Goal: Task Accomplishment & Management: Manage account settings

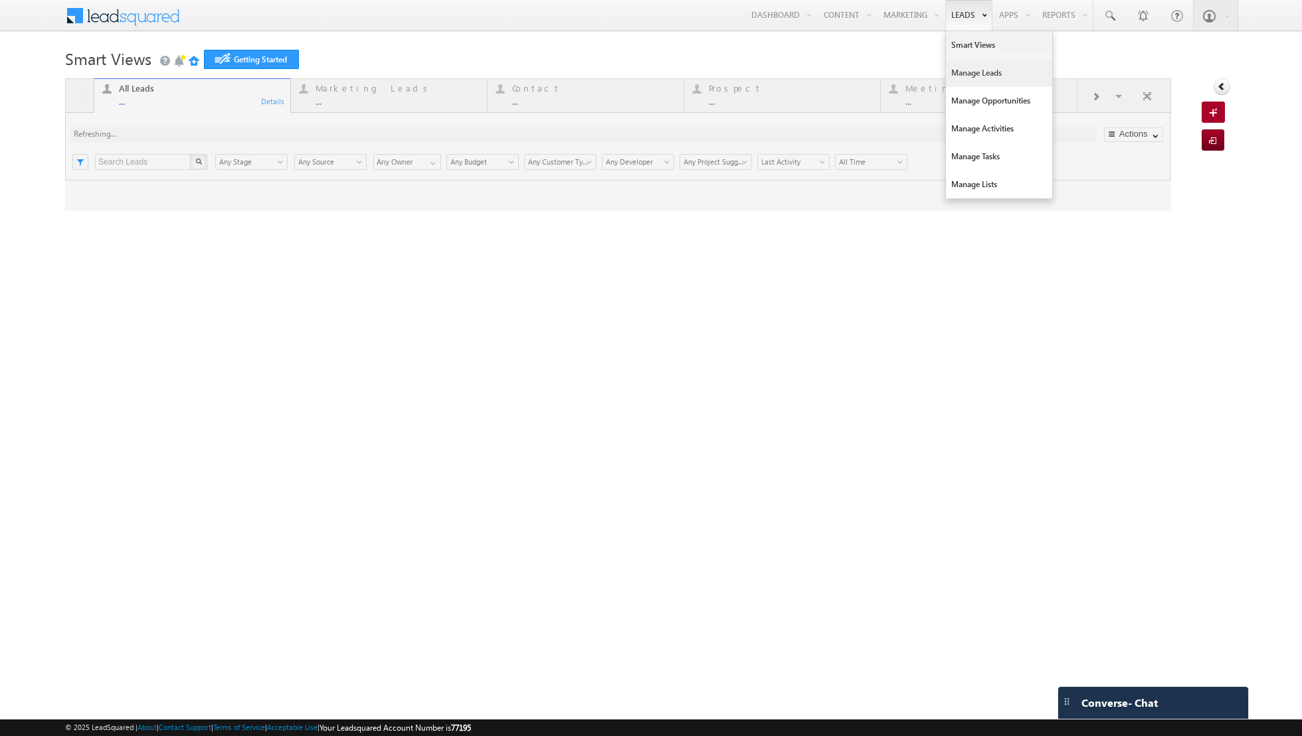
click at [971, 71] on link "Manage Leads" at bounding box center [999, 73] width 106 height 28
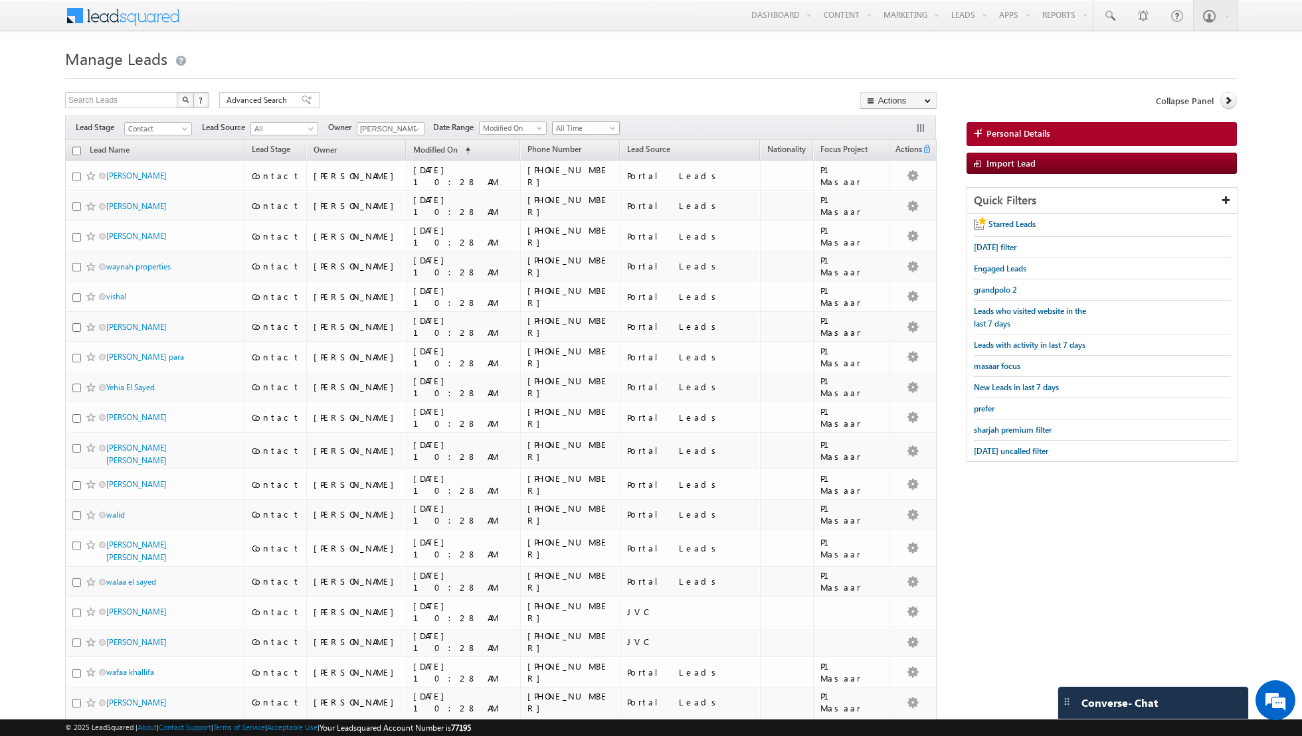
click at [592, 124] on span "All Time" at bounding box center [584, 128] width 63 height 12
click at [411, 127] on span at bounding box center [416, 129] width 11 height 11
click at [401, 175] on span "[PERSON_NAME][EMAIL_ADDRESS][DOMAIN_NAME]" at bounding box center [422, 180] width 120 height 10
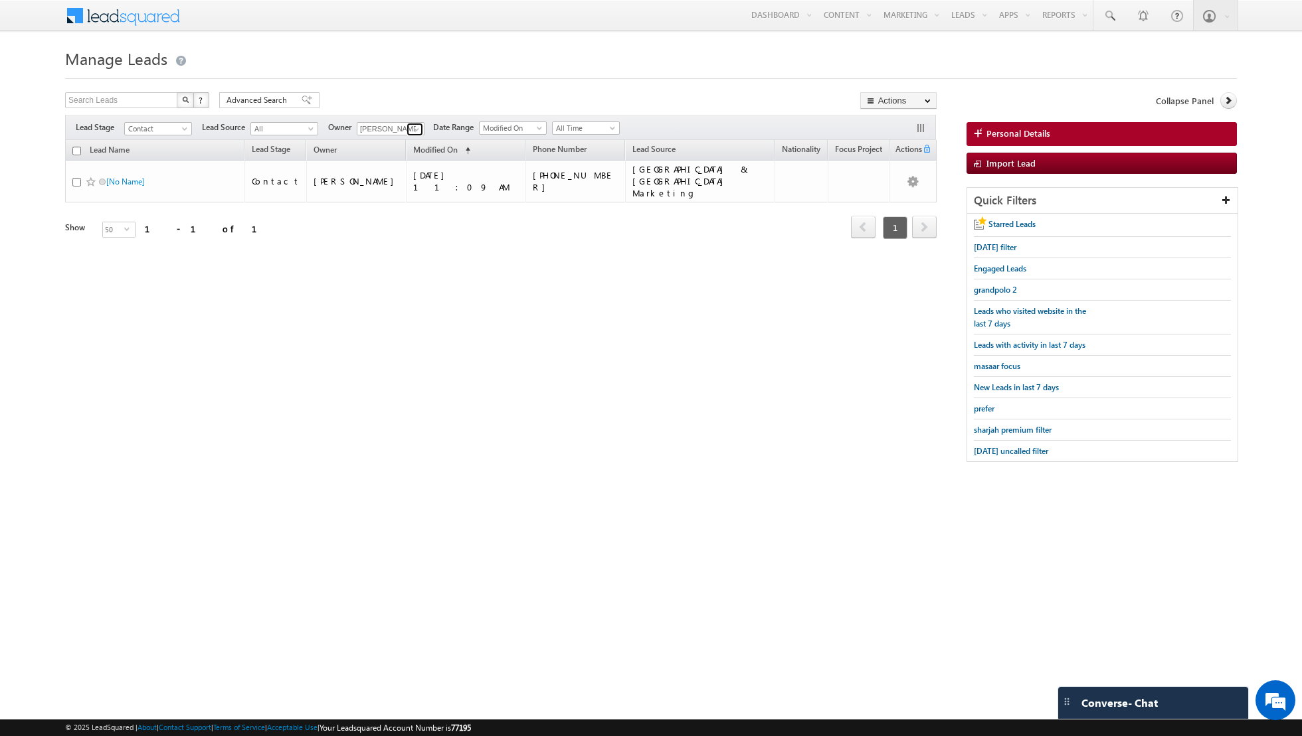
click at [408, 127] on link at bounding box center [414, 129] width 17 height 13
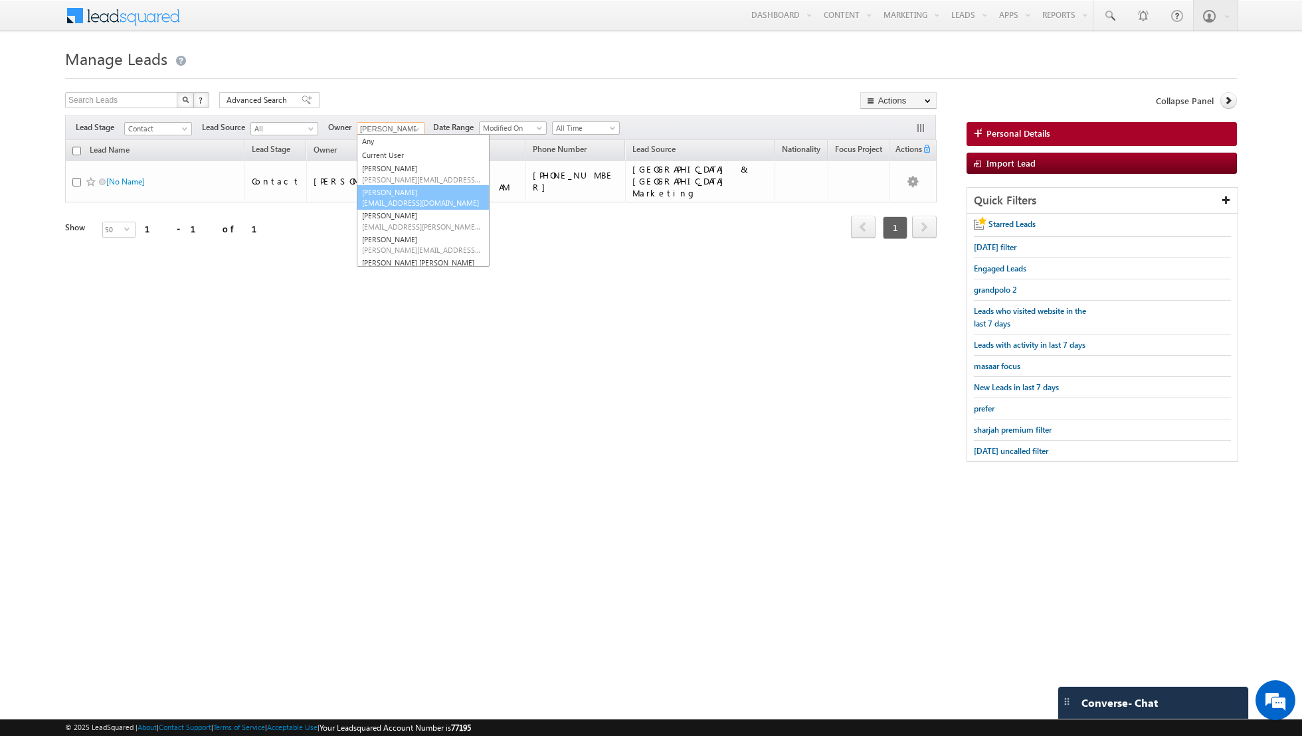
click at [387, 195] on link "[PERSON_NAME] [EMAIL_ADDRESS][DOMAIN_NAME]" at bounding box center [423, 197] width 133 height 25
type input "[PERSON_NAME]"
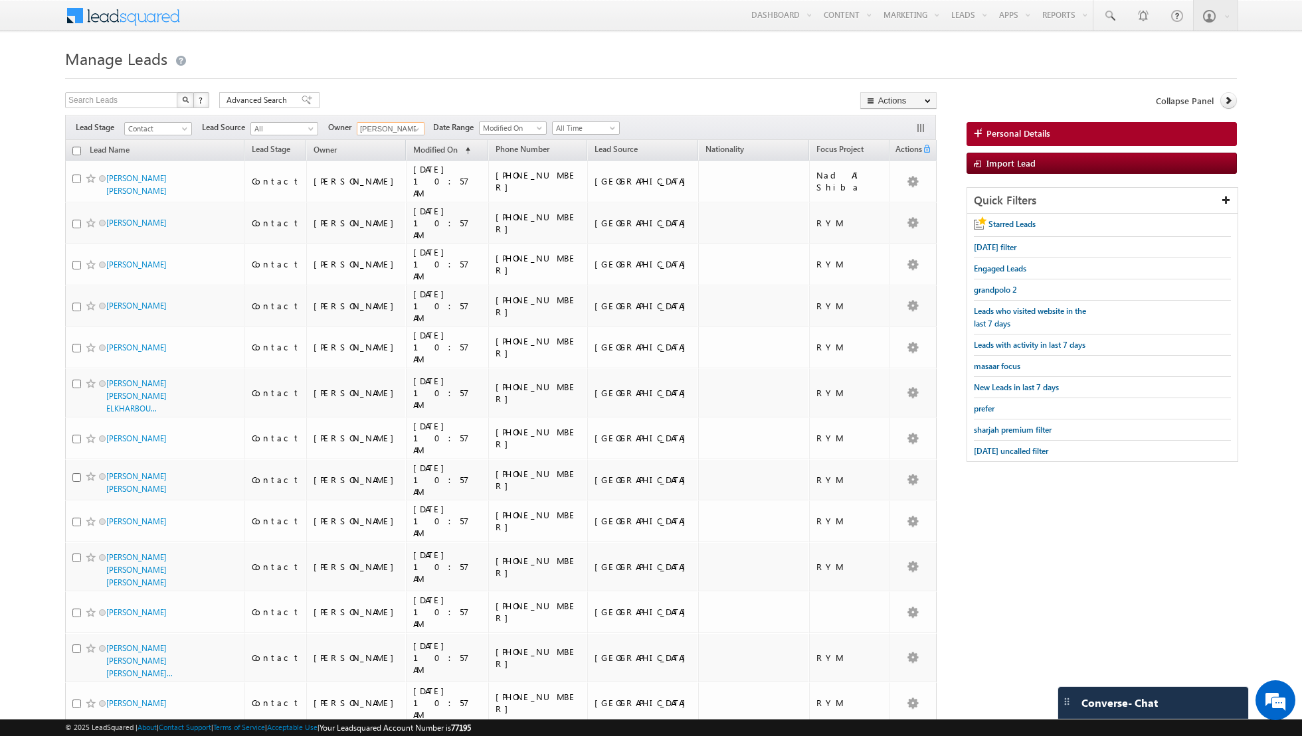
click at [76, 145] on th "Lead Name" at bounding box center [154, 150] width 179 height 21
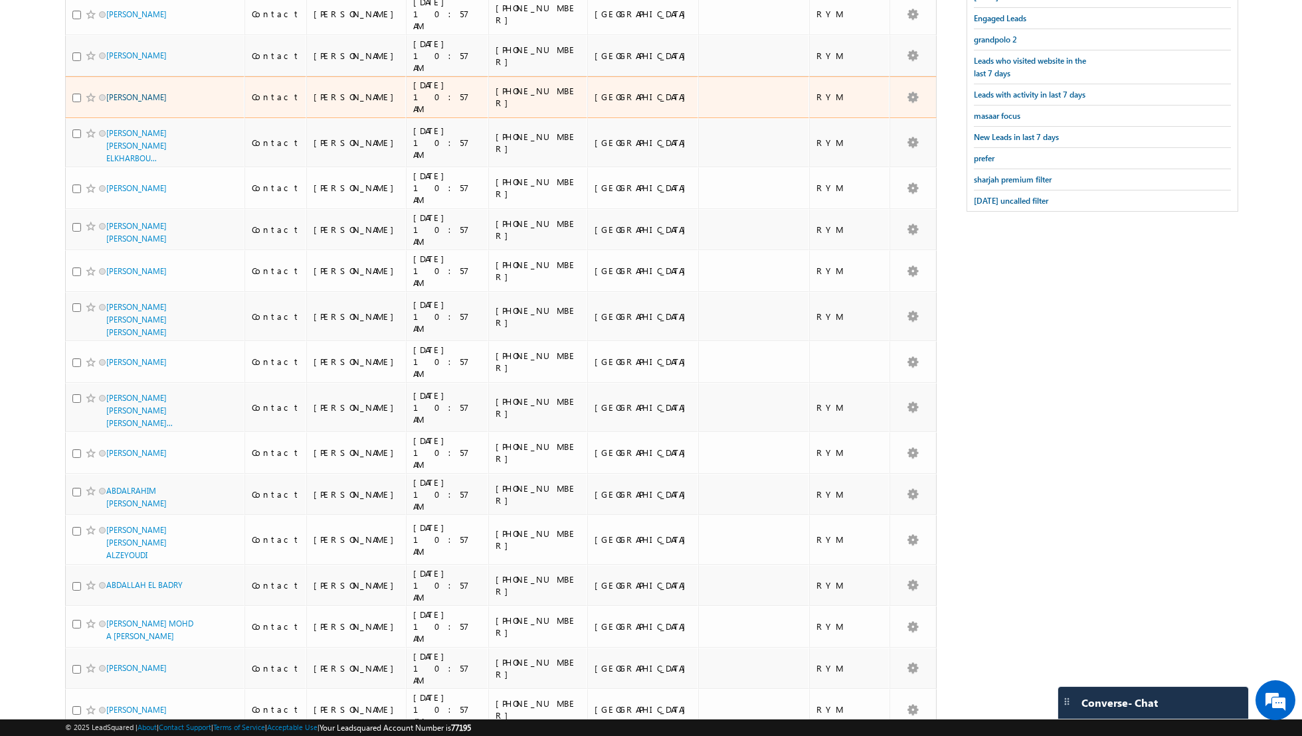
scroll to position [1122, 0]
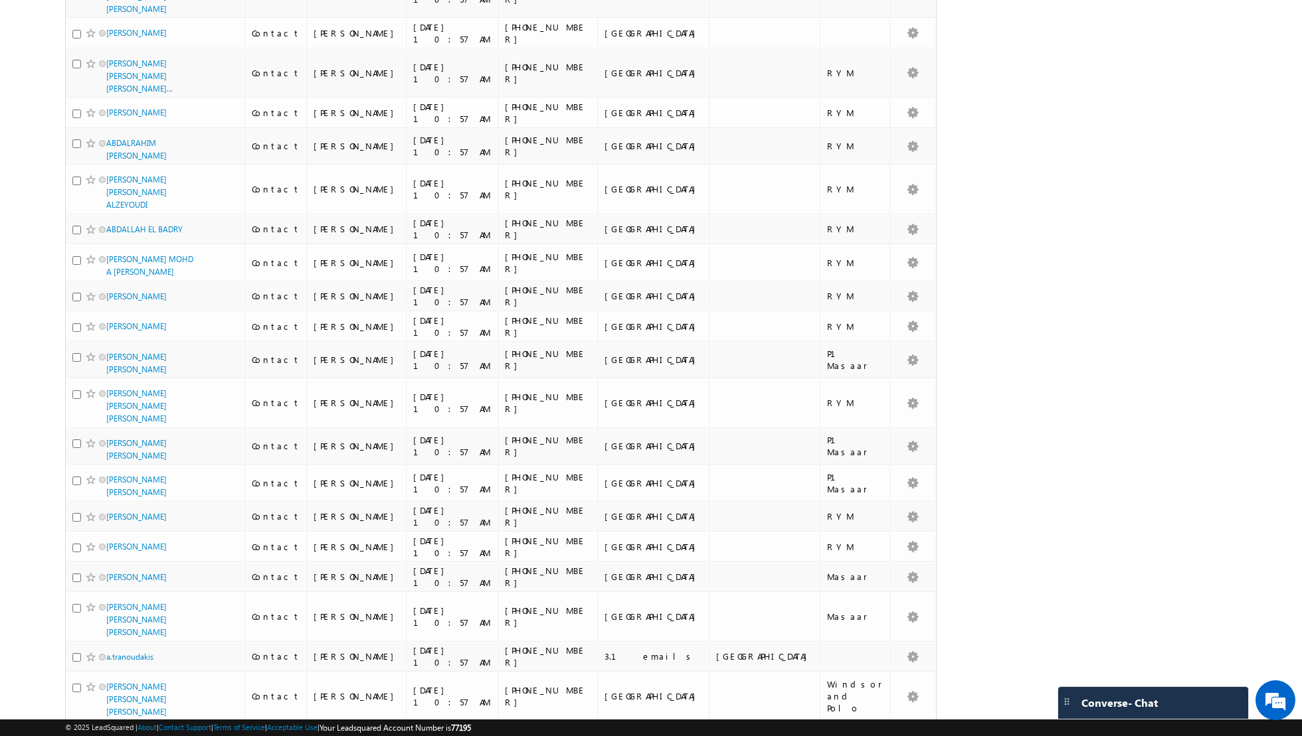
scroll to position [0, 0]
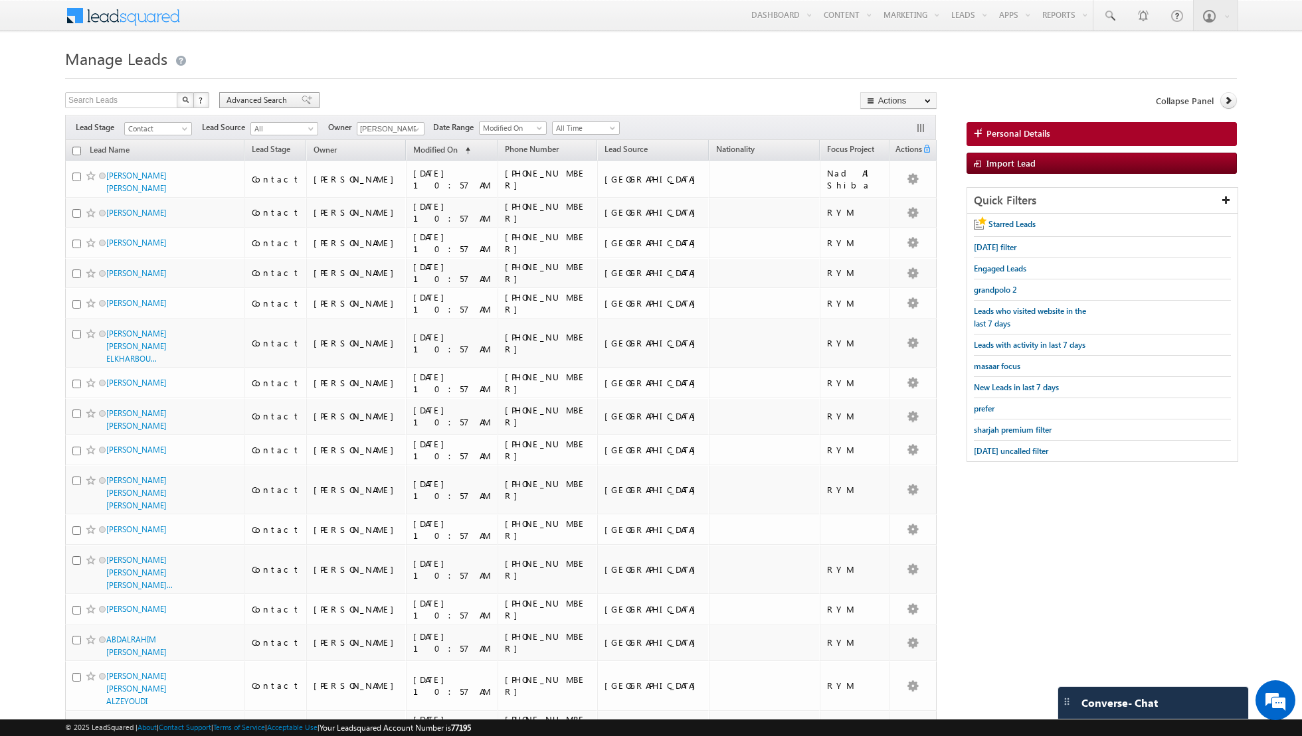
click at [302, 96] on span at bounding box center [307, 100] width 11 height 9
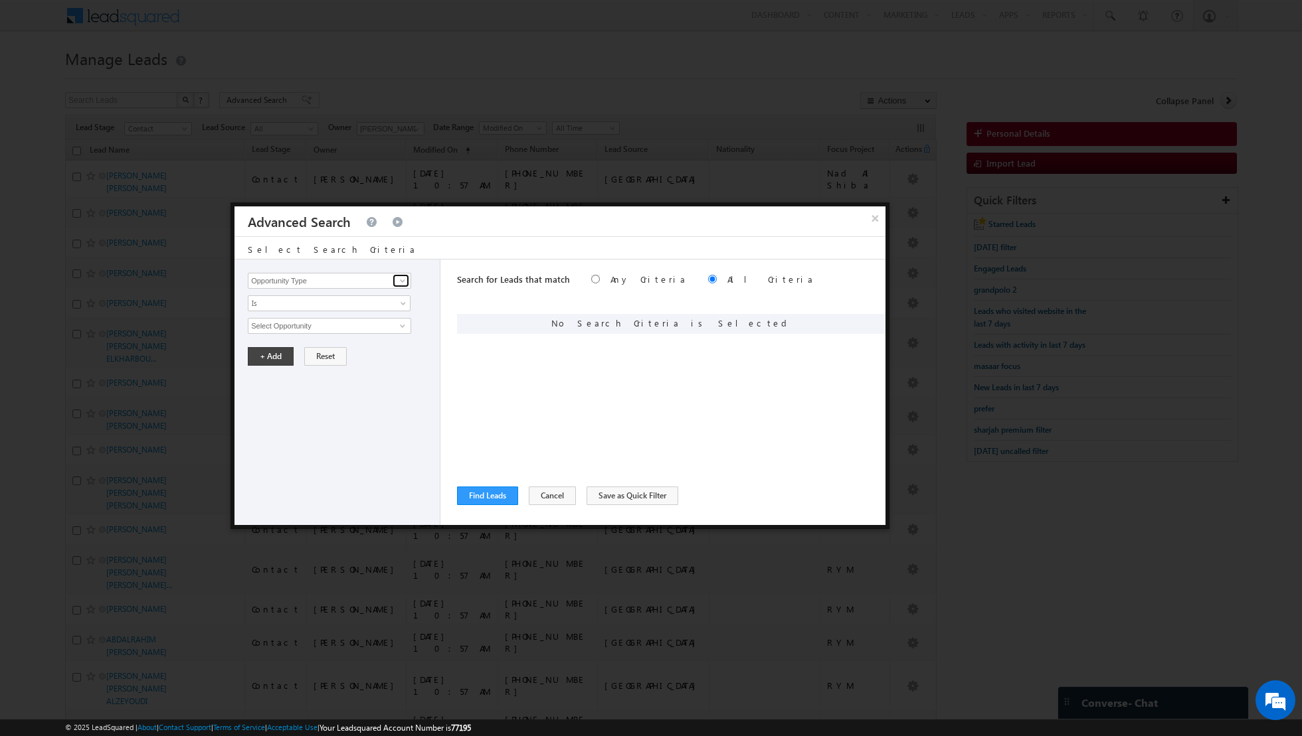
click at [400, 282] on span at bounding box center [402, 281] width 11 height 11
type input "lead ac"
click at [371, 303] on link "Is" at bounding box center [329, 304] width 163 height 16
click at [399, 283] on span at bounding box center [402, 281] width 11 height 11
click at [351, 298] on link "Lead Activity" at bounding box center [329, 295] width 163 height 15
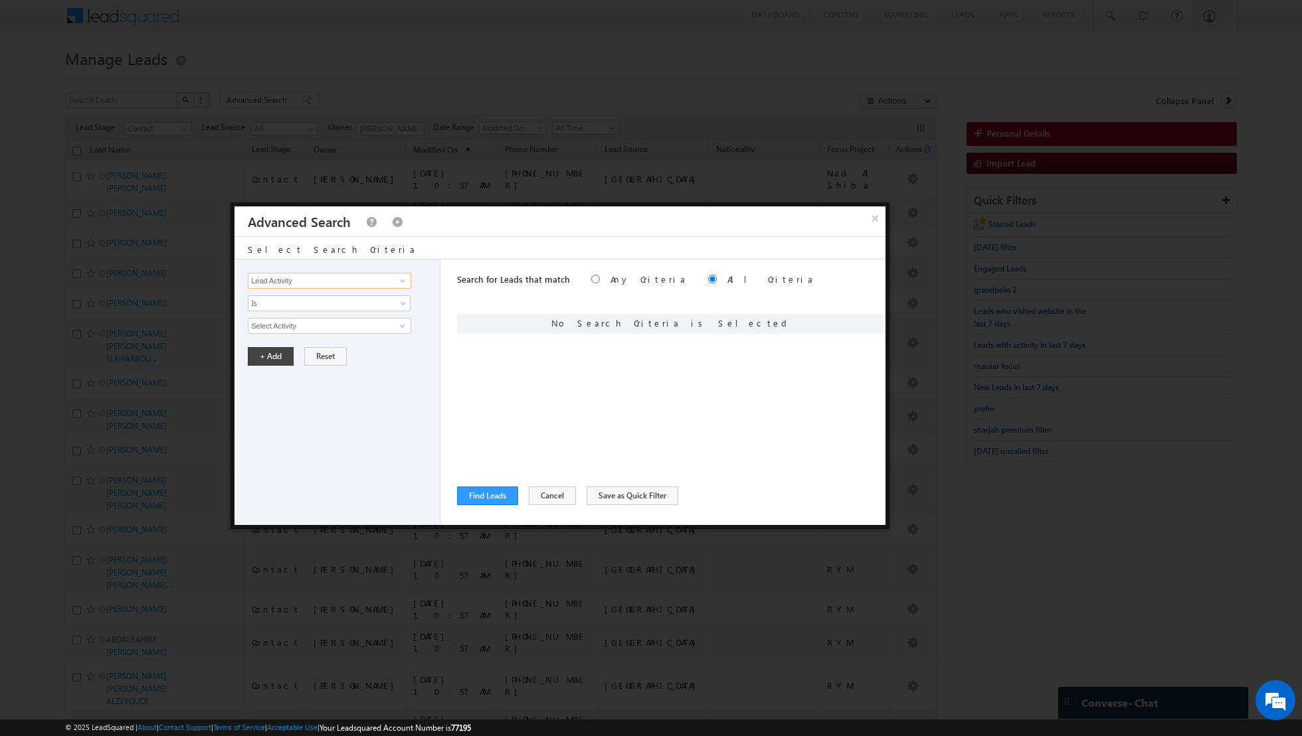
type input "Lead Activity"
click at [372, 323] on input "Select Activity" at bounding box center [329, 326] width 163 height 16
click at [351, 349] on link "Outbound Phone Call Activity" at bounding box center [329, 352] width 163 height 15
type input "Outbound Phone Call Activity"
click at [380, 346] on span at bounding box center [320, 349] width 144 height 12
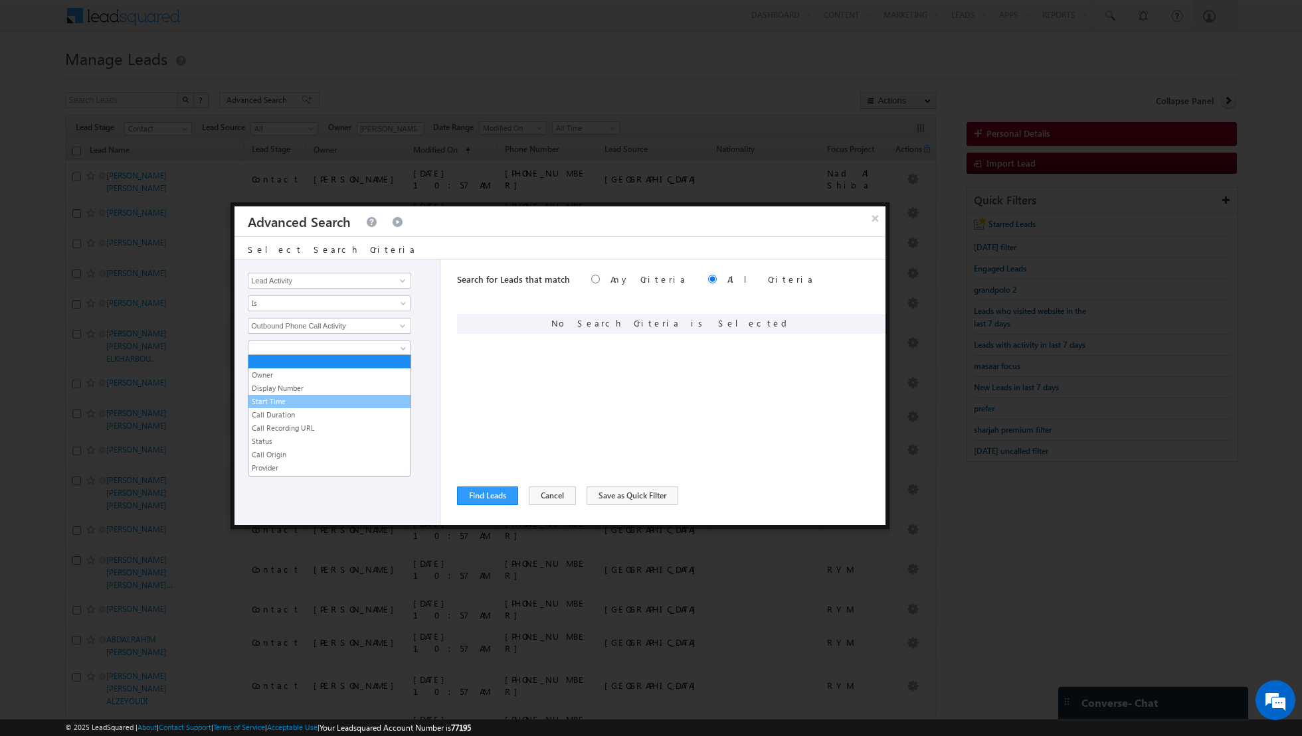
click at [310, 404] on link "Start Time" at bounding box center [329, 402] width 162 height 12
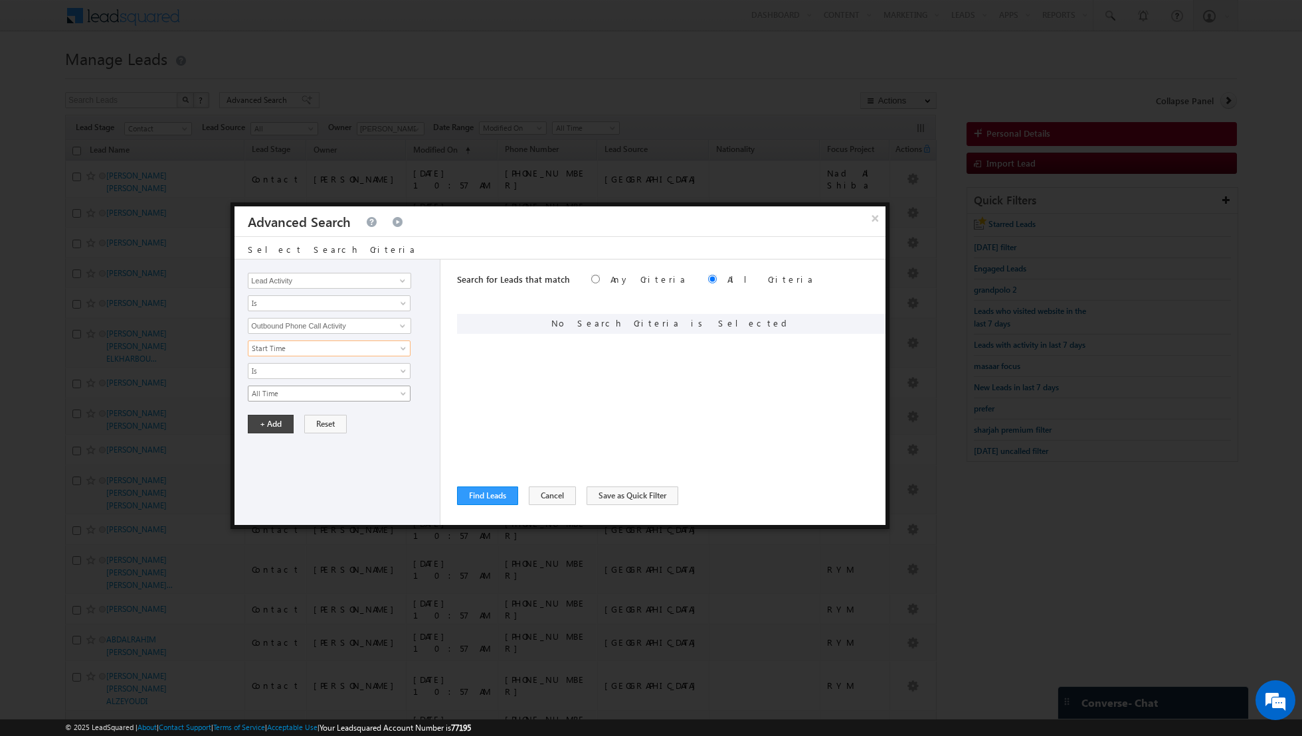
click at [344, 389] on span "All Time" at bounding box center [320, 394] width 144 height 12
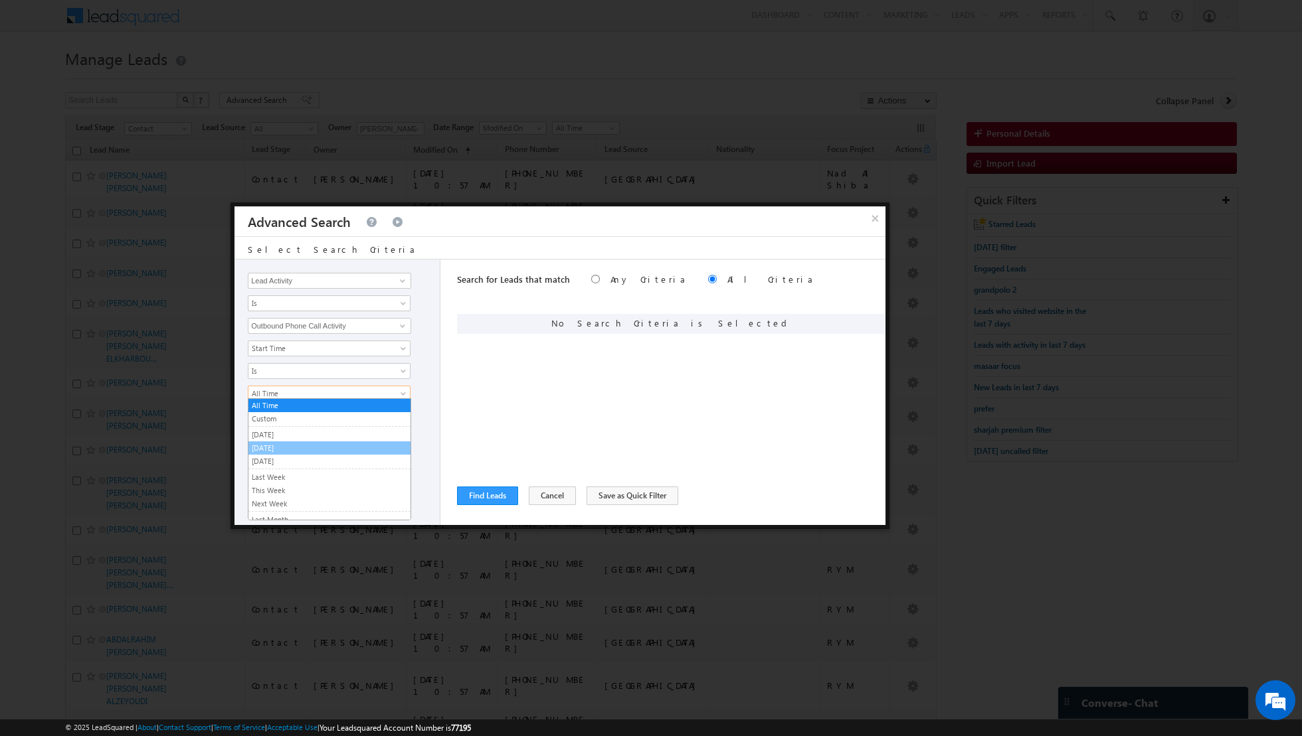
click at [311, 442] on li "[DATE]" at bounding box center [329, 448] width 162 height 13
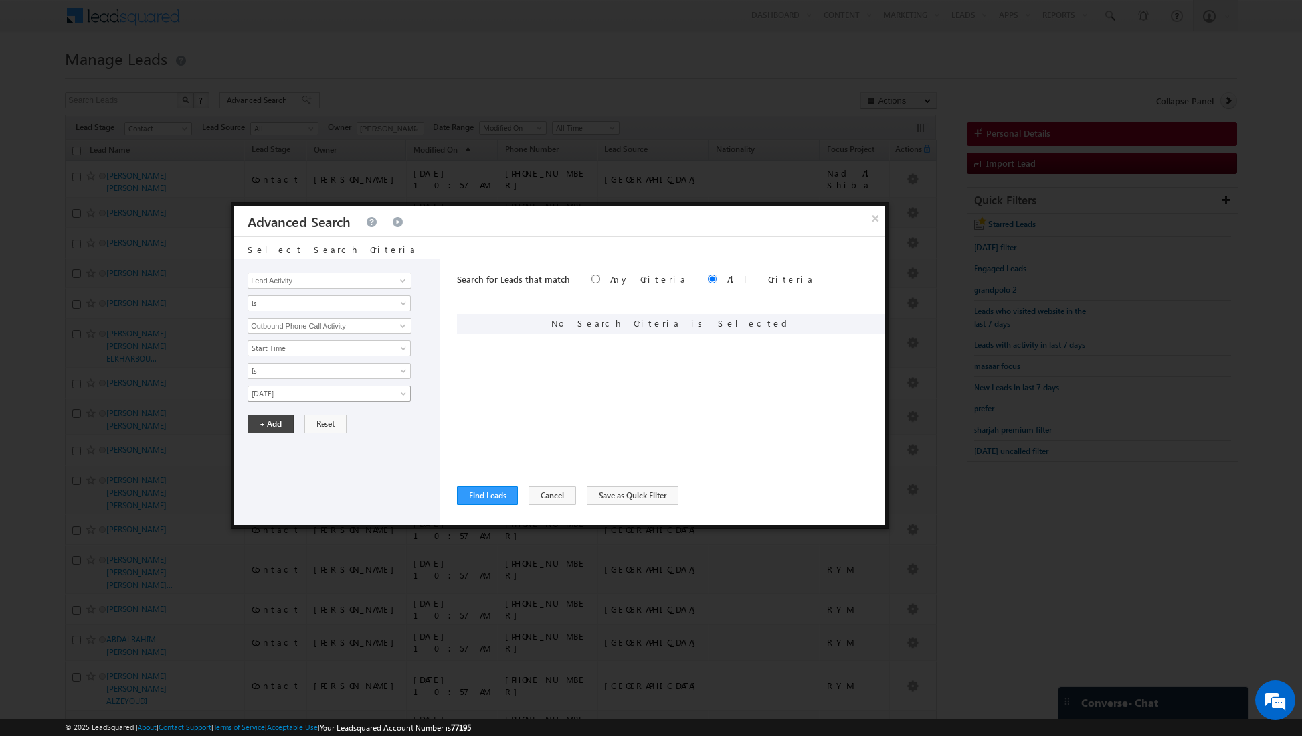
click at [309, 388] on span "[DATE]" at bounding box center [320, 394] width 144 height 12
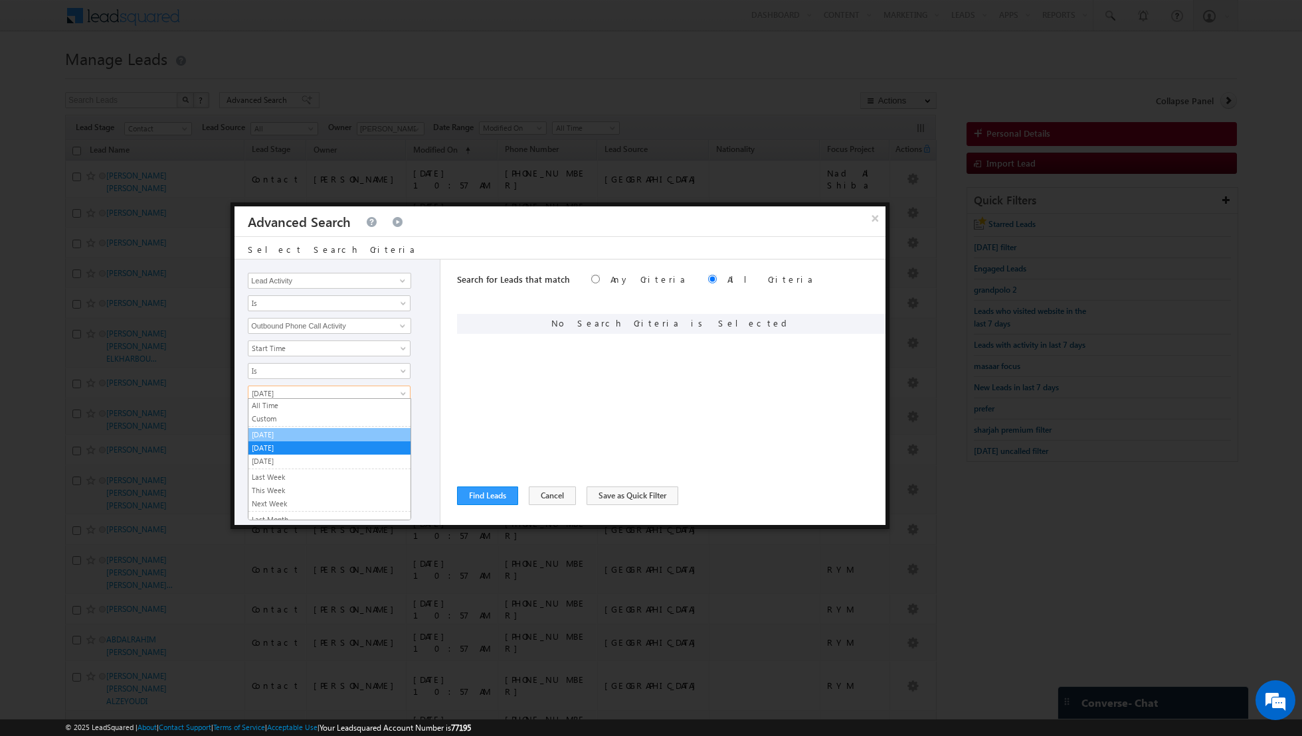
click at [288, 432] on link "[DATE]" at bounding box center [329, 435] width 162 height 12
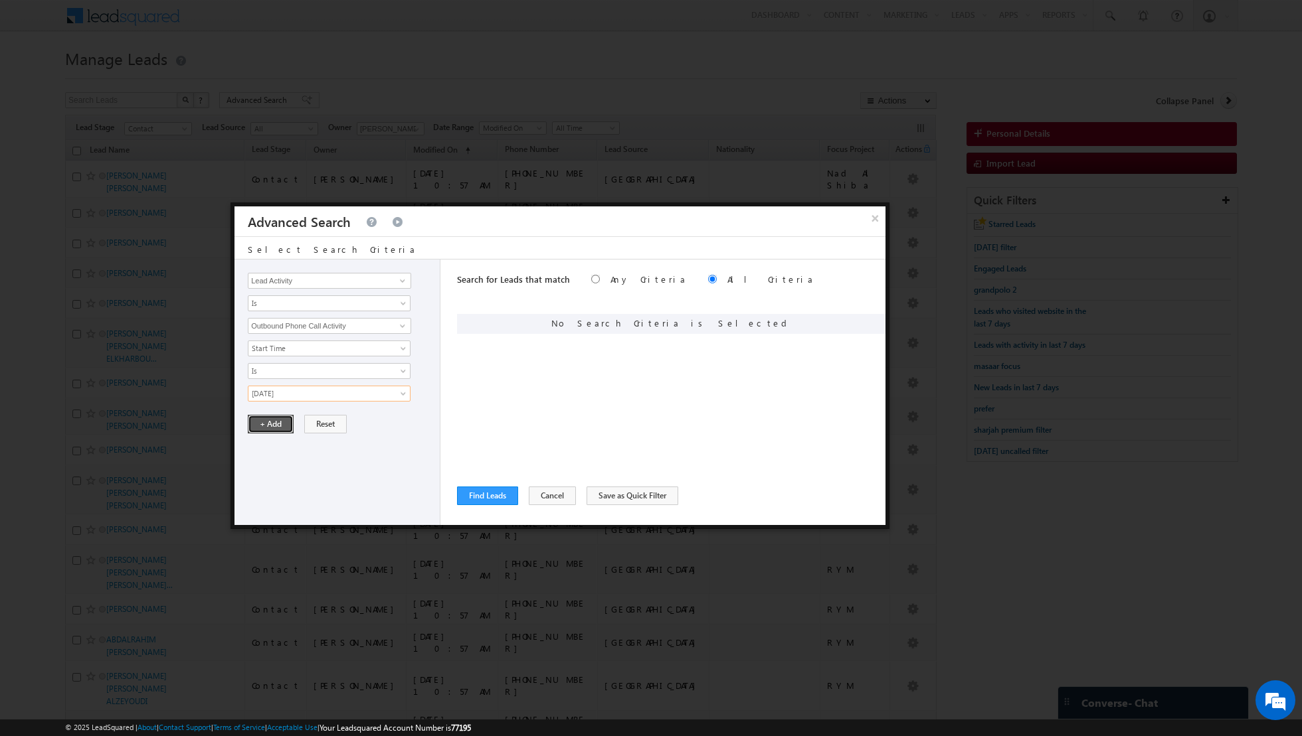
click at [263, 415] on button "+ Add" at bounding box center [271, 424] width 46 height 19
click at [483, 498] on button "Find Leads" at bounding box center [487, 496] width 61 height 19
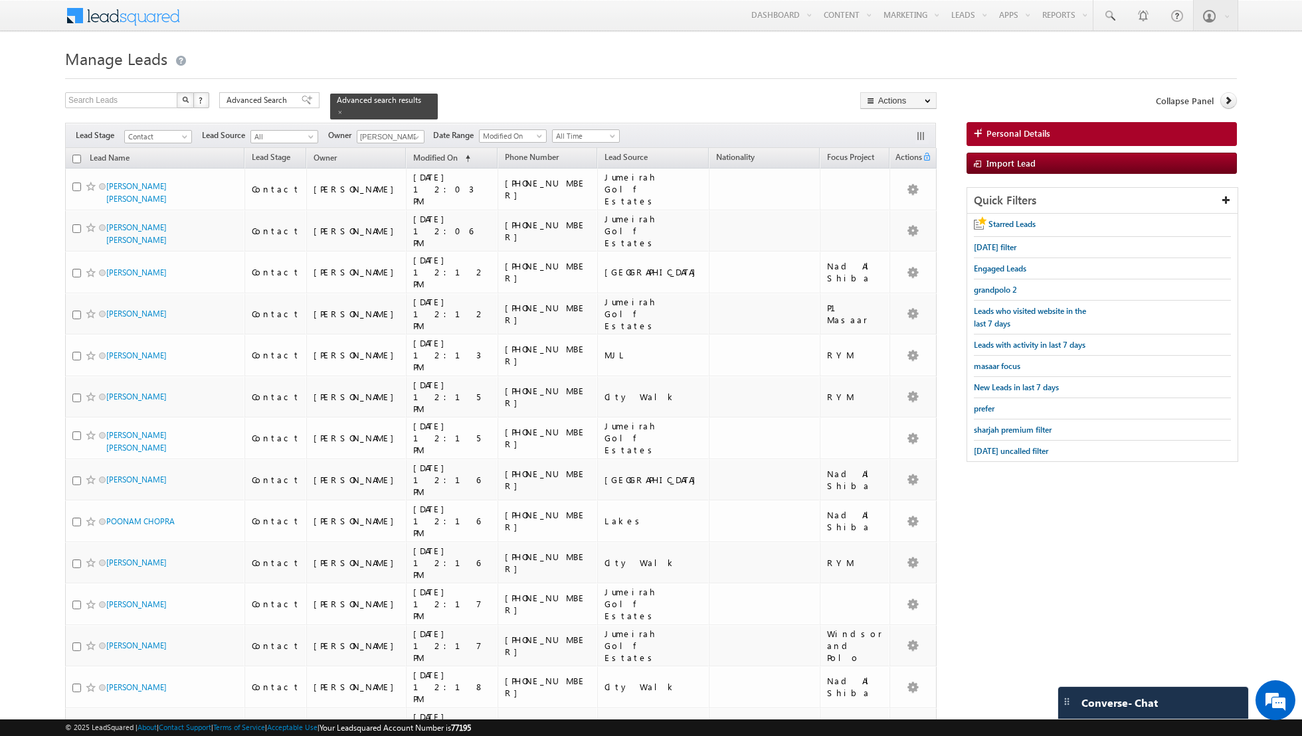
click at [77, 159] on input "checkbox" at bounding box center [76, 159] width 9 height 9
checkbox input "true"
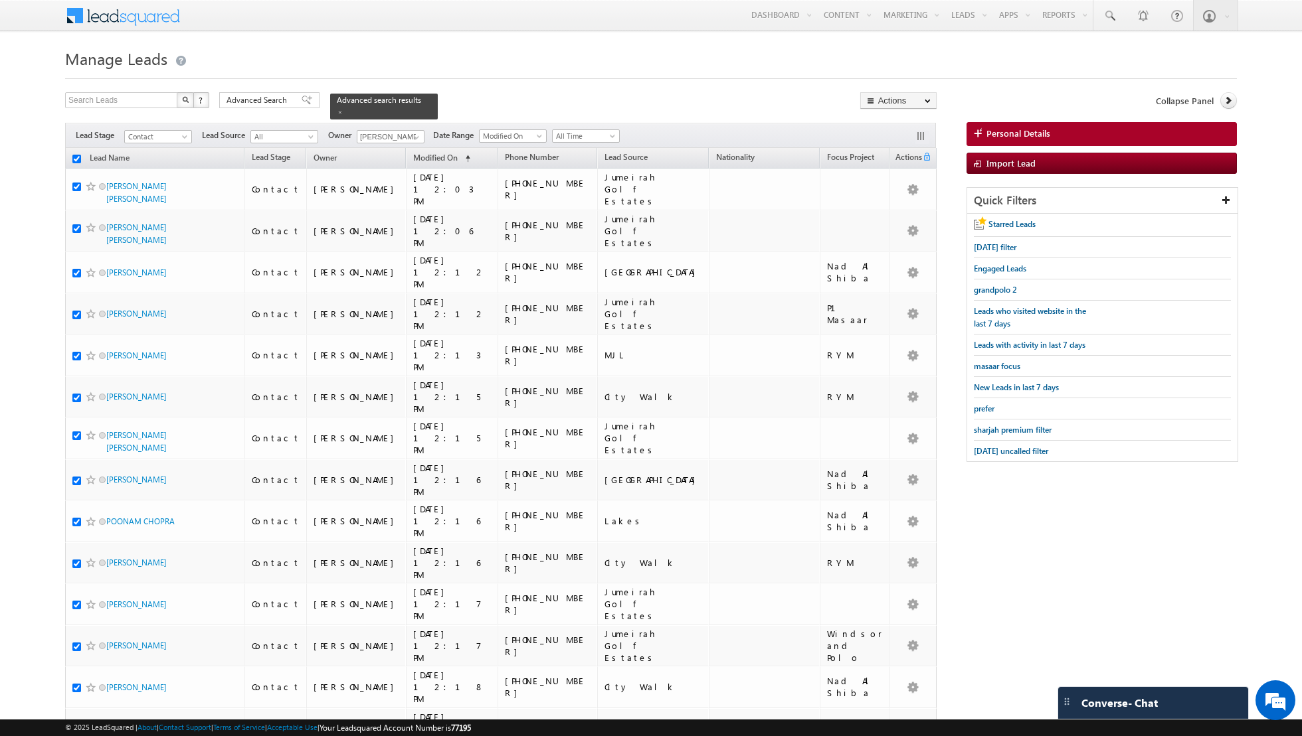
checkbox input "true"
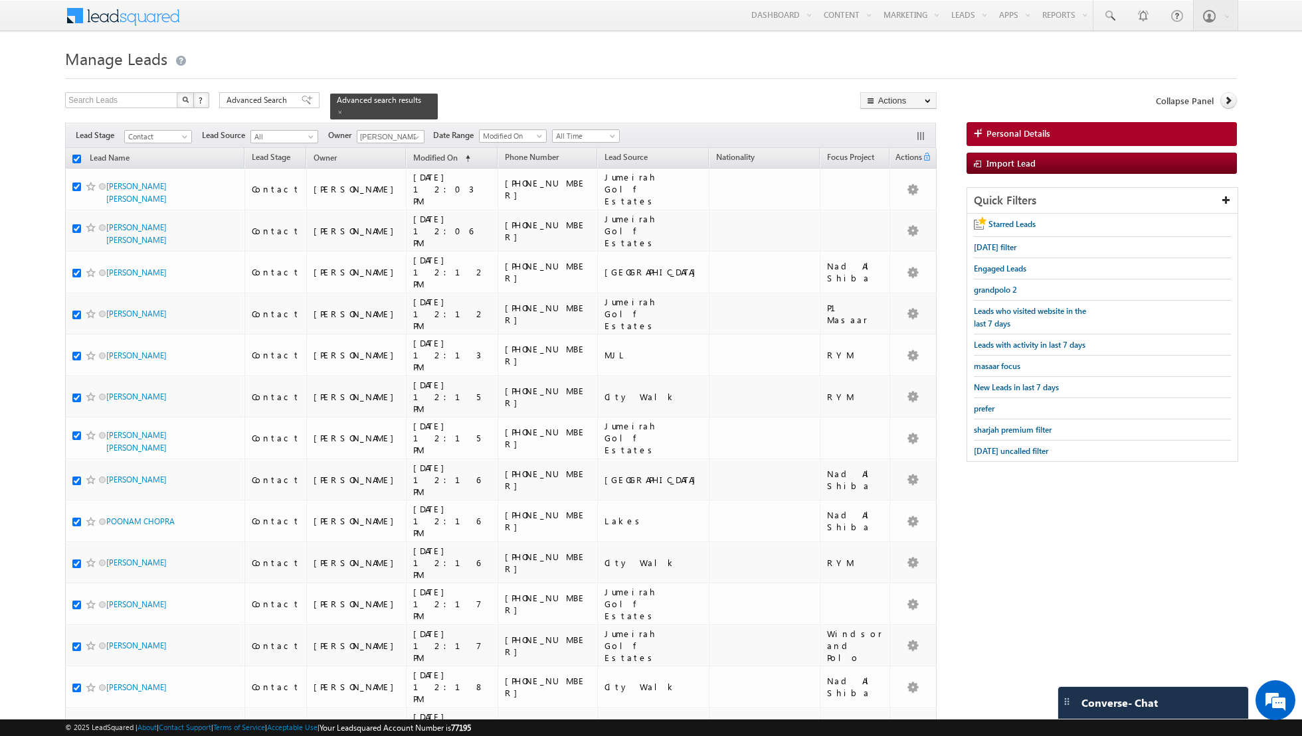
checkbox input "true"
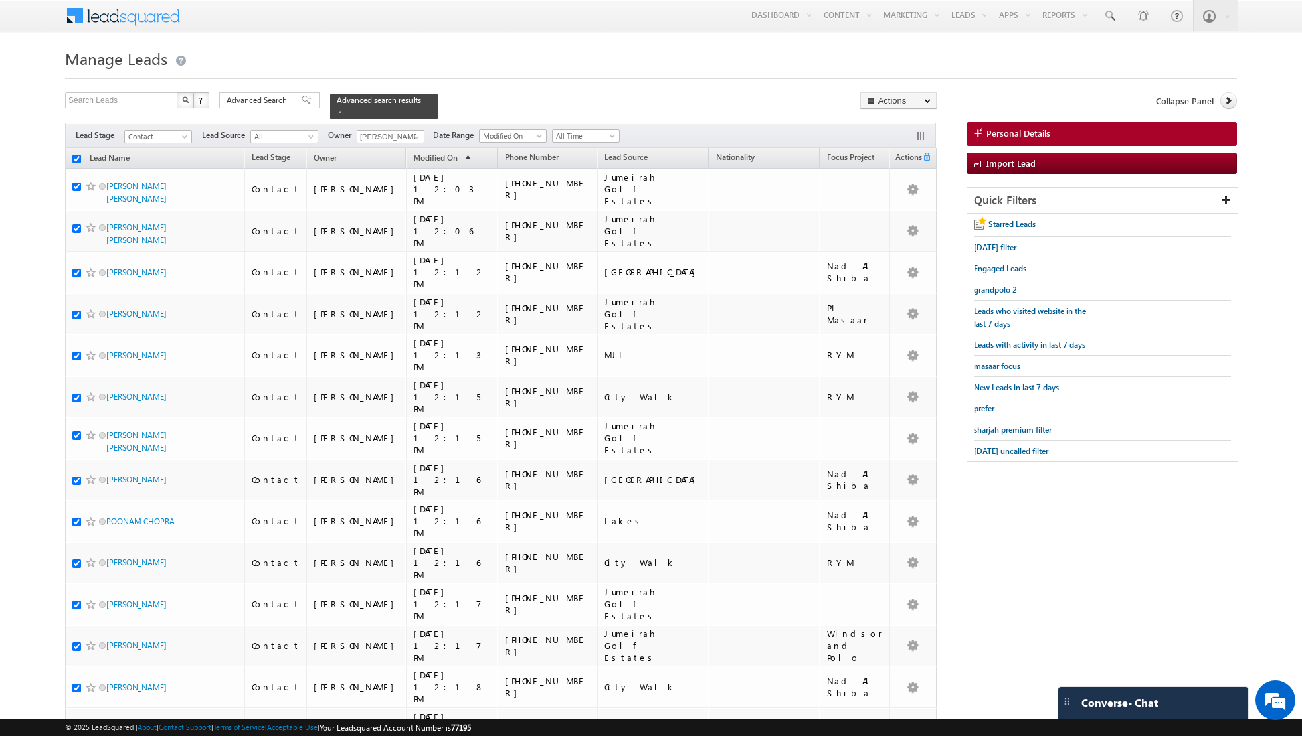
checkbox input "true"
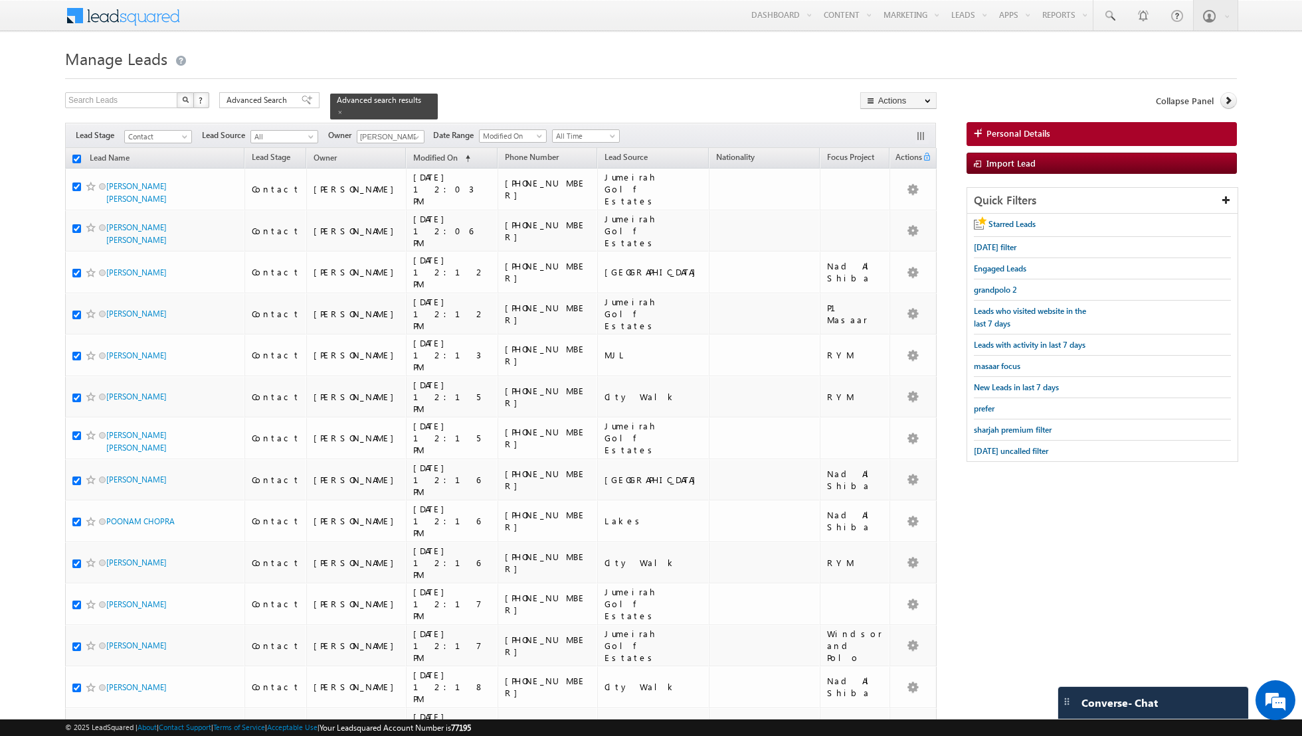
checkbox input "true"
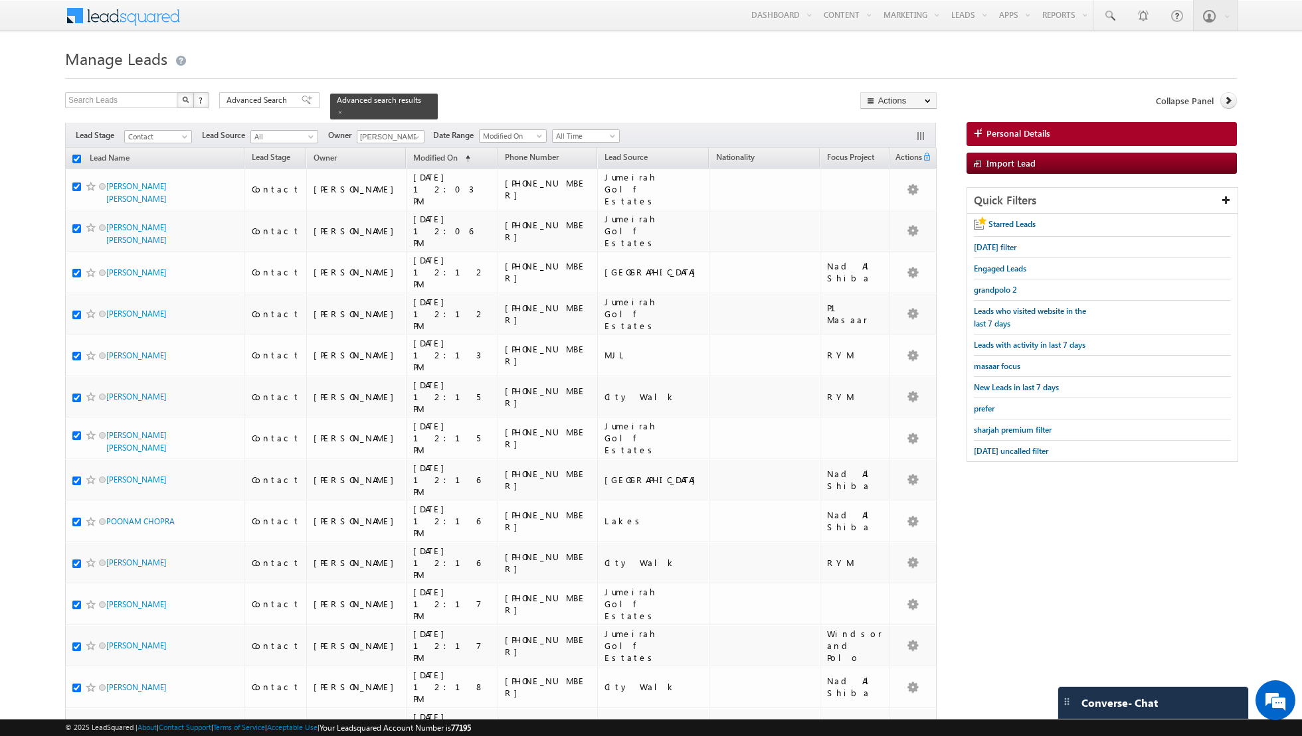
checkbox input "true"
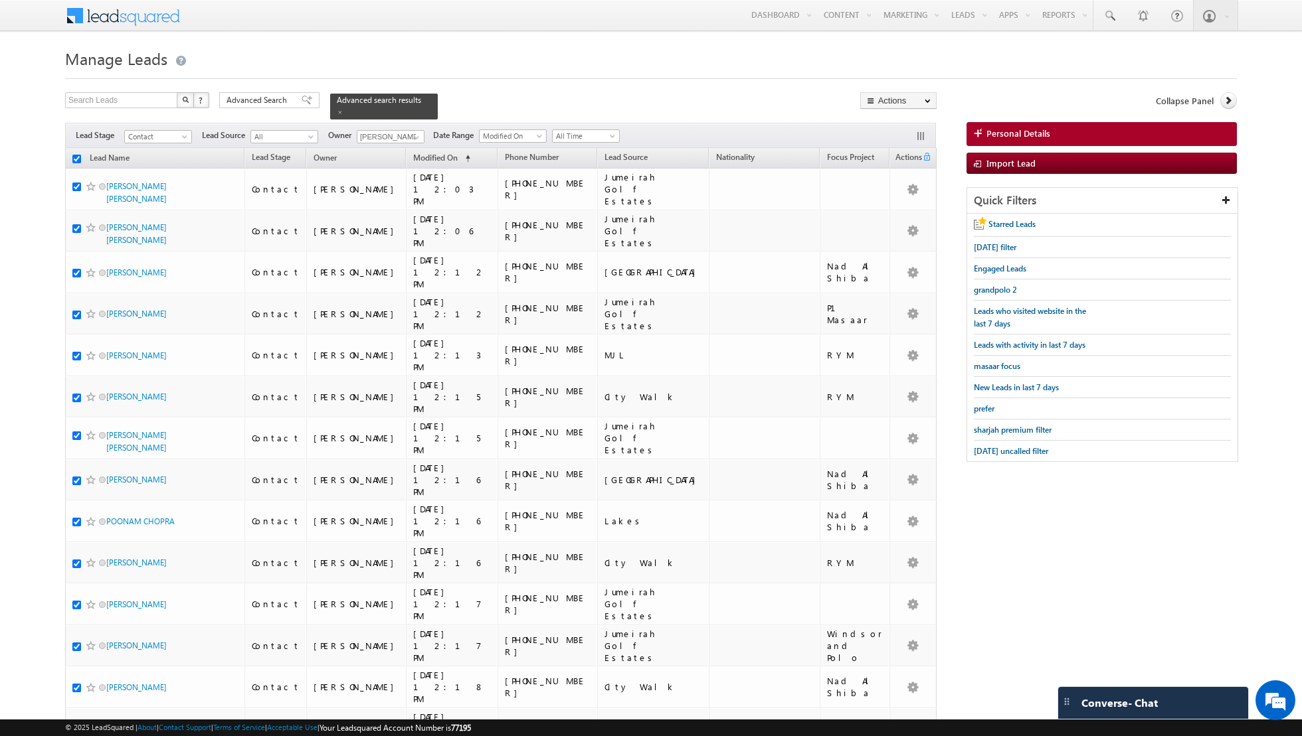
checkbox input "true"
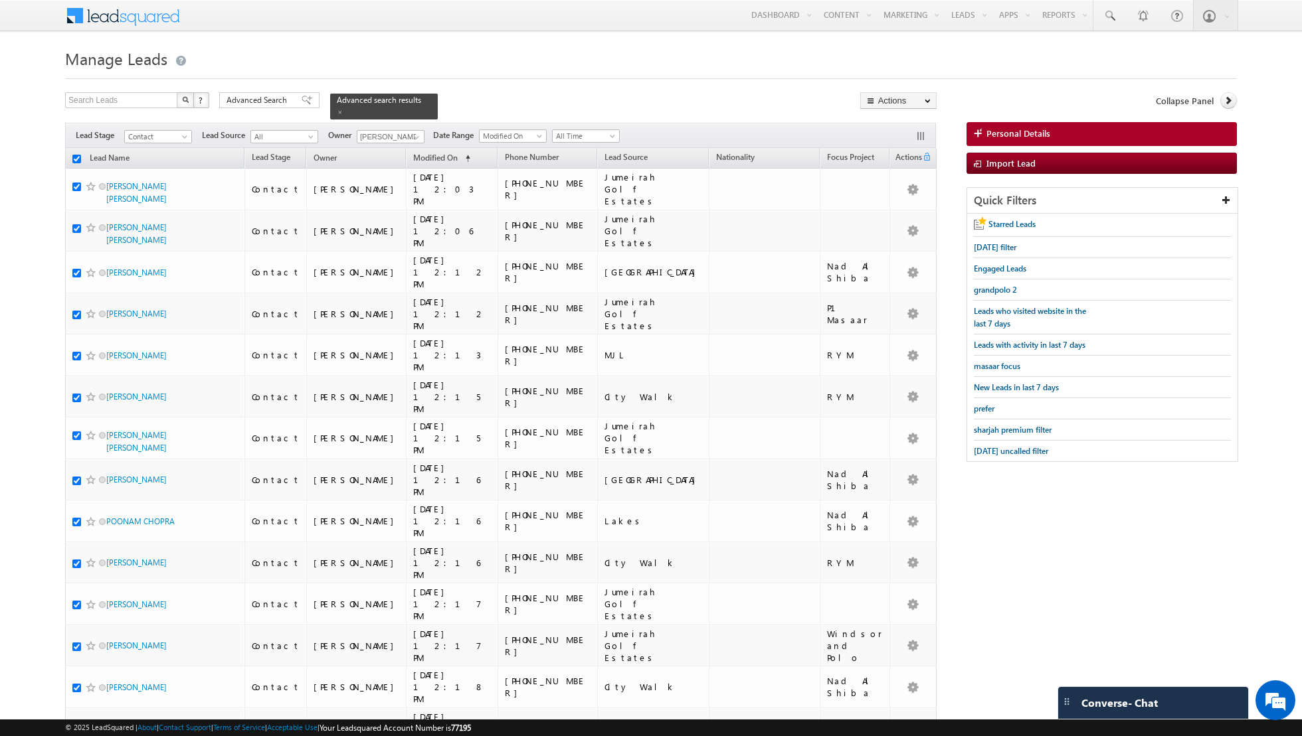
checkbox input "true"
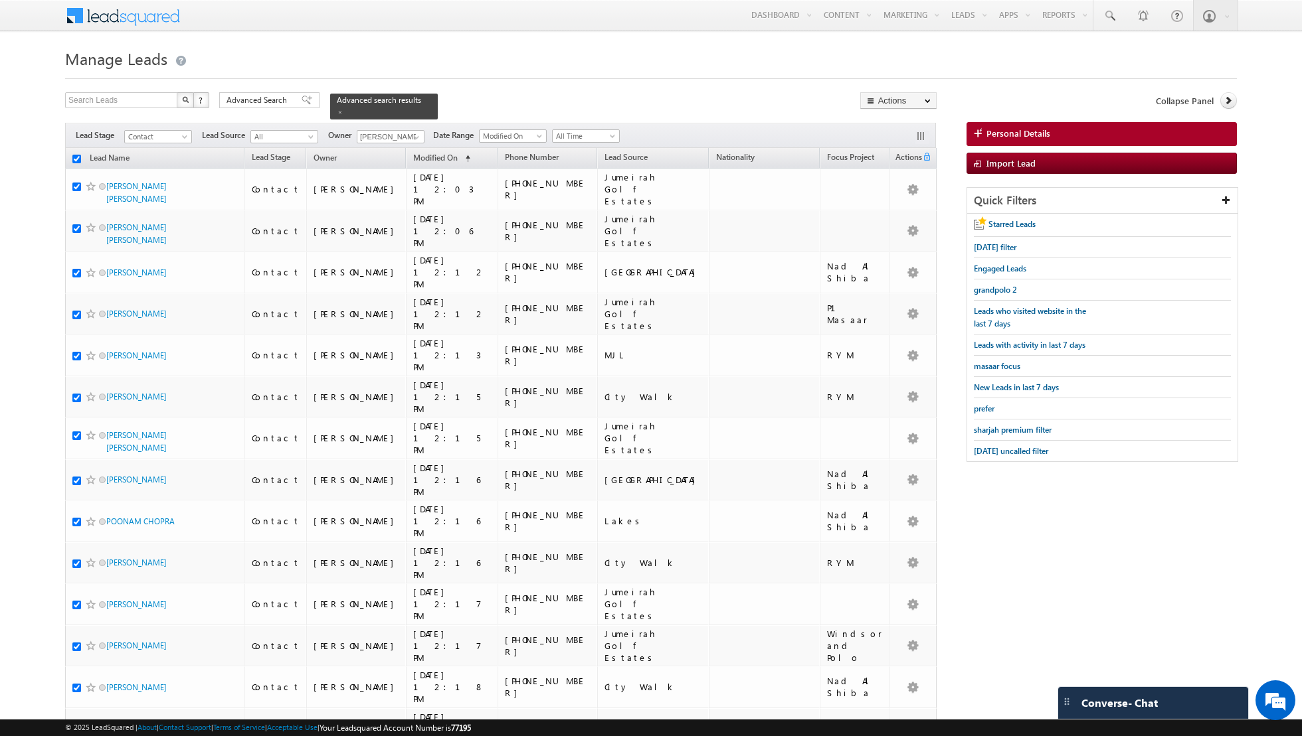
checkbox input "true"
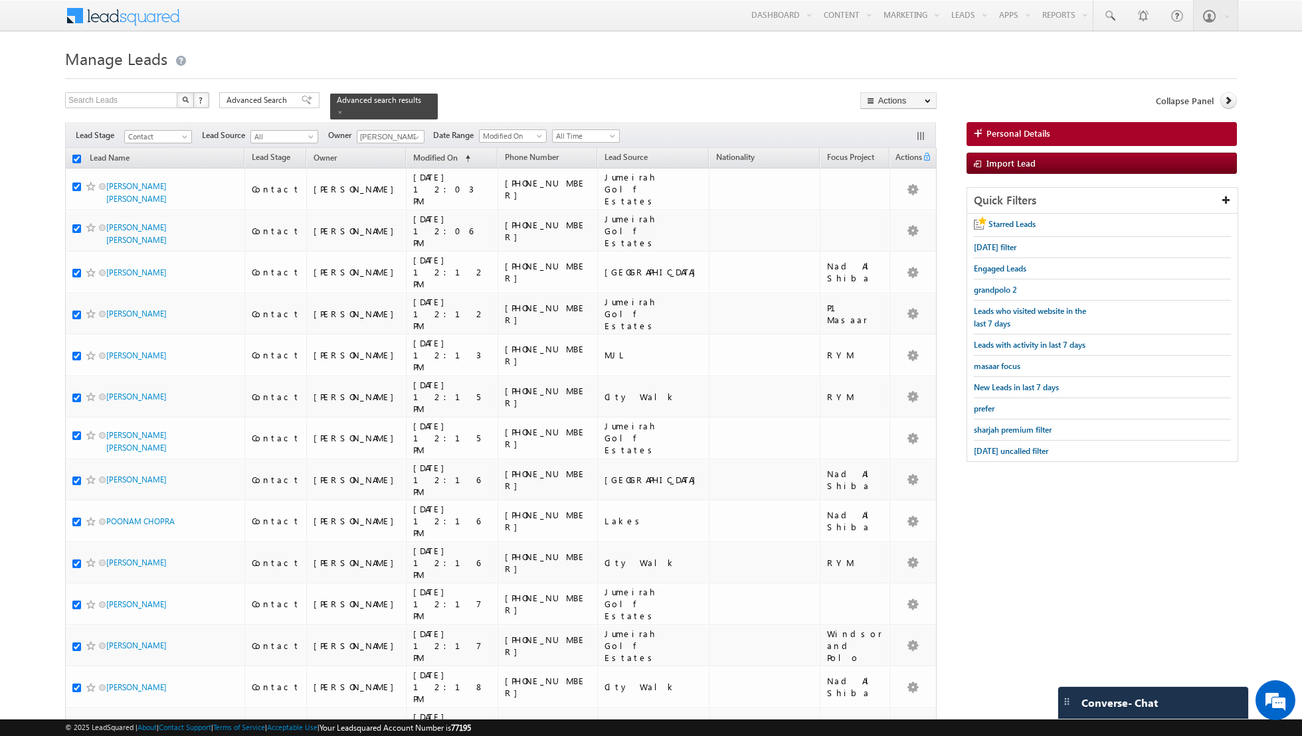
checkbox input "true"
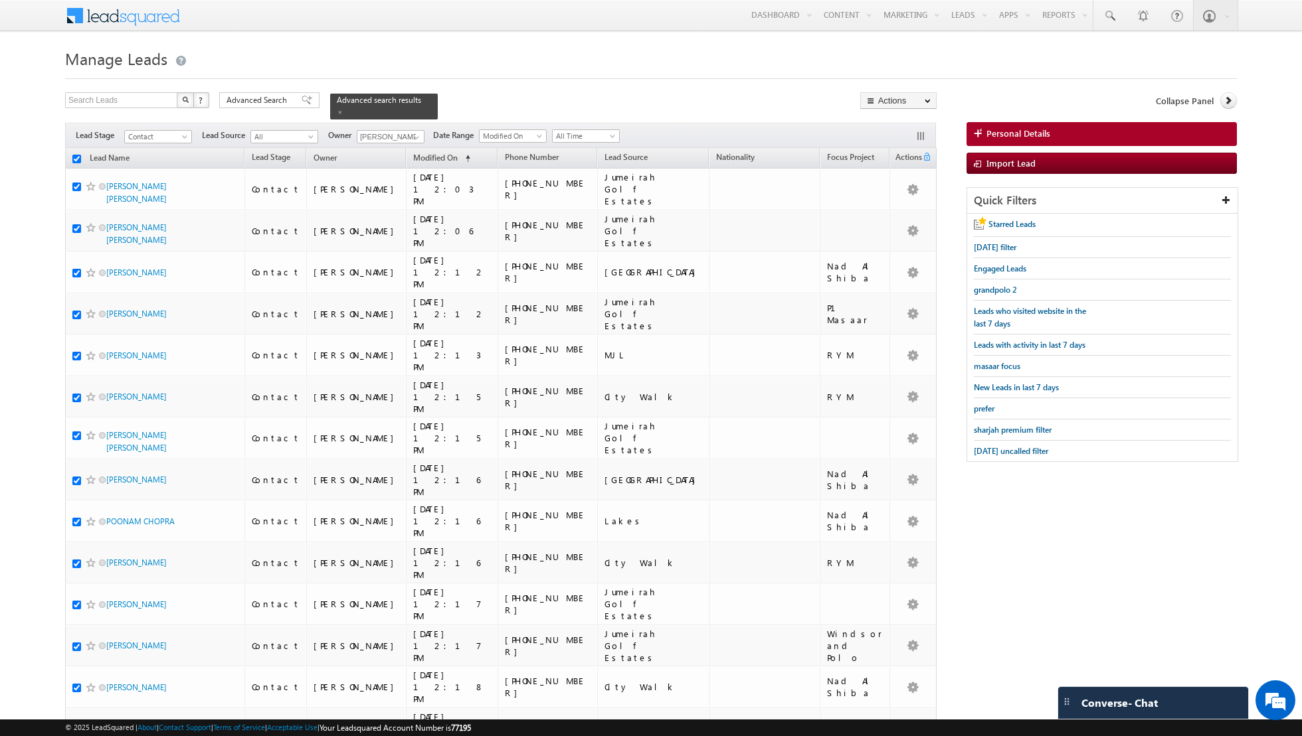
checkbox input "true"
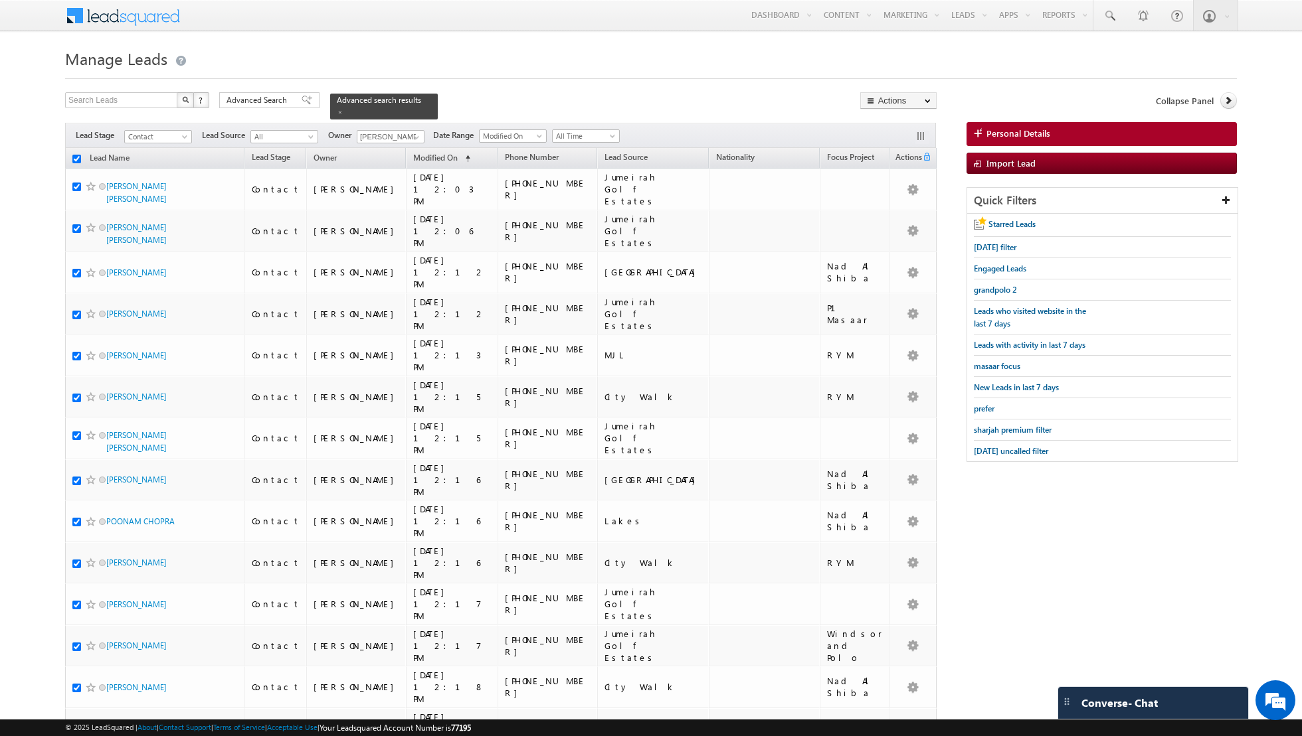
checkbox input "true"
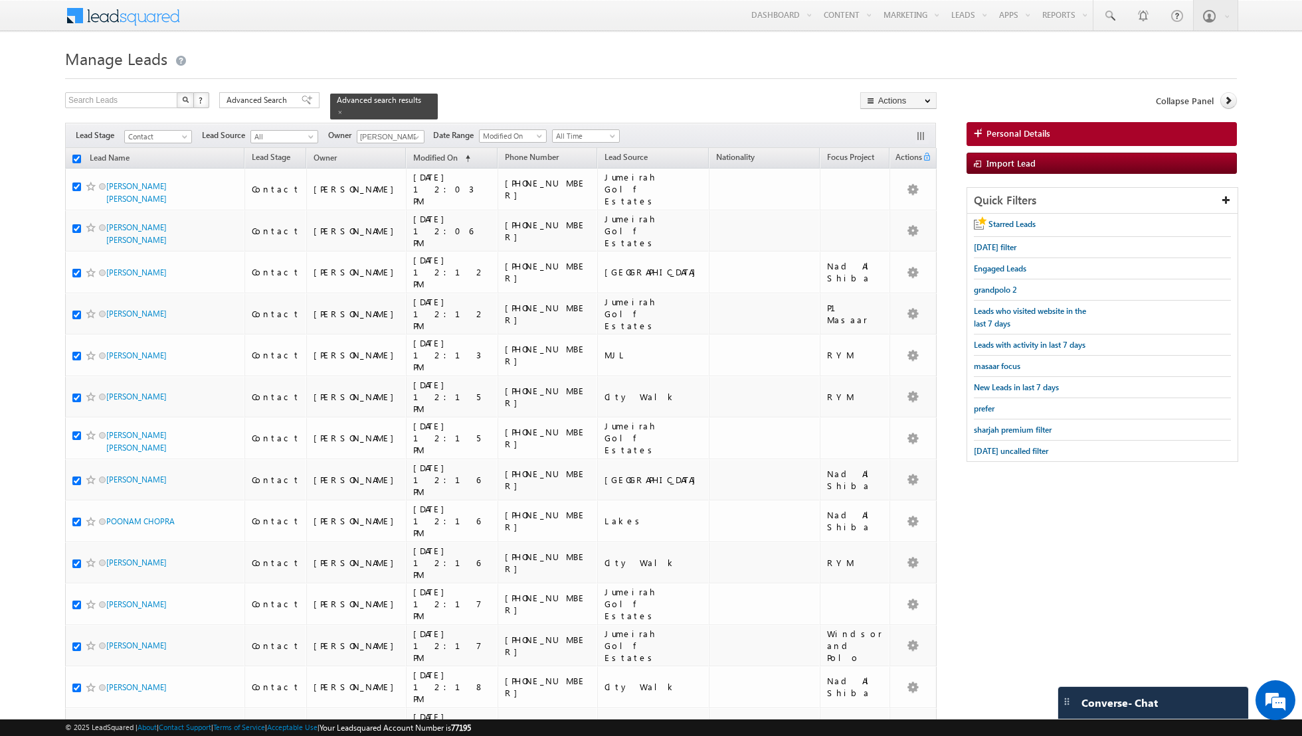
checkbox input "true"
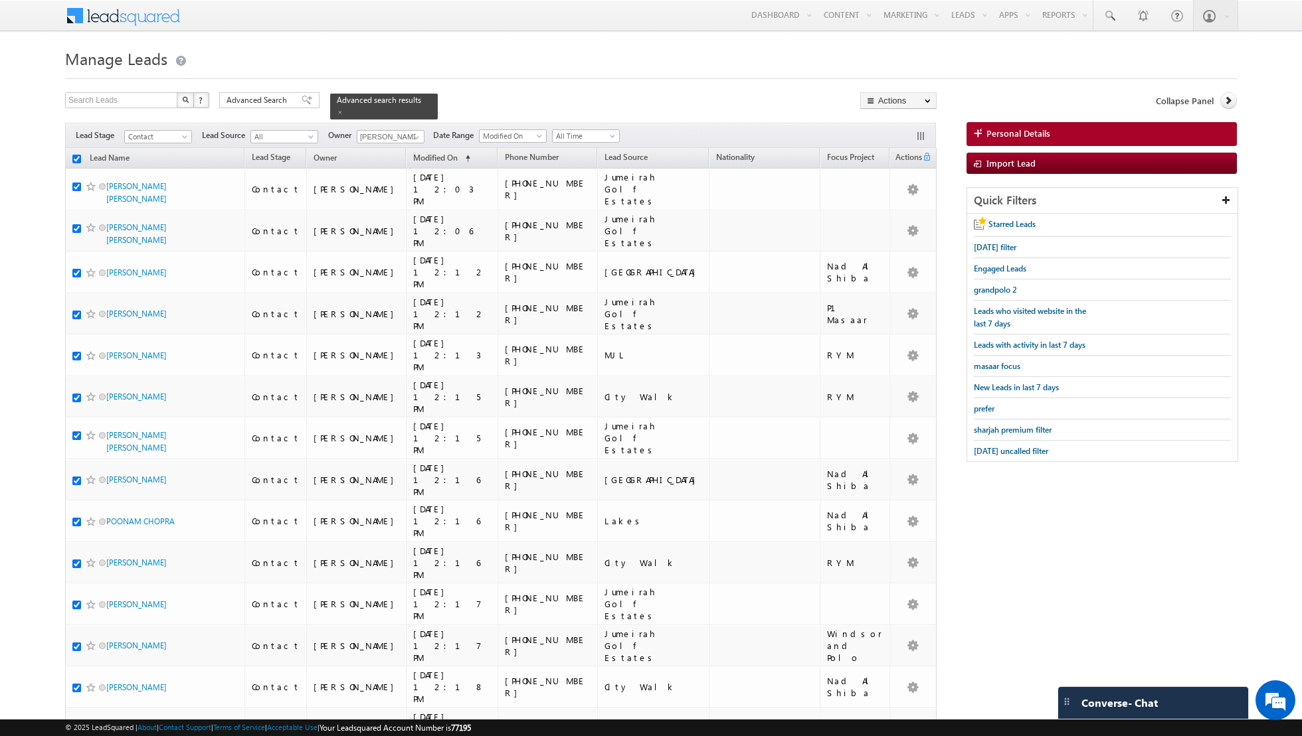
checkbox input "true"
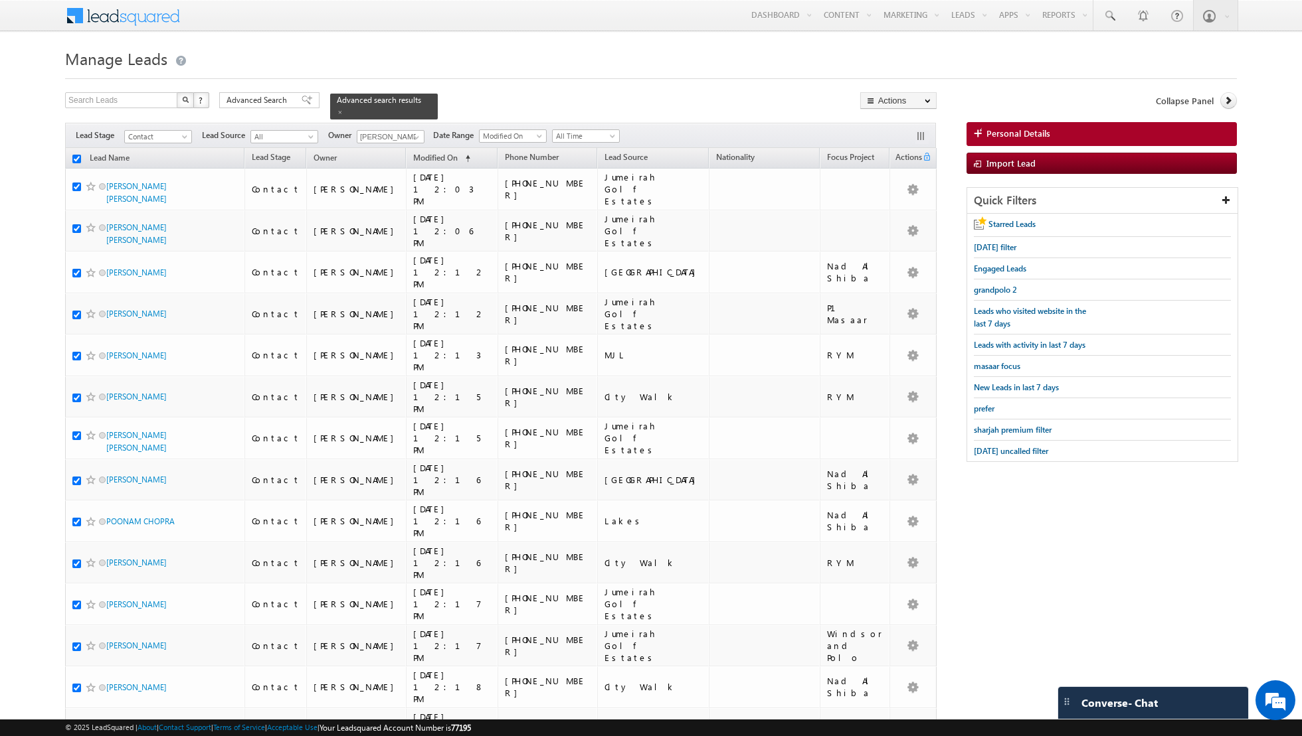
checkbox input "true"
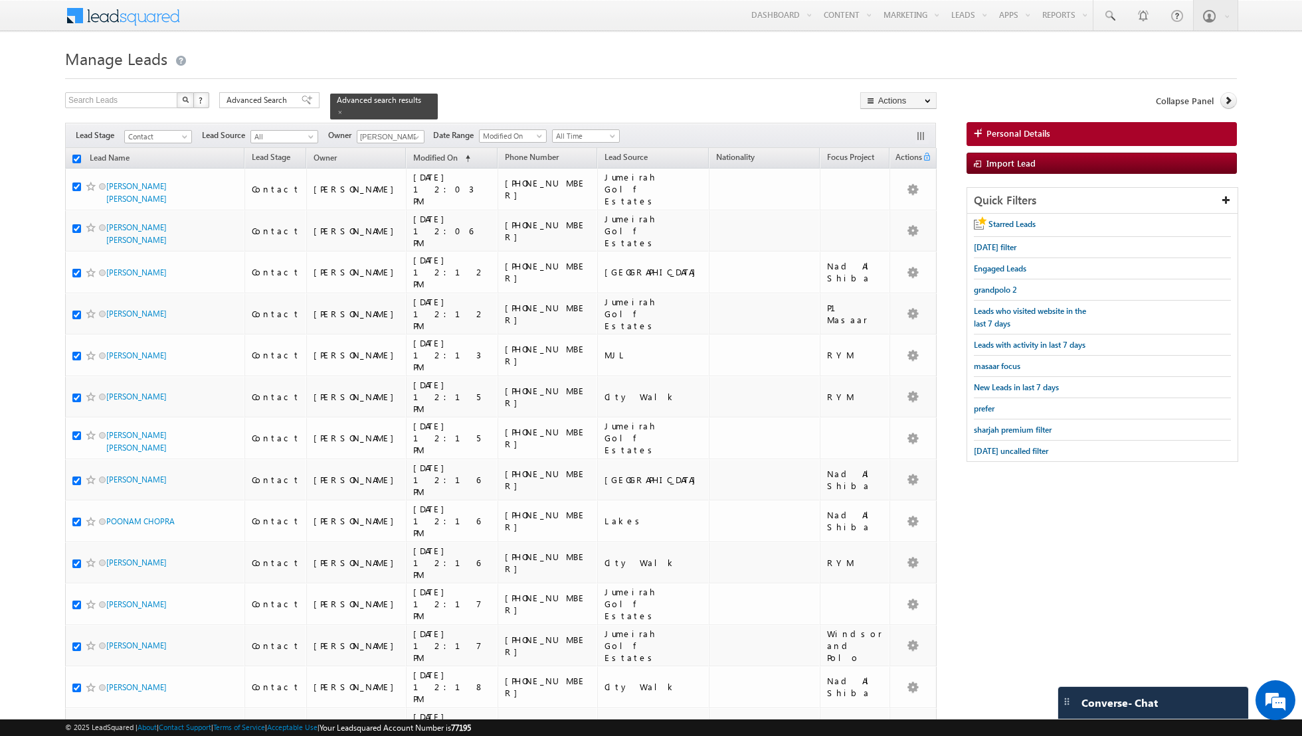
checkbox input "true"
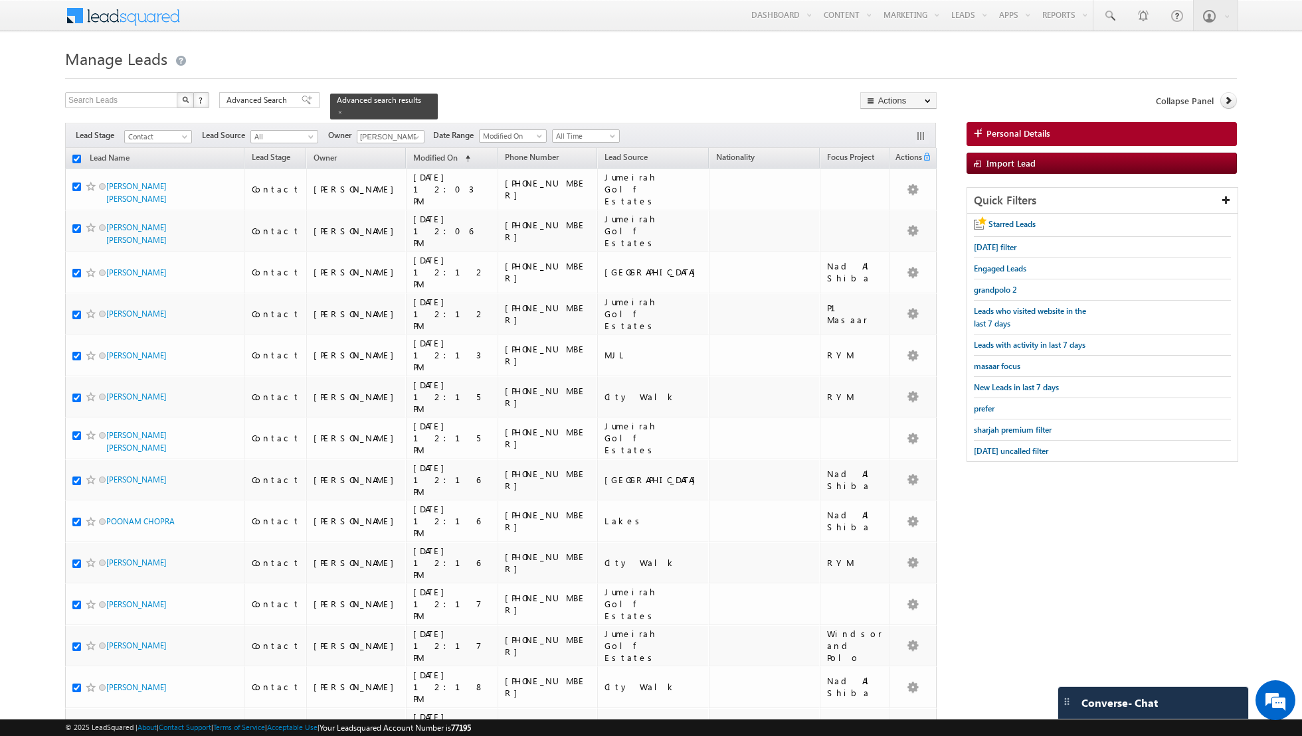
checkbox input "true"
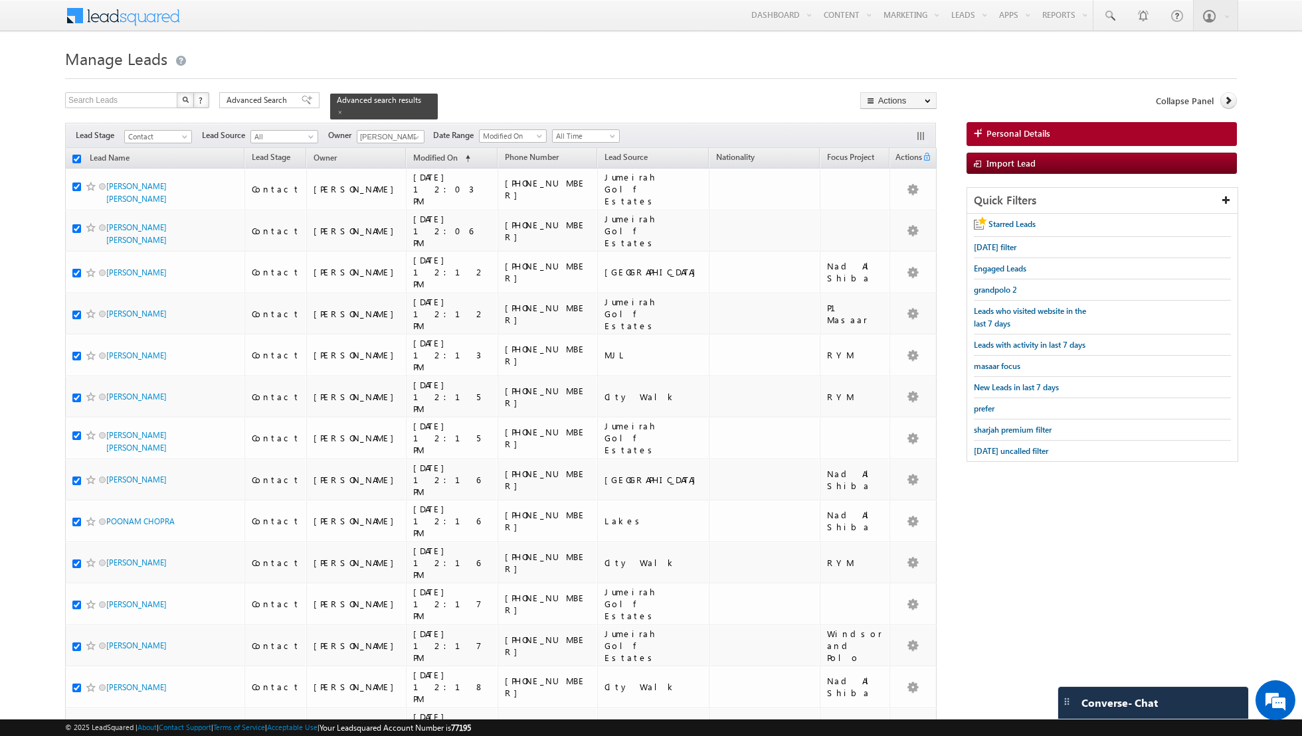
checkbox input "true"
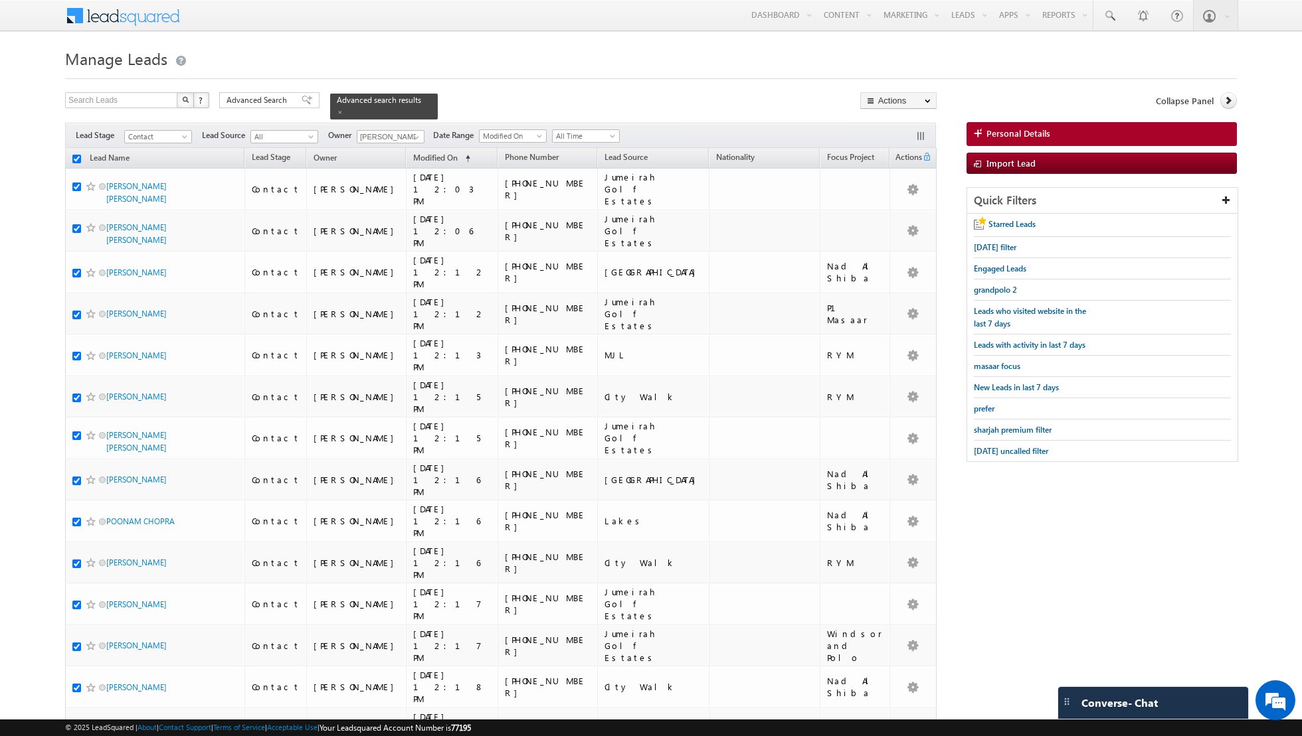
checkbox input "true"
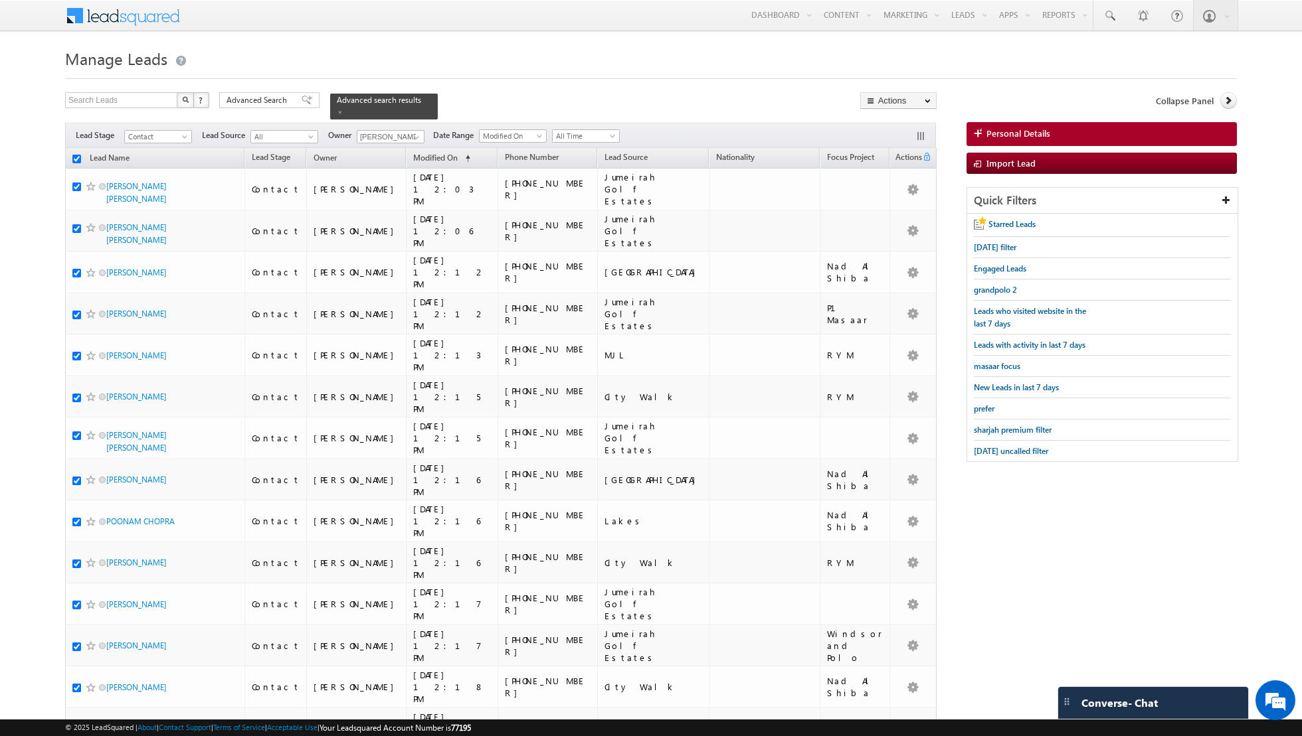
checkbox input "true"
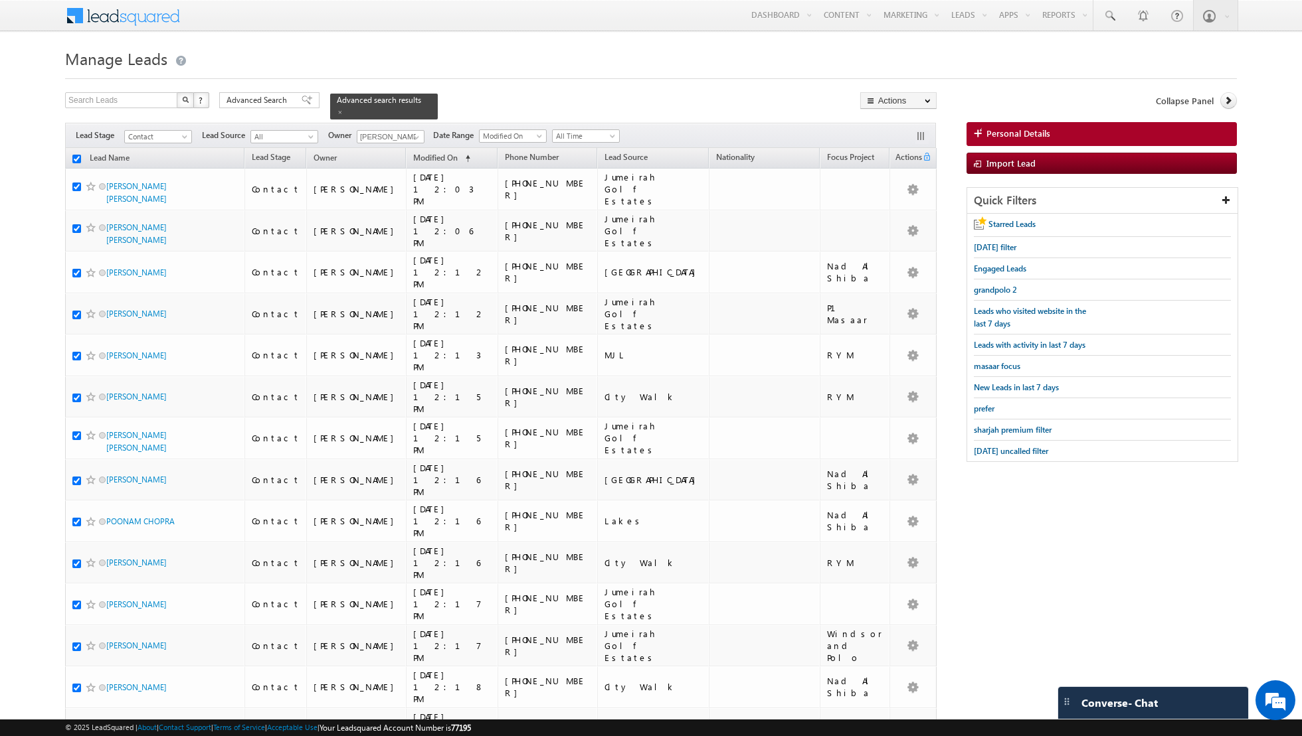
checkbox input "true"
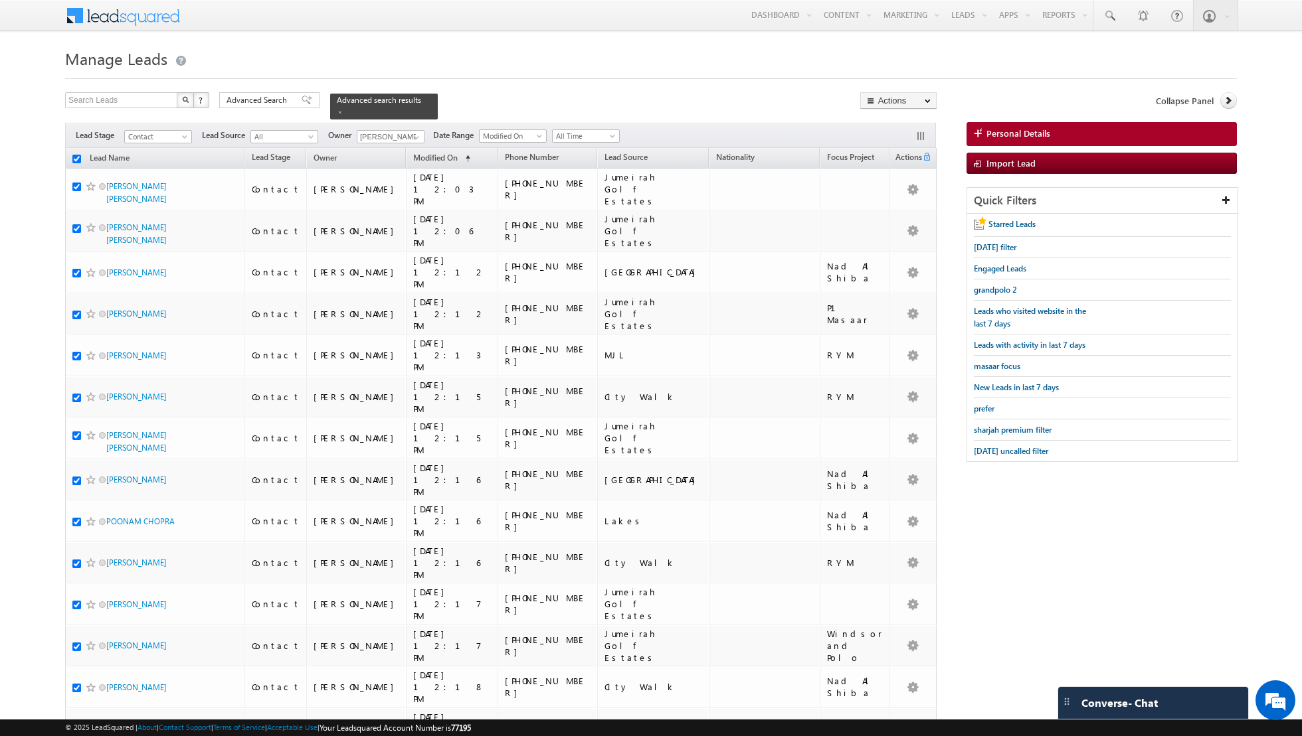
checkbox input "true"
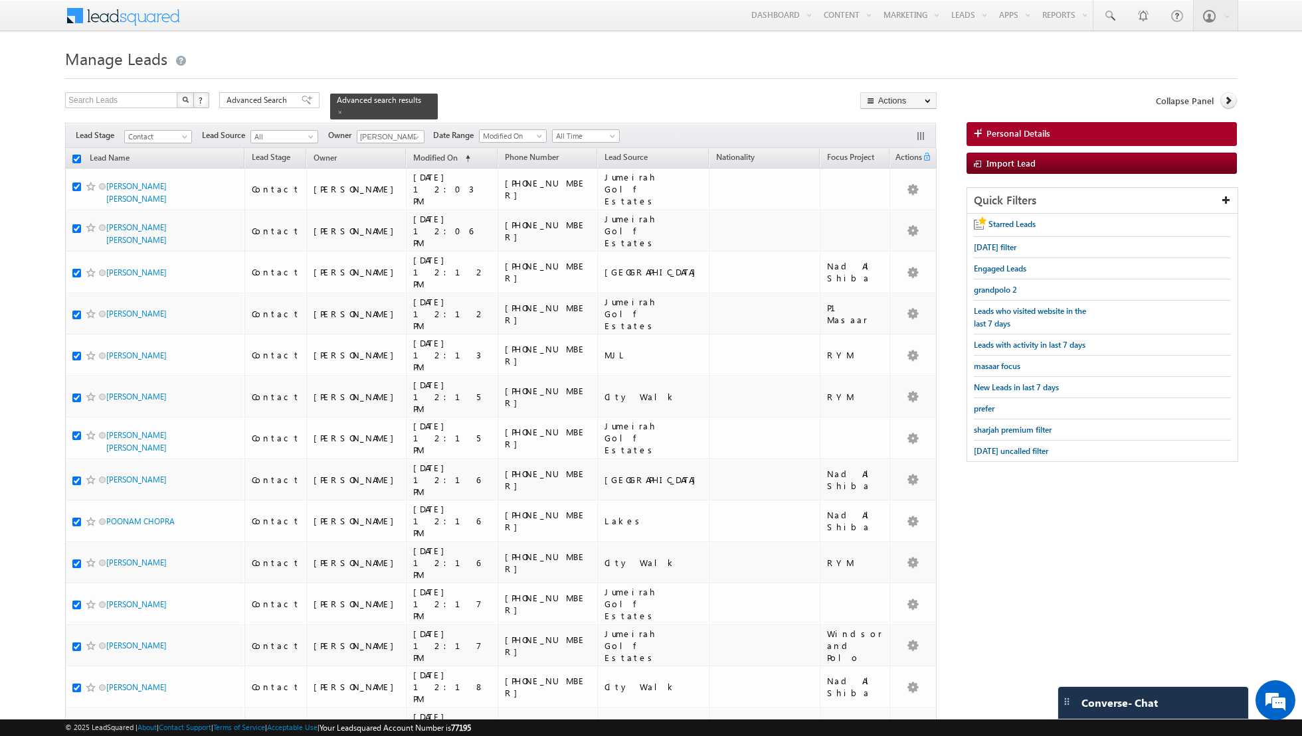
checkbox input "true"
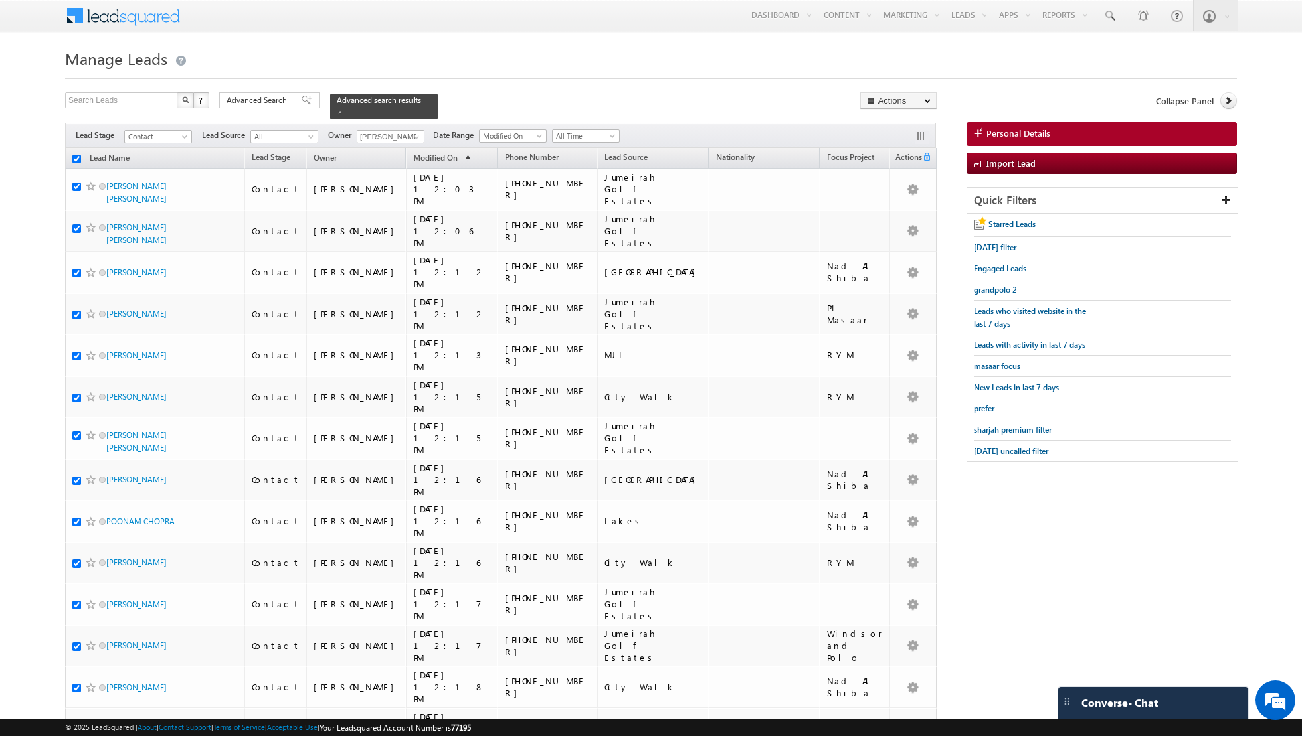
checkbox input "true"
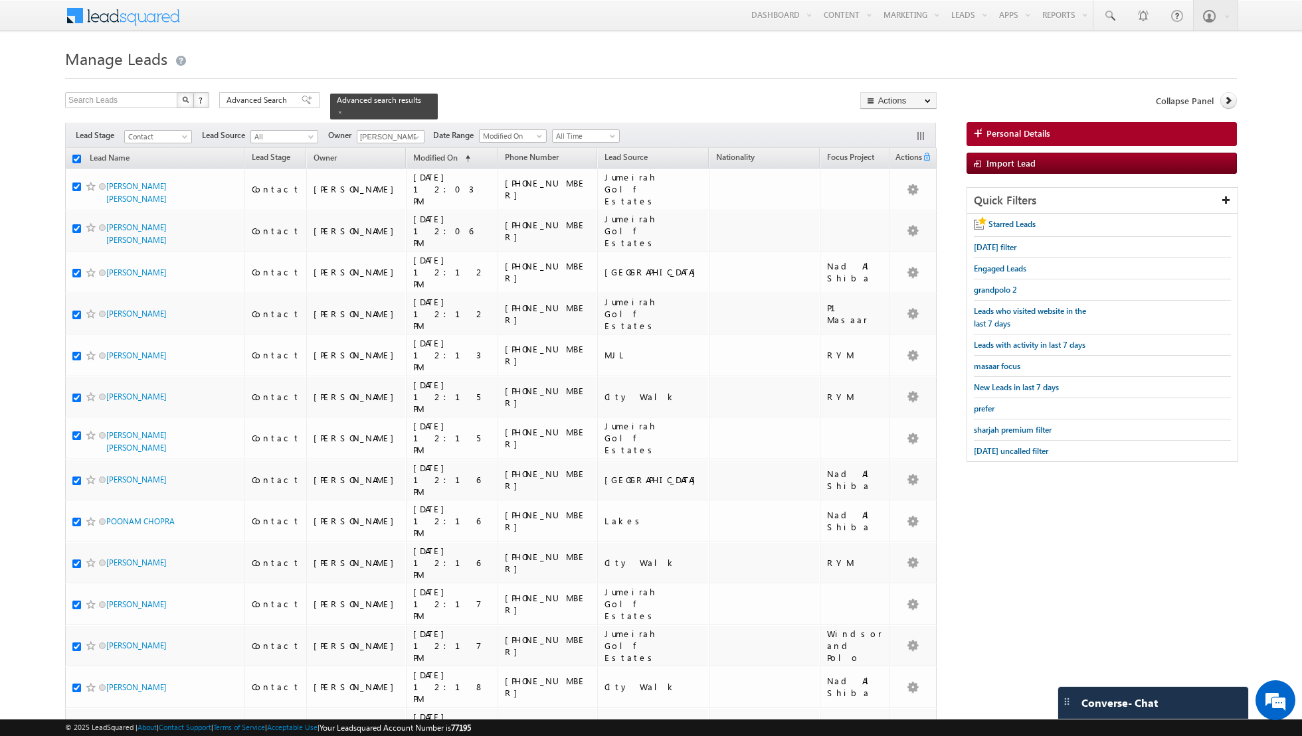
checkbox input "true"
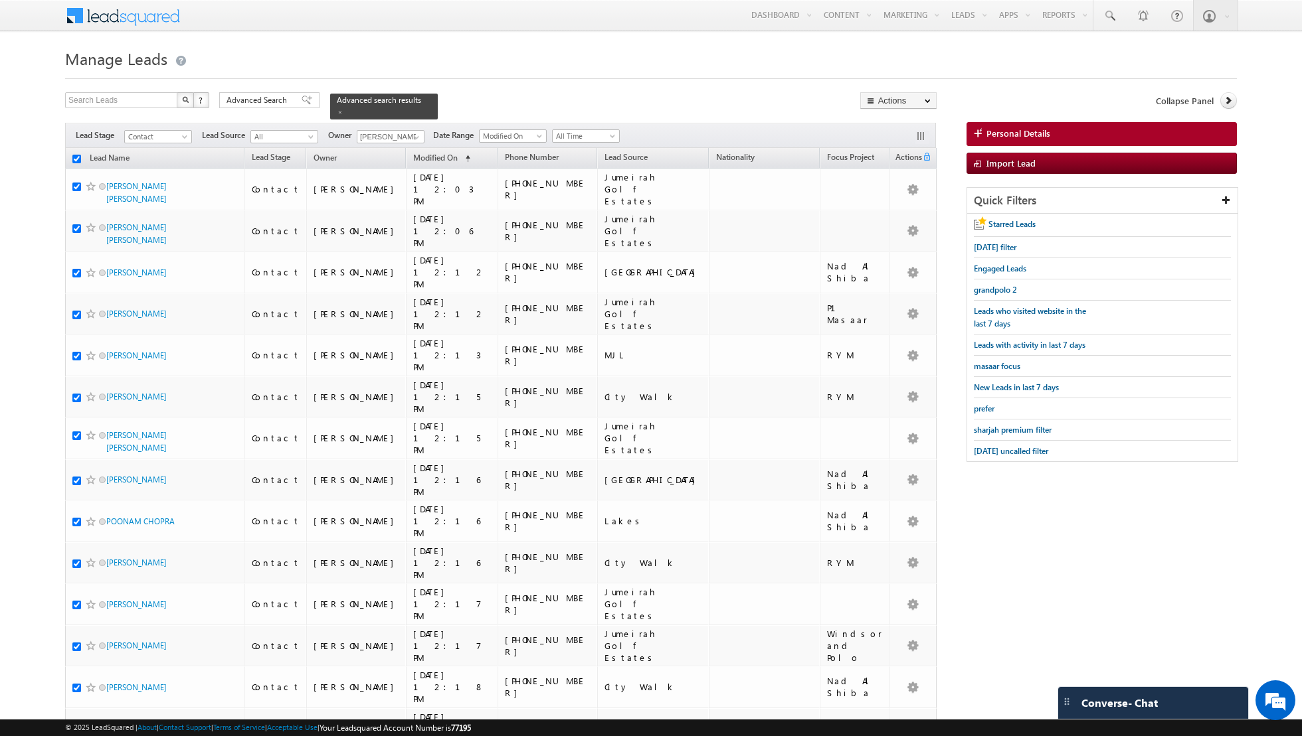
checkbox input "true"
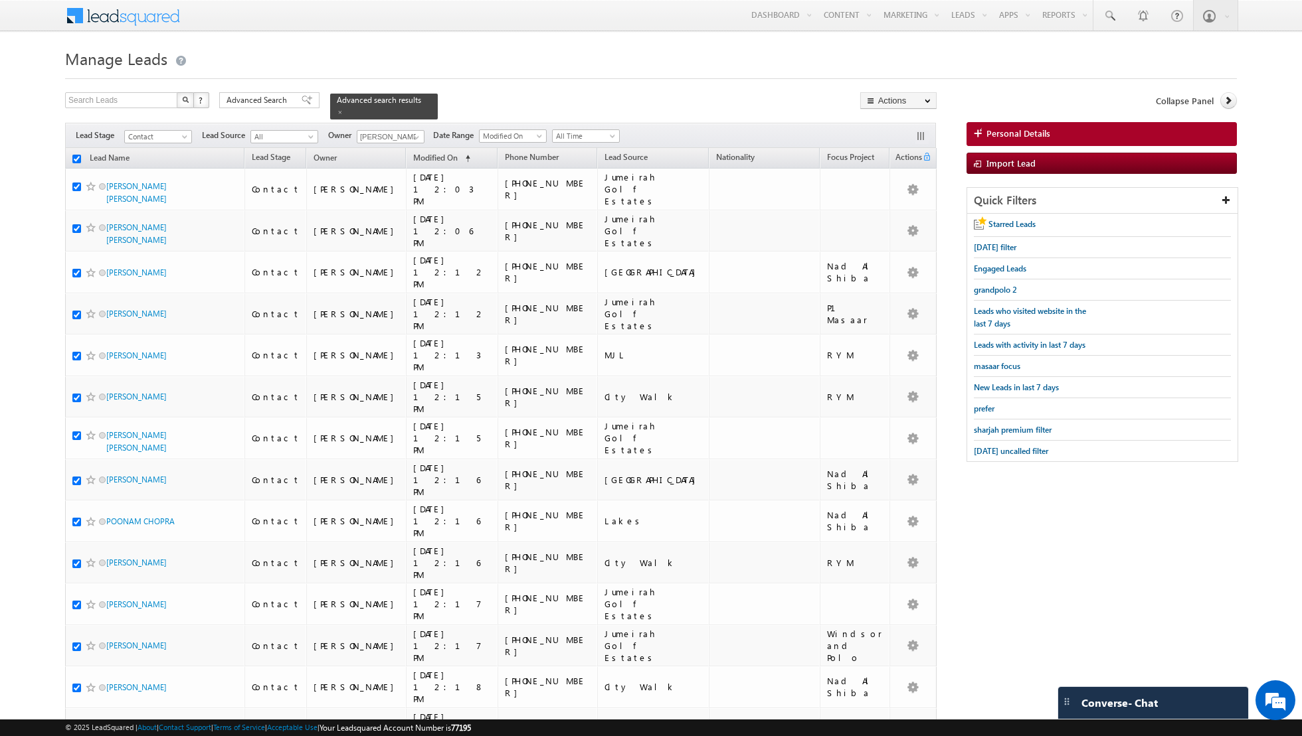
checkbox input "true"
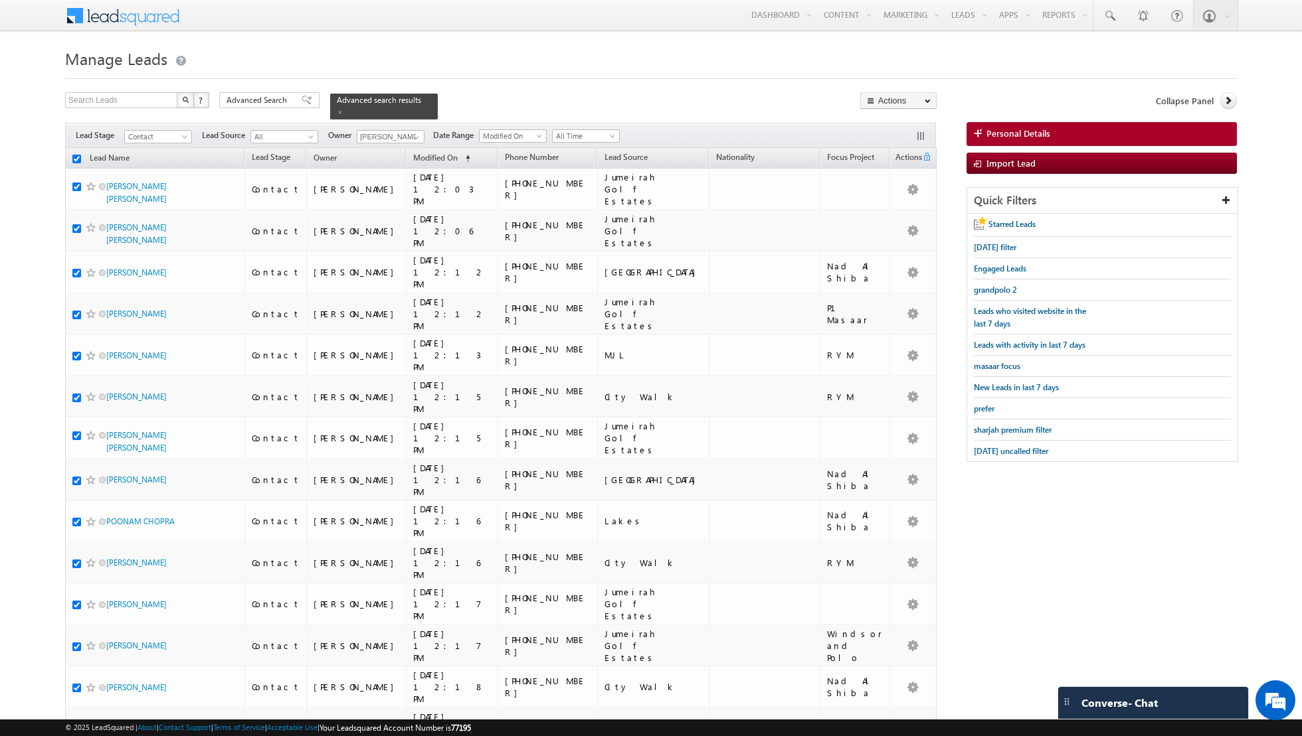
checkbox input "true"
click at [889, 212] on link "Change Owner" at bounding box center [898, 215] width 75 height 16
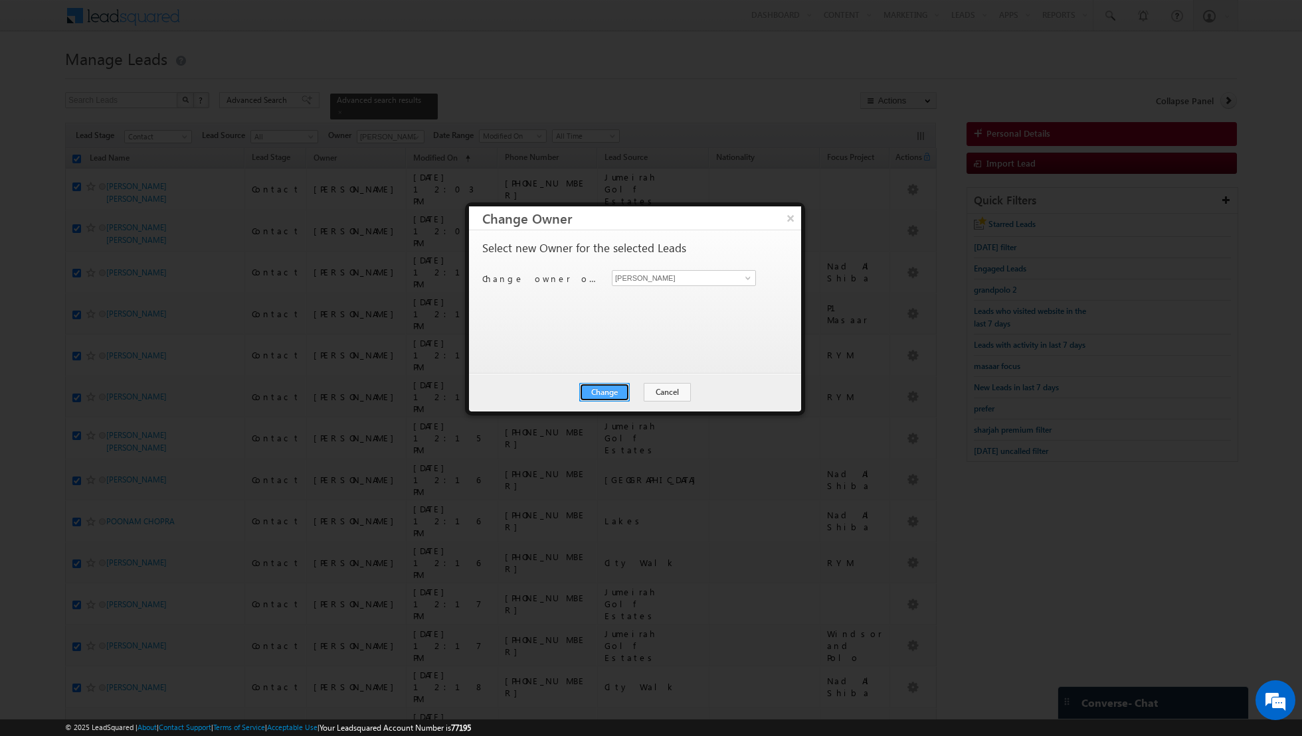
click at [611, 390] on button "Change" at bounding box center [604, 392] width 50 height 19
click at [646, 391] on button "Close" at bounding box center [637, 392] width 43 height 19
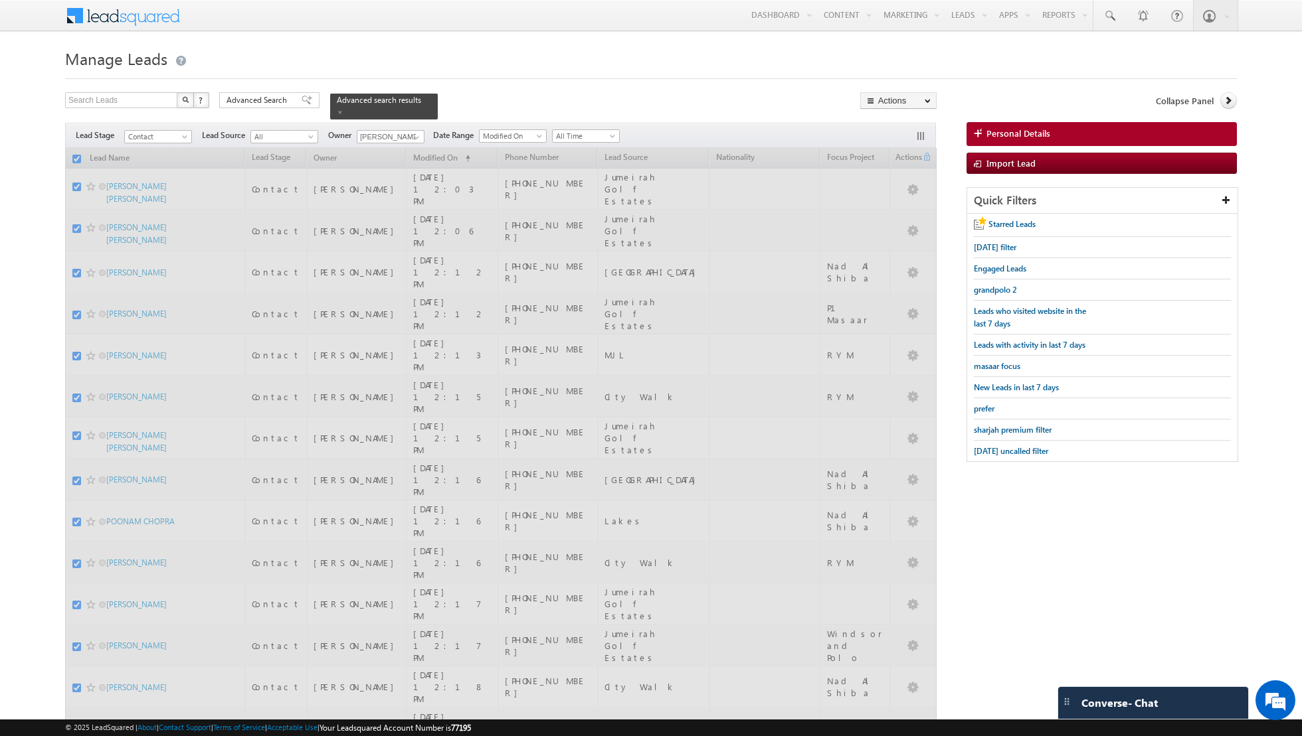
checkbox input "false"
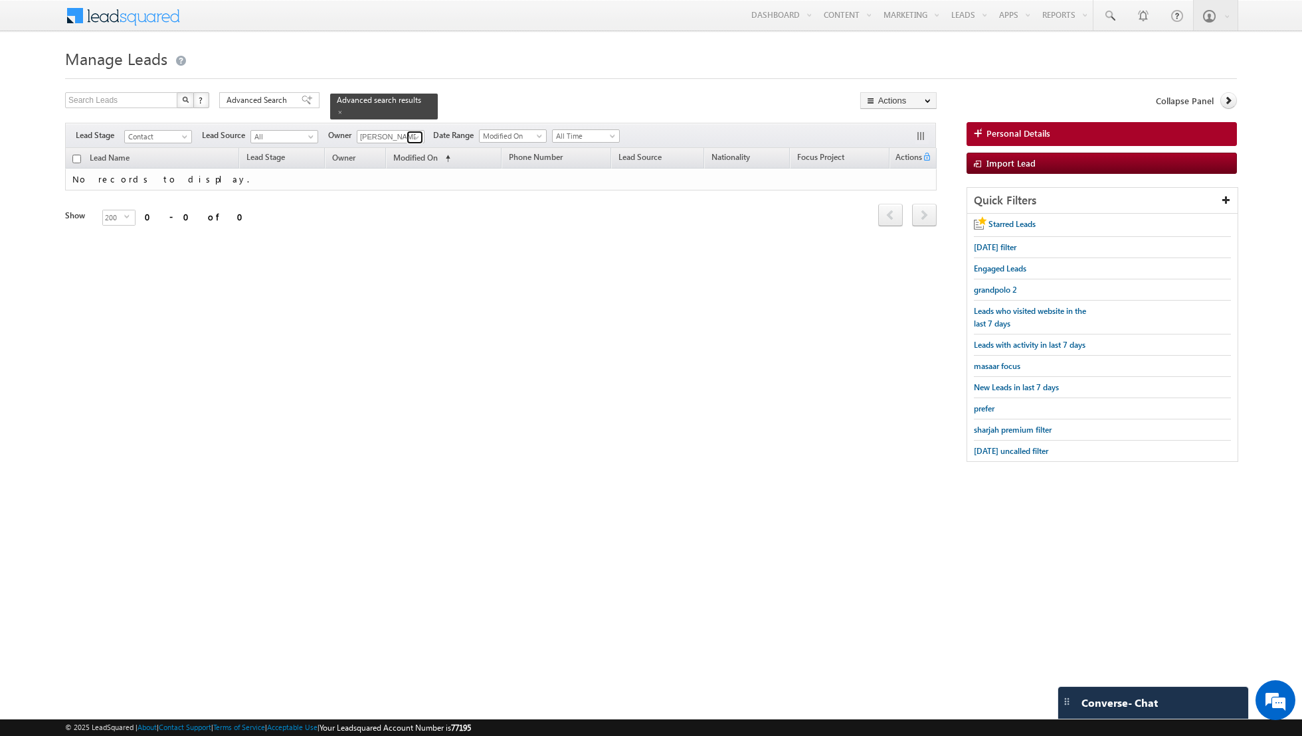
click at [411, 139] on span at bounding box center [416, 137] width 11 height 11
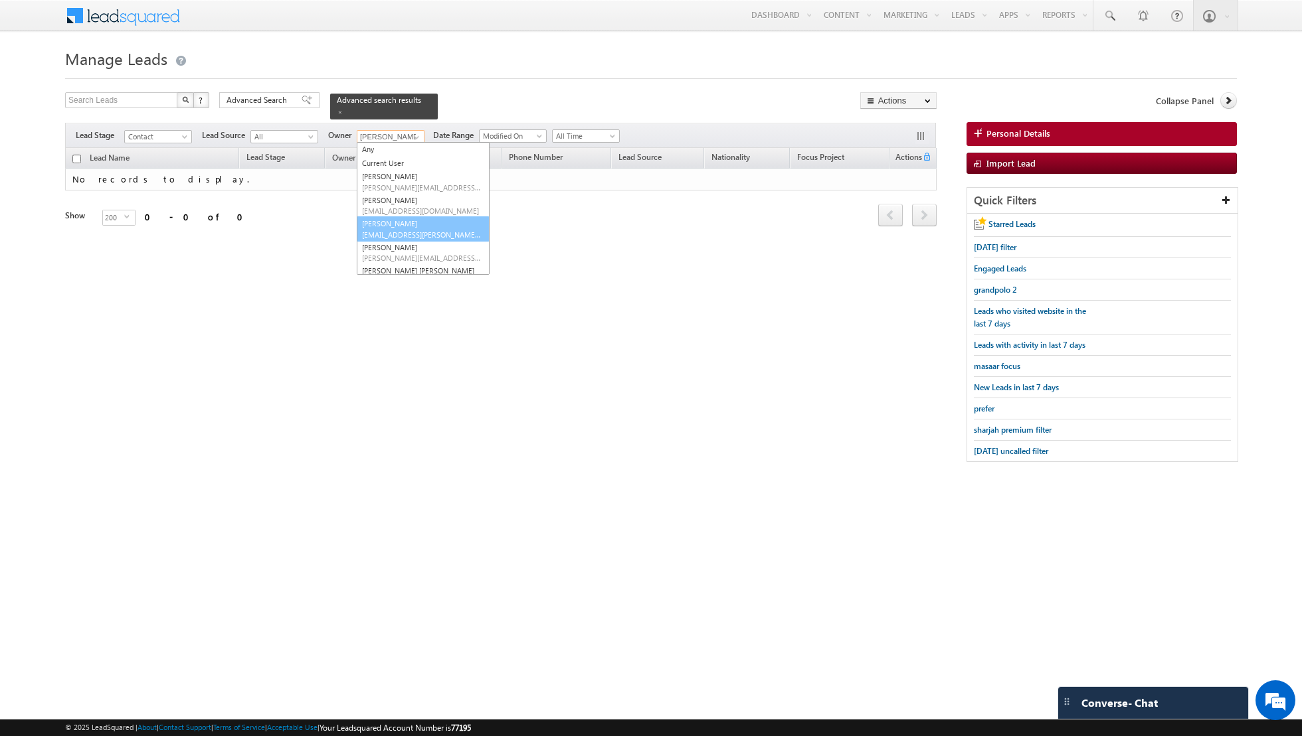
click at [398, 220] on link "[PERSON_NAME] [EMAIL_ADDRESS][PERSON_NAME][DOMAIN_NAME]" at bounding box center [423, 228] width 133 height 25
type input "[PERSON_NAME]"
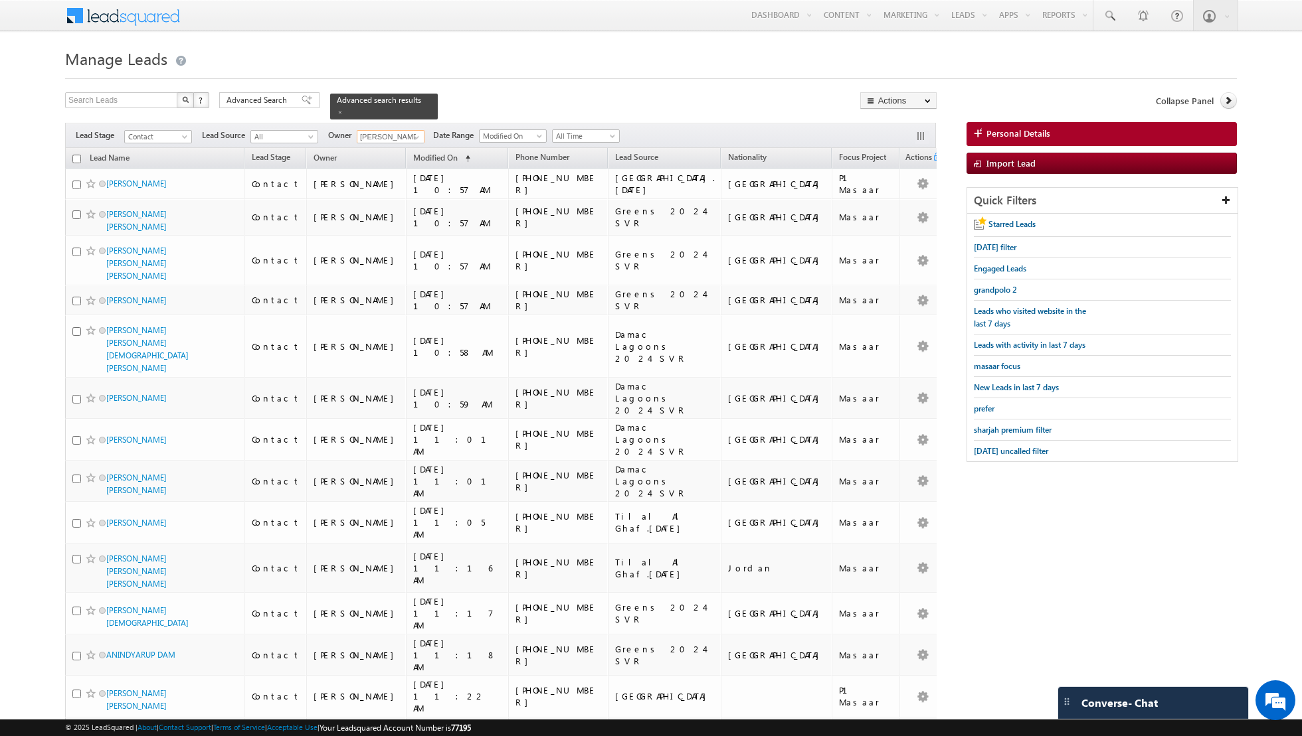
click at [78, 157] on input "checkbox" at bounding box center [76, 159] width 9 height 9
checkbox input "true"
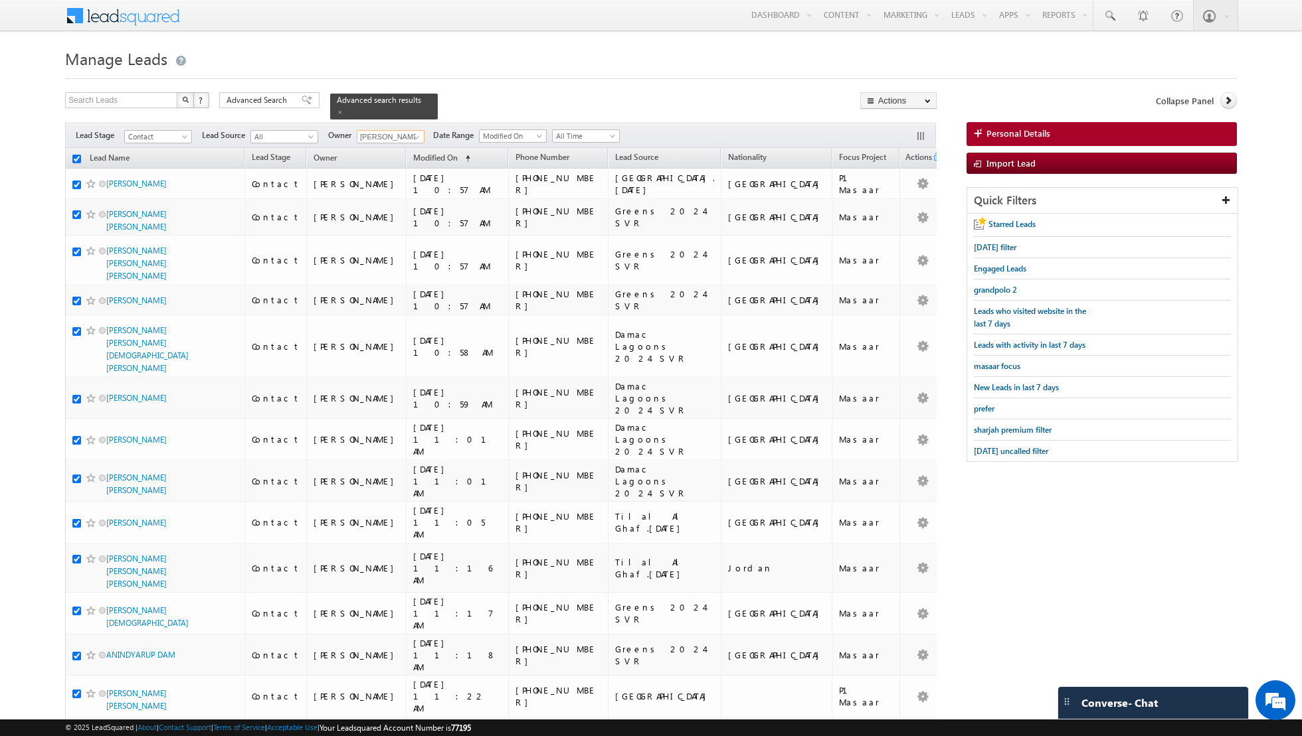
checkbox input "true"
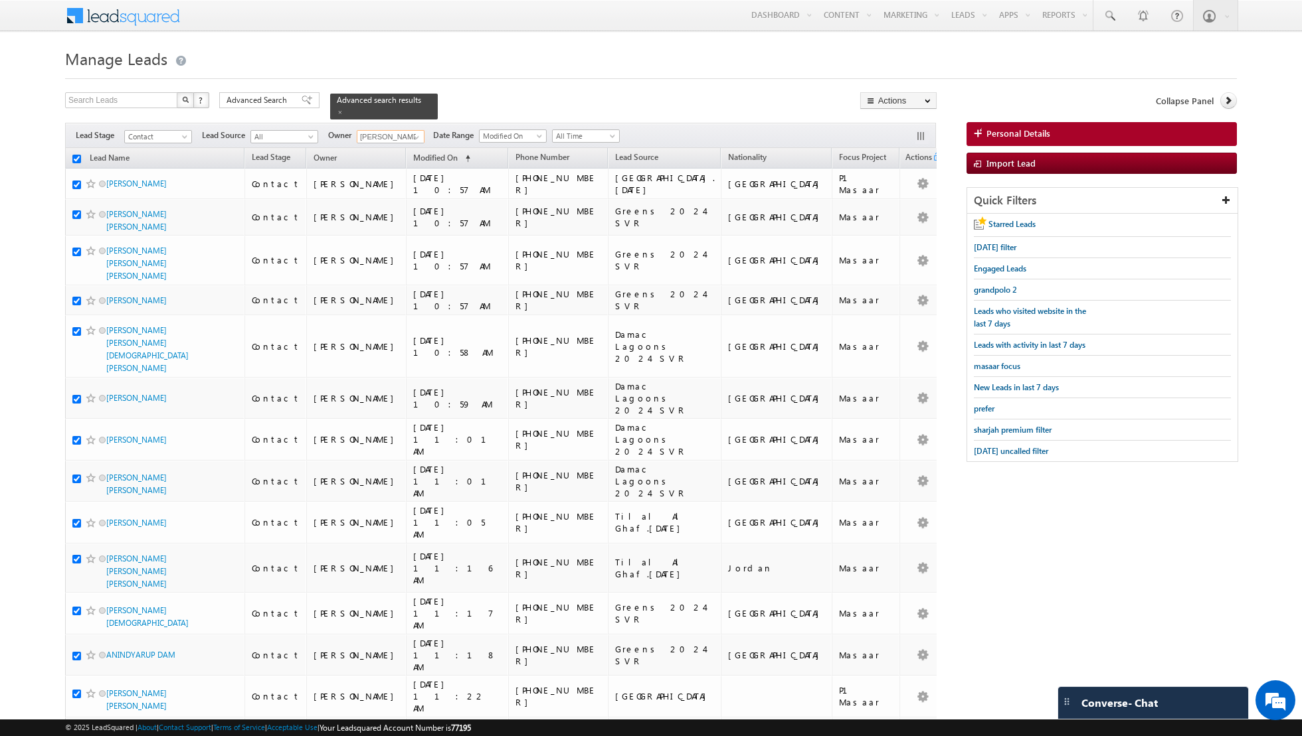
checkbox input "true"
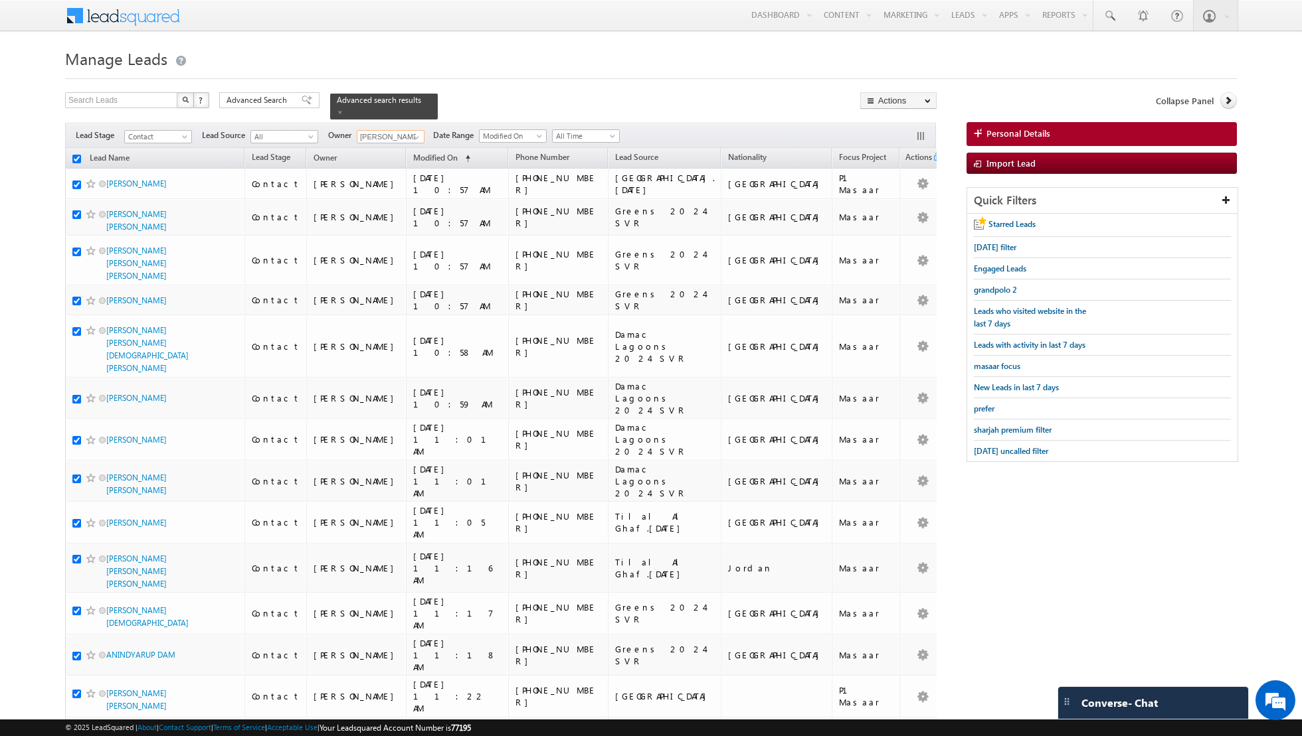
checkbox input "true"
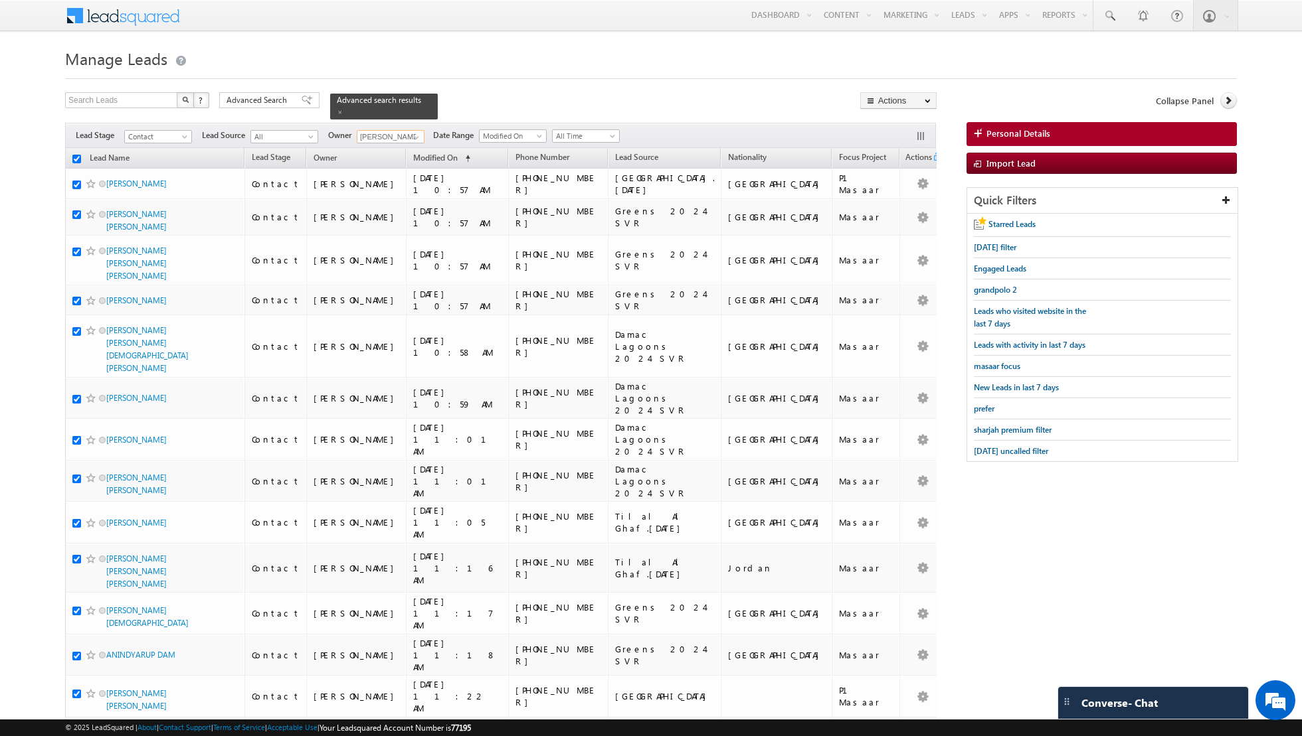
checkbox input "true"
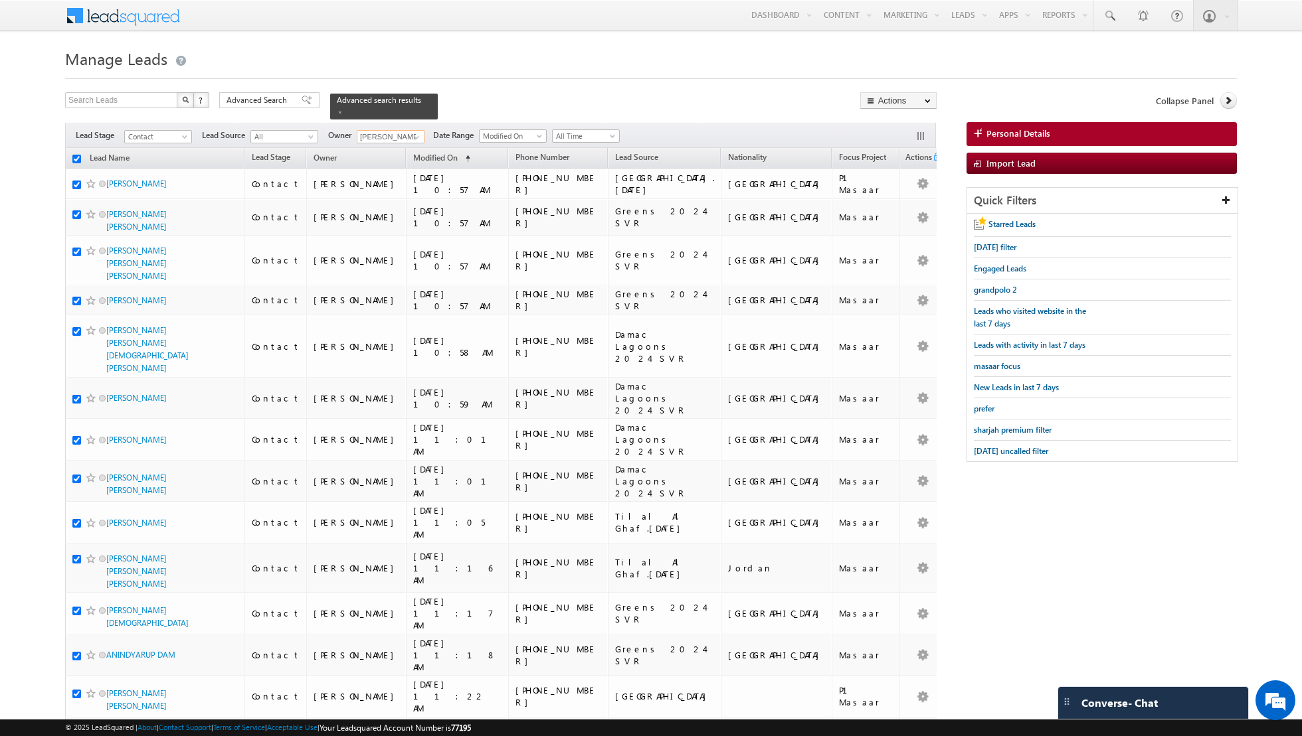
checkbox input "true"
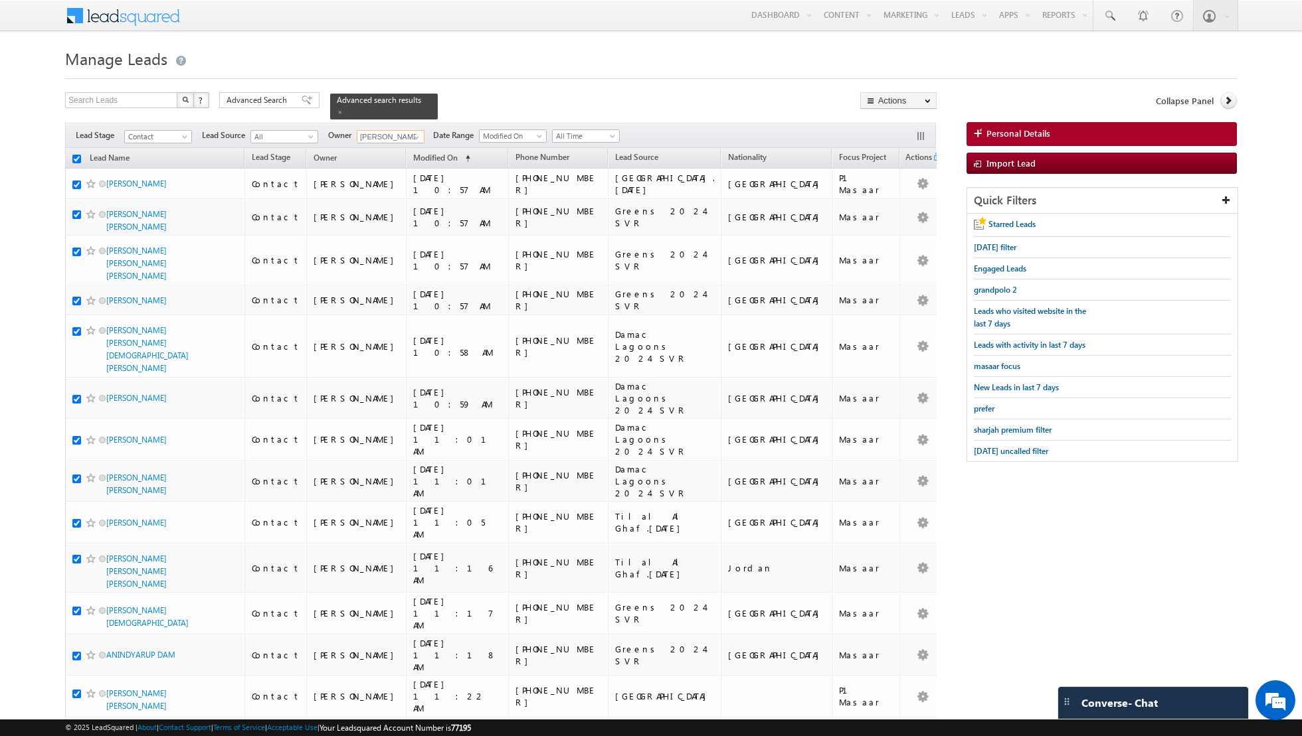
checkbox input "true"
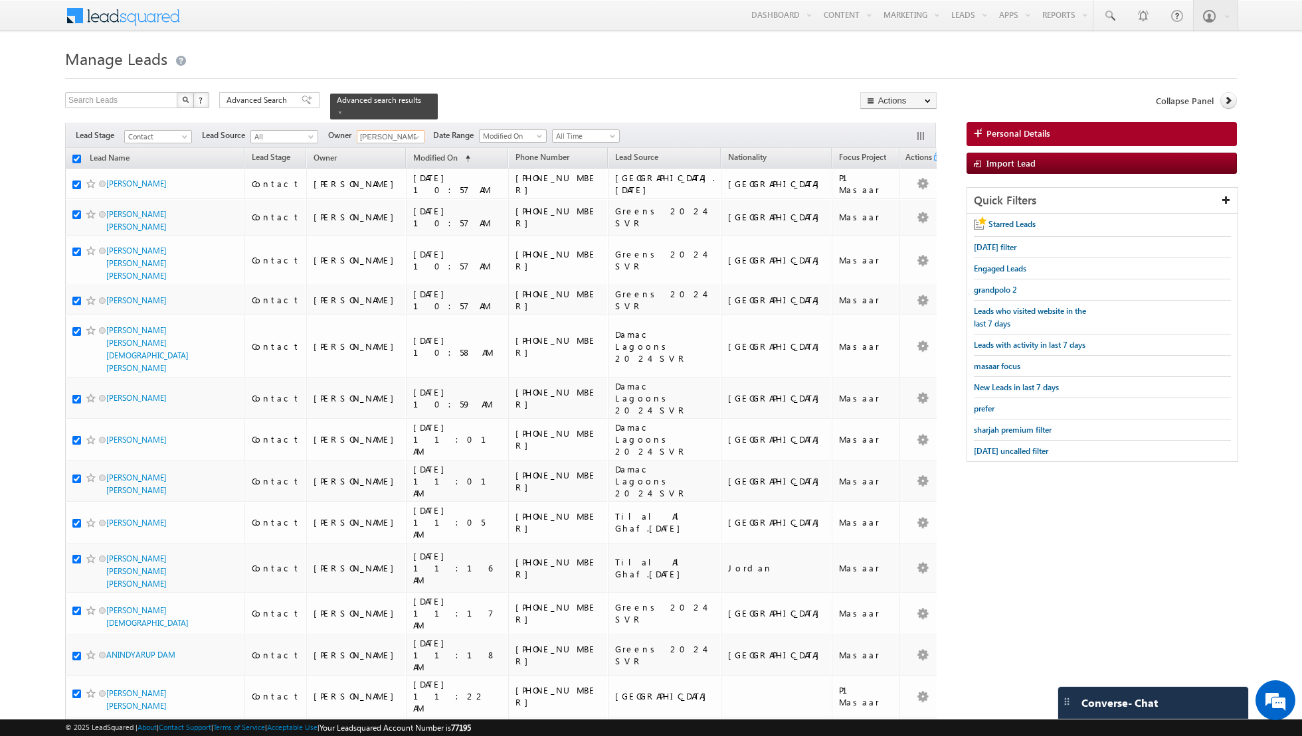
checkbox input "true"
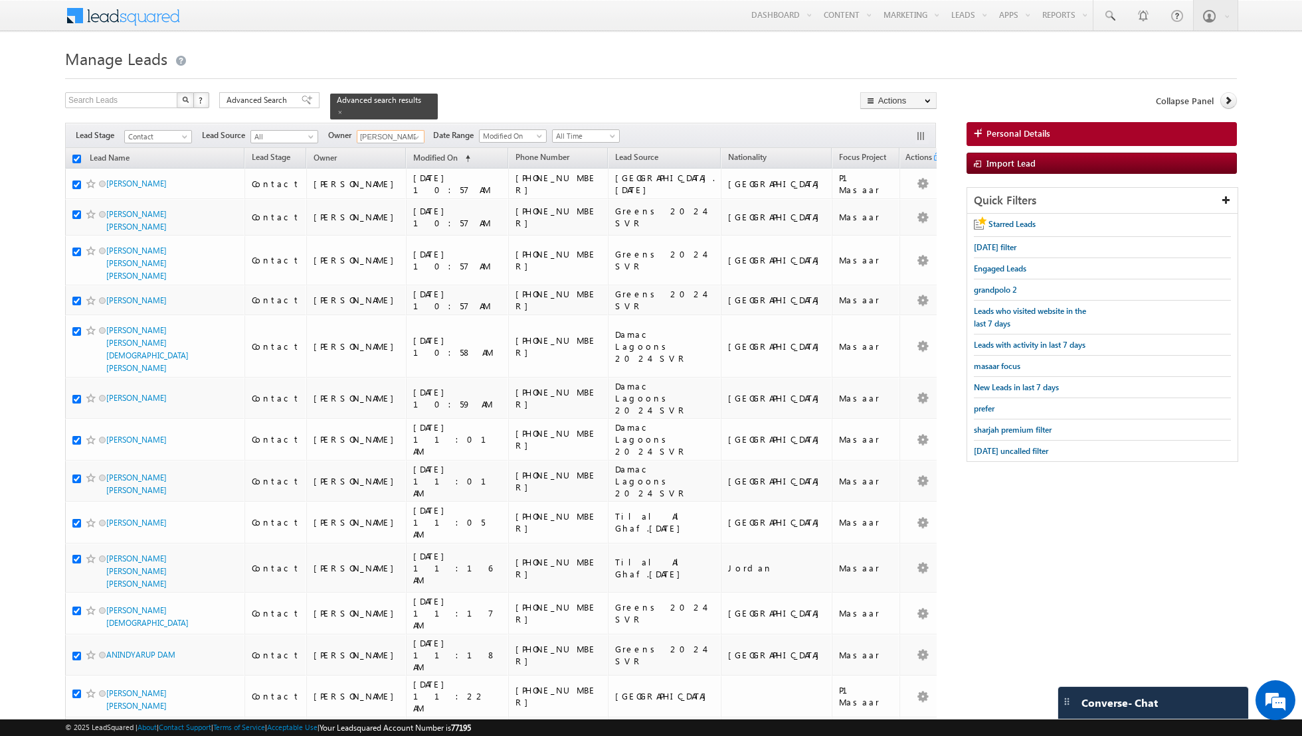
checkbox input "true"
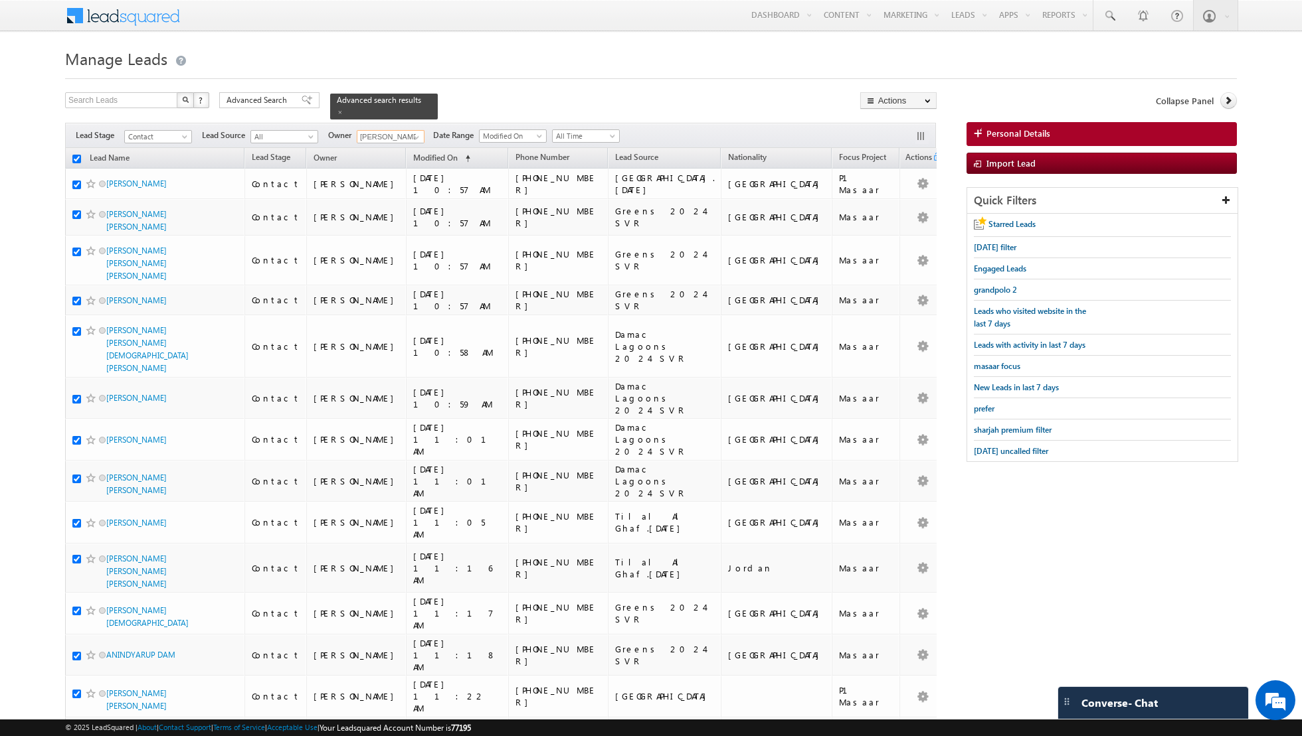
checkbox input "true"
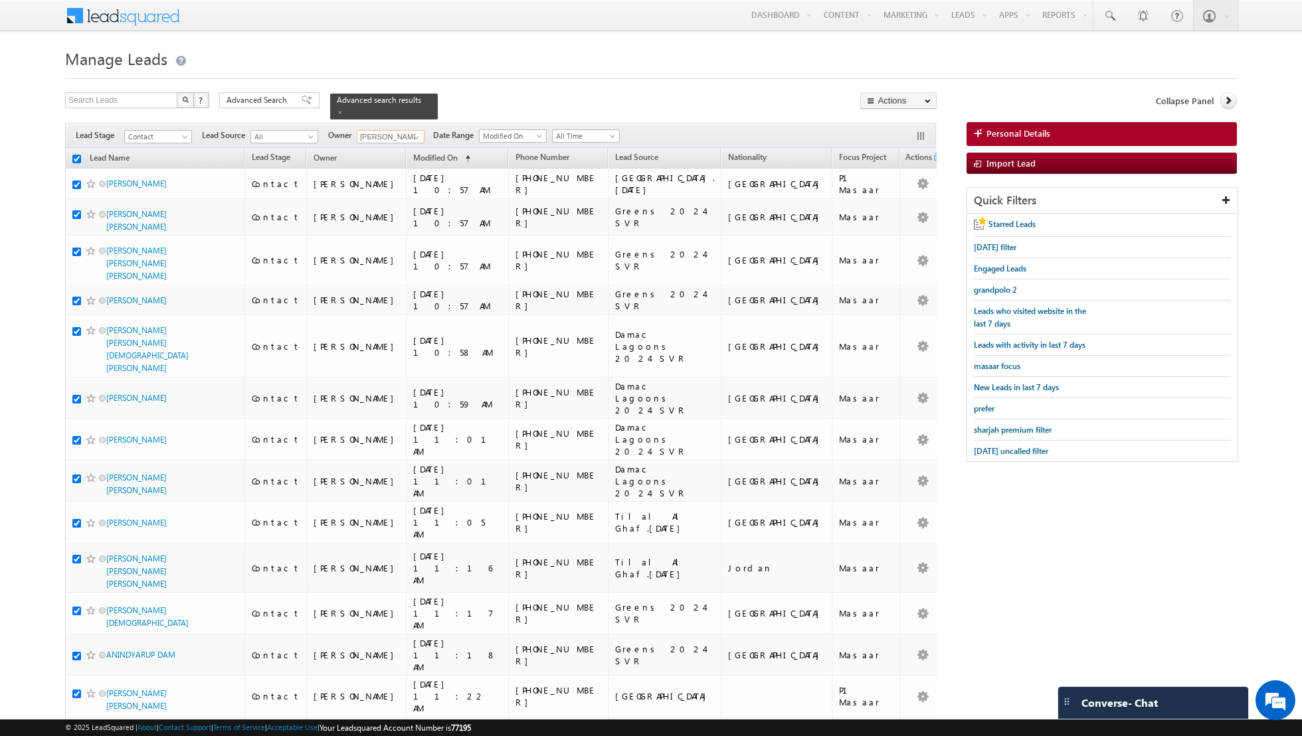
checkbox input "true"
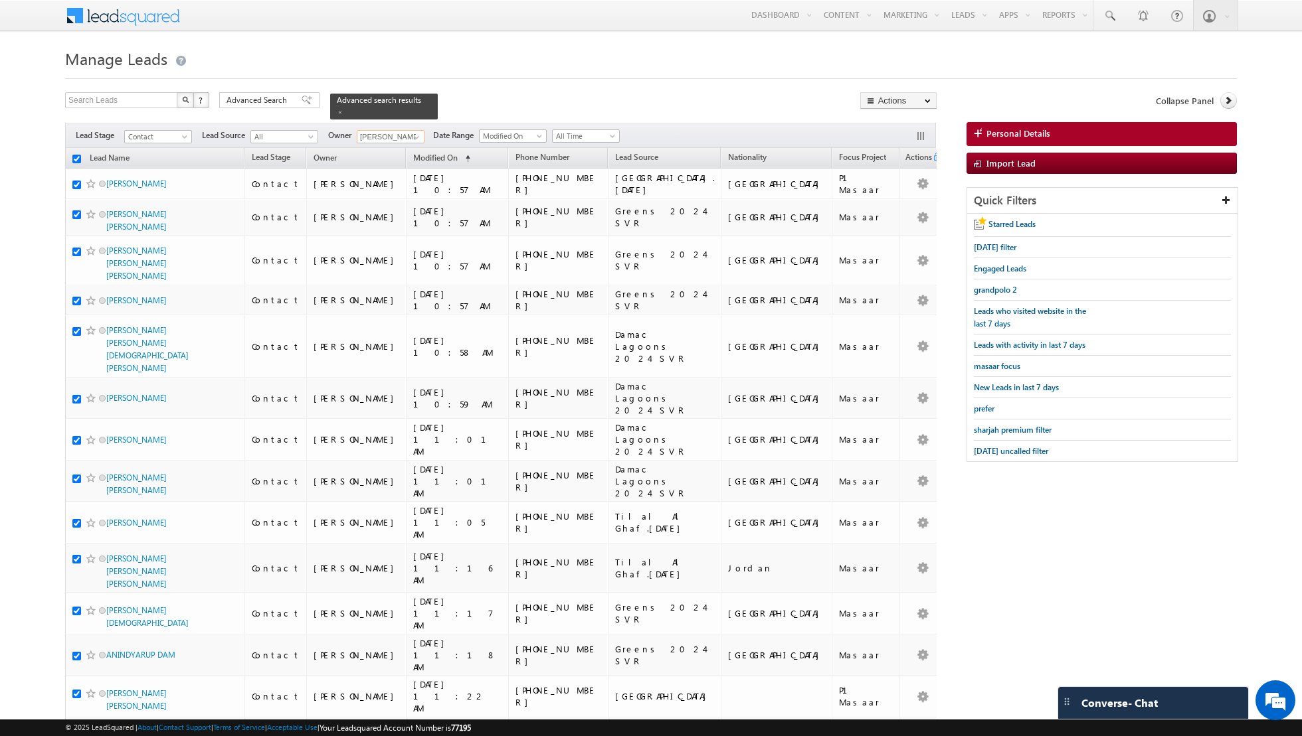
checkbox input "true"
click at [901, 211] on link "Change Owner" at bounding box center [898, 215] width 75 height 16
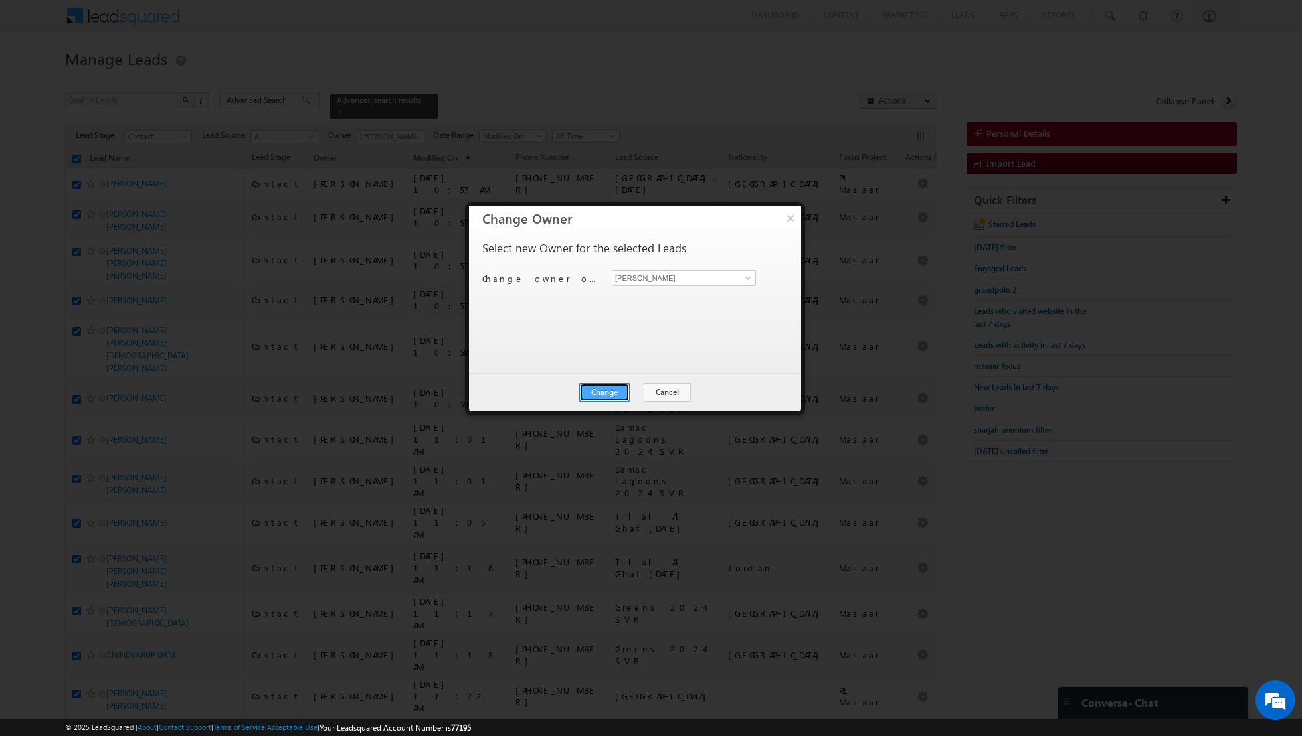
click at [598, 398] on button "Change" at bounding box center [604, 392] width 50 height 19
click at [633, 387] on button "Close" at bounding box center [637, 392] width 43 height 19
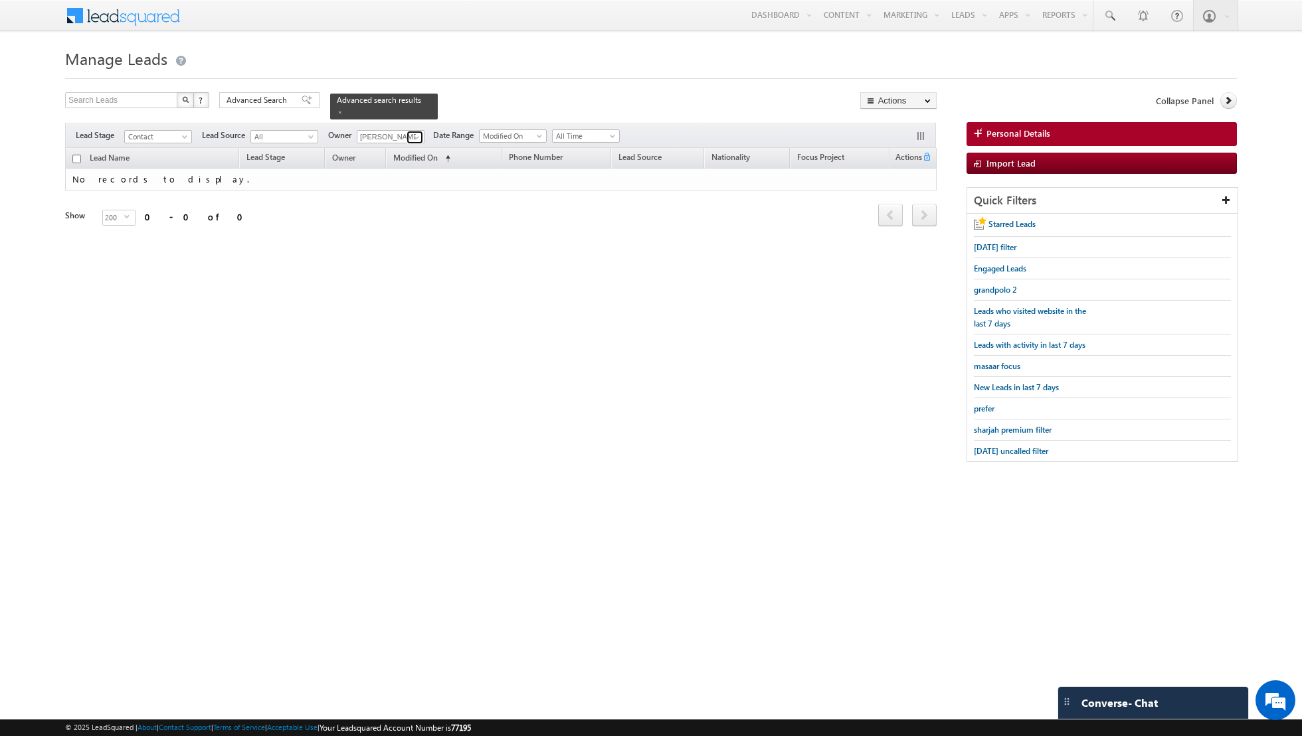
click at [407, 137] on link at bounding box center [414, 137] width 17 height 13
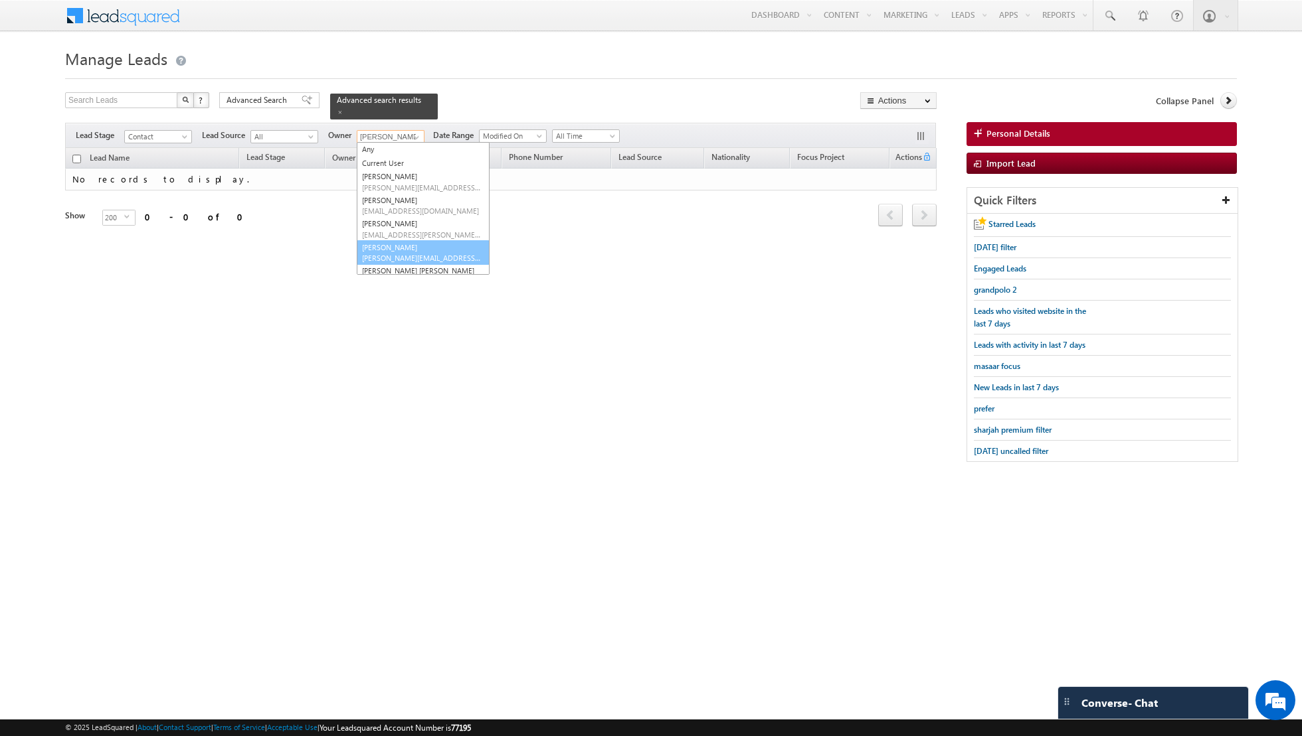
click at [403, 247] on link "[PERSON_NAME] [PERSON_NAME][EMAIL_ADDRESS][DOMAIN_NAME]" at bounding box center [423, 252] width 133 height 25
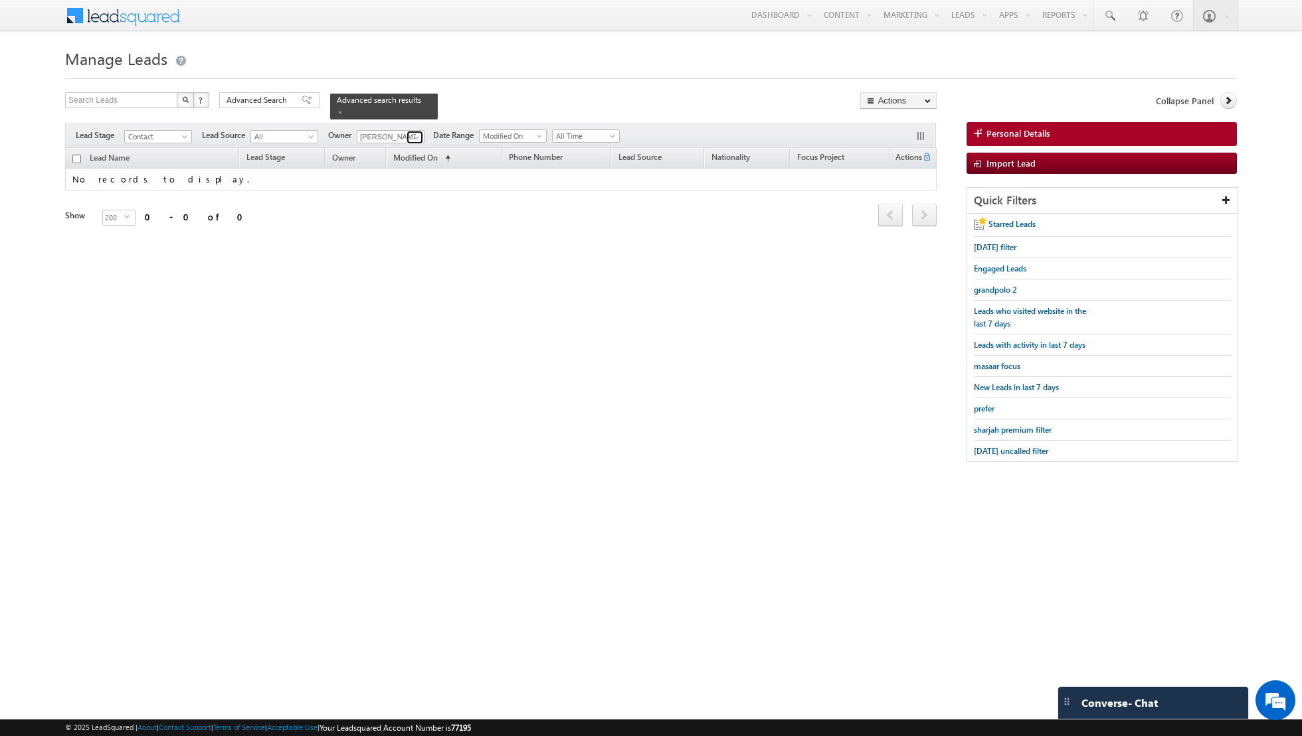
click at [411, 133] on span at bounding box center [416, 137] width 11 height 11
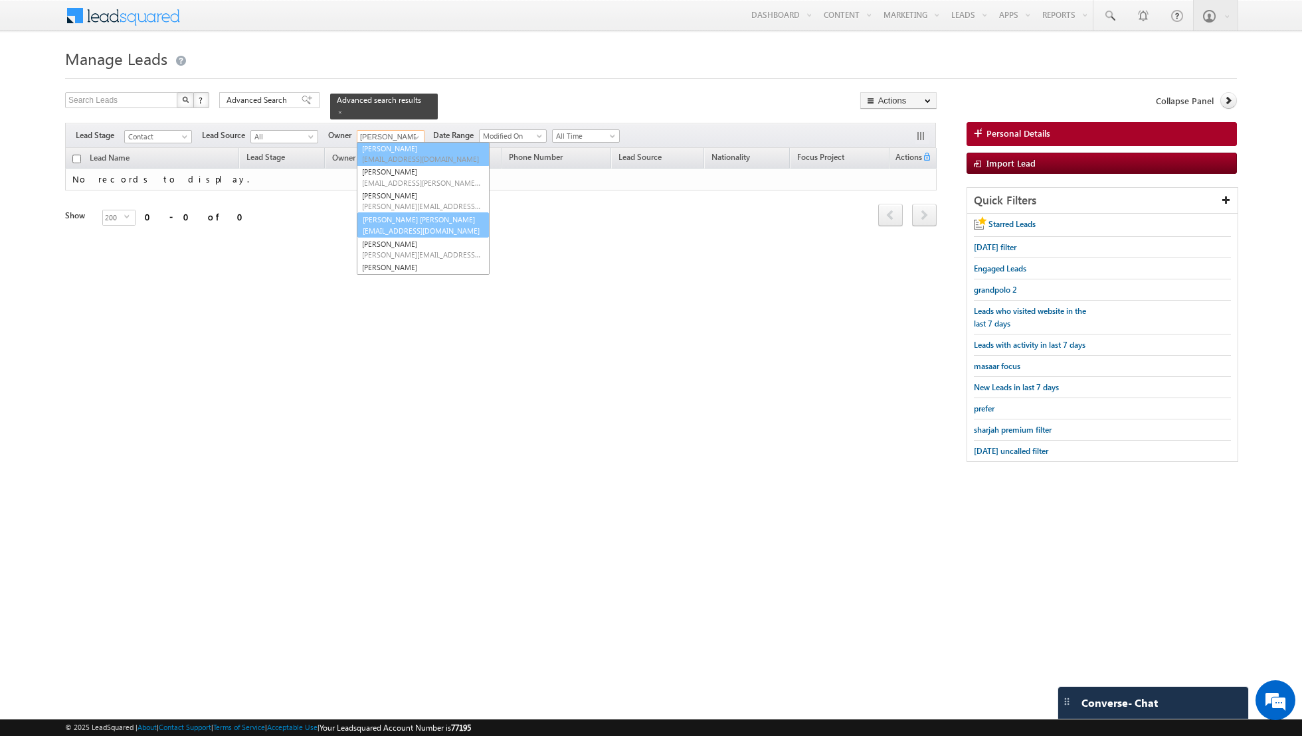
scroll to position [53, 0]
click at [403, 221] on link "[PERSON_NAME] [PERSON_NAME] [PERSON_NAME][EMAIL_ADDRESS][PERSON_NAME][DOMAIN_NA…" at bounding box center [423, 223] width 133 height 25
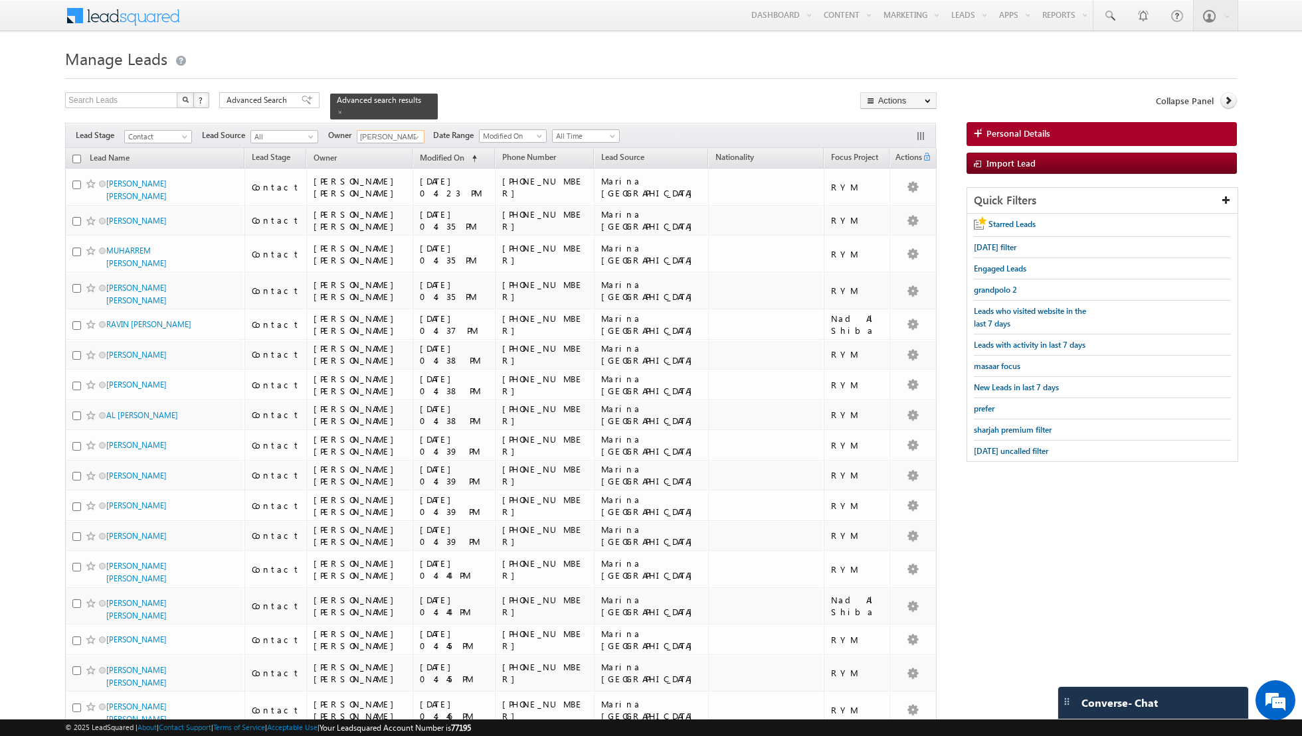
click at [76, 158] on input "checkbox" at bounding box center [76, 159] width 9 height 9
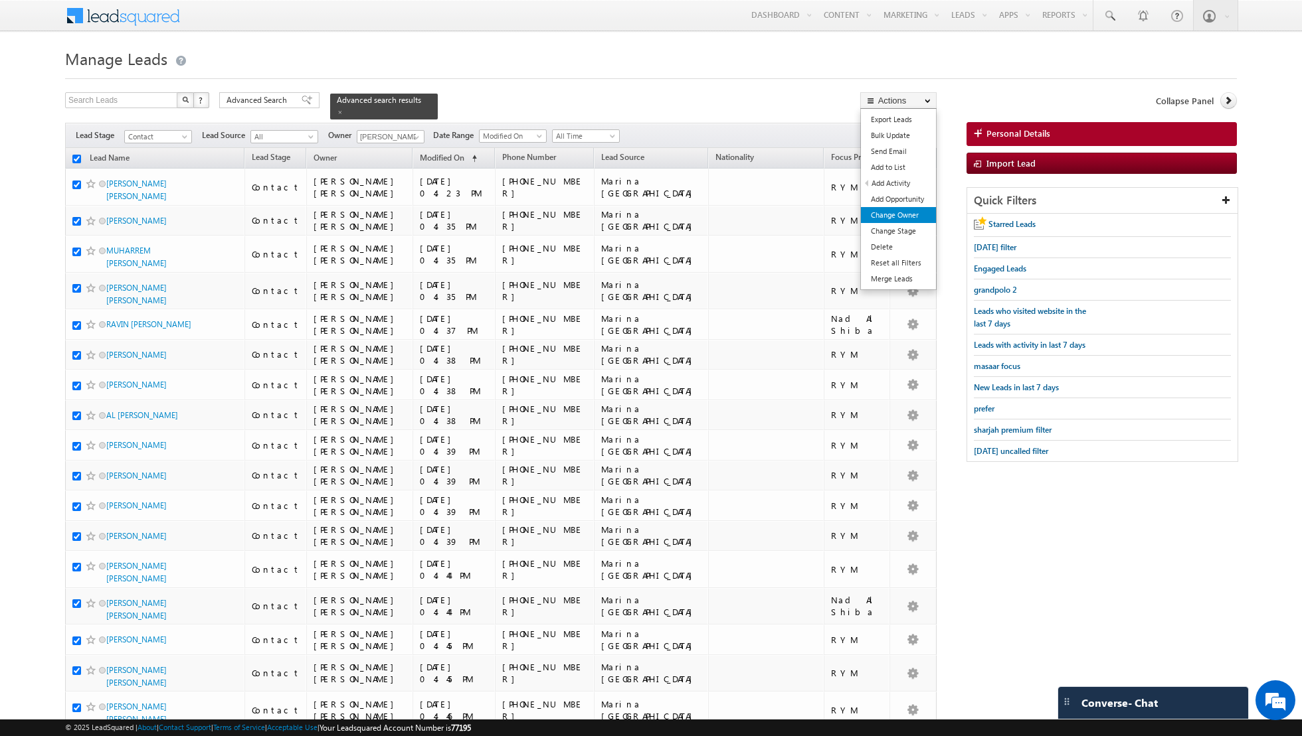
click at [906, 212] on link "Change Owner" at bounding box center [898, 215] width 75 height 16
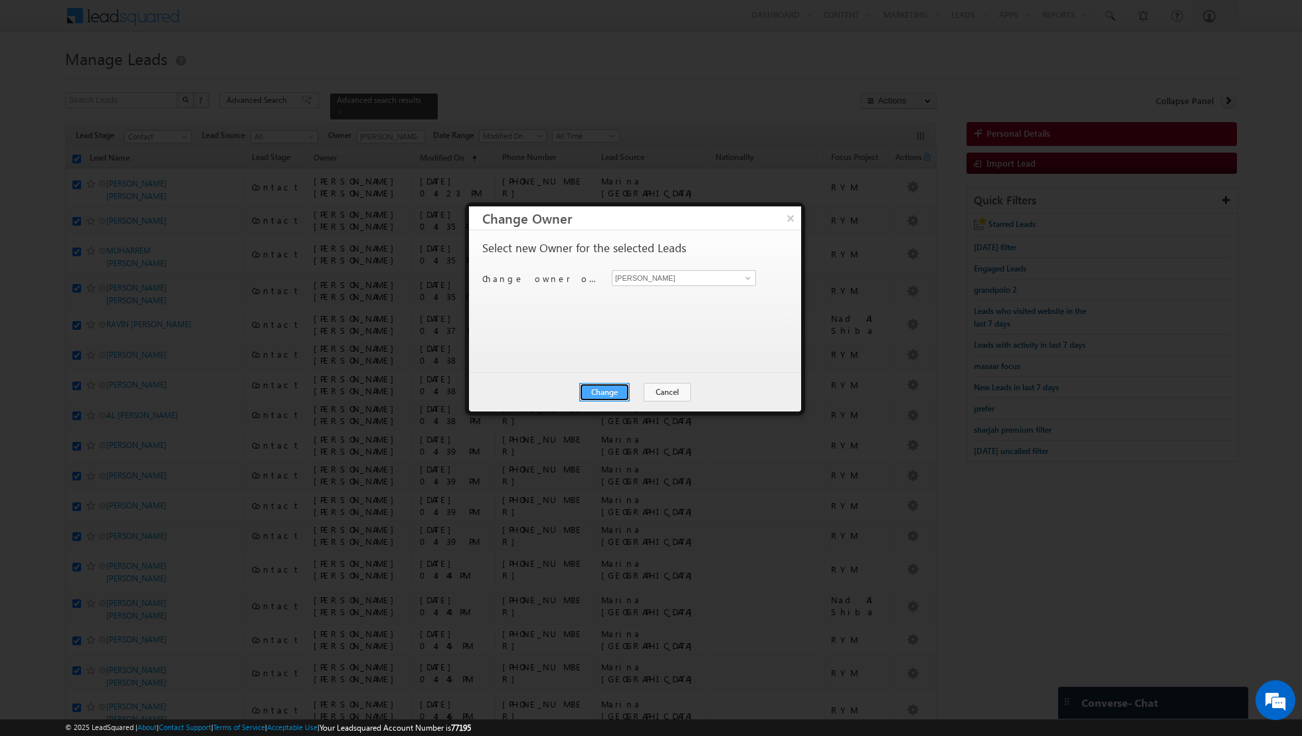
click at [610, 387] on button "Change" at bounding box center [604, 392] width 50 height 19
click at [626, 387] on button "Close" at bounding box center [637, 392] width 43 height 19
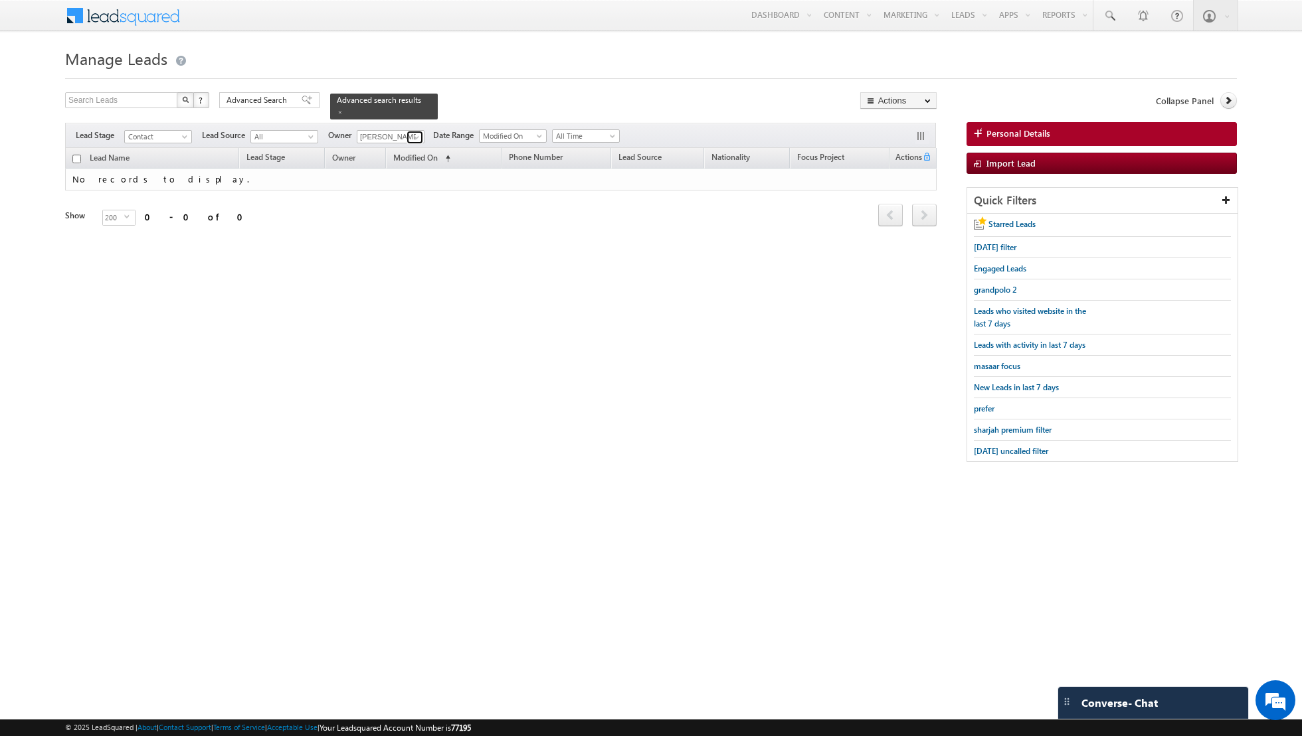
click at [406, 135] on link at bounding box center [414, 137] width 17 height 13
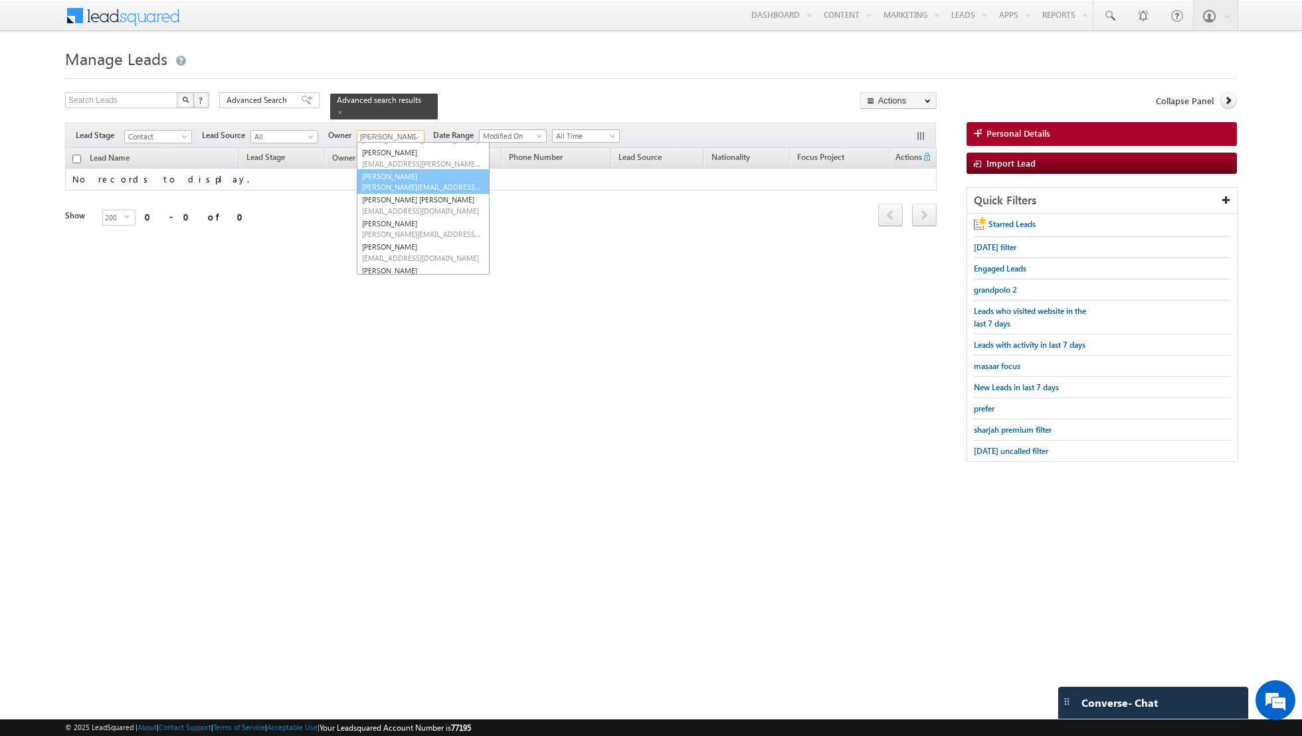
scroll to position [73, 0]
click at [390, 223] on link "[PERSON_NAME] [PERSON_NAME][EMAIL_ADDRESS][PERSON_NAME][DOMAIN_NAME]" at bounding box center [423, 227] width 133 height 25
click at [401, 137] on input "[PERSON_NAME]" at bounding box center [391, 136] width 68 height 13
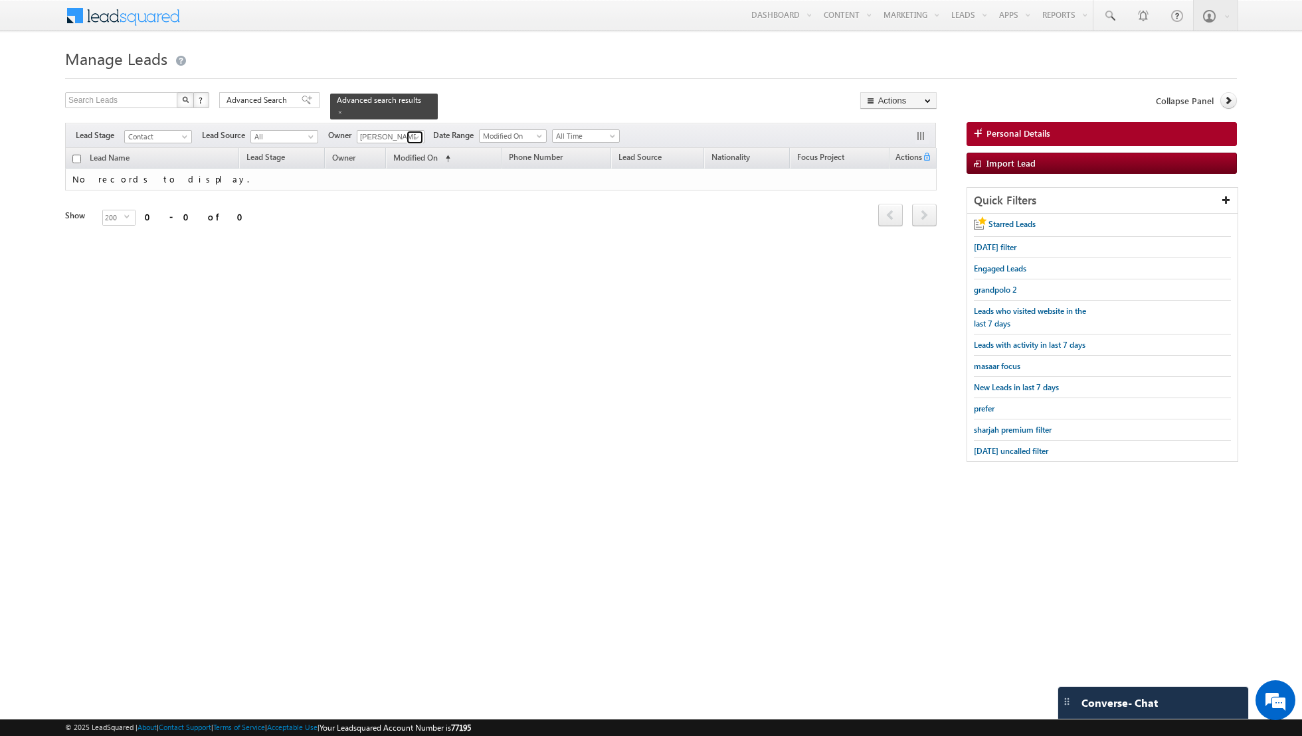
click at [411, 137] on span at bounding box center [416, 137] width 11 height 11
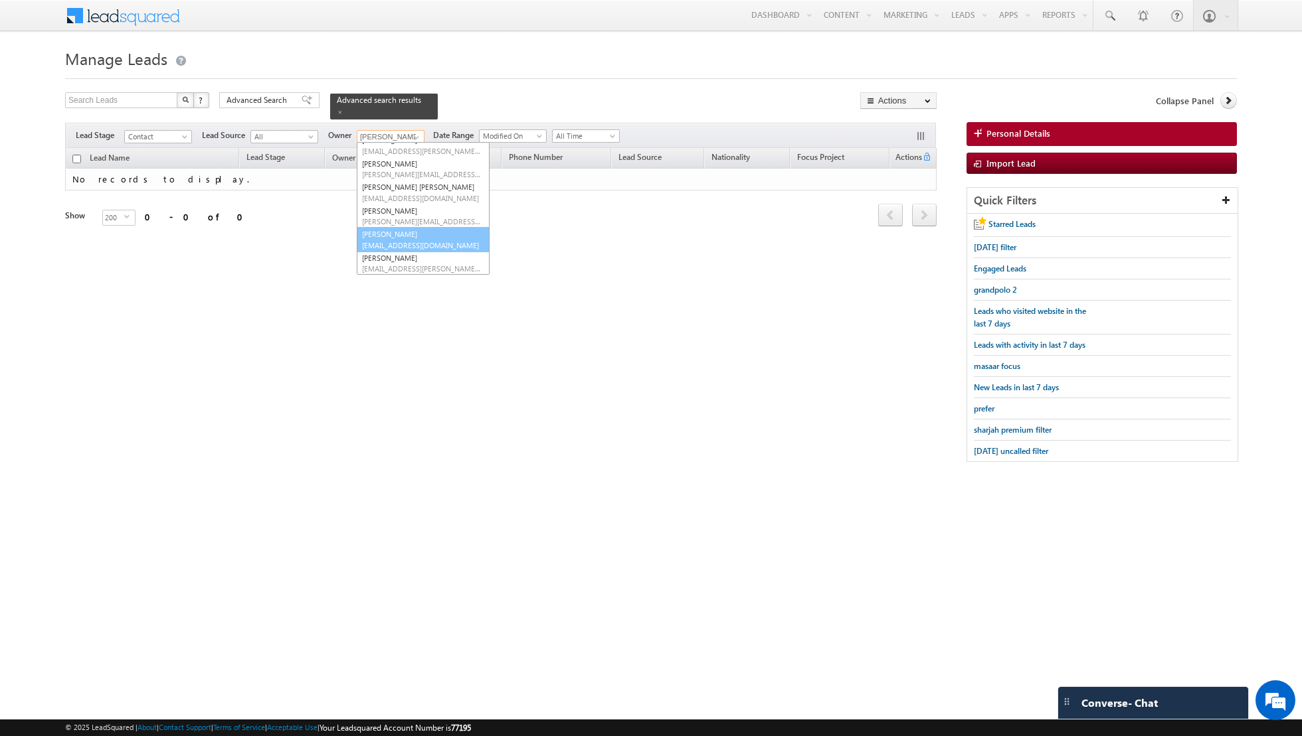
click at [394, 230] on link "[PERSON_NAME] [PERSON_NAME][EMAIL_ADDRESS][PERSON_NAME][DOMAIN_NAME]" at bounding box center [423, 239] width 133 height 25
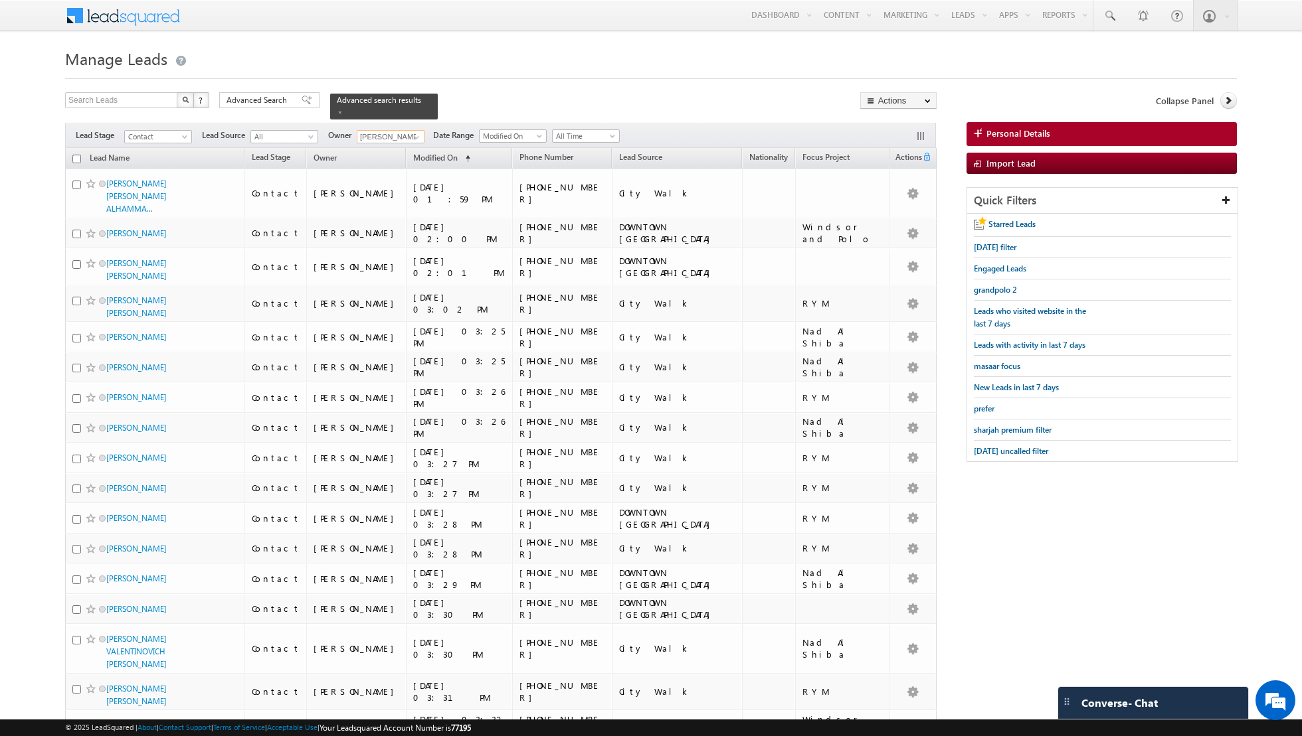
click at [76, 156] on input "checkbox" at bounding box center [76, 159] width 9 height 9
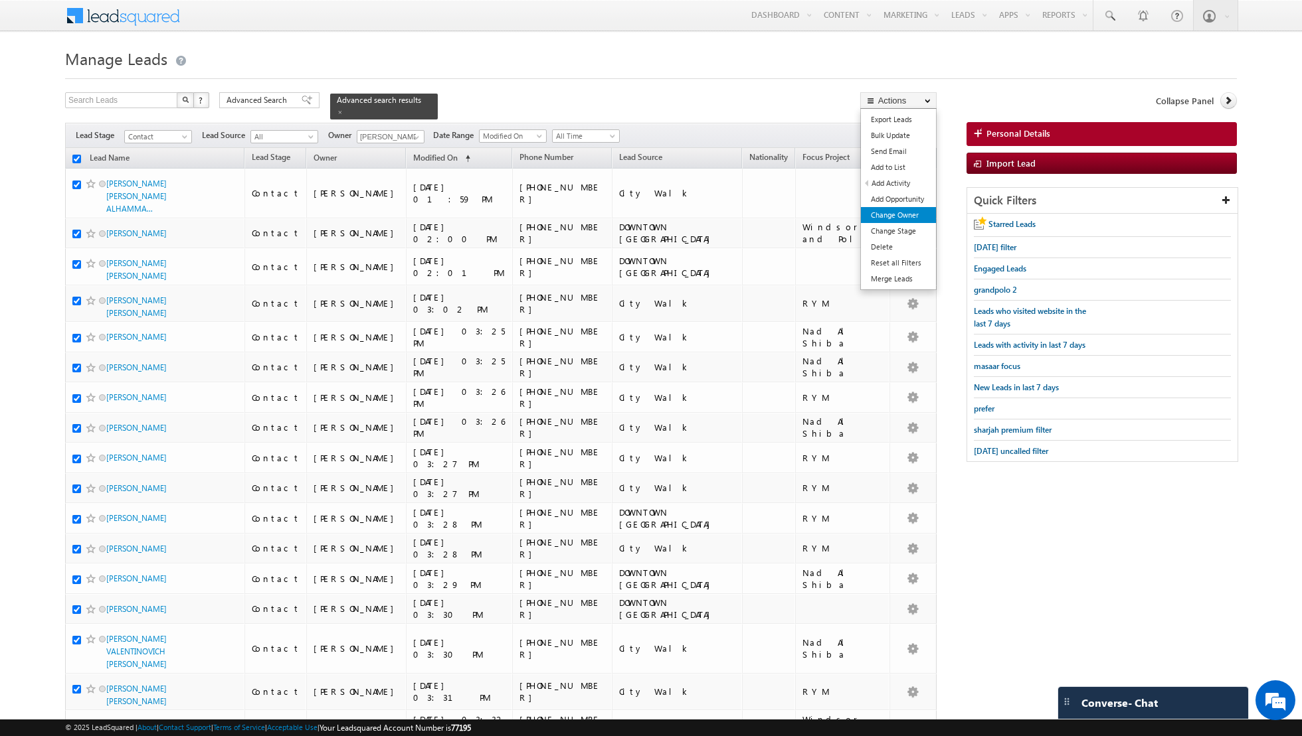
click at [888, 211] on link "Change Owner" at bounding box center [898, 215] width 75 height 16
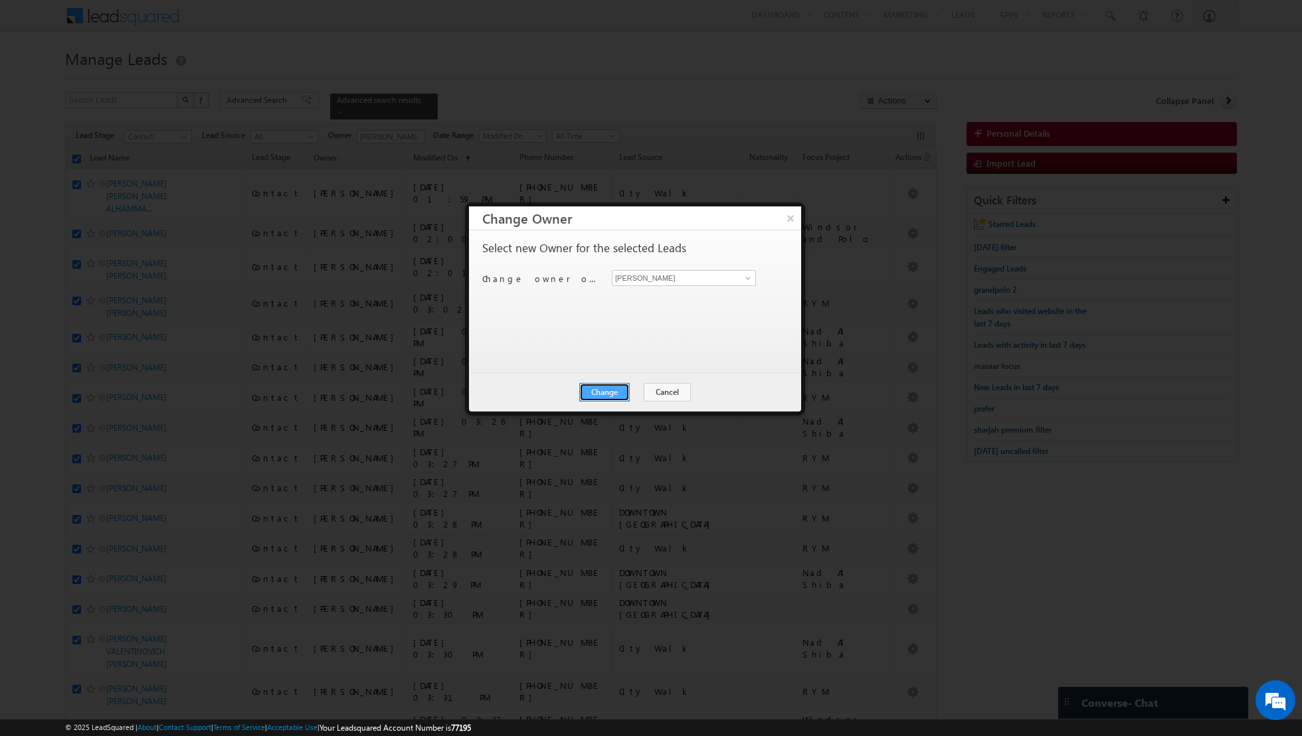
click at [606, 395] on button "Change" at bounding box center [604, 392] width 50 height 19
click at [643, 394] on button "Close" at bounding box center [637, 392] width 43 height 19
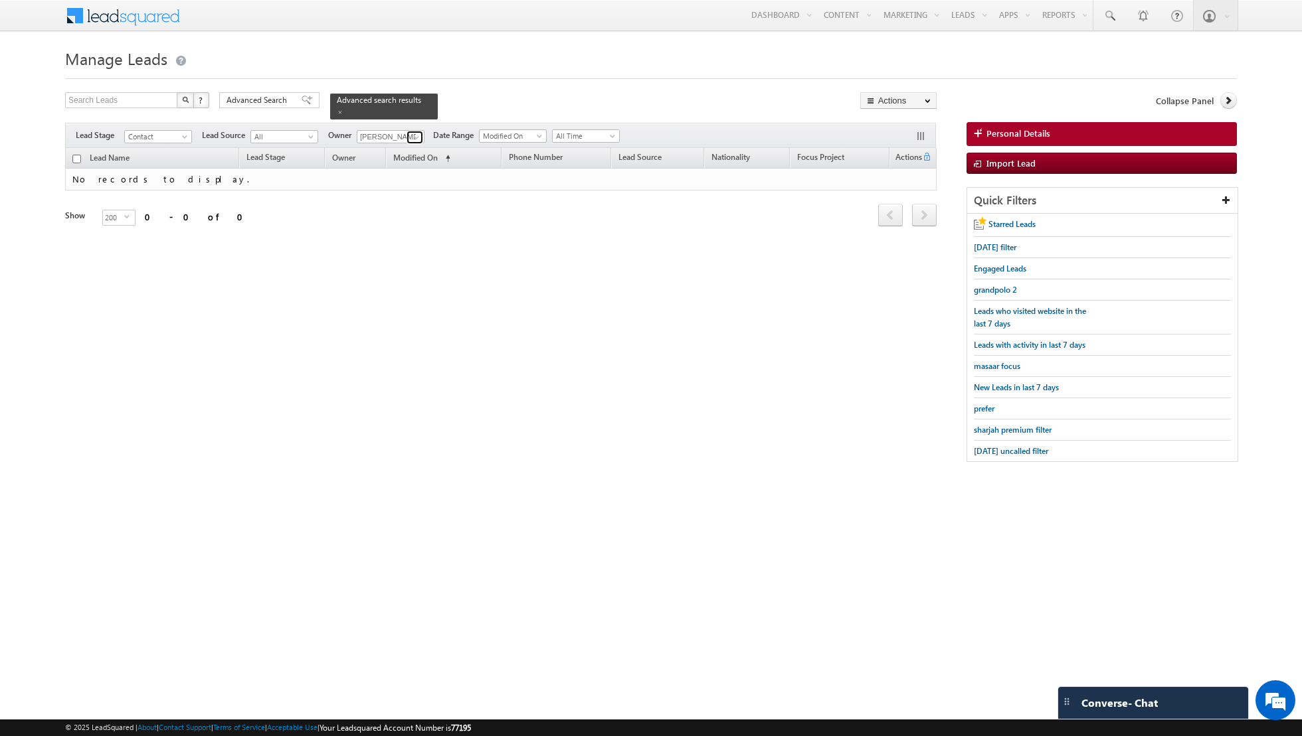
click at [415, 139] on span at bounding box center [416, 137] width 11 height 11
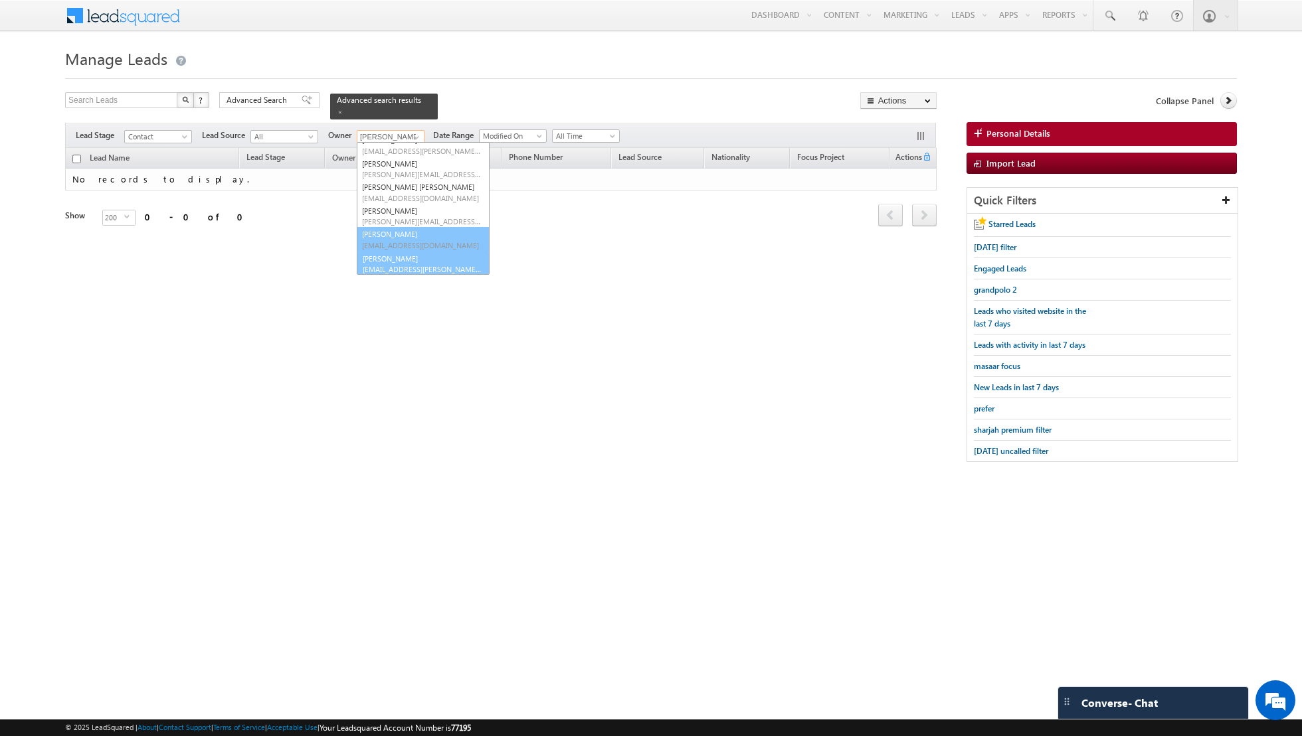
scroll to position [84, 0]
click at [390, 256] on link "[PERSON_NAME] [EMAIL_ADDRESS][PERSON_NAME][DOMAIN_NAME]" at bounding box center [423, 262] width 133 height 25
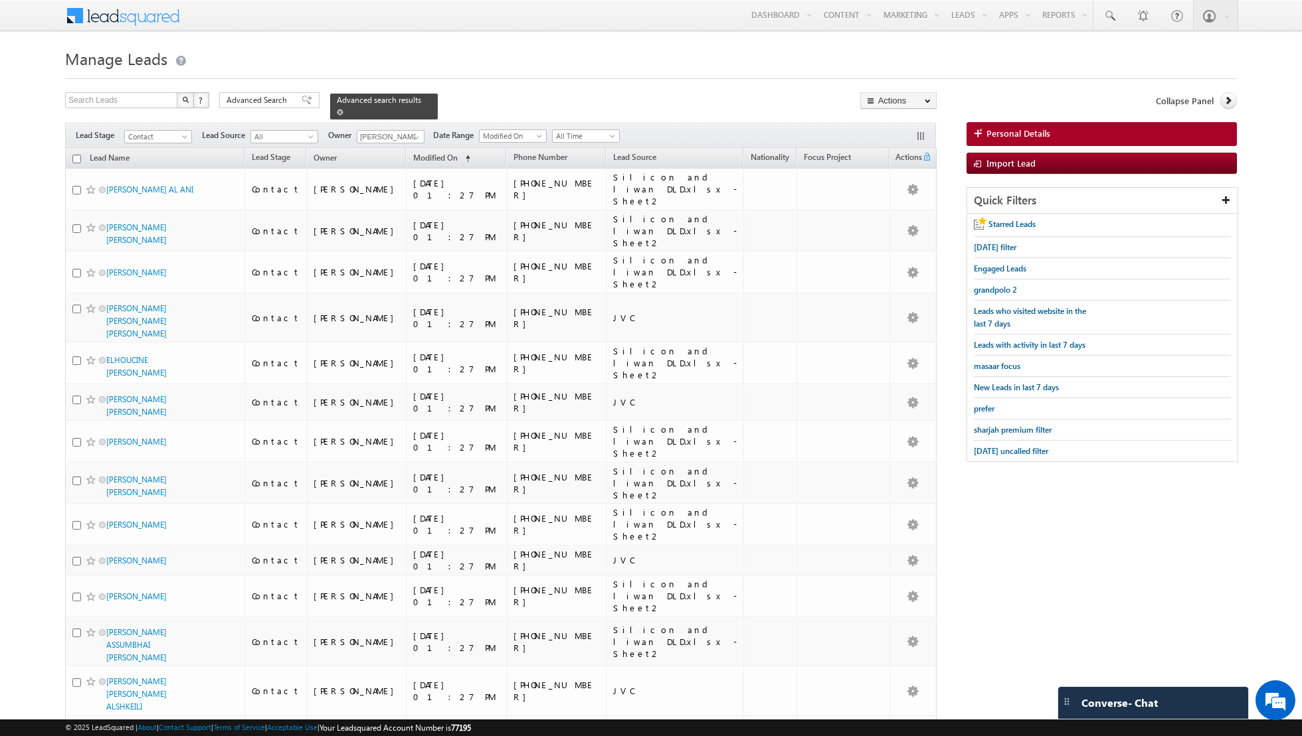
click at [337, 111] on span at bounding box center [340, 112] width 7 height 7
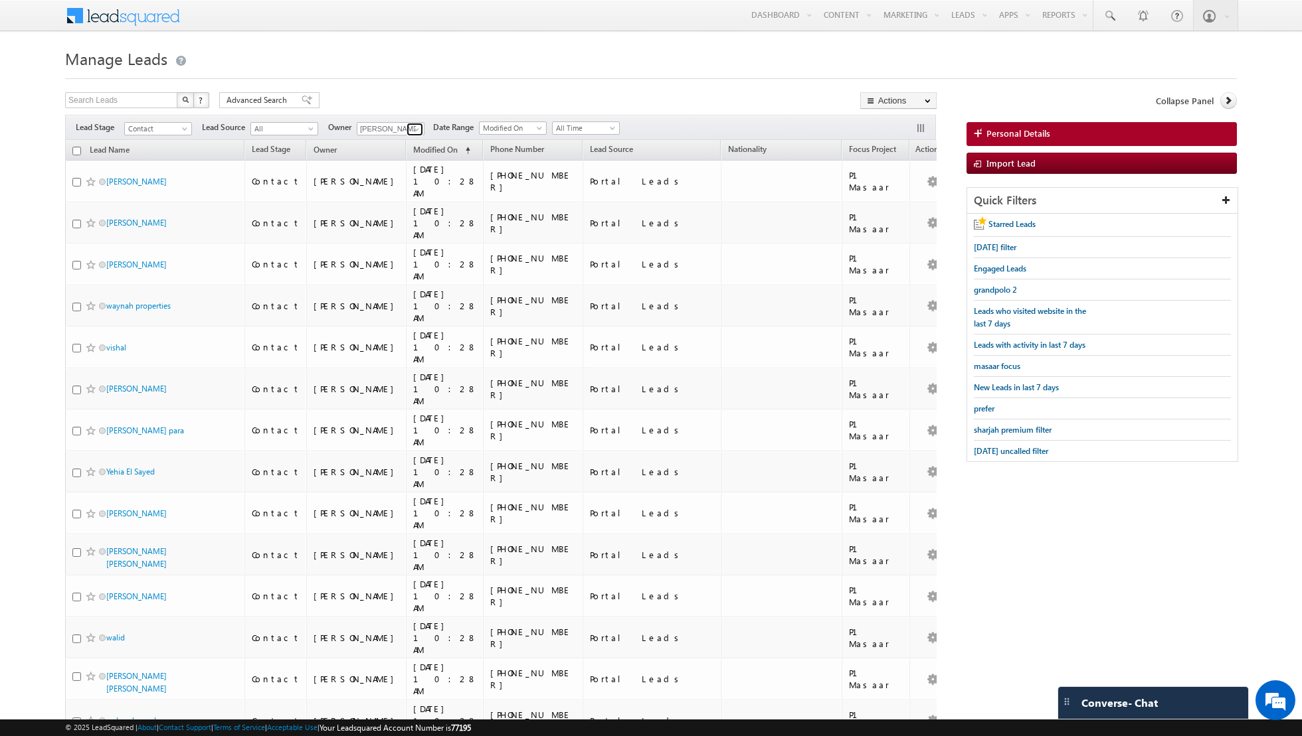
click at [411, 128] on span at bounding box center [416, 129] width 11 height 11
click at [392, 195] on link "[PERSON_NAME] [EMAIL_ADDRESS][DOMAIN_NAME]" at bounding box center [423, 197] width 133 height 25
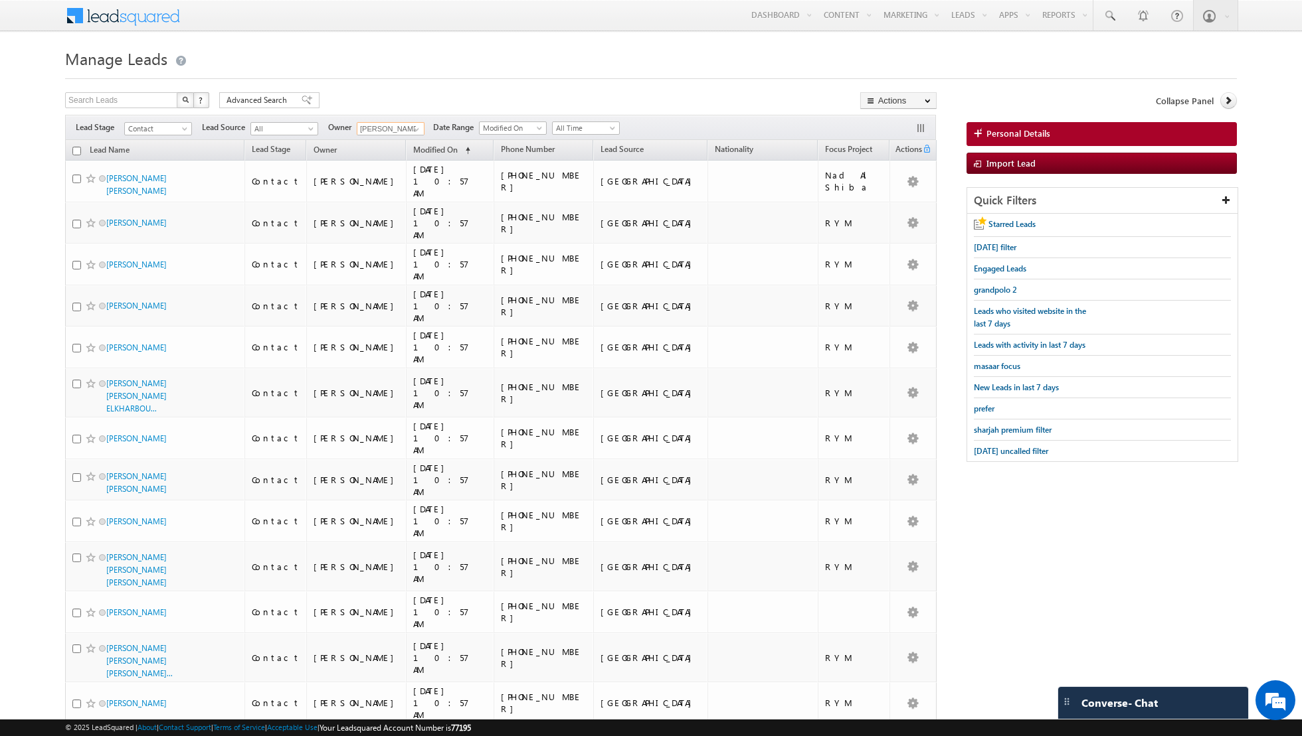
click at [76, 151] on input "checkbox" at bounding box center [76, 151] width 9 height 9
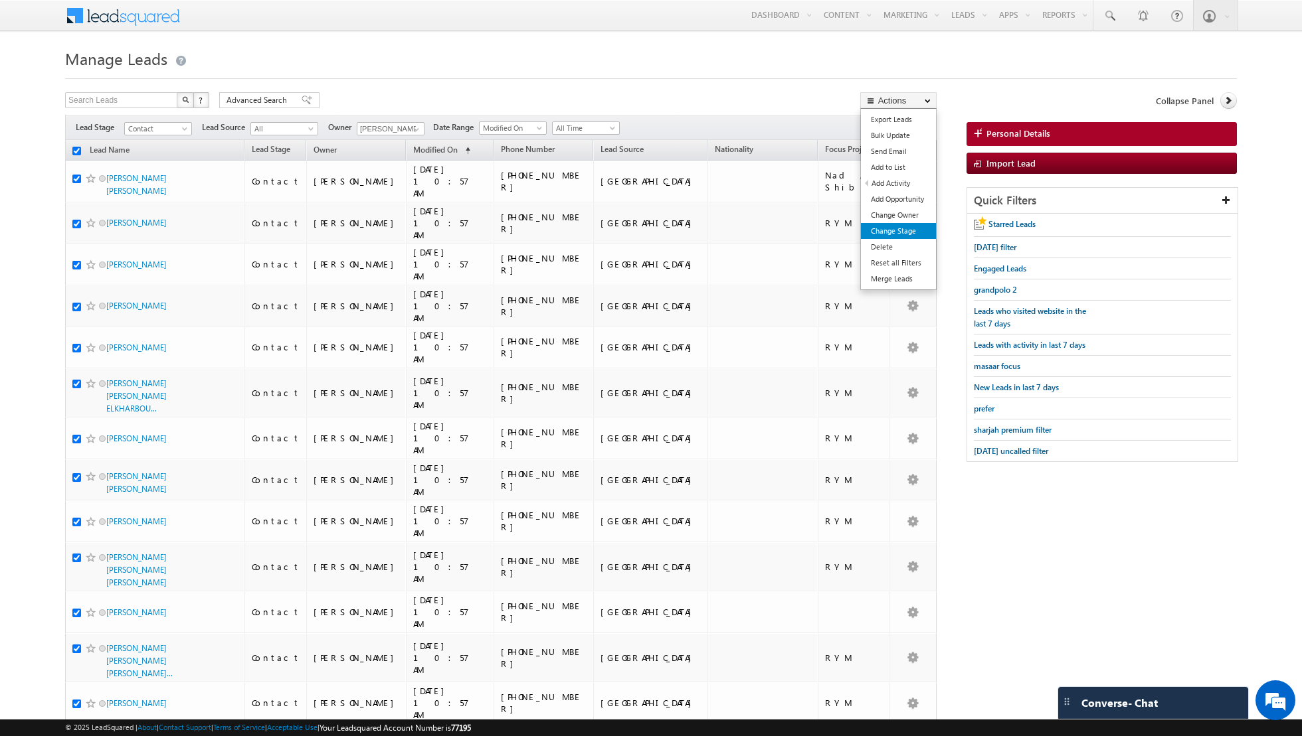
click at [899, 232] on link "Change Stage" at bounding box center [898, 231] width 75 height 16
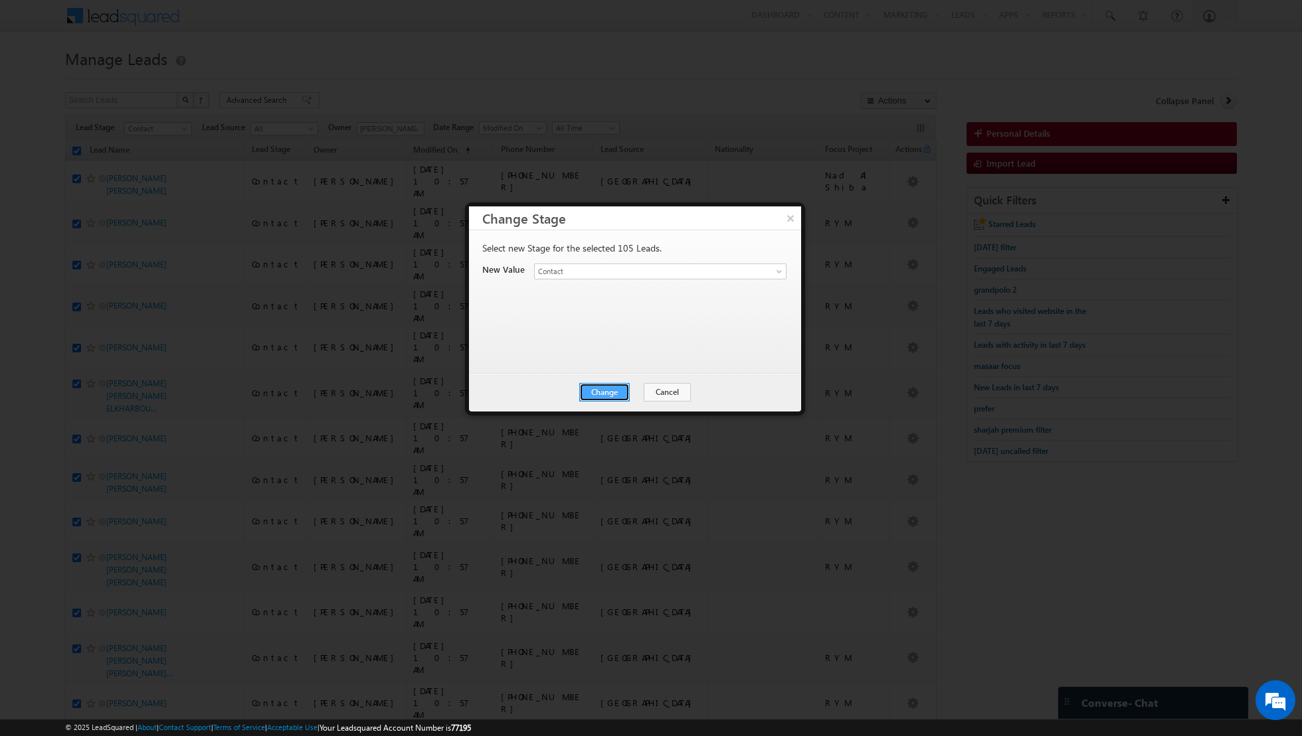
click at [602, 386] on button "Change" at bounding box center [604, 392] width 50 height 19
click at [632, 387] on button "Close" at bounding box center [637, 392] width 43 height 19
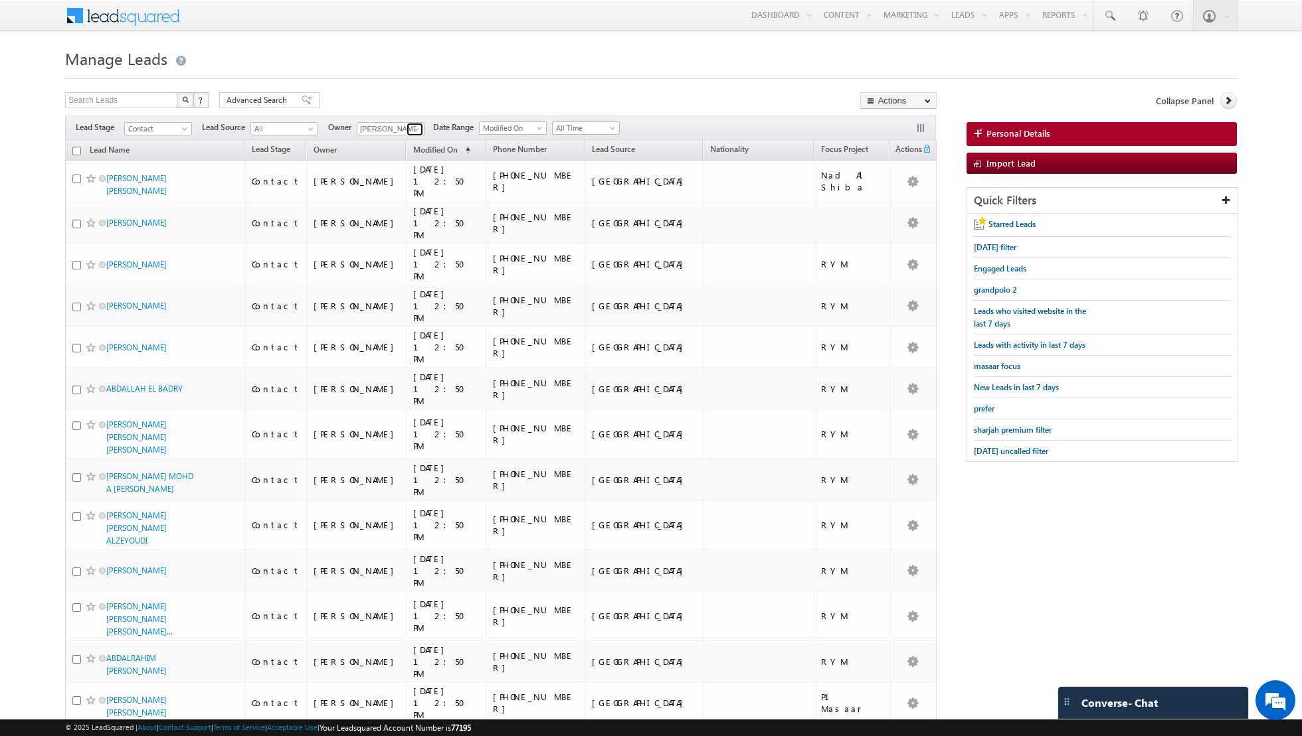
click at [406, 128] on link at bounding box center [414, 129] width 17 height 13
click at [397, 209] on link "[PERSON_NAME] [EMAIL_ADDRESS][PERSON_NAME][DOMAIN_NAME]" at bounding box center [423, 221] width 133 height 25
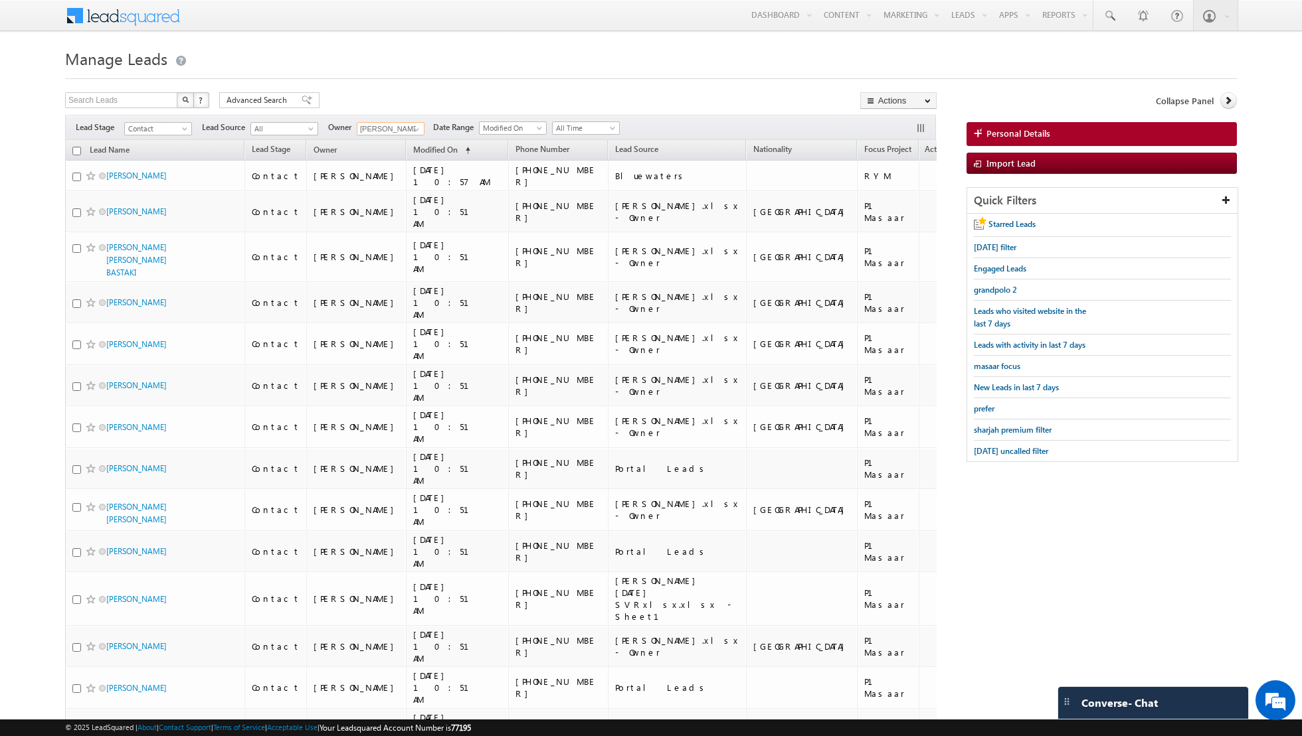
click at [78, 149] on input "checkbox" at bounding box center [76, 151] width 9 height 9
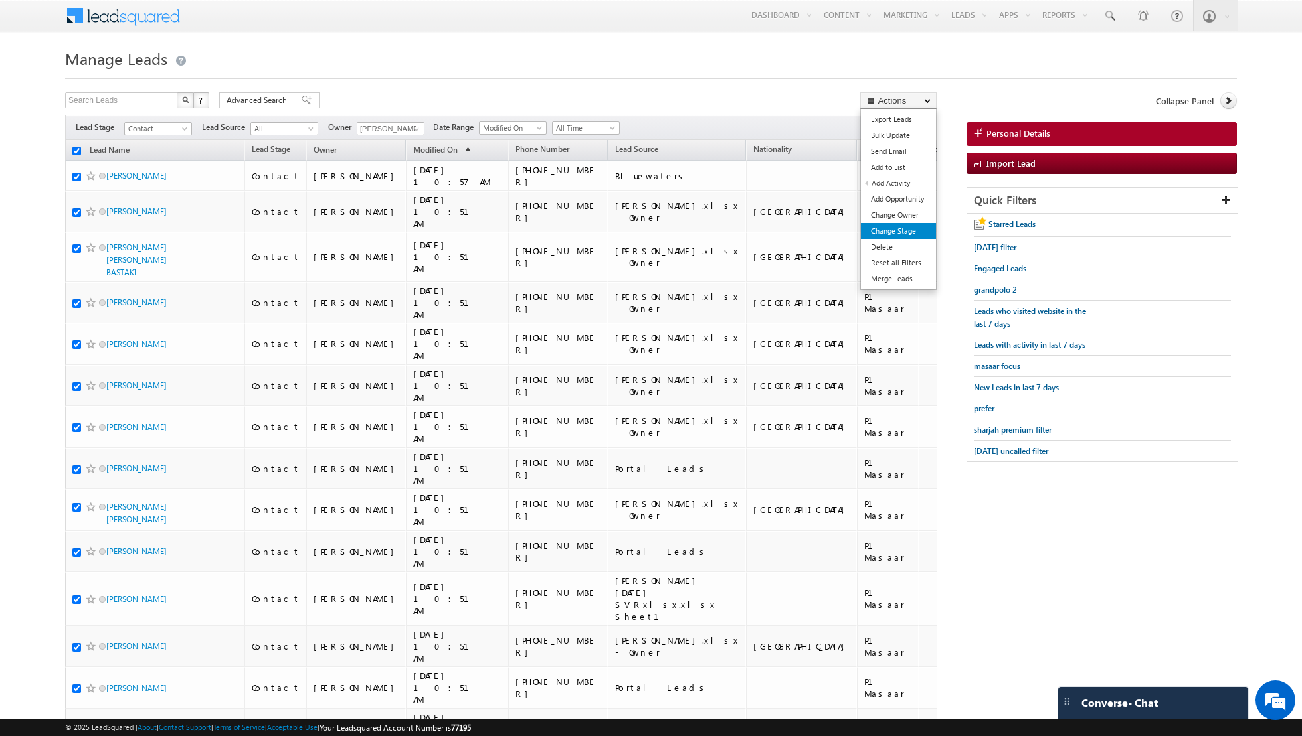
click at [889, 229] on link "Change Stage" at bounding box center [898, 231] width 75 height 16
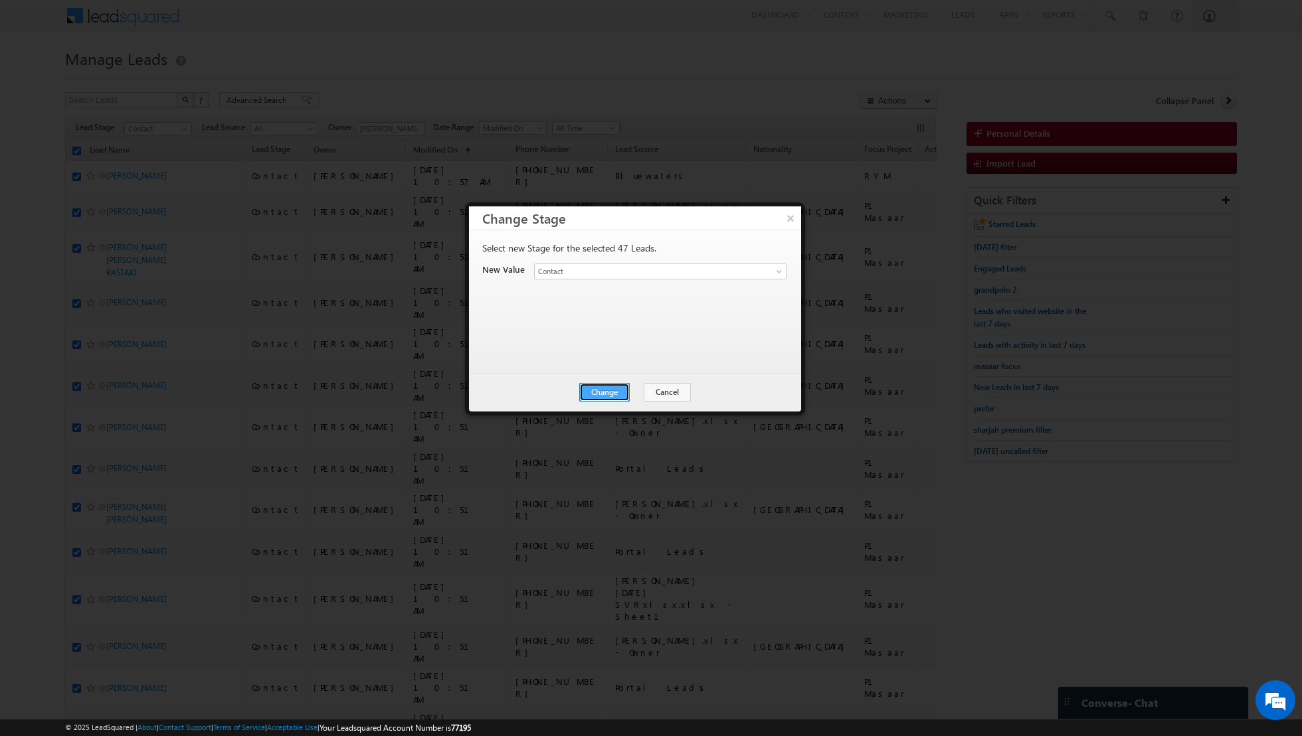
click at [599, 390] on button "Change" at bounding box center [604, 392] width 50 height 19
click at [632, 391] on button "Close" at bounding box center [637, 392] width 43 height 19
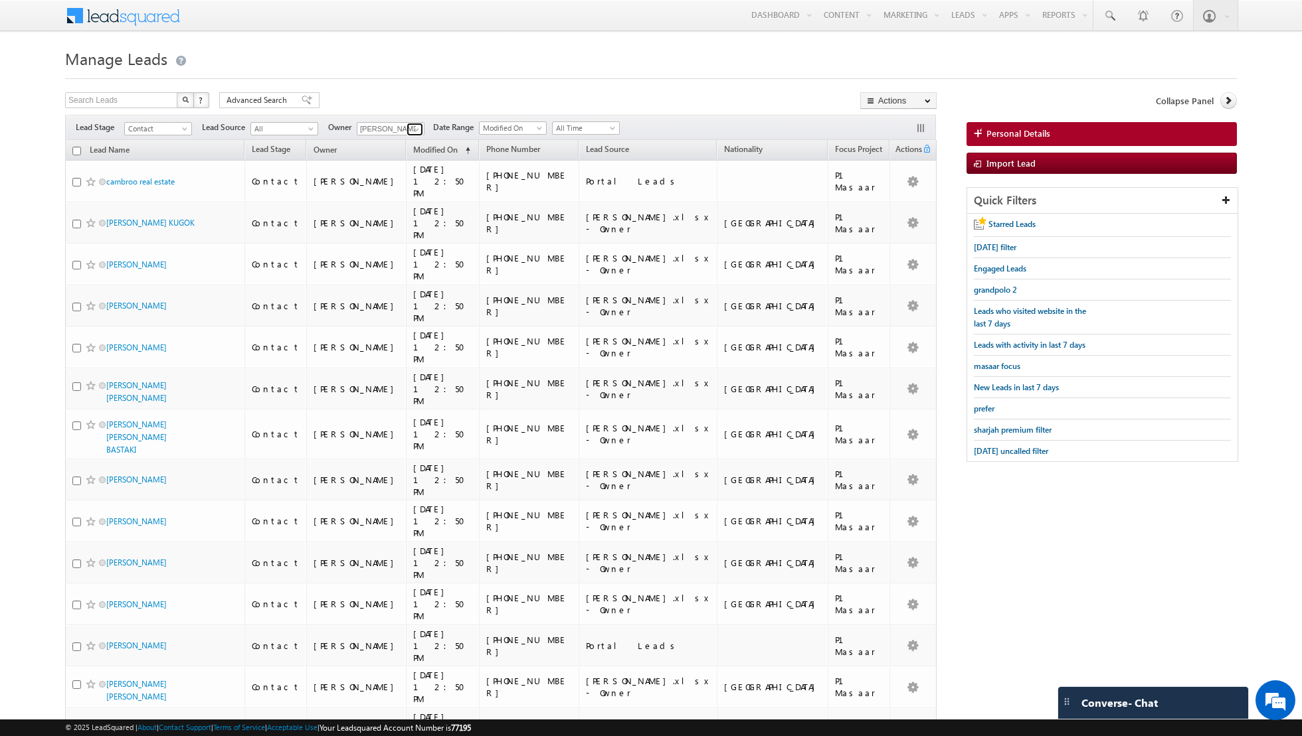
click at [417, 128] on span at bounding box center [416, 129] width 11 height 11
click at [397, 215] on link "[PERSON_NAME] [PERSON_NAME][EMAIL_ADDRESS][DOMAIN_NAME]" at bounding box center [423, 222] width 133 height 25
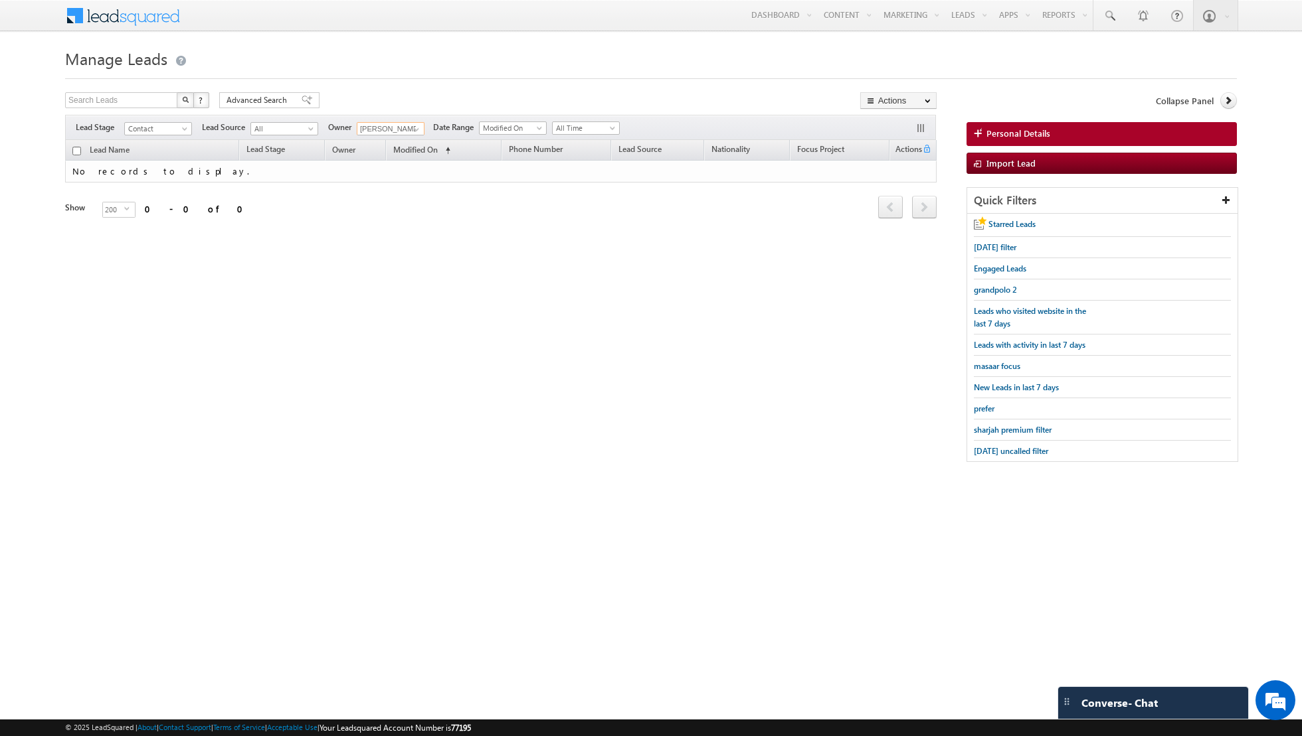
click at [400, 124] on input "[PERSON_NAME]" at bounding box center [391, 128] width 68 height 13
click at [411, 126] on span at bounding box center [416, 129] width 11 height 11
click at [403, 246] on span "[EMAIL_ADDRESS][DOMAIN_NAME]" at bounding box center [422, 251] width 120 height 10
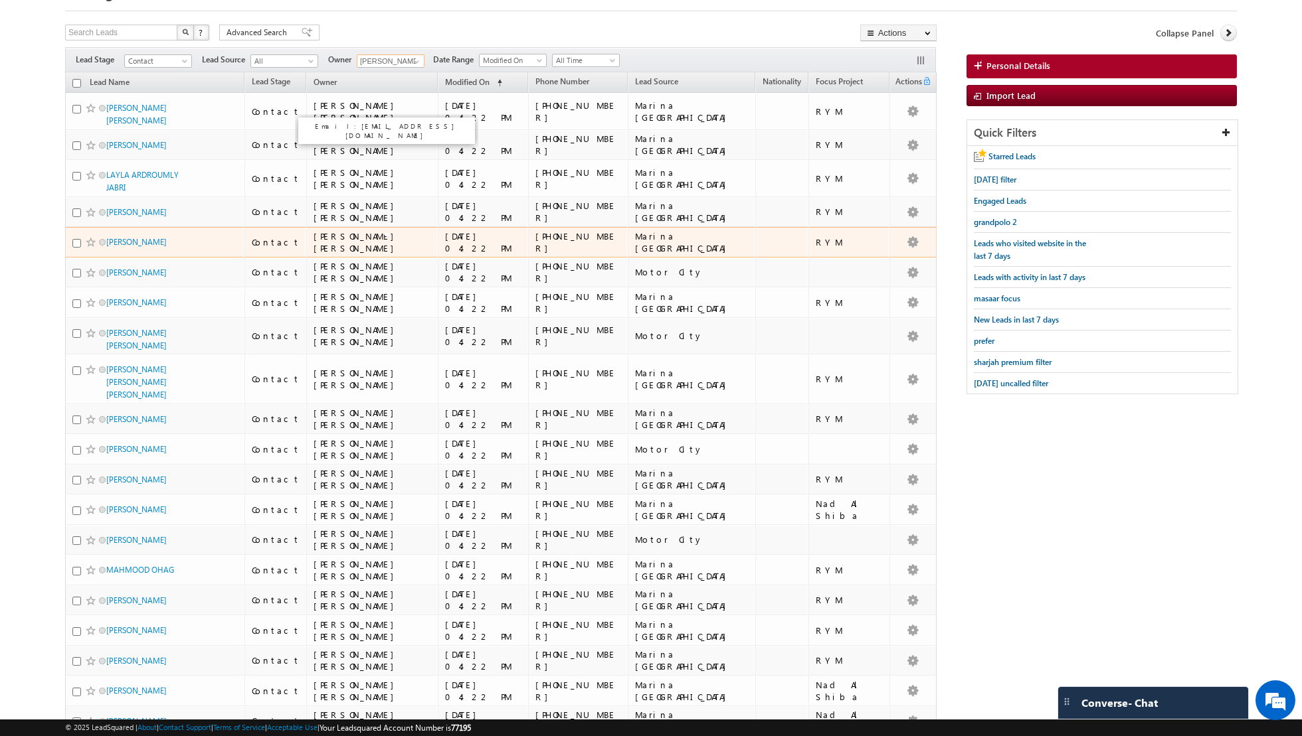
scroll to position [0, 0]
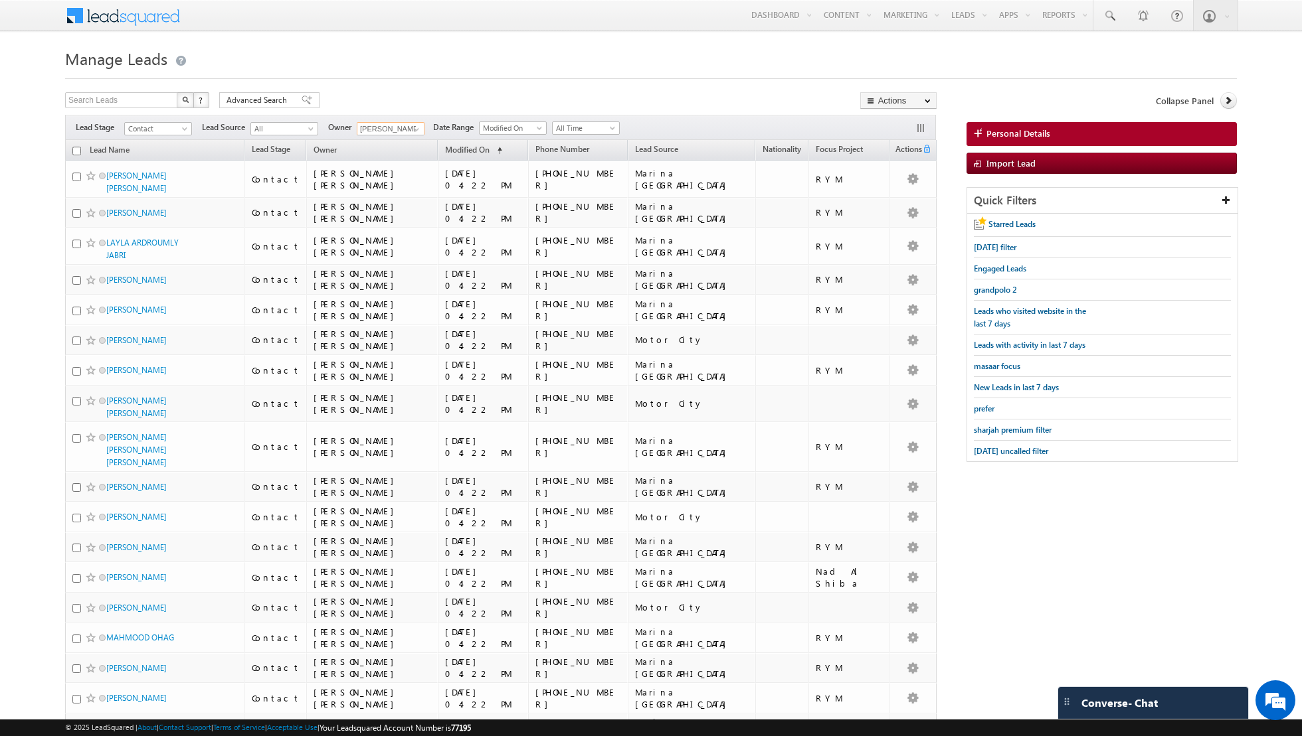
click at [76, 148] on input "checkbox" at bounding box center [76, 151] width 9 height 9
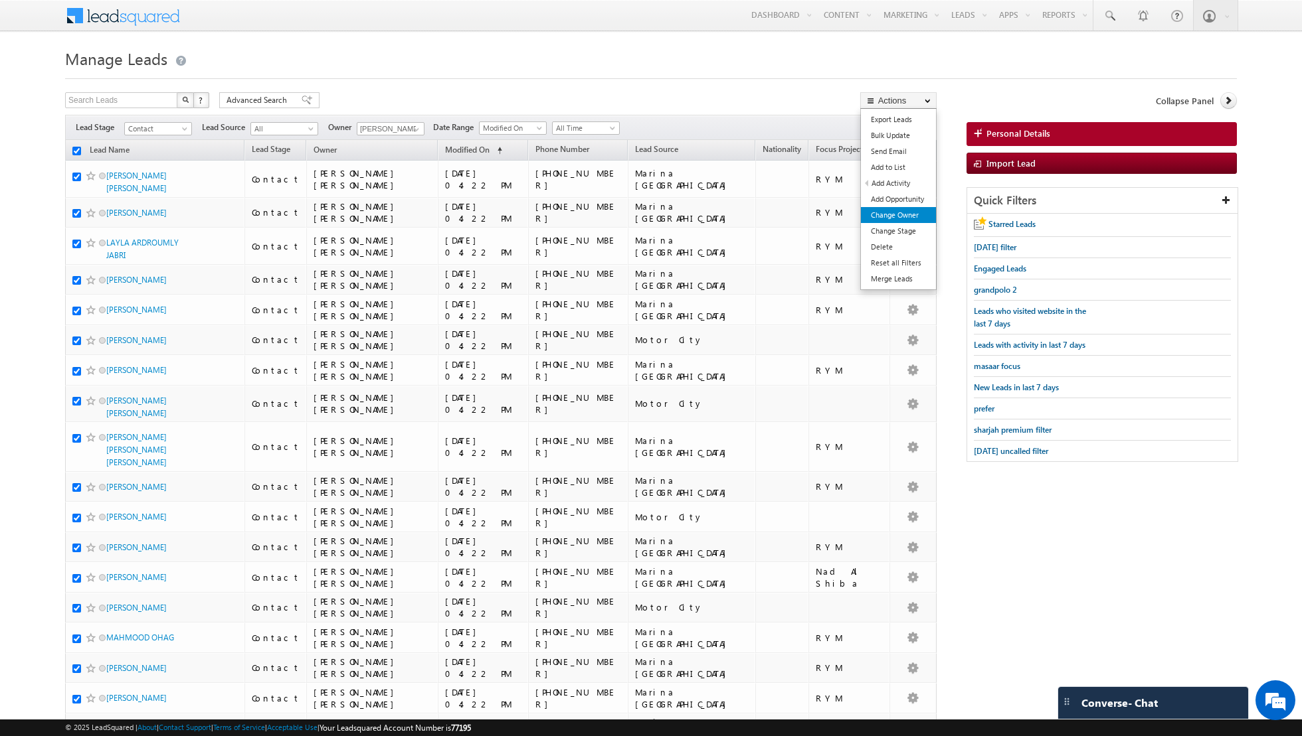
click at [910, 217] on link "Change Owner" at bounding box center [898, 215] width 75 height 16
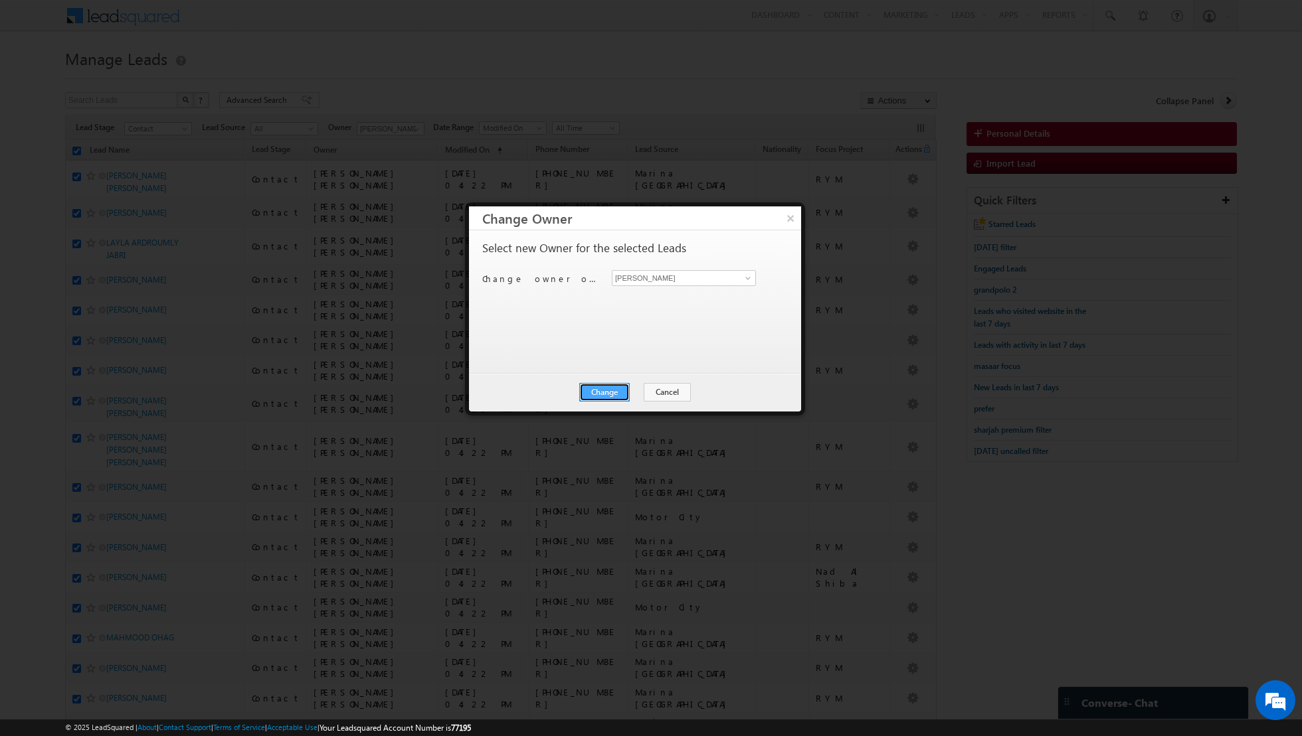
click at [610, 396] on button "Change" at bounding box center [604, 392] width 50 height 19
click at [636, 393] on button "Close" at bounding box center [637, 392] width 43 height 19
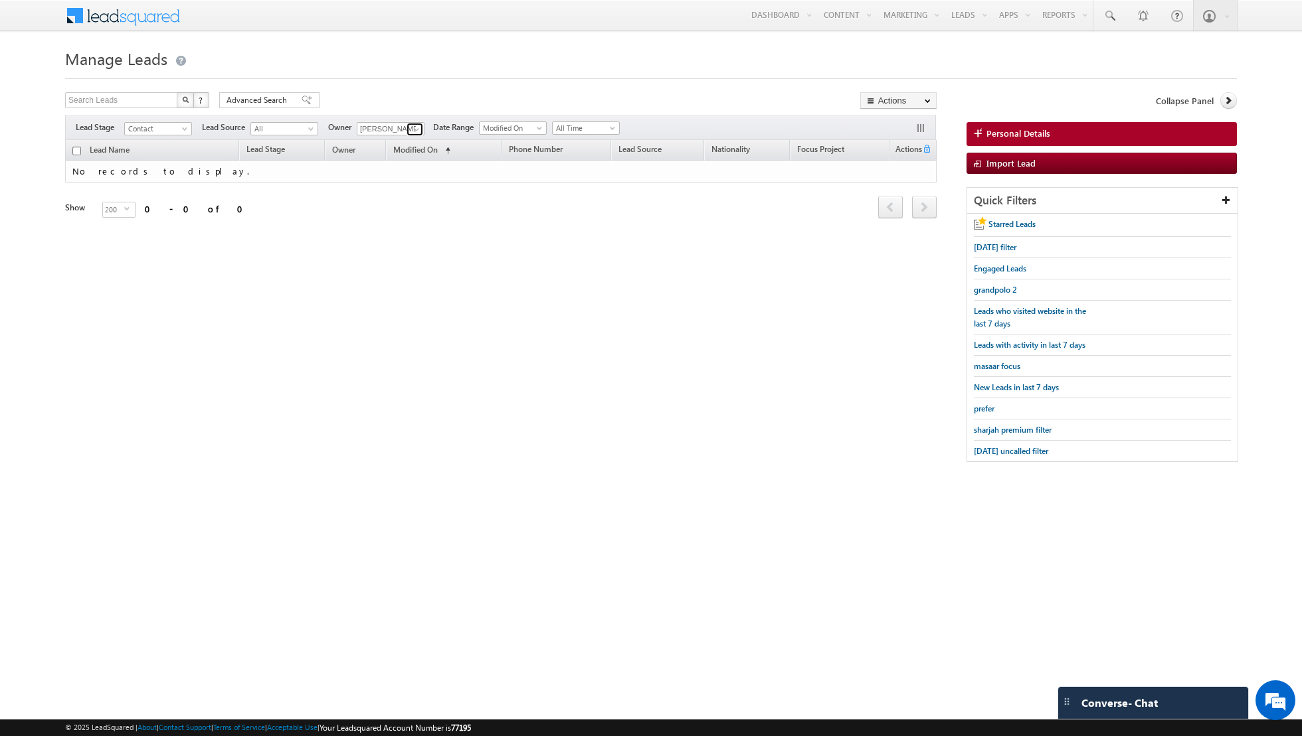
click at [406, 129] on link at bounding box center [414, 129] width 17 height 13
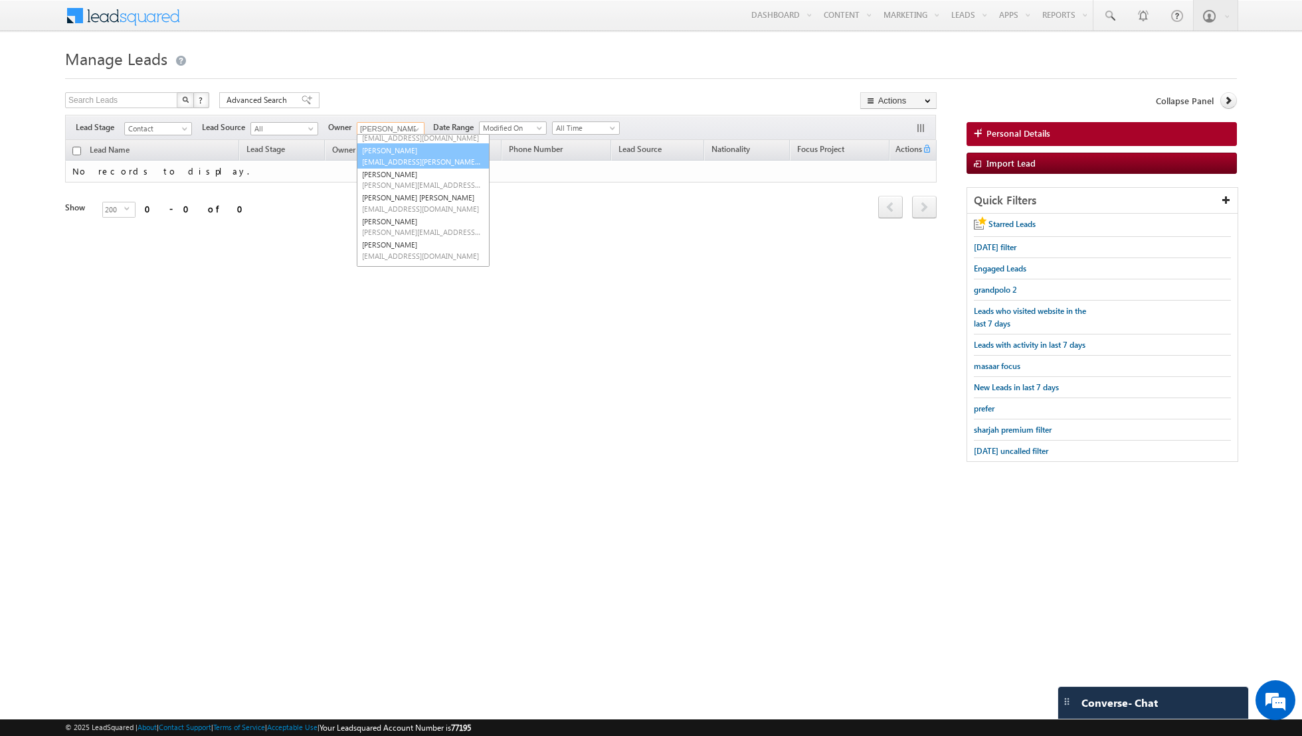
scroll to position [69, 0]
click at [396, 214] on link "[PERSON_NAME] [PERSON_NAME][EMAIL_ADDRESS][PERSON_NAME][DOMAIN_NAME]" at bounding box center [423, 223] width 133 height 25
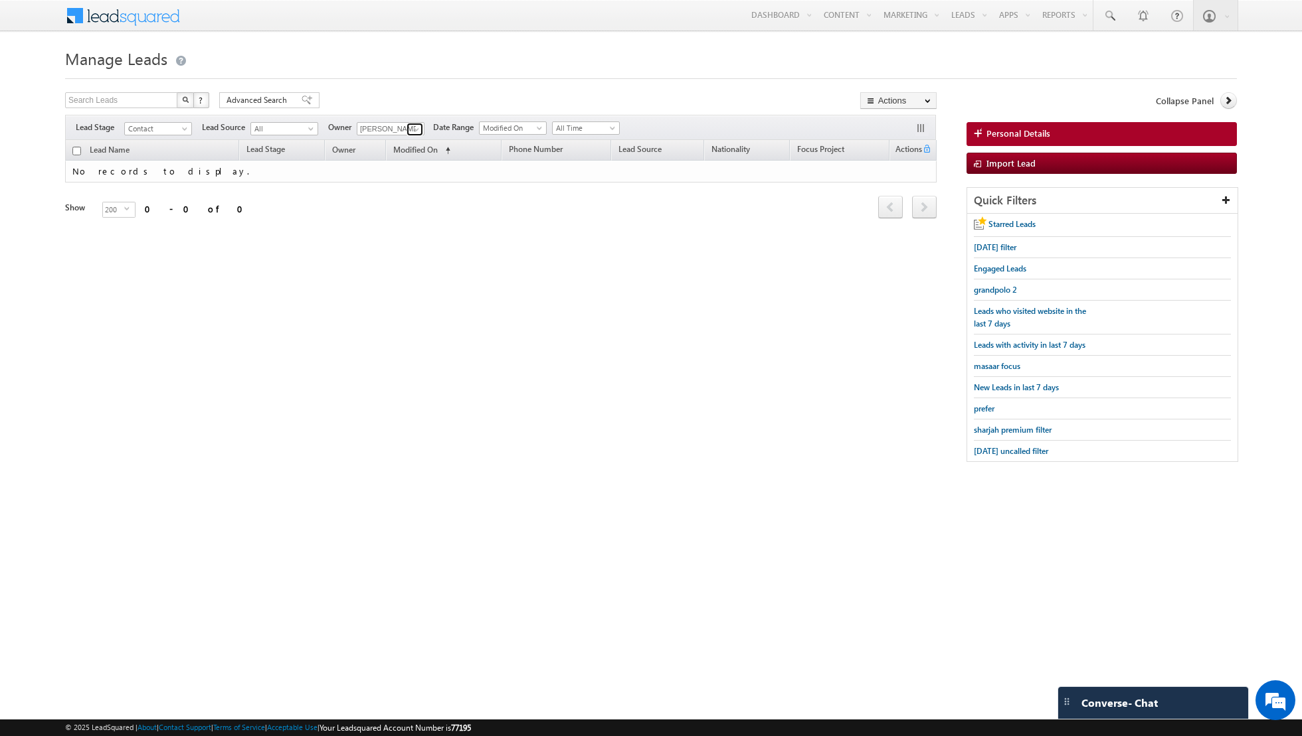
click at [411, 126] on span at bounding box center [416, 129] width 11 height 11
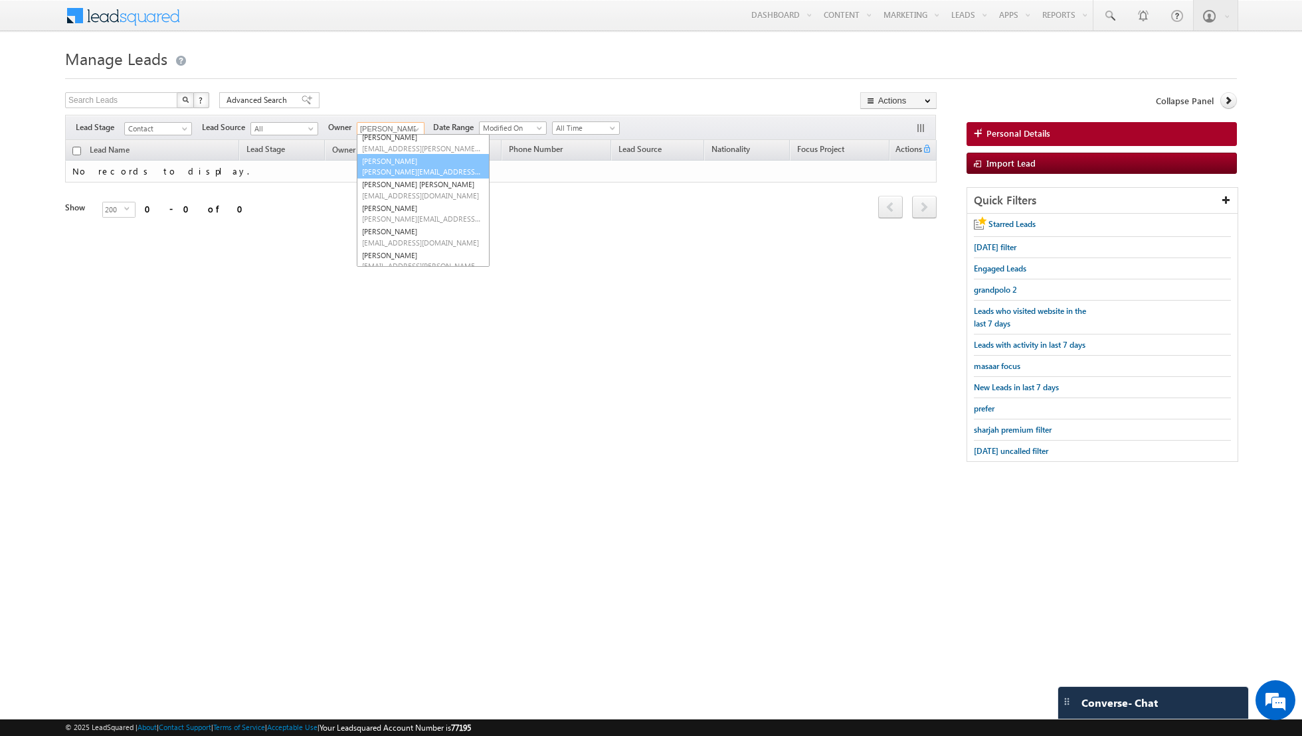
scroll to position [81, 0]
click at [384, 226] on link "[PERSON_NAME] [PERSON_NAME][EMAIL_ADDRESS][PERSON_NAME][DOMAIN_NAME]" at bounding box center [423, 234] width 133 height 25
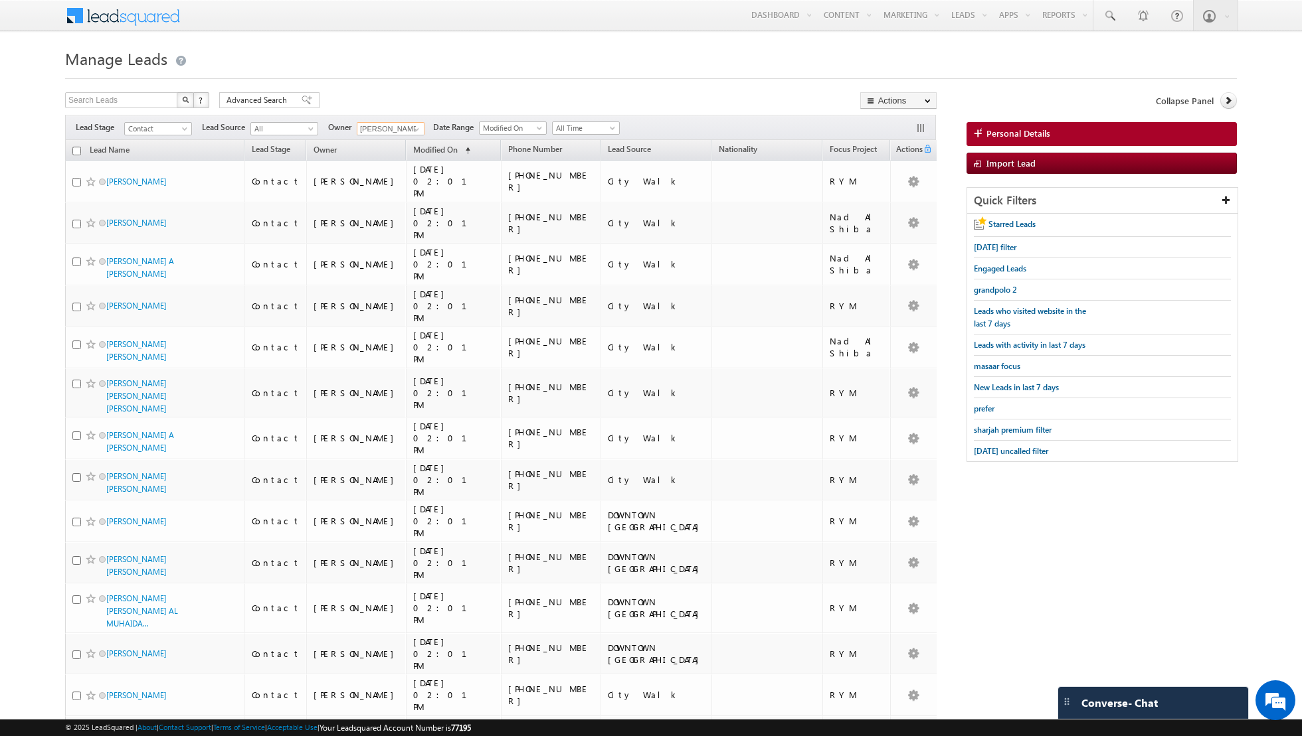
click at [81, 149] on th "Lead Name" at bounding box center [154, 150] width 179 height 21
click at [75, 149] on input "checkbox" at bounding box center [76, 151] width 9 height 9
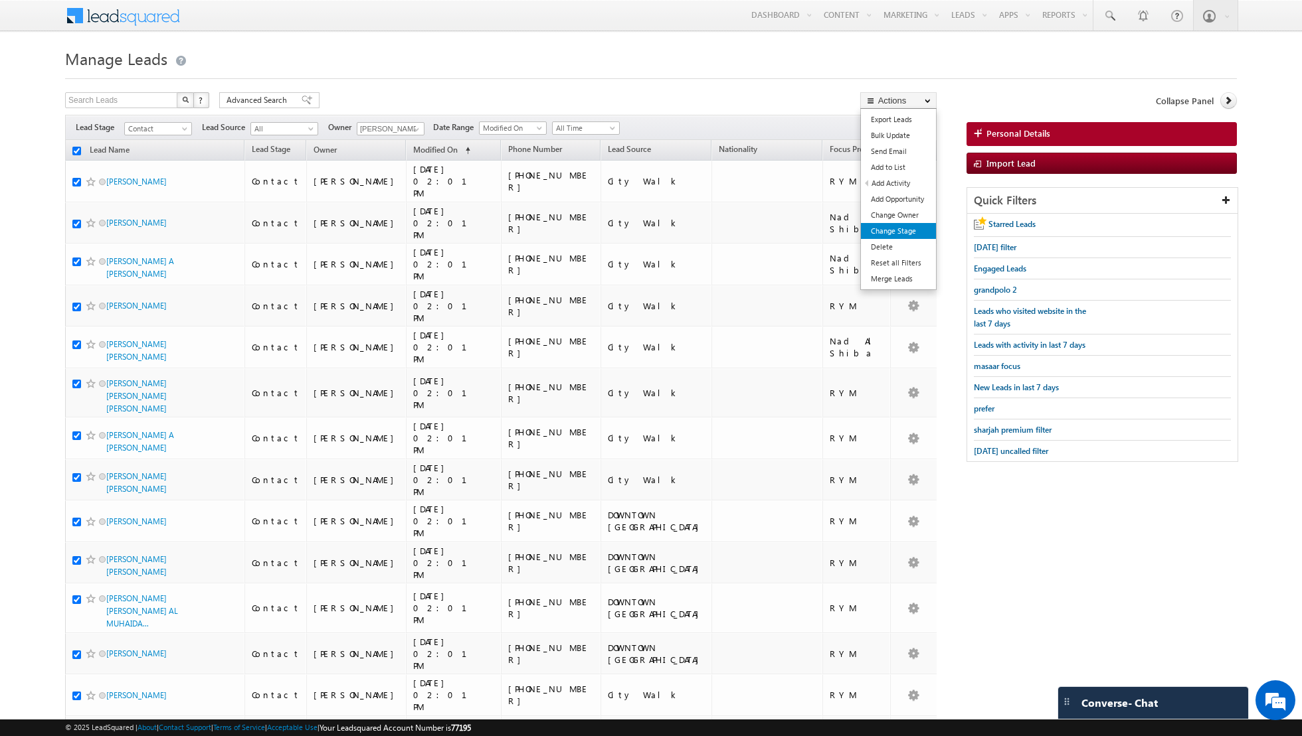
click at [894, 230] on link "Change Stage" at bounding box center [898, 231] width 75 height 16
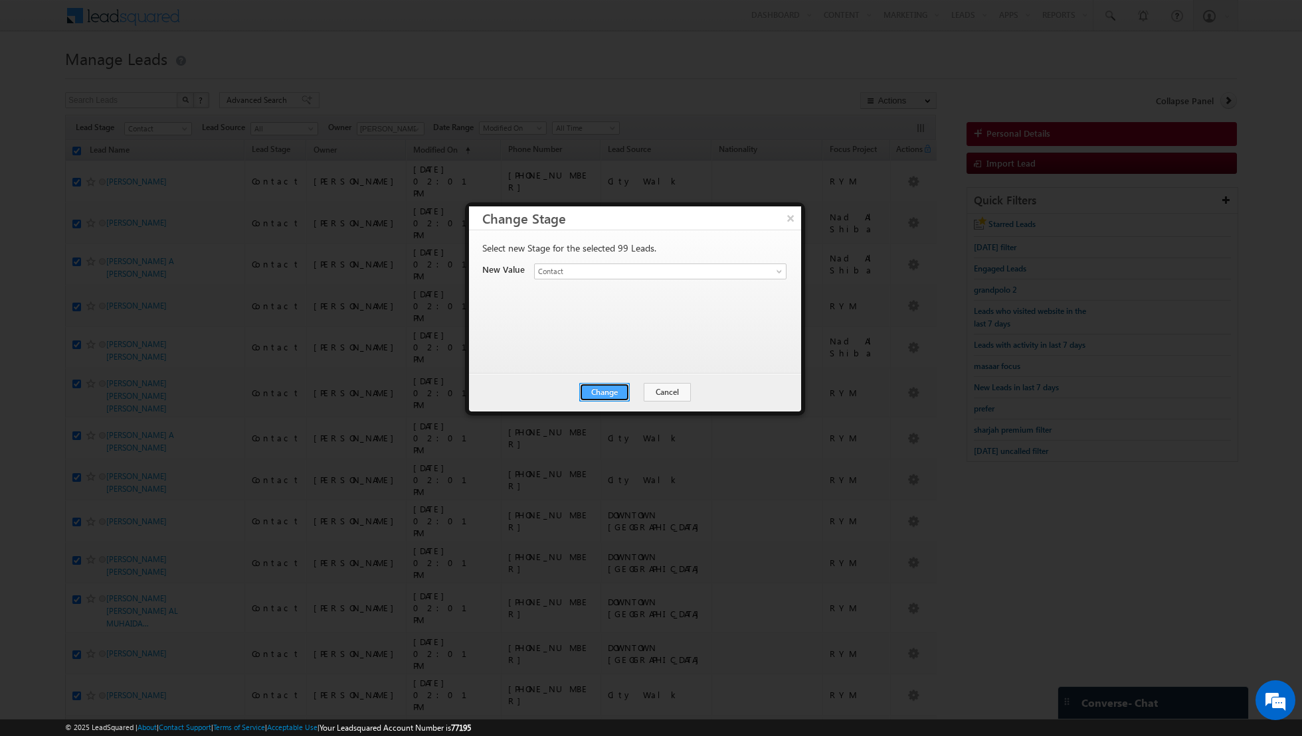
click at [600, 388] on button "Change" at bounding box center [604, 392] width 50 height 19
click at [642, 387] on button "Close" at bounding box center [637, 392] width 43 height 19
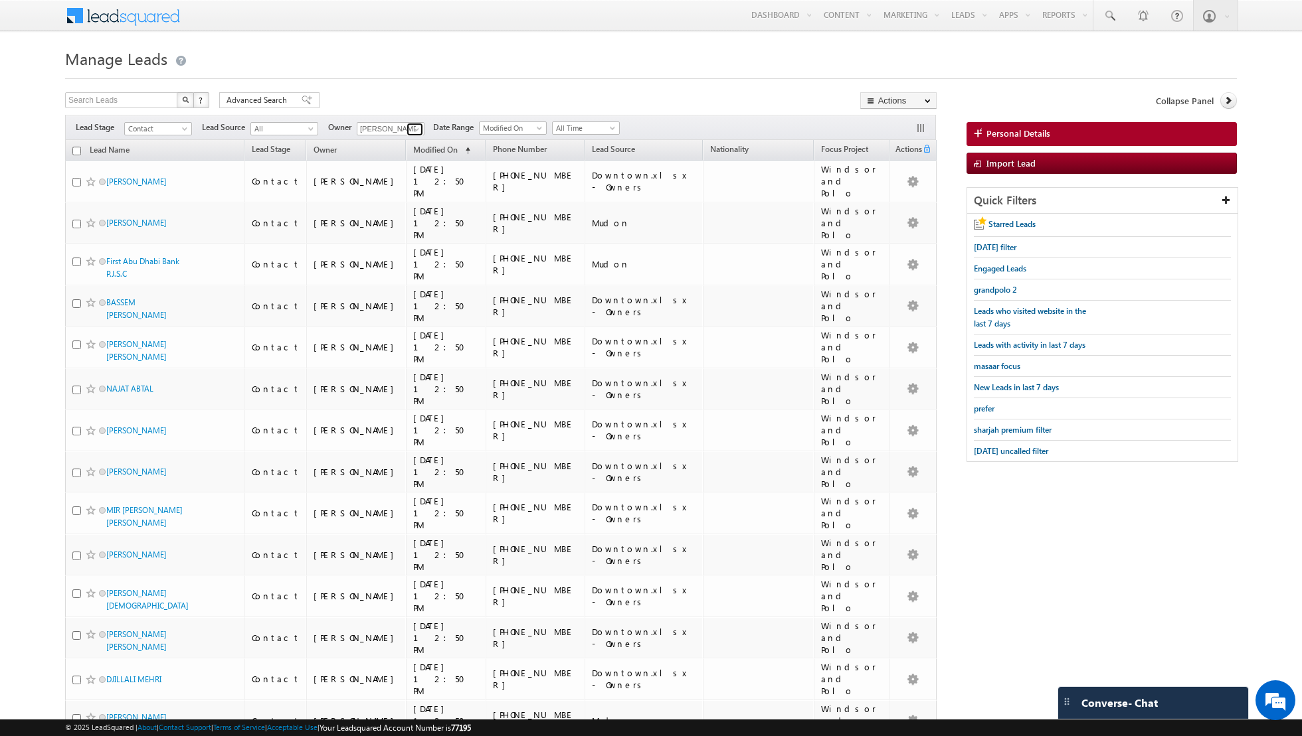
click at [407, 129] on link at bounding box center [414, 129] width 17 height 13
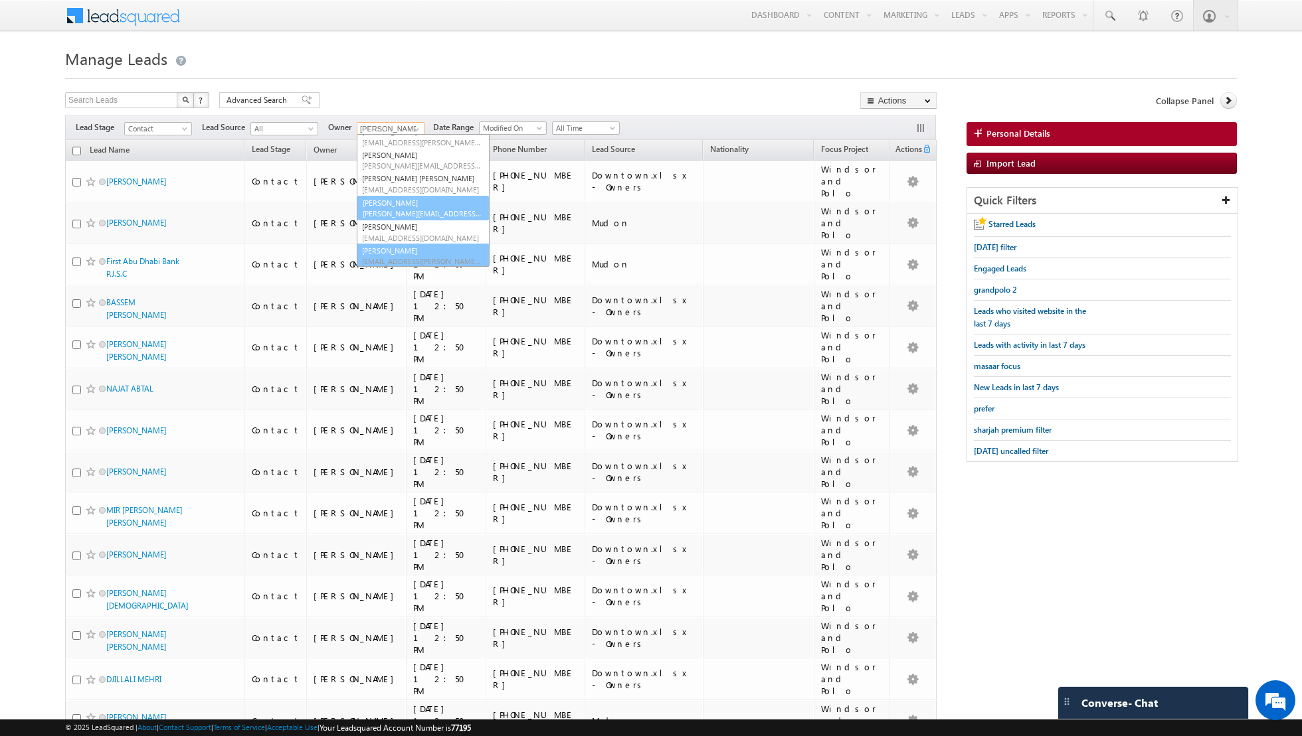
scroll to position [84, 0]
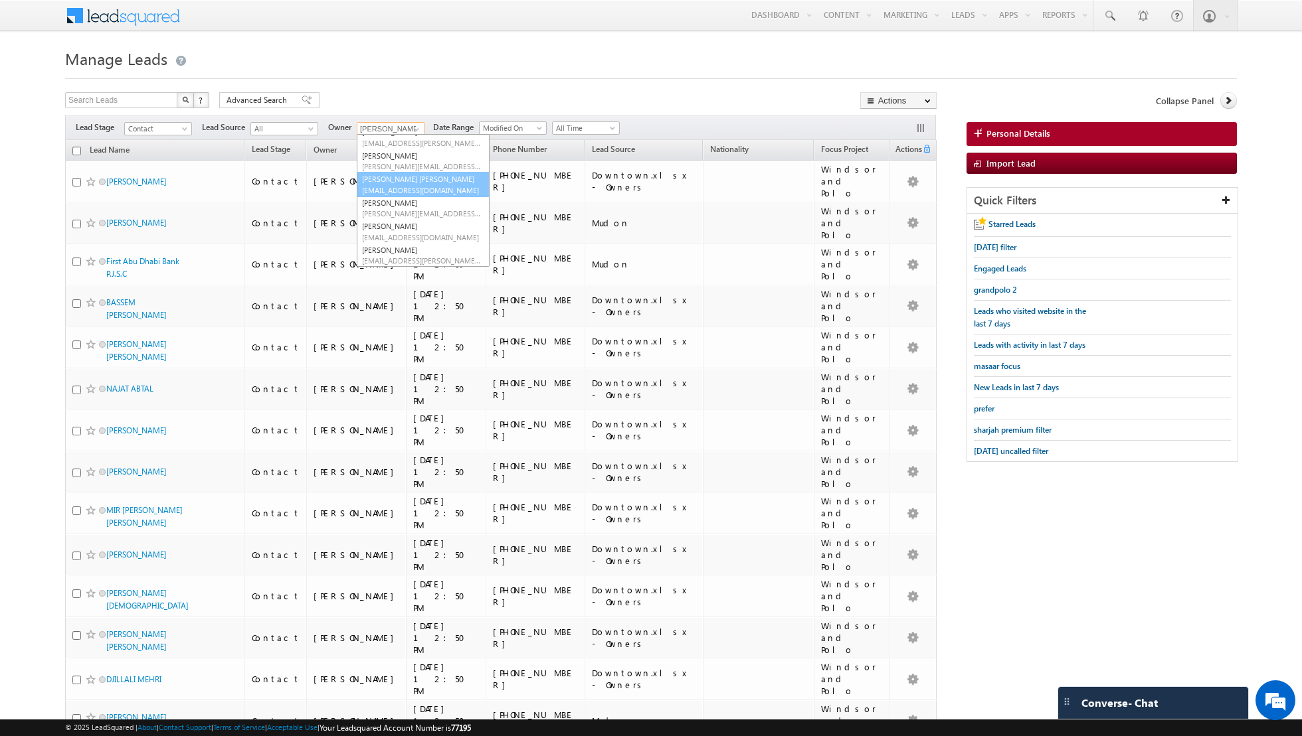
click at [394, 179] on link "[PERSON_NAME] [PERSON_NAME] [PERSON_NAME][EMAIL_ADDRESS][PERSON_NAME][DOMAIN_NA…" at bounding box center [423, 184] width 133 height 25
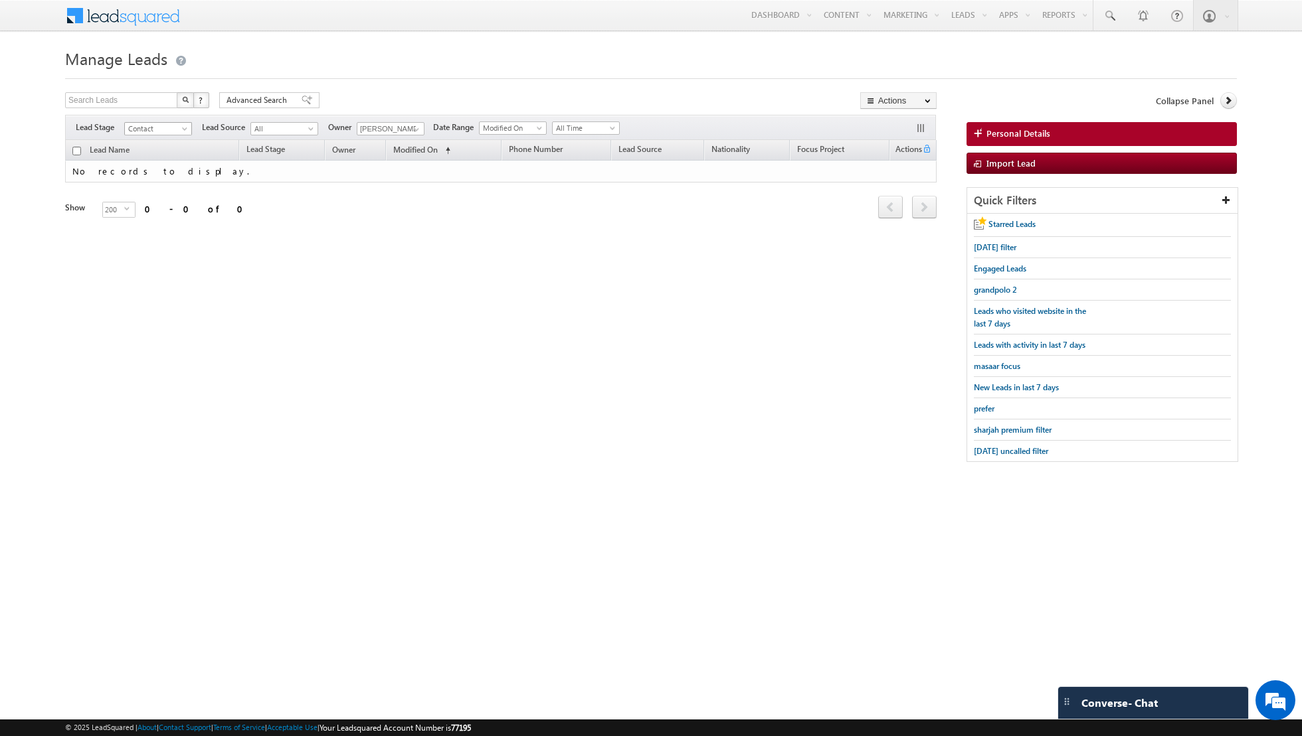
click at [173, 130] on span "Contact" at bounding box center [156, 129] width 63 height 12
click at [165, 163] on link "Prospect" at bounding box center [158, 168] width 67 height 12
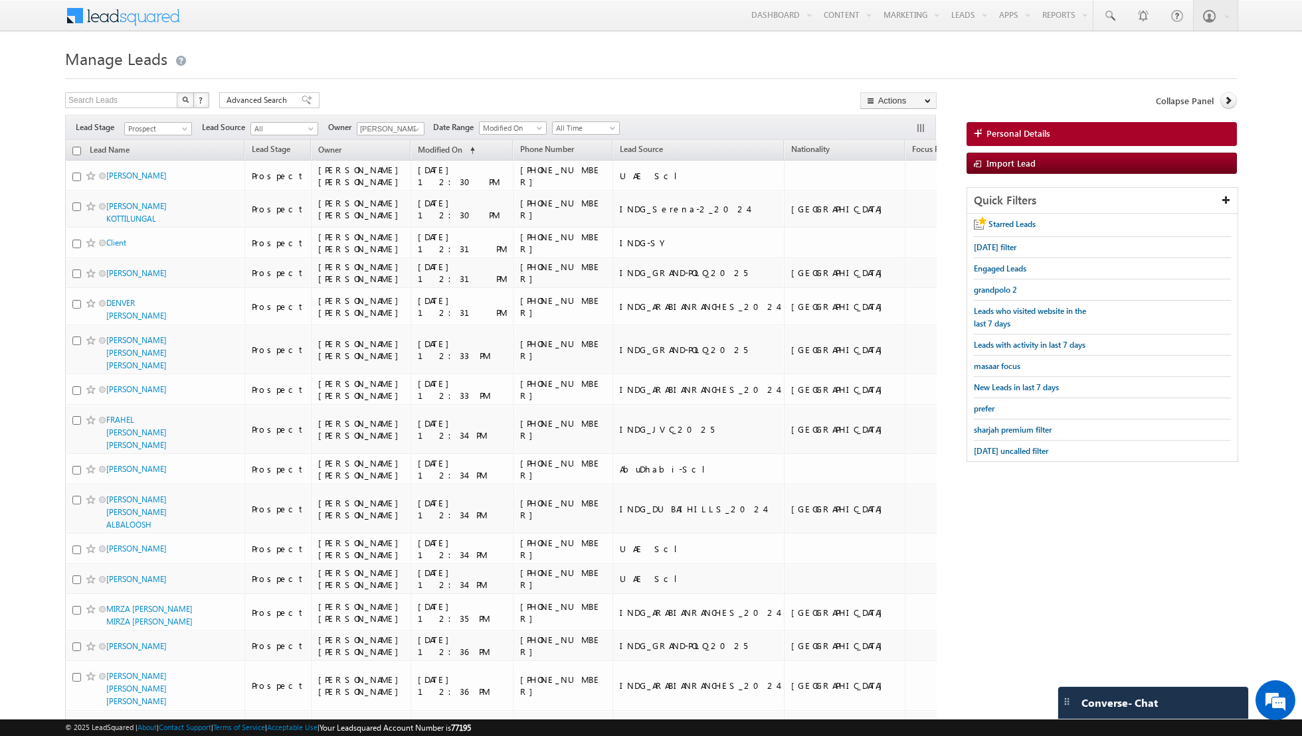
click at [77, 151] on input "checkbox" at bounding box center [76, 151] width 9 height 9
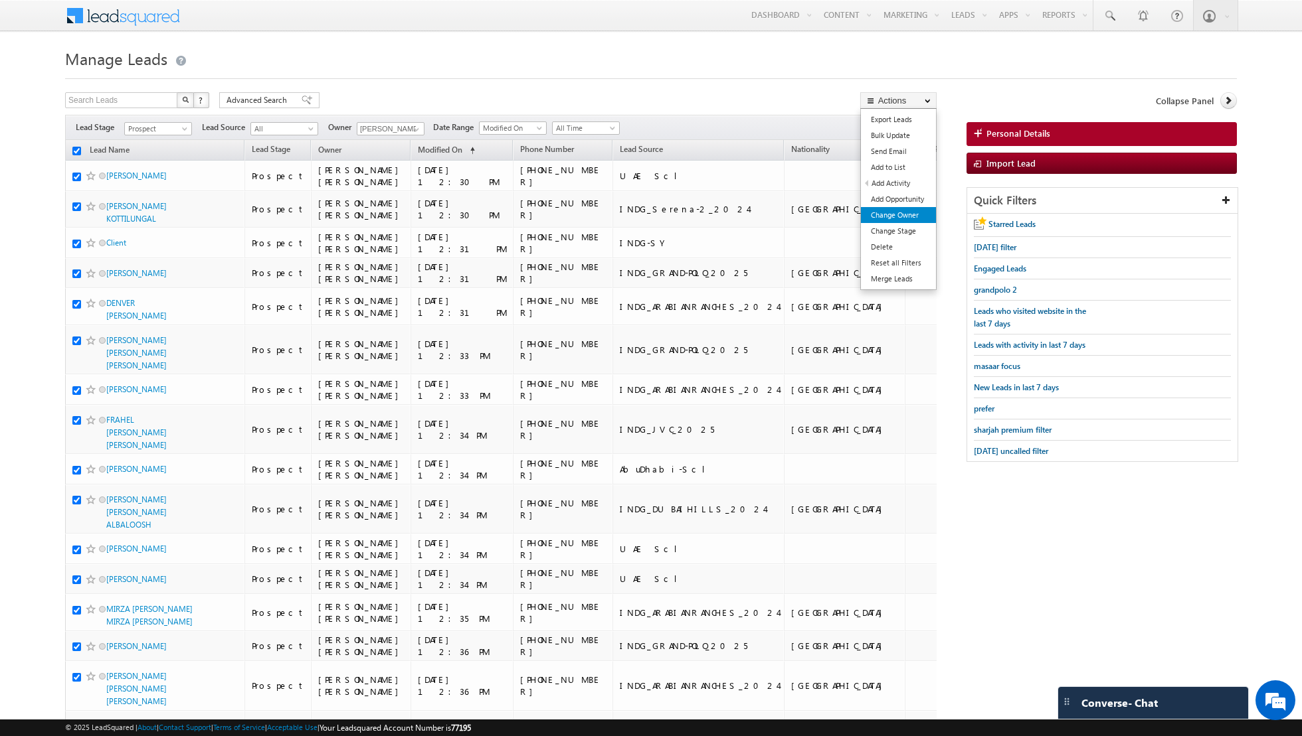
click at [901, 211] on link "Change Owner" at bounding box center [898, 215] width 75 height 16
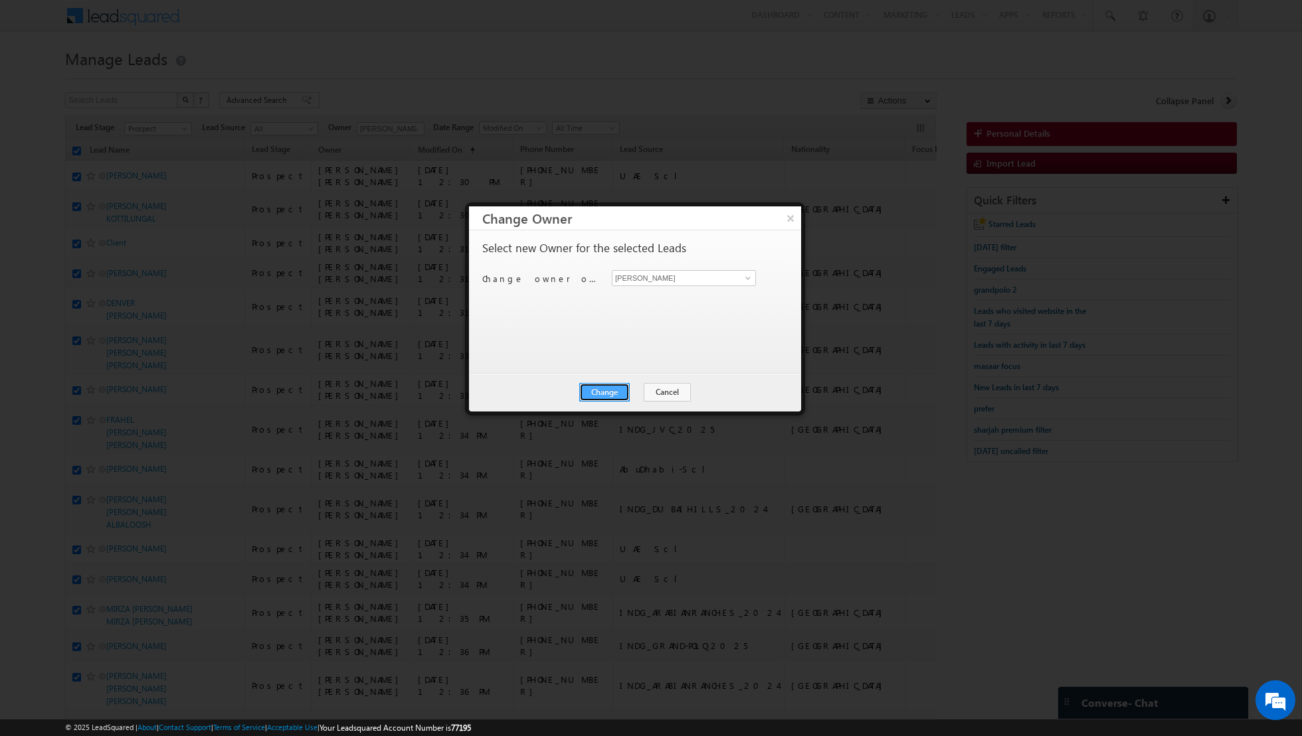
click at [605, 396] on button "Change" at bounding box center [604, 392] width 50 height 19
click at [647, 388] on button "Close" at bounding box center [637, 392] width 43 height 19
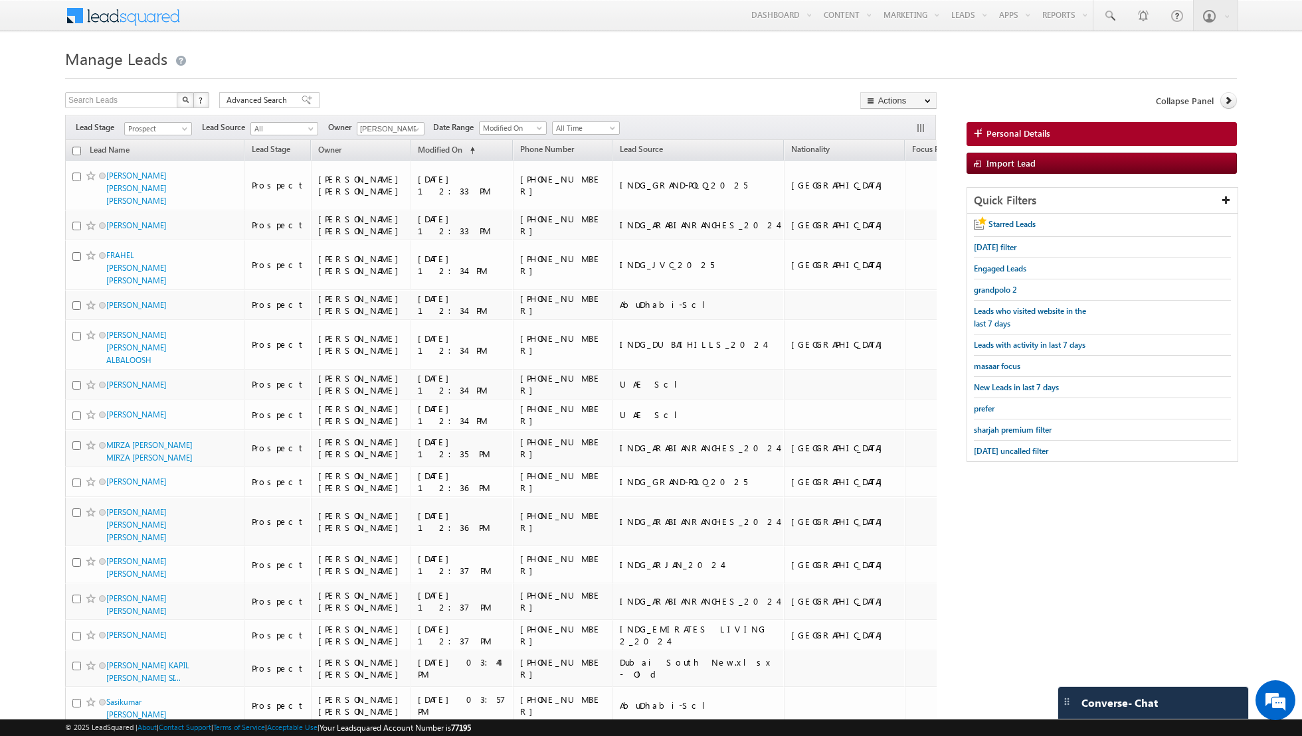
click at [73, 151] on input "checkbox" at bounding box center [76, 151] width 9 height 9
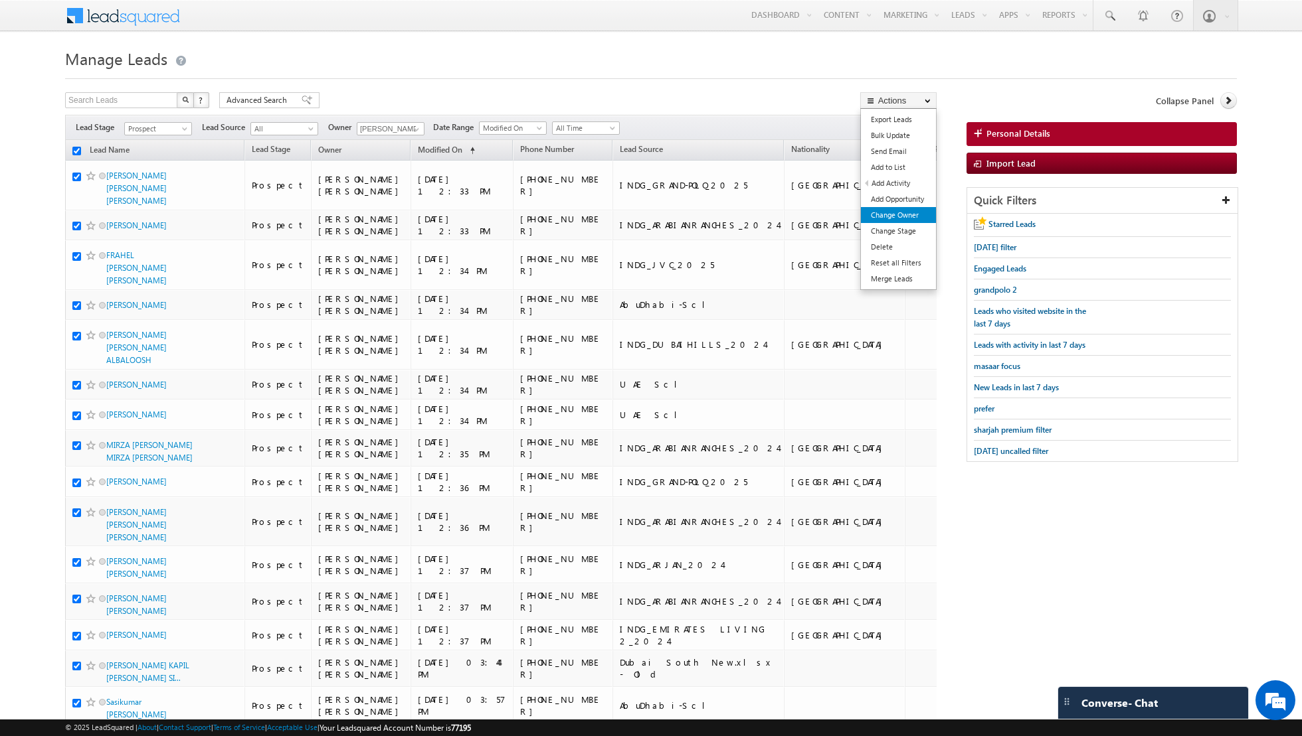
click at [903, 216] on link "Change Owner" at bounding box center [898, 215] width 75 height 16
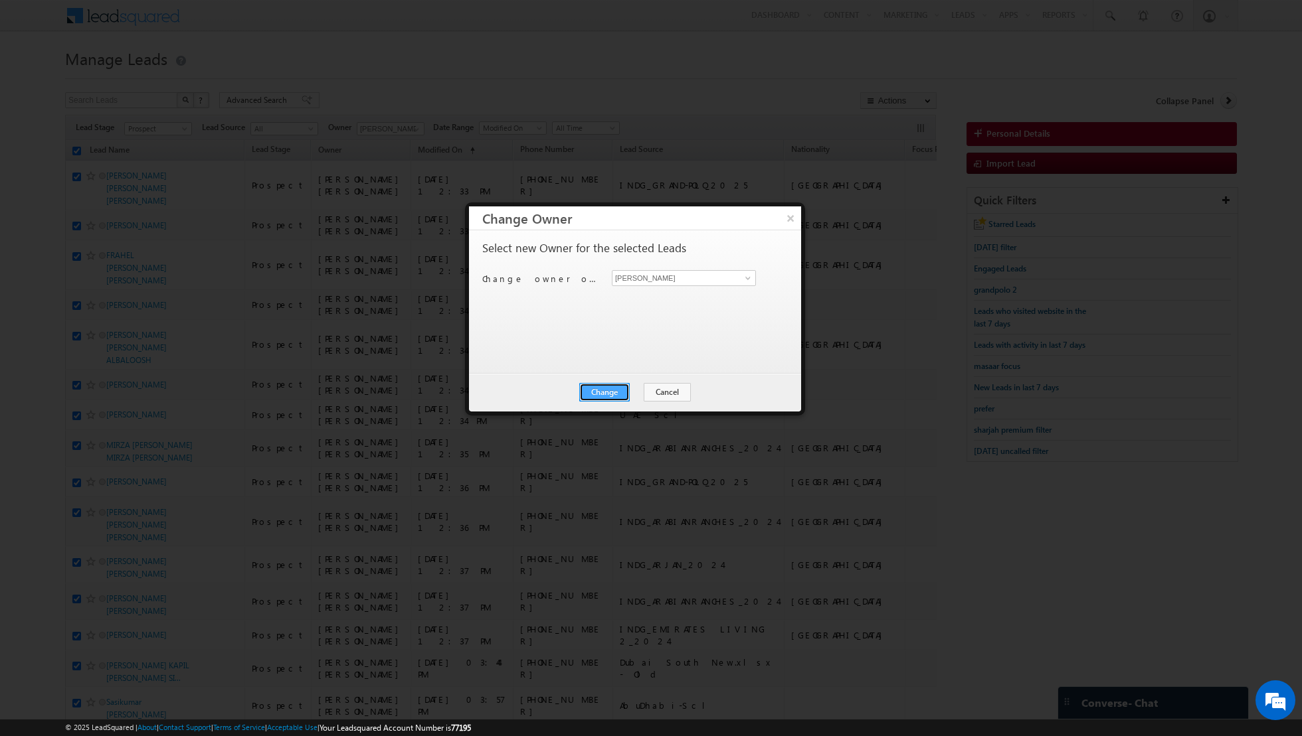
click at [614, 391] on button "Change" at bounding box center [604, 392] width 50 height 19
click at [640, 388] on button "Close" at bounding box center [637, 392] width 43 height 19
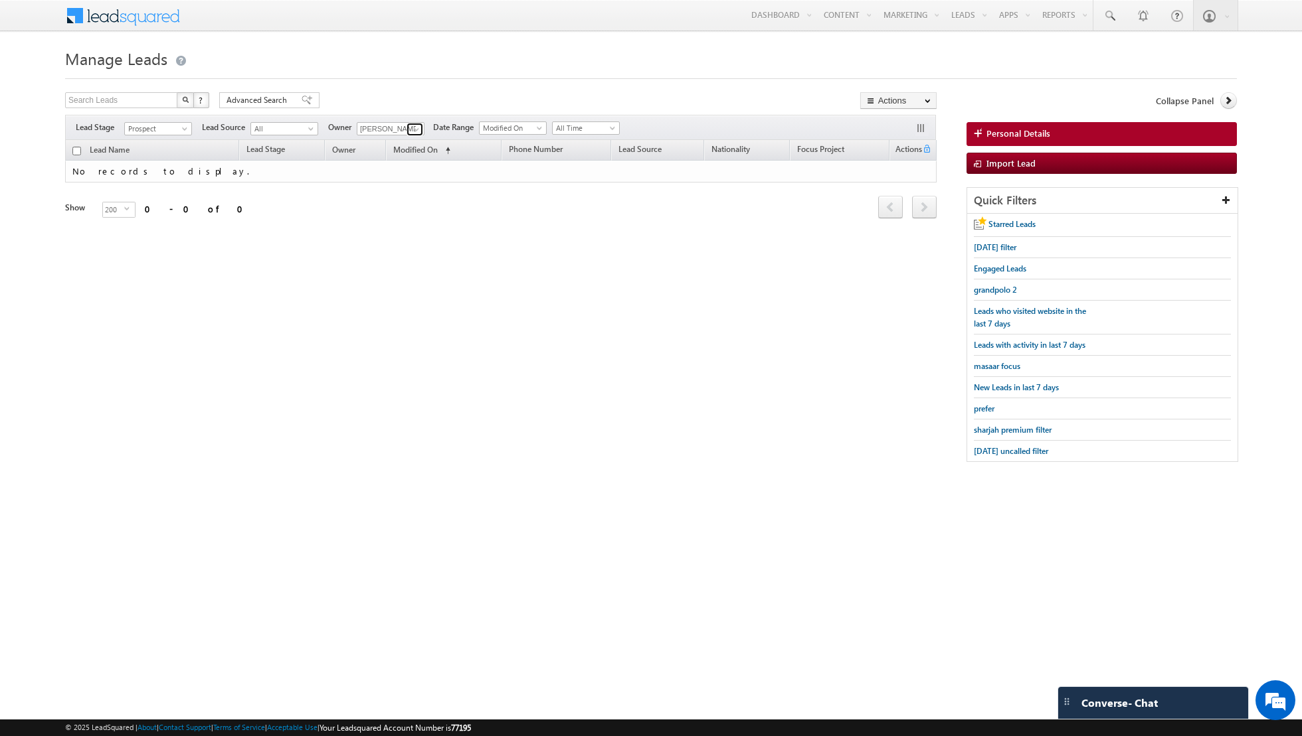
click at [411, 127] on span at bounding box center [416, 129] width 11 height 11
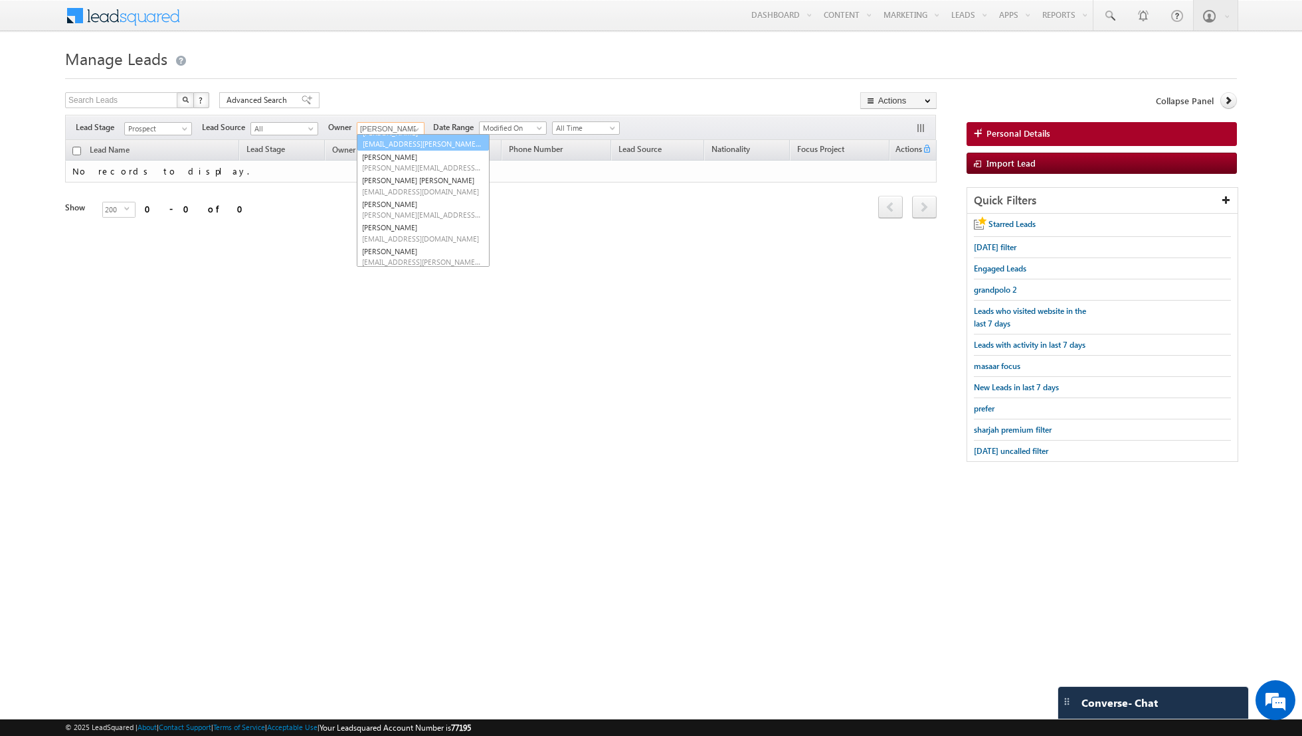
scroll to position [74, 0]
click at [404, 205] on link "[PERSON_NAME] [PERSON_NAME][EMAIL_ADDRESS][PERSON_NAME][DOMAIN_NAME]" at bounding box center [423, 217] width 133 height 25
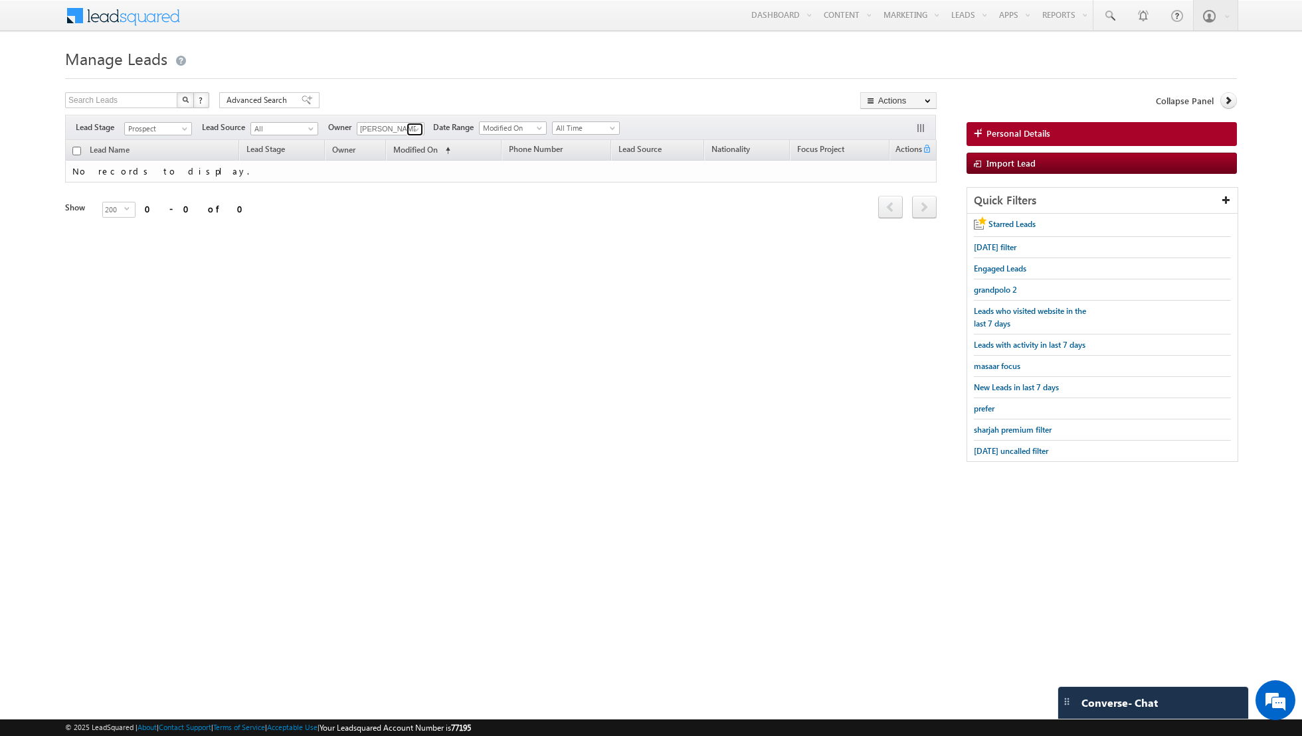
click at [411, 128] on span at bounding box center [416, 129] width 11 height 11
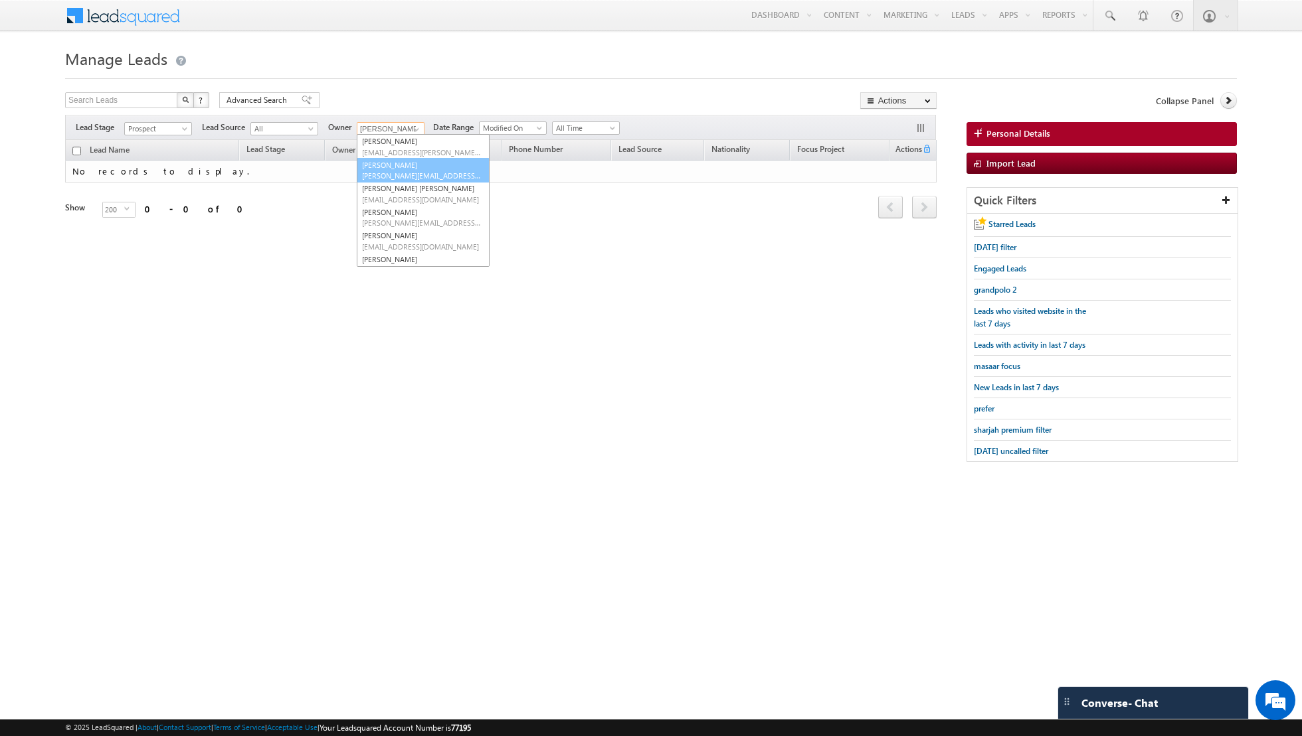
click at [410, 172] on span "[PERSON_NAME][EMAIL_ADDRESS][DOMAIN_NAME]" at bounding box center [422, 176] width 120 height 10
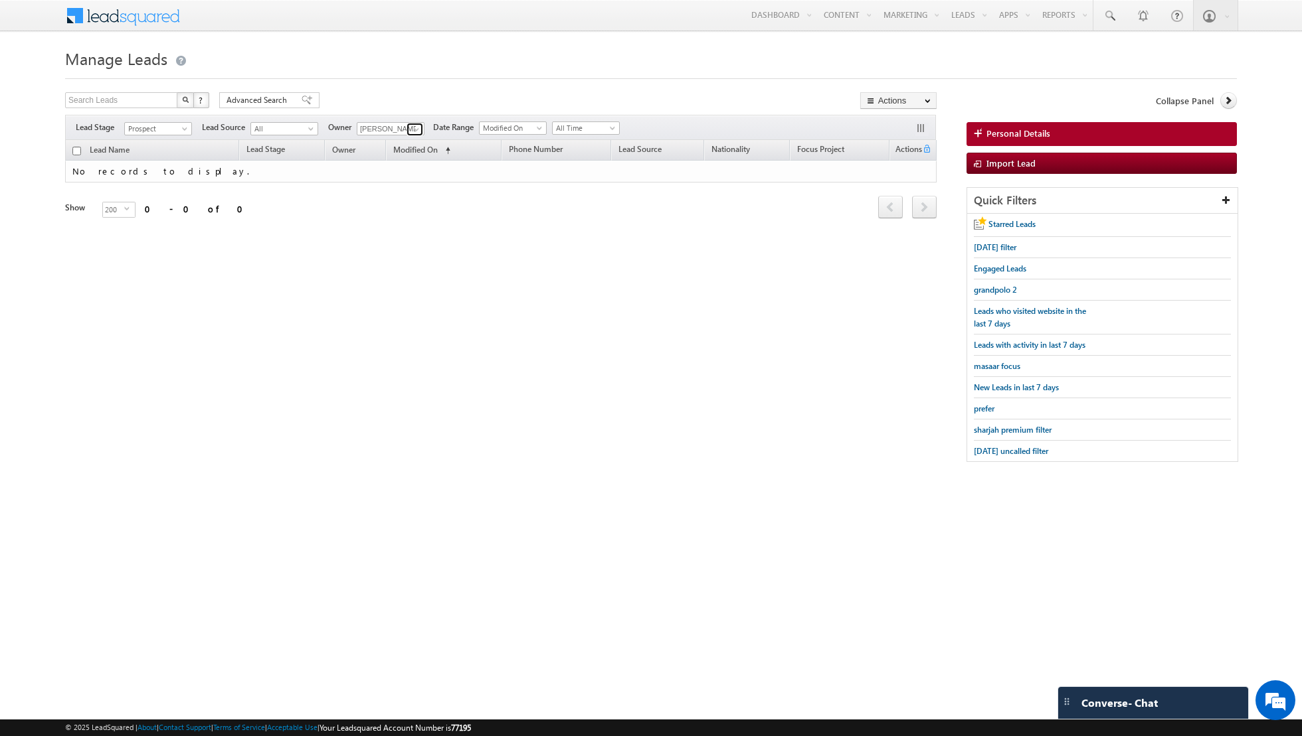
click at [414, 127] on span at bounding box center [416, 129] width 11 height 11
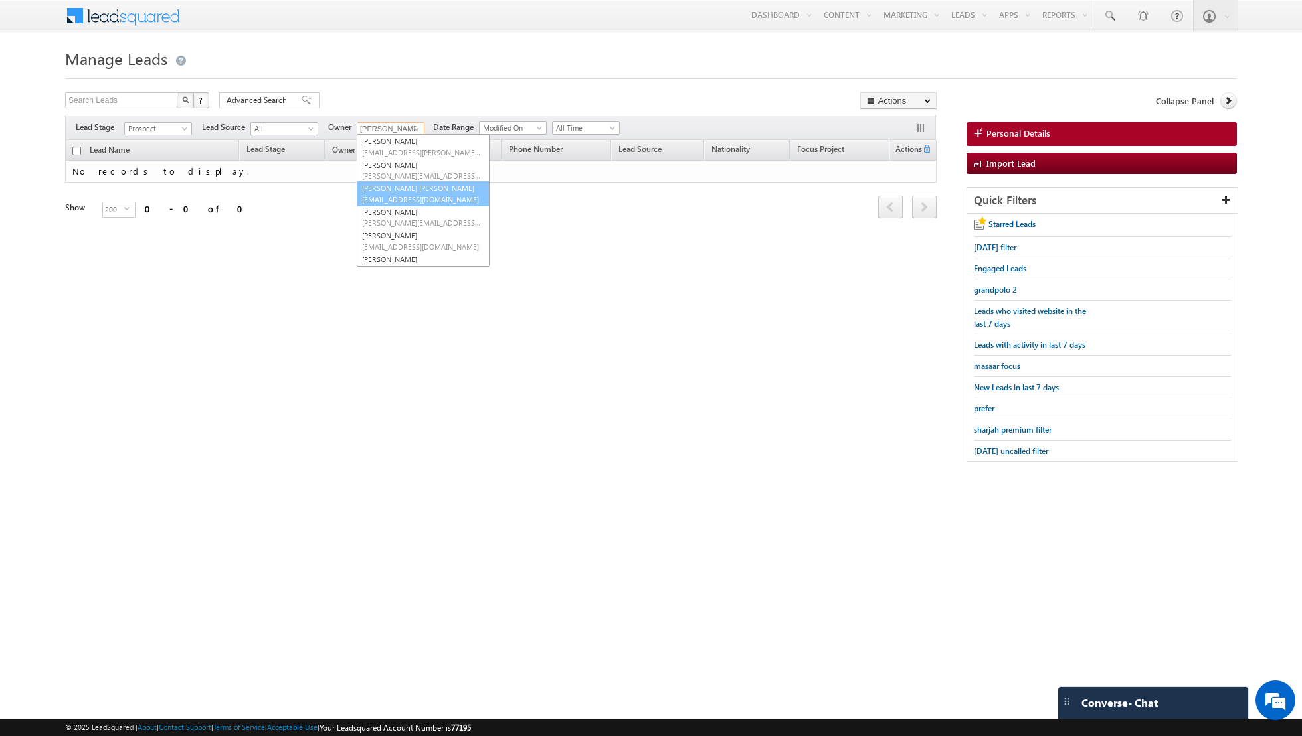
click at [412, 195] on span "[EMAIL_ADDRESS][DOMAIN_NAME]" at bounding box center [422, 200] width 120 height 10
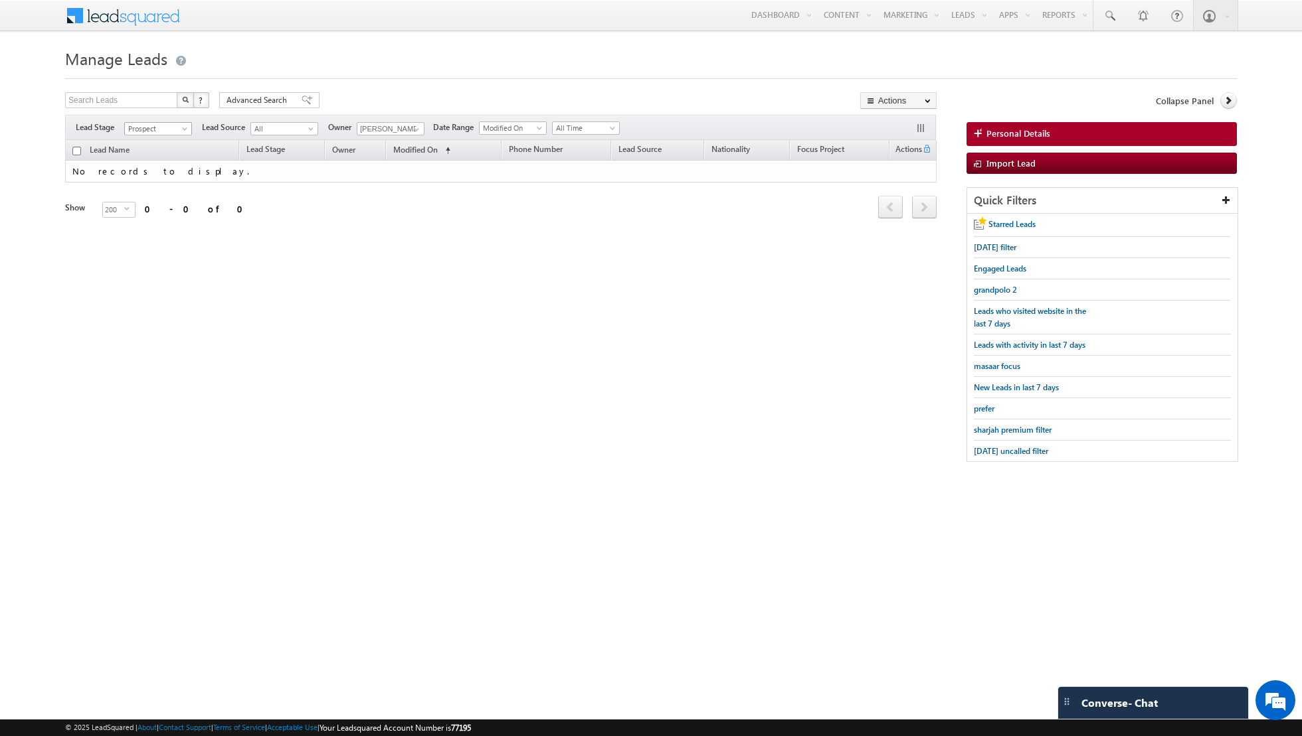
click at [178, 131] on span "Prospect" at bounding box center [156, 129] width 63 height 12
click at [158, 192] on link "Meeting" at bounding box center [158, 195] width 67 height 12
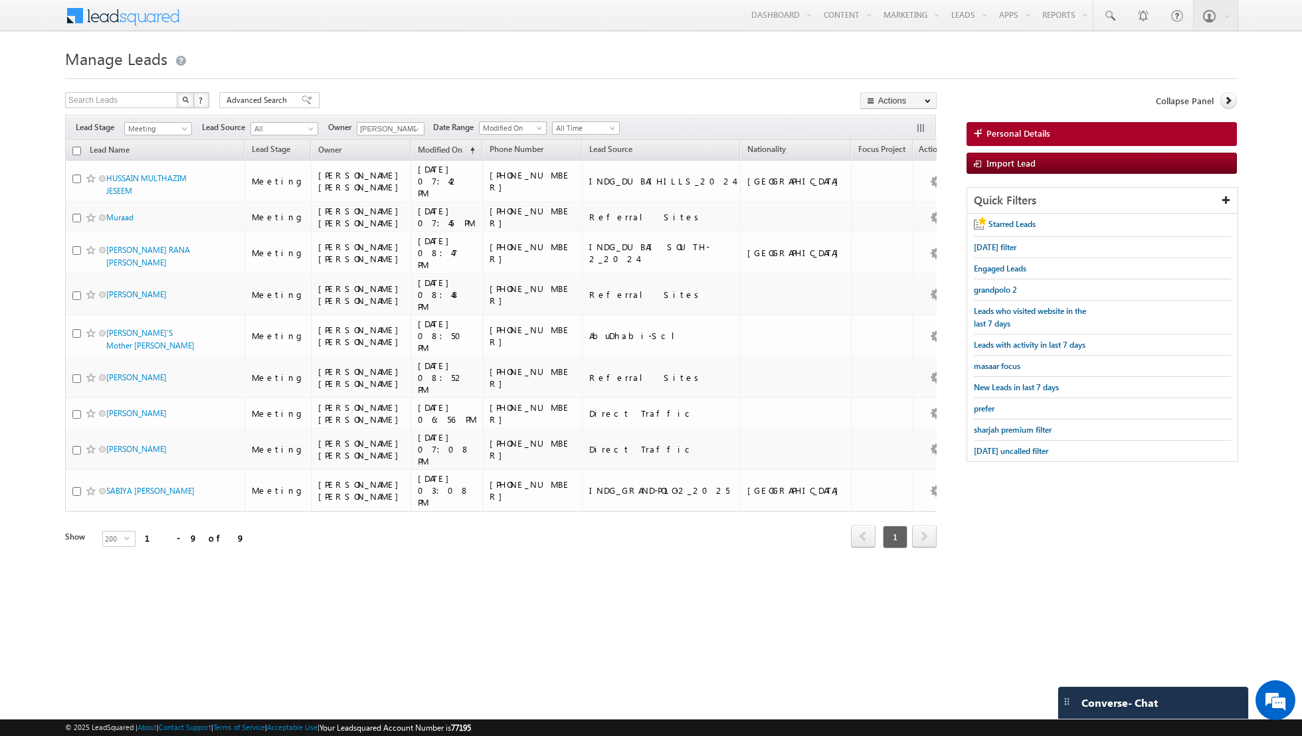
click at [77, 147] on input "checkbox" at bounding box center [76, 151] width 9 height 9
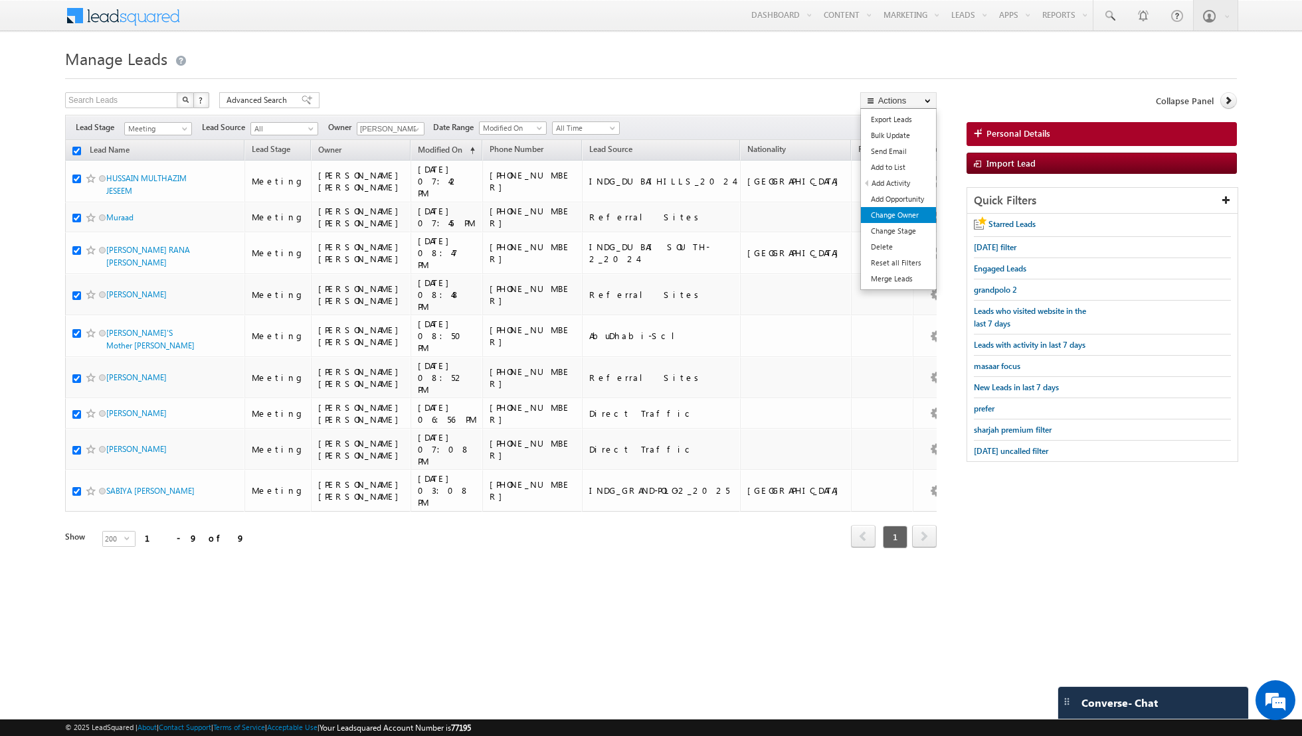
click at [911, 217] on link "Change Owner" at bounding box center [898, 215] width 75 height 16
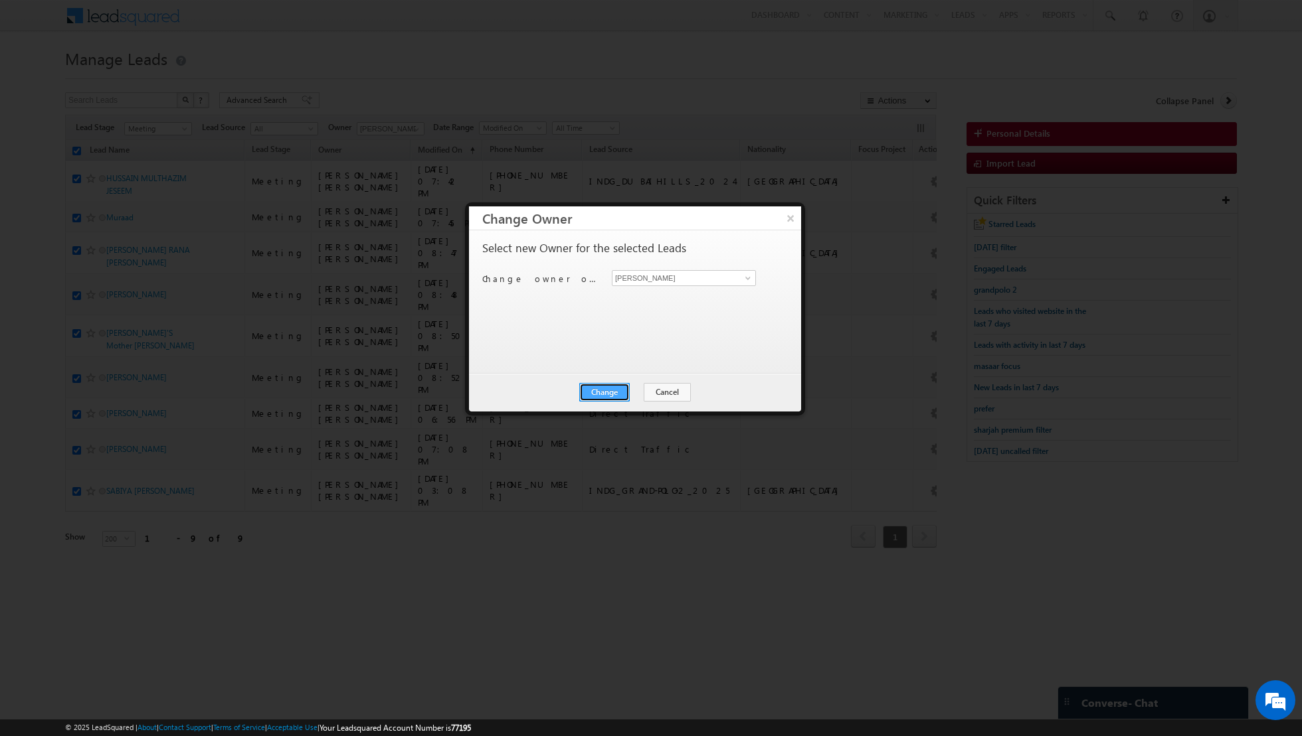
click at [604, 394] on button "Change" at bounding box center [604, 392] width 50 height 19
click at [640, 396] on button "Close" at bounding box center [637, 392] width 43 height 19
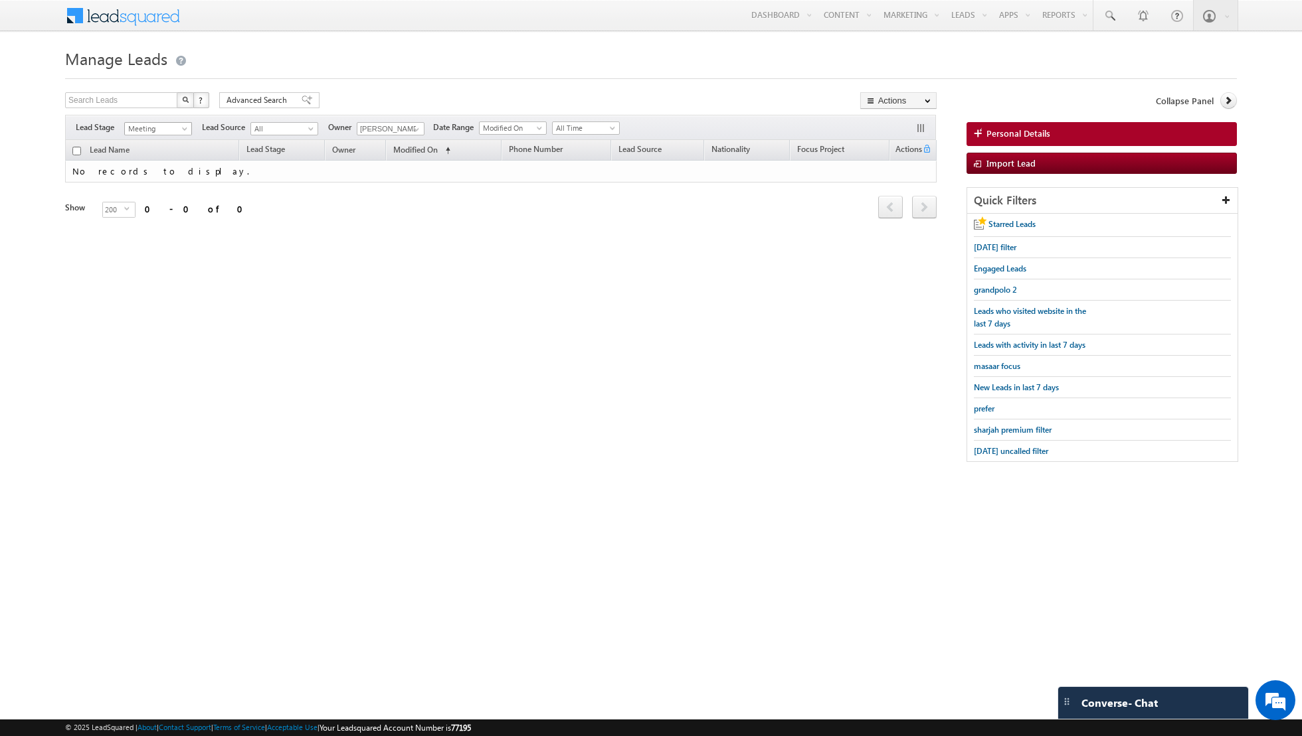
click at [184, 129] on span at bounding box center [186, 131] width 11 height 11
click at [175, 180] on link "Qualified" at bounding box center [158, 181] width 67 height 12
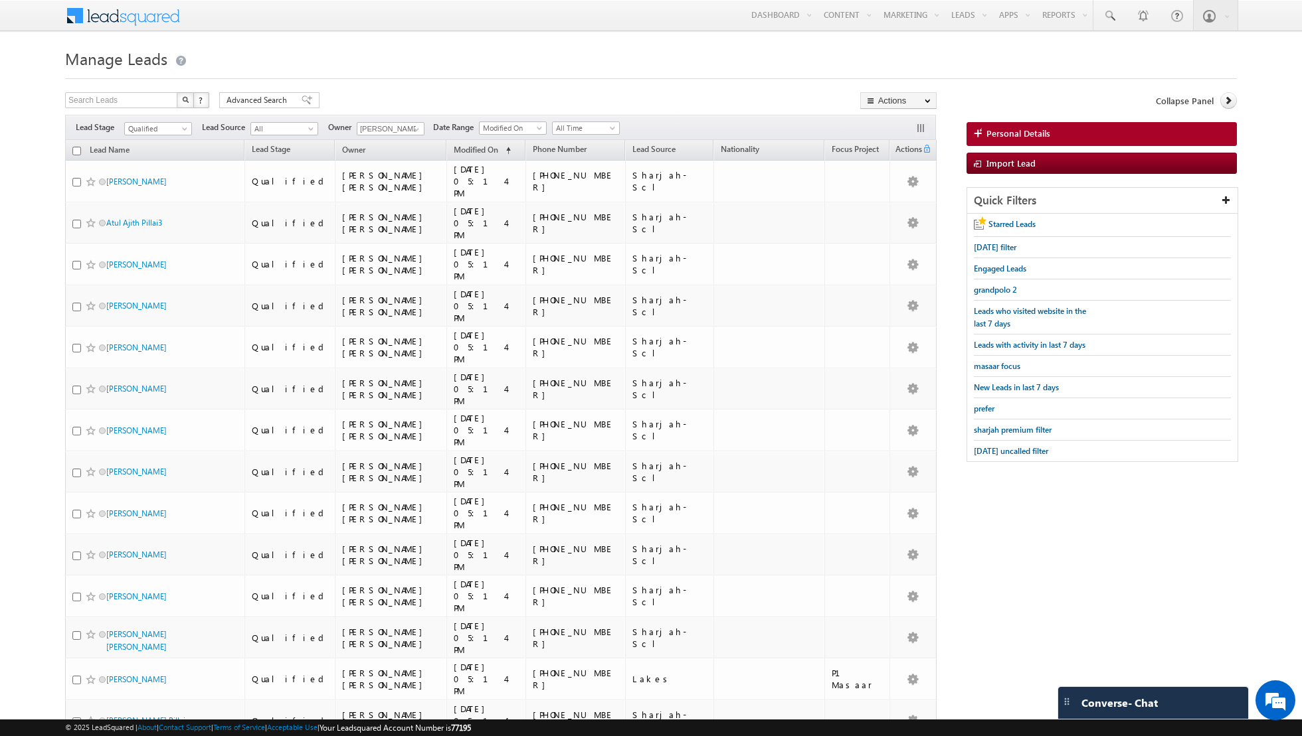
click at [74, 147] on input "checkbox" at bounding box center [76, 151] width 9 height 9
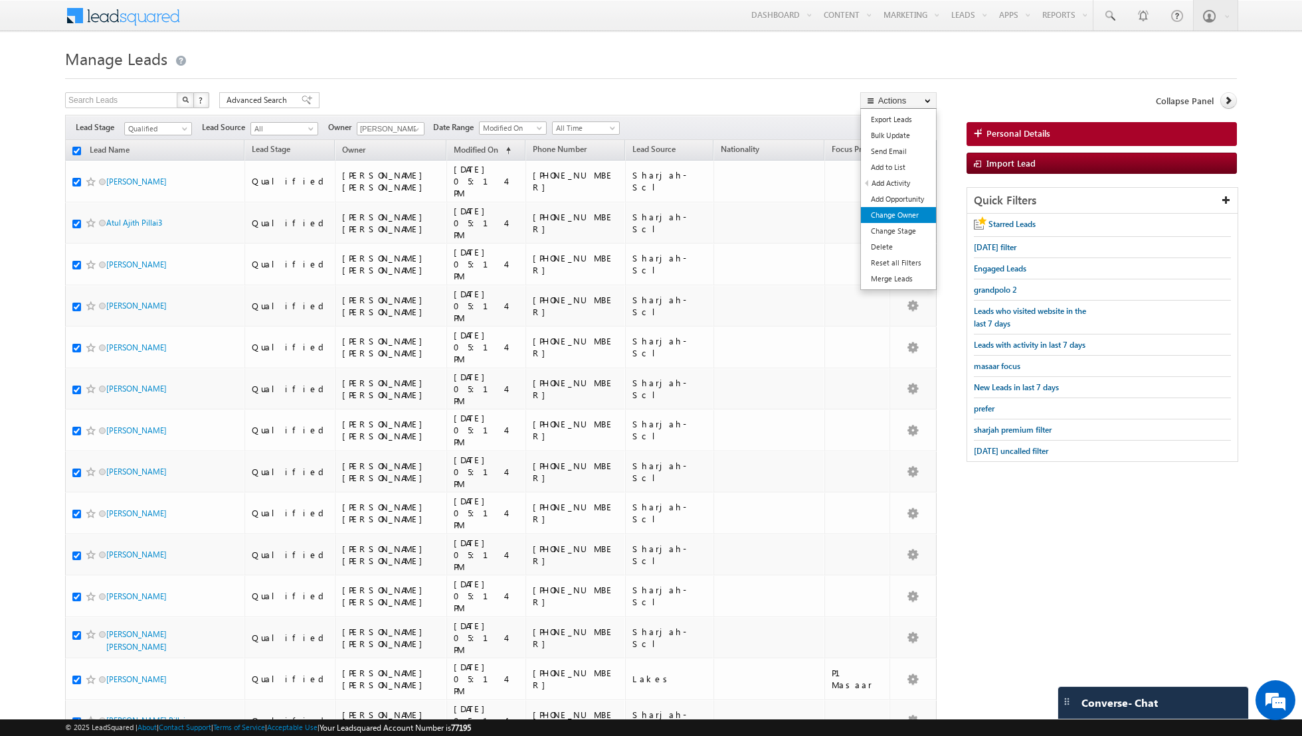
click at [896, 215] on link "Change Owner" at bounding box center [898, 215] width 75 height 16
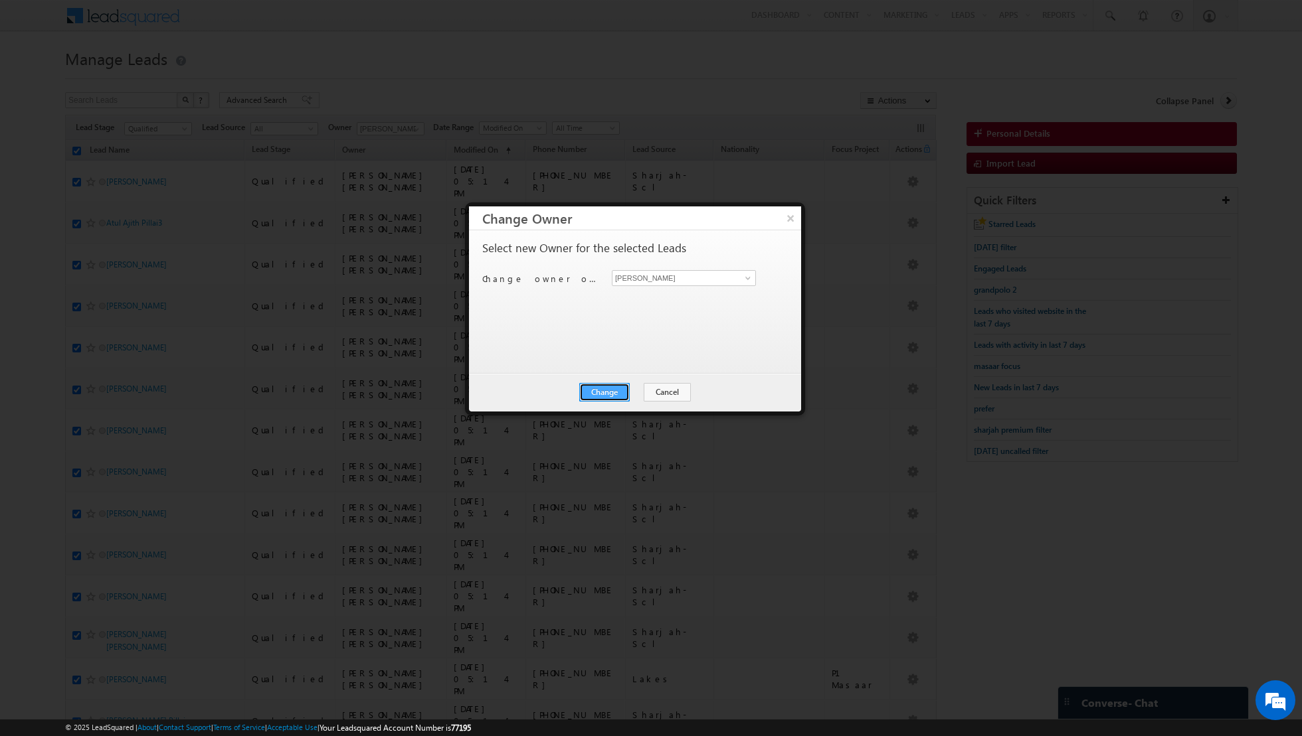
click at [610, 388] on button "Change" at bounding box center [604, 392] width 50 height 19
click at [639, 394] on button "Close" at bounding box center [637, 392] width 43 height 19
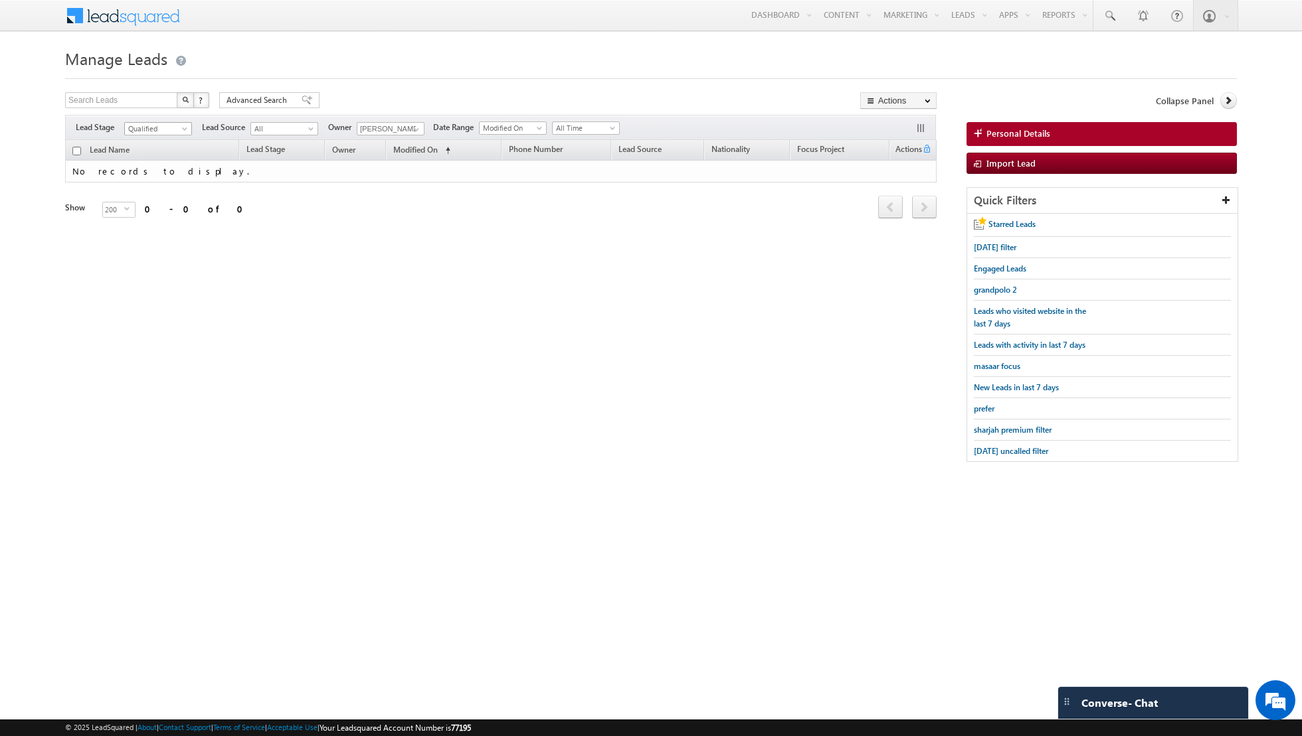
click at [174, 123] on span "Qualified" at bounding box center [156, 129] width 63 height 12
click at [164, 141] on link "All" at bounding box center [158, 141] width 67 height 12
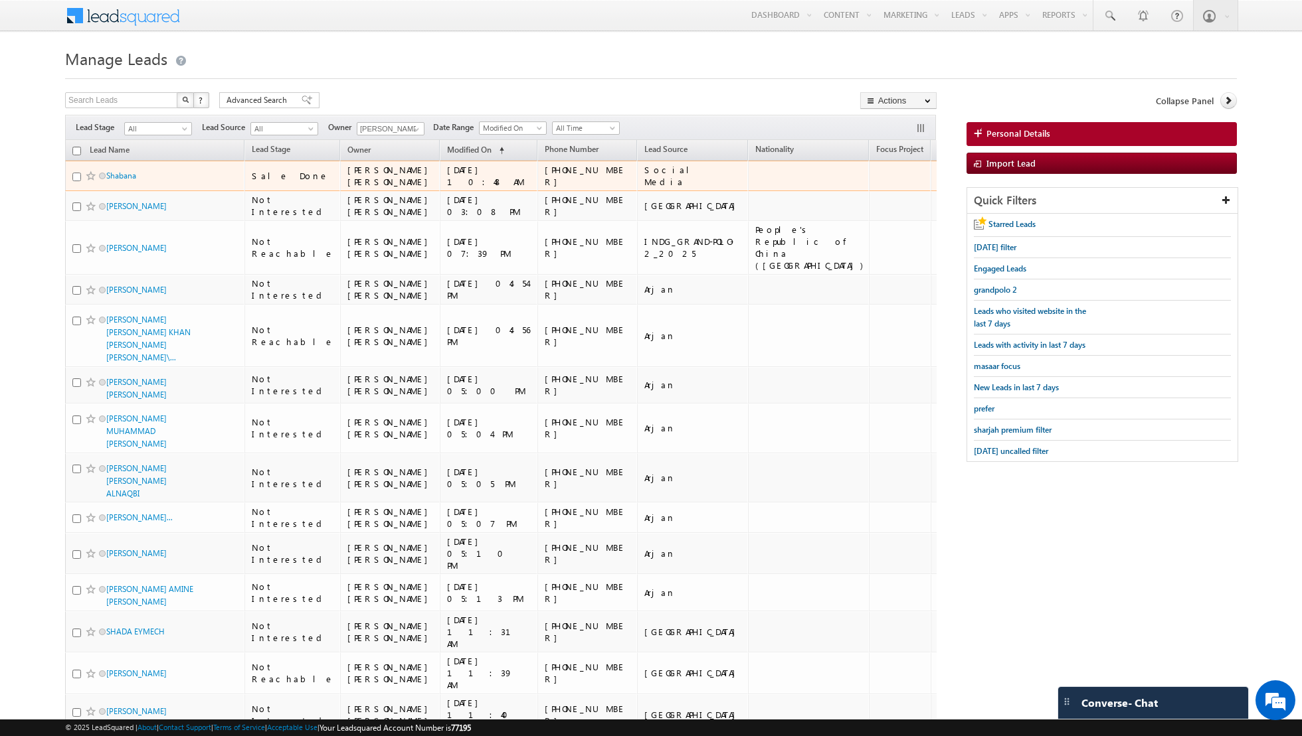
click at [76, 173] on input "checkbox" at bounding box center [76, 177] width 9 height 9
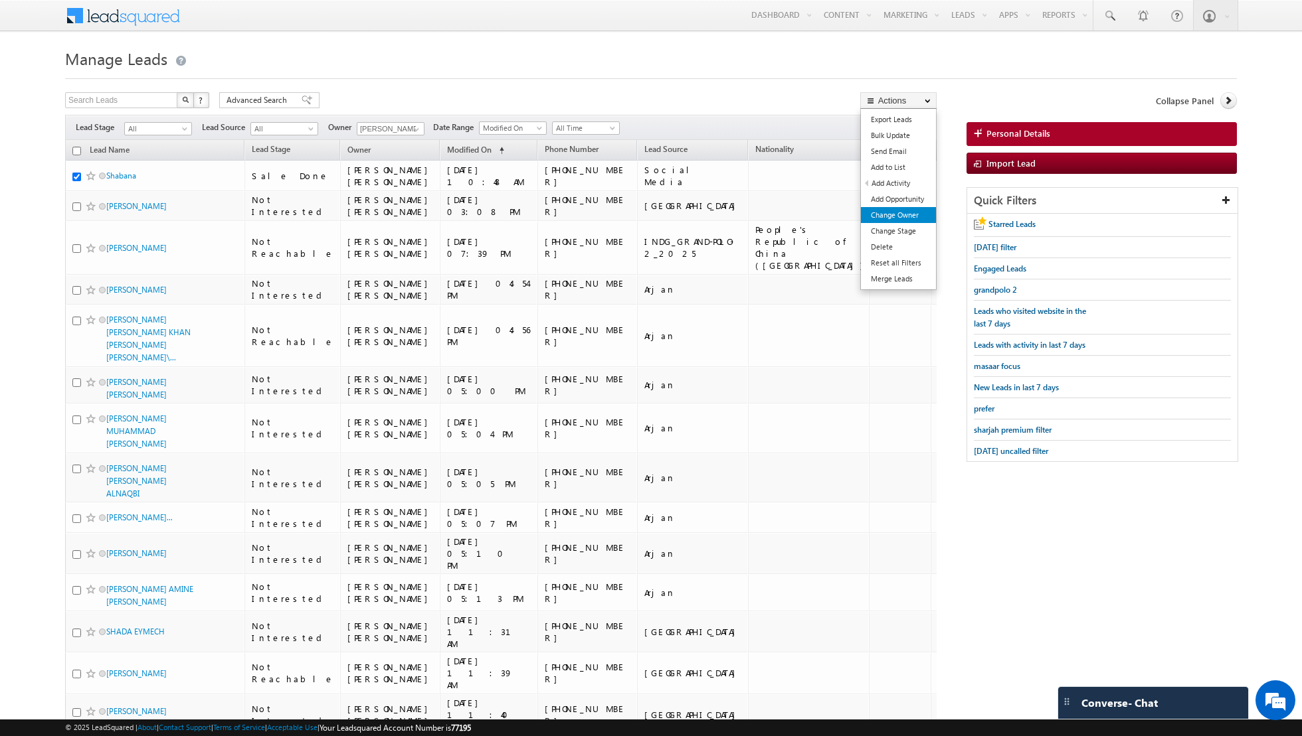
click at [898, 215] on link "Change Owner" at bounding box center [898, 215] width 75 height 16
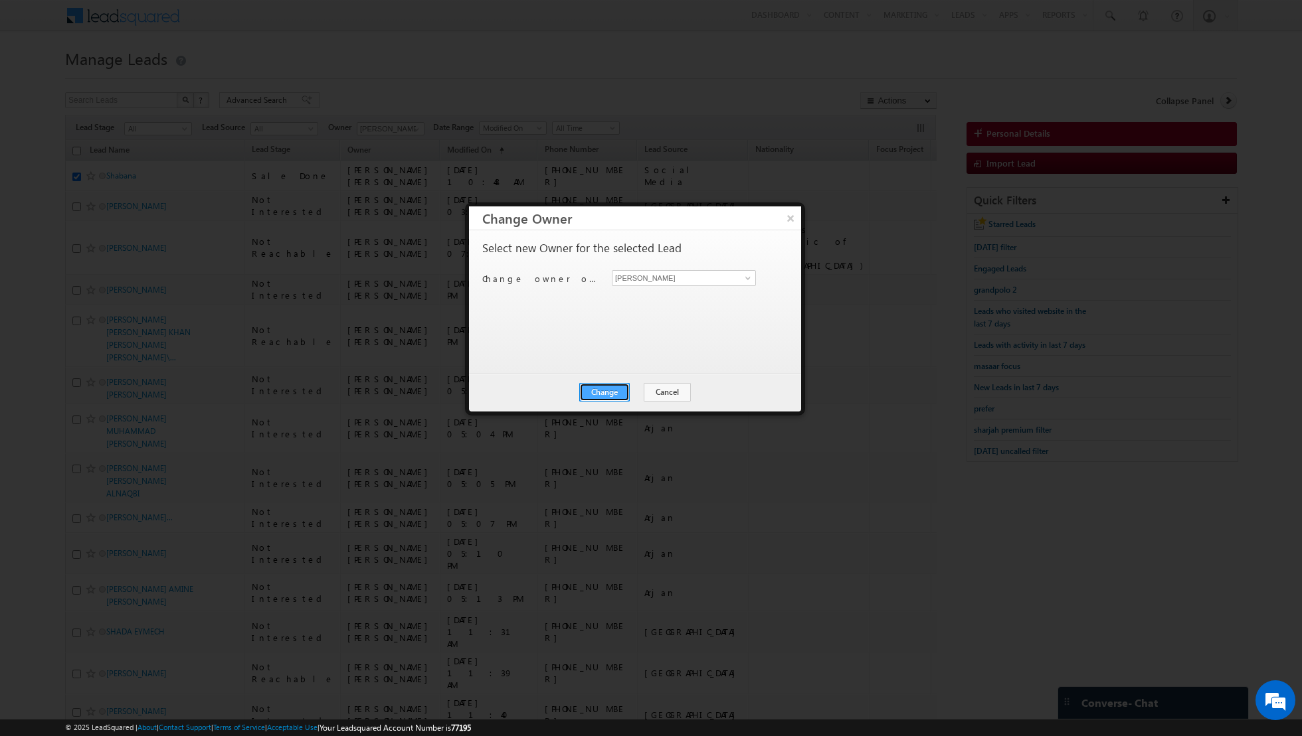
click at [614, 383] on button "Change" at bounding box center [604, 392] width 50 height 19
click at [642, 392] on button "Close" at bounding box center [637, 392] width 43 height 19
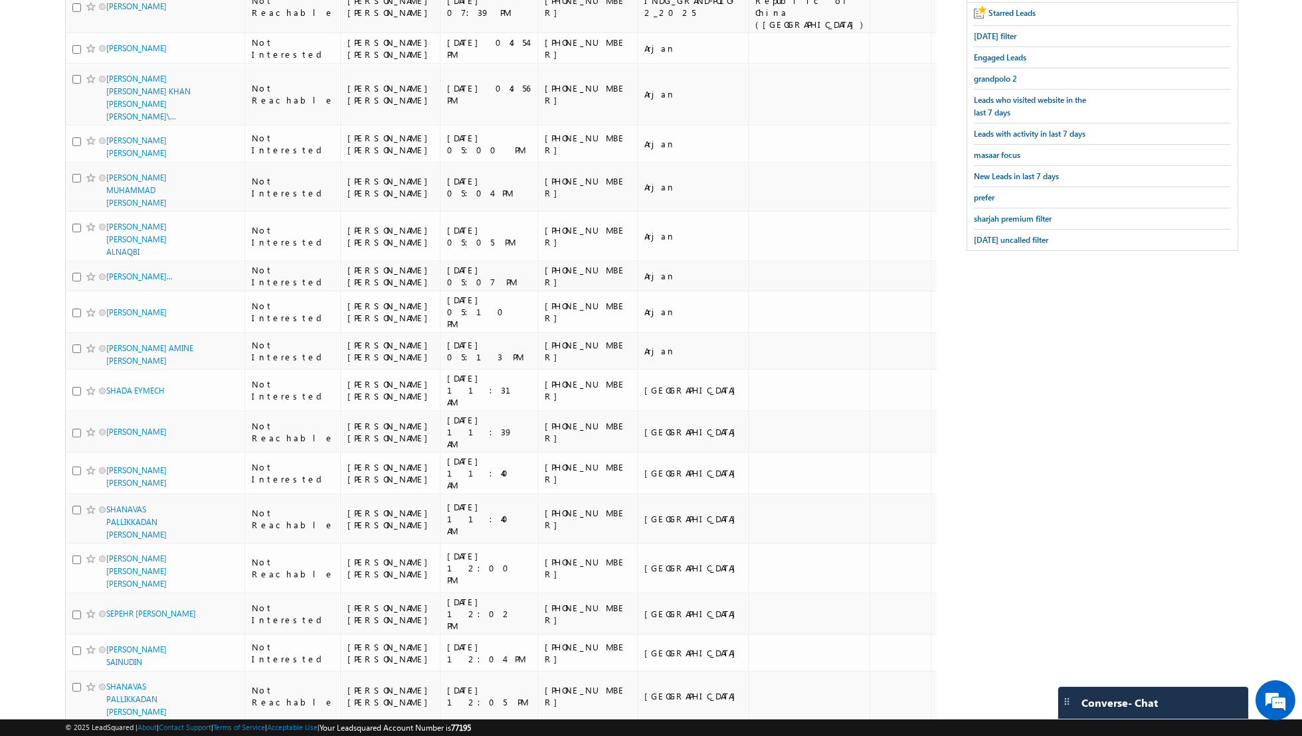
scroll to position [0, 0]
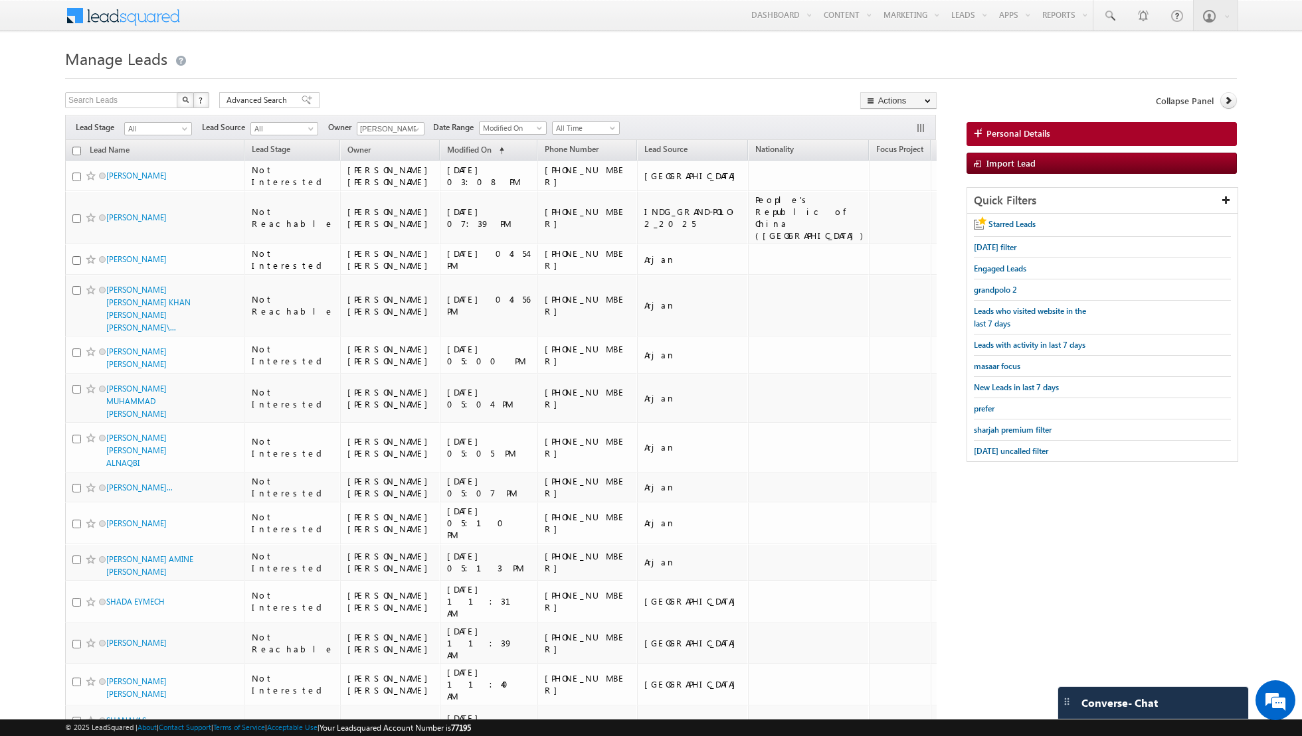
click at [210, 68] on h1 "Manage Leads" at bounding box center [650, 57] width 1171 height 26
click at [178, 124] on span "All" at bounding box center [156, 129] width 63 height 12
click at [162, 157] on link "Contact" at bounding box center [158, 155] width 67 height 12
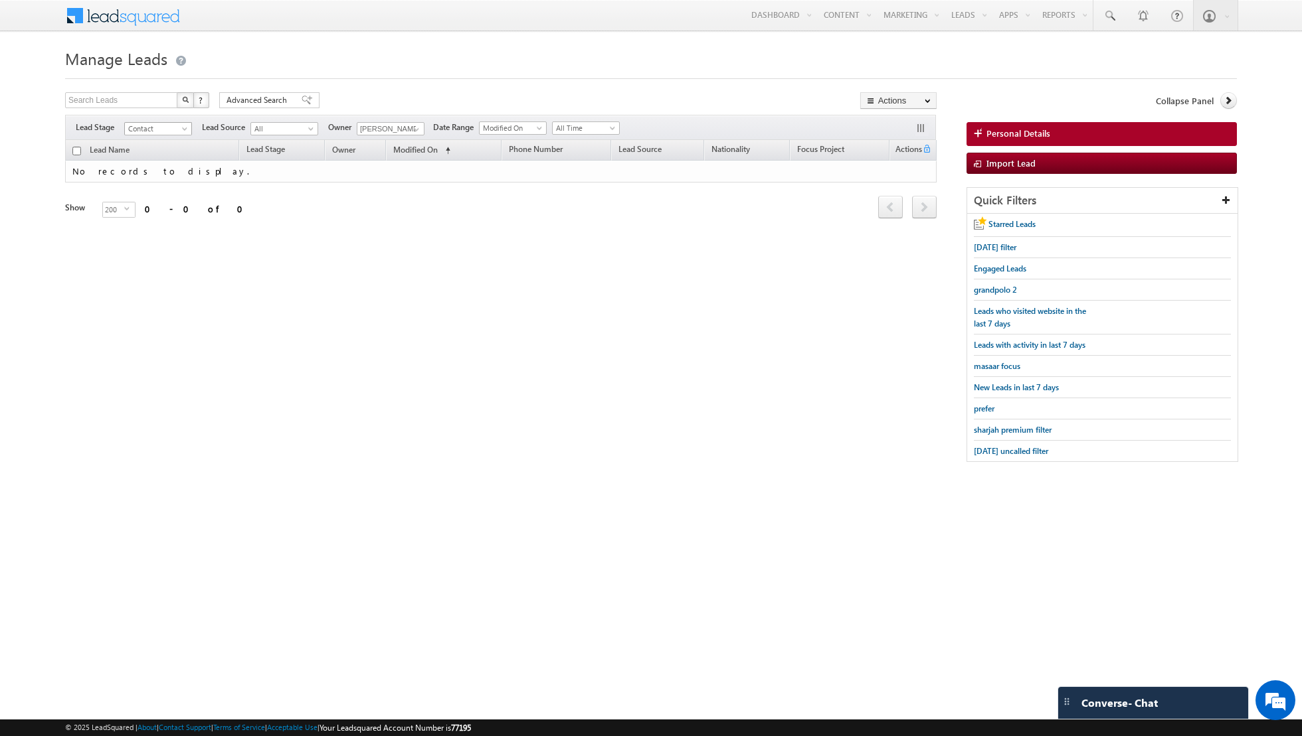
click at [189, 128] on span at bounding box center [186, 131] width 11 height 11
click at [172, 165] on link "Prospect" at bounding box center [158, 168] width 67 height 12
click at [181, 129] on span at bounding box center [186, 131] width 11 height 11
click at [167, 178] on link "Qualified" at bounding box center [158, 181] width 67 height 12
click at [183, 126] on span at bounding box center [186, 131] width 11 height 11
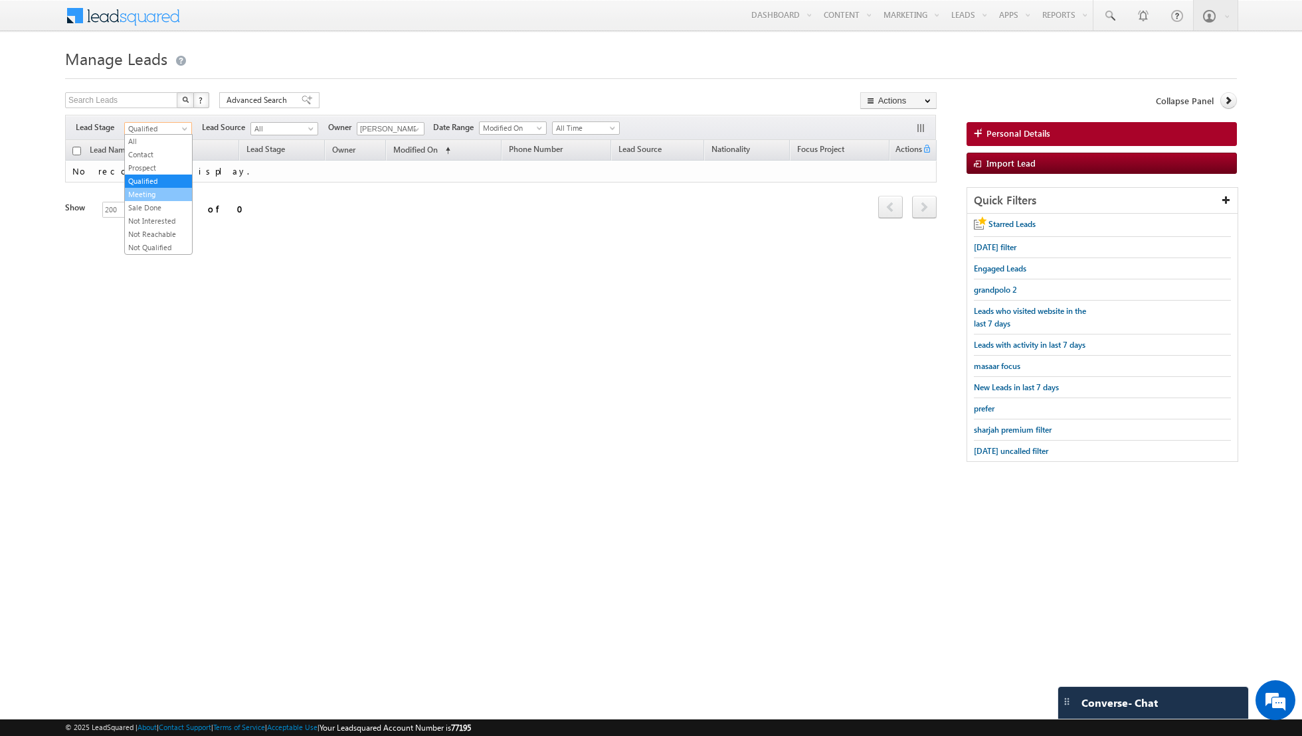
click at [163, 194] on link "Meeting" at bounding box center [158, 195] width 67 height 12
click at [181, 123] on span "Meeting" at bounding box center [156, 129] width 63 height 12
click at [153, 205] on link "Sale Done" at bounding box center [158, 208] width 67 height 12
click at [183, 127] on span at bounding box center [186, 131] width 11 height 11
click at [156, 216] on link "Not Interested" at bounding box center [158, 221] width 67 height 12
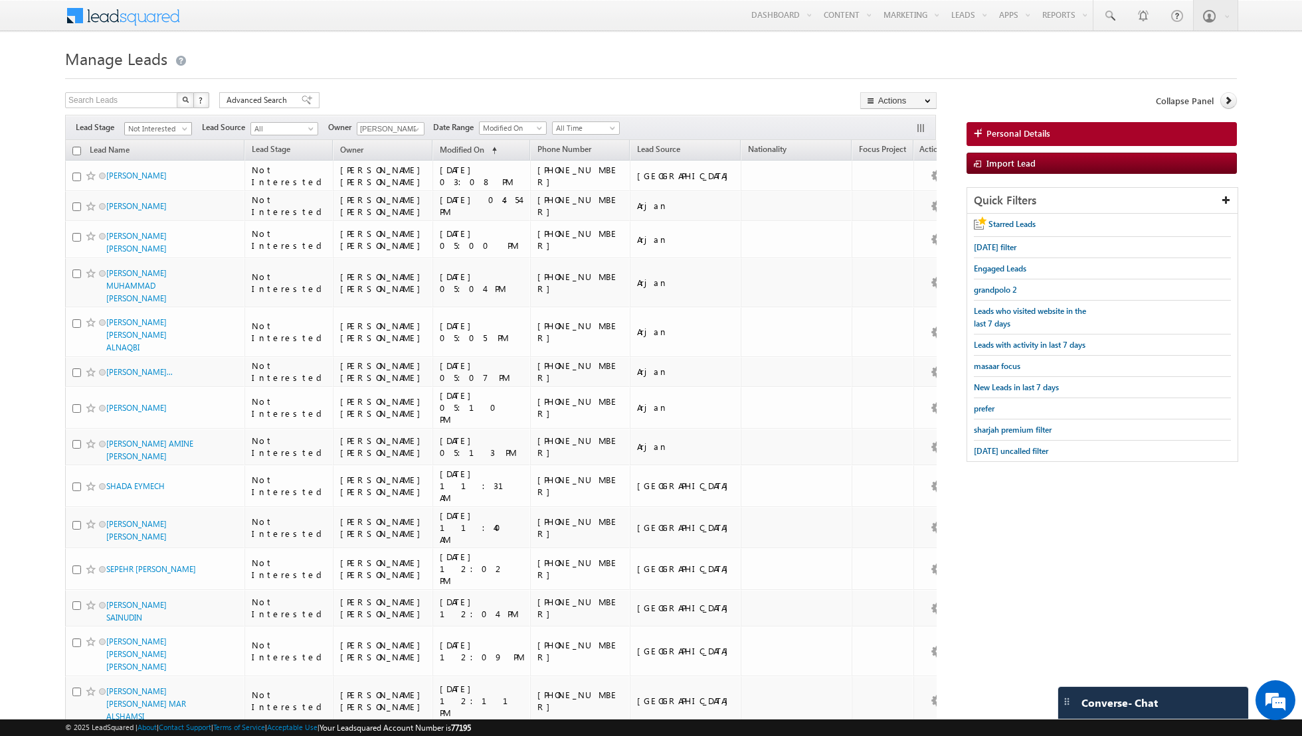
click at [185, 126] on span at bounding box center [186, 131] width 11 height 11
click at [162, 233] on link "Not Reachable" at bounding box center [158, 234] width 67 height 12
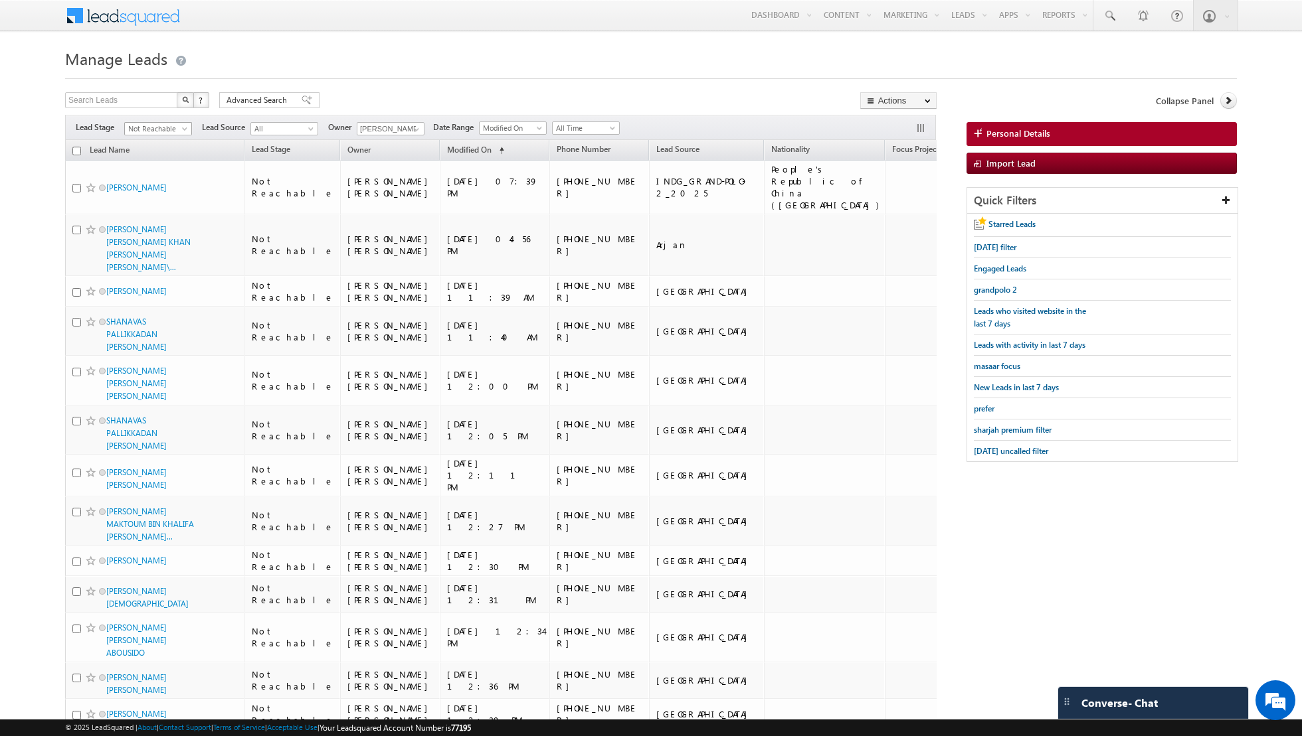
click at [182, 124] on span "Not Reachable" at bounding box center [156, 129] width 63 height 12
click at [163, 242] on link "Not Qualified" at bounding box center [158, 248] width 67 height 12
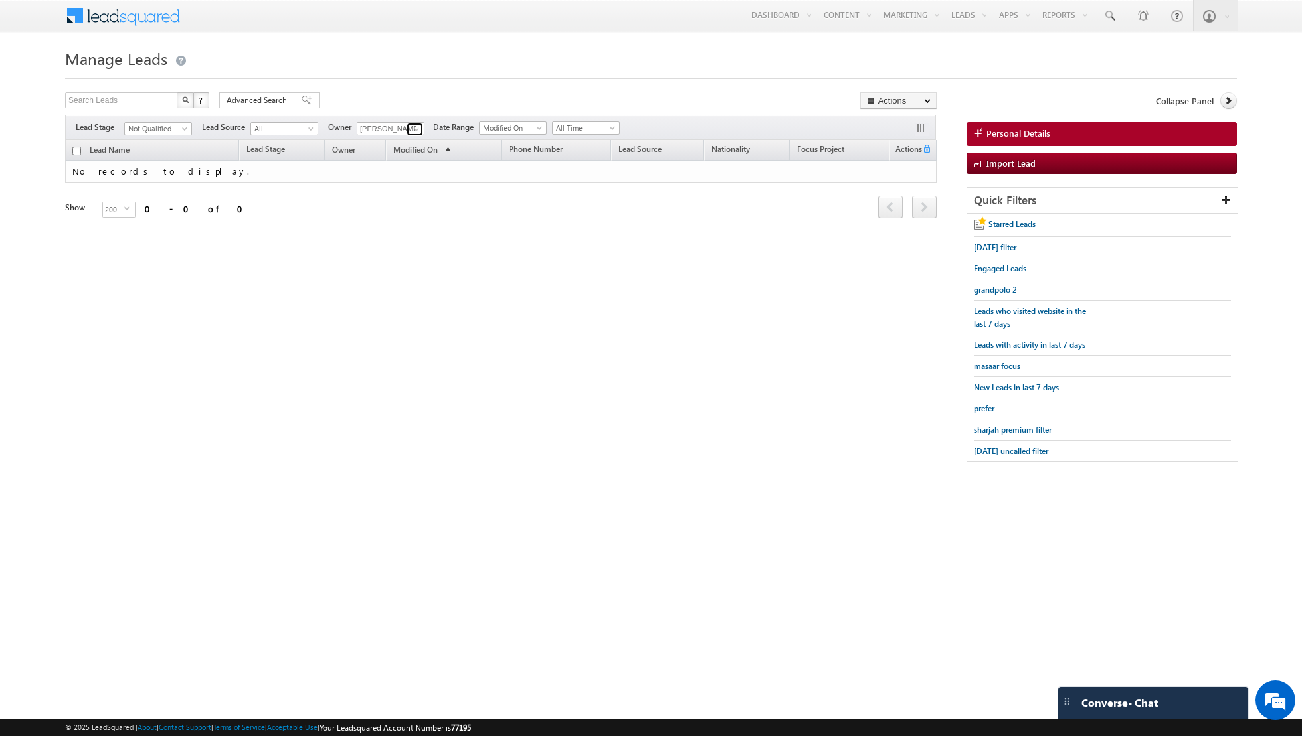
click at [415, 127] on span at bounding box center [416, 129] width 11 height 11
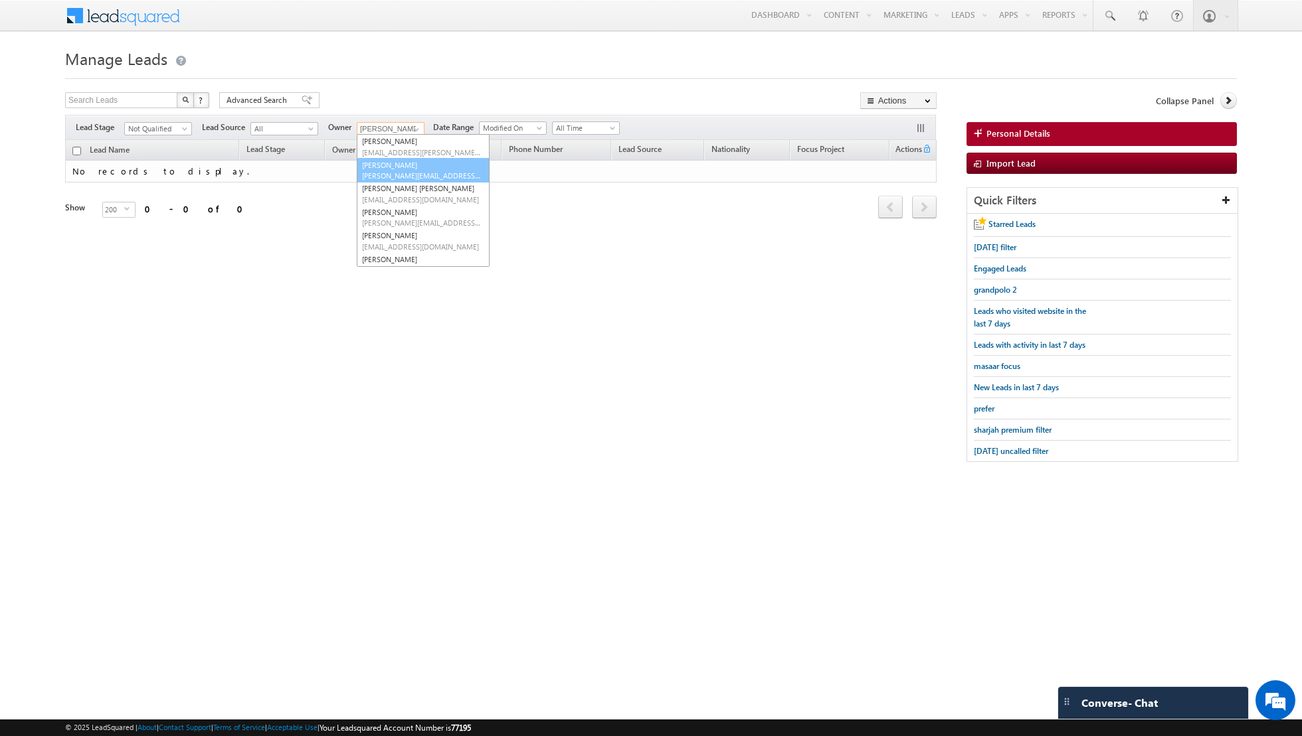
click at [408, 172] on span "[PERSON_NAME][EMAIL_ADDRESS][DOMAIN_NAME]" at bounding box center [422, 176] width 120 height 10
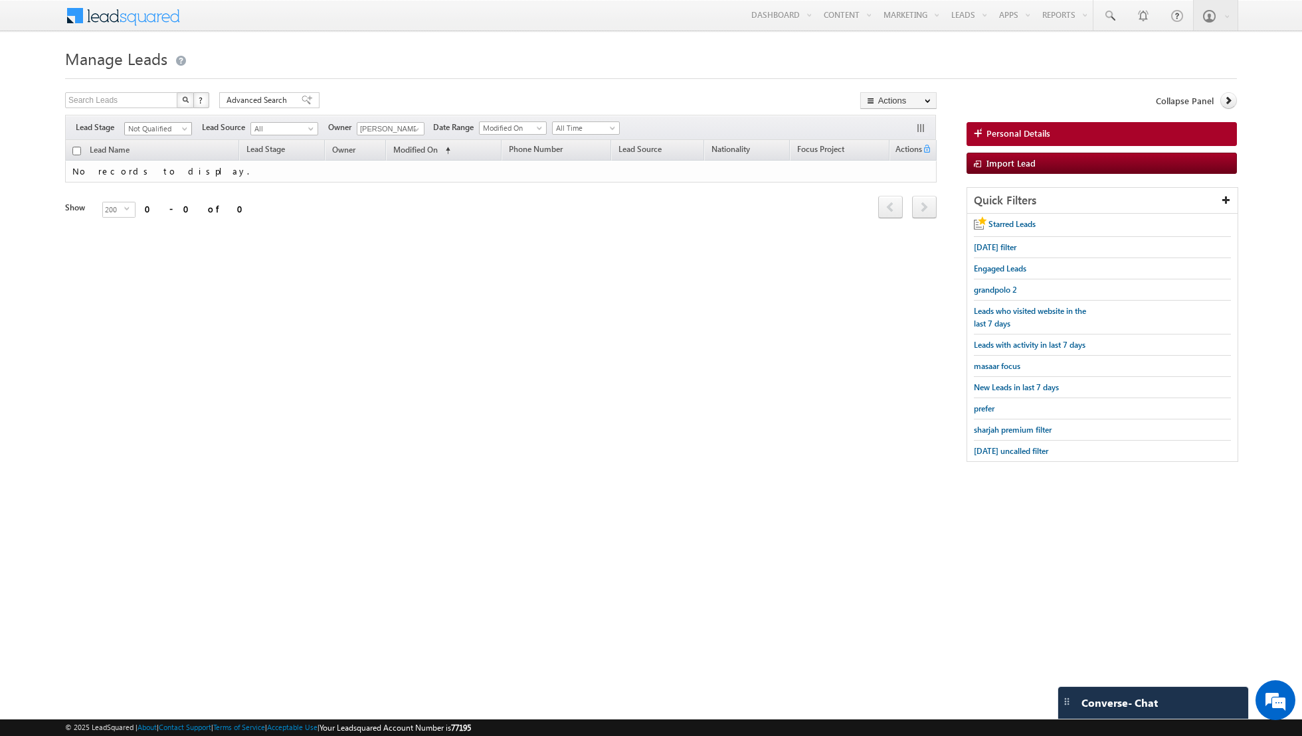
click at [181, 126] on span at bounding box center [186, 131] width 11 height 11
click at [157, 203] on link "Sale Done" at bounding box center [158, 208] width 67 height 12
click at [177, 124] on span "Sale Done" at bounding box center [156, 129] width 63 height 12
click at [171, 195] on link "Meeting" at bounding box center [158, 195] width 67 height 12
click at [178, 124] on span "Meeting" at bounding box center [156, 129] width 63 height 12
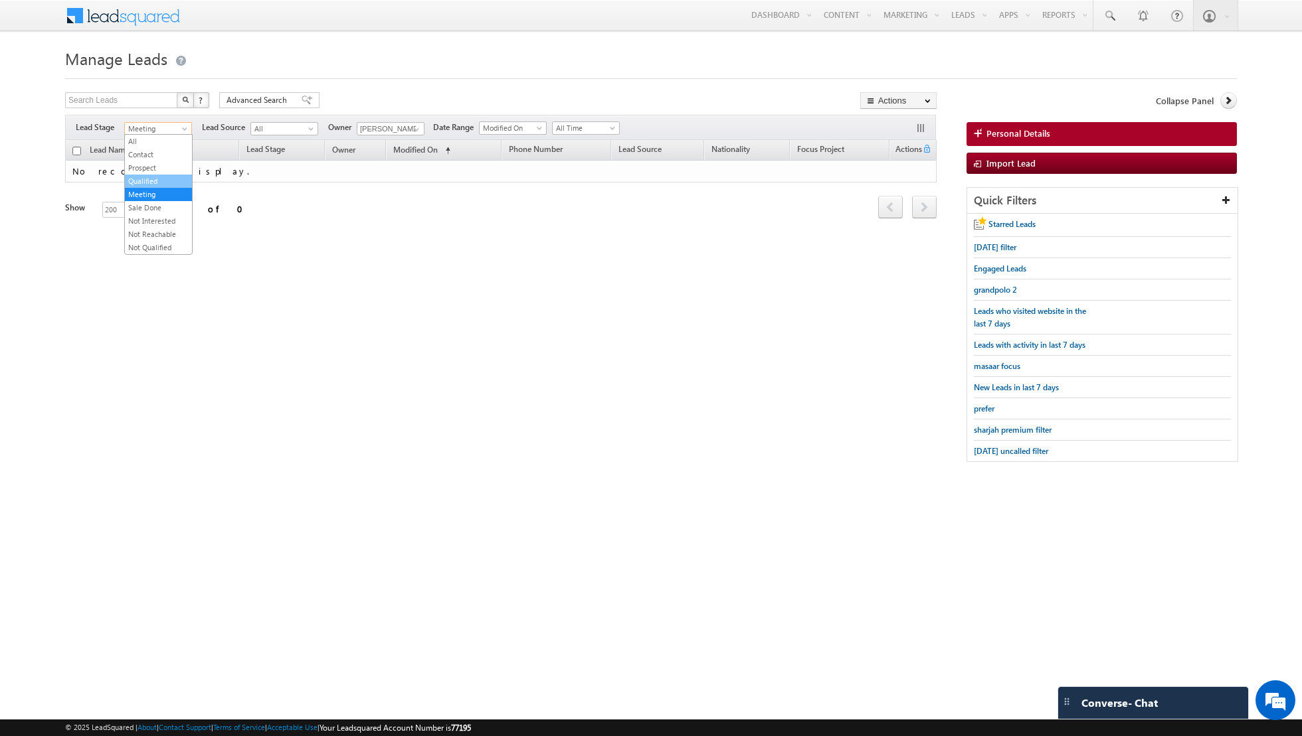
click at [173, 177] on link "Qualified" at bounding box center [158, 181] width 67 height 12
click at [181, 126] on span at bounding box center [186, 131] width 11 height 11
click at [171, 164] on link "Prospect" at bounding box center [158, 168] width 67 height 12
click at [176, 128] on span "Prospect" at bounding box center [156, 129] width 63 height 12
click at [171, 149] on link "Contact" at bounding box center [158, 155] width 67 height 12
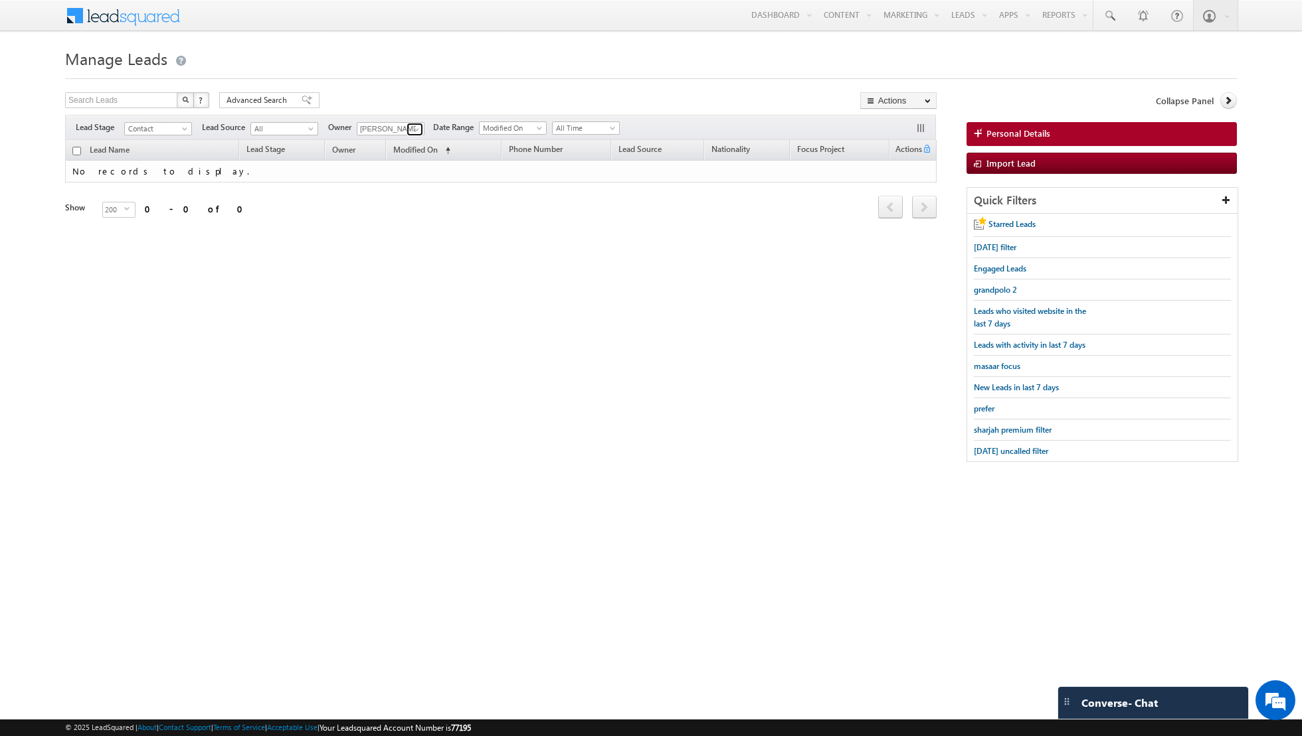
click at [414, 131] on span at bounding box center [416, 129] width 11 height 11
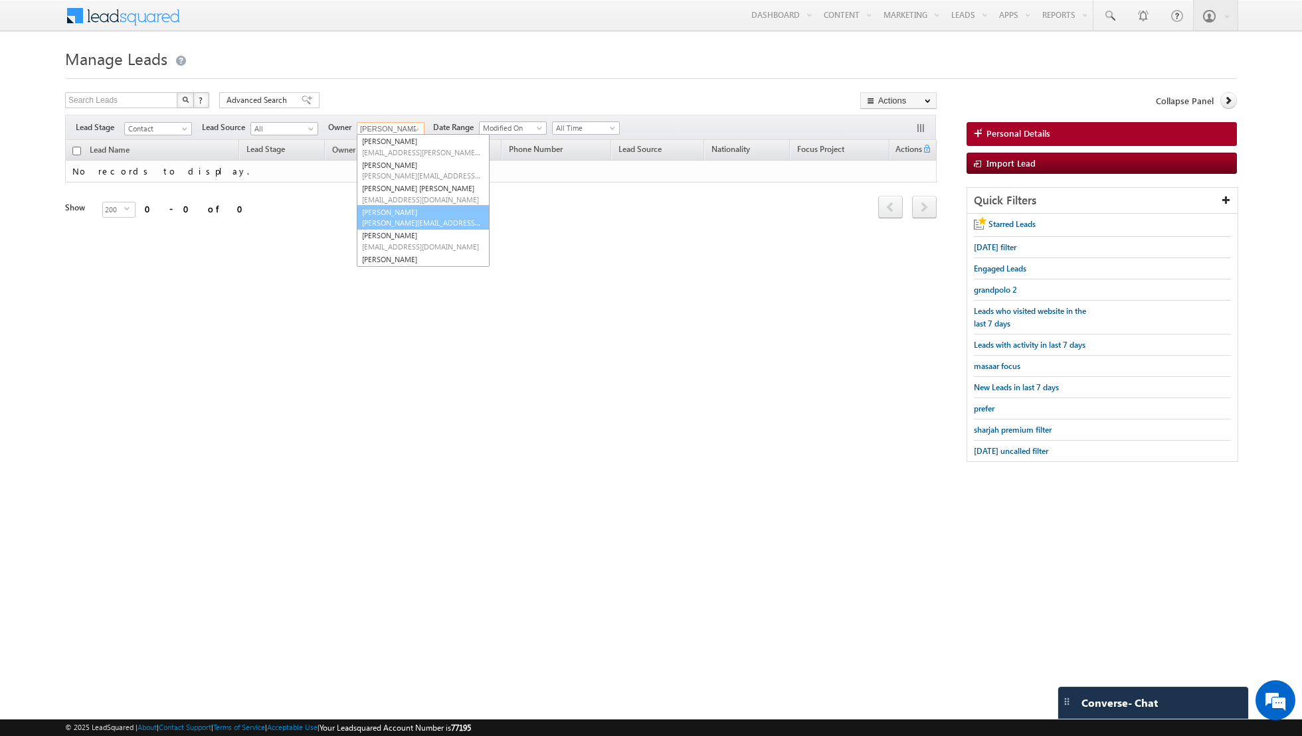
click at [403, 218] on span "[PERSON_NAME][EMAIL_ADDRESS][PERSON_NAME][DOMAIN_NAME]" at bounding box center [422, 223] width 120 height 10
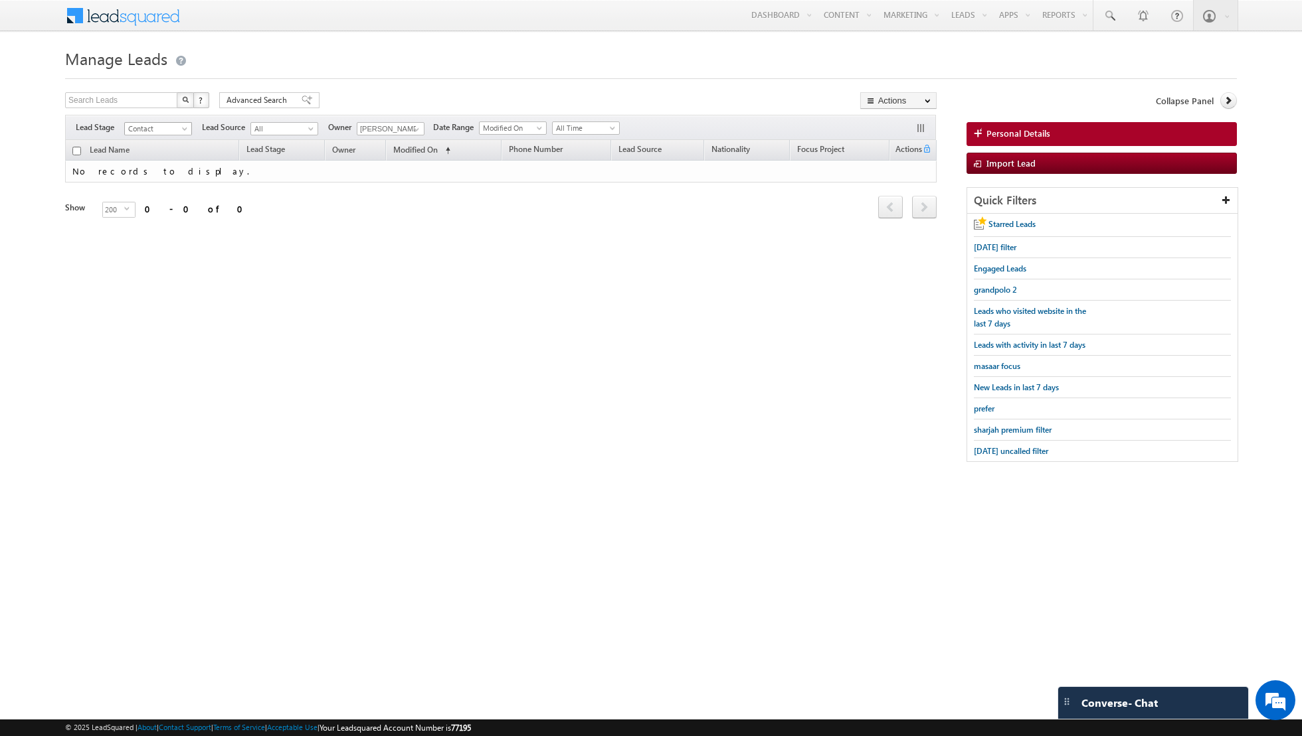
click at [182, 127] on span at bounding box center [186, 131] width 11 height 11
click at [171, 165] on link "Prospect" at bounding box center [158, 168] width 67 height 12
click at [174, 125] on span "Prospect" at bounding box center [156, 129] width 63 height 12
click at [165, 177] on link "Qualified" at bounding box center [158, 181] width 67 height 12
click at [178, 128] on span "Qualified" at bounding box center [156, 129] width 63 height 12
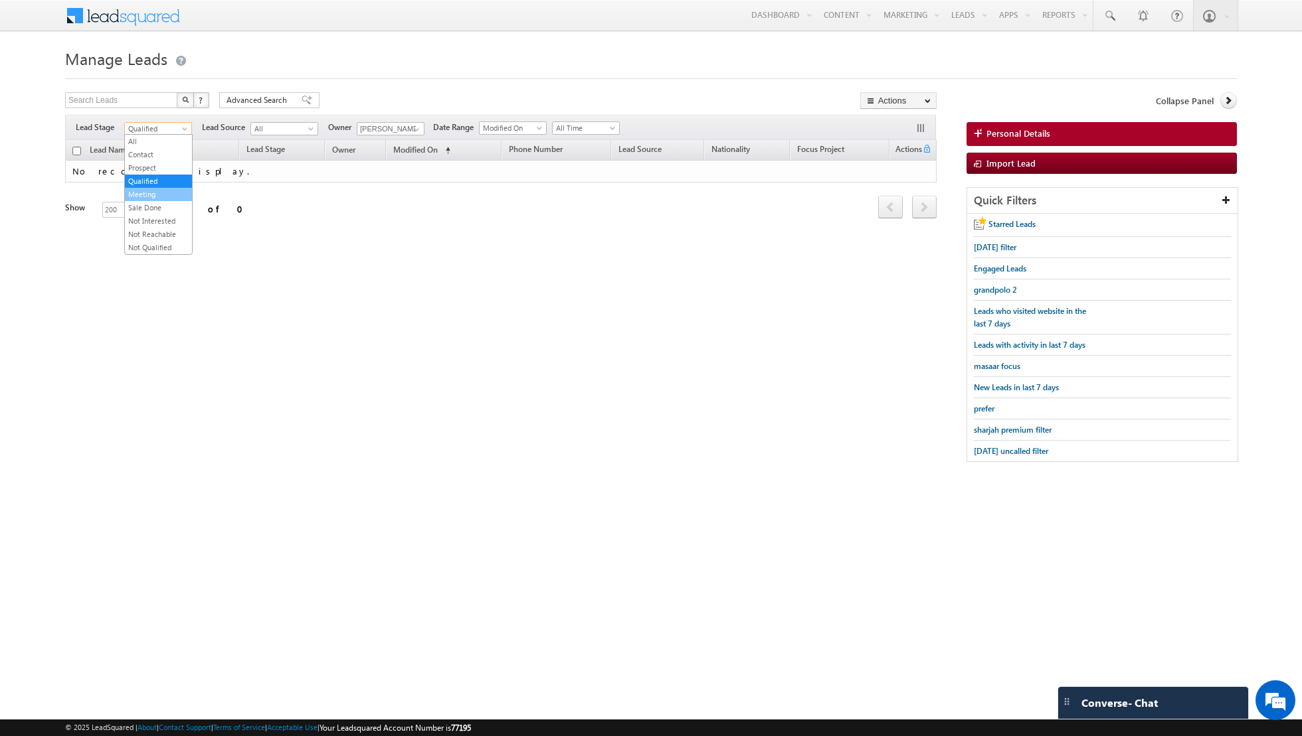
click at [172, 193] on link "Meeting" at bounding box center [158, 195] width 67 height 12
click at [181, 129] on span at bounding box center [186, 131] width 11 height 11
click at [170, 202] on link "Sale Done" at bounding box center [158, 208] width 67 height 12
click at [177, 128] on span "Sale Done" at bounding box center [156, 129] width 63 height 12
click at [176, 215] on link "Not Interested" at bounding box center [158, 221] width 67 height 12
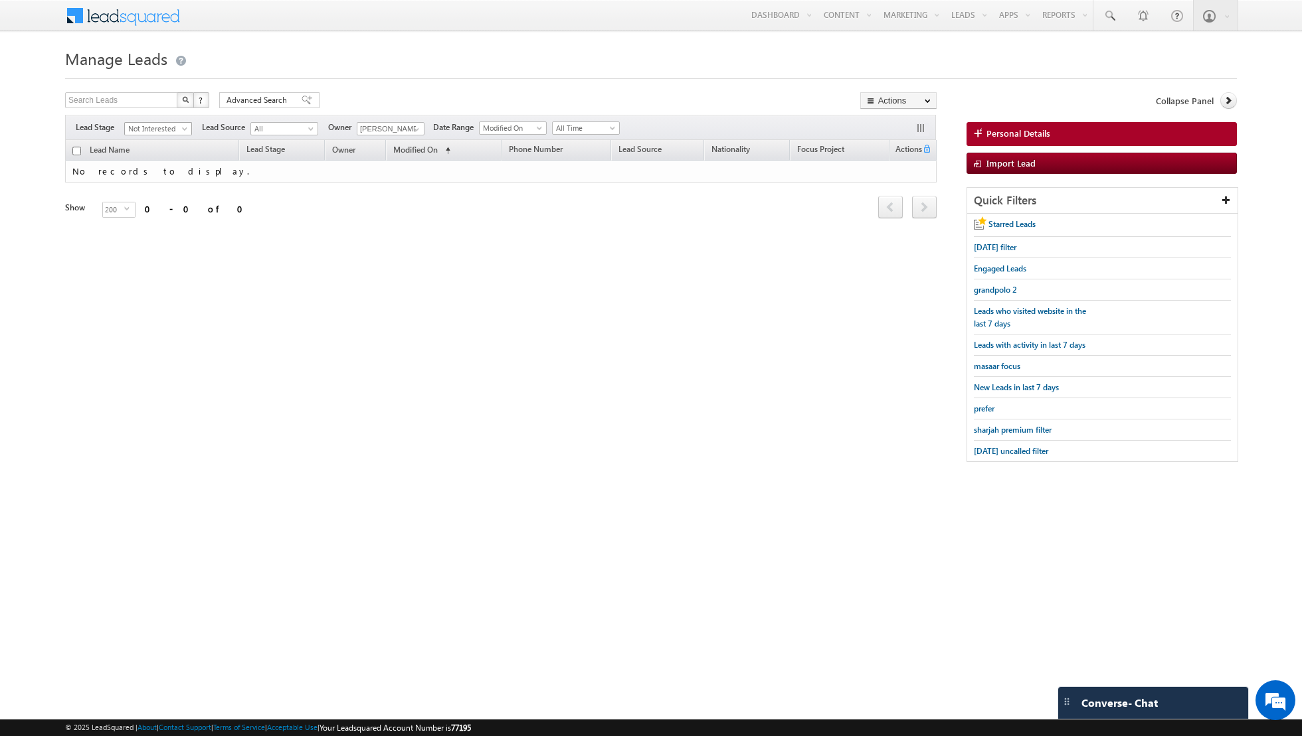
click at [178, 128] on span "Not Interested" at bounding box center [156, 129] width 63 height 12
click at [173, 228] on link "Not Reachable" at bounding box center [158, 234] width 67 height 12
click at [181, 128] on span at bounding box center [186, 131] width 11 height 11
click at [169, 242] on link "Not Qualified" at bounding box center [158, 248] width 67 height 12
click at [173, 131] on span "Not Qualified" at bounding box center [156, 129] width 63 height 12
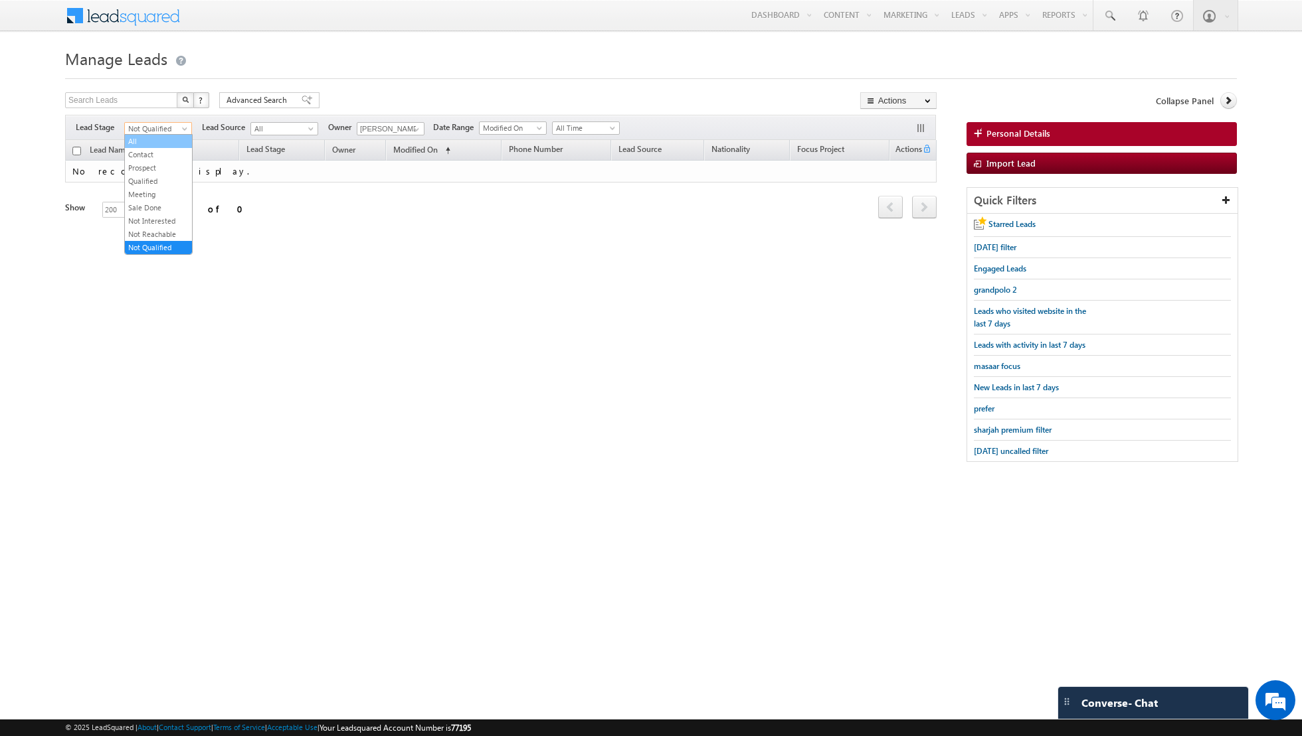
click at [166, 145] on link "All" at bounding box center [158, 141] width 67 height 12
click at [411, 127] on span at bounding box center [416, 129] width 11 height 11
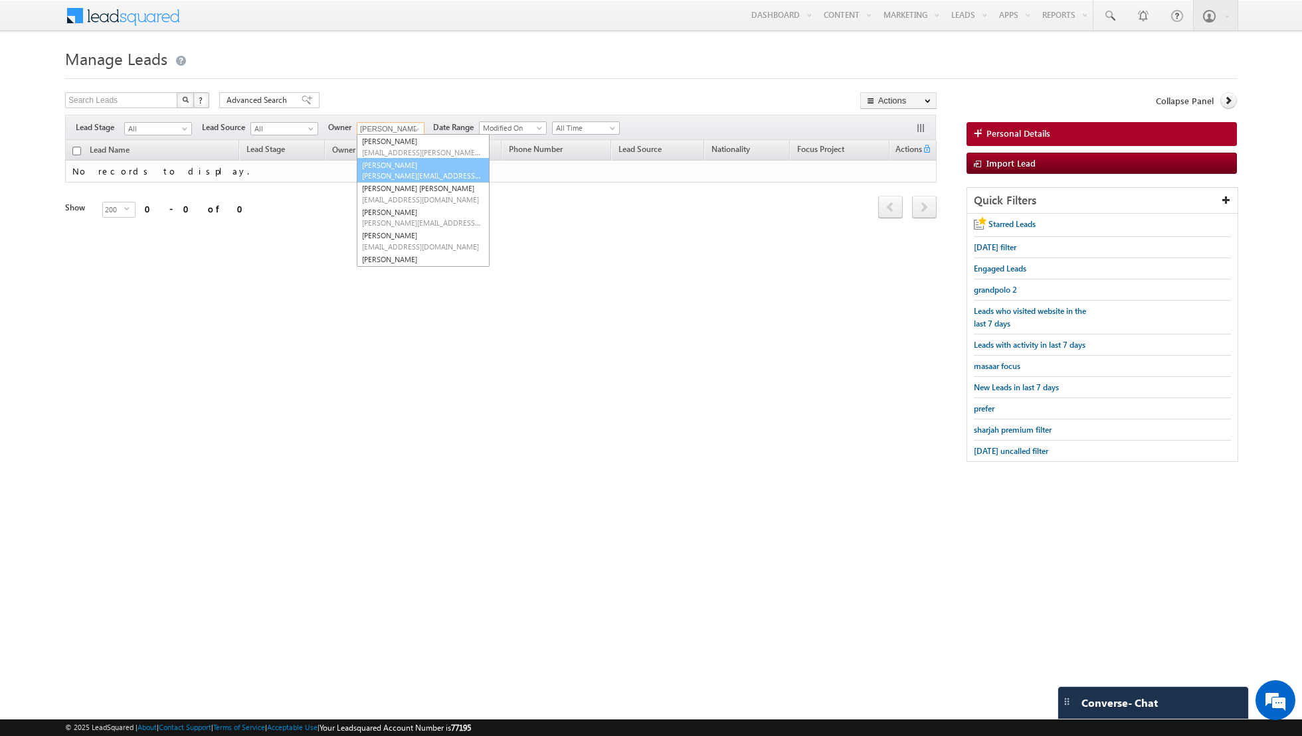
click at [400, 167] on link "[PERSON_NAME] [PERSON_NAME][EMAIL_ADDRESS][DOMAIN_NAME]" at bounding box center [423, 170] width 133 height 25
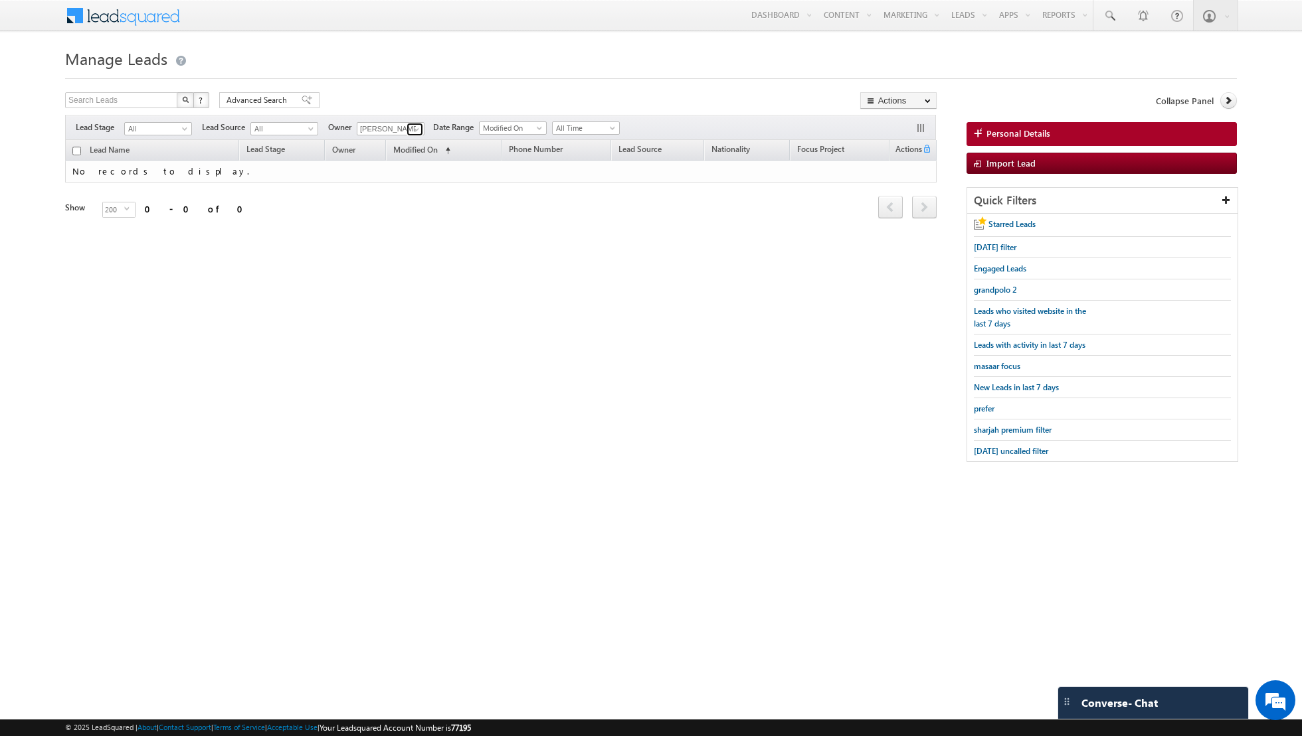
click at [407, 126] on link at bounding box center [414, 129] width 17 height 13
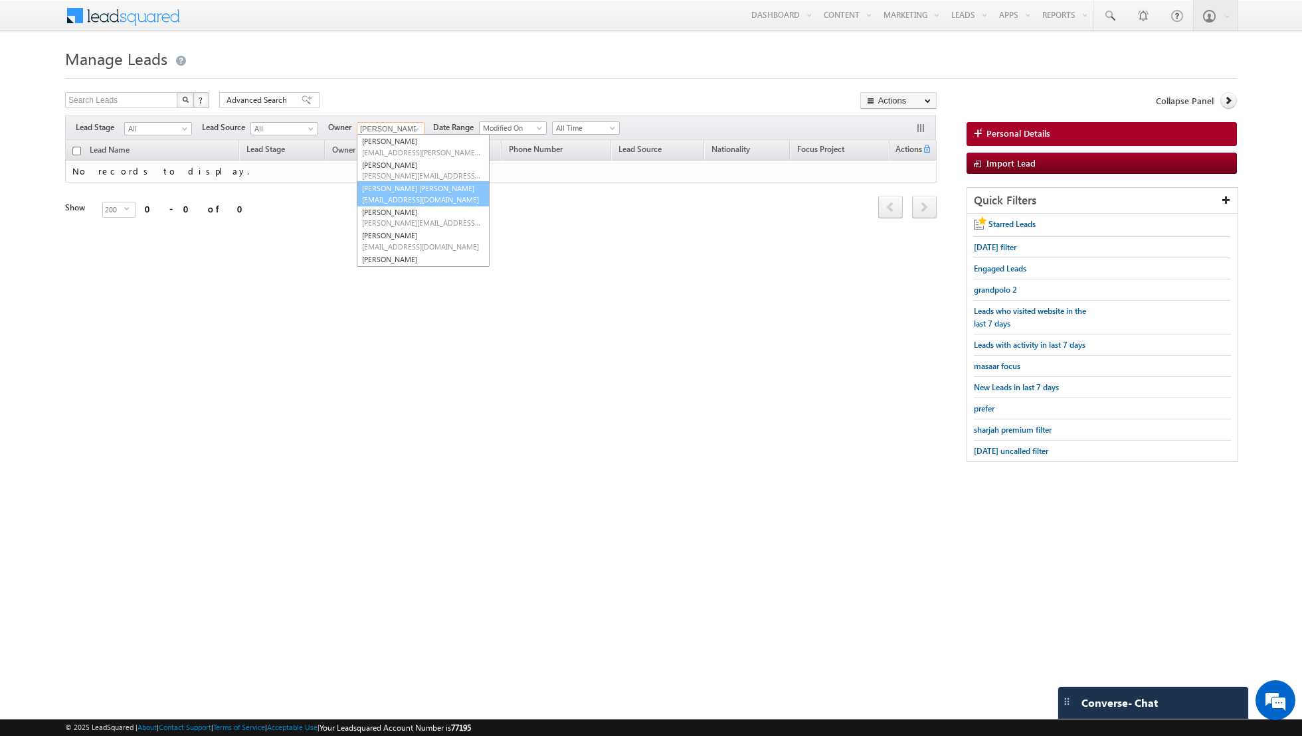
click at [401, 195] on span "[EMAIL_ADDRESS][DOMAIN_NAME]" at bounding box center [422, 200] width 120 height 10
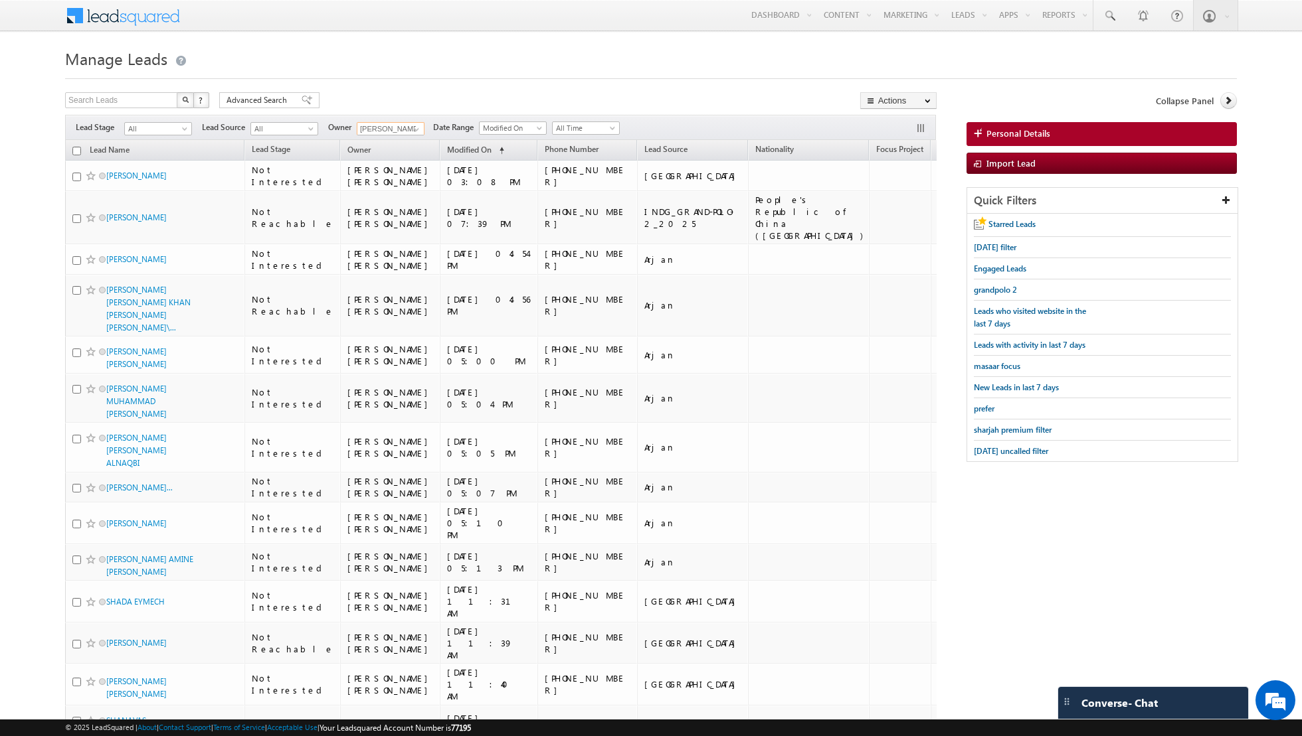
click at [78, 150] on input "checkbox" at bounding box center [76, 151] width 9 height 9
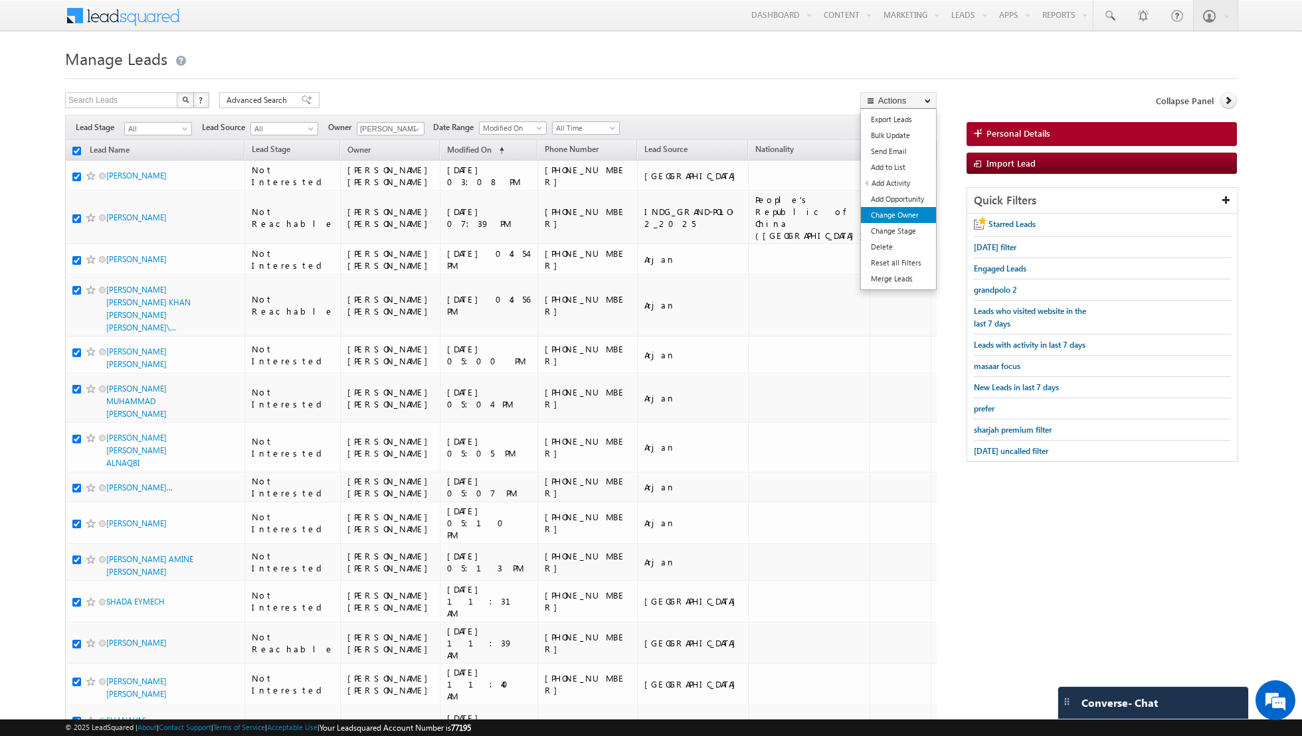
click at [897, 220] on link "Change Owner" at bounding box center [898, 215] width 75 height 16
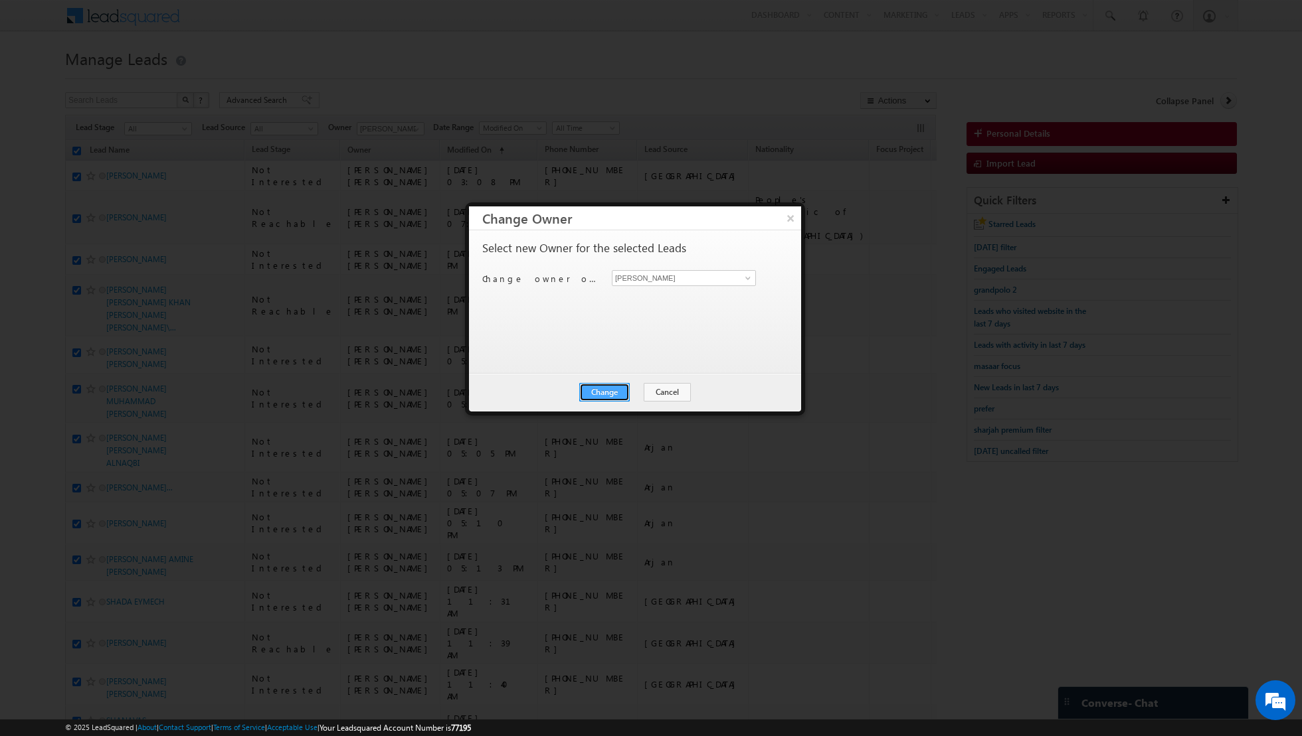
click at [599, 390] on button "Change" at bounding box center [604, 392] width 50 height 19
click at [648, 386] on button "Close" at bounding box center [637, 392] width 43 height 19
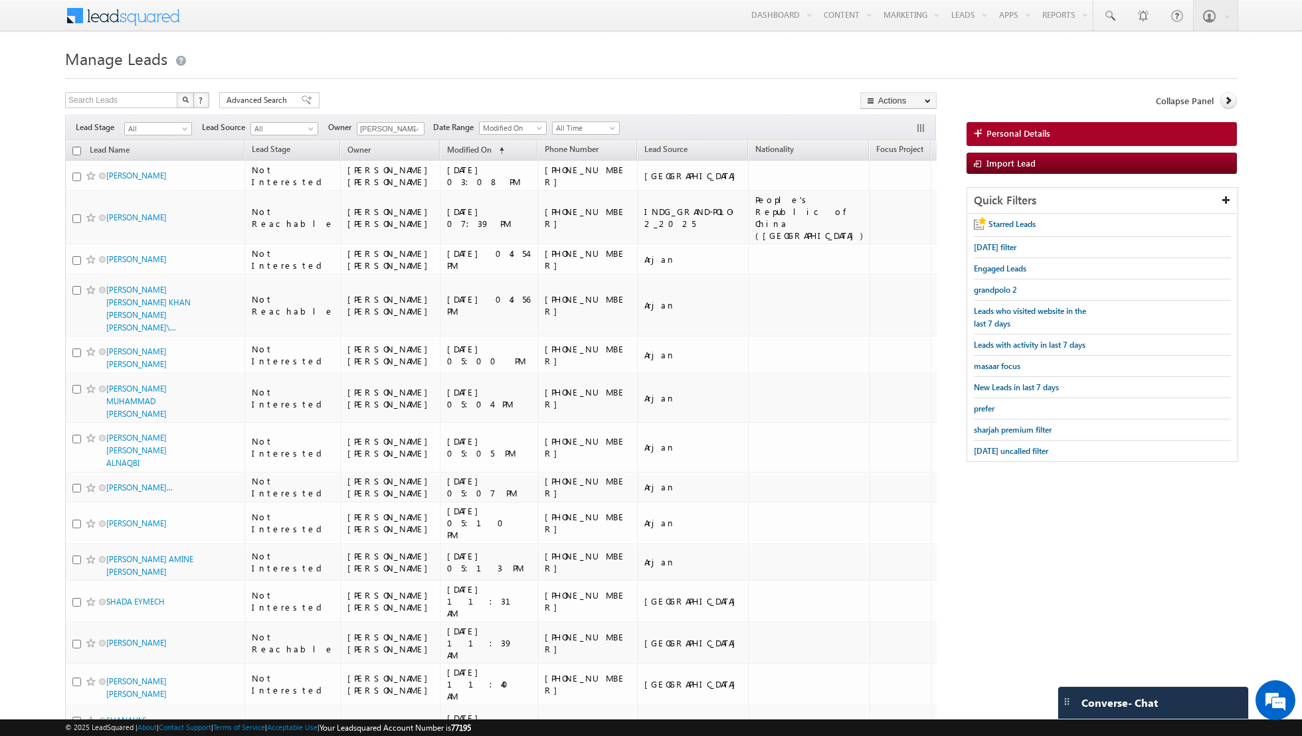
click at [77, 148] on input "checkbox" at bounding box center [76, 151] width 9 height 9
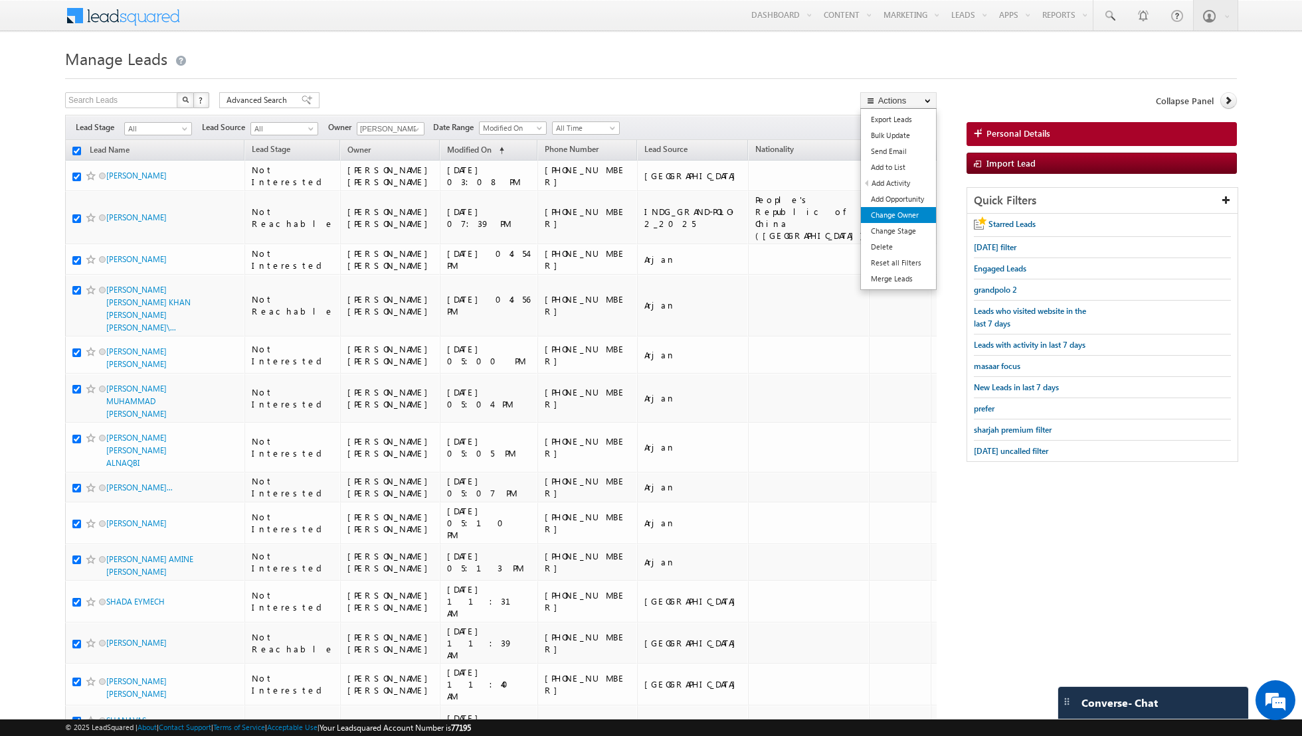
click at [897, 213] on link "Change Owner" at bounding box center [898, 215] width 75 height 16
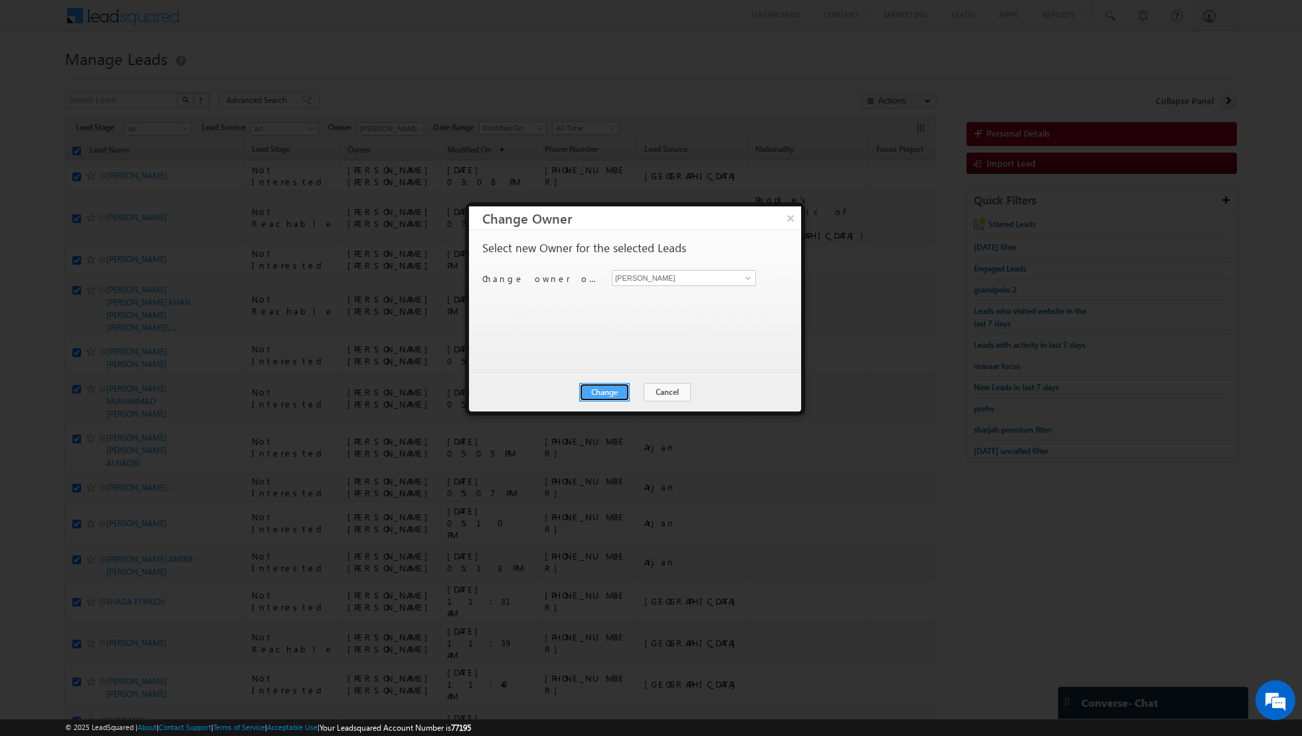
click at [601, 394] on button "Change" at bounding box center [604, 392] width 50 height 19
click at [639, 390] on button "Close" at bounding box center [637, 392] width 43 height 19
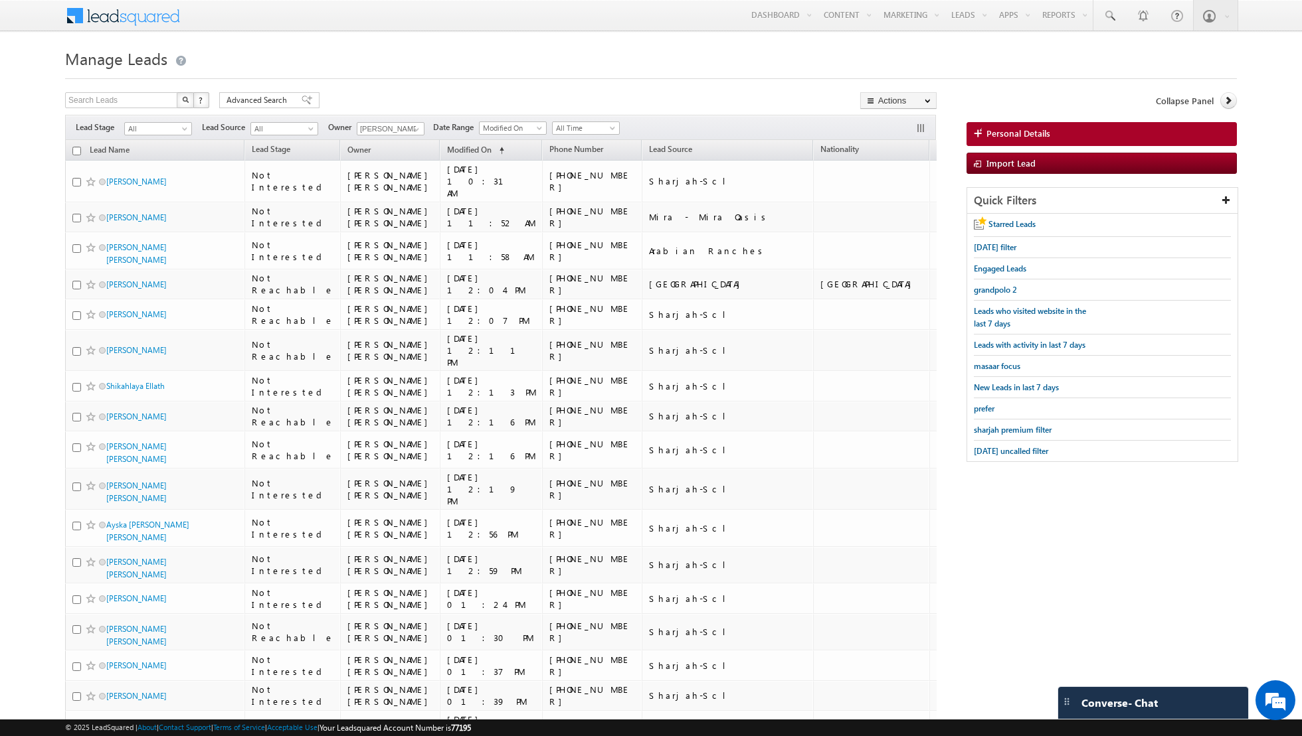
click at [75, 150] on input "checkbox" at bounding box center [76, 151] width 9 height 9
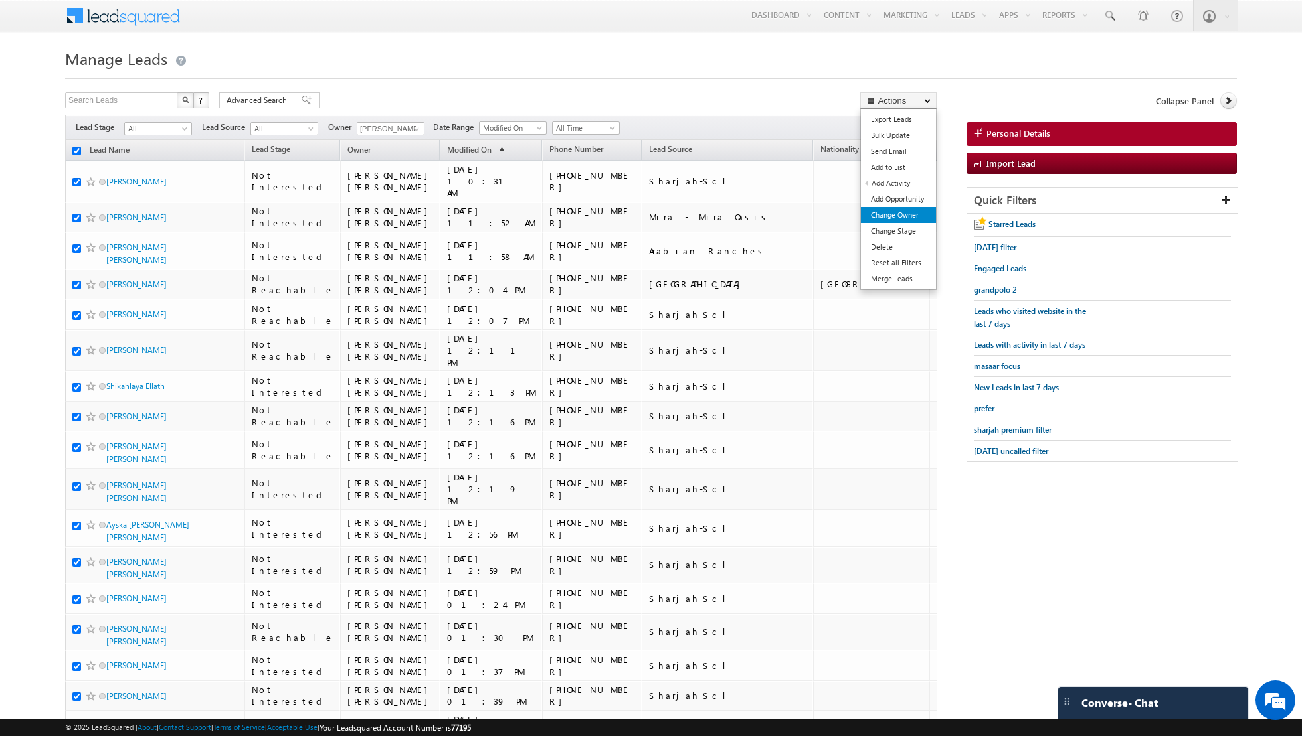
click at [889, 211] on link "Change Owner" at bounding box center [898, 215] width 75 height 16
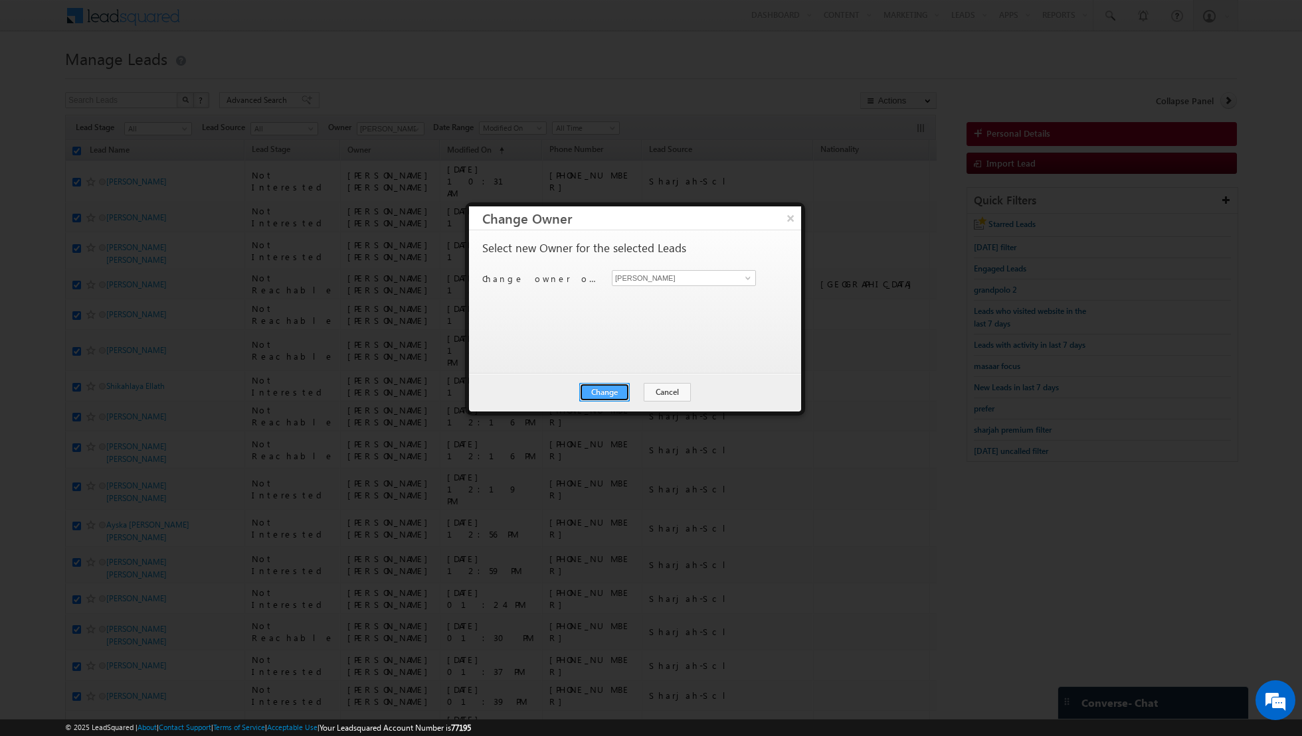
click at [602, 385] on button "Change" at bounding box center [604, 392] width 50 height 19
click at [640, 392] on button "Close" at bounding box center [637, 392] width 43 height 19
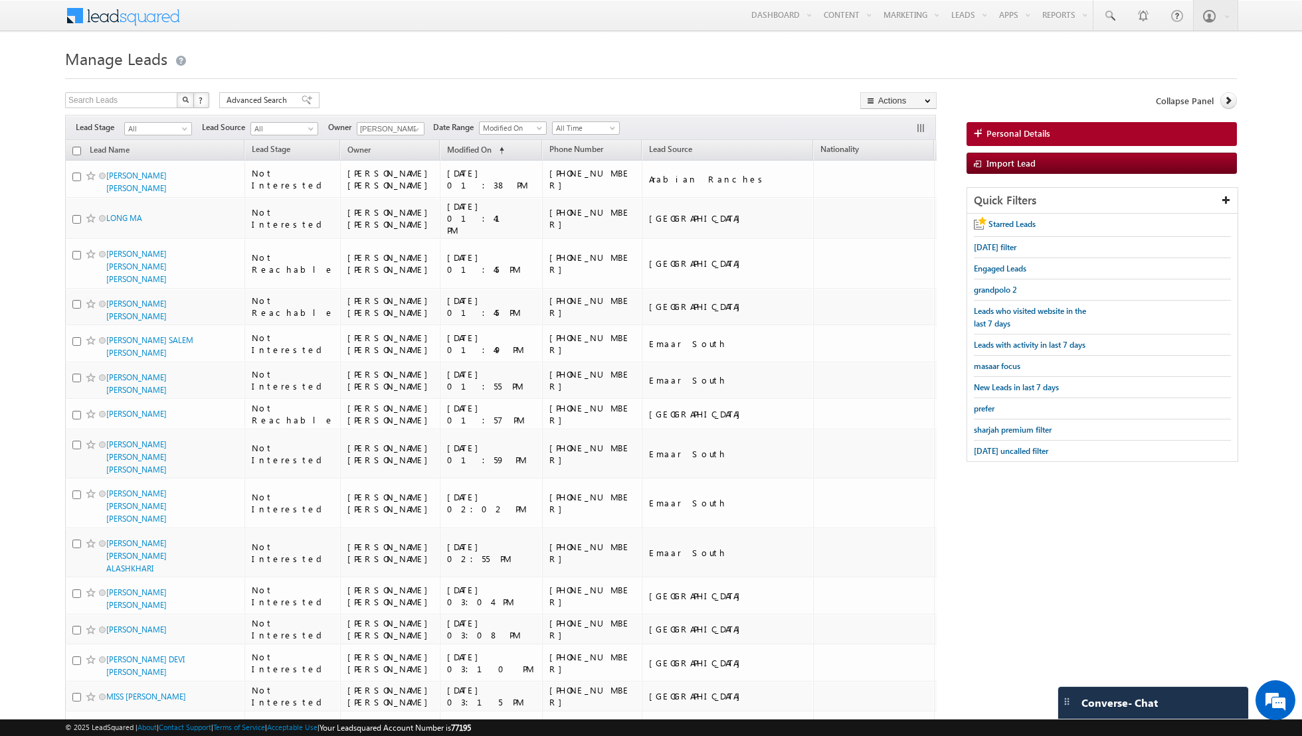
click at [76, 147] on input "checkbox" at bounding box center [76, 151] width 9 height 9
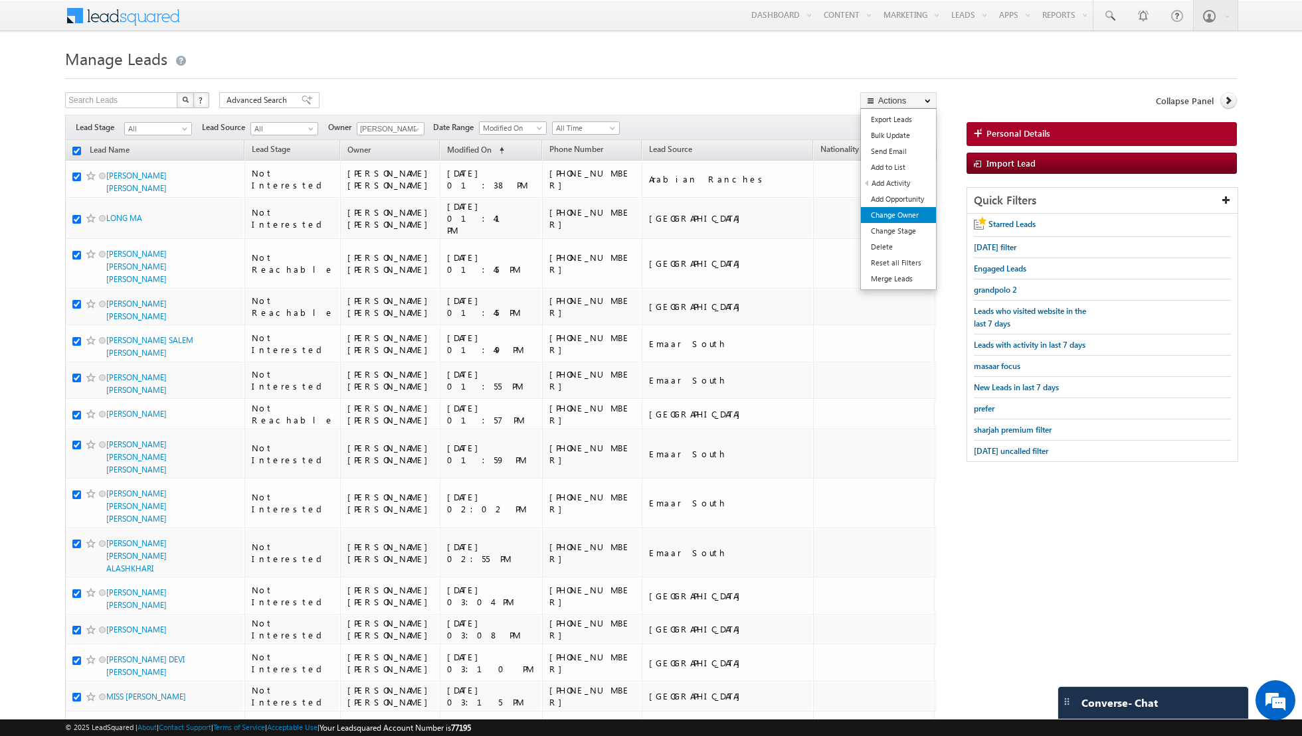
click at [890, 216] on link "Change Owner" at bounding box center [898, 215] width 75 height 16
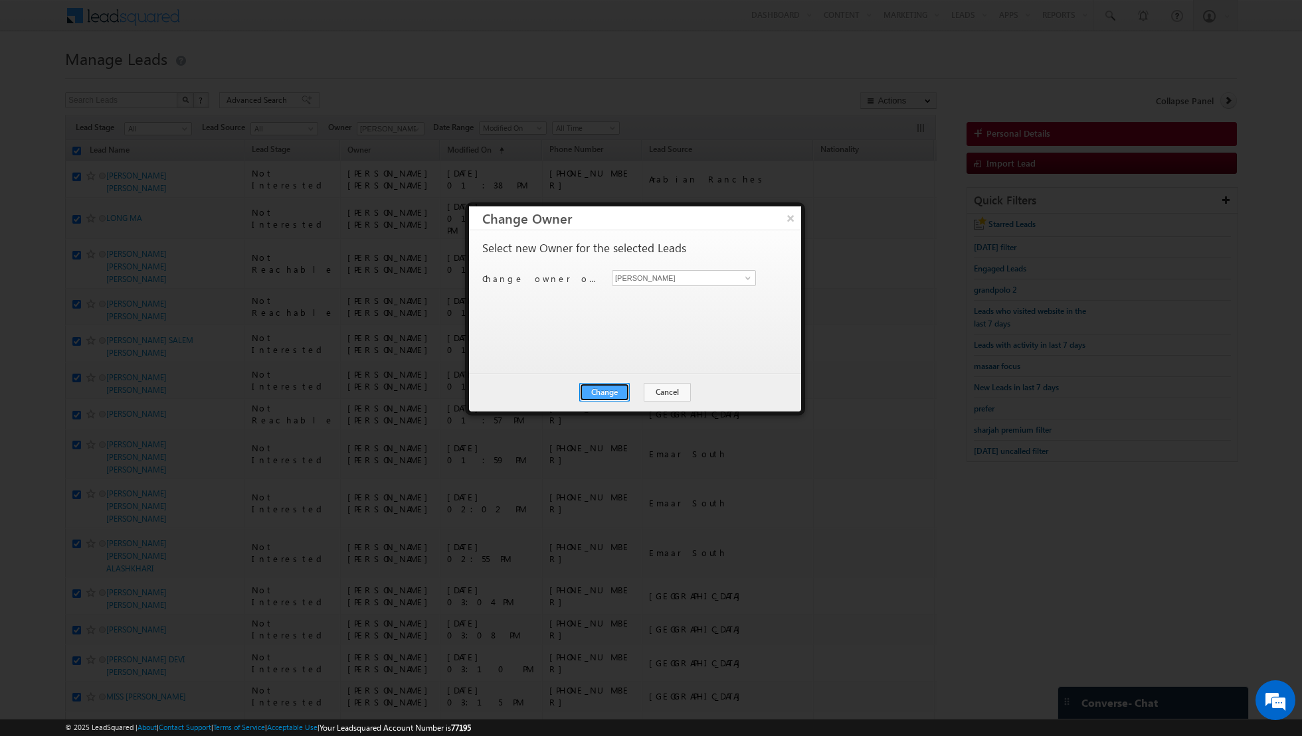
click at [595, 390] on button "Change" at bounding box center [604, 392] width 50 height 19
click at [638, 390] on button "Close" at bounding box center [637, 392] width 43 height 19
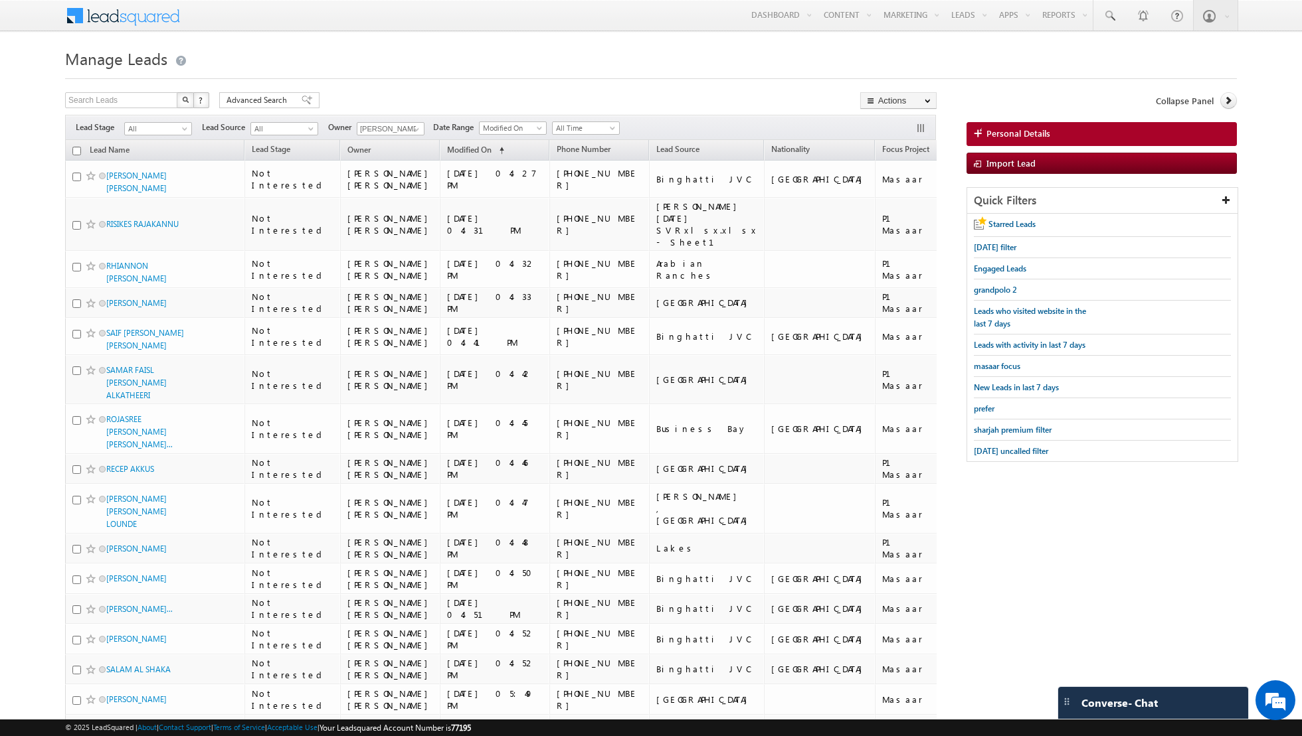
click at [74, 151] on input "checkbox" at bounding box center [76, 151] width 9 height 9
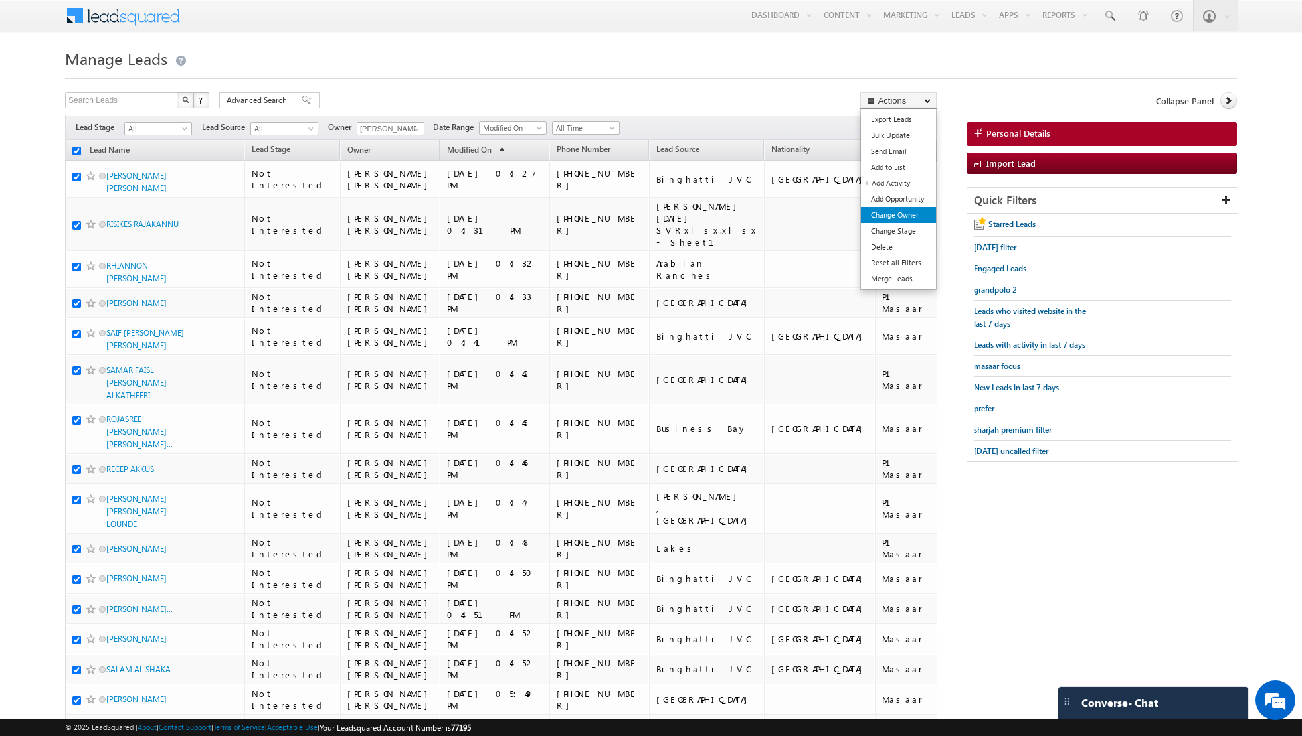
click at [885, 211] on link "Change Owner" at bounding box center [898, 215] width 75 height 16
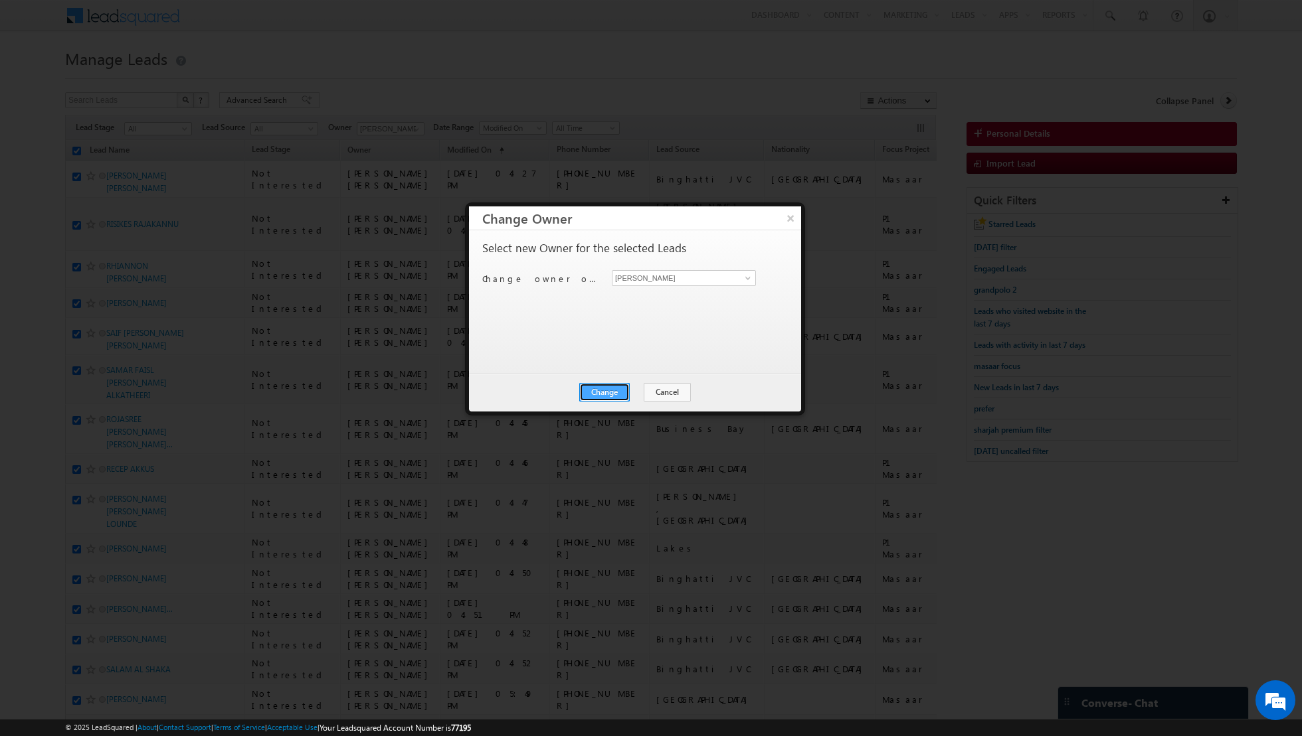
click at [605, 385] on button "Change" at bounding box center [604, 392] width 50 height 19
click at [650, 390] on button "Close" at bounding box center [637, 392] width 43 height 19
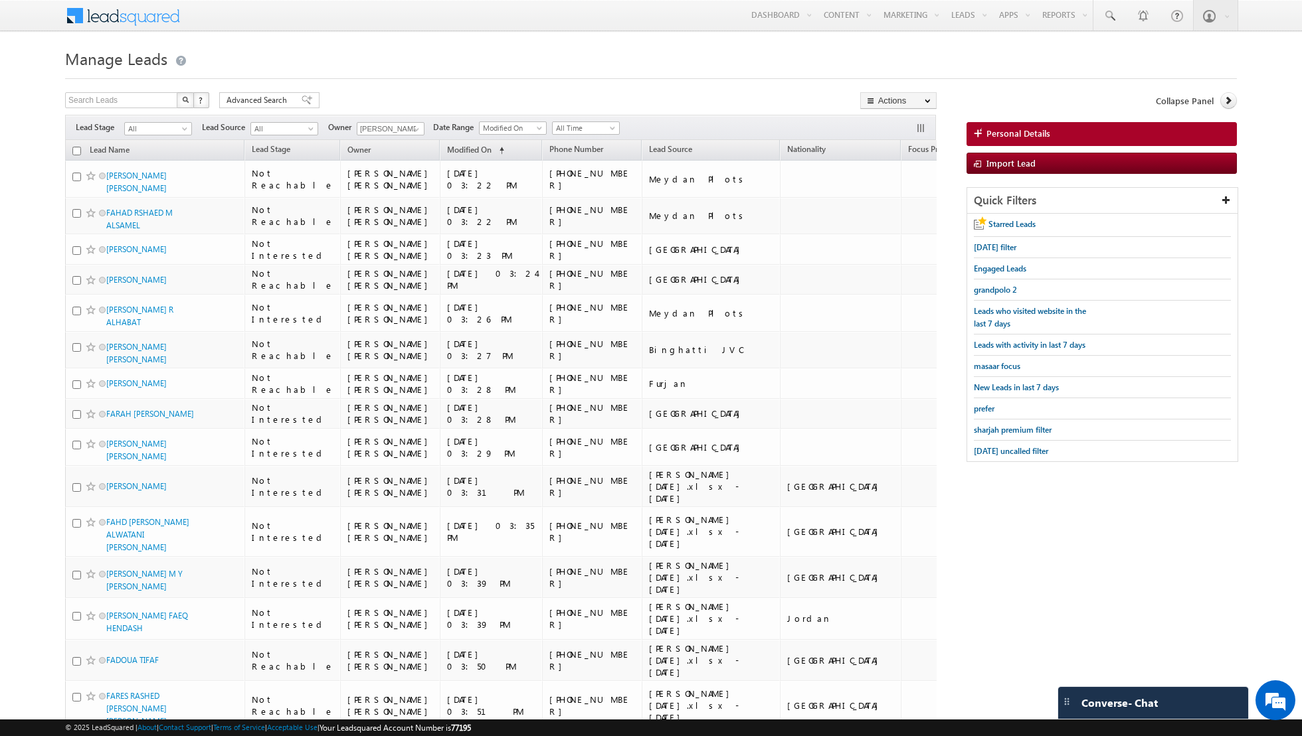
click at [76, 151] on input "checkbox" at bounding box center [76, 151] width 9 height 9
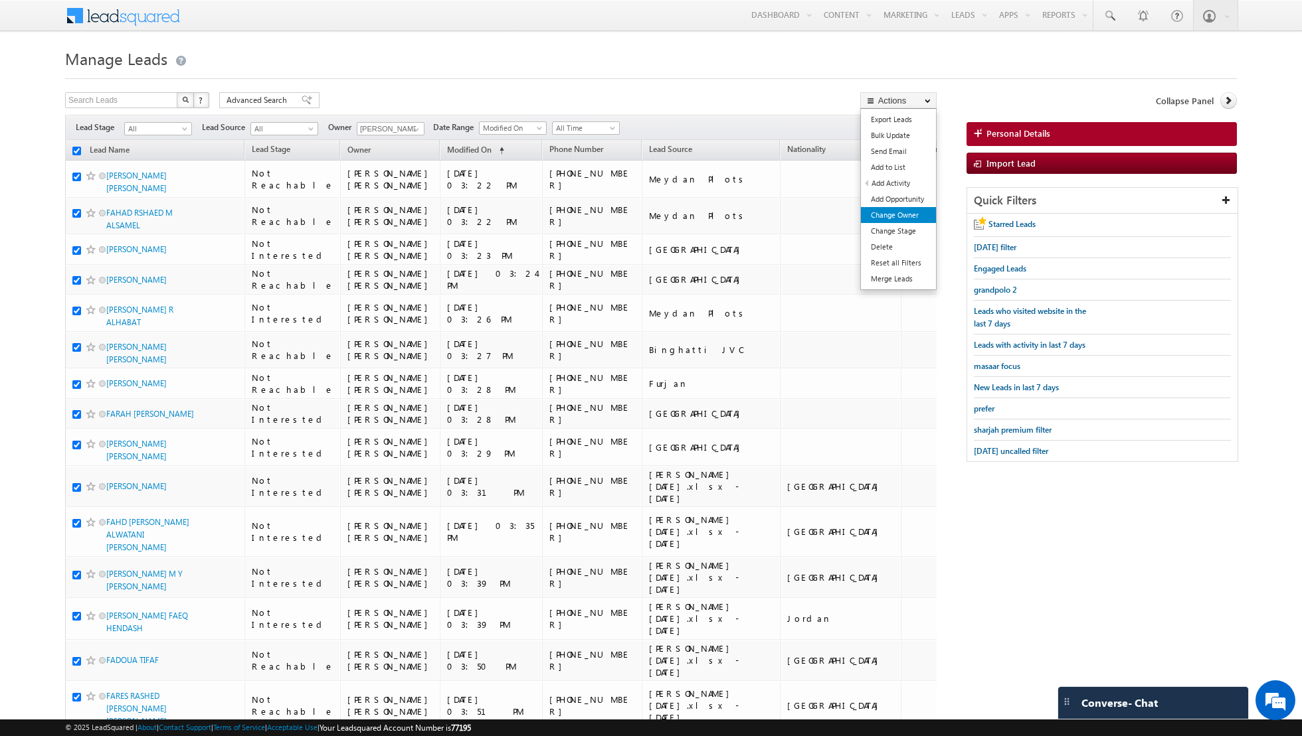
click at [884, 214] on link "Change Owner" at bounding box center [898, 215] width 75 height 16
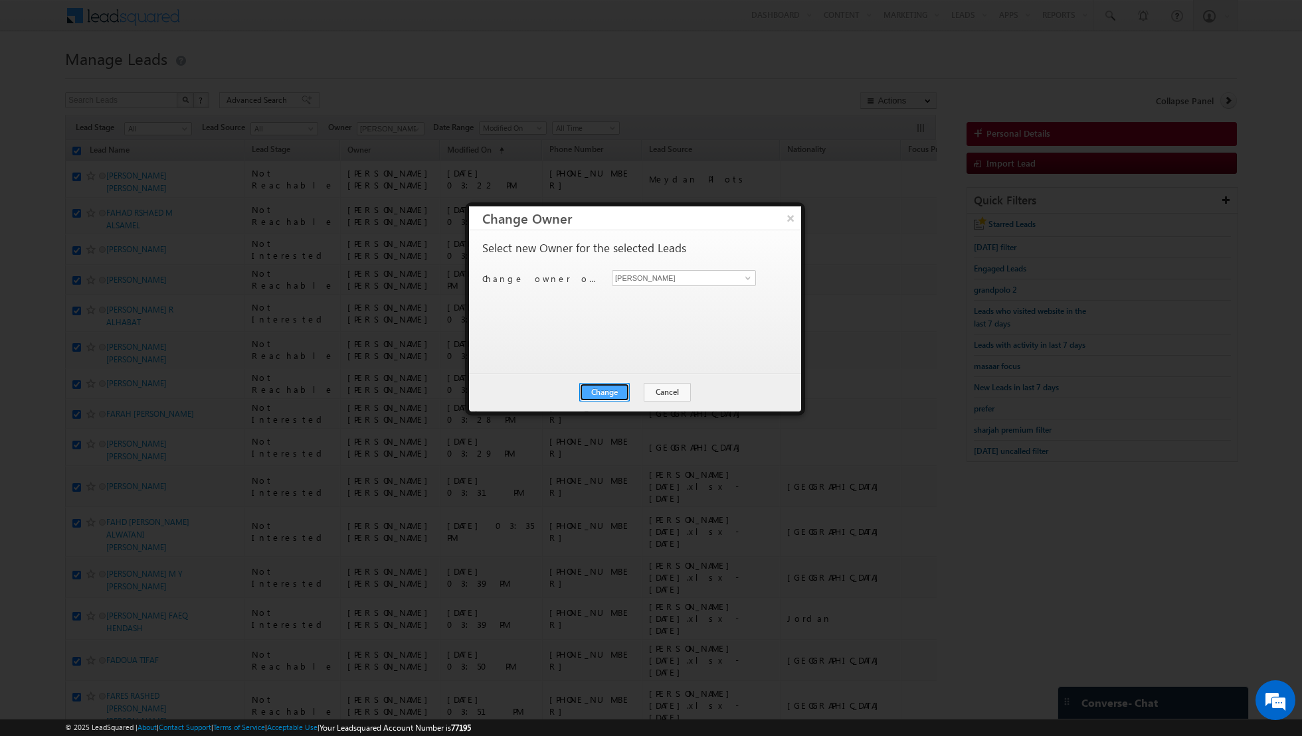
click at [610, 388] on button "Change" at bounding box center [604, 392] width 50 height 19
click at [640, 387] on button "Close" at bounding box center [637, 392] width 43 height 19
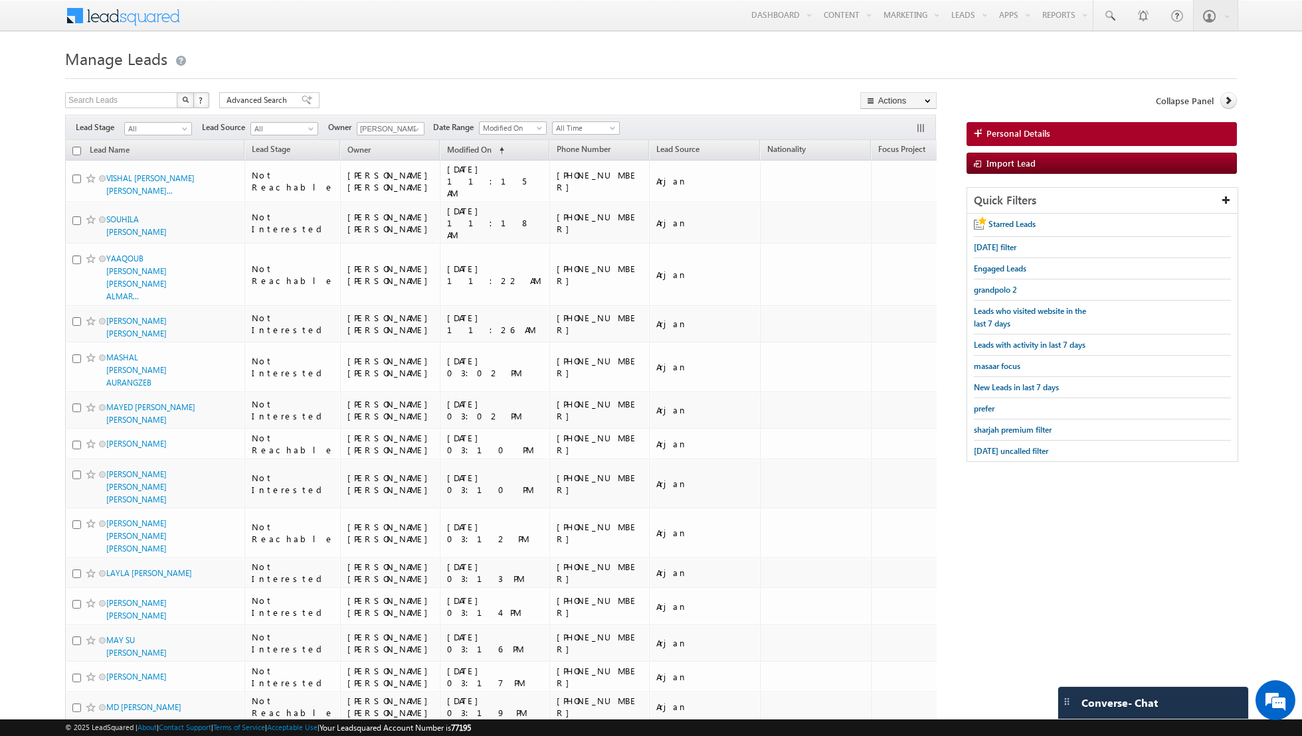
click at [76, 149] on input "checkbox" at bounding box center [76, 151] width 9 height 9
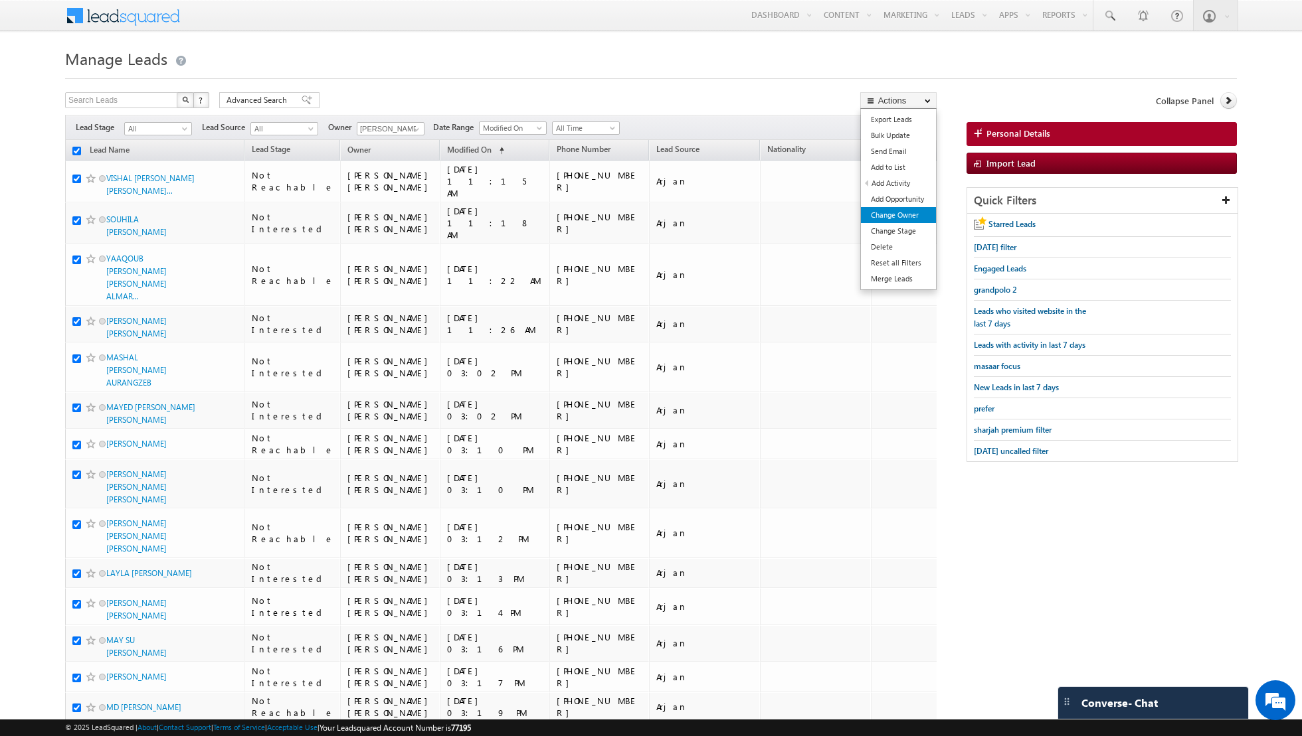
click at [889, 211] on link "Change Owner" at bounding box center [898, 215] width 75 height 16
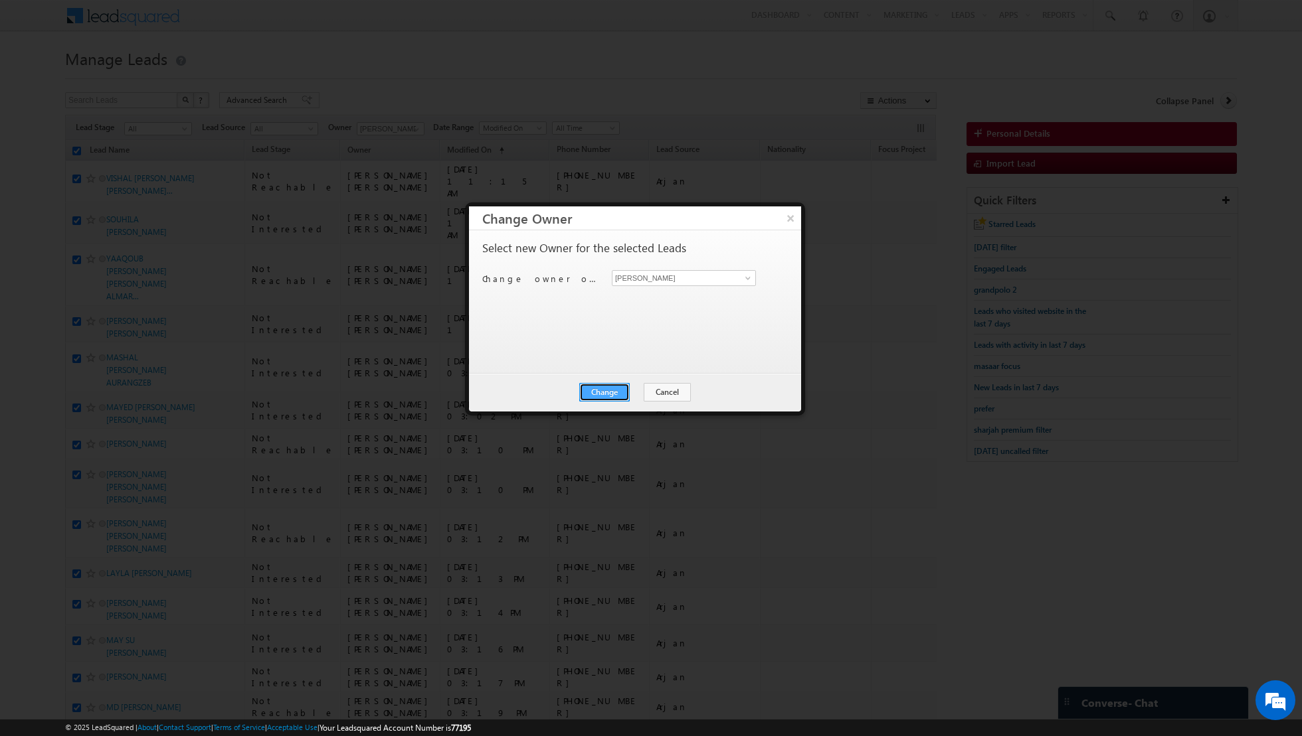
click at [602, 394] on button "Change" at bounding box center [604, 392] width 50 height 19
click at [647, 388] on button "Close" at bounding box center [637, 392] width 43 height 19
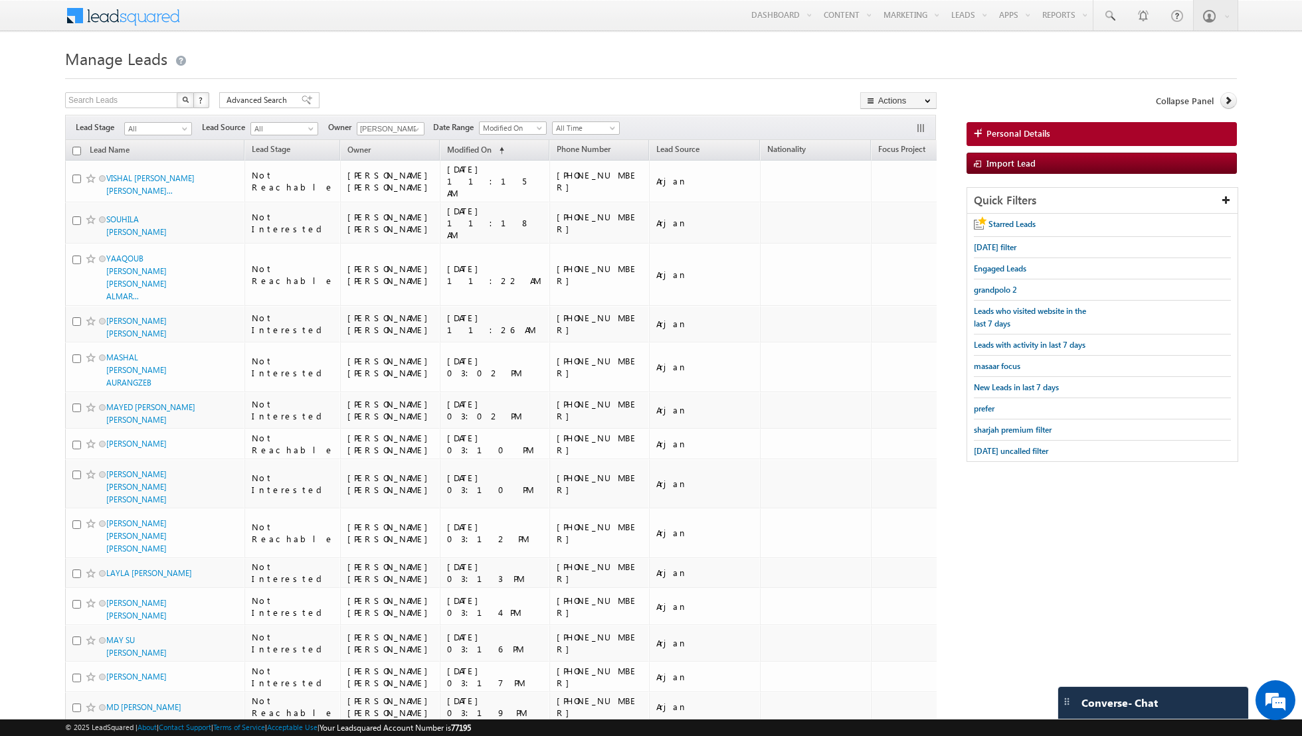
click at [76, 149] on input "checkbox" at bounding box center [76, 151] width 9 height 9
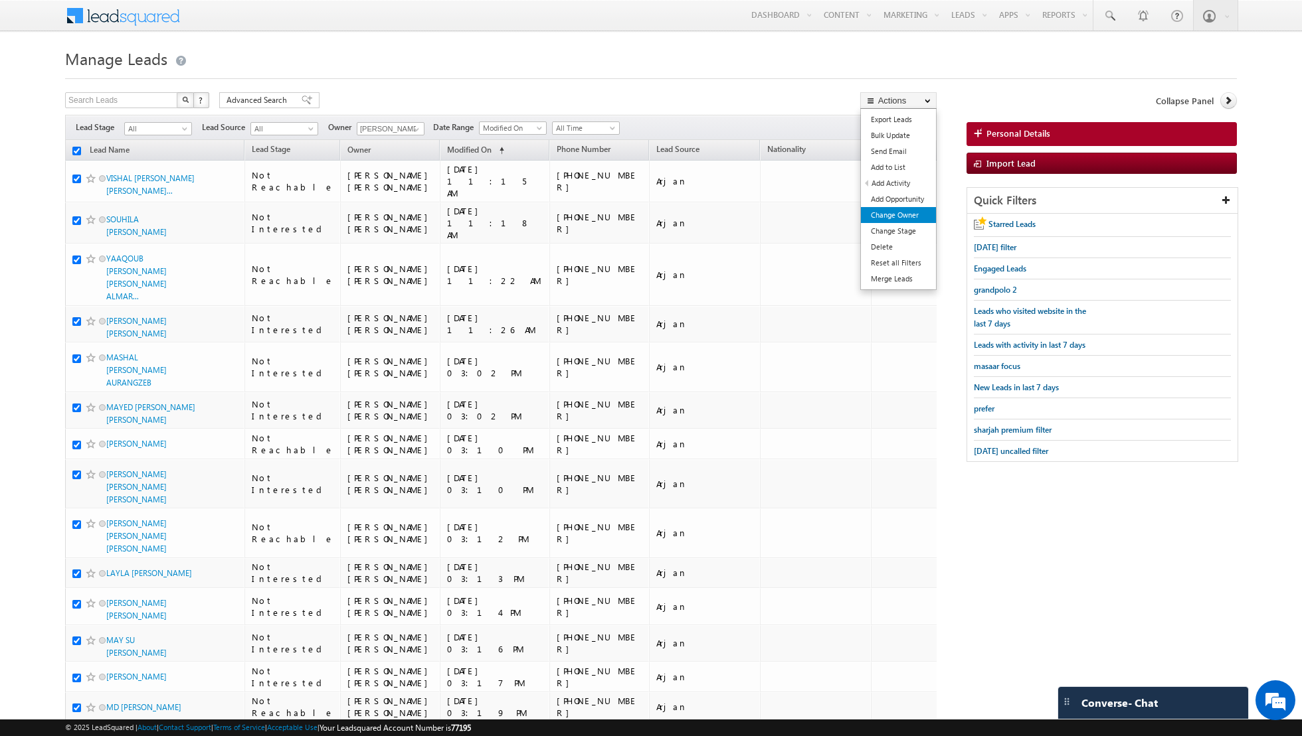
click at [887, 212] on link "Change Owner" at bounding box center [898, 215] width 75 height 16
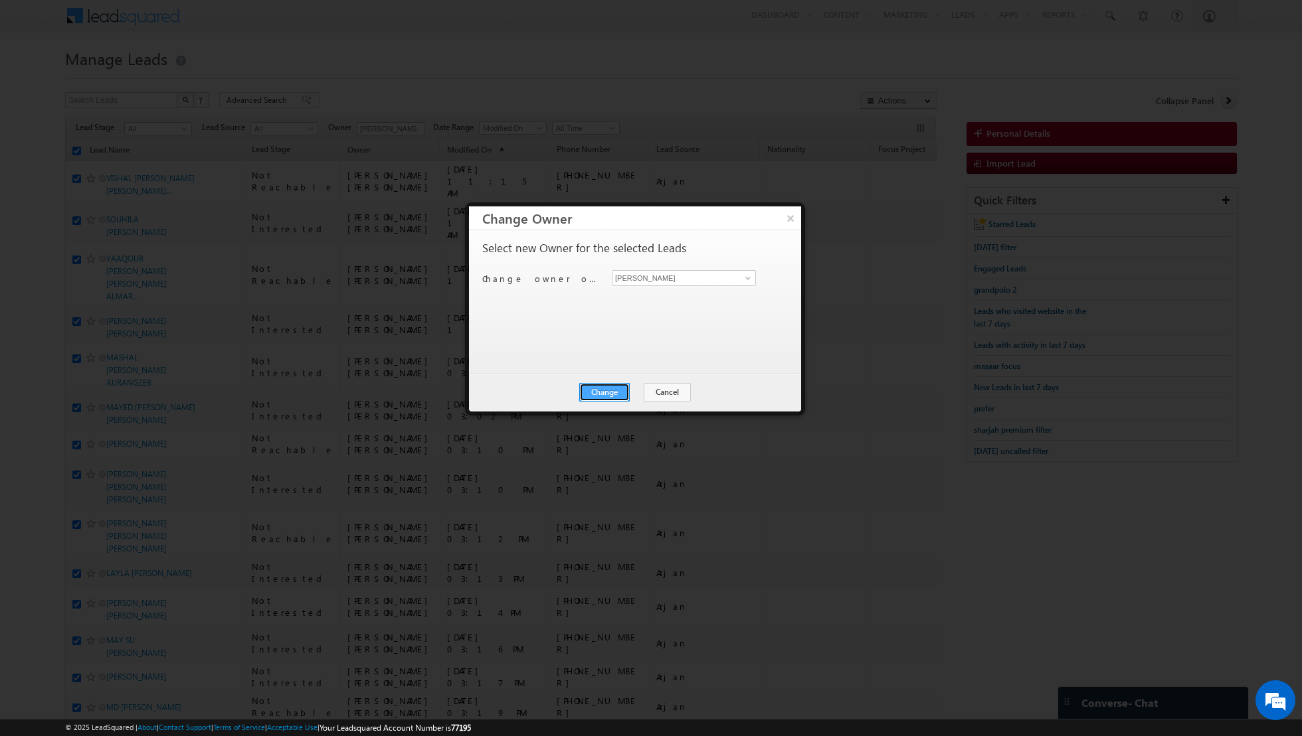
click at [598, 394] on button "Change" at bounding box center [604, 392] width 50 height 19
click at [634, 387] on button "Close" at bounding box center [637, 392] width 43 height 19
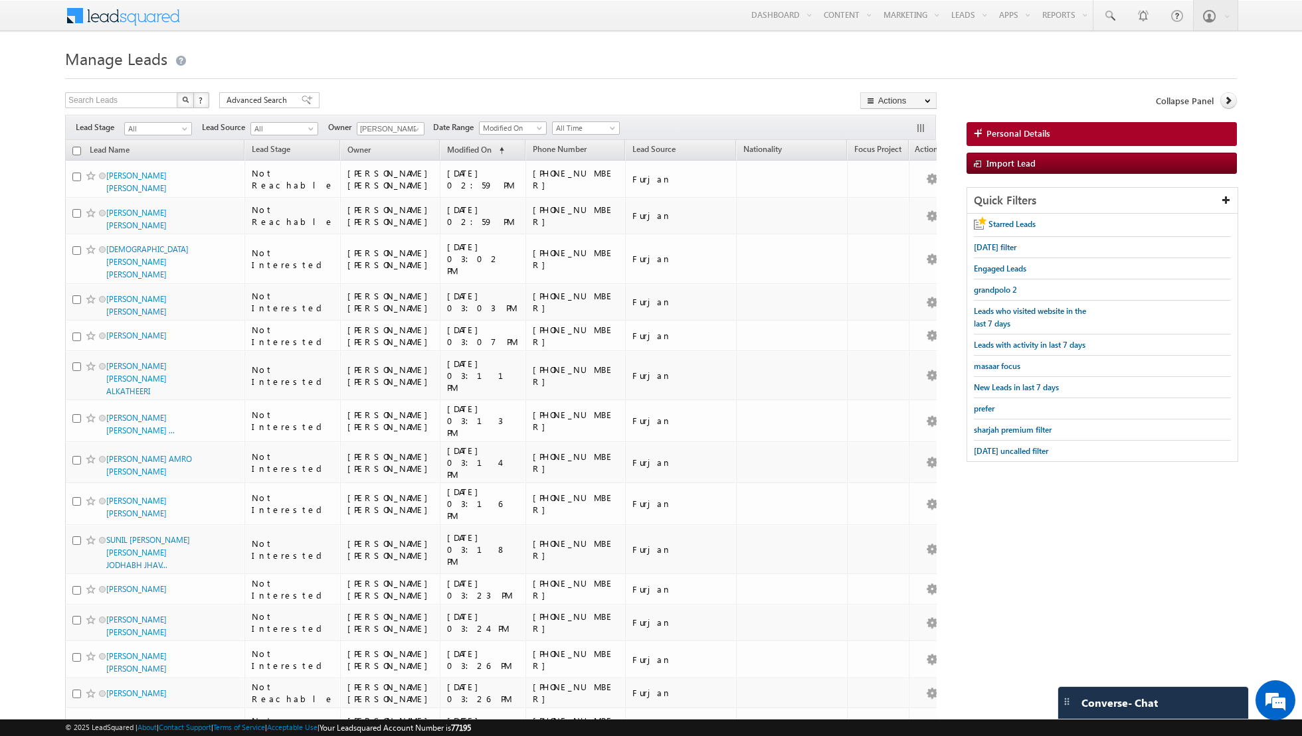
click at [80, 150] on th "Lead Name" at bounding box center [154, 150] width 179 height 21
click at [75, 151] on input "checkbox" at bounding box center [76, 151] width 9 height 9
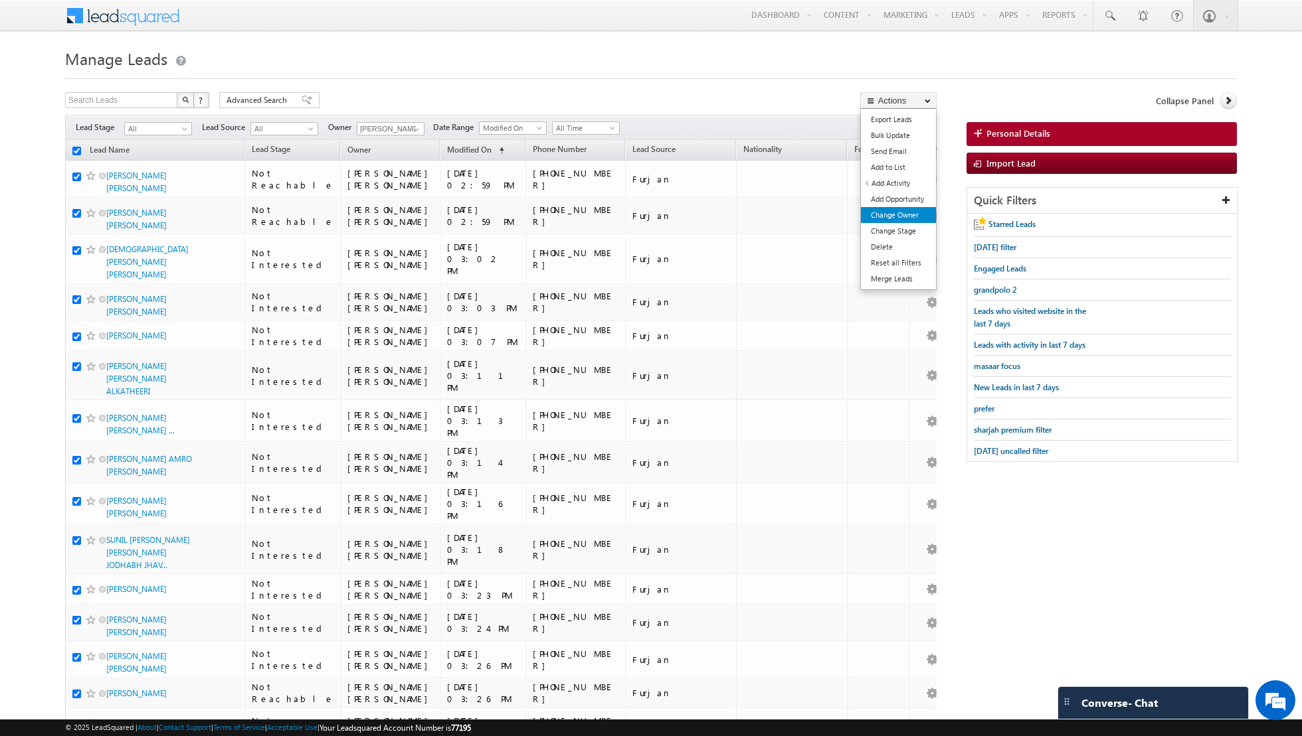
click at [888, 222] on link "Change Owner" at bounding box center [898, 215] width 75 height 16
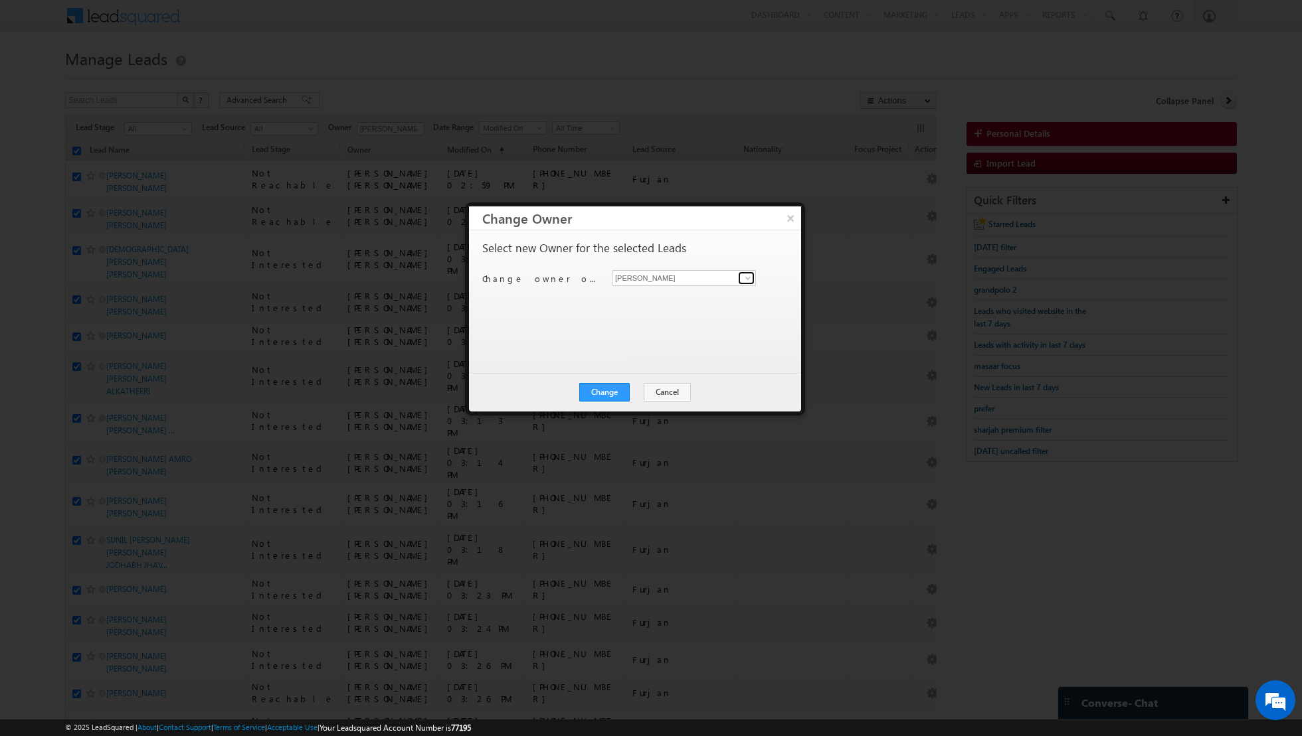
click at [741, 278] on link at bounding box center [746, 278] width 17 height 13
click at [778, 262] on div "Select new Owner for the selected Leads Change owner of 48 leads to [PERSON_NAM…" at bounding box center [633, 295] width 303 height 106
click at [604, 395] on button "Change" at bounding box center [604, 392] width 50 height 19
click at [634, 391] on button "Close" at bounding box center [637, 392] width 43 height 19
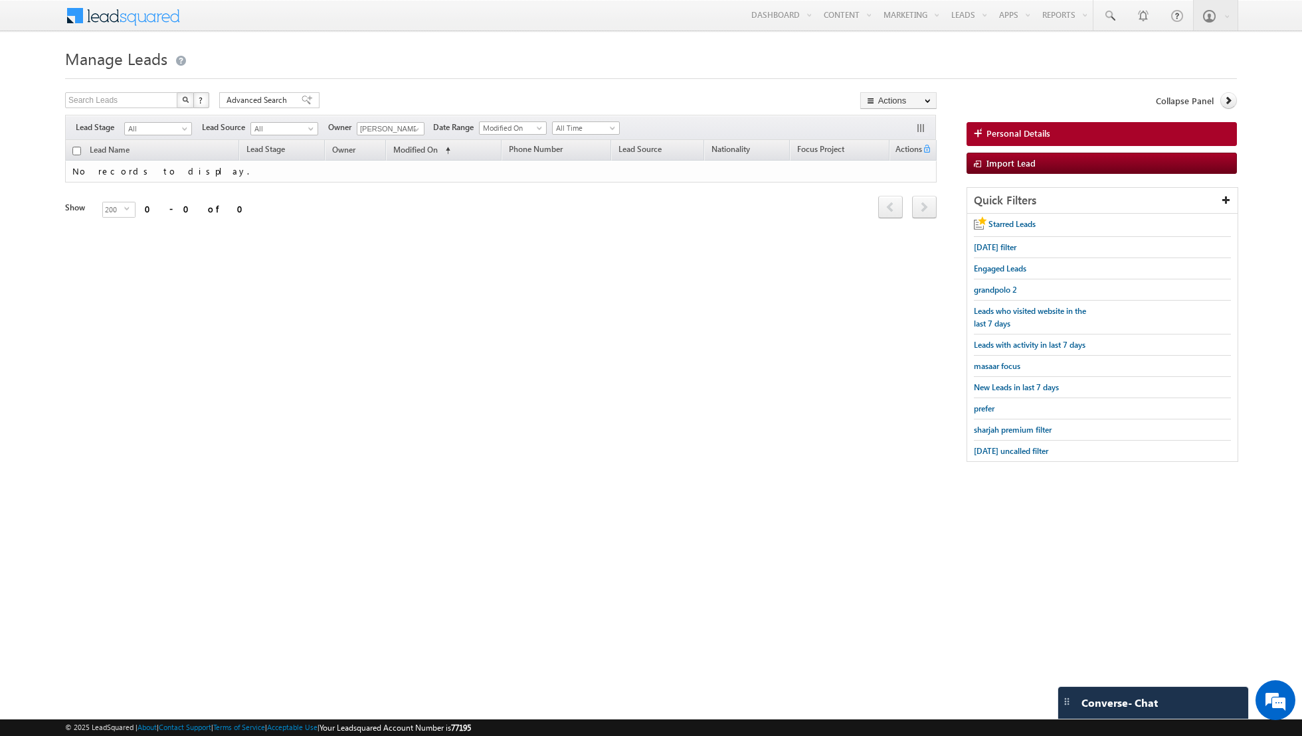
click at [474, 72] on div at bounding box center [650, 74] width 1171 height 9
click at [406, 129] on link at bounding box center [414, 129] width 17 height 13
click at [434, 97] on div "Search Leads X ? 0 results found Advanced Search Advanced Search Advanced searc…" at bounding box center [500, 101] width 871 height 19
click at [414, 127] on span at bounding box center [416, 129] width 11 height 11
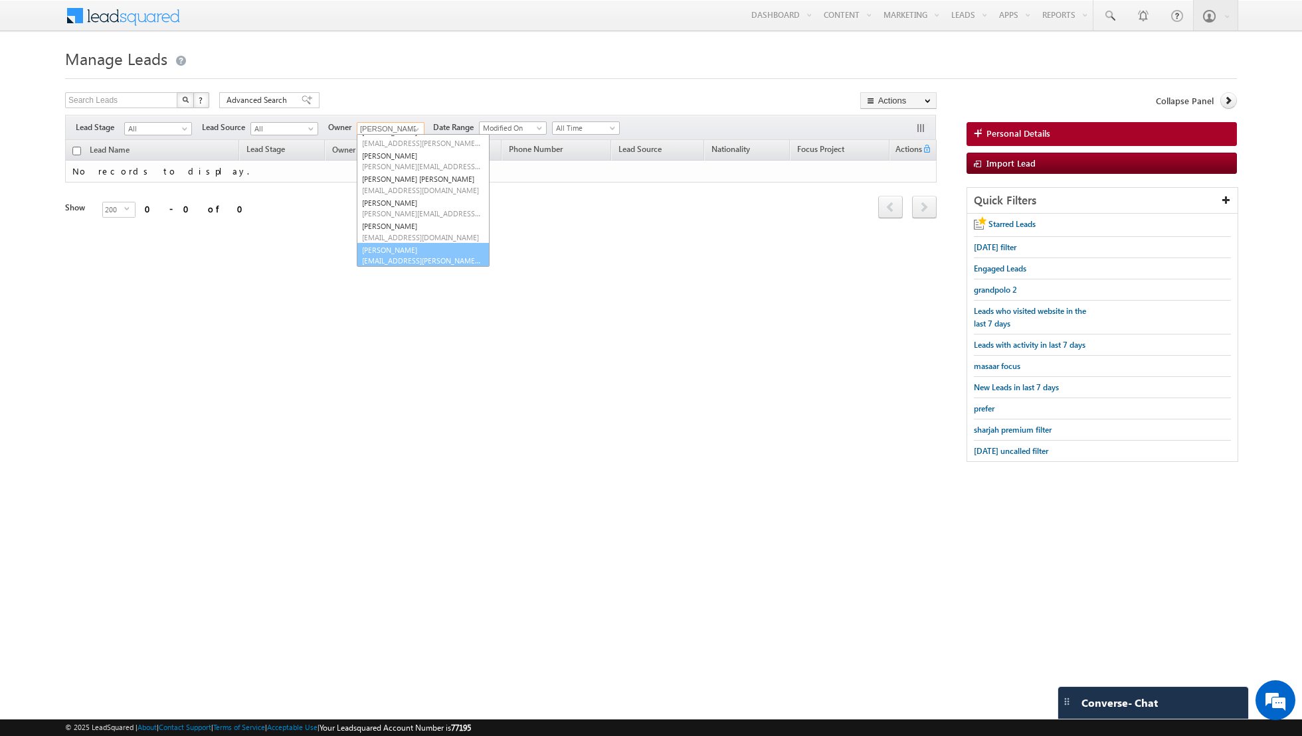
scroll to position [84, 0]
click at [396, 250] on link "[PERSON_NAME] [EMAIL_ADDRESS][PERSON_NAME][DOMAIN_NAME]" at bounding box center [423, 254] width 133 height 25
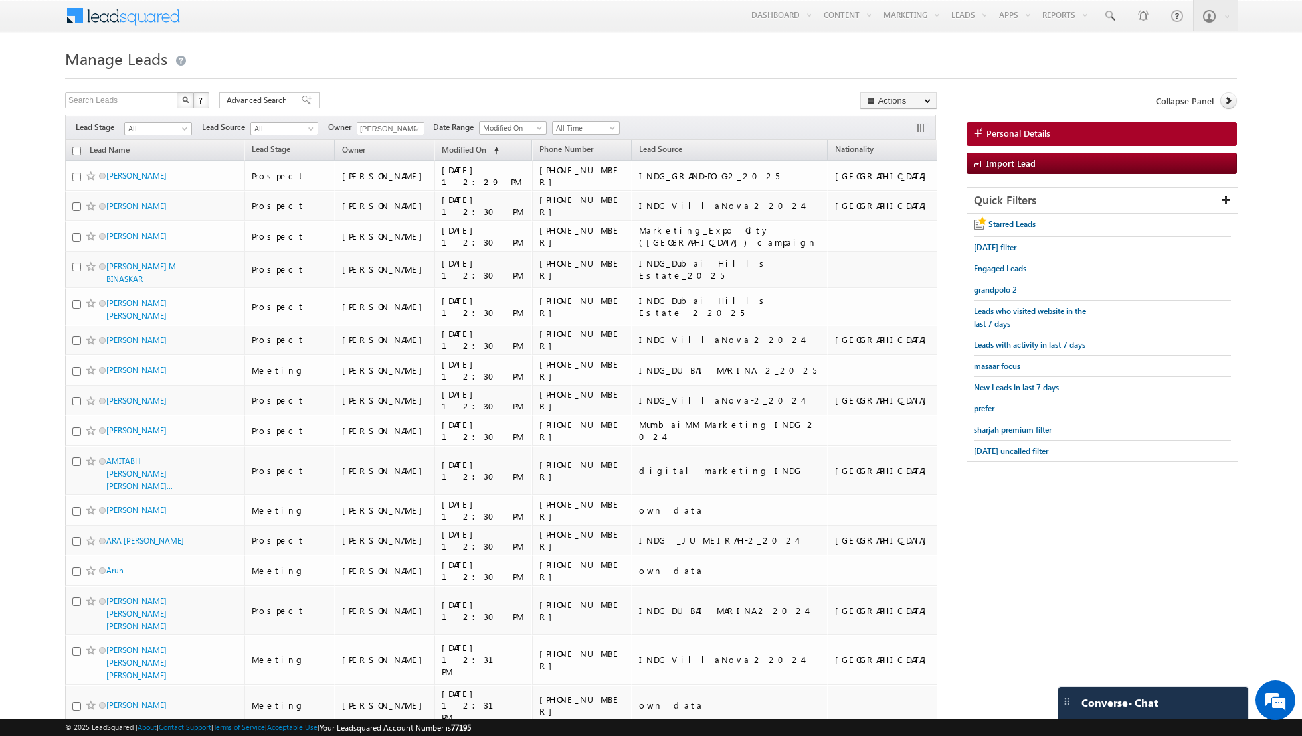
click at [582, 128] on span "All Time" at bounding box center [584, 128] width 63 height 12
click at [563, 178] on link "[DATE]" at bounding box center [580, 184] width 67 height 12
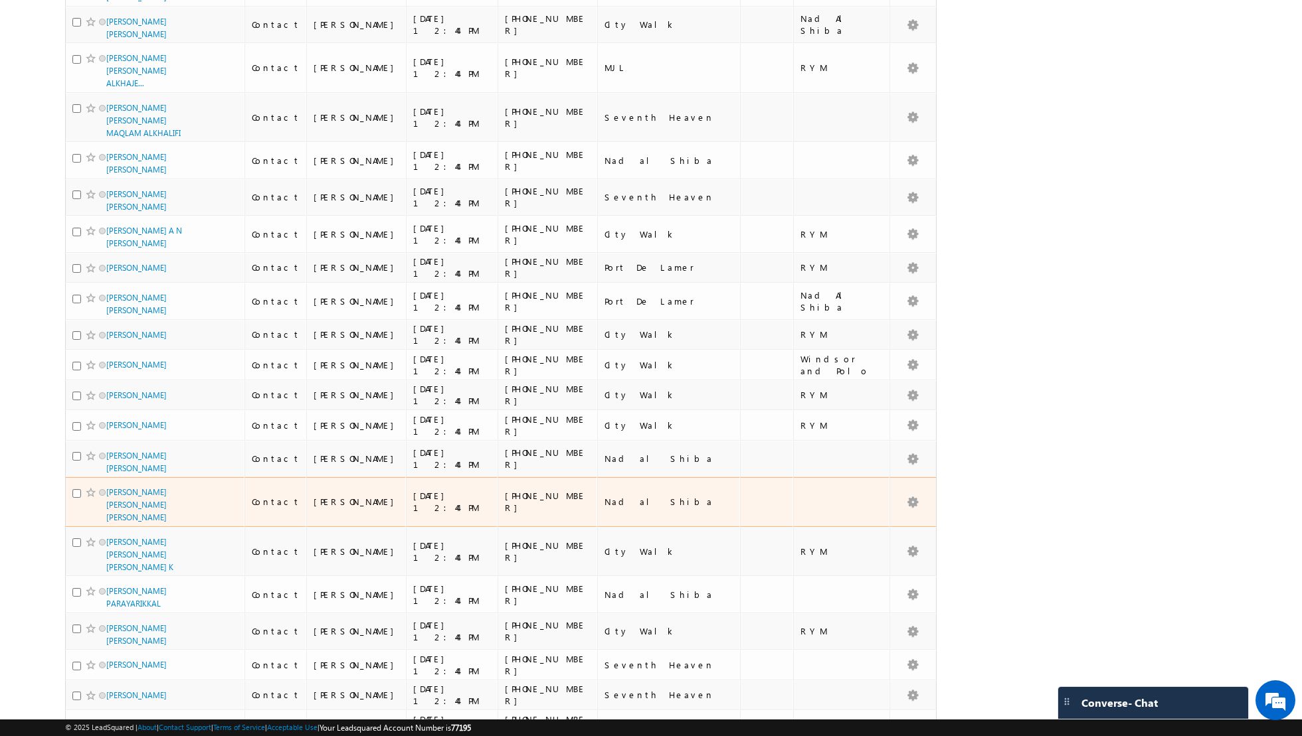
scroll to position [0, 0]
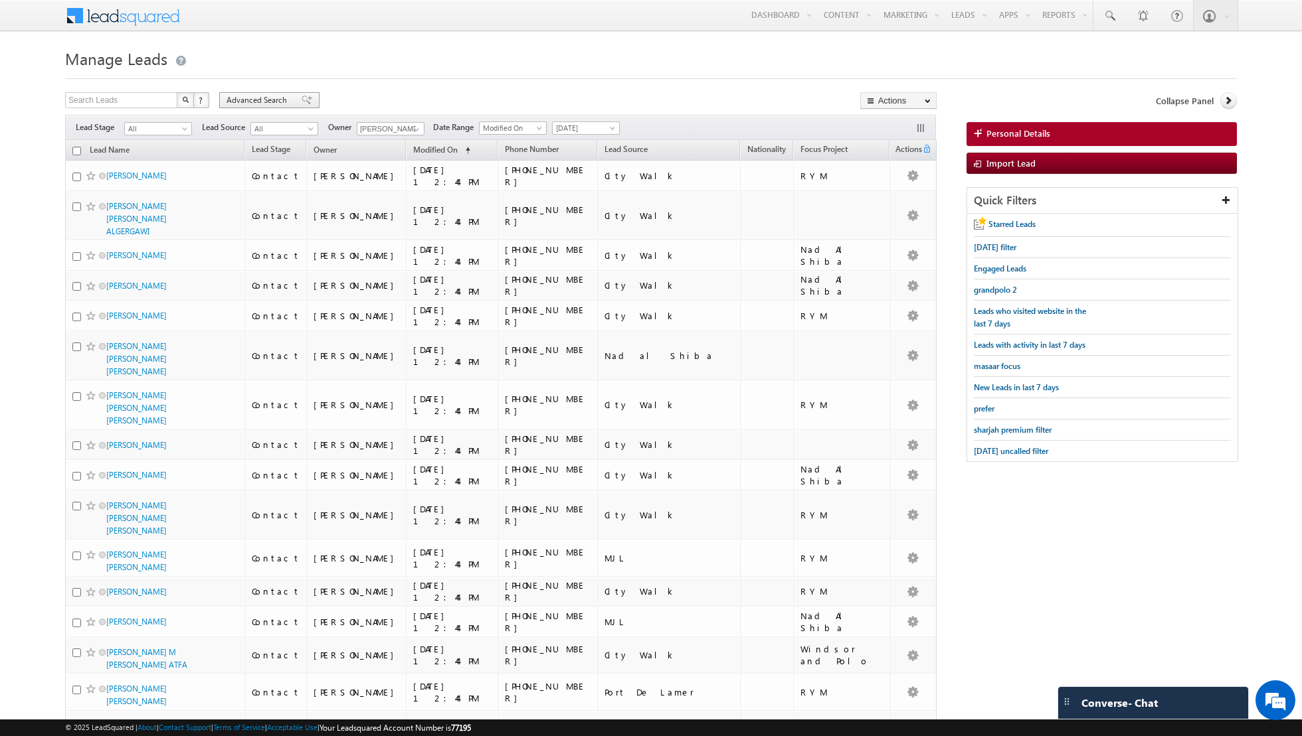
click at [302, 103] on span at bounding box center [307, 100] width 11 height 9
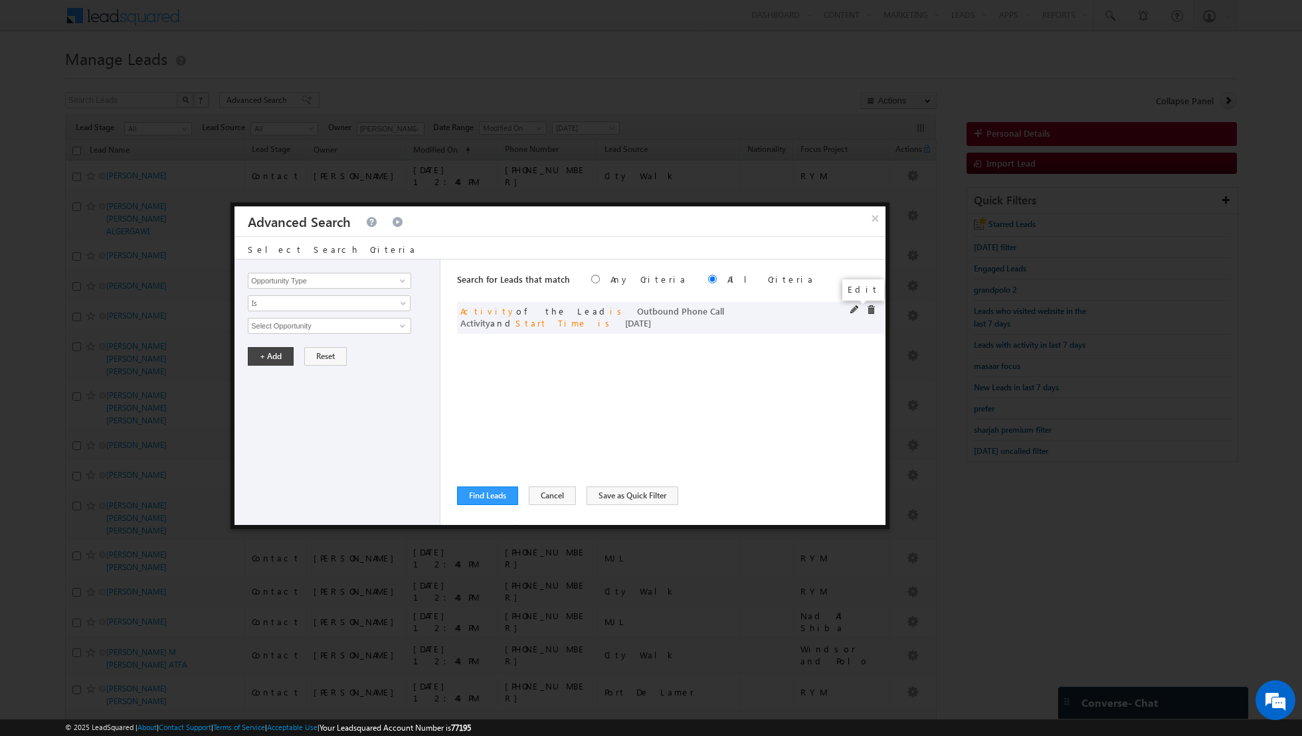
click at [855, 309] on span at bounding box center [854, 309] width 9 height 9
click at [391, 298] on span "Is" at bounding box center [320, 304] width 144 height 12
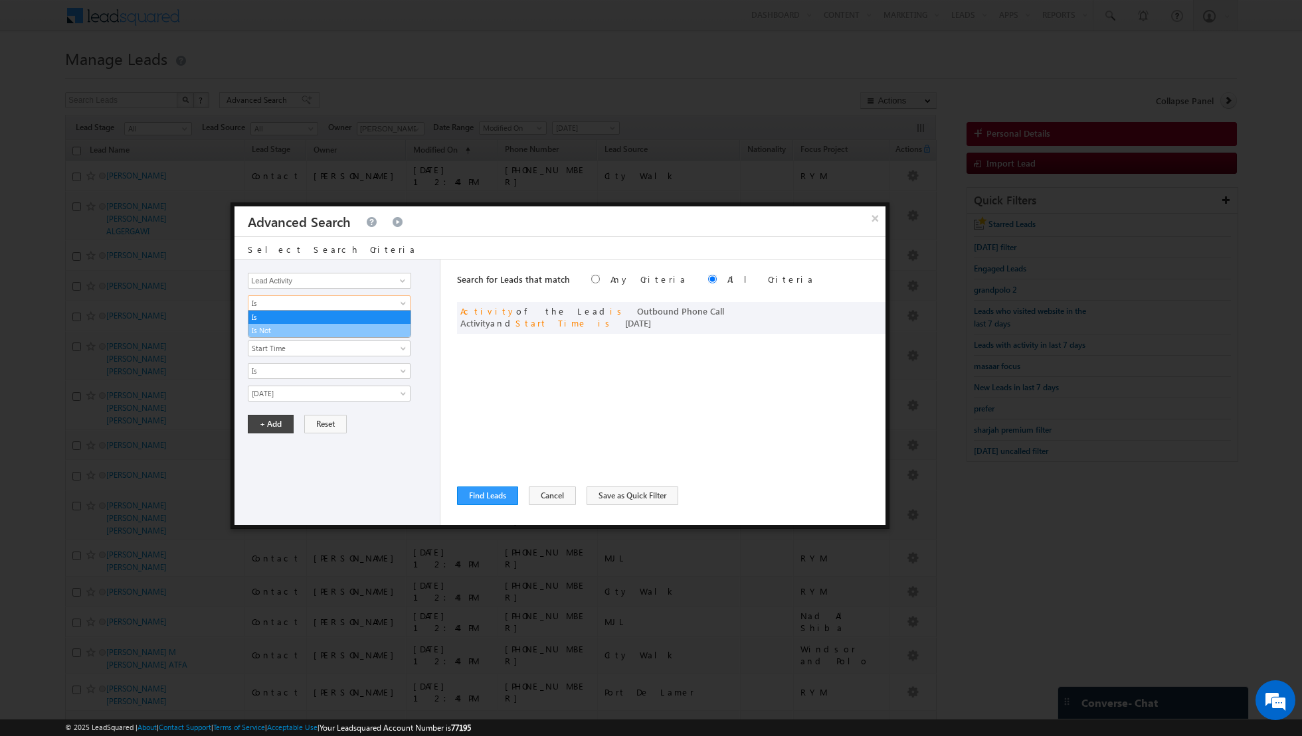
click at [350, 325] on link "Is Not" at bounding box center [329, 331] width 162 height 12
click at [400, 323] on span at bounding box center [402, 326] width 11 height 11
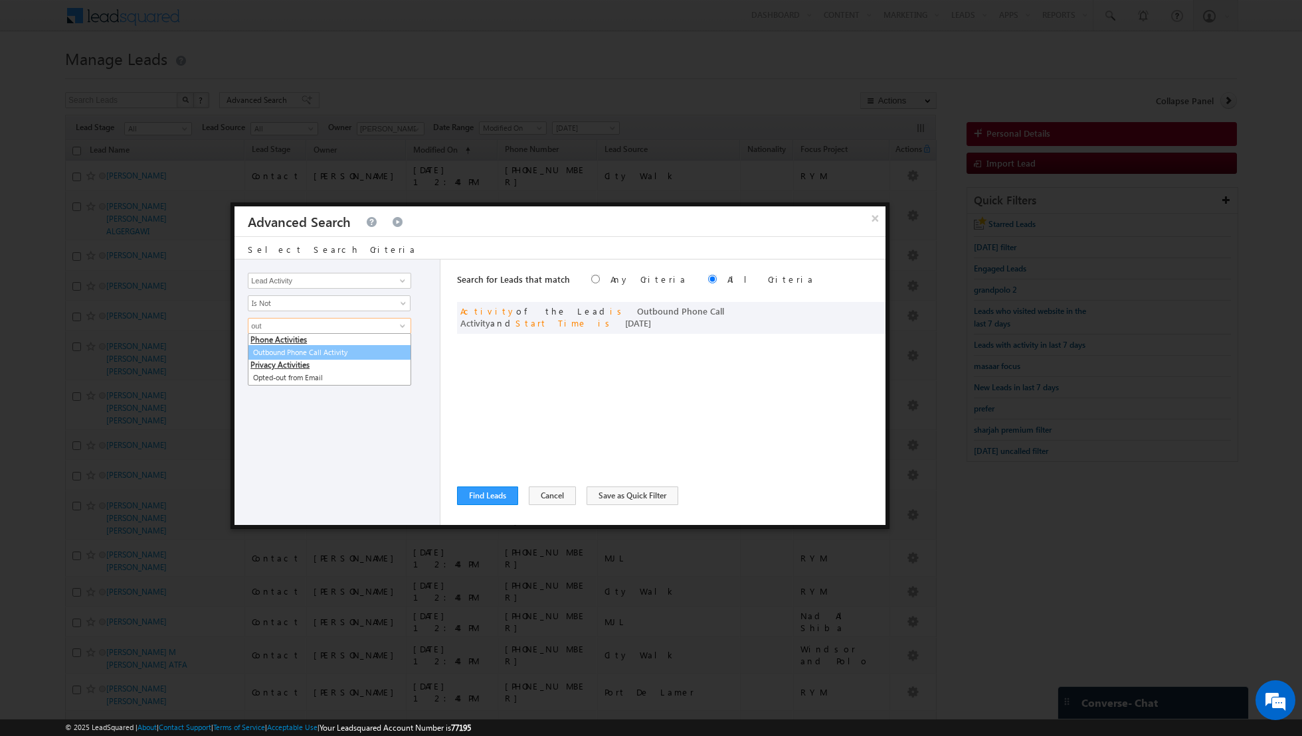
click at [343, 353] on link "Outbound Phone Call Activity" at bounding box center [329, 352] width 163 height 15
click at [379, 349] on span at bounding box center [320, 349] width 144 height 12
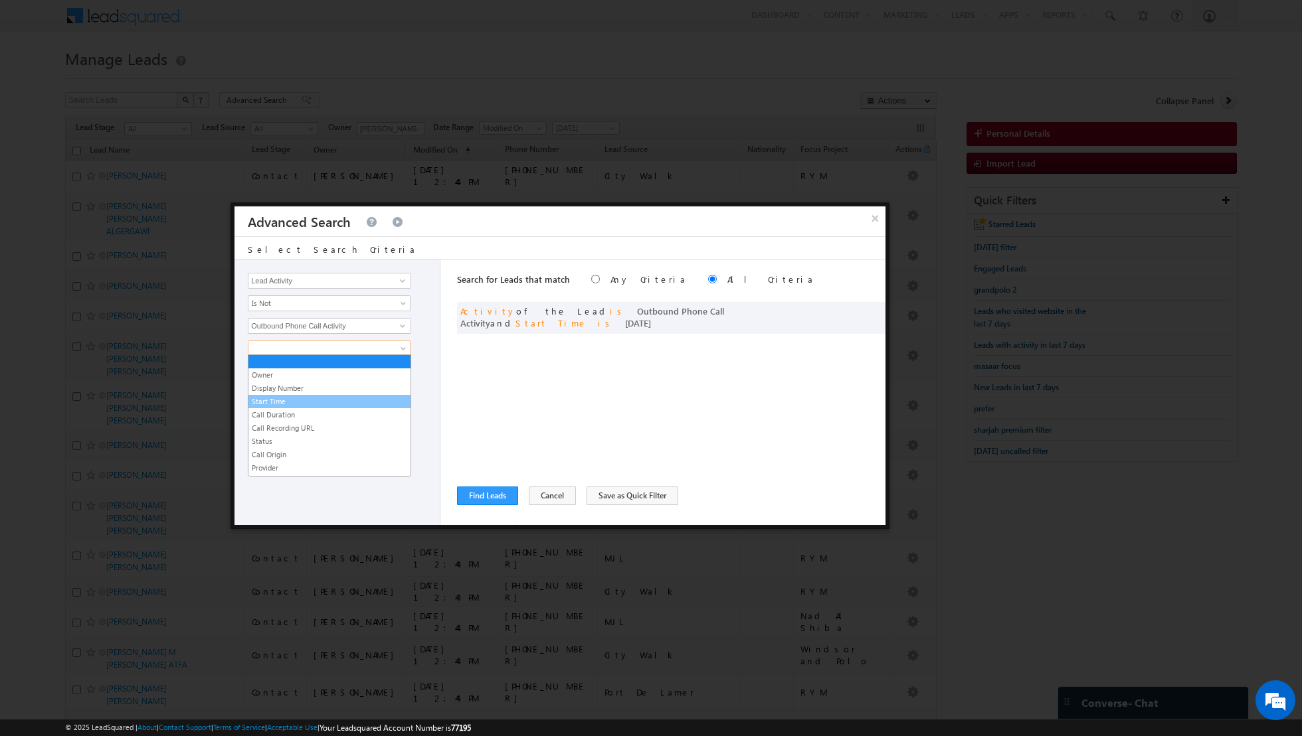
click at [323, 404] on link "Start Time" at bounding box center [329, 402] width 162 height 12
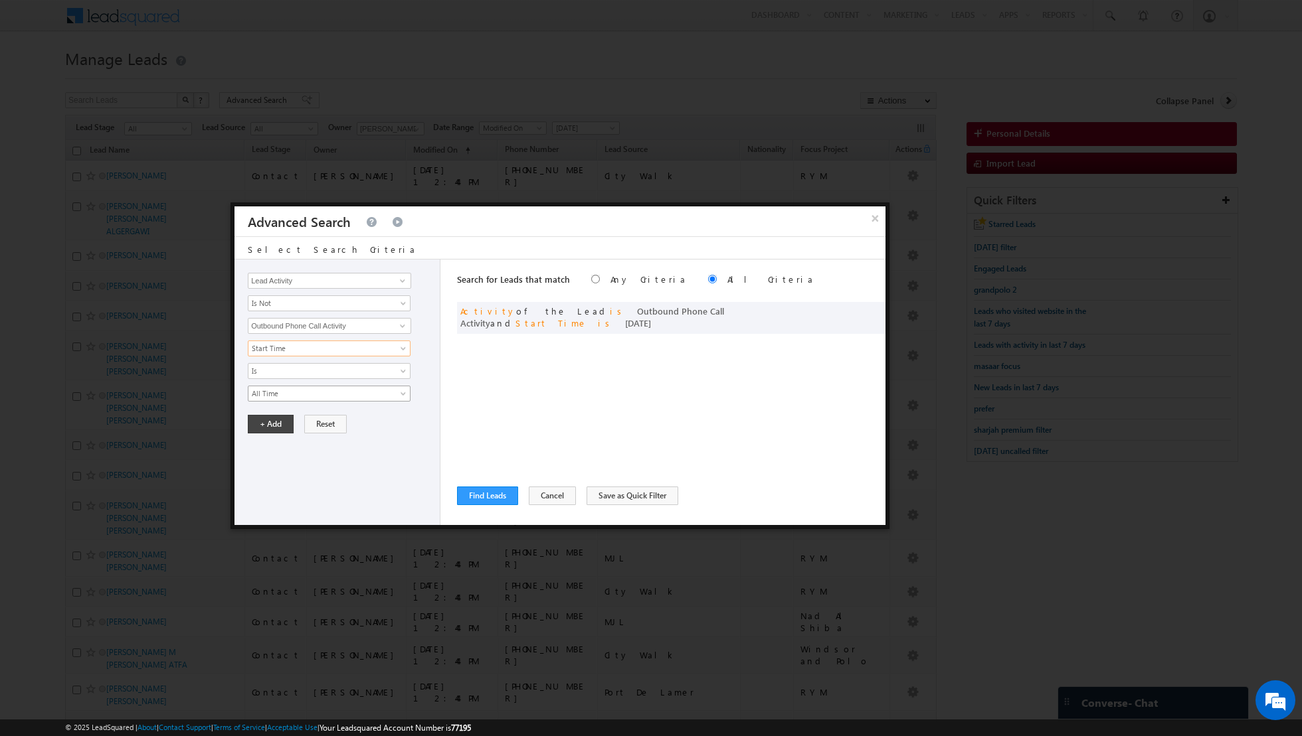
click at [365, 391] on span "All Time" at bounding box center [320, 394] width 144 height 12
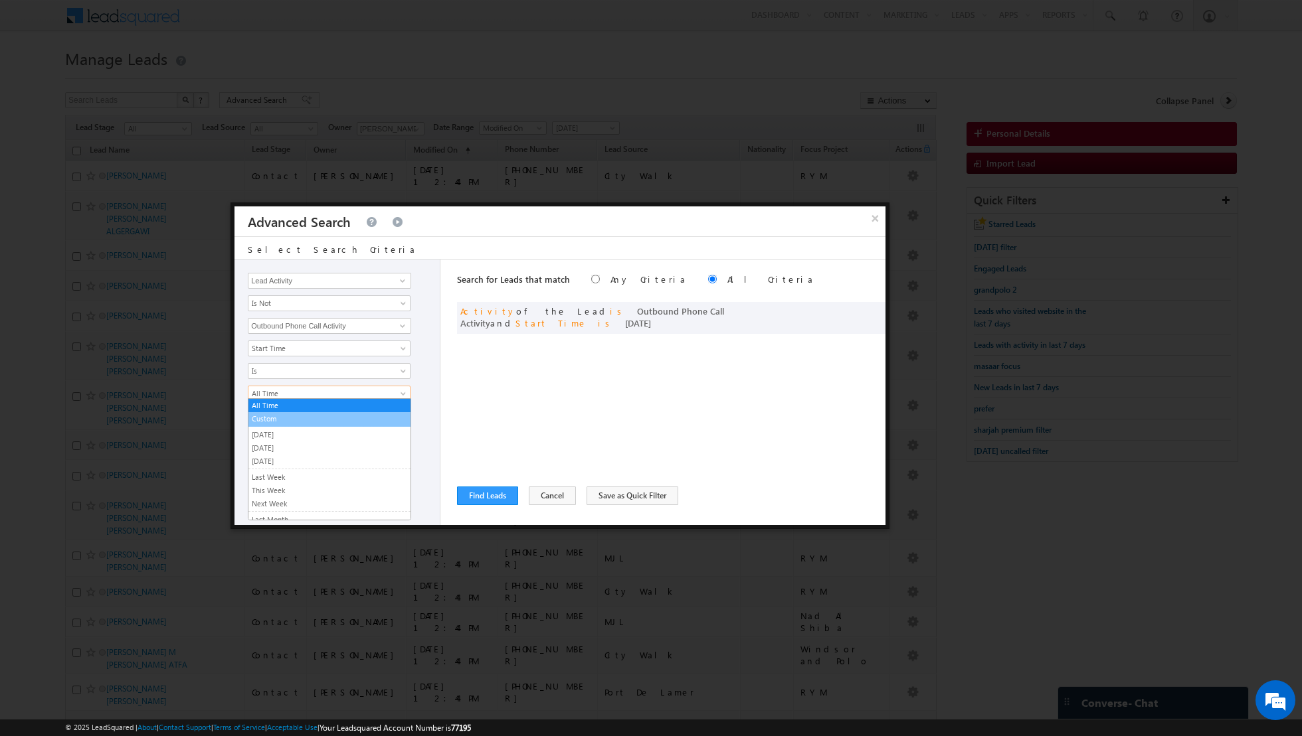
click at [312, 420] on link "Custom" at bounding box center [329, 419] width 162 height 12
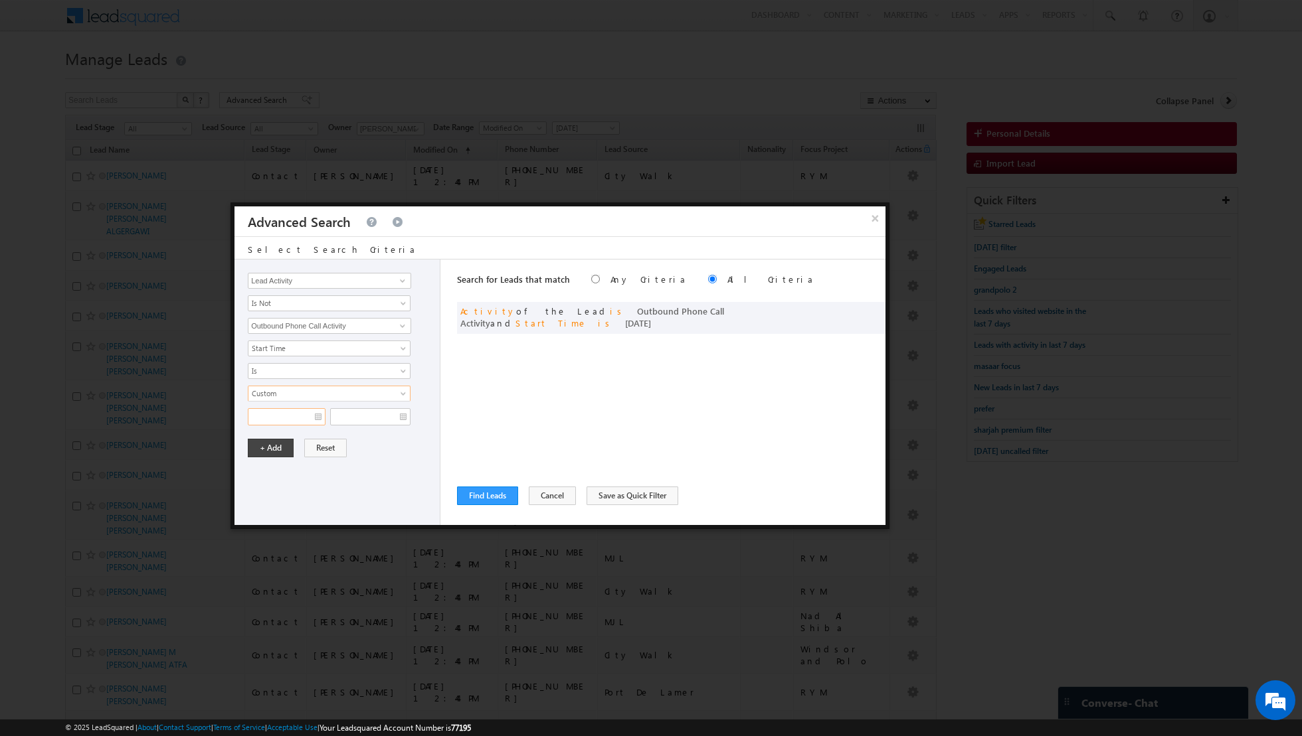
click at [319, 418] on input "text" at bounding box center [287, 416] width 78 height 17
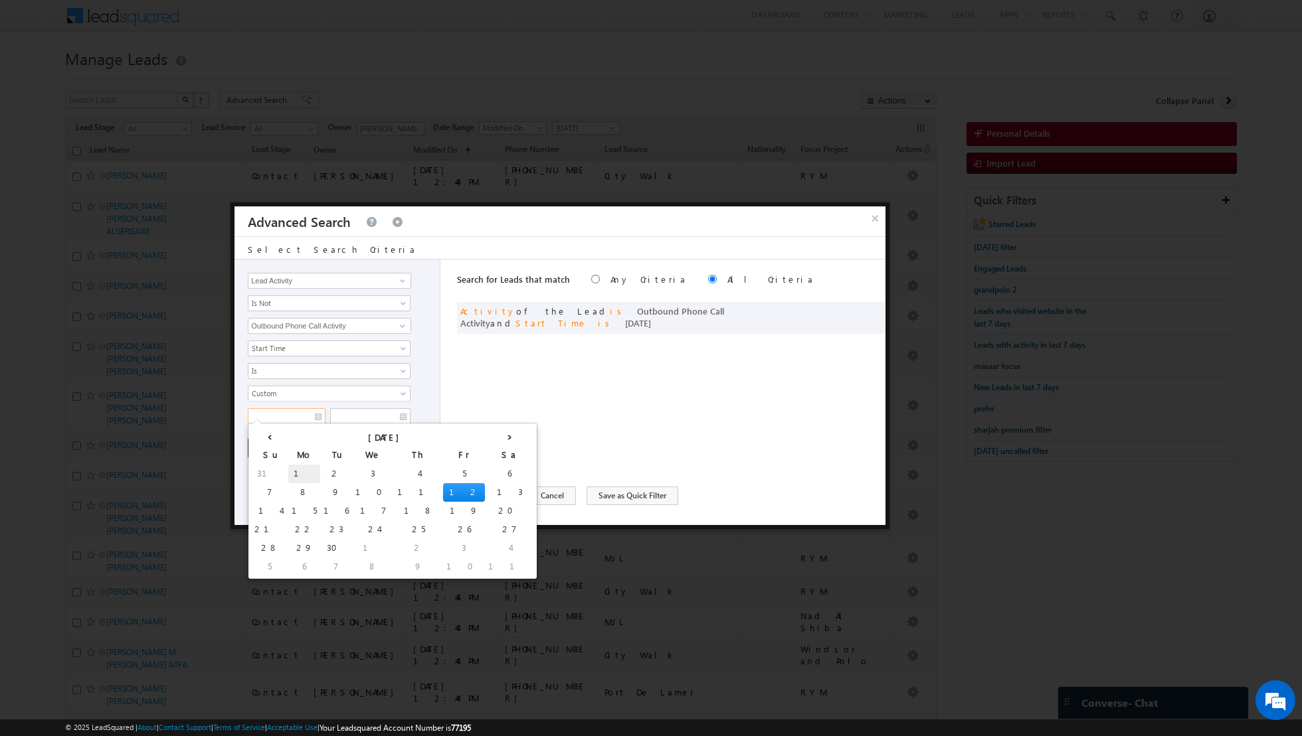
click at [288, 470] on td "1" at bounding box center [304, 474] width 32 height 19
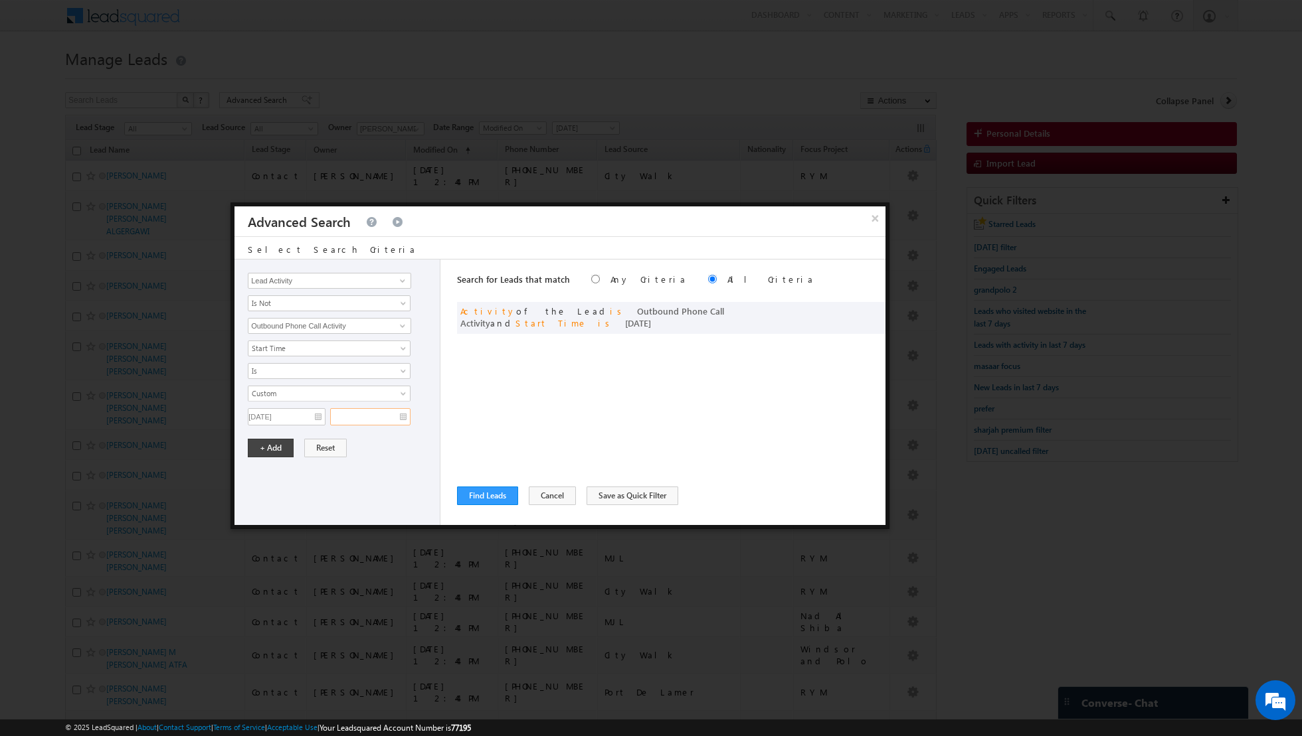
click at [409, 416] on input "text" at bounding box center [370, 416] width 80 height 17
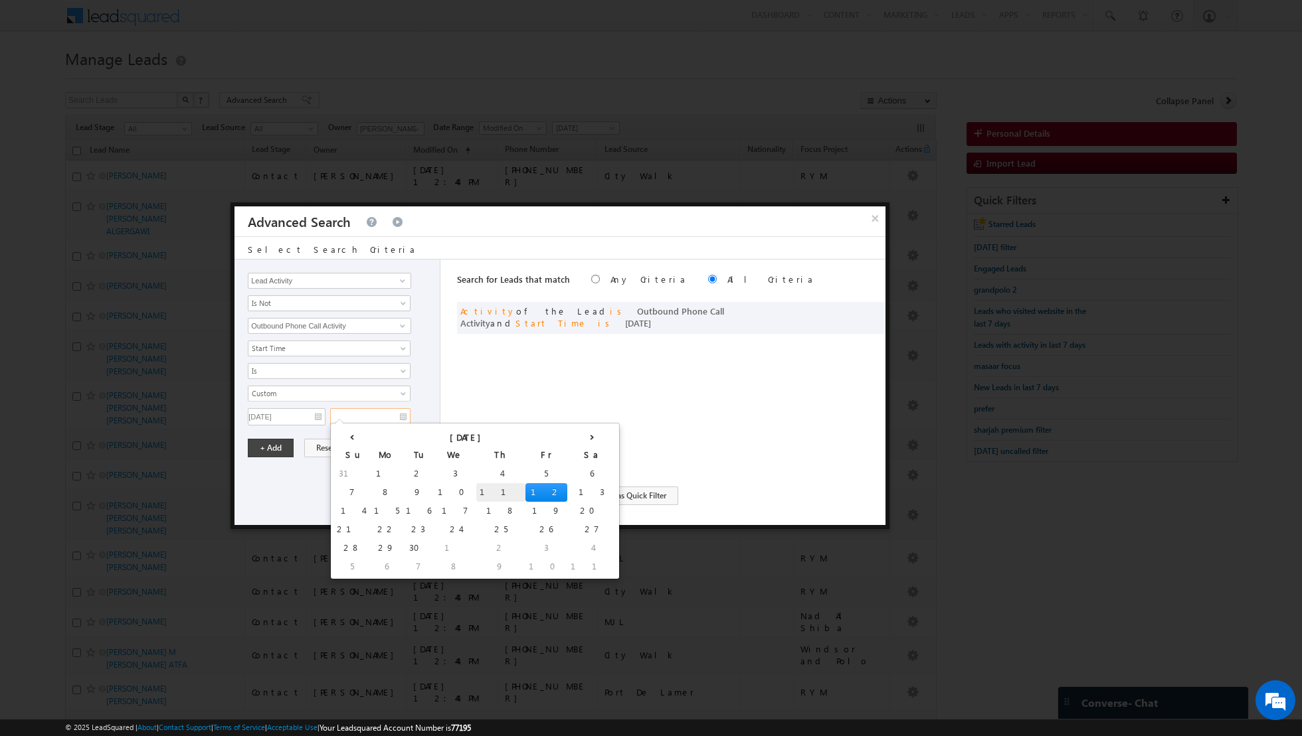
click at [476, 491] on td "11" at bounding box center [500, 492] width 49 height 19
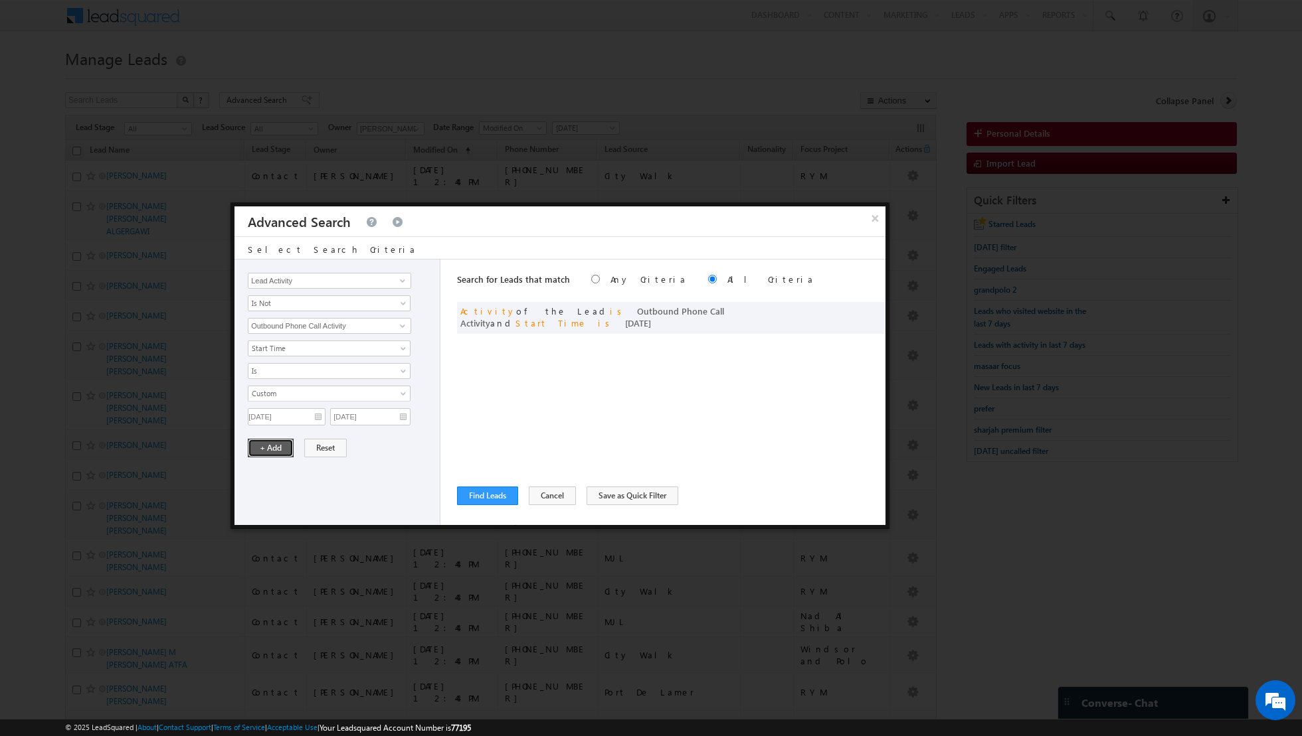
click at [262, 446] on button "+ Add" at bounding box center [271, 448] width 46 height 19
click at [482, 491] on button "Find Leads" at bounding box center [487, 496] width 61 height 19
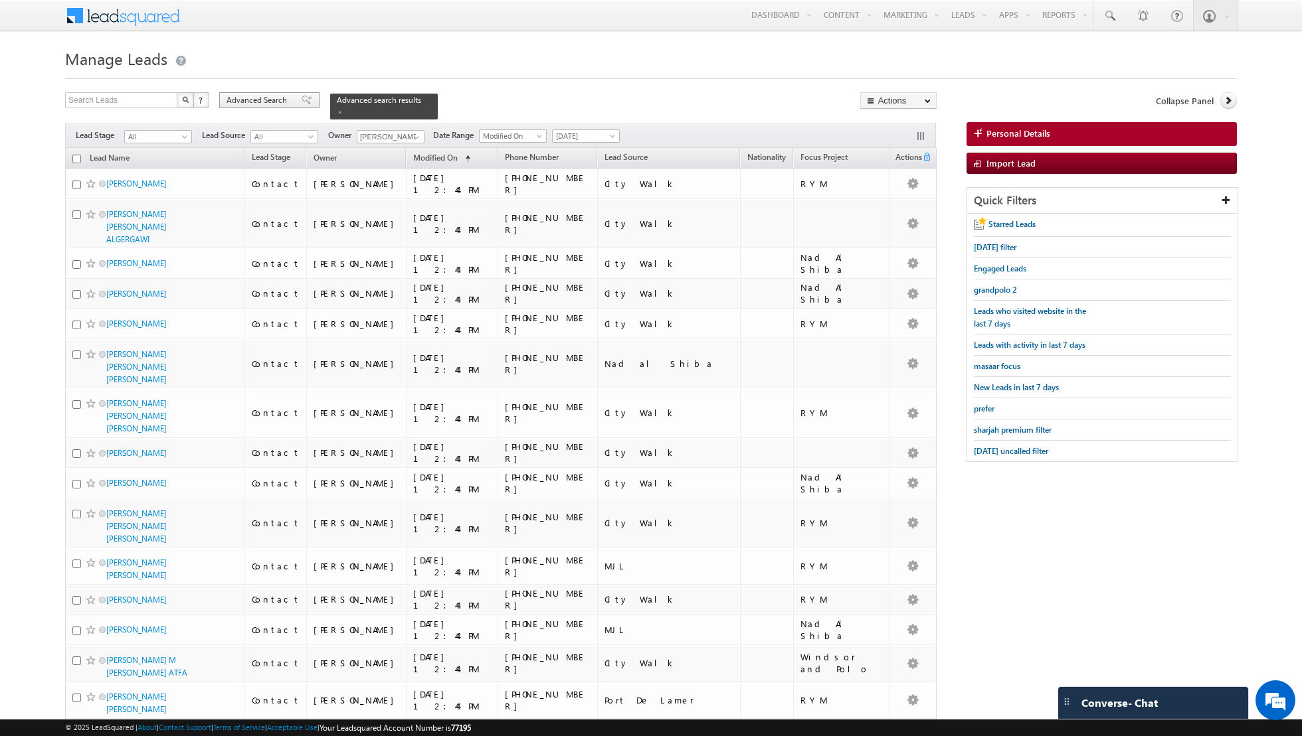
click at [302, 104] on span at bounding box center [307, 100] width 11 height 9
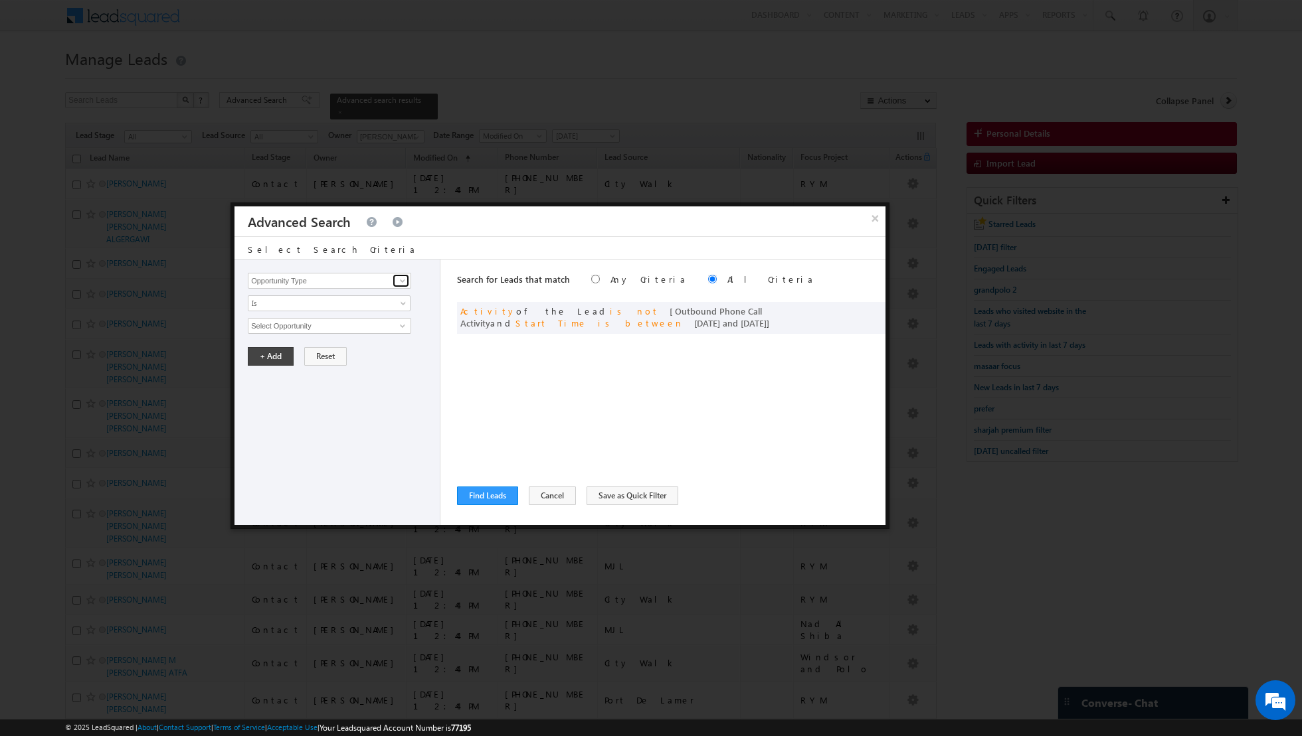
click at [408, 283] on link at bounding box center [400, 280] width 17 height 13
click at [353, 302] on link "Lead Source" at bounding box center [329, 307] width 163 height 15
click at [337, 324] on span "None Selected" at bounding box center [323, 326] width 151 height 15
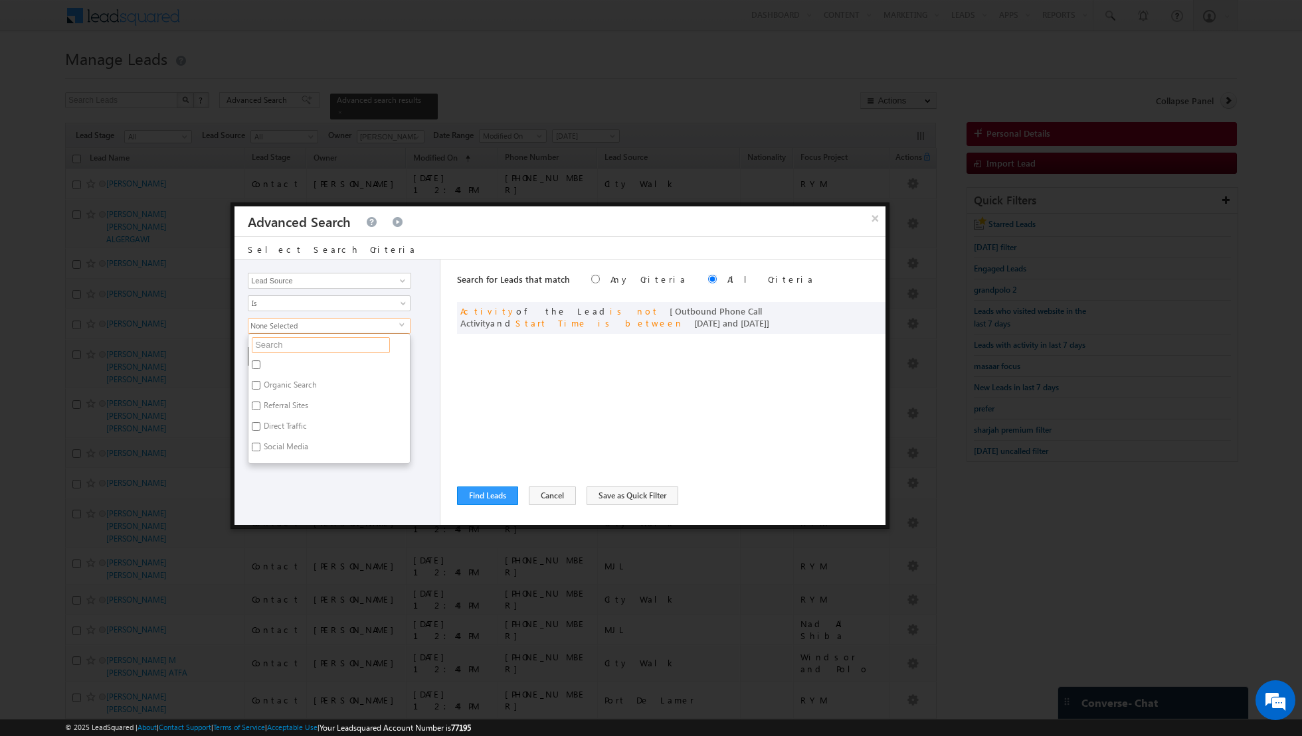
click at [324, 342] on input "text" at bounding box center [321, 345] width 138 height 16
click at [266, 378] on label "City Walk" at bounding box center [278, 387] width 61 height 21
click at [260, 381] on input "City Walk" at bounding box center [256, 385] width 9 height 9
click at [313, 485] on div "Opportunity Type Lead Activity Task Sales Group Prospect Id Address 1 Address 2…" at bounding box center [337, 393] width 206 height 266
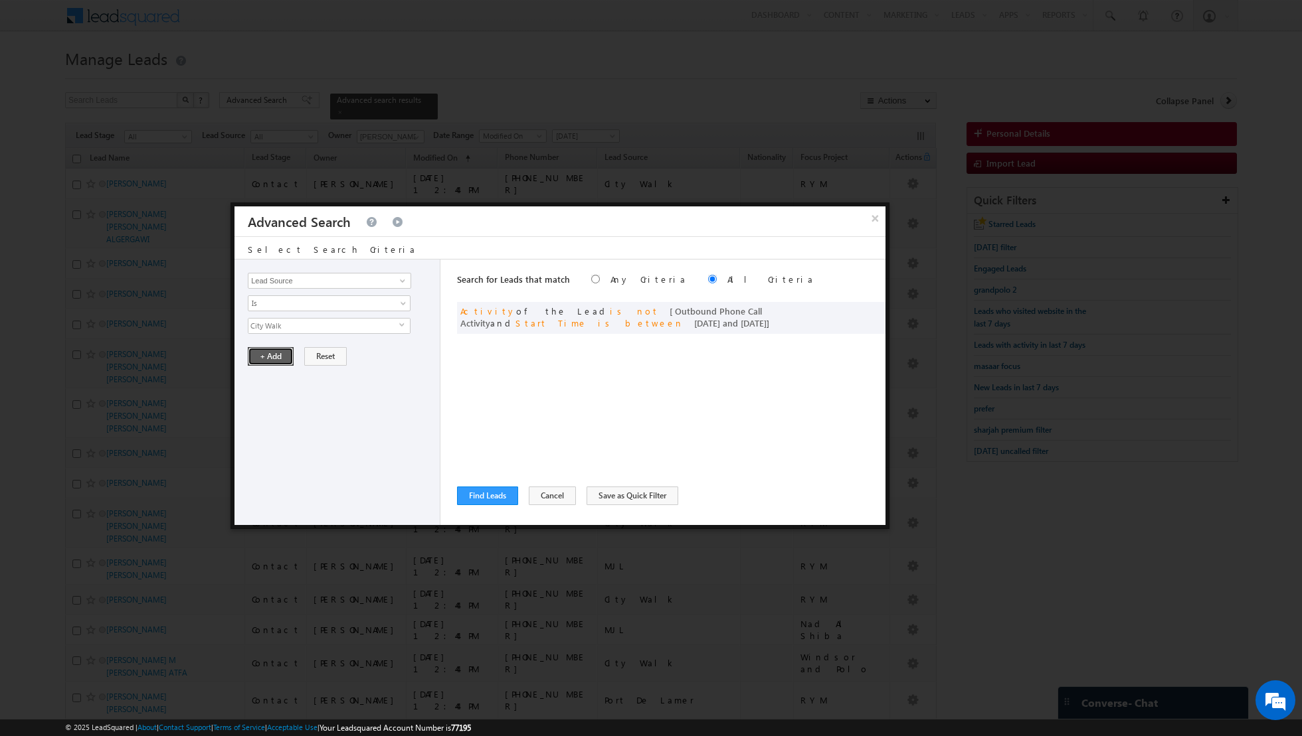
click at [268, 361] on button "+ Add" at bounding box center [271, 356] width 46 height 19
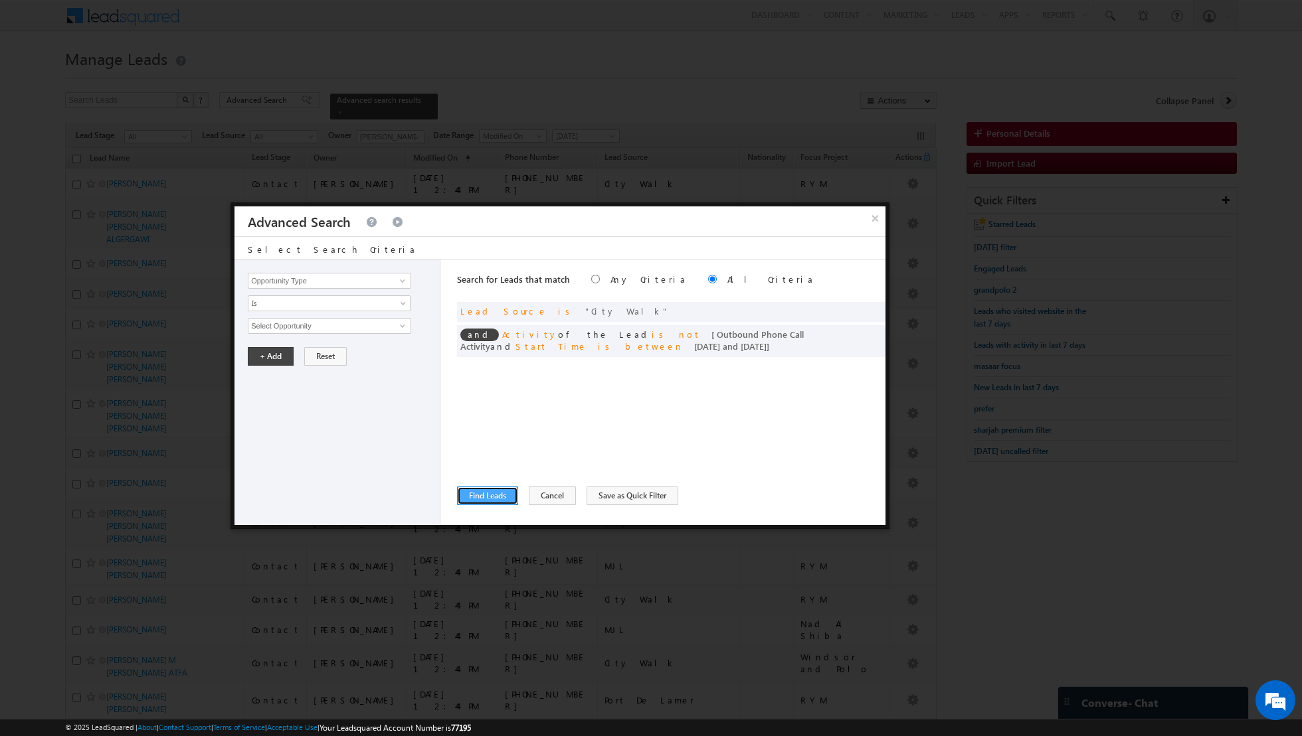
click at [479, 494] on button "Find Leads" at bounding box center [487, 496] width 61 height 19
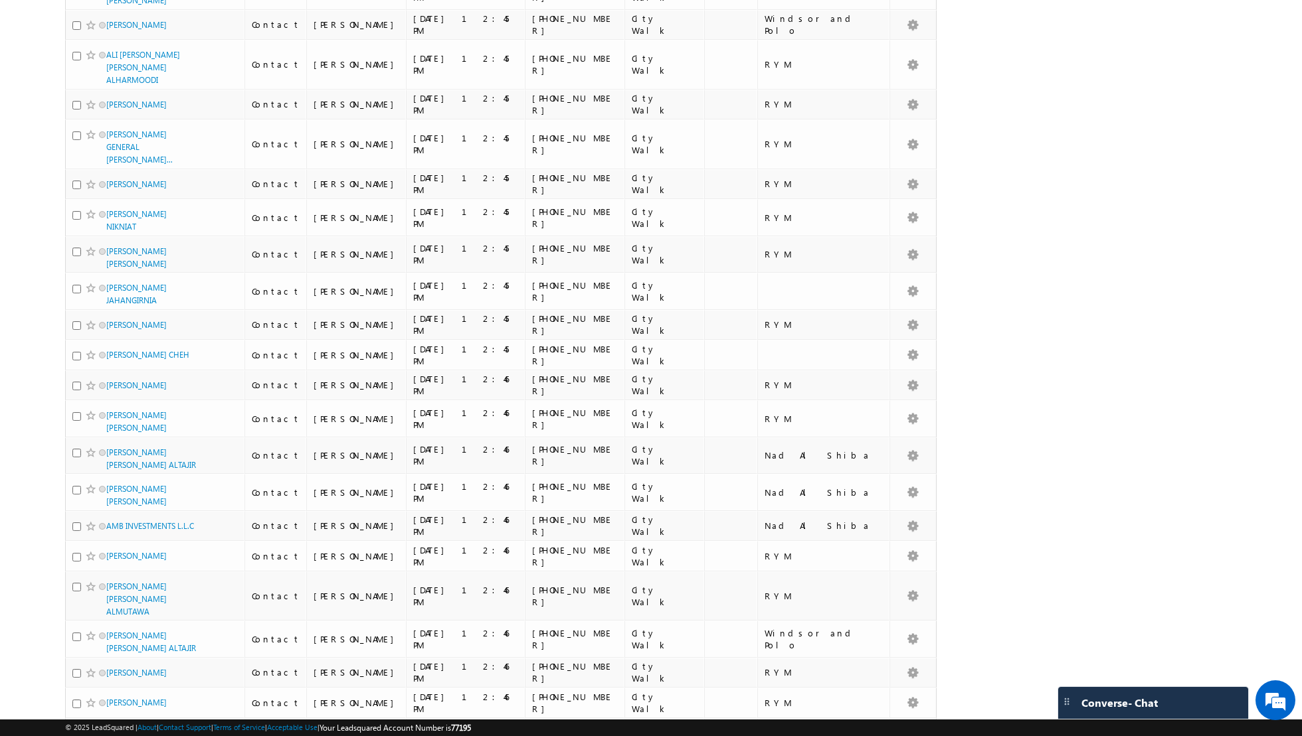
scroll to position [1650, 0]
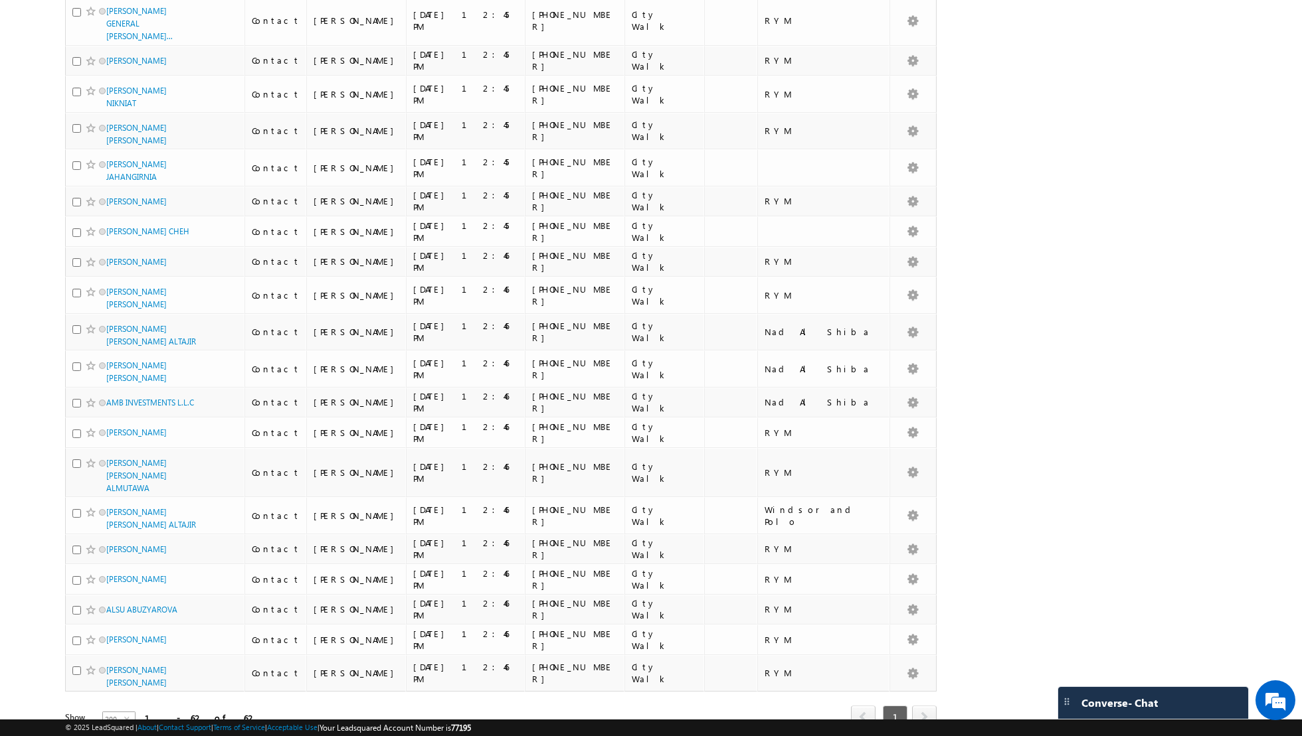
click at [124, 716] on span "select" at bounding box center [129, 719] width 11 height 6
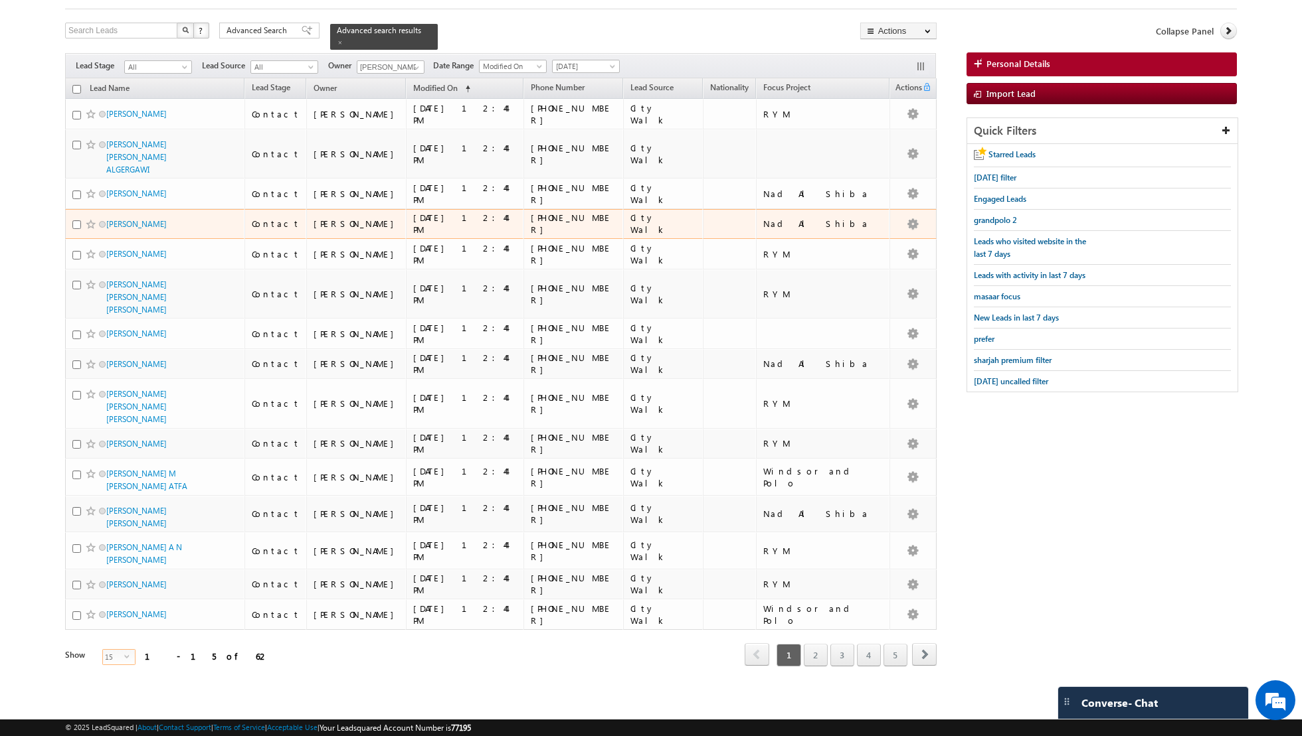
scroll to position [32, 0]
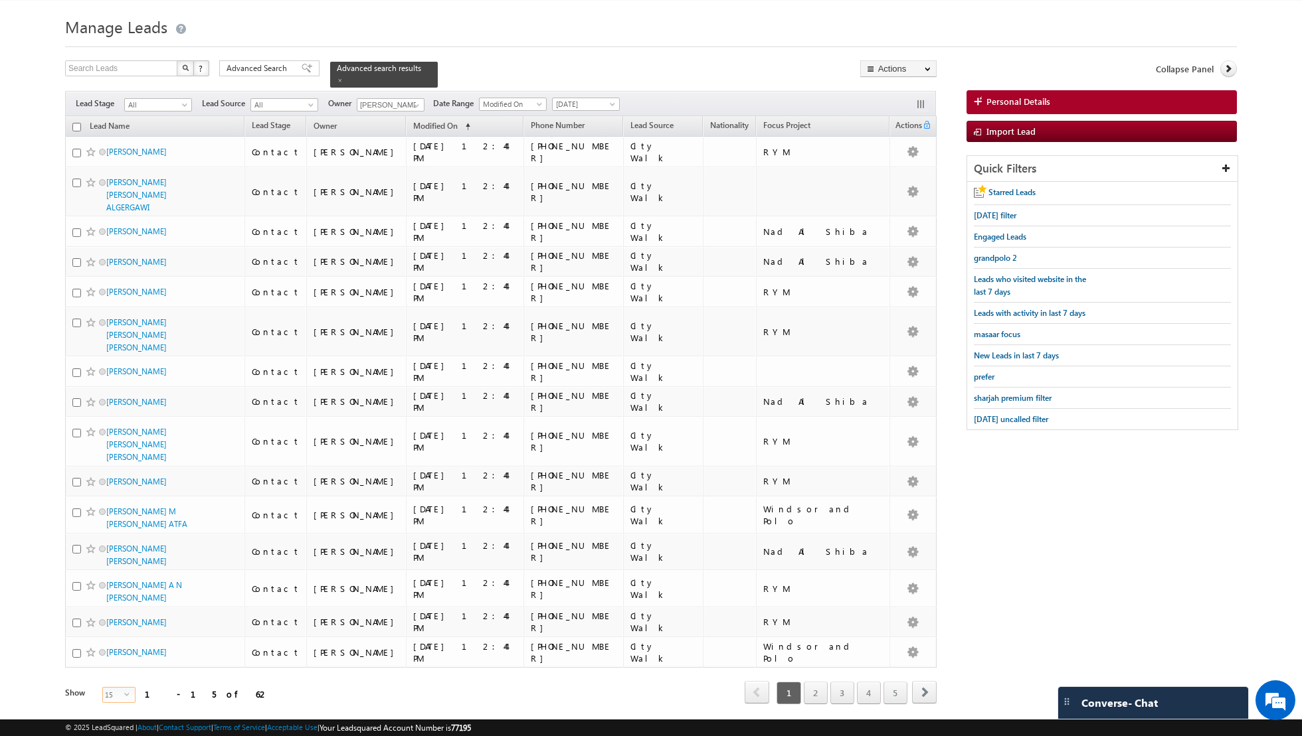
click at [74, 128] on input "checkbox" at bounding box center [76, 127] width 9 height 9
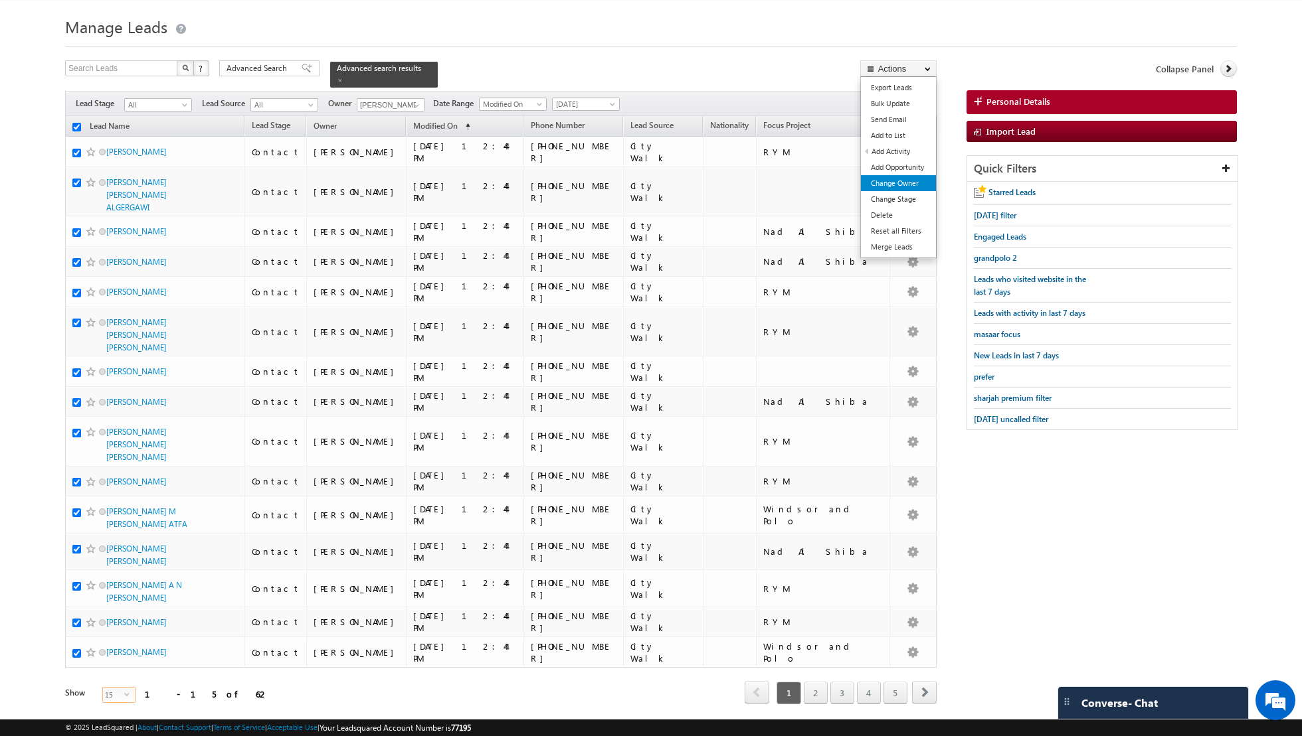
click at [895, 183] on link "Change Owner" at bounding box center [898, 183] width 75 height 16
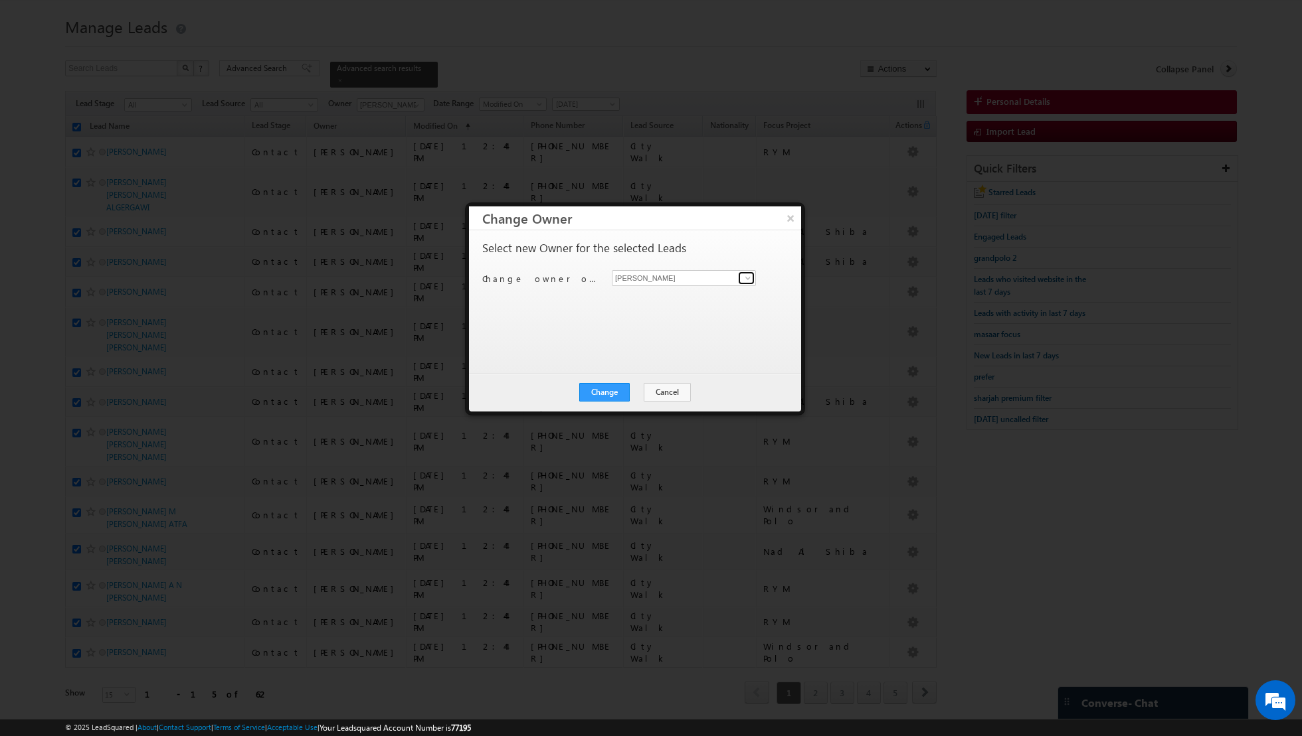
click at [744, 277] on span at bounding box center [747, 278] width 11 height 11
click at [663, 303] on span "[EMAIL_ADDRESS][PERSON_NAME][DOMAIN_NAME]" at bounding box center [677, 303] width 120 height 10
click at [598, 394] on button "Change" at bounding box center [604, 392] width 50 height 19
click at [639, 390] on button "Close" at bounding box center [637, 392] width 43 height 19
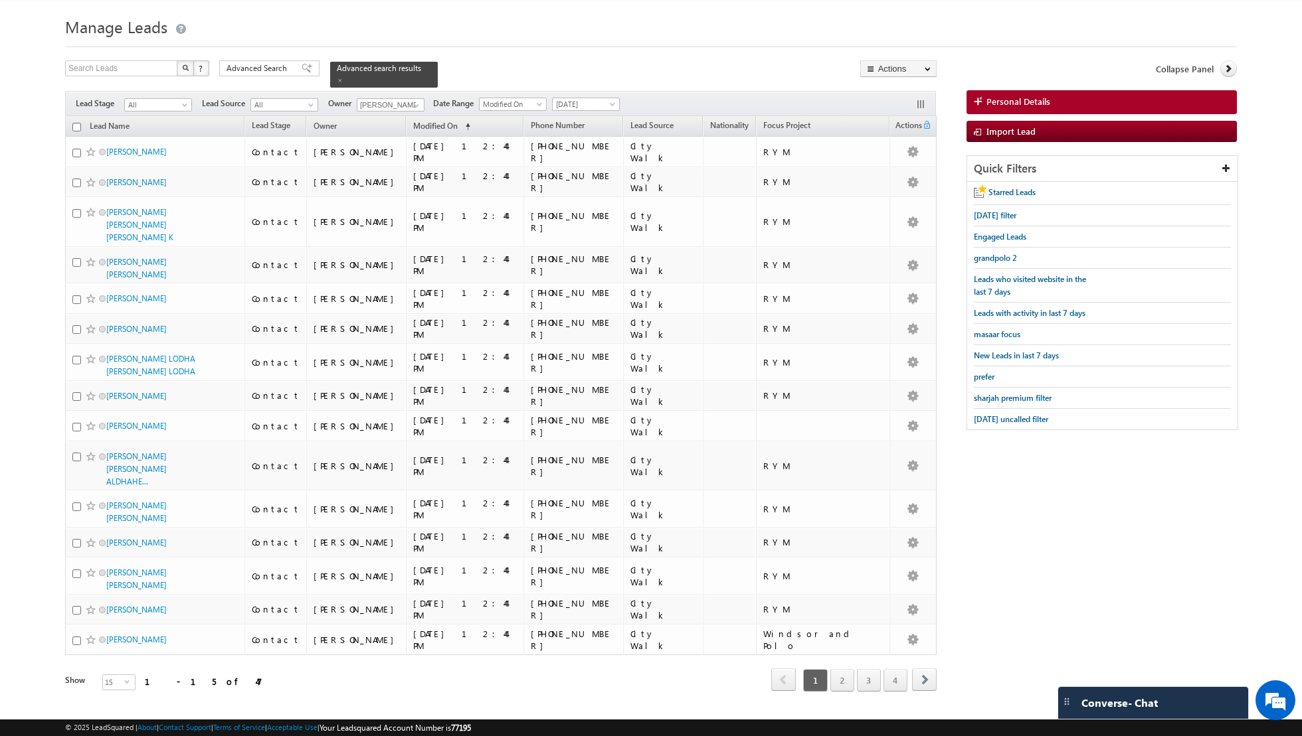
click at [74, 126] on input "checkbox" at bounding box center [76, 127] width 9 height 9
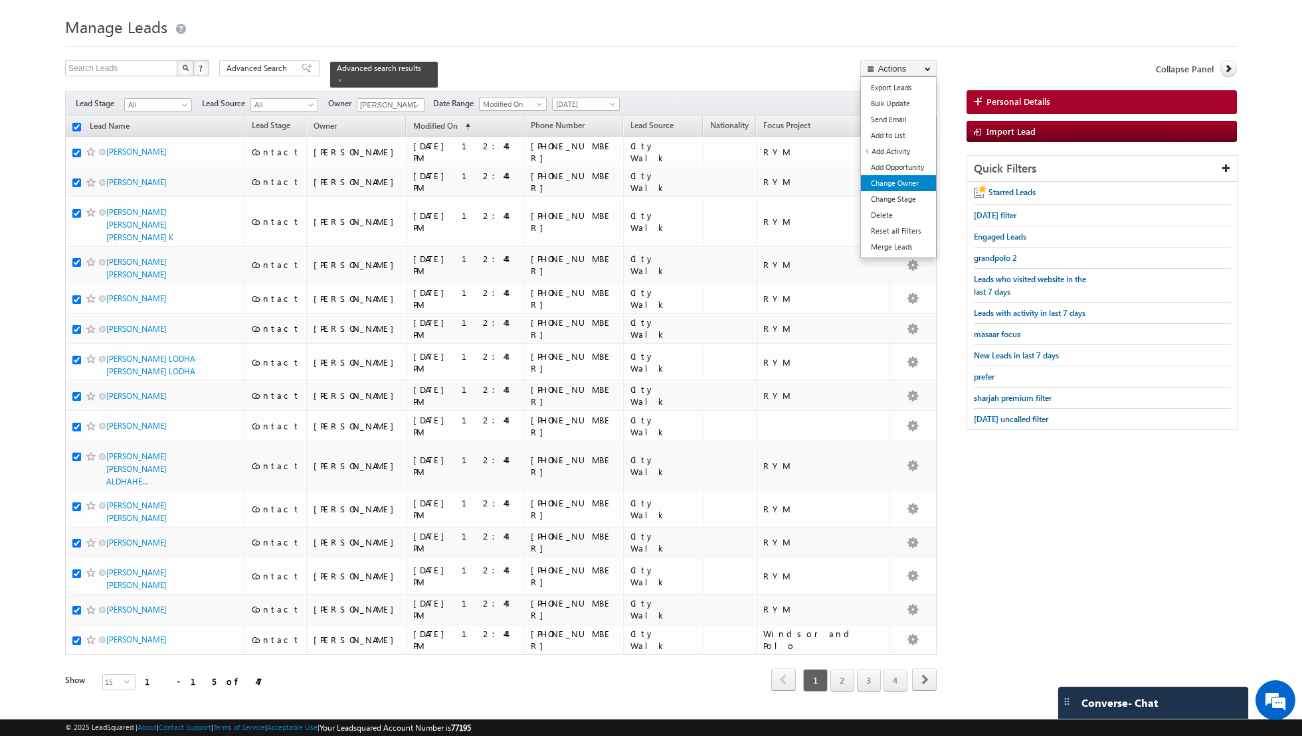
click at [901, 183] on link "Change Owner" at bounding box center [898, 183] width 75 height 16
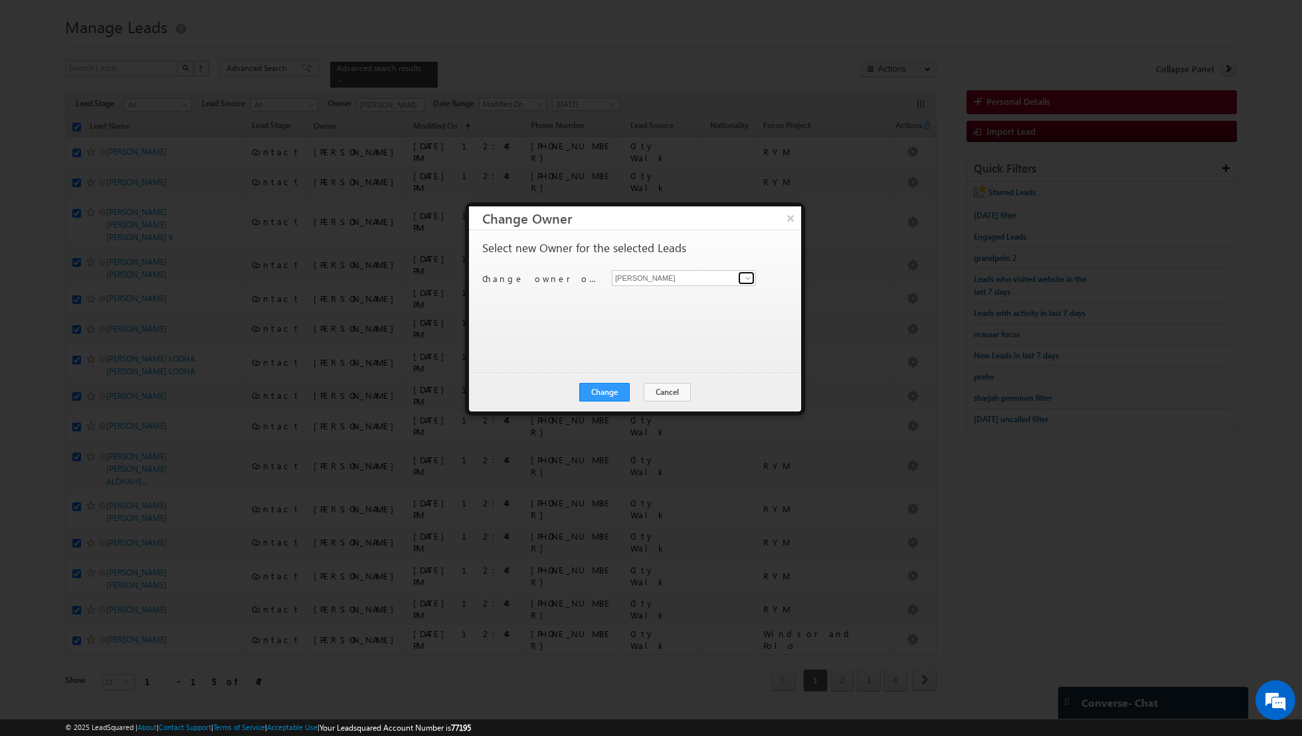
click at [741, 278] on link at bounding box center [746, 278] width 17 height 13
click at [687, 298] on span "[PERSON_NAME][EMAIL_ADDRESS][DOMAIN_NAME]" at bounding box center [677, 303] width 120 height 10
click at [606, 395] on button "Change" at bounding box center [604, 392] width 50 height 19
click at [640, 389] on button "Close" at bounding box center [637, 392] width 43 height 19
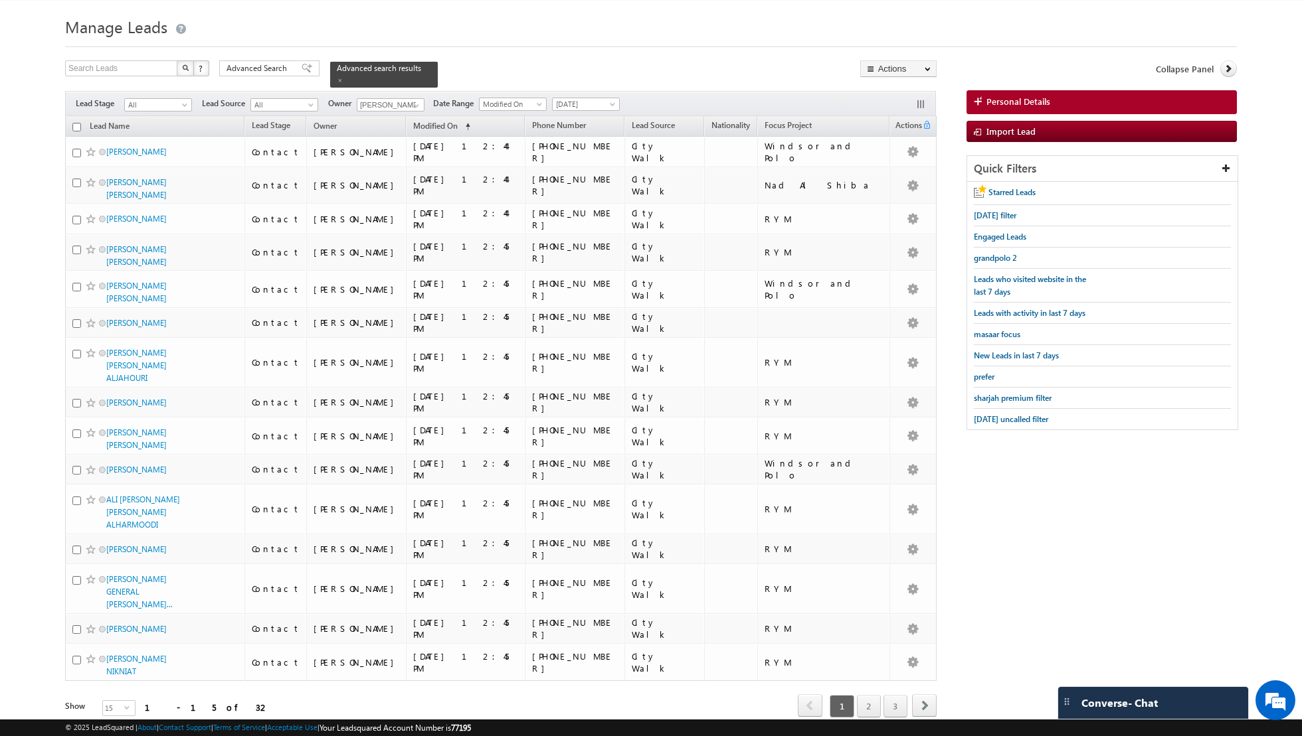
click at [74, 124] on input "checkbox" at bounding box center [76, 127] width 9 height 9
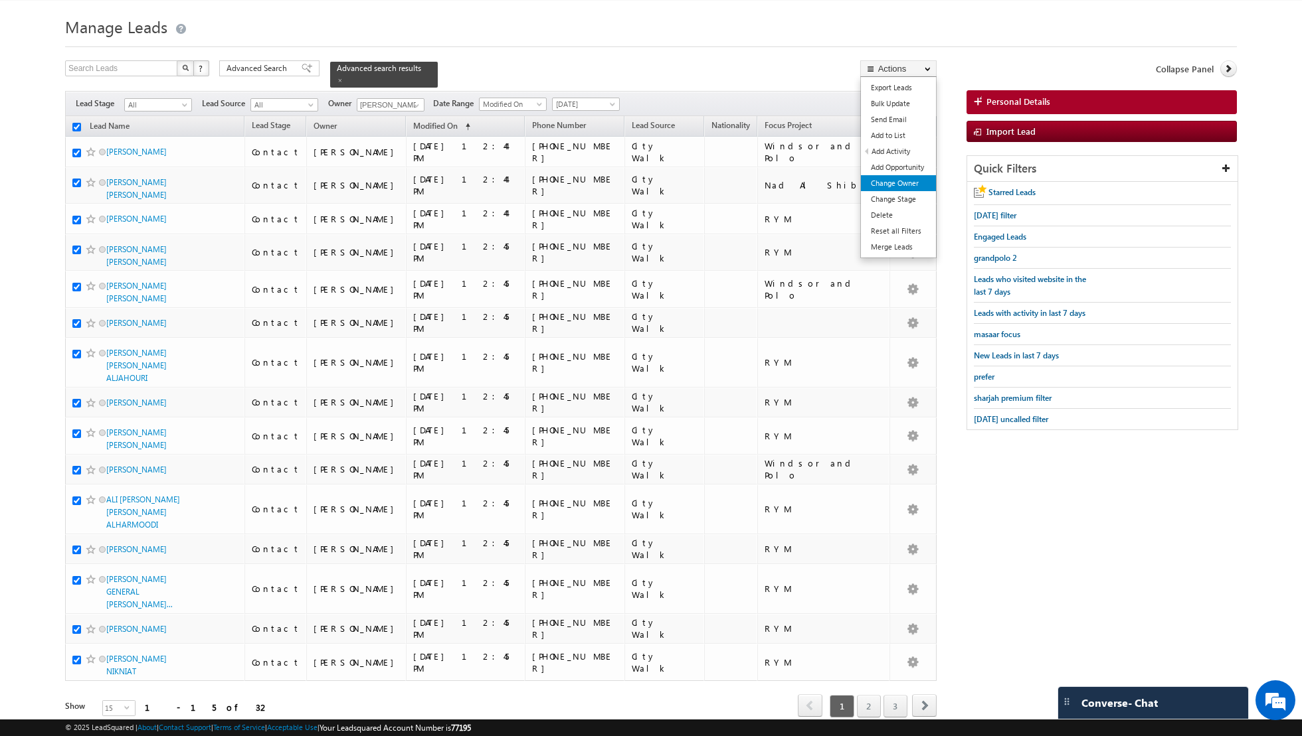
click at [900, 183] on link "Change Owner" at bounding box center [898, 183] width 75 height 16
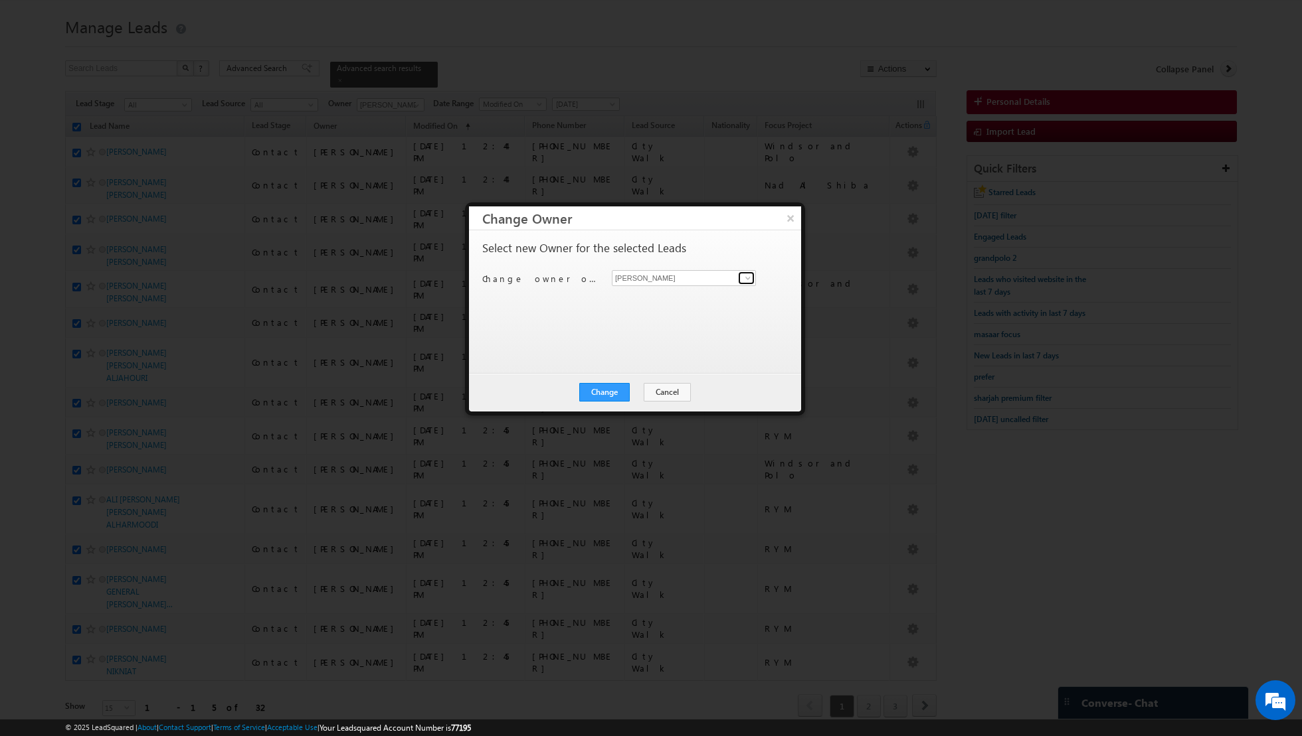
click at [749, 278] on span at bounding box center [747, 278] width 11 height 11
click at [687, 294] on link "[PERSON_NAME] [PERSON_NAME][EMAIL_ADDRESS][PERSON_NAME][DOMAIN_NAME]" at bounding box center [684, 298] width 144 height 25
click at [597, 390] on button "Change" at bounding box center [604, 392] width 50 height 19
click at [636, 388] on button "Close" at bounding box center [637, 392] width 43 height 19
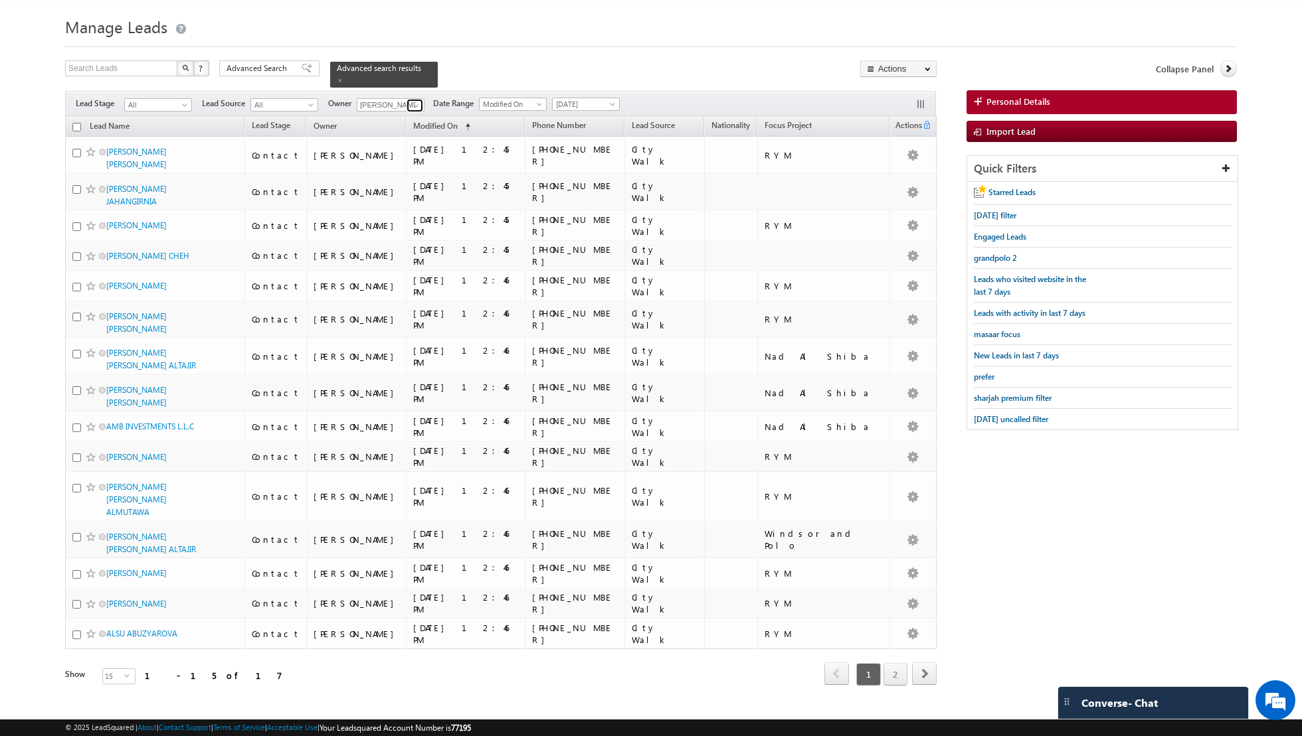
click at [412, 106] on span at bounding box center [416, 105] width 11 height 11
click at [408, 151] on span "[PERSON_NAME][EMAIL_ADDRESS][DOMAIN_NAME]" at bounding box center [422, 156] width 120 height 10
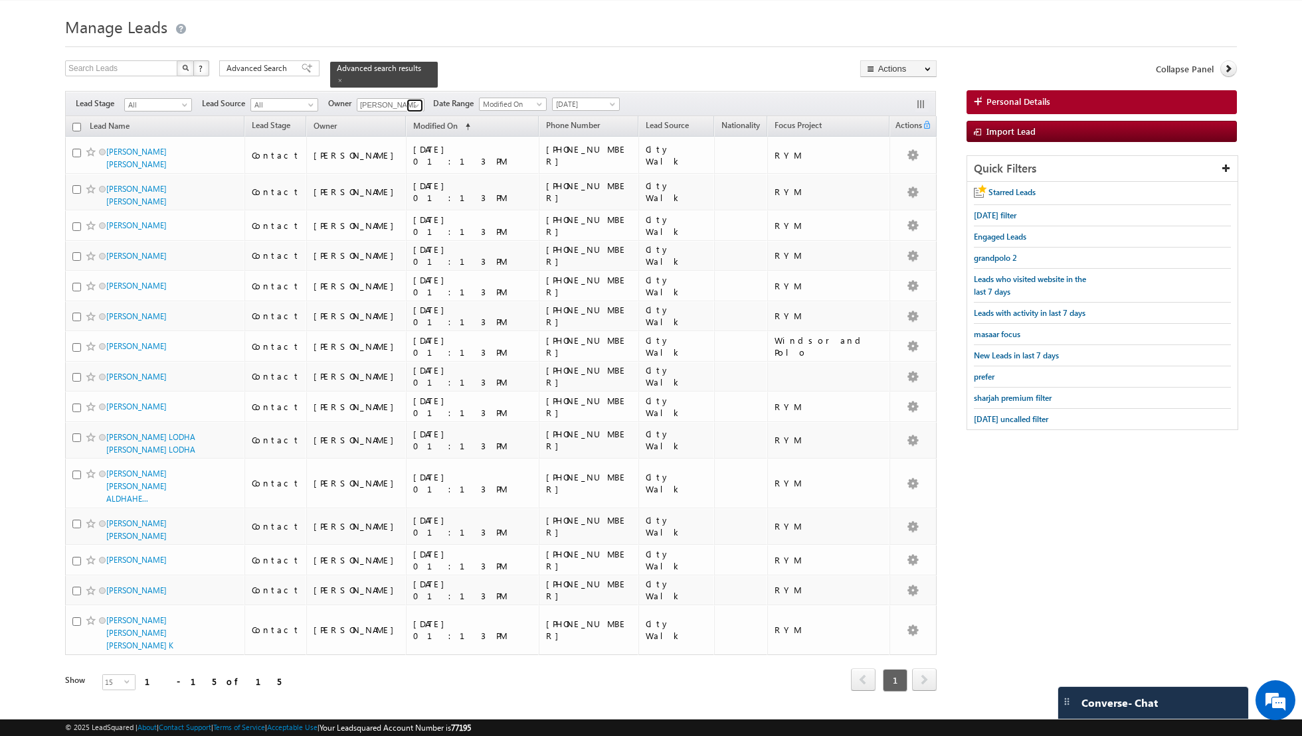
click at [407, 101] on link at bounding box center [414, 105] width 17 height 13
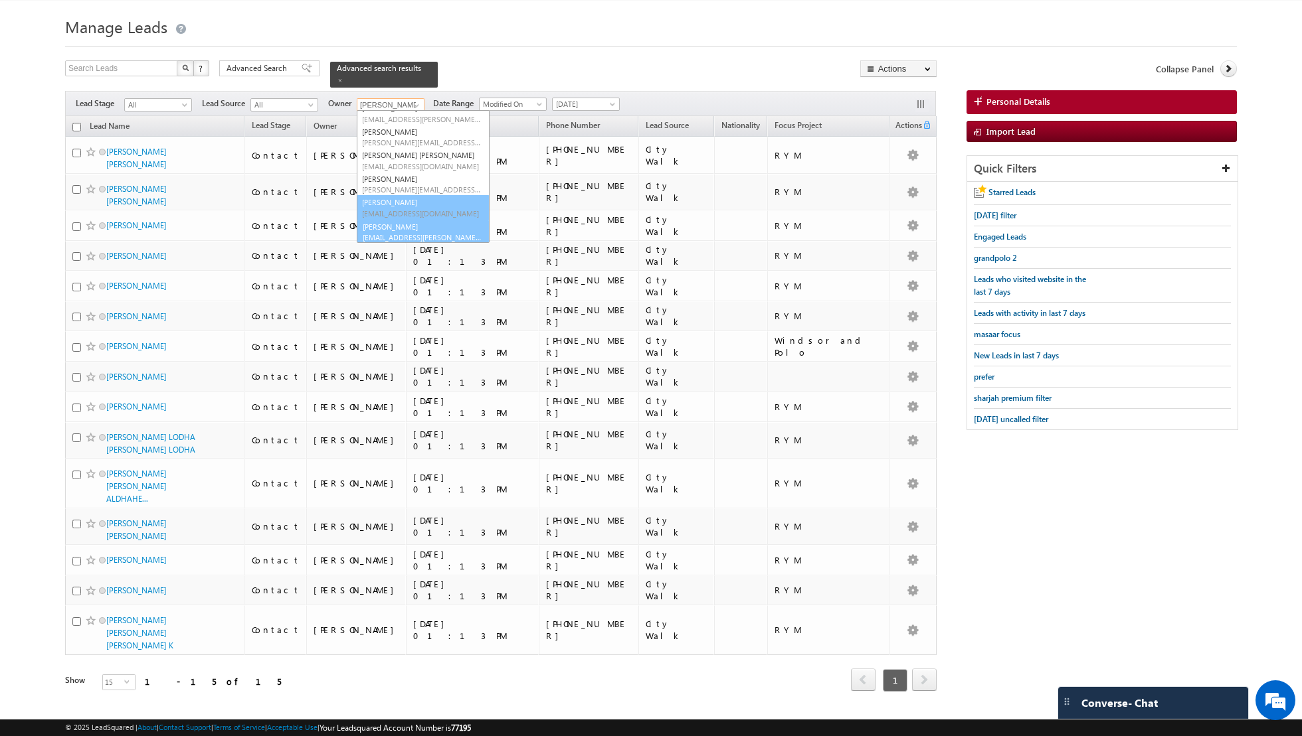
scroll to position [84, 0]
click at [396, 228] on link "[PERSON_NAME] [EMAIL_ADDRESS][PERSON_NAME][DOMAIN_NAME]" at bounding box center [423, 230] width 133 height 25
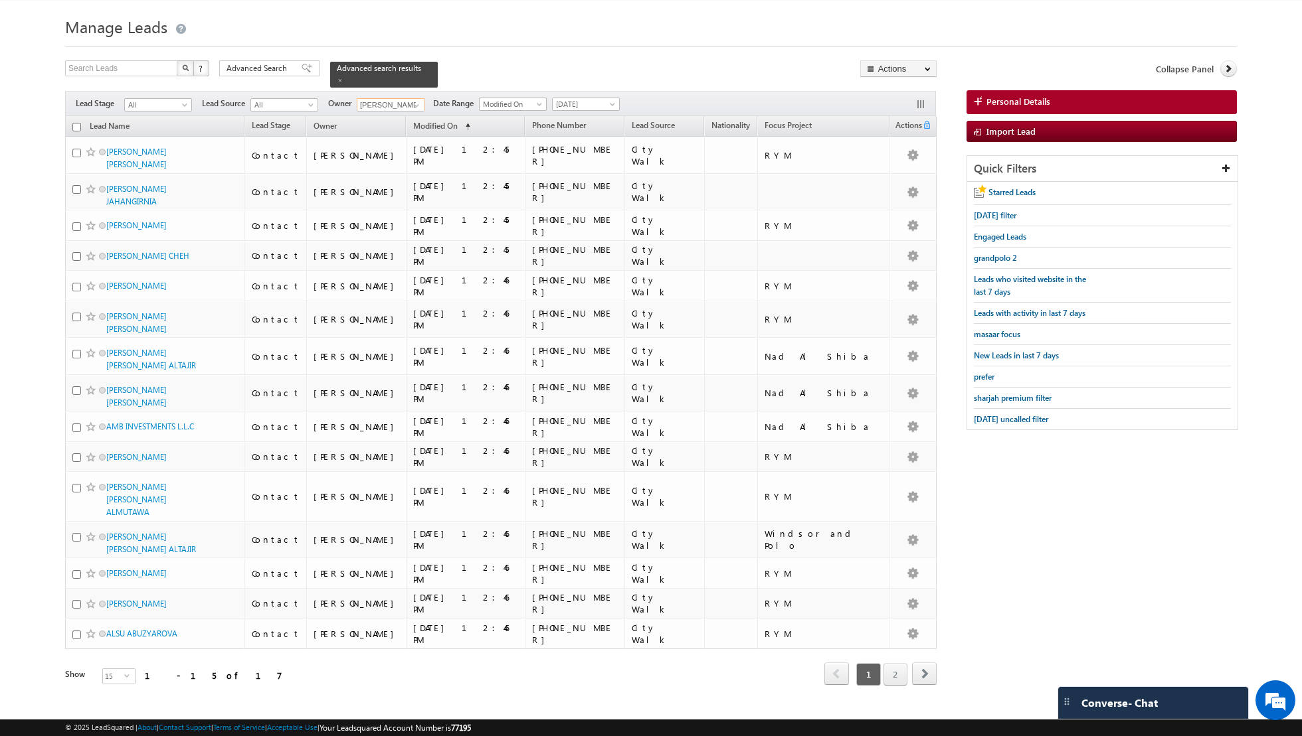
click at [78, 126] on input "checkbox" at bounding box center [76, 127] width 9 height 9
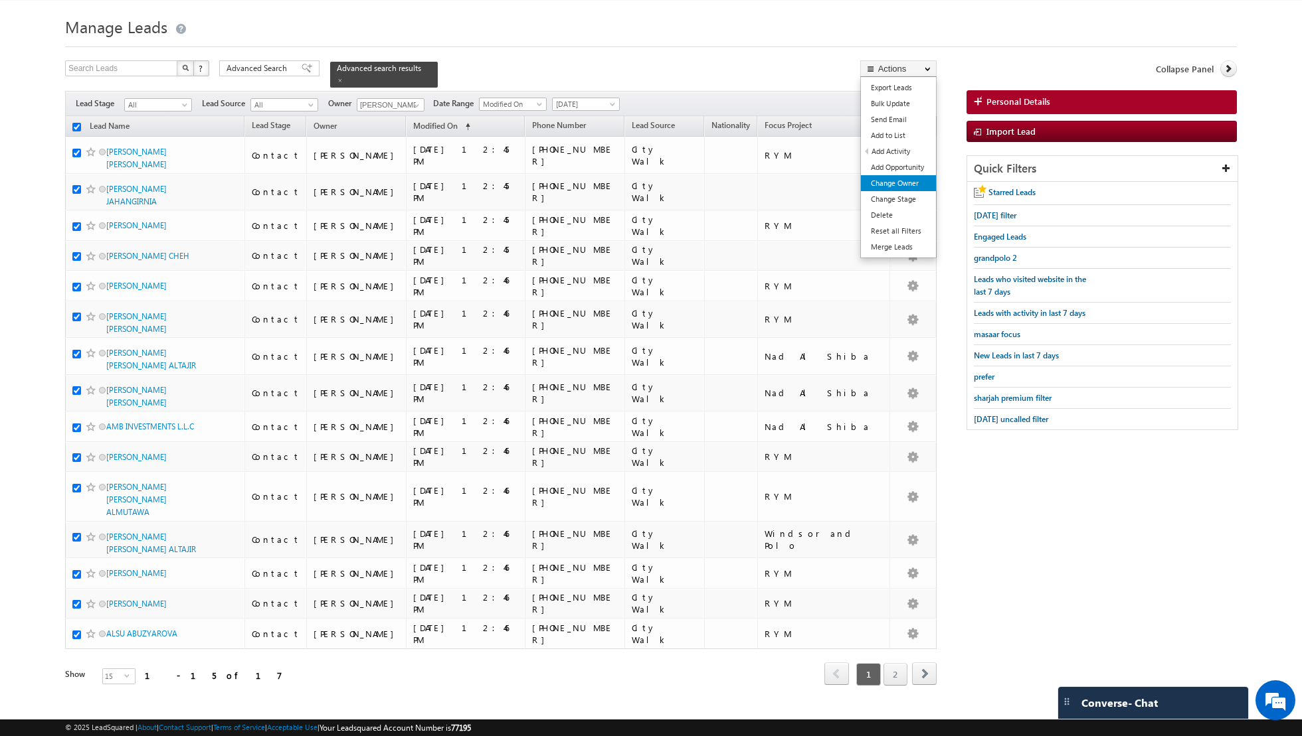
click at [896, 180] on link "Change Owner" at bounding box center [898, 183] width 75 height 16
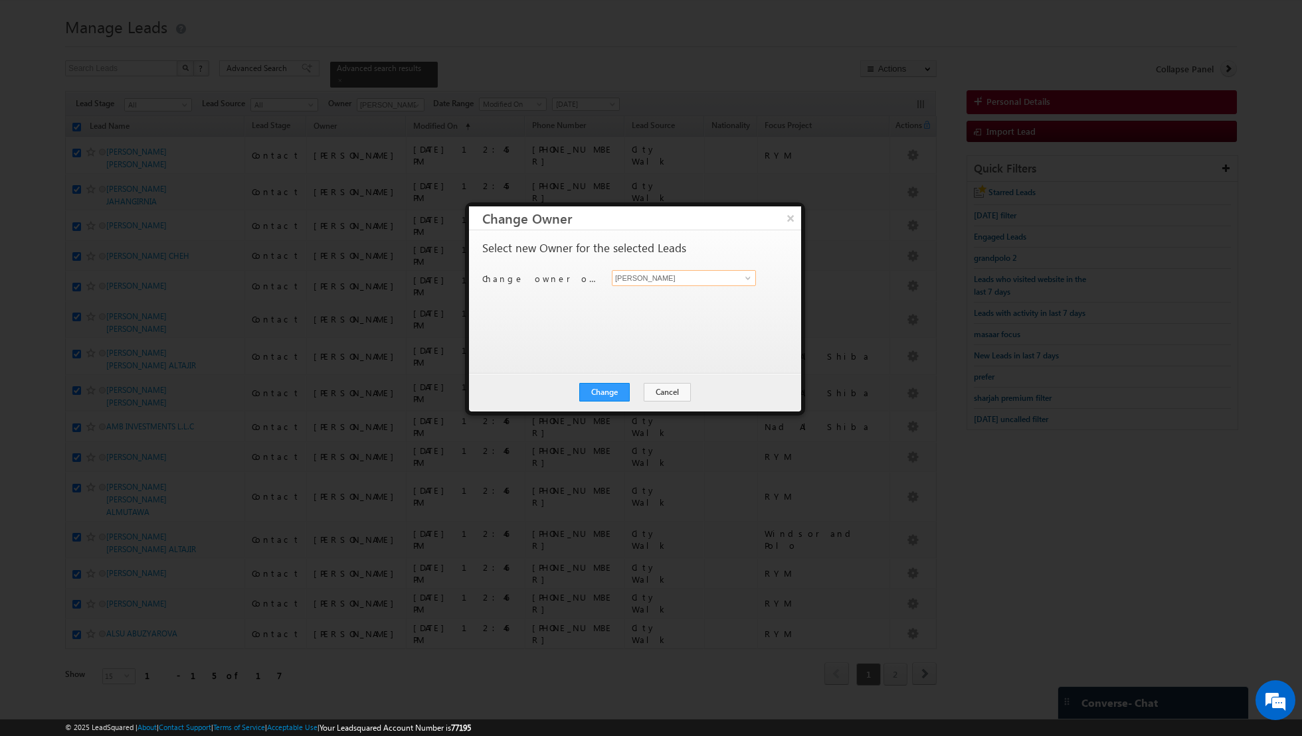
click at [736, 277] on input "[PERSON_NAME]" at bounding box center [684, 278] width 144 height 16
click at [653, 300] on span "[EMAIL_ADDRESS][DOMAIN_NAME]" at bounding box center [677, 303] width 120 height 10
click at [602, 388] on button "Change" at bounding box center [604, 392] width 50 height 19
click at [634, 388] on button "Close" at bounding box center [637, 392] width 43 height 19
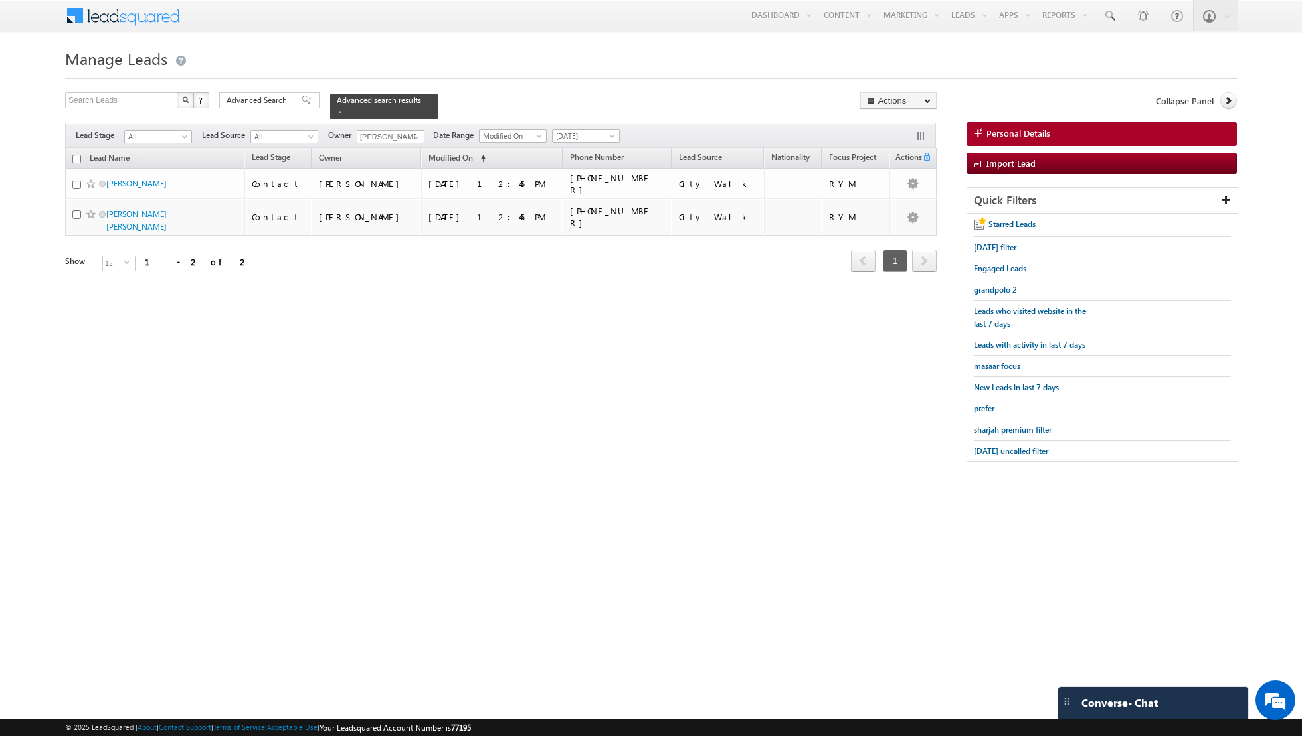
scroll to position [0, 0]
click at [304, 103] on div "Advanced Search" at bounding box center [269, 100] width 100 height 16
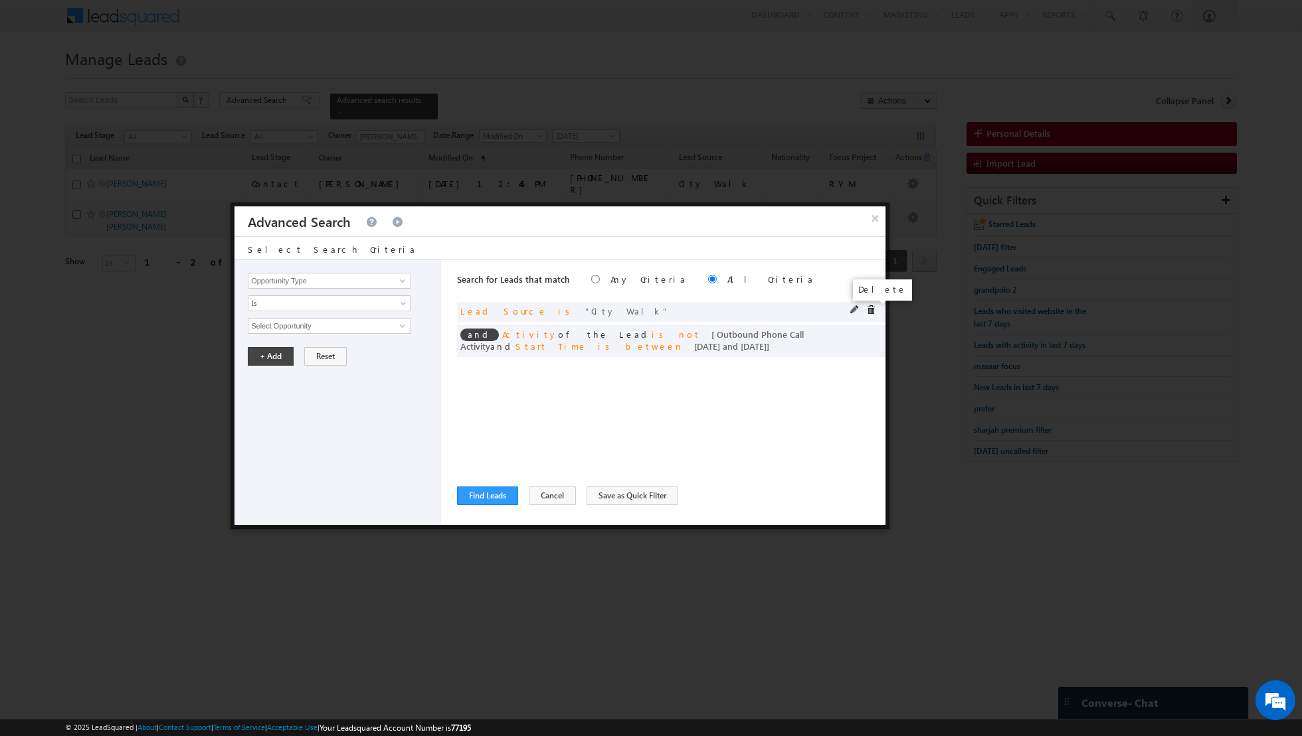
click at [871, 306] on span at bounding box center [870, 309] width 9 height 9
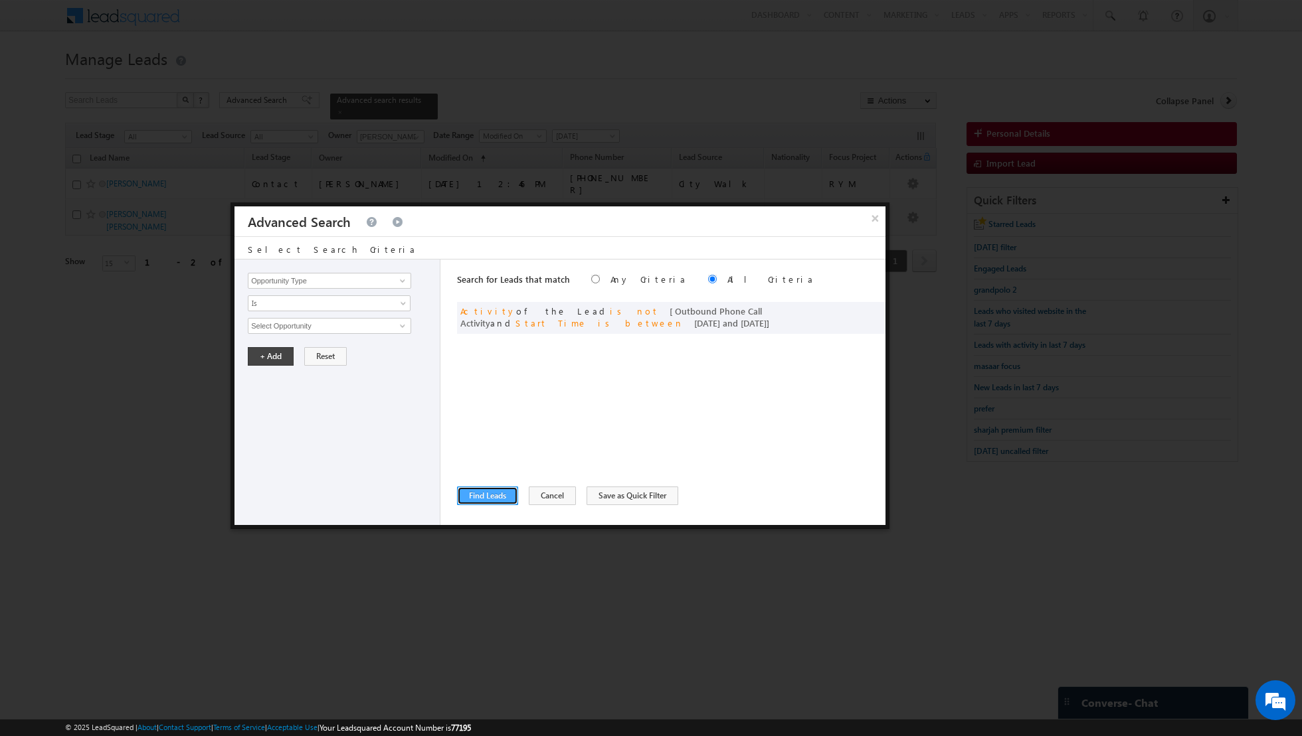
click at [481, 500] on button "Find Leads" at bounding box center [487, 496] width 61 height 19
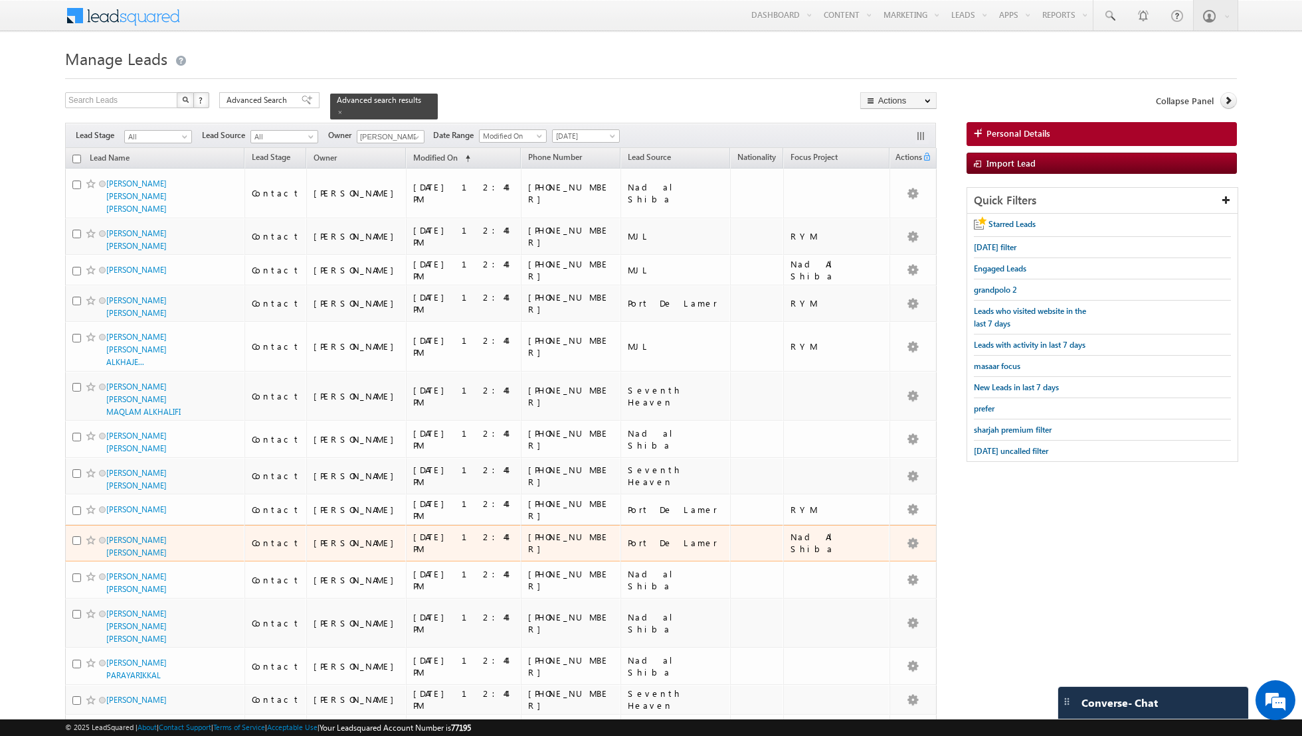
scroll to position [49, 0]
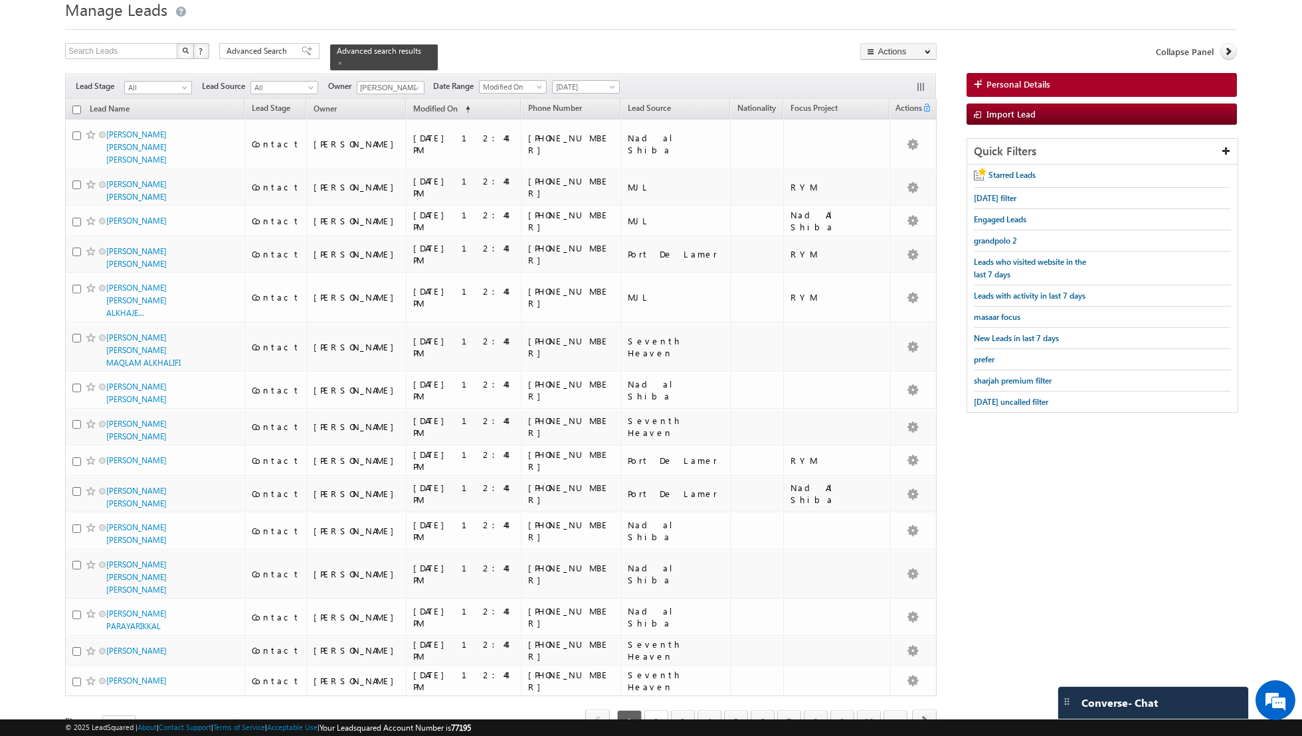
click at [659, 711] on link "2" at bounding box center [656, 722] width 24 height 23
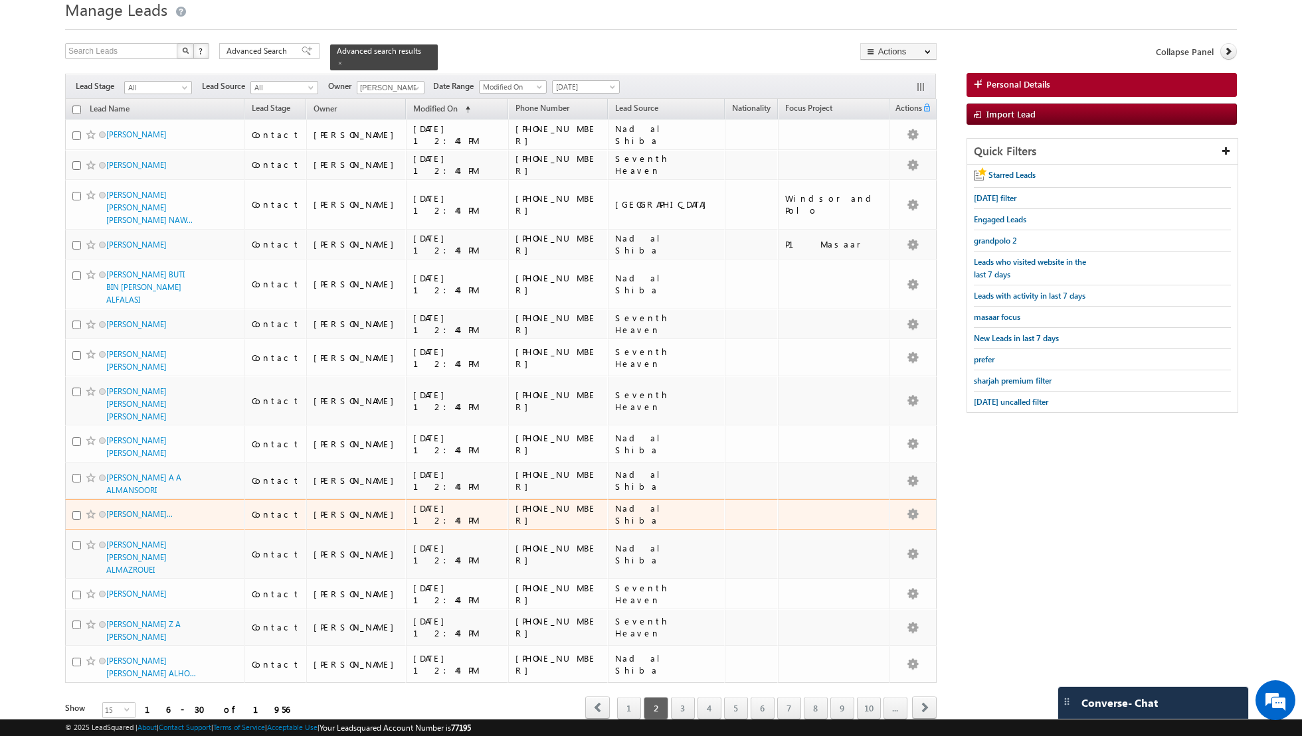
scroll to position [125, 0]
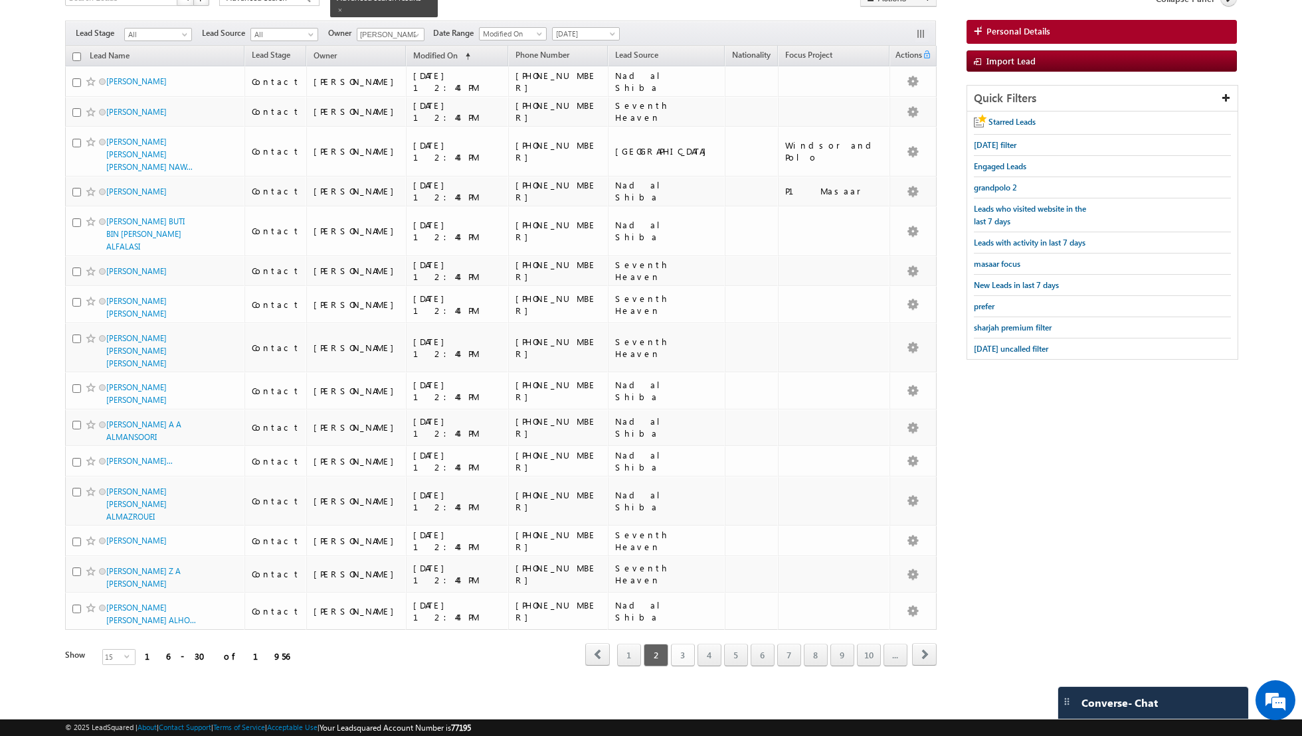
click at [688, 658] on link "3" at bounding box center [683, 655] width 24 height 23
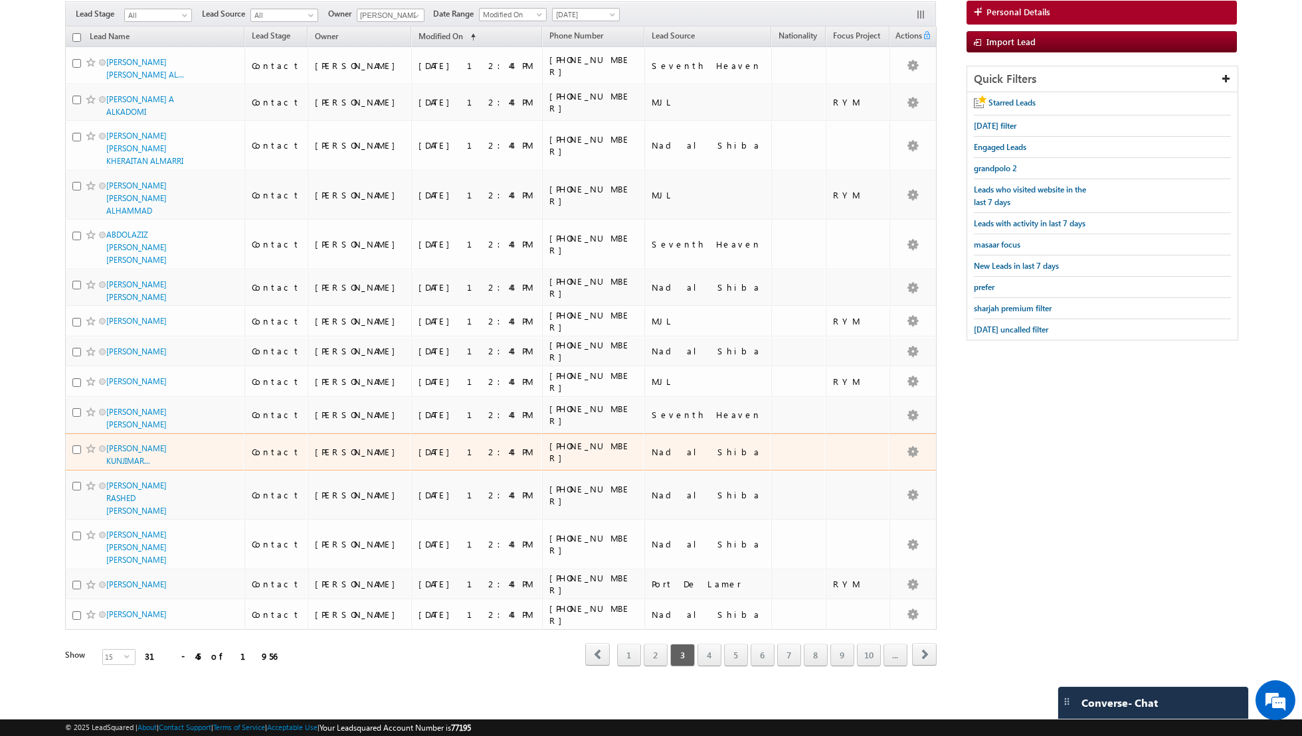
scroll to position [120, 0]
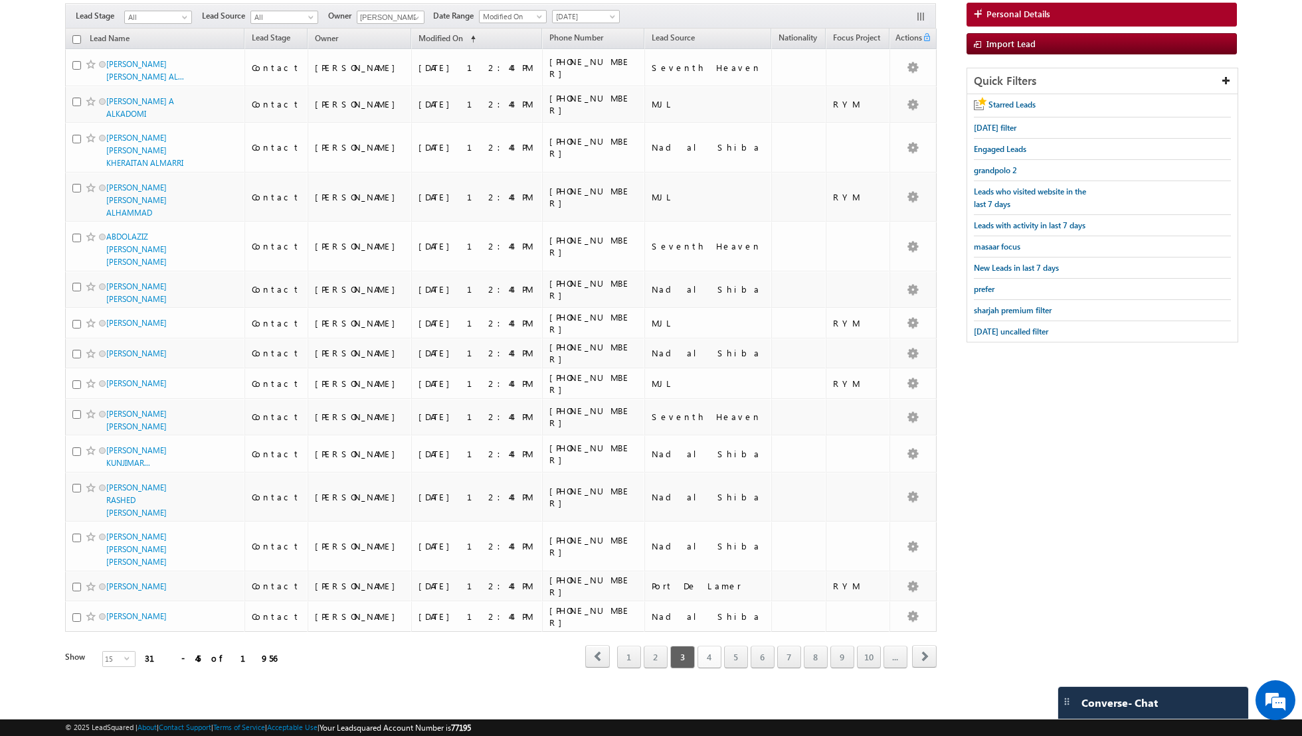
click at [704, 652] on link "4" at bounding box center [709, 657] width 24 height 23
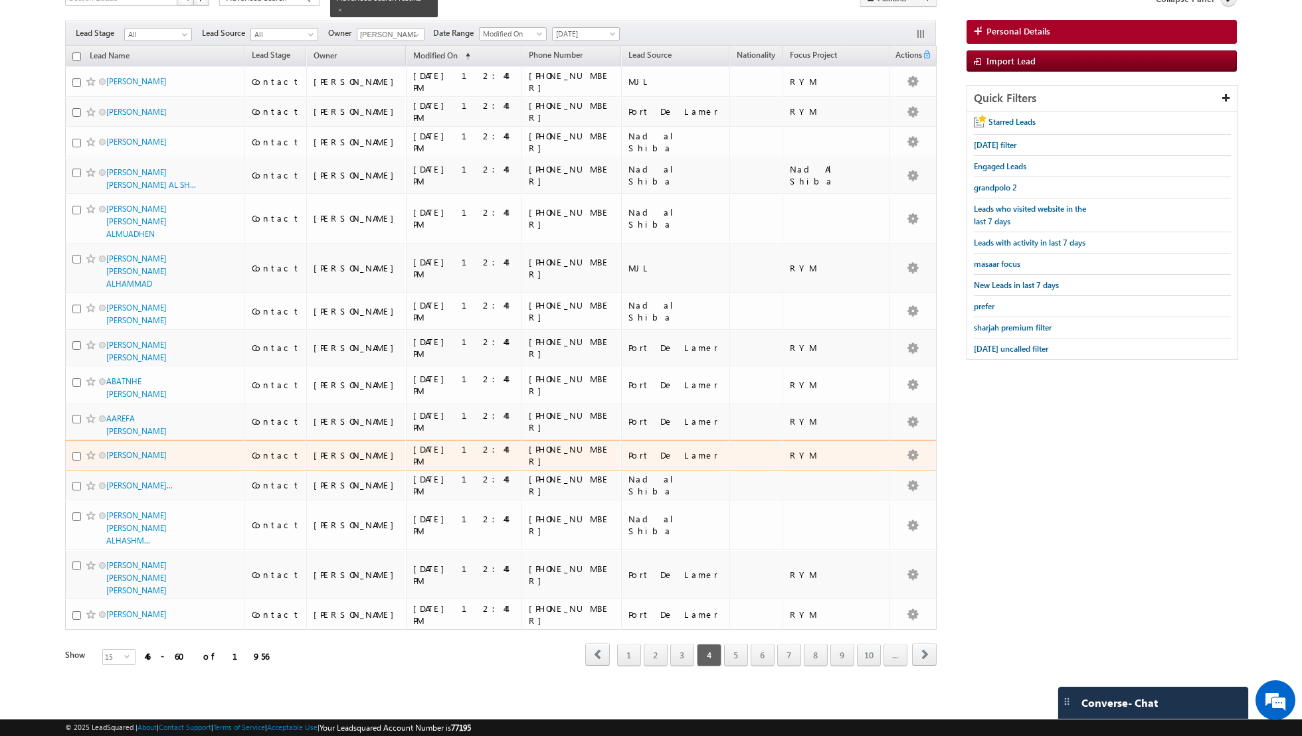
scroll to position [80, 0]
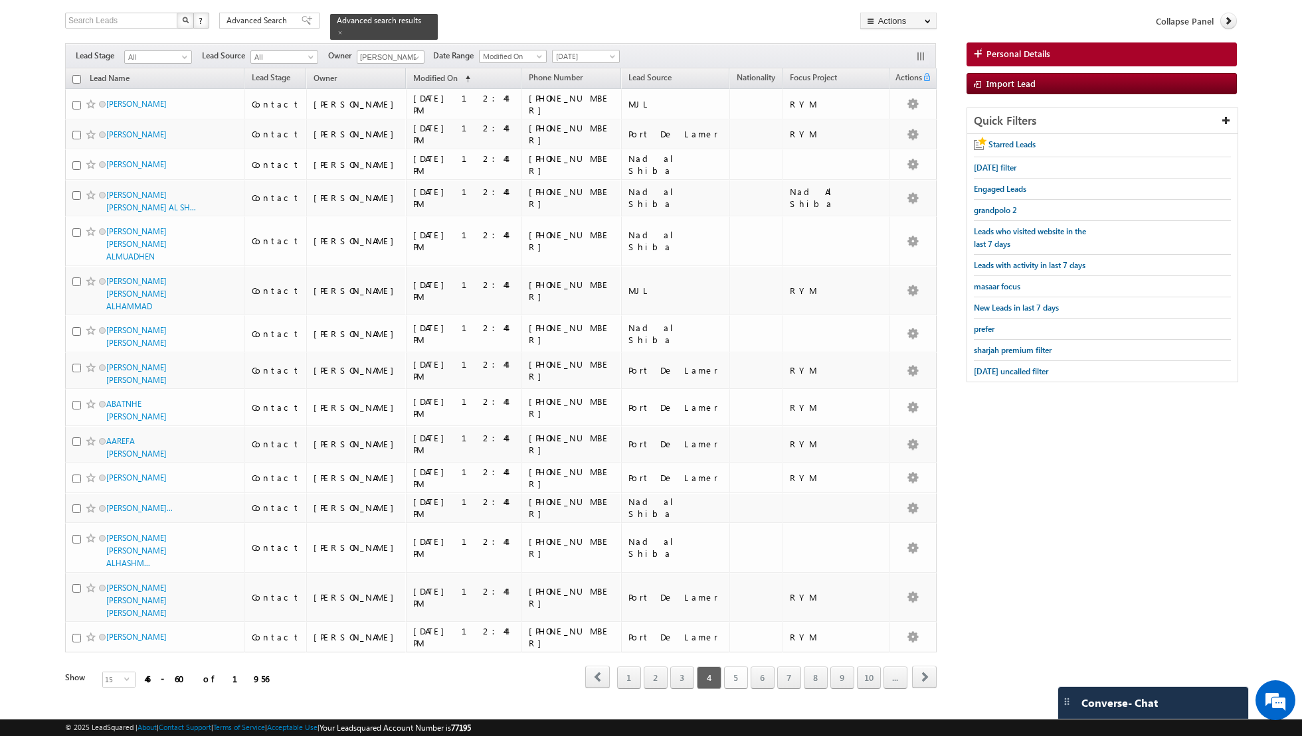
click at [744, 667] on link "5" at bounding box center [736, 678] width 24 height 23
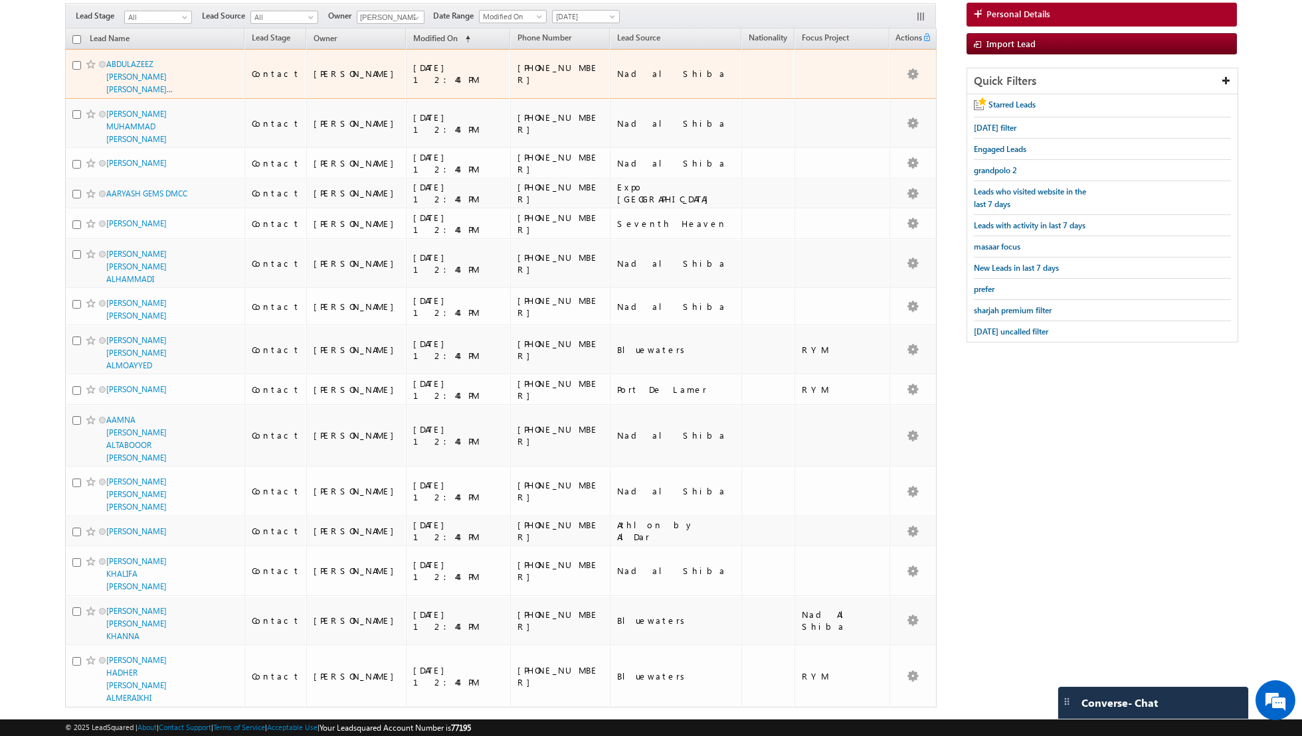
scroll to position [0, 0]
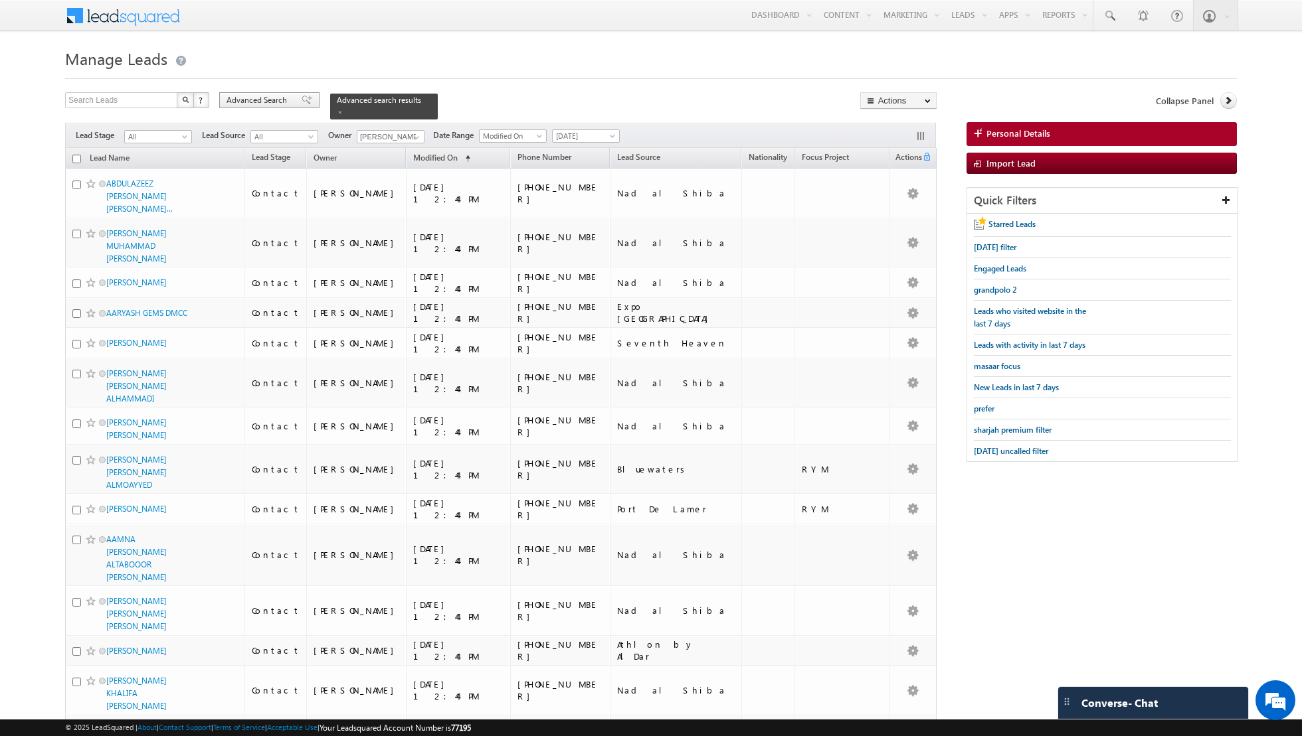
click at [302, 100] on span at bounding box center [307, 100] width 11 height 9
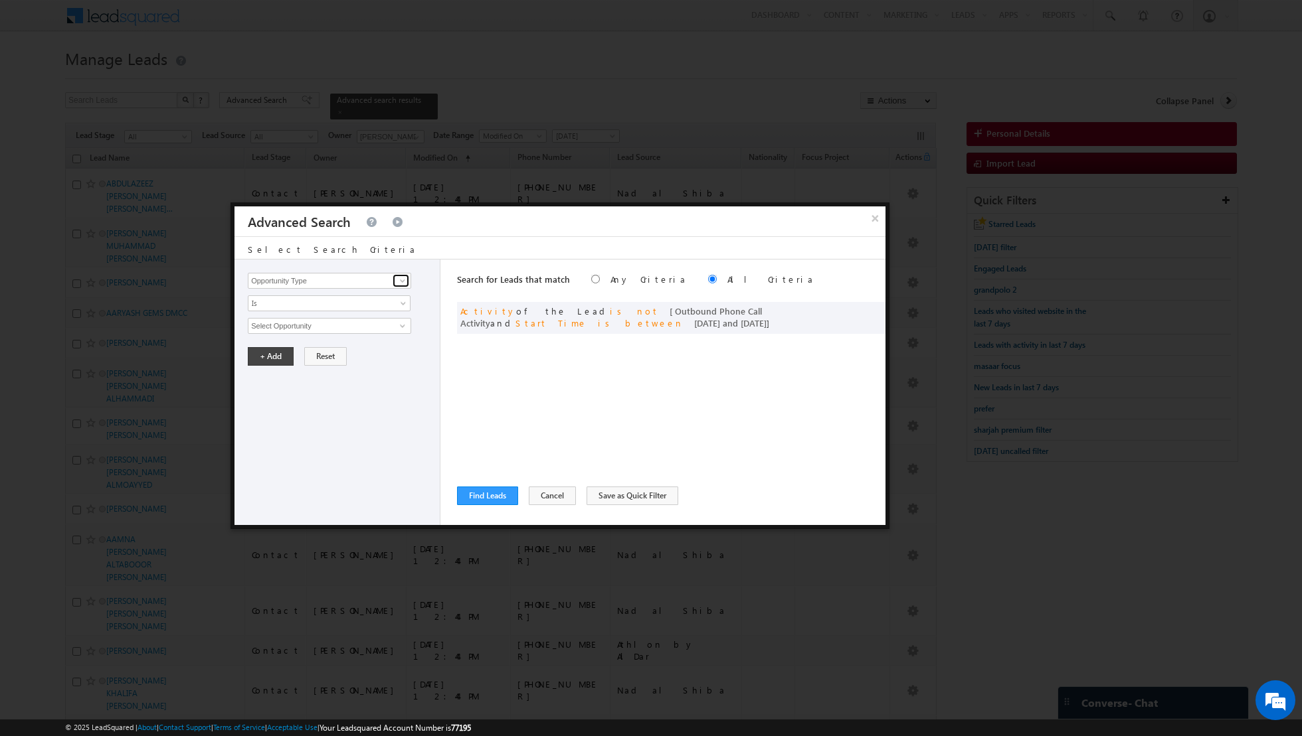
click at [402, 282] on span at bounding box center [402, 281] width 11 height 11
click at [365, 305] on link "Lead Source" at bounding box center [329, 307] width 163 height 15
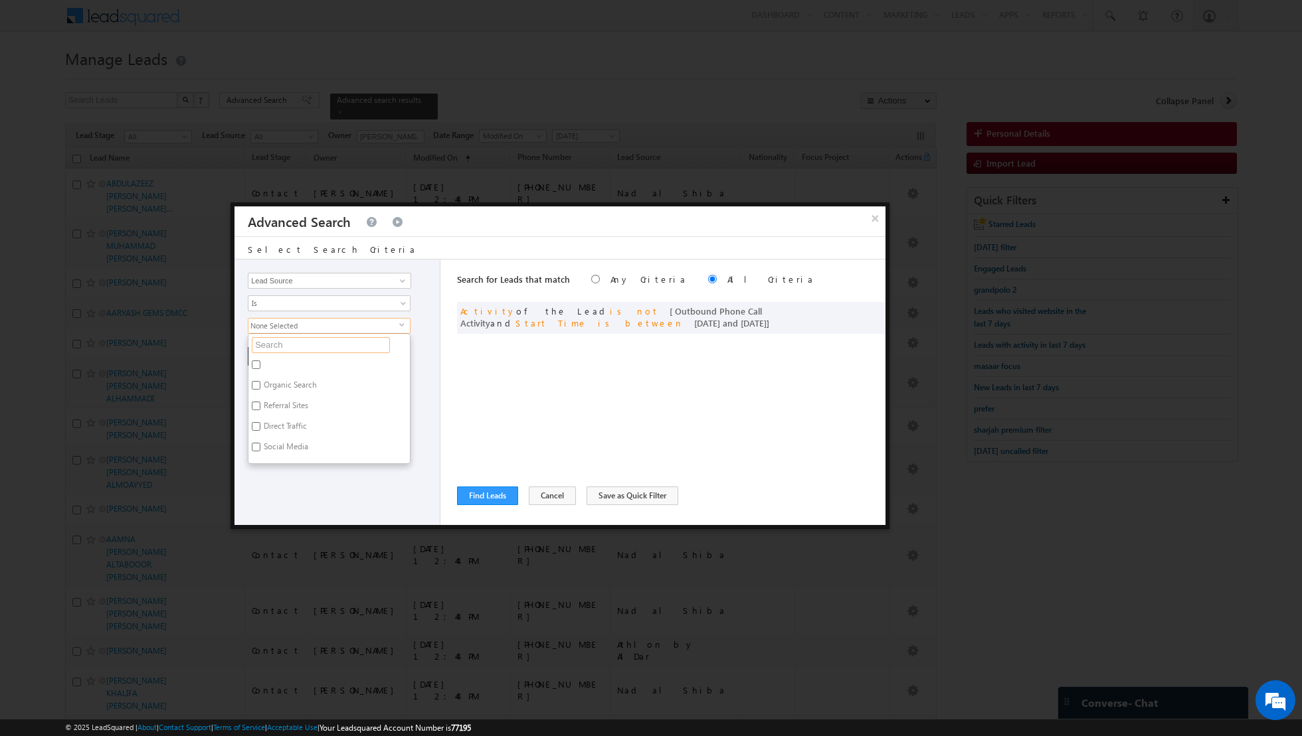
click at [340, 339] on input "text" at bounding box center [321, 345] width 138 height 16
click at [278, 361] on label "Port De Lamer" at bounding box center [287, 367] width 78 height 21
click at [260, 361] on input "Port De Lamer" at bounding box center [256, 365] width 9 height 9
click at [296, 471] on div "Opportunity Type Lead Activity Task Sales Group Prospect Id Address 1 Address 2…" at bounding box center [337, 393] width 206 height 266
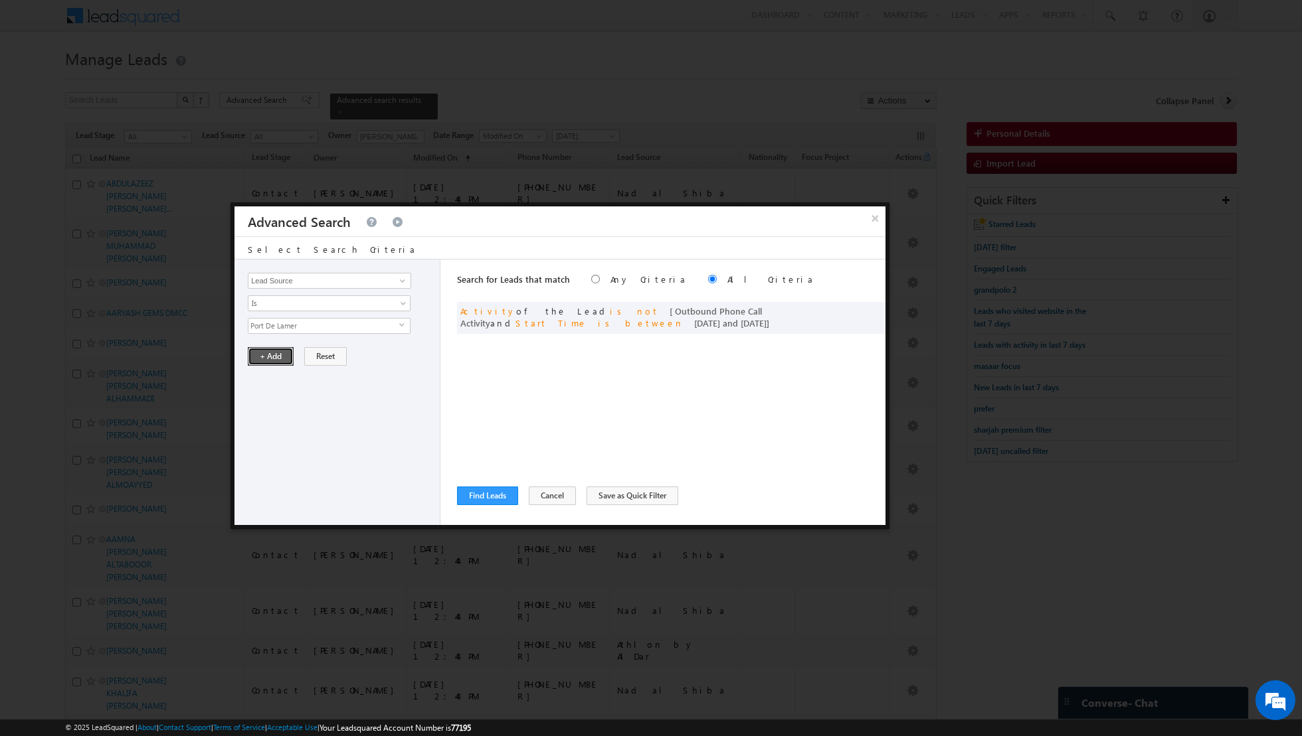
click at [264, 356] on button "+ Add" at bounding box center [271, 356] width 46 height 19
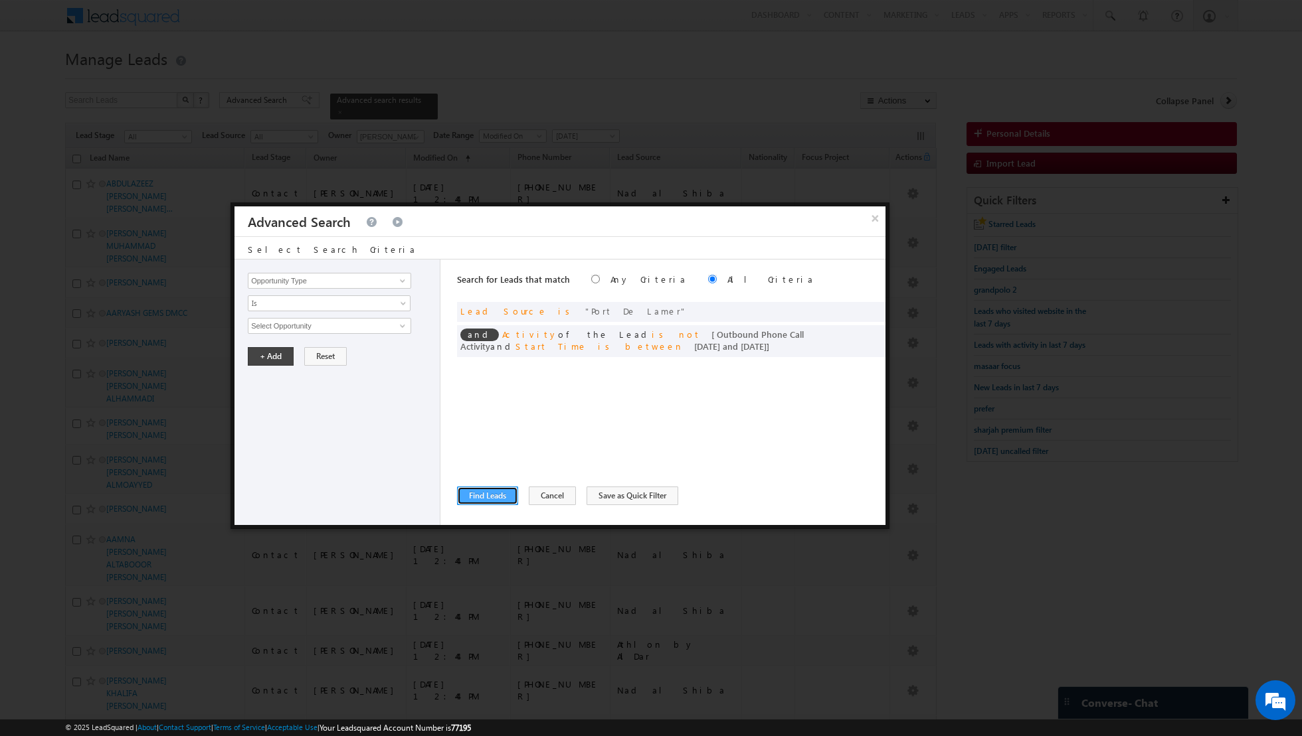
click at [487, 494] on button "Find Leads" at bounding box center [487, 496] width 61 height 19
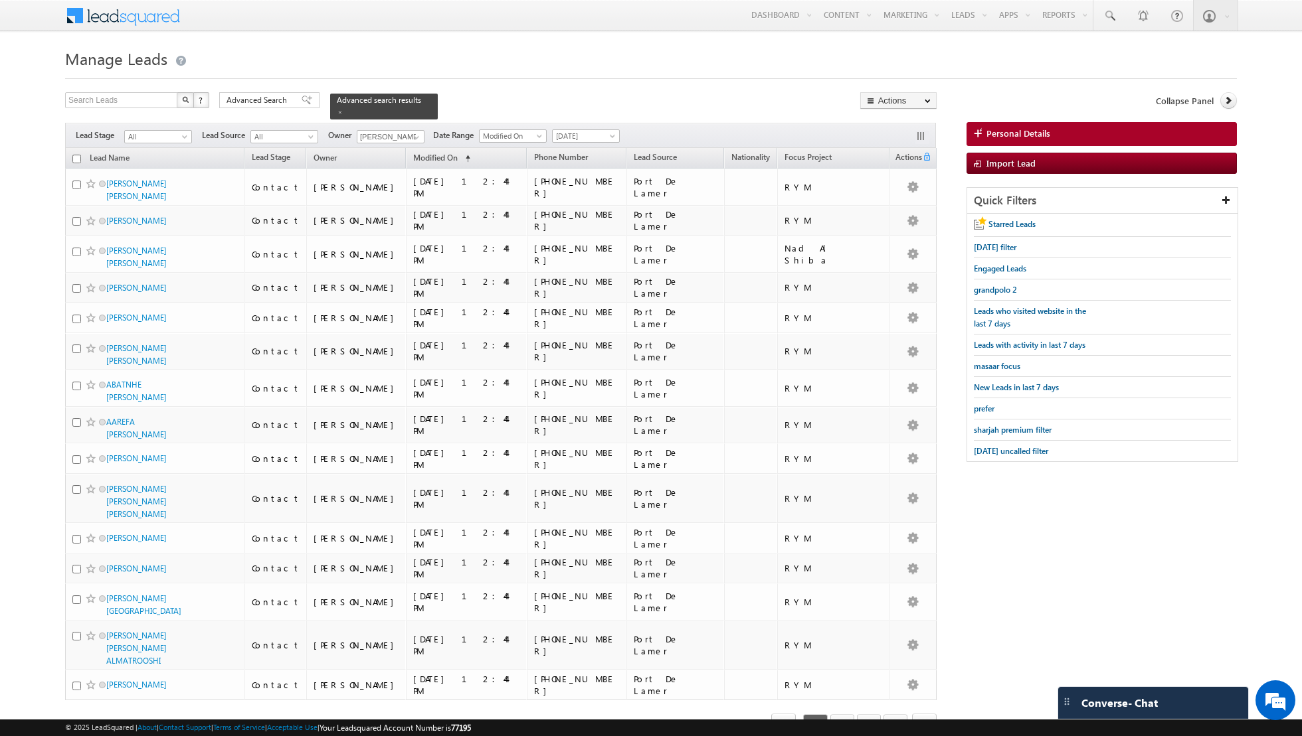
click at [76, 157] on input "checkbox" at bounding box center [76, 159] width 9 height 9
checkbox input "true"
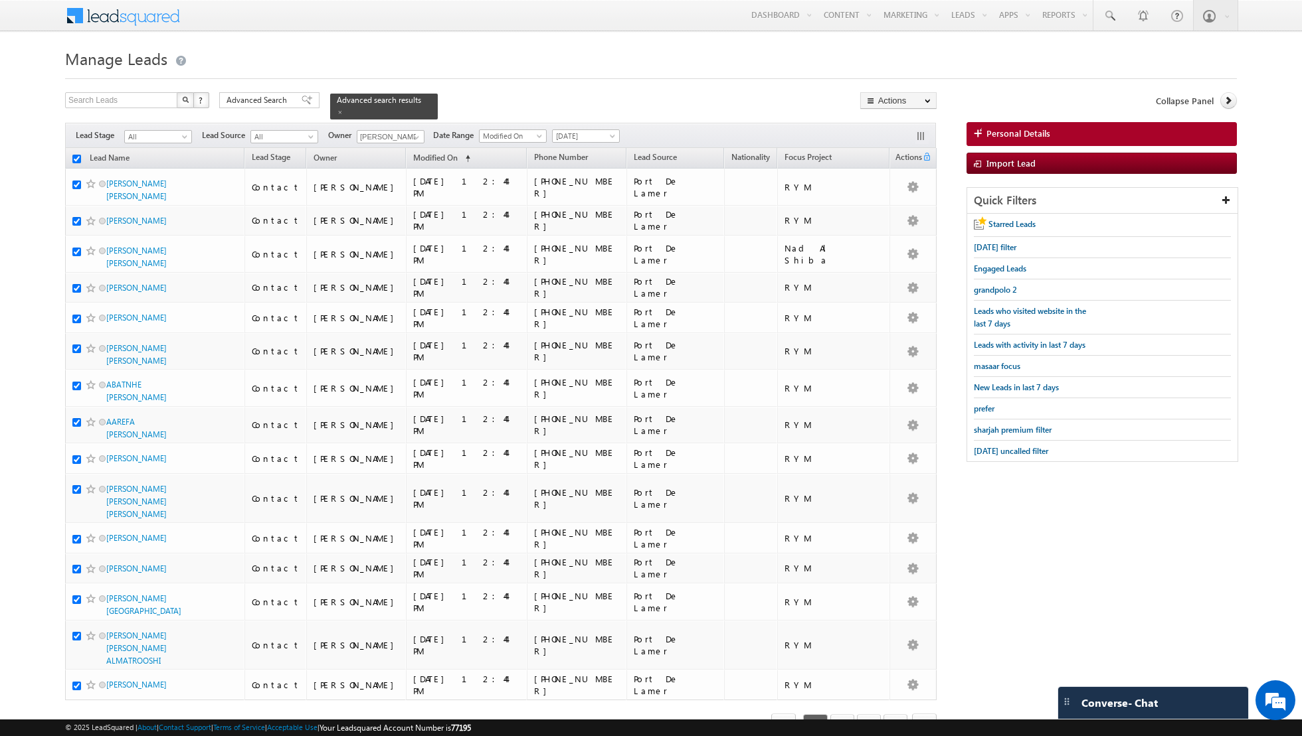
checkbox input "true"
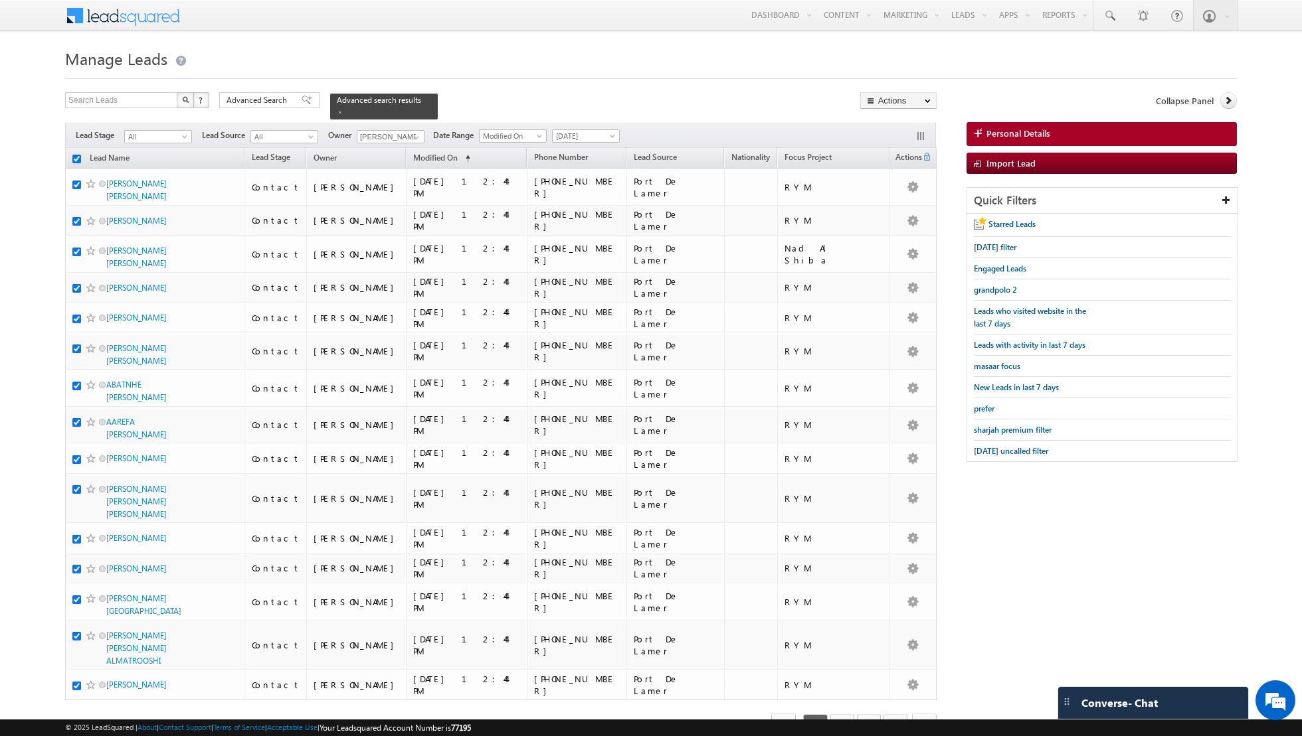
checkbox input "true"
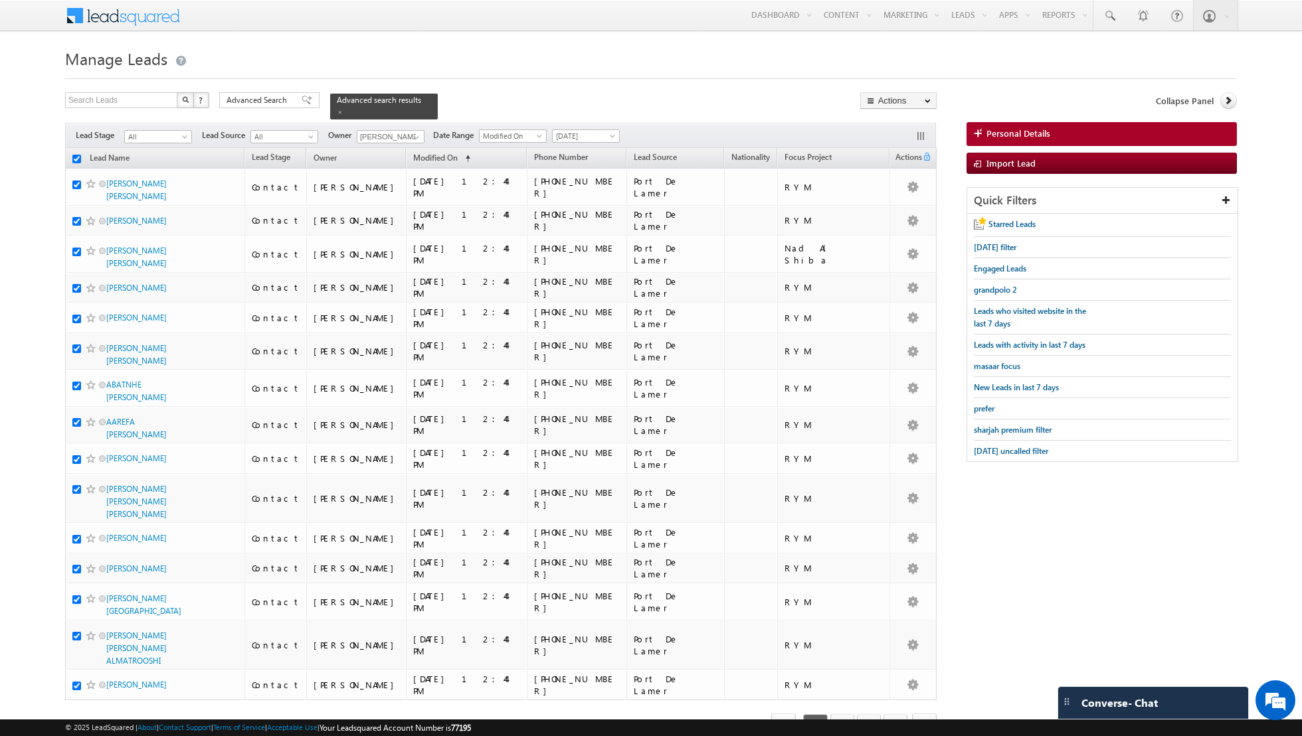
checkbox input "true"
click at [903, 216] on link "Change Owner" at bounding box center [898, 215] width 75 height 16
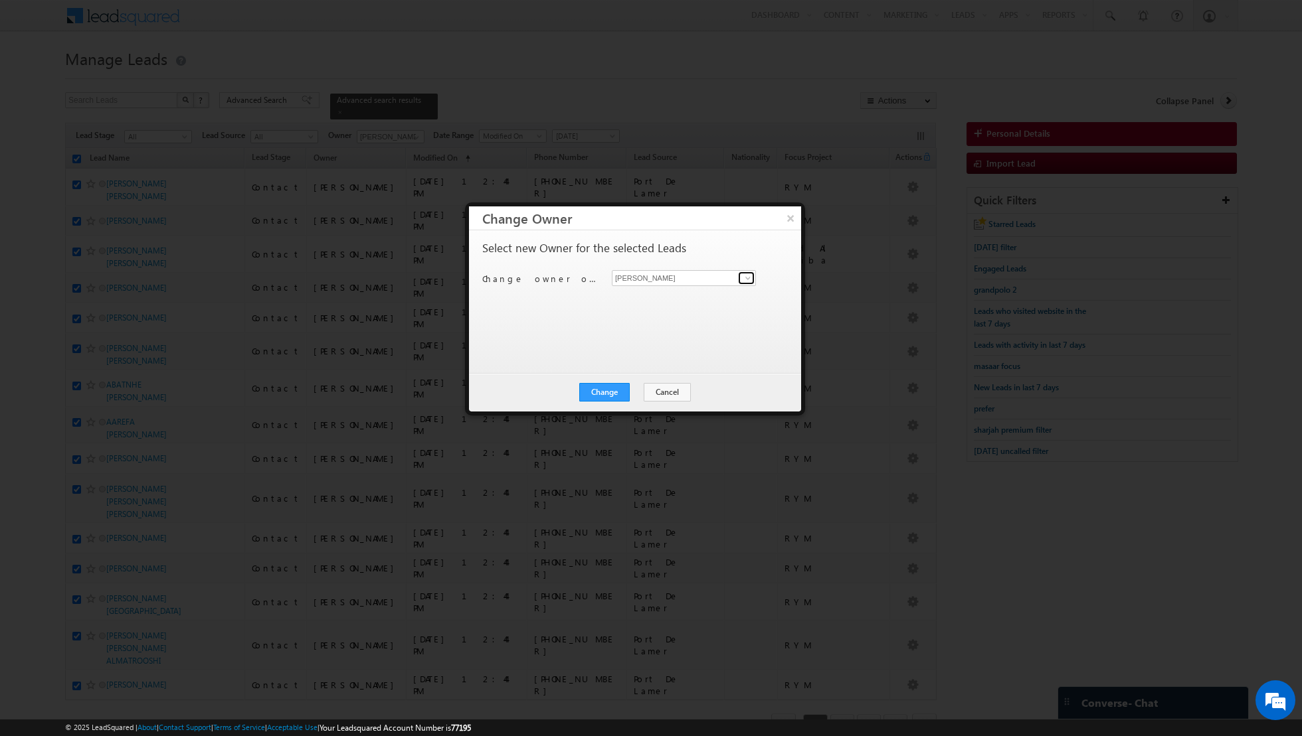
click at [742, 274] on span at bounding box center [747, 278] width 11 height 11
click at [678, 300] on span "[PERSON_NAME][EMAIL_ADDRESS][DOMAIN_NAME]" at bounding box center [677, 303] width 120 height 10
type input "[PERSON_NAME]"
click at [606, 398] on button "Change" at bounding box center [604, 392] width 50 height 19
click at [641, 394] on button "Close" at bounding box center [637, 392] width 43 height 19
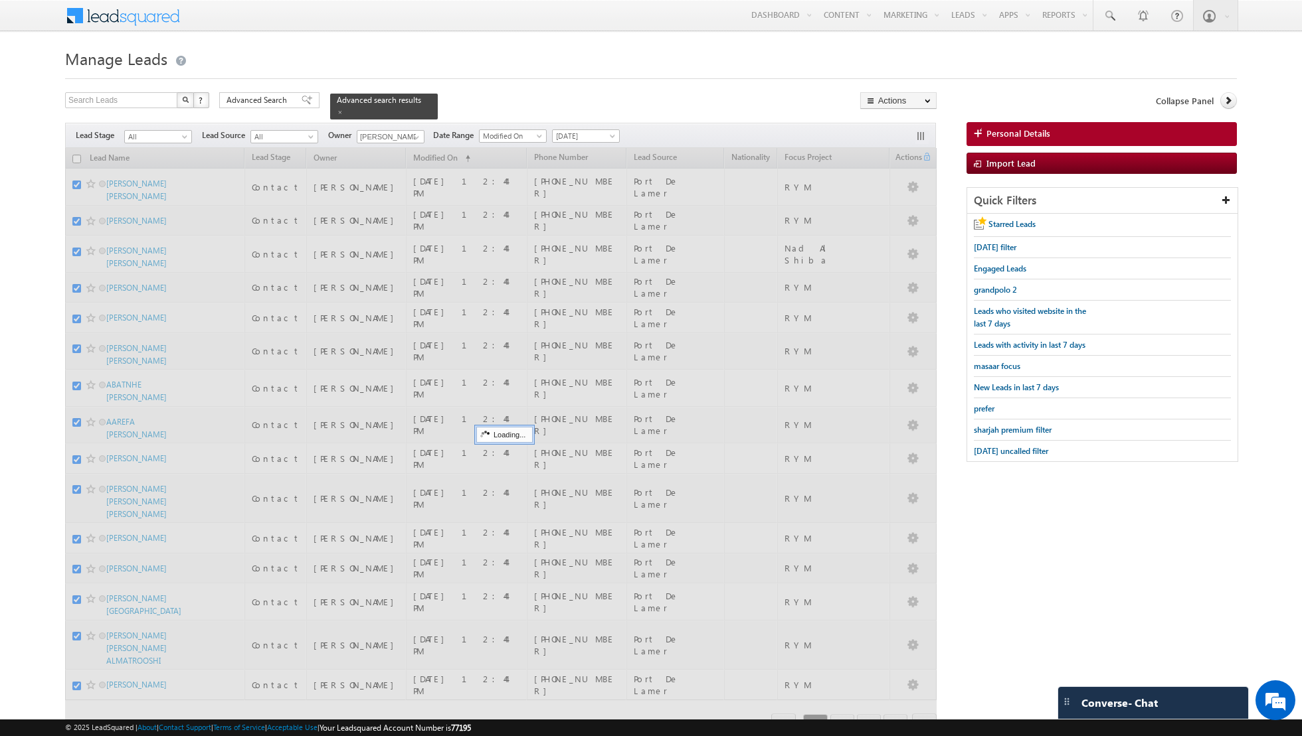
checkbox input "false"
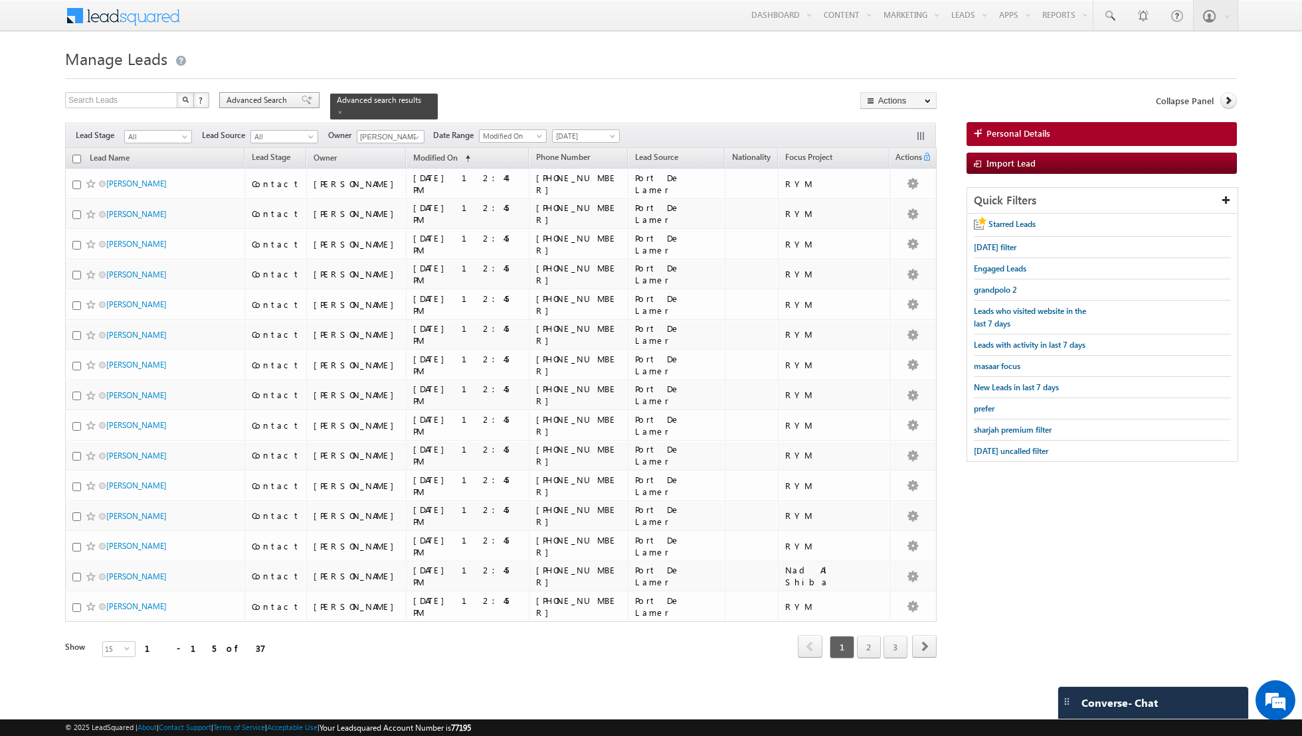
click at [302, 101] on span at bounding box center [307, 100] width 11 height 9
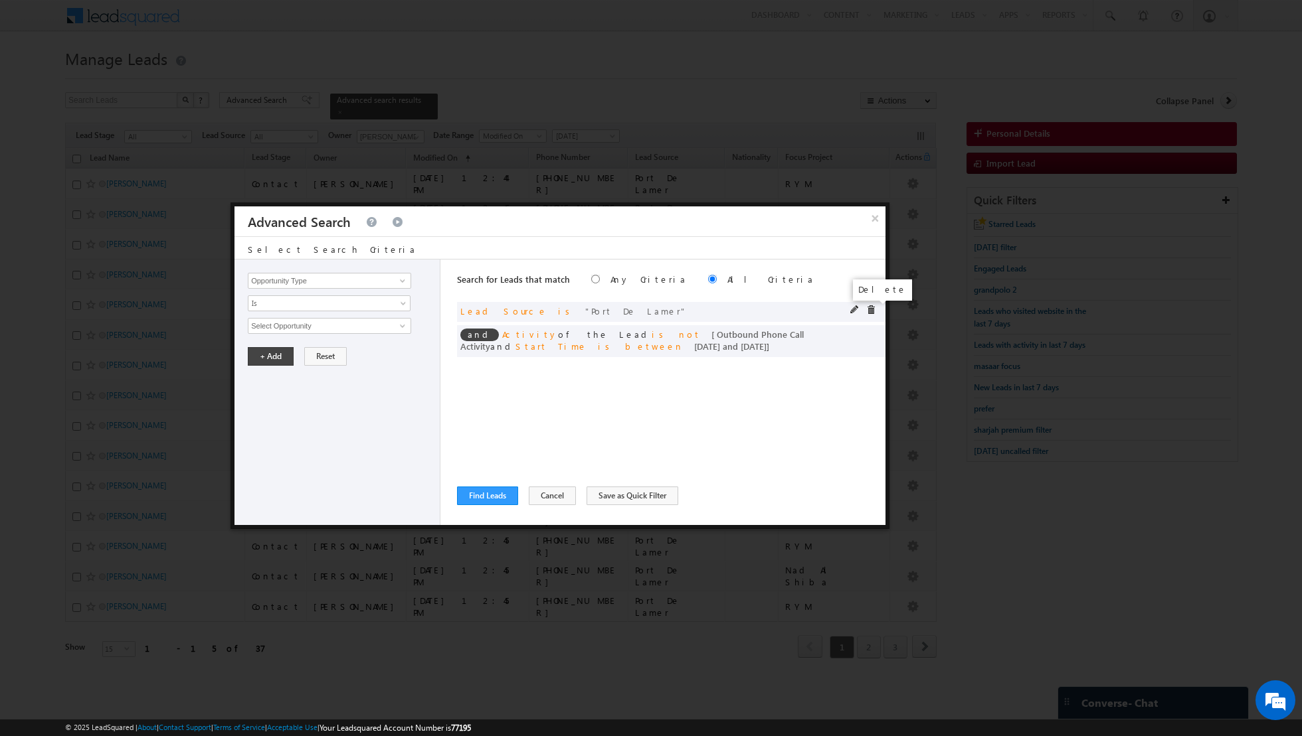
click at [870, 305] on span at bounding box center [870, 309] width 9 height 9
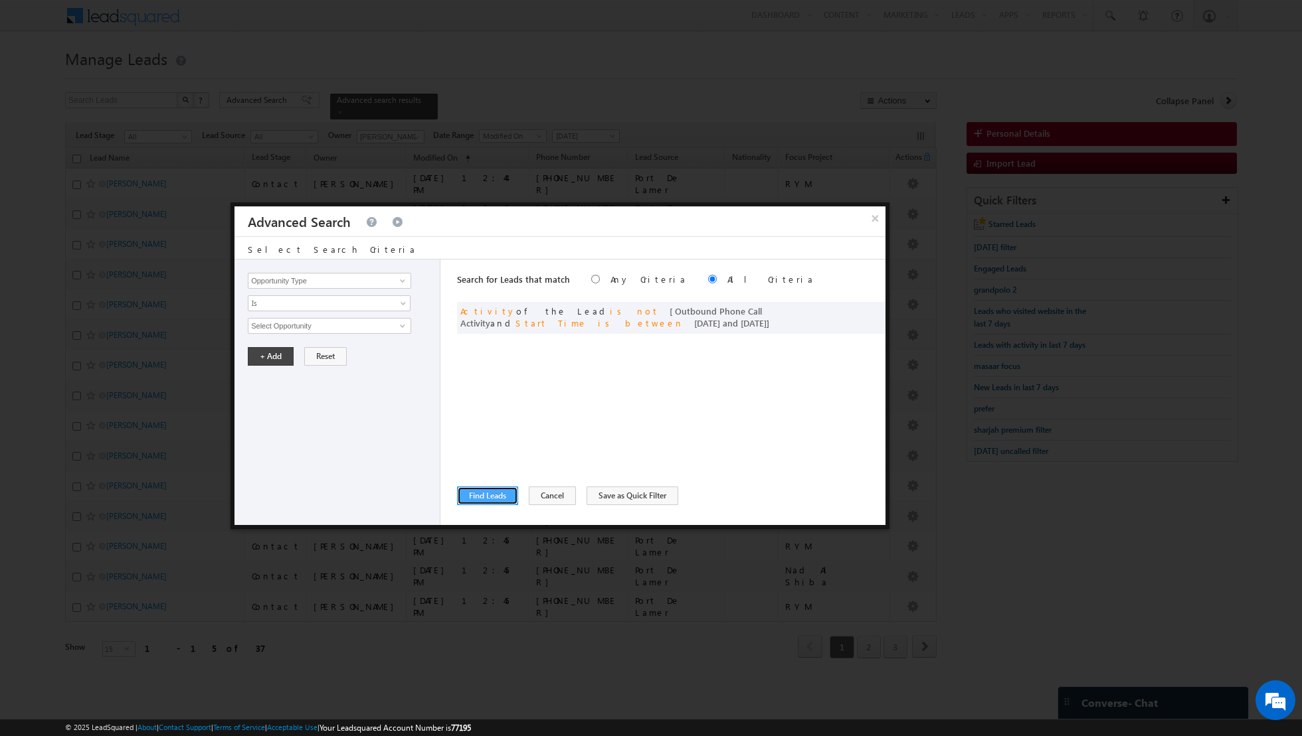
click at [490, 493] on button "Find Leads" at bounding box center [487, 496] width 61 height 19
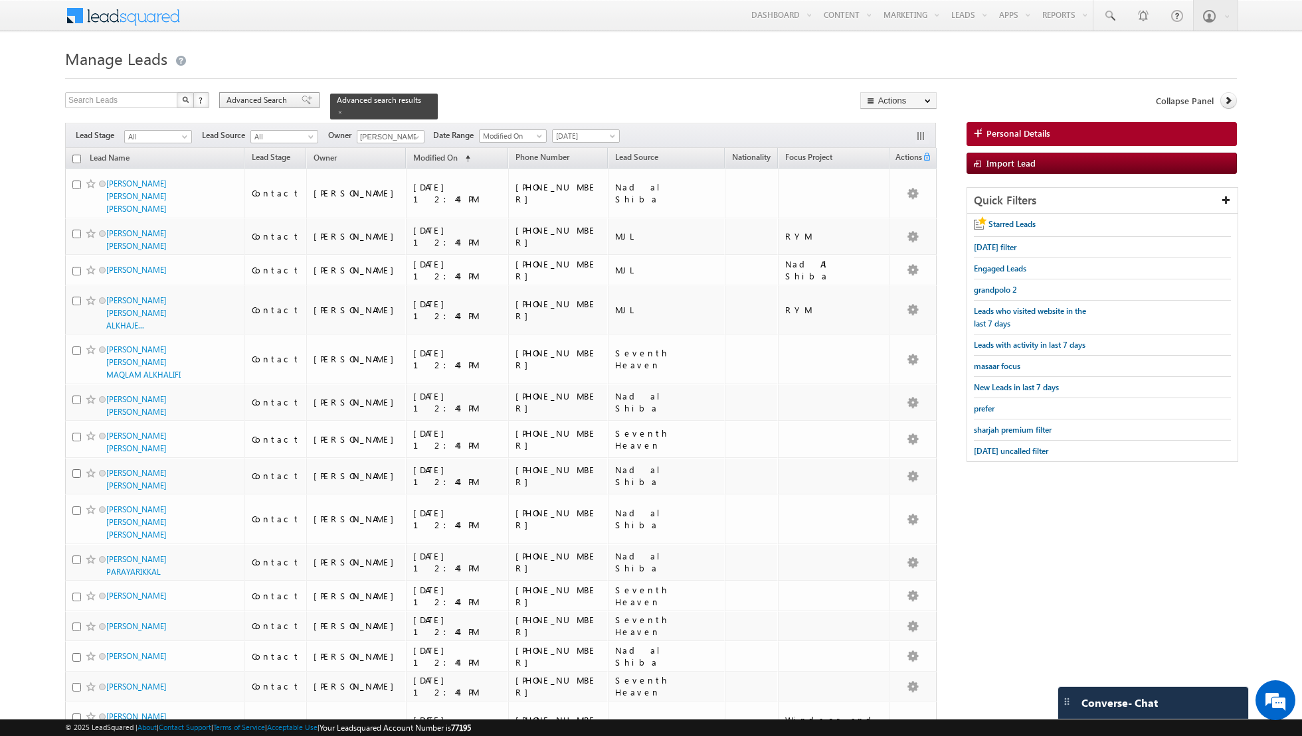
click at [302, 98] on span at bounding box center [307, 100] width 11 height 9
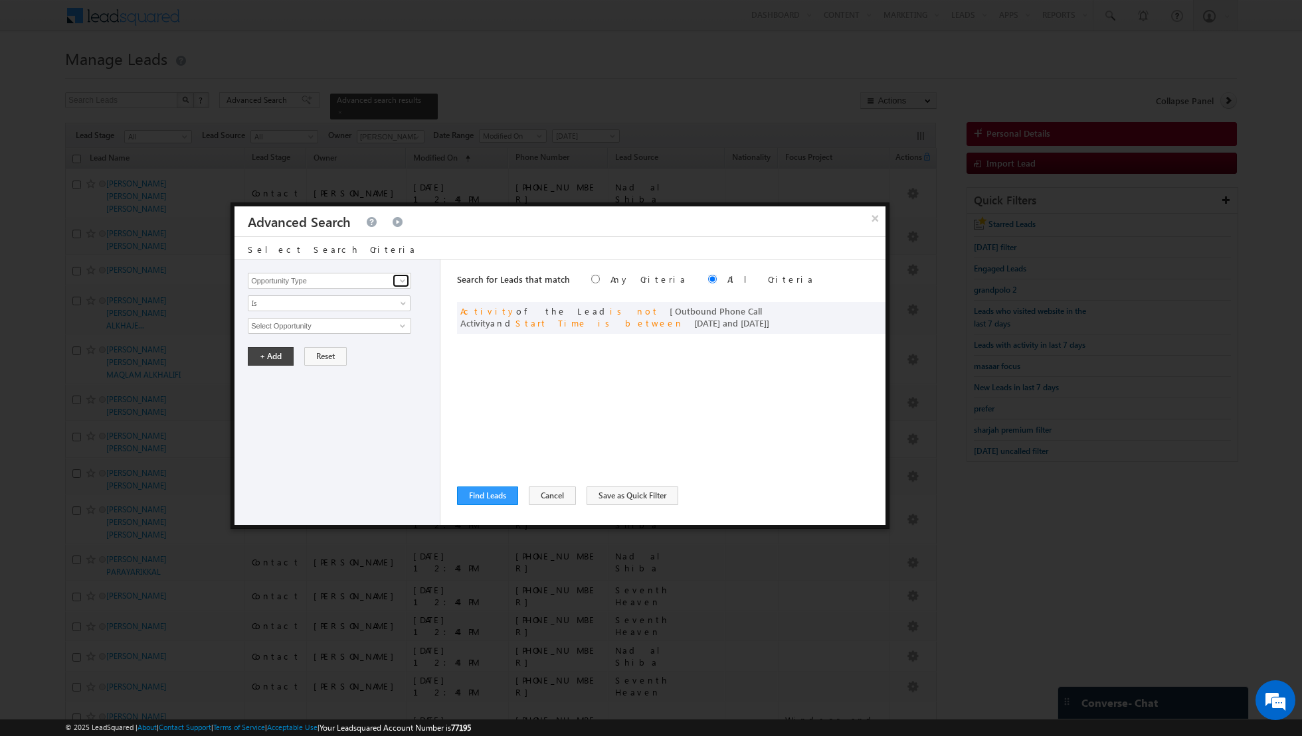
click at [402, 279] on span at bounding box center [402, 281] width 11 height 11
click at [353, 304] on link "Lead Source" at bounding box center [329, 307] width 163 height 15
type input "Lead Source"
click at [380, 323] on span "None Selected" at bounding box center [323, 326] width 151 height 15
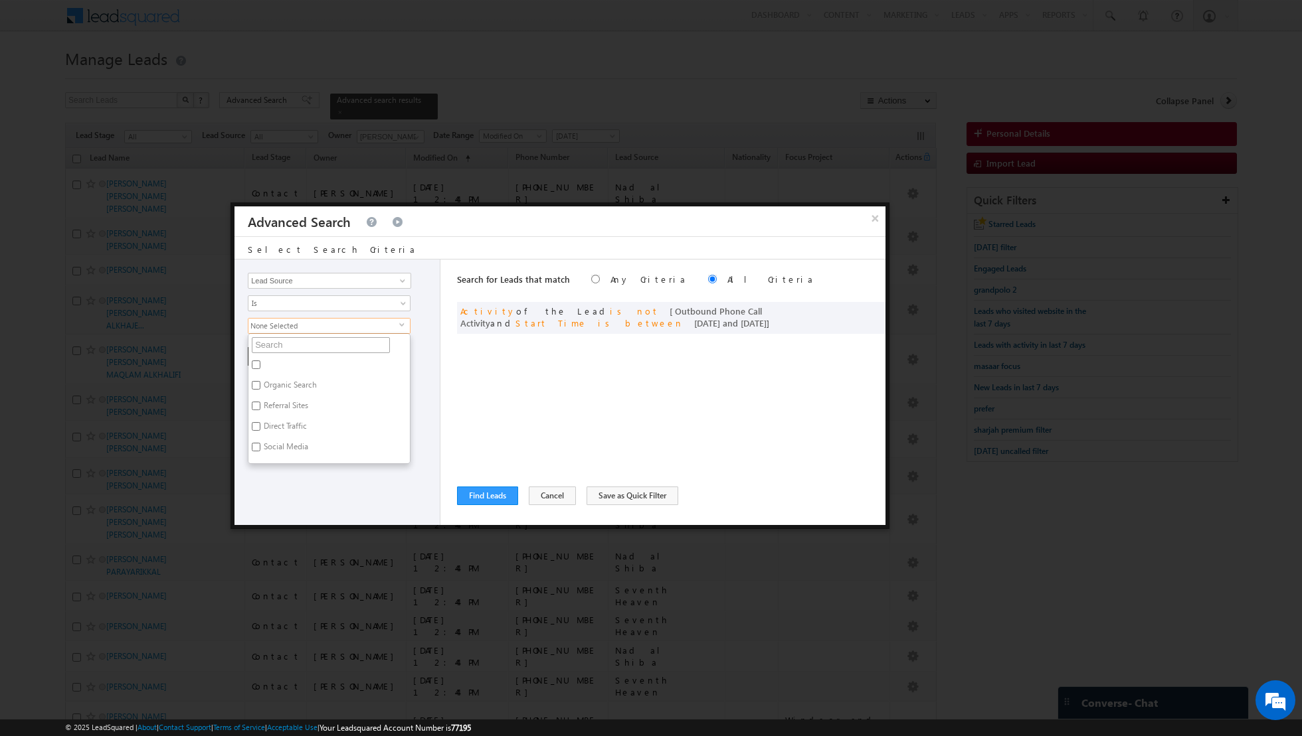
click at [329, 341] on input "text" at bounding box center [321, 345] width 138 height 16
type input "cr"
type input "cree"
click at [302, 462] on div "Opportunity Type Lead Activity Task Sales Group Prospect Id Address 1 Address 2…" at bounding box center [337, 393] width 206 height 266
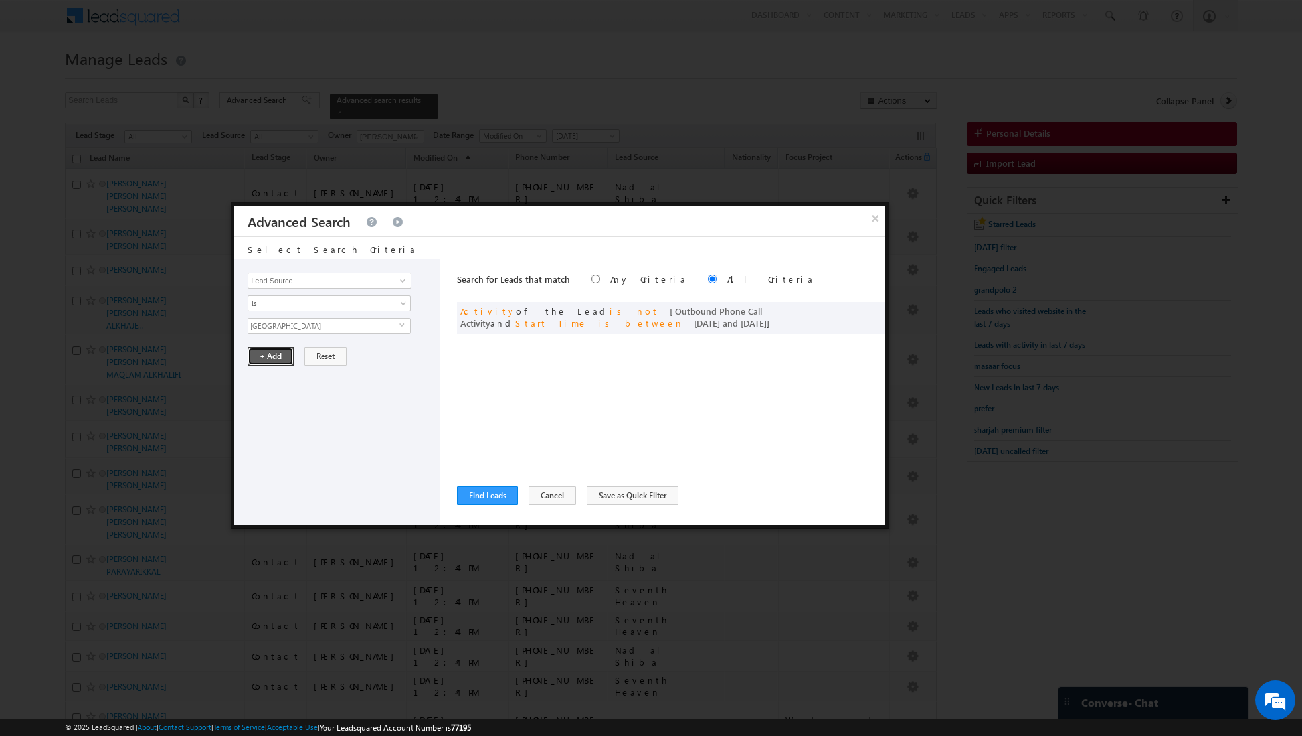
click at [264, 357] on button "+ Add" at bounding box center [271, 356] width 46 height 19
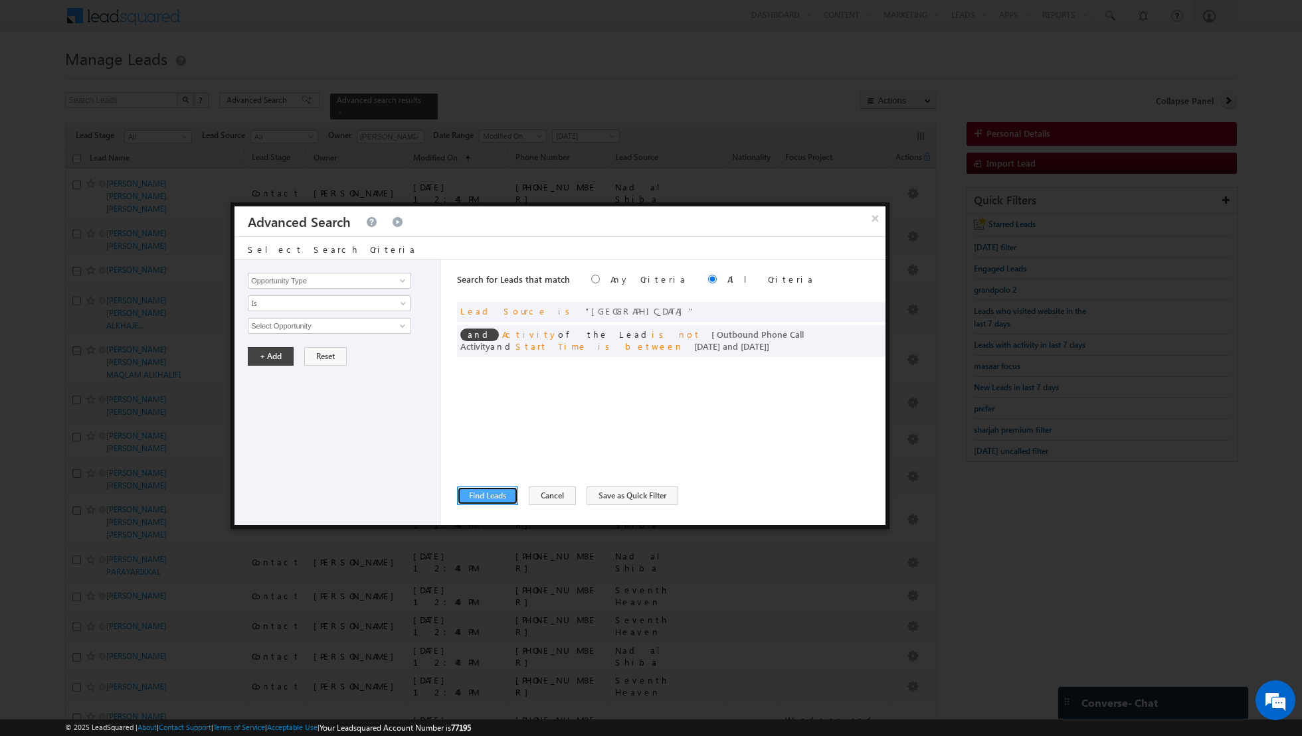
click at [477, 500] on button "Find Leads" at bounding box center [487, 496] width 61 height 19
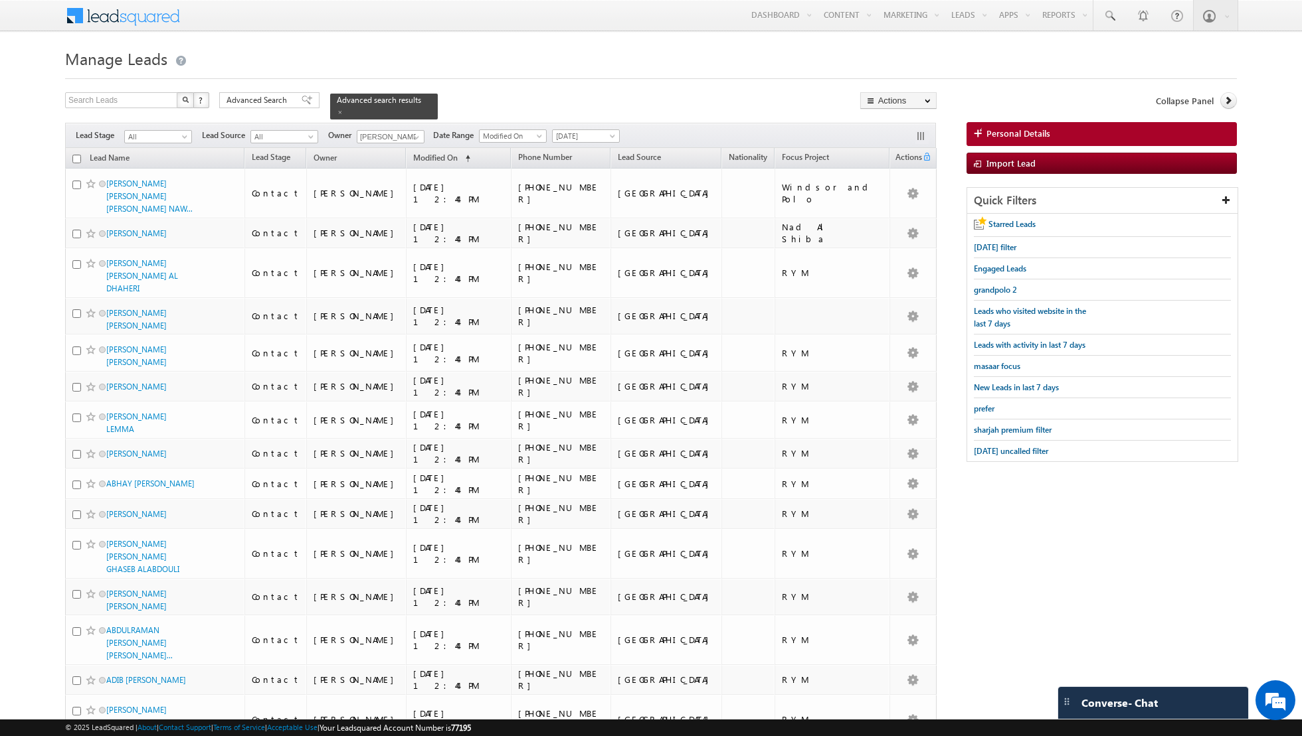
click at [74, 155] on input "checkbox" at bounding box center [76, 159] width 9 height 9
checkbox input "true"
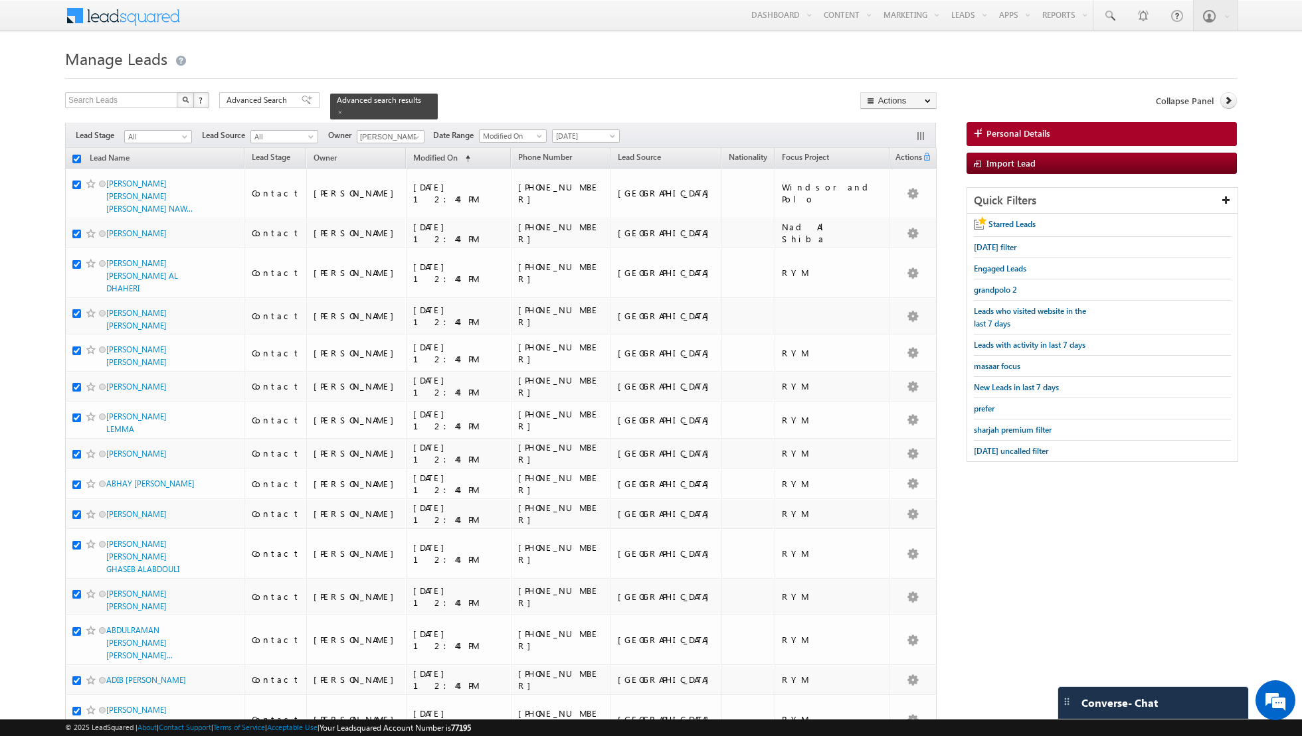
checkbox input "true"
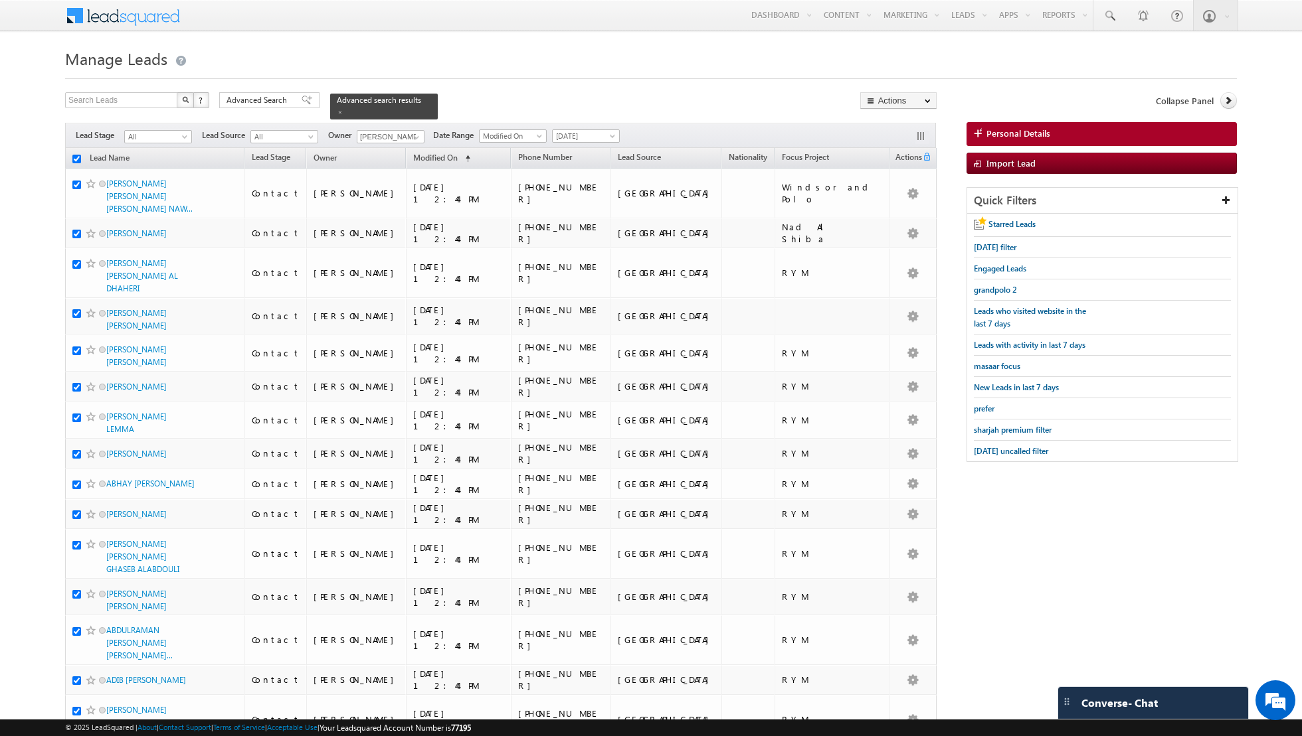
checkbox input "true"
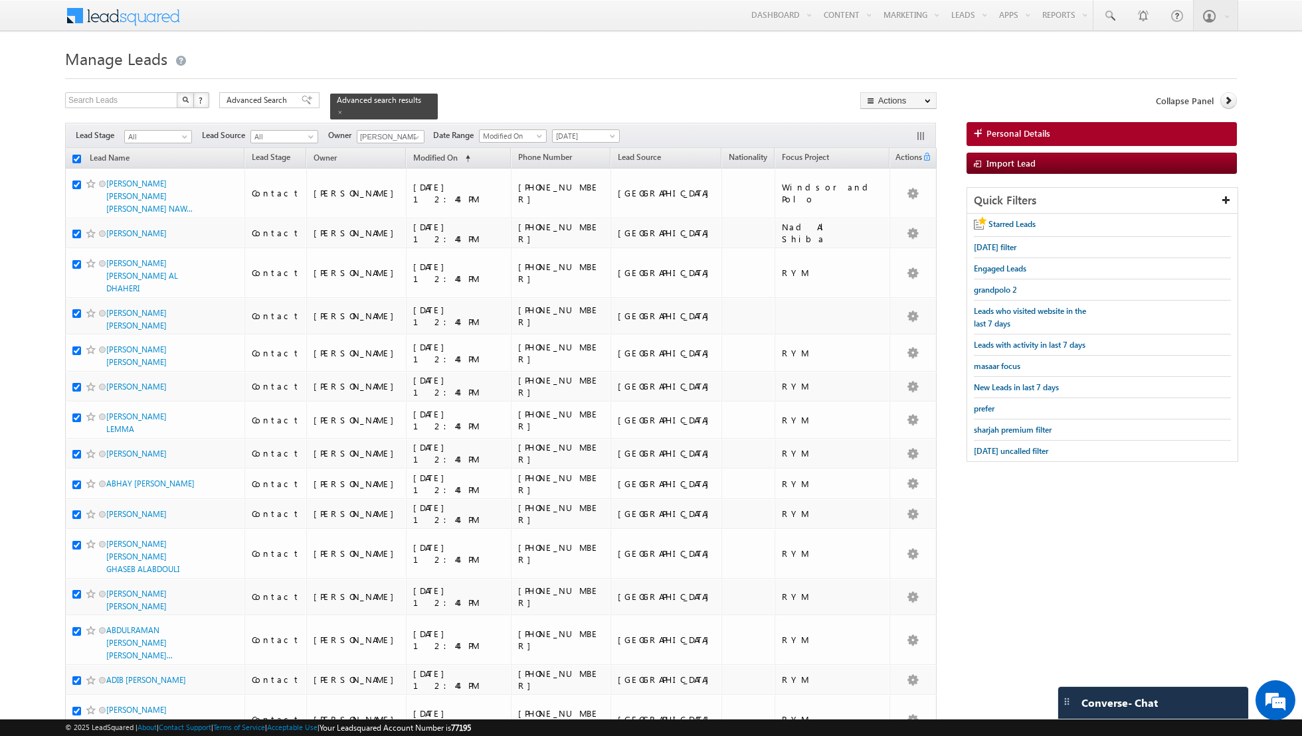
checkbox input "true"
click at [888, 218] on link "Change Owner" at bounding box center [898, 215] width 75 height 16
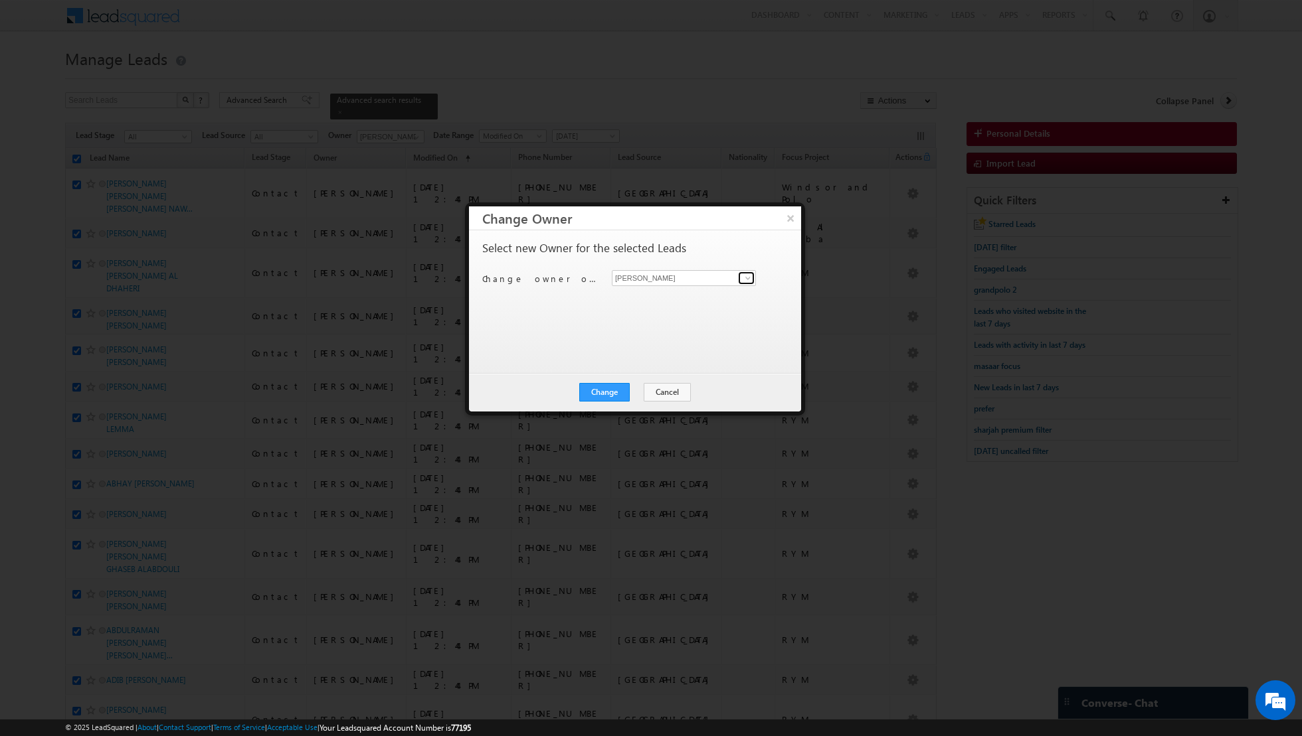
click at [746, 278] on span at bounding box center [747, 278] width 11 height 11
click at [693, 298] on span "[PERSON_NAME][EMAIL_ADDRESS][DOMAIN_NAME]" at bounding box center [677, 303] width 120 height 10
type input "[PERSON_NAME]"
click at [612, 390] on button "Change" at bounding box center [604, 392] width 50 height 19
click at [633, 390] on button "Close" at bounding box center [637, 392] width 43 height 19
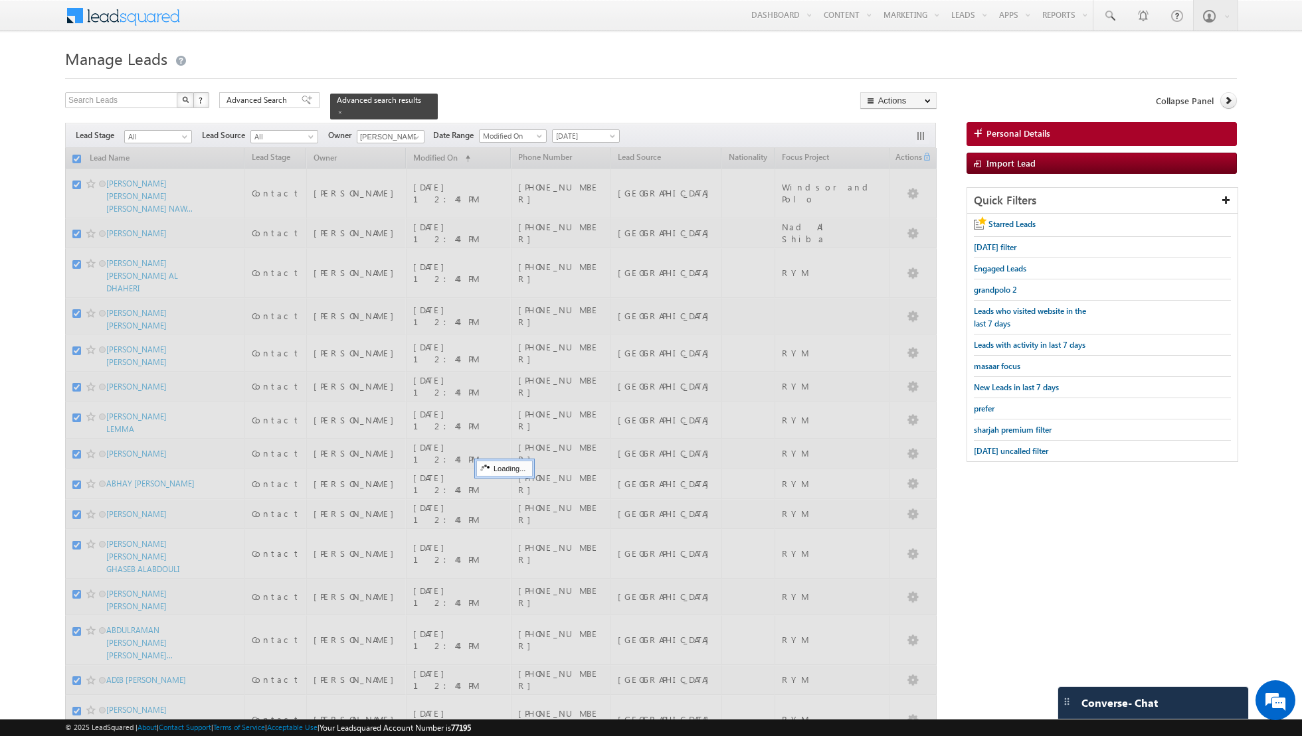
checkbox input "false"
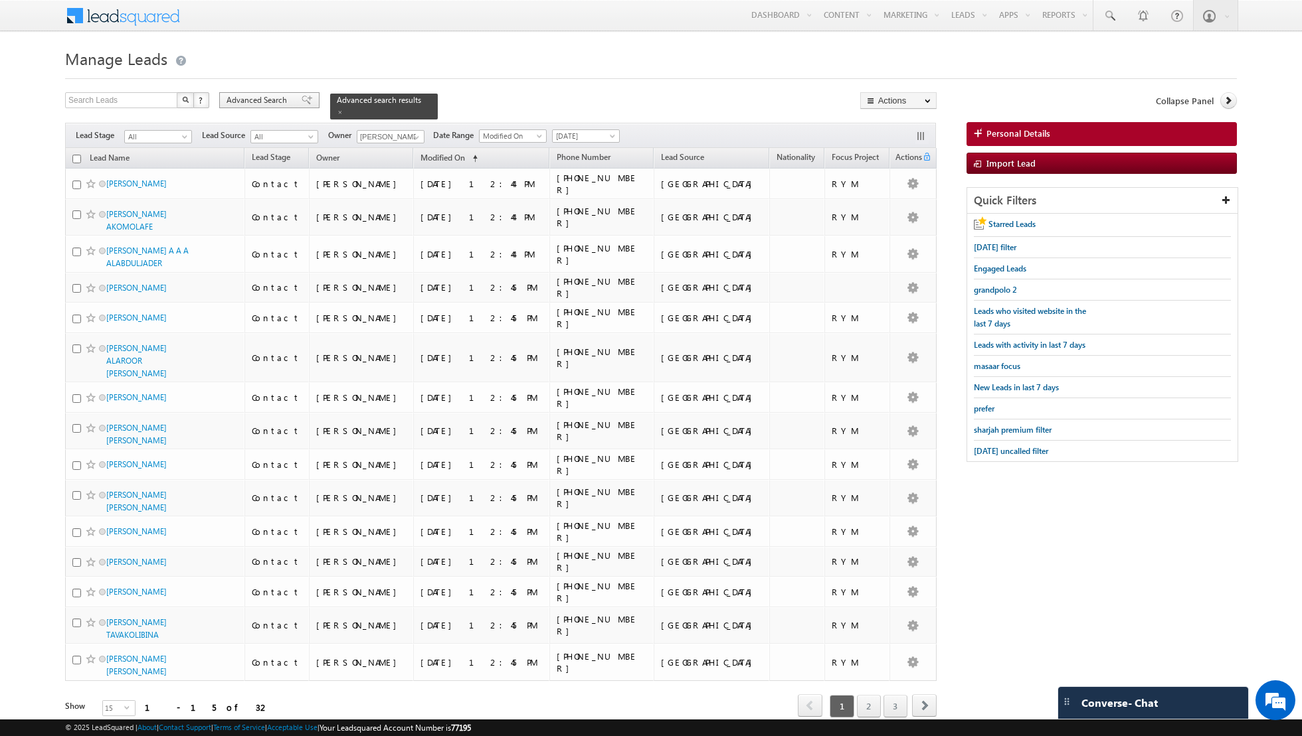
click at [302, 102] on span at bounding box center [307, 100] width 11 height 9
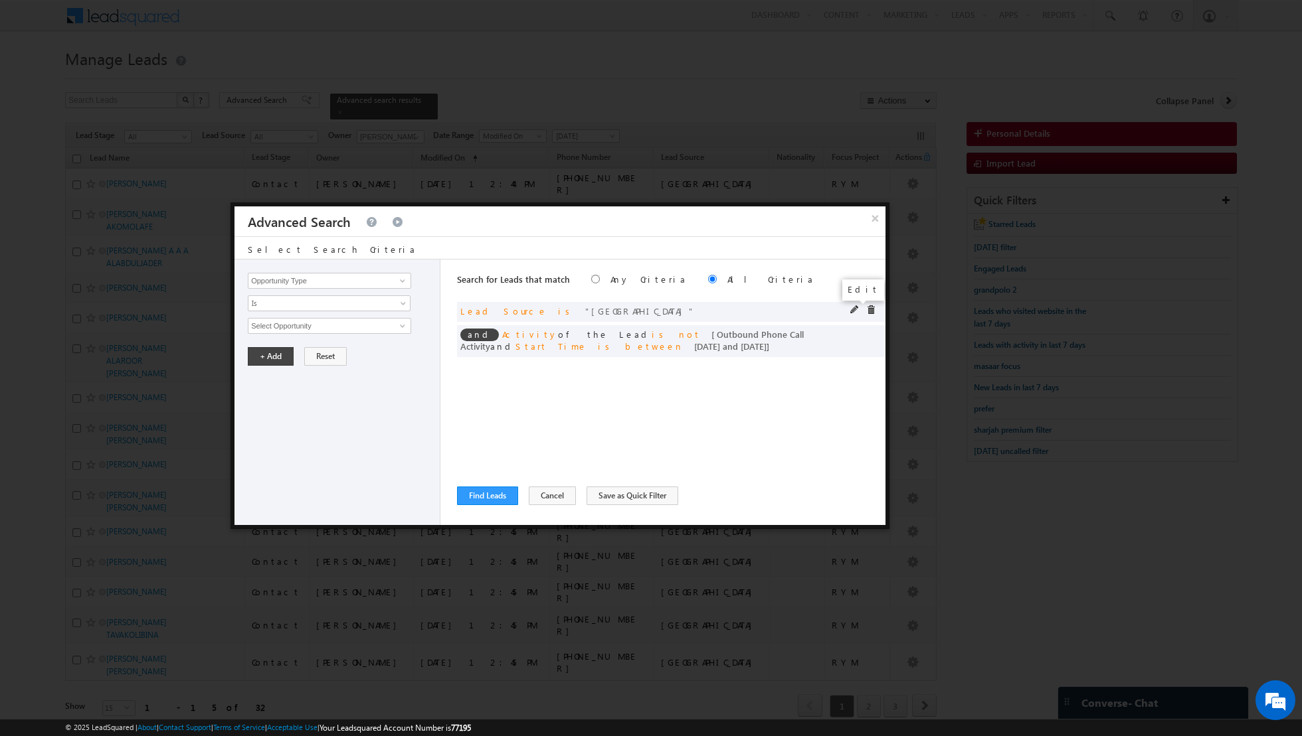
click at [853, 307] on span at bounding box center [854, 309] width 9 height 9
click at [854, 309] on span at bounding box center [854, 309] width 9 height 9
click at [345, 329] on span "[GEOGRAPHIC_DATA]" at bounding box center [323, 326] width 151 height 15
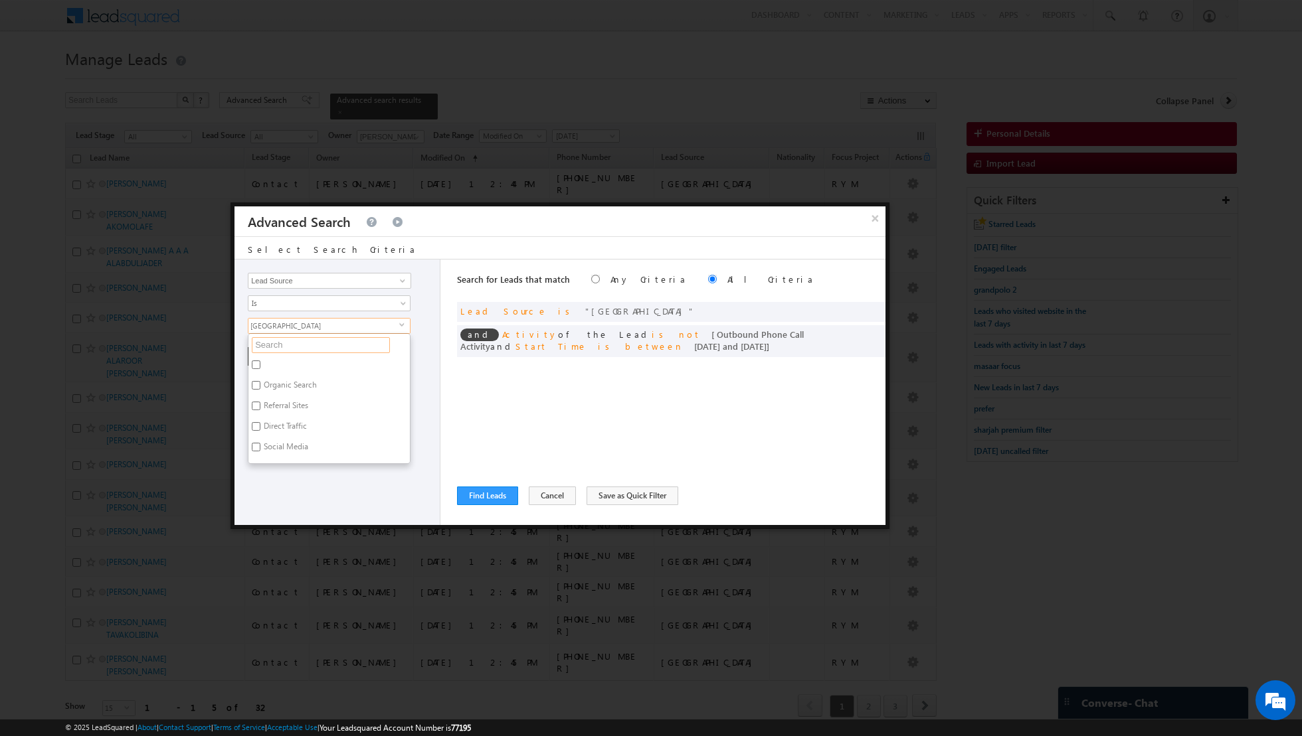
click at [317, 350] on input "text" at bounding box center [321, 345] width 138 height 16
type input "MJL"
click at [286, 360] on label "MJL" at bounding box center [269, 367] width 43 height 21
click at [260, 361] on input "MJL" at bounding box center [256, 365] width 9 height 9
checkbox input "true"
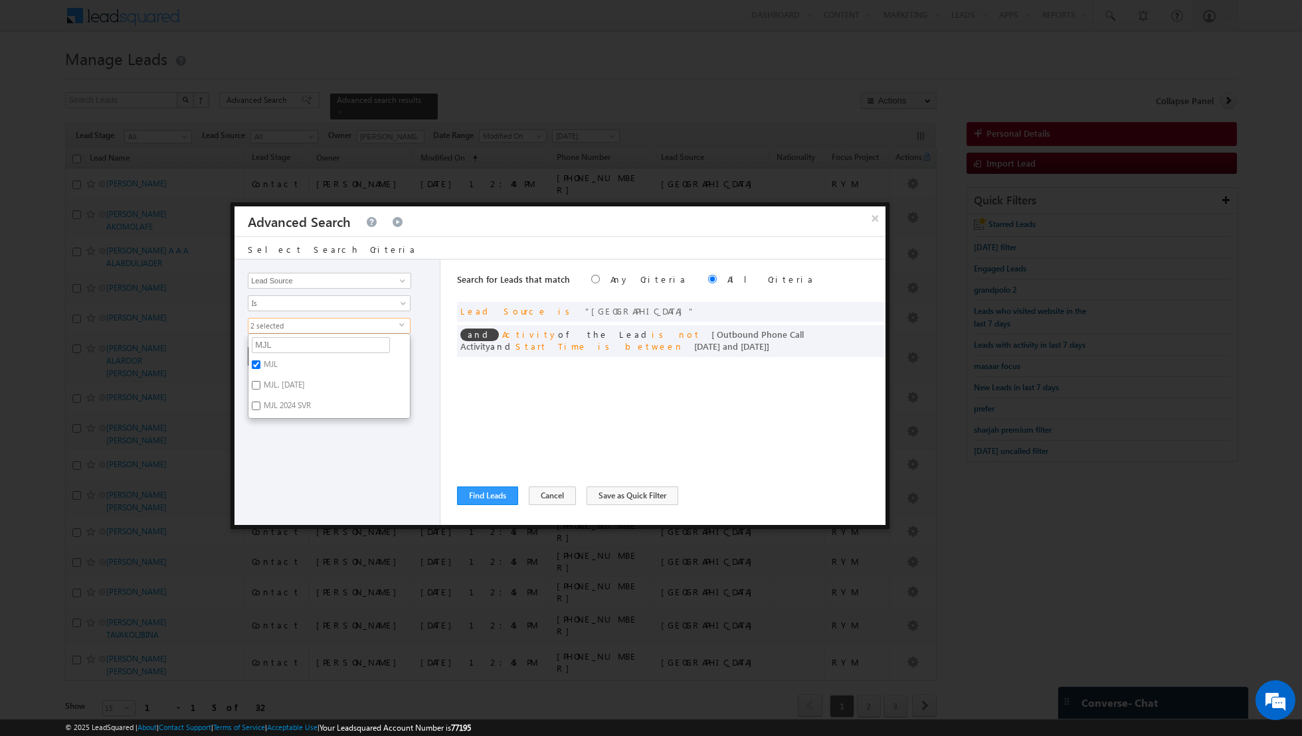
click at [286, 440] on div "Opportunity Type Lead Activity Task Sales Group Prospect Id Address 1 Address 2…" at bounding box center [337, 393] width 206 height 266
click at [264, 351] on button "+ Add" at bounding box center [271, 356] width 46 height 19
click at [488, 495] on button "Find Leads" at bounding box center [487, 496] width 61 height 19
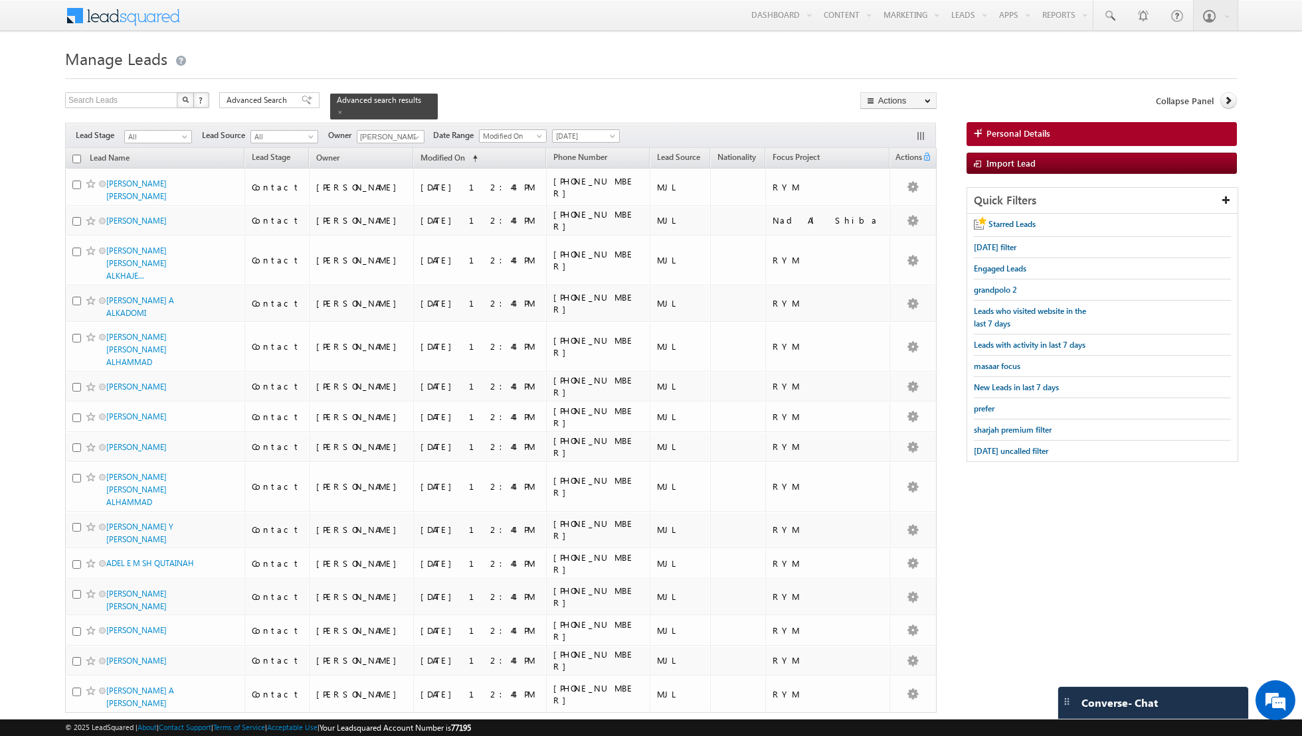
click at [78, 155] on input "checkbox" at bounding box center [76, 159] width 9 height 9
checkbox input "true"
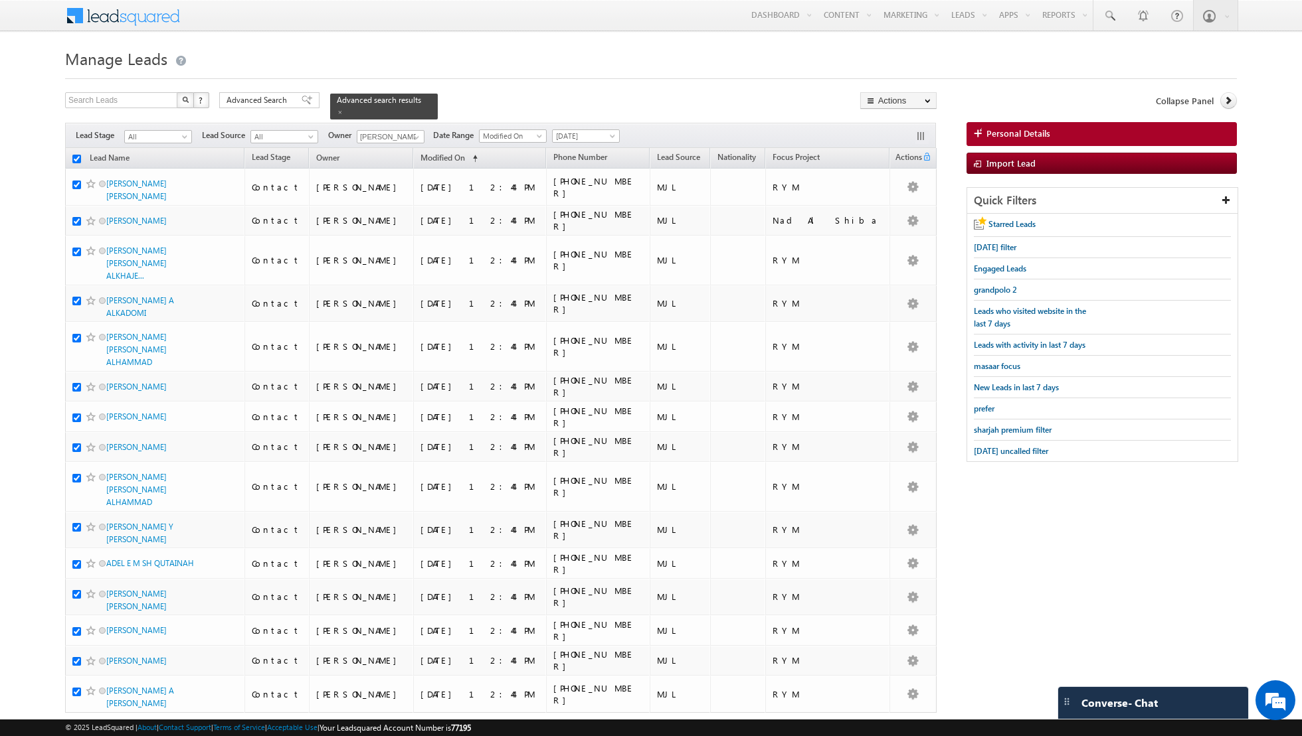
checkbox input "true"
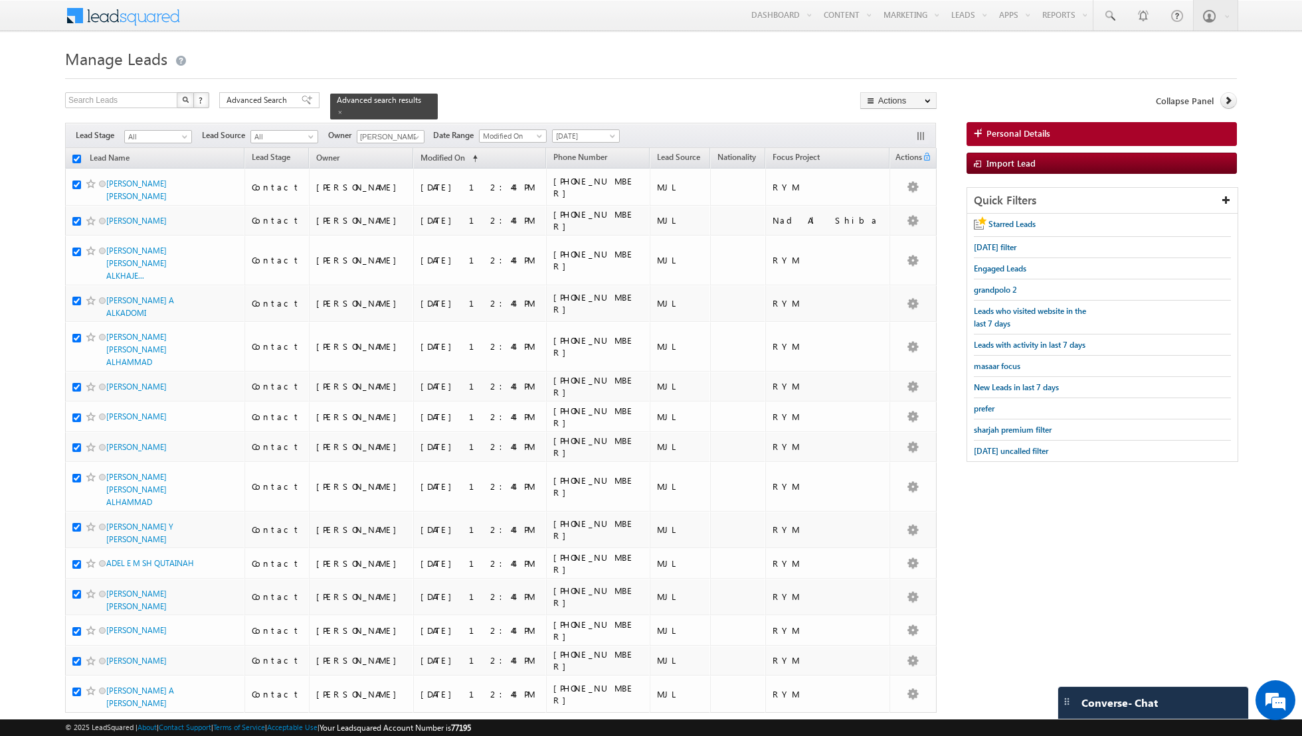
checkbox input "true"
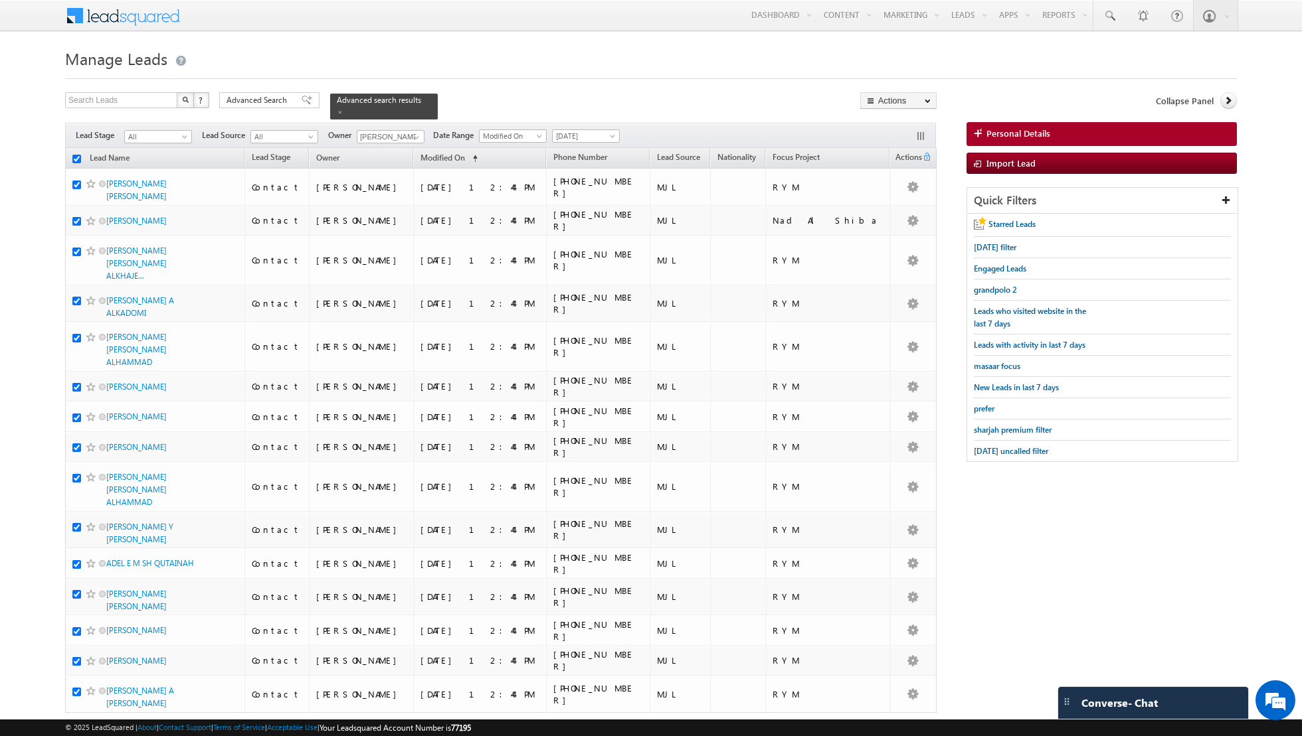
checkbox input "true"
click at [885, 215] on link "Change Owner" at bounding box center [898, 215] width 75 height 16
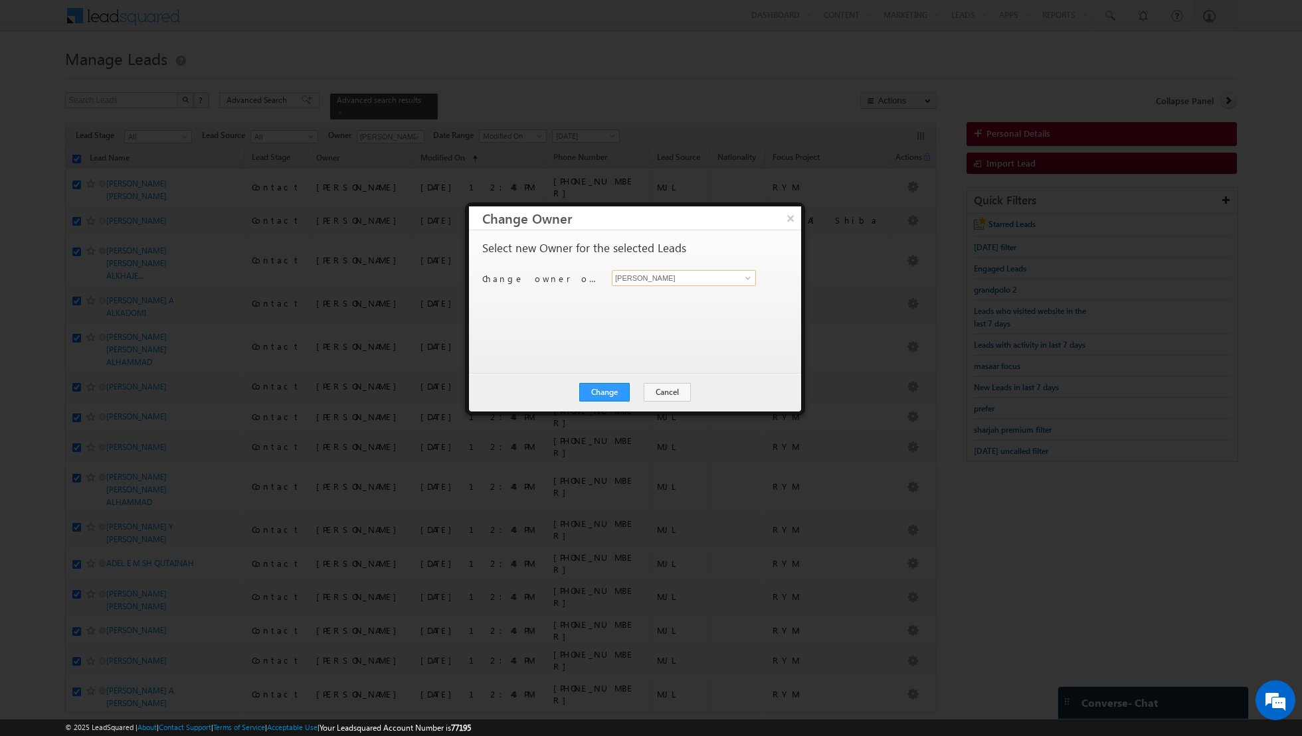
click at [734, 281] on input "[PERSON_NAME]" at bounding box center [684, 278] width 144 height 16
click at [739, 279] on link at bounding box center [746, 278] width 17 height 13
click at [719, 300] on span "[PERSON_NAME][EMAIL_ADDRESS][DOMAIN_NAME]" at bounding box center [677, 303] width 120 height 10
type input "[PERSON_NAME]"
click at [608, 393] on button "Change" at bounding box center [604, 392] width 50 height 19
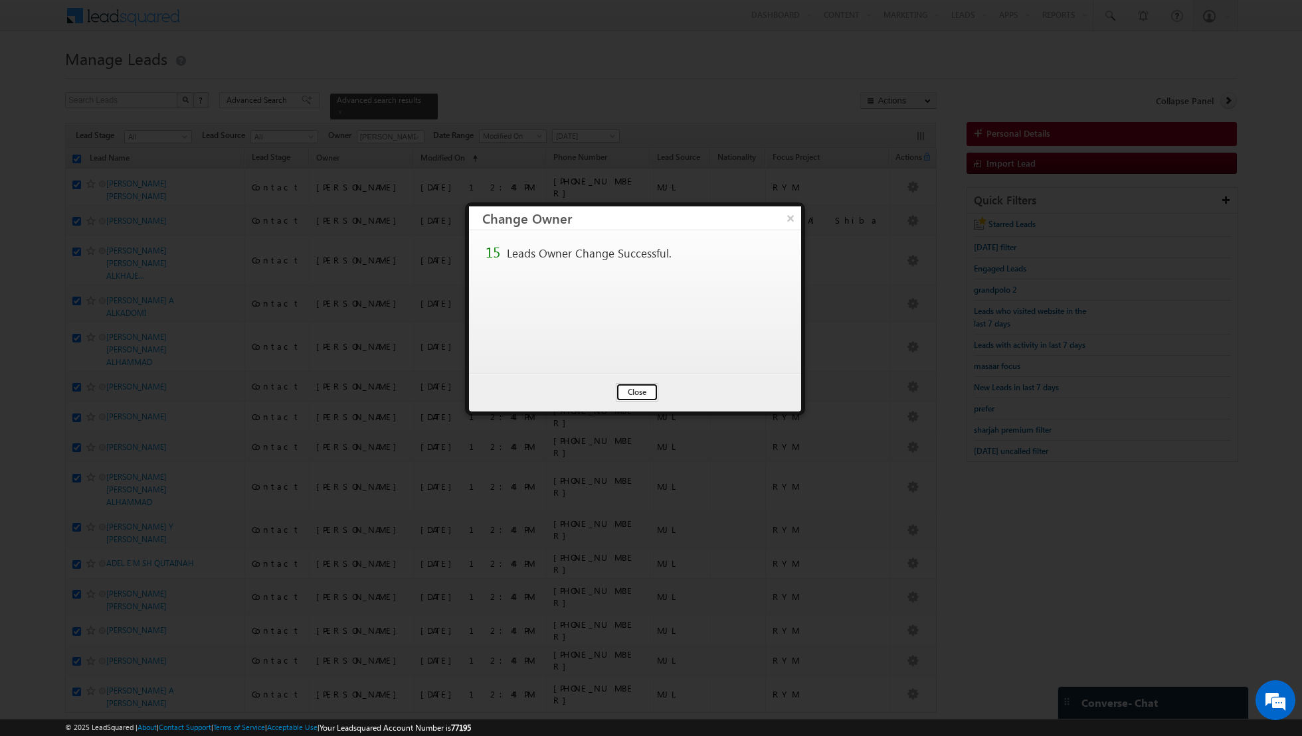
click at [632, 393] on button "Close" at bounding box center [637, 392] width 43 height 19
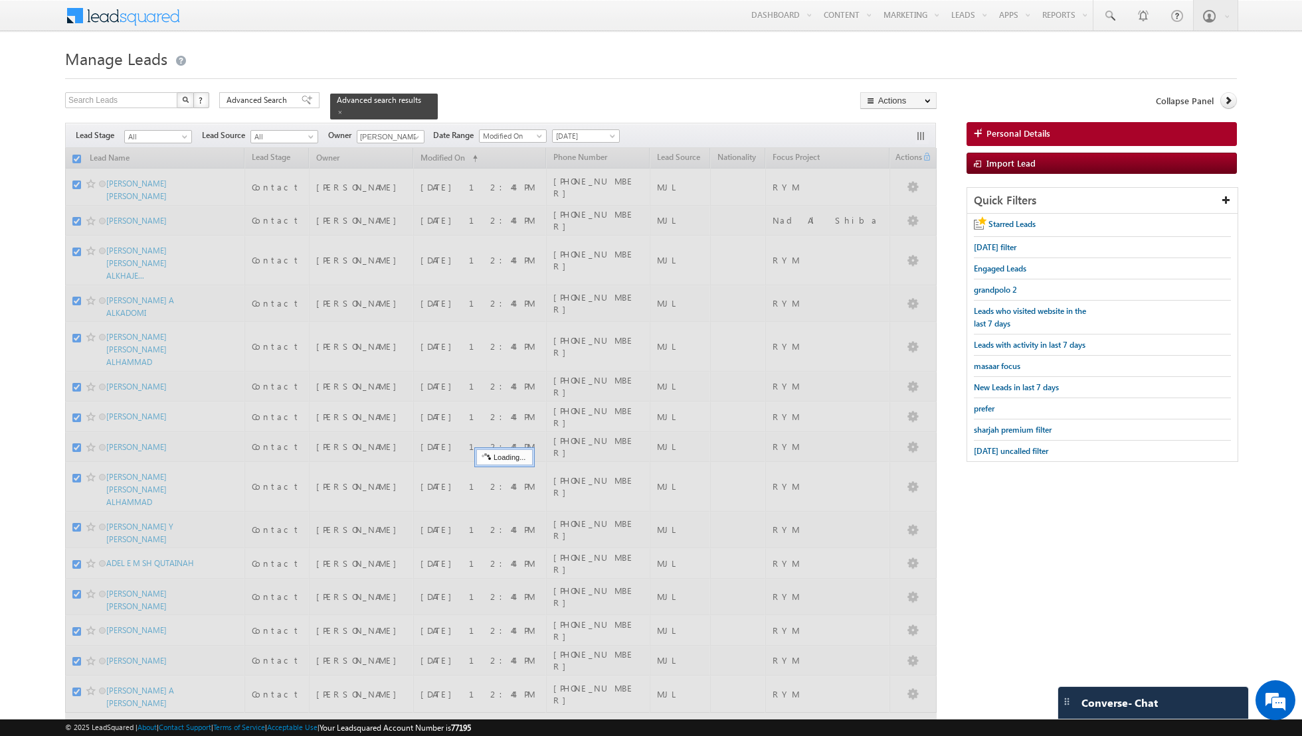
checkbox input "false"
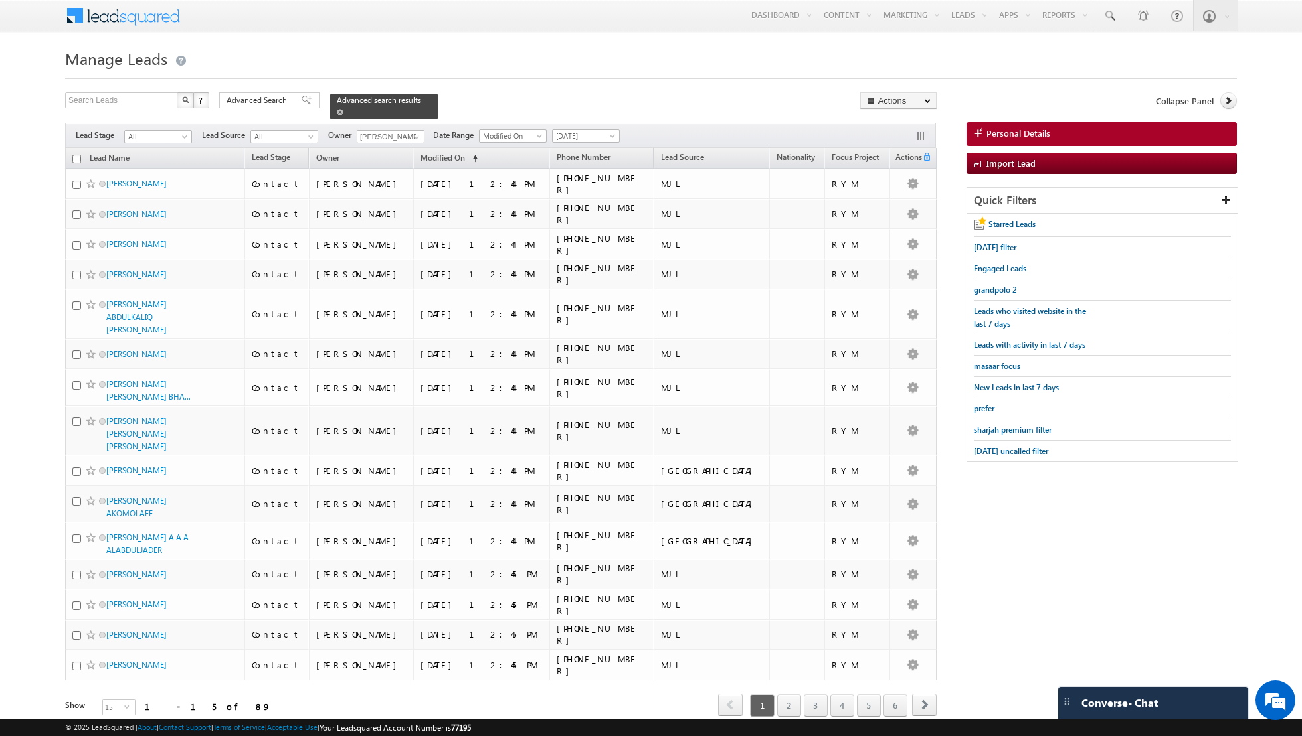
click at [337, 110] on span at bounding box center [340, 112] width 7 height 7
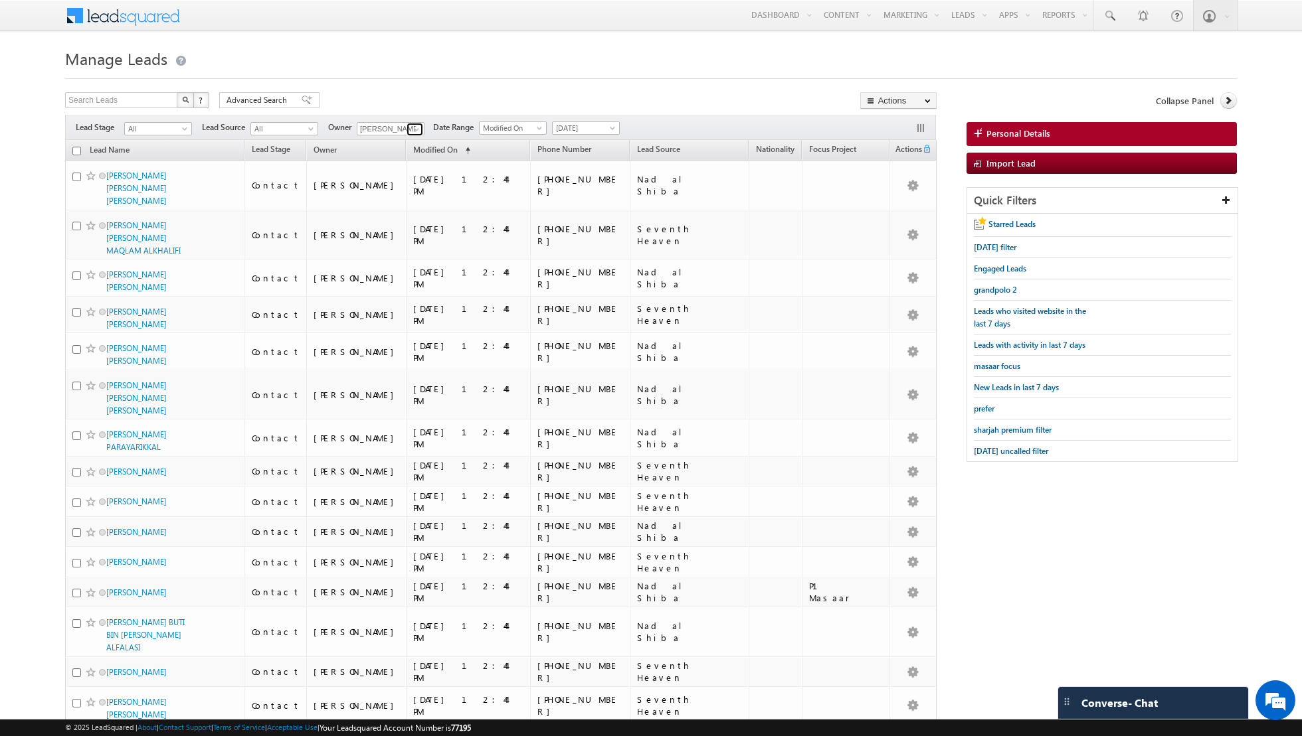
click at [411, 129] on span at bounding box center [416, 129] width 11 height 11
click at [400, 167] on link "Aakash Arora aakash.arora@indglobal.ae" at bounding box center [423, 173] width 133 height 25
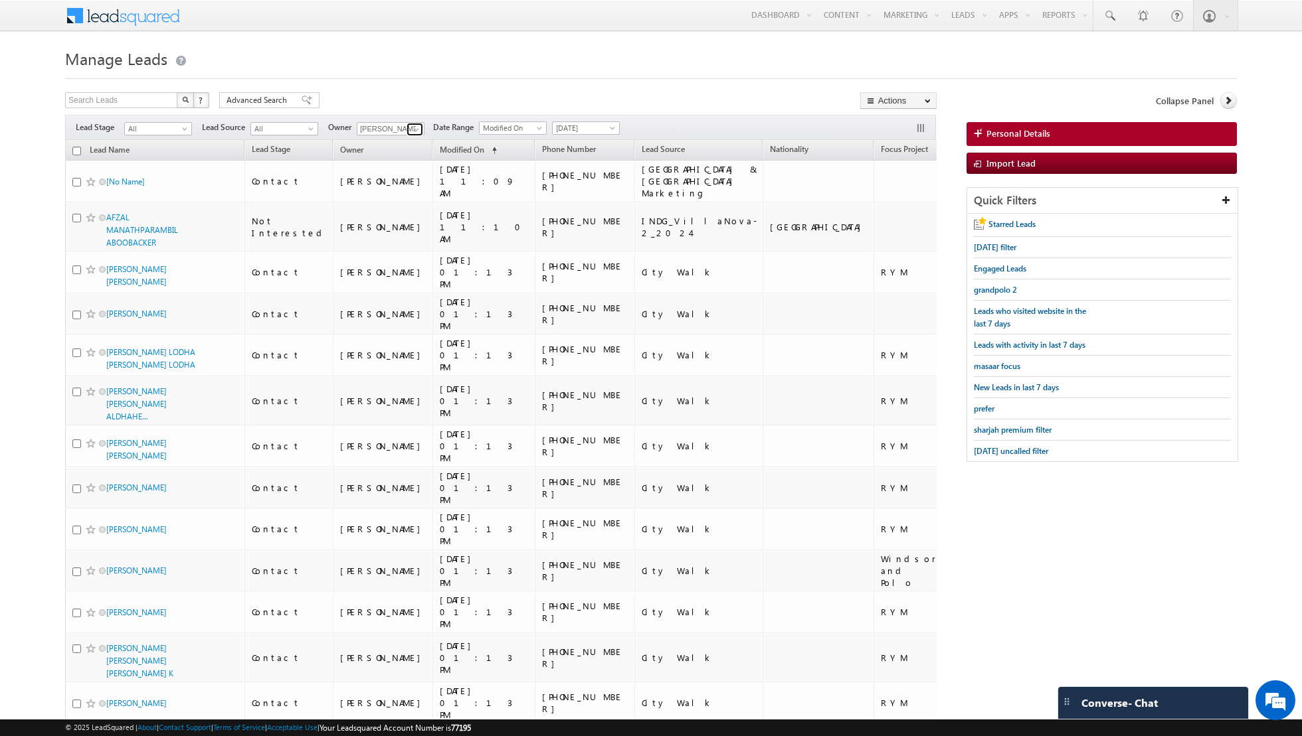
click at [411, 130] on span at bounding box center [416, 129] width 11 height 11
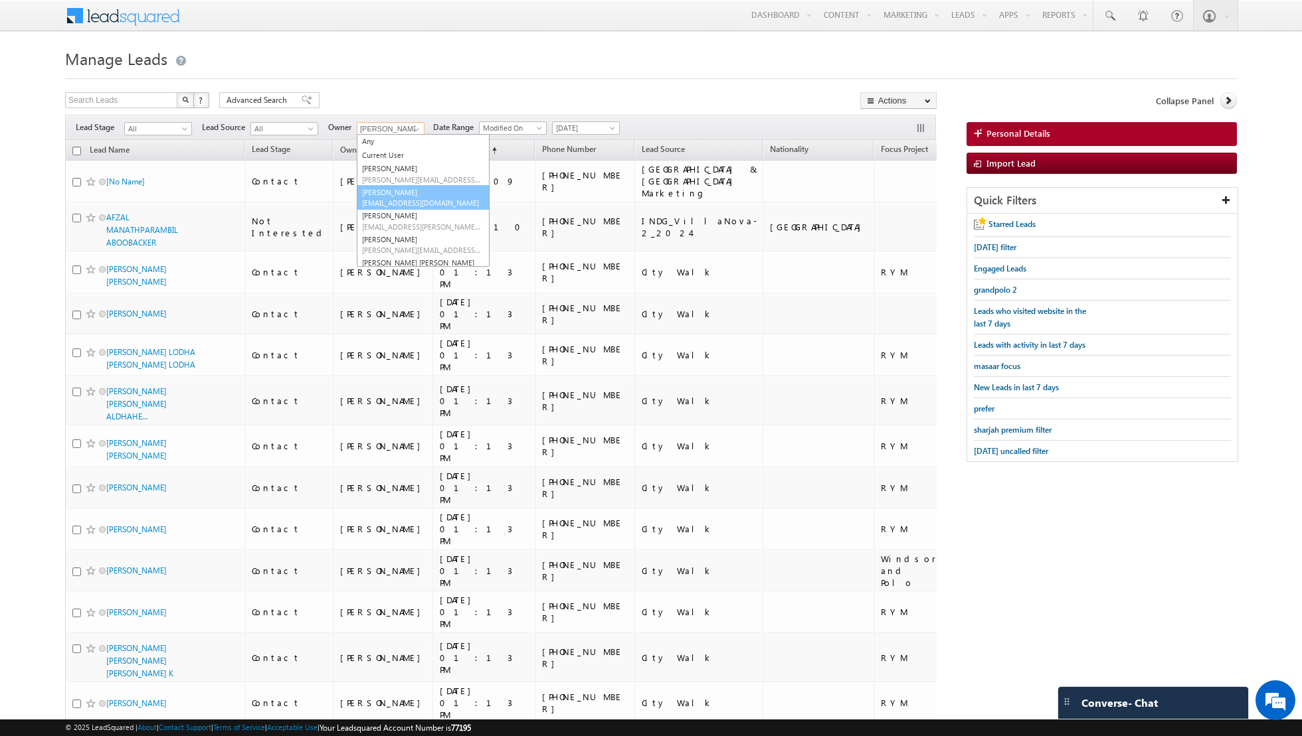
click at [400, 199] on span "[EMAIL_ADDRESS][DOMAIN_NAME]" at bounding box center [422, 203] width 120 height 10
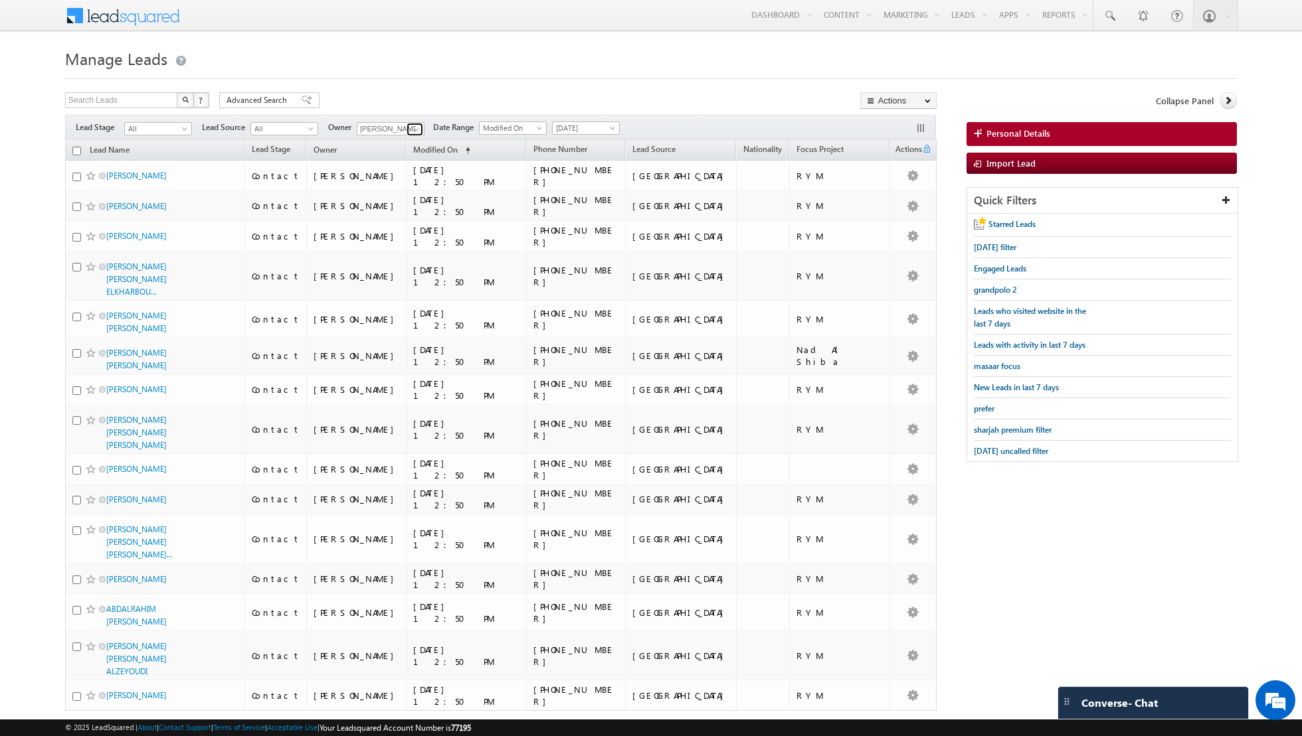
click at [412, 131] on span at bounding box center [416, 129] width 11 height 11
click at [409, 222] on span "[EMAIL_ADDRESS][PERSON_NAME][DOMAIN_NAME]" at bounding box center [422, 227] width 120 height 10
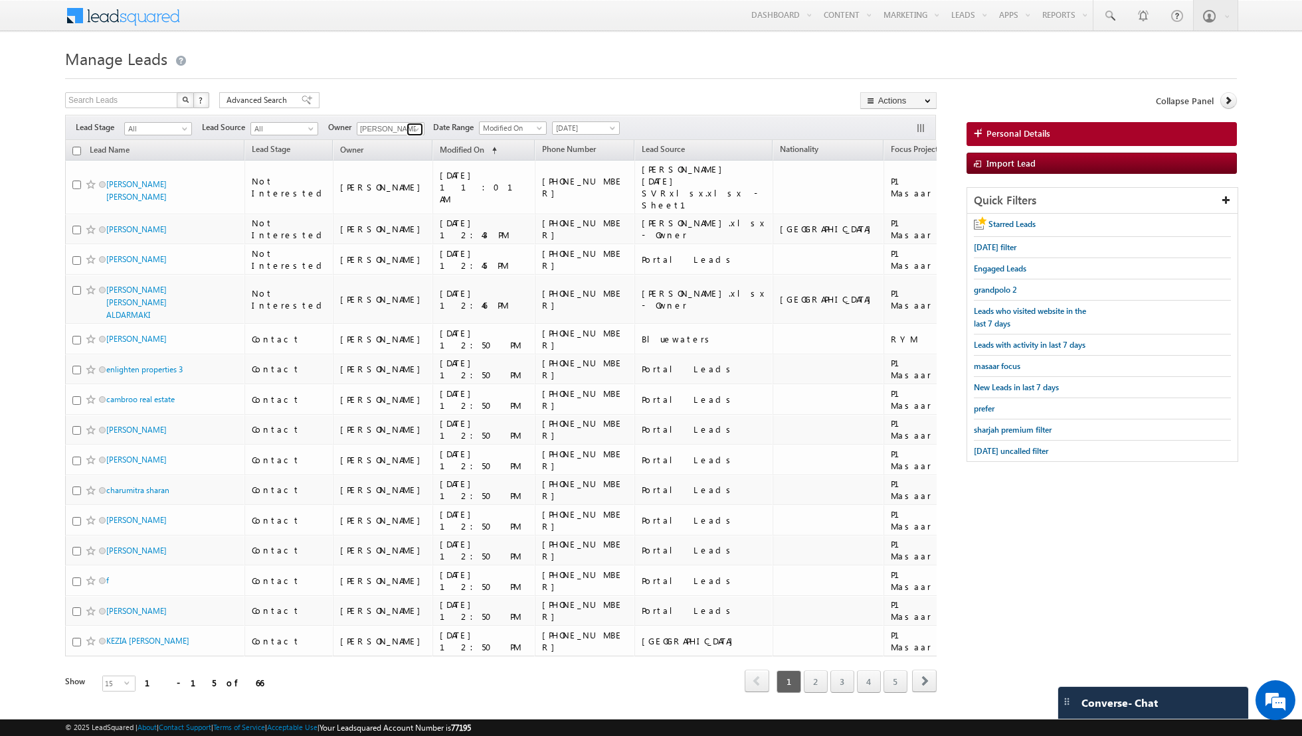
click at [414, 125] on span at bounding box center [416, 129] width 11 height 11
click at [578, 128] on span "[DATE]" at bounding box center [584, 128] width 63 height 12
click at [573, 143] on link "All Time" at bounding box center [580, 141] width 67 height 12
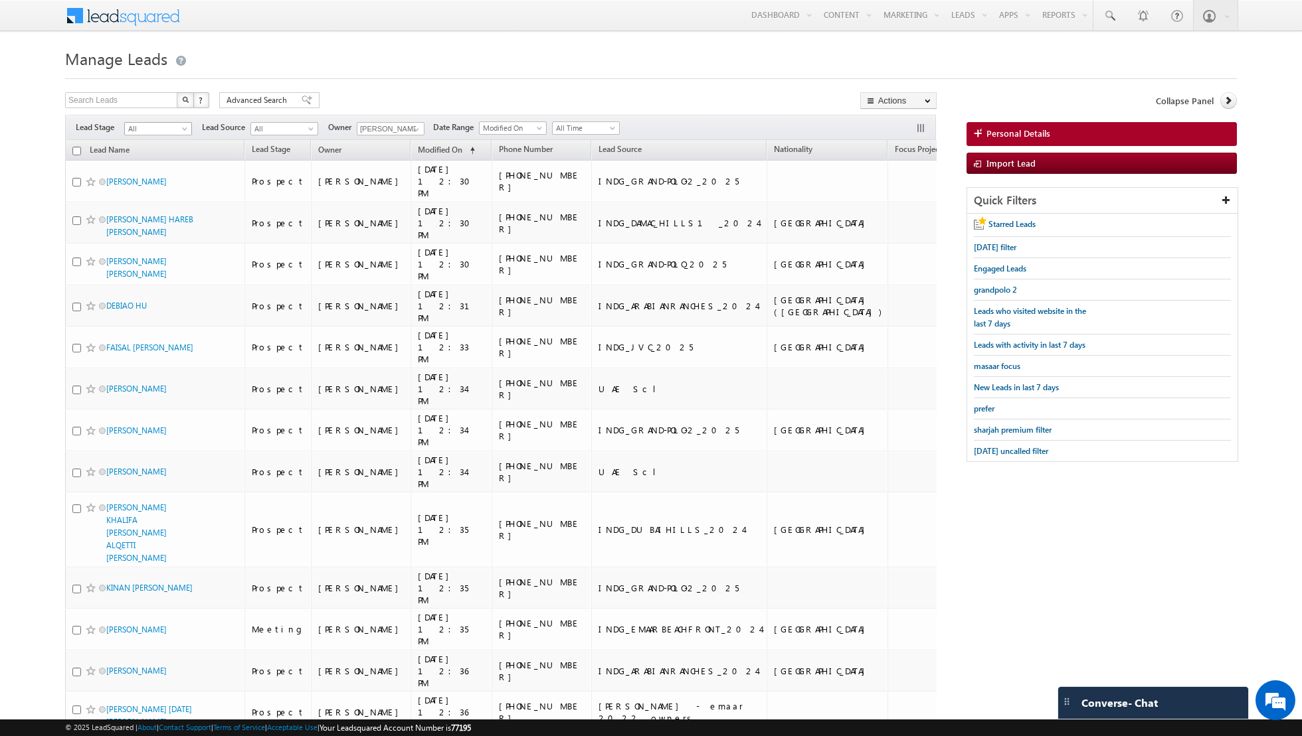
click at [177, 126] on span "All" at bounding box center [156, 129] width 63 height 12
click at [169, 149] on link "Contact" at bounding box center [158, 155] width 67 height 12
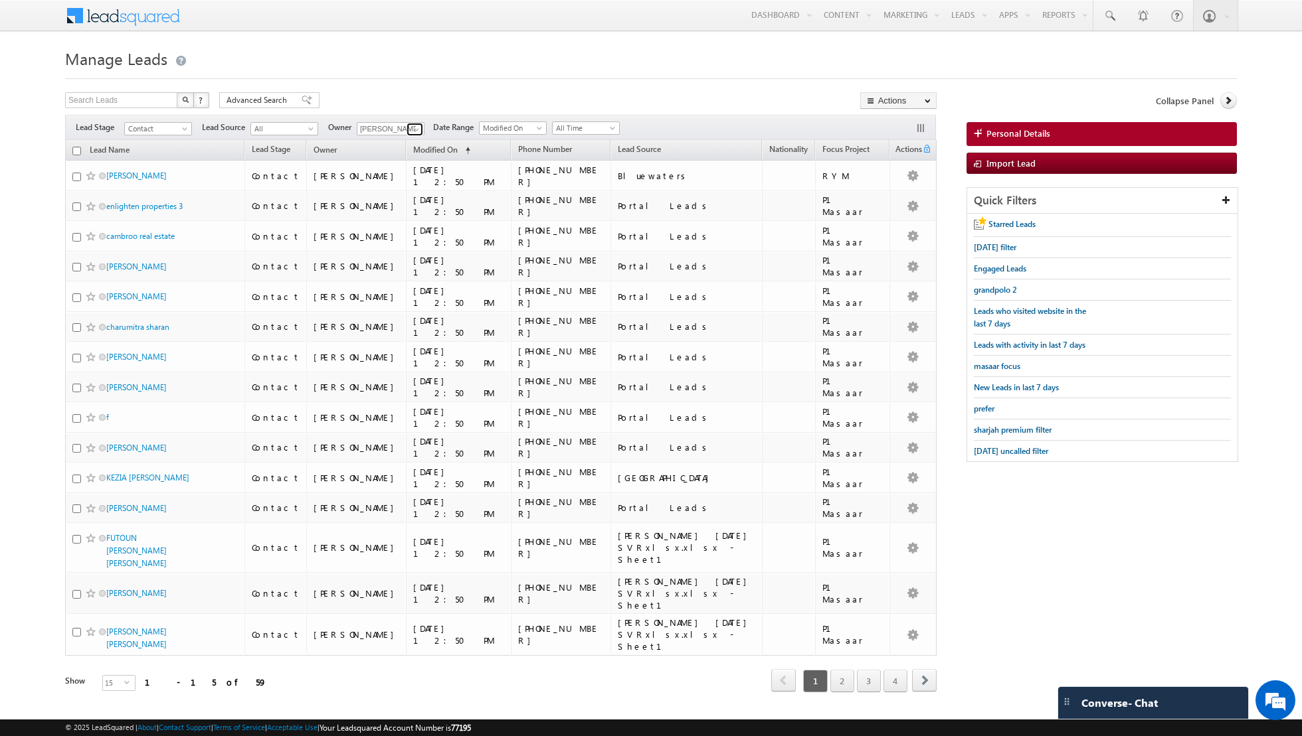
click at [411, 128] on span at bounding box center [416, 129] width 11 height 11
click at [401, 163] on link "Aakash Arora aakash.arora@indglobal.ae" at bounding box center [423, 173] width 133 height 25
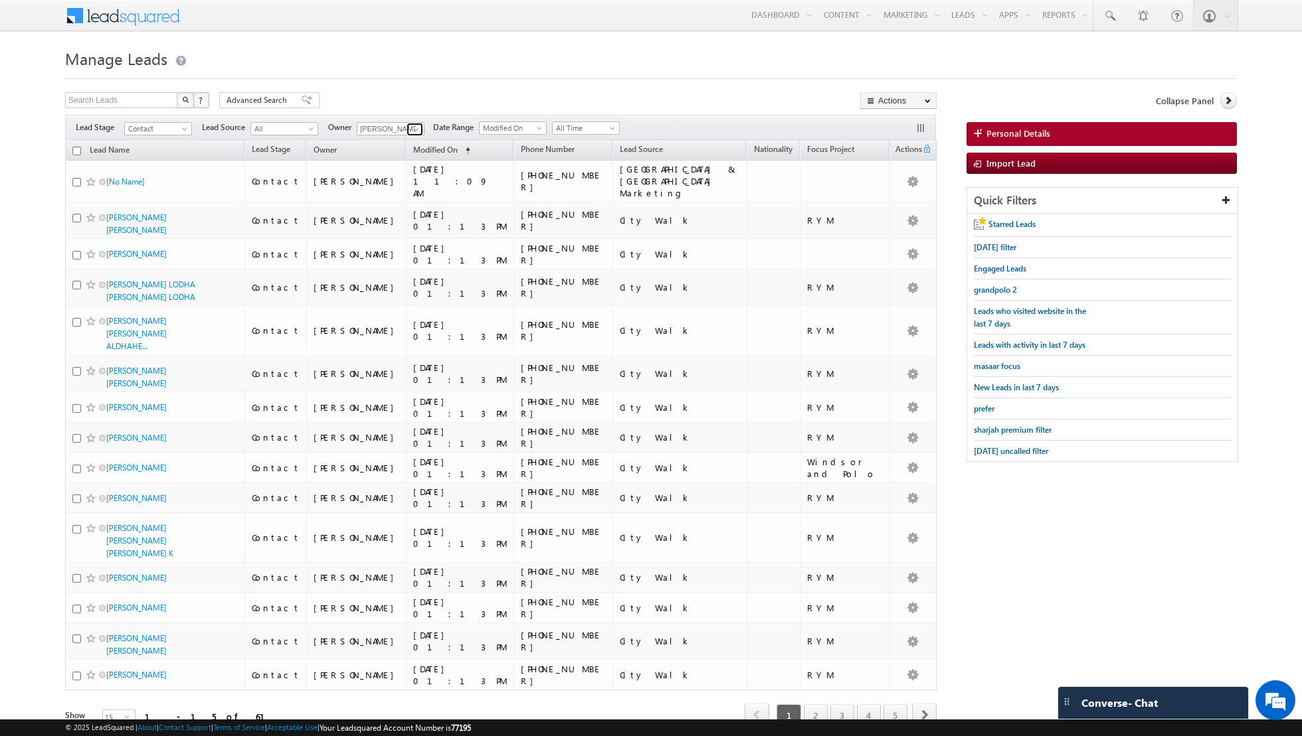
click at [413, 131] on span at bounding box center [416, 129] width 11 height 11
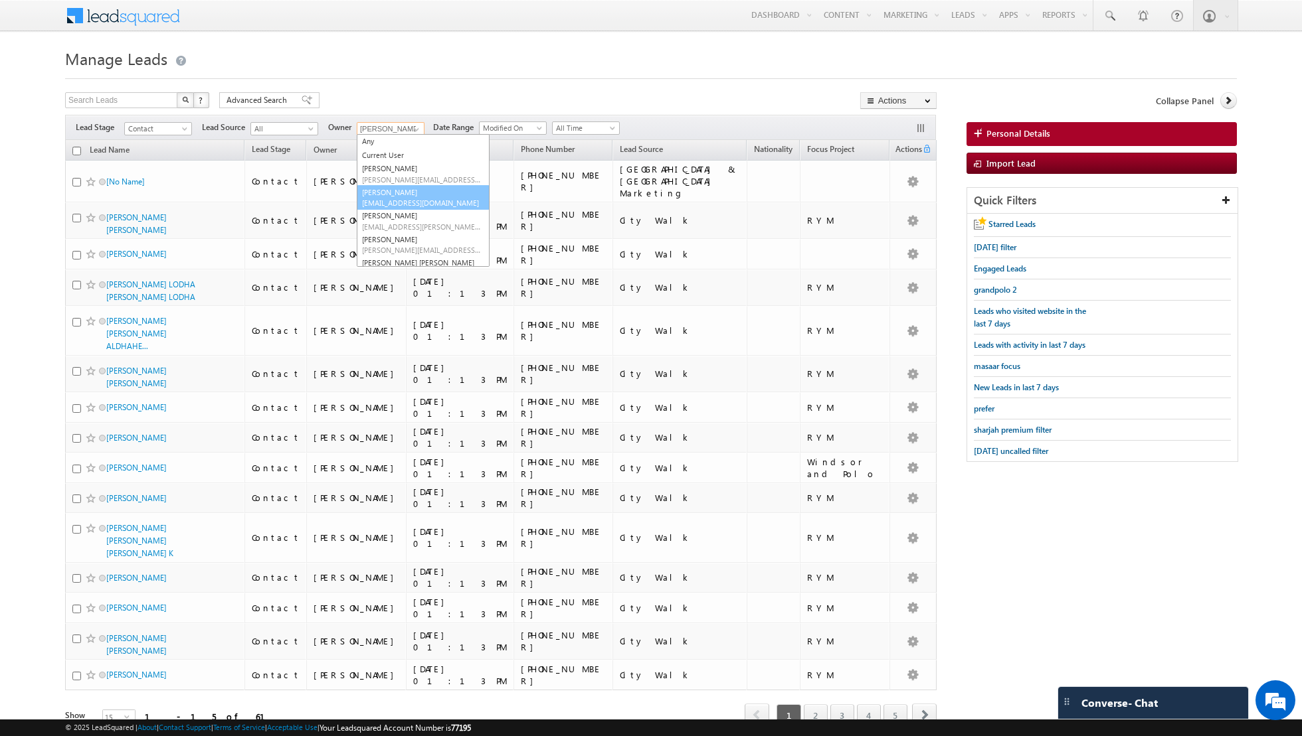
click at [400, 196] on link "[PERSON_NAME] [EMAIL_ADDRESS][DOMAIN_NAME]" at bounding box center [423, 197] width 133 height 25
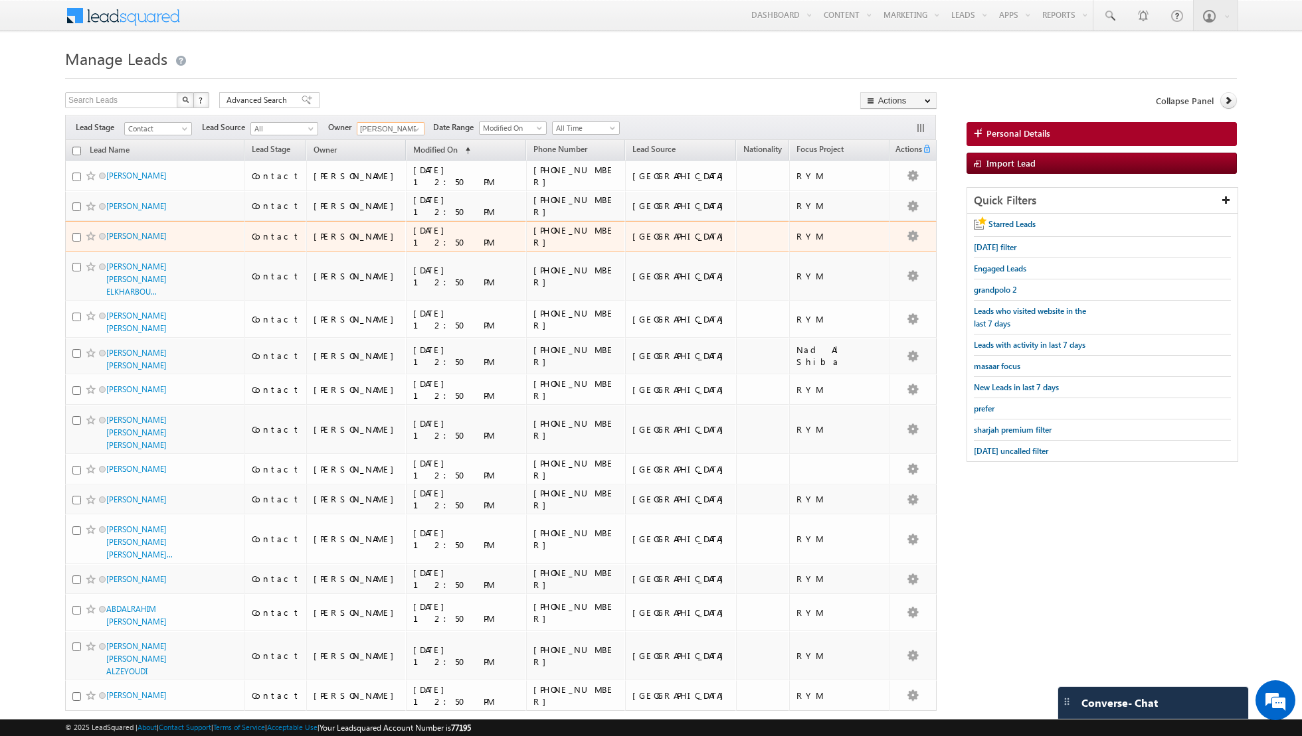
scroll to position [43, 0]
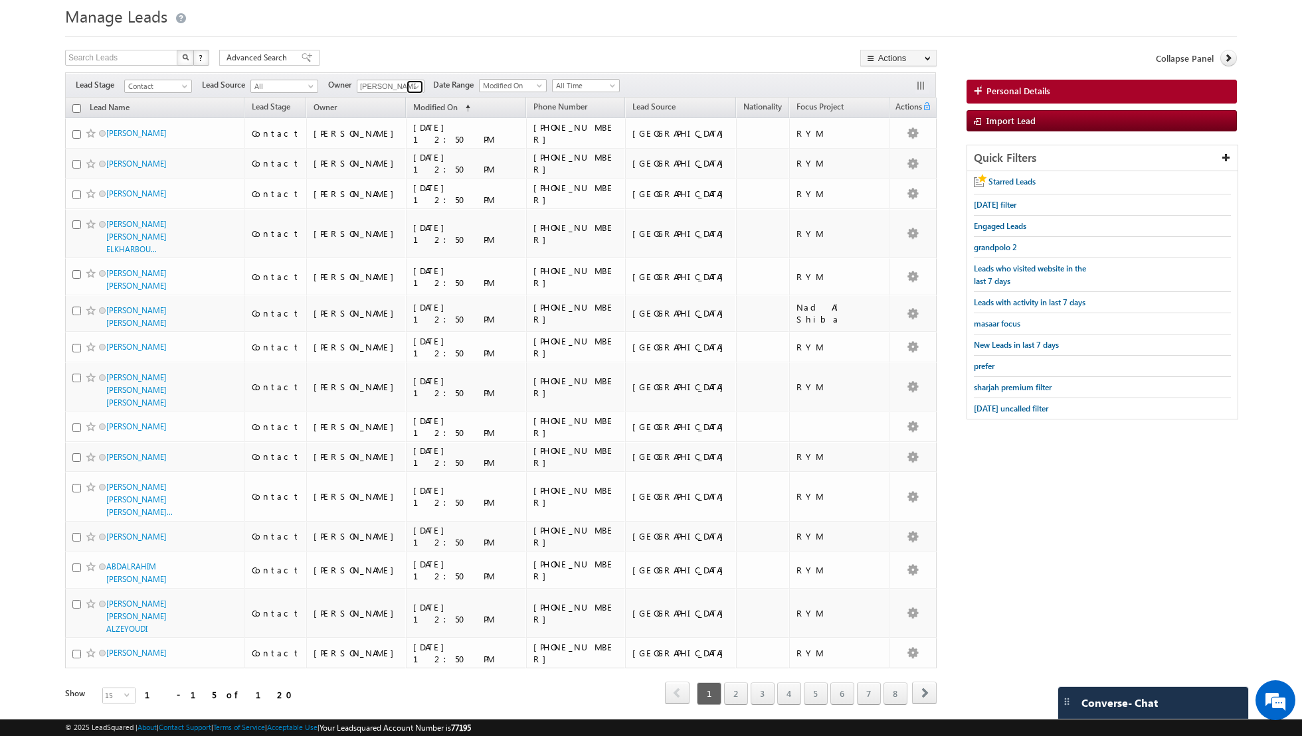
click at [413, 90] on span at bounding box center [416, 87] width 11 height 11
click at [405, 197] on link "[PERSON_NAME] [PERSON_NAME][EMAIL_ADDRESS][DOMAIN_NAME]" at bounding box center [423, 202] width 133 height 25
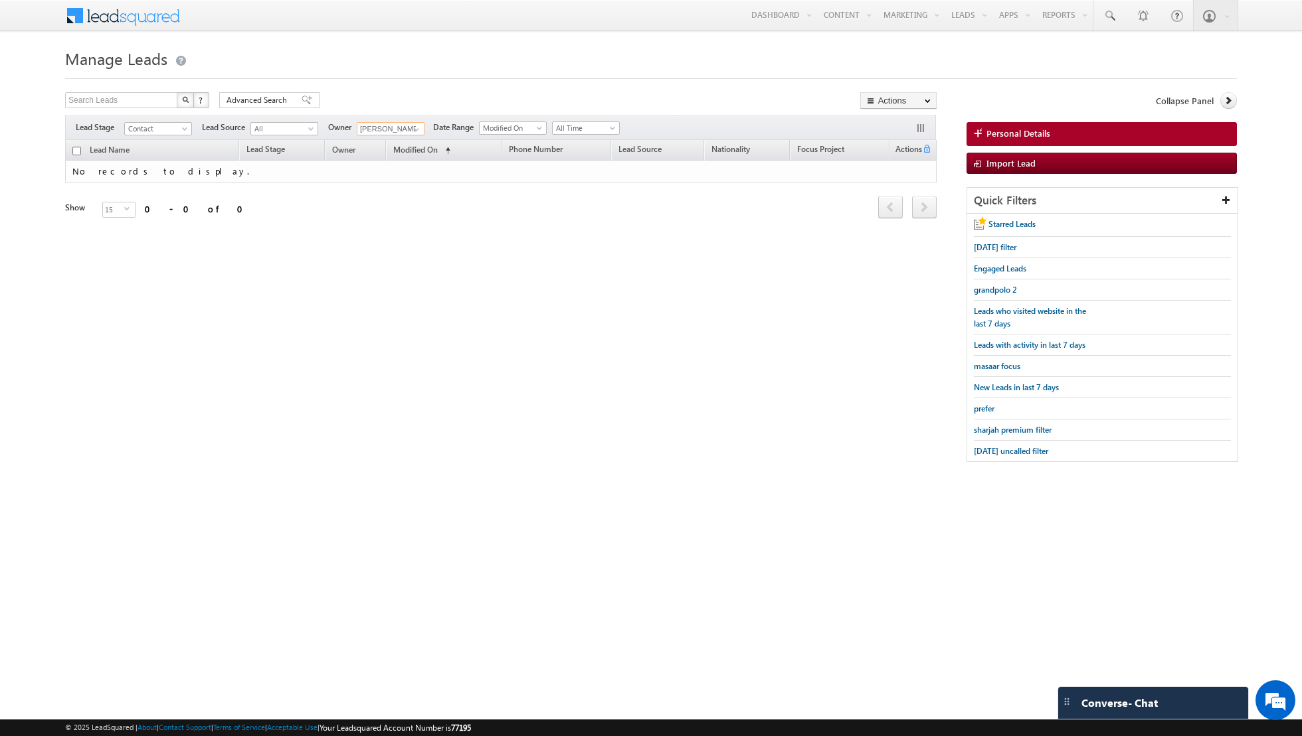
scroll to position [0, 0]
click at [406, 128] on link at bounding box center [414, 129] width 17 height 13
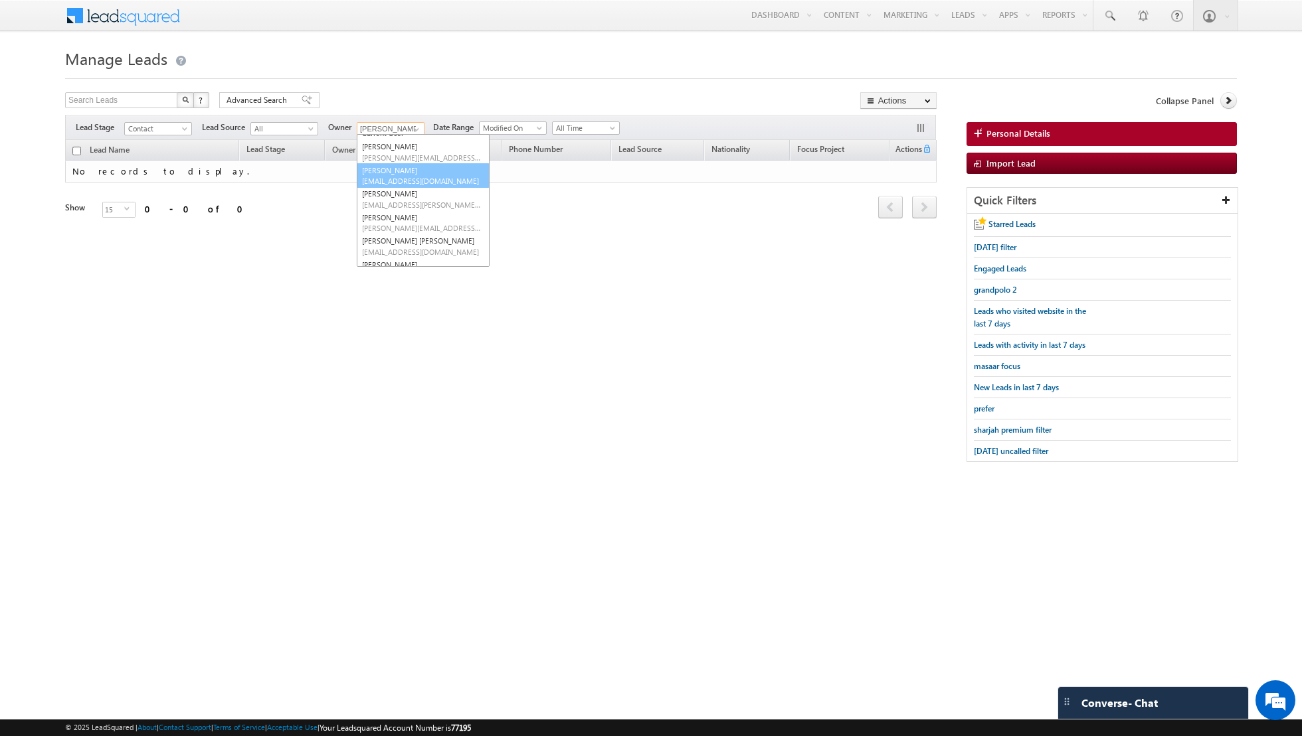
scroll to position [24, 0]
click at [404, 236] on link "[PERSON_NAME] [PERSON_NAME] [PERSON_NAME][EMAIL_ADDRESS][PERSON_NAME][DOMAIN_NA…" at bounding box center [423, 244] width 133 height 25
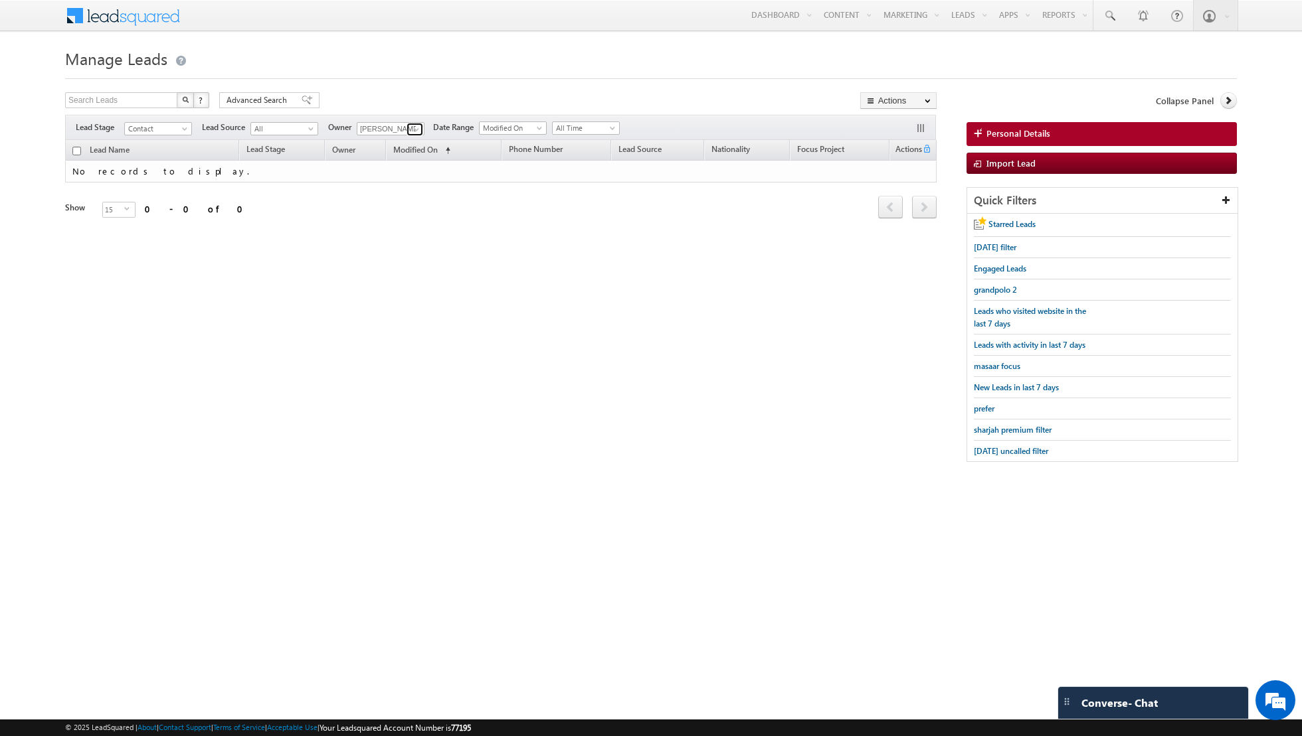
click at [413, 128] on span at bounding box center [416, 129] width 11 height 11
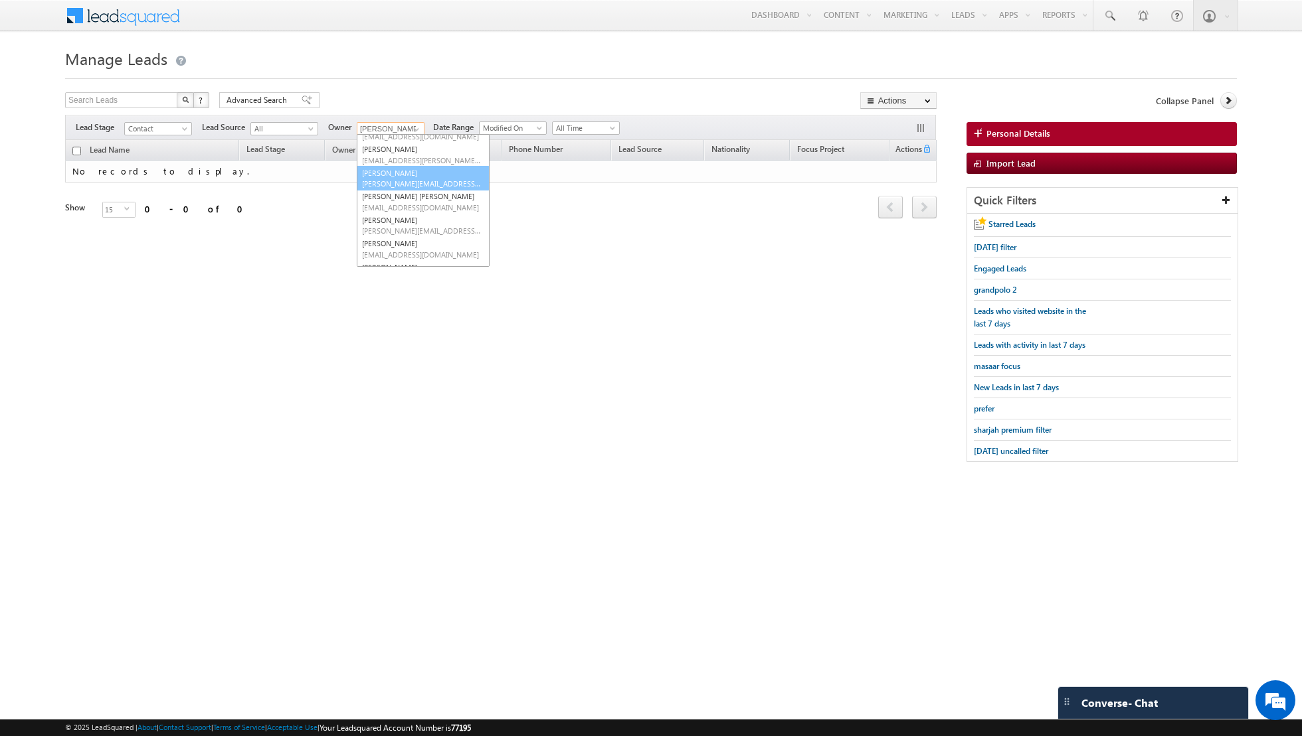
scroll to position [68, 0]
click at [404, 220] on link "[PERSON_NAME] [PERSON_NAME][EMAIL_ADDRESS][PERSON_NAME][DOMAIN_NAME]" at bounding box center [423, 224] width 133 height 25
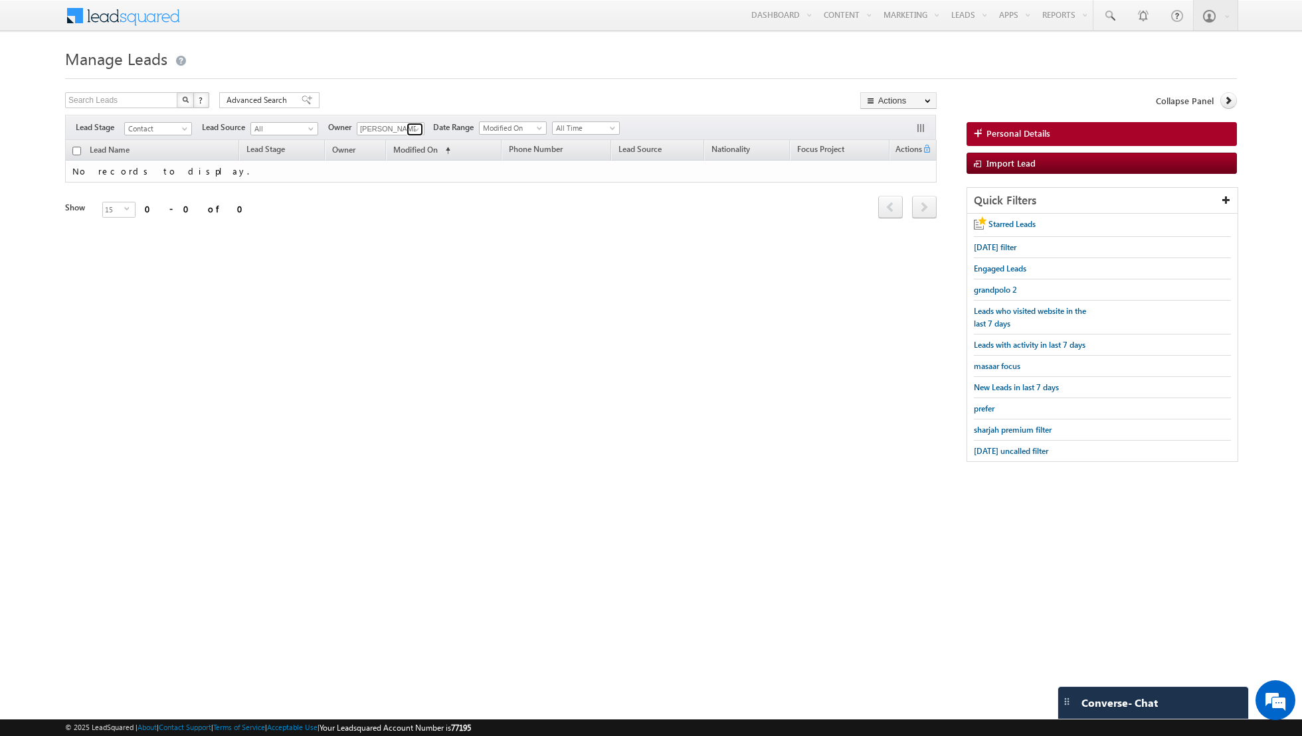
click at [407, 129] on link at bounding box center [414, 129] width 17 height 13
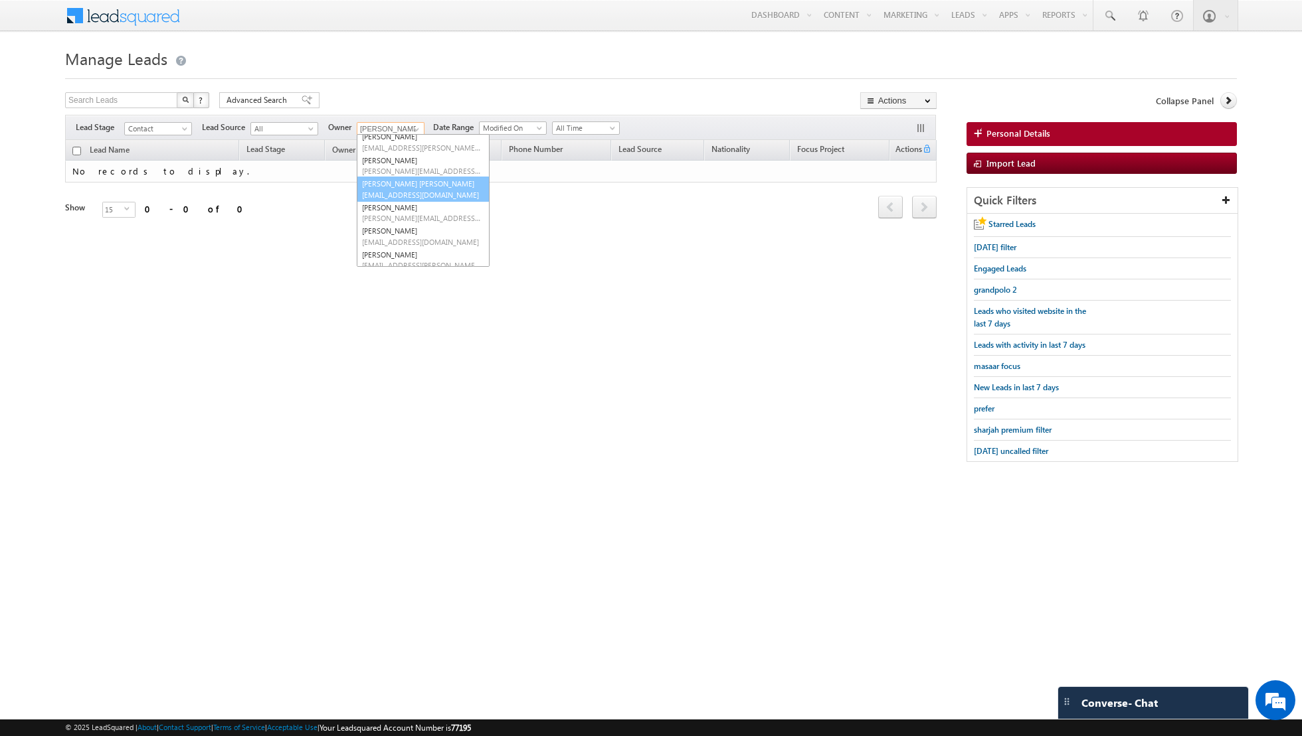
scroll to position [84, 0]
click at [396, 229] on link "[PERSON_NAME] [PERSON_NAME][EMAIL_ADDRESS][PERSON_NAME][DOMAIN_NAME]" at bounding box center [423, 231] width 133 height 25
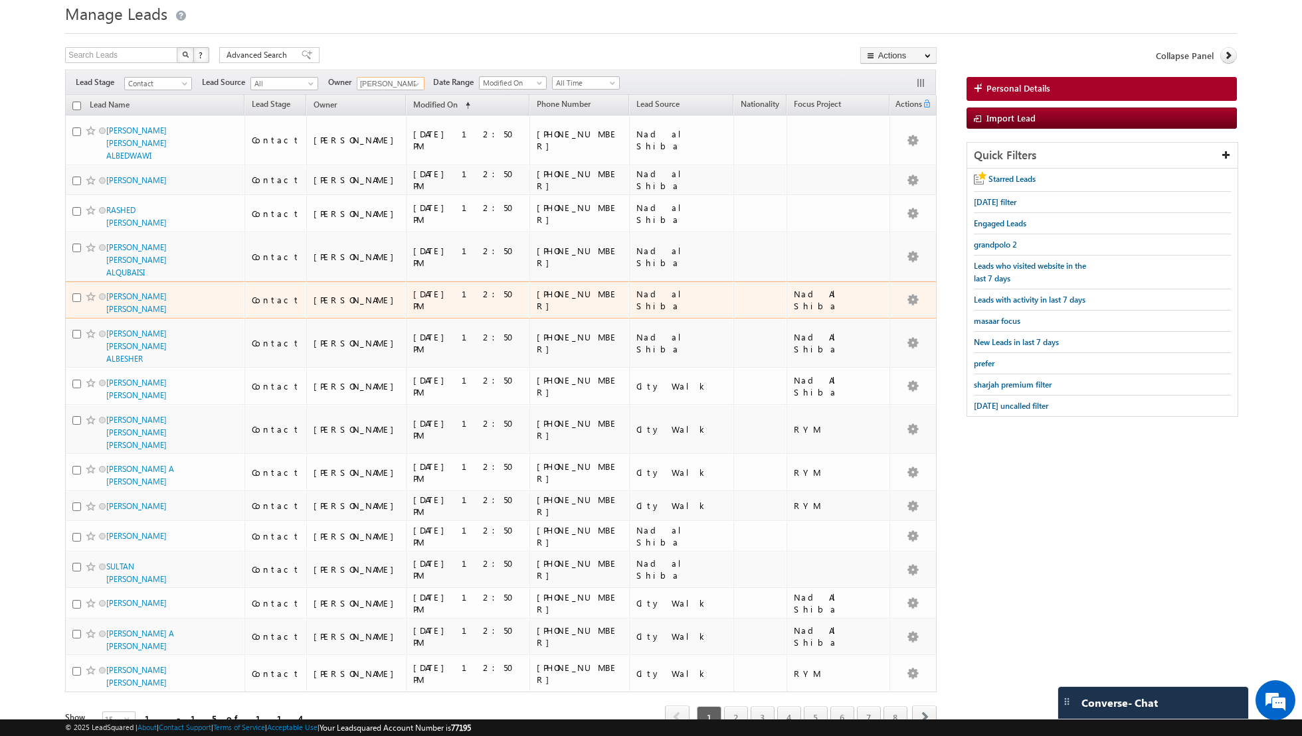
scroll to position [0, 0]
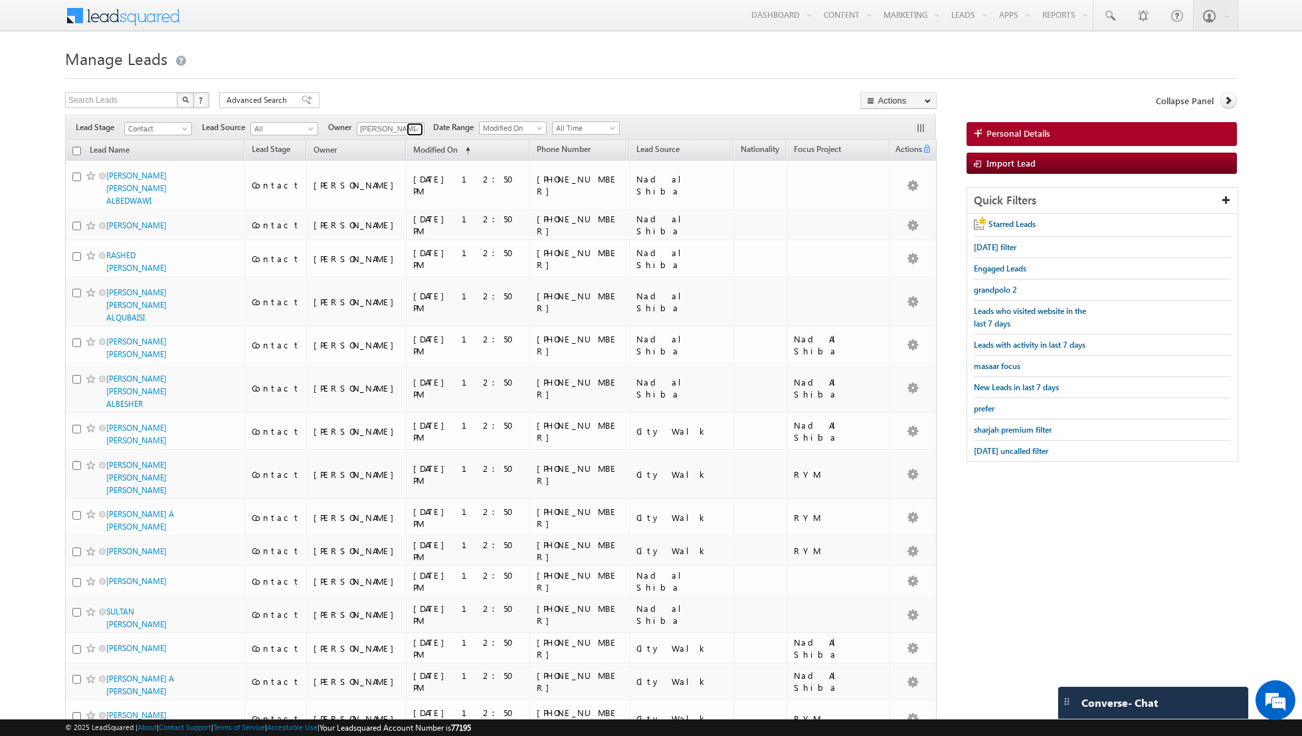
click at [412, 129] on span at bounding box center [416, 129] width 11 height 11
click at [400, 256] on span "[EMAIL_ADDRESS][PERSON_NAME][DOMAIN_NAME]" at bounding box center [422, 260] width 120 height 10
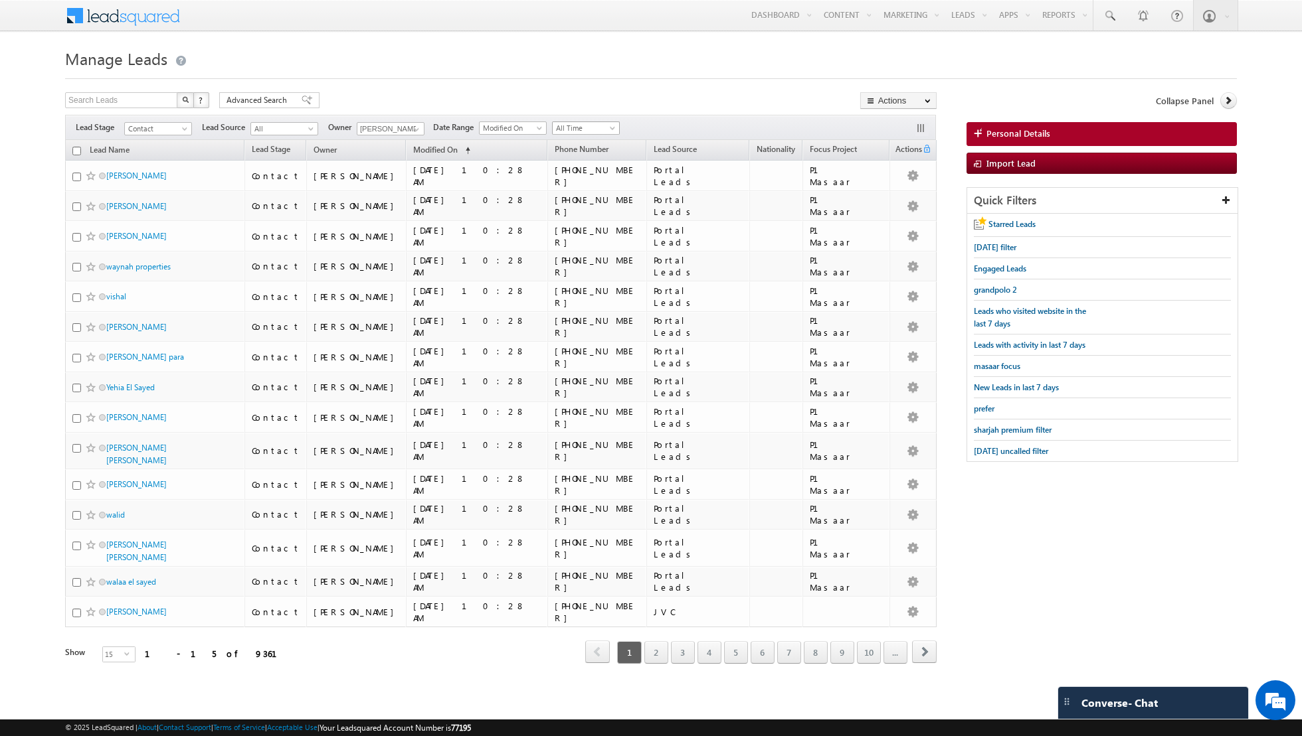
click at [598, 126] on span "All Time" at bounding box center [584, 128] width 63 height 12
click at [574, 180] on link "[DATE]" at bounding box center [580, 184] width 67 height 12
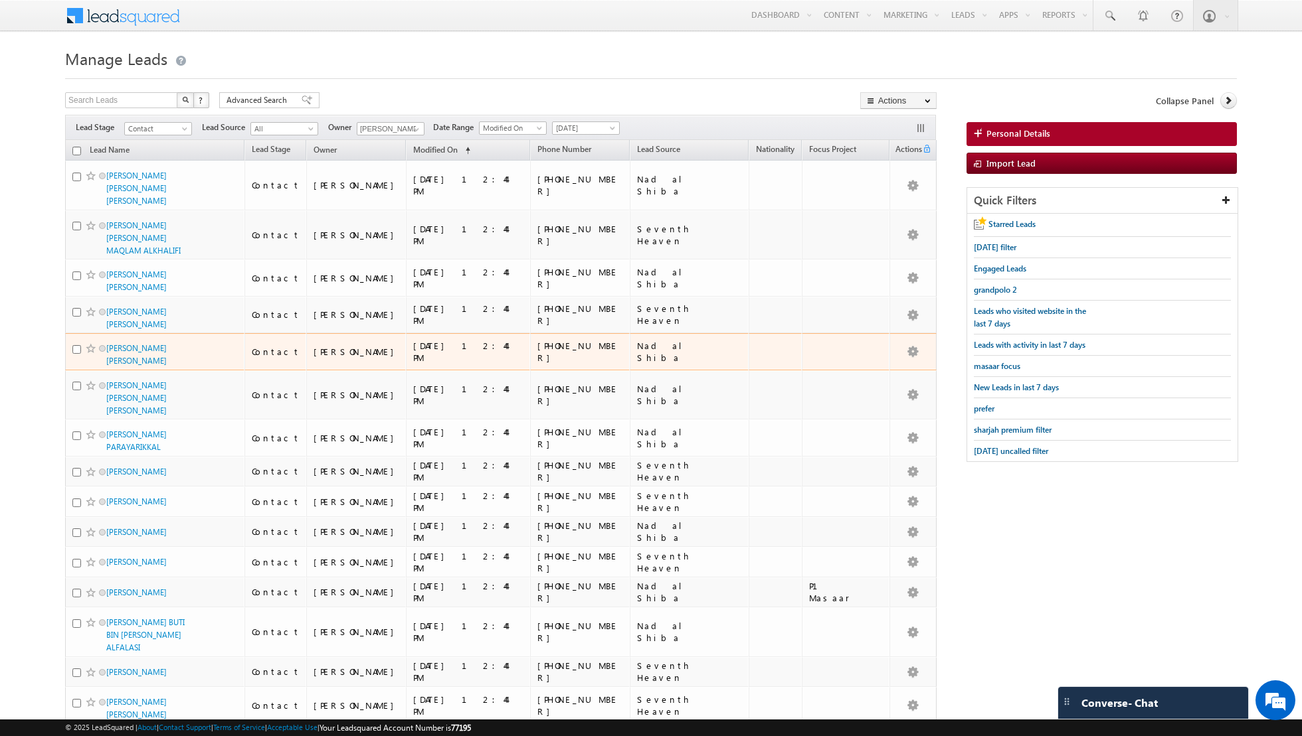
scroll to position [64, 0]
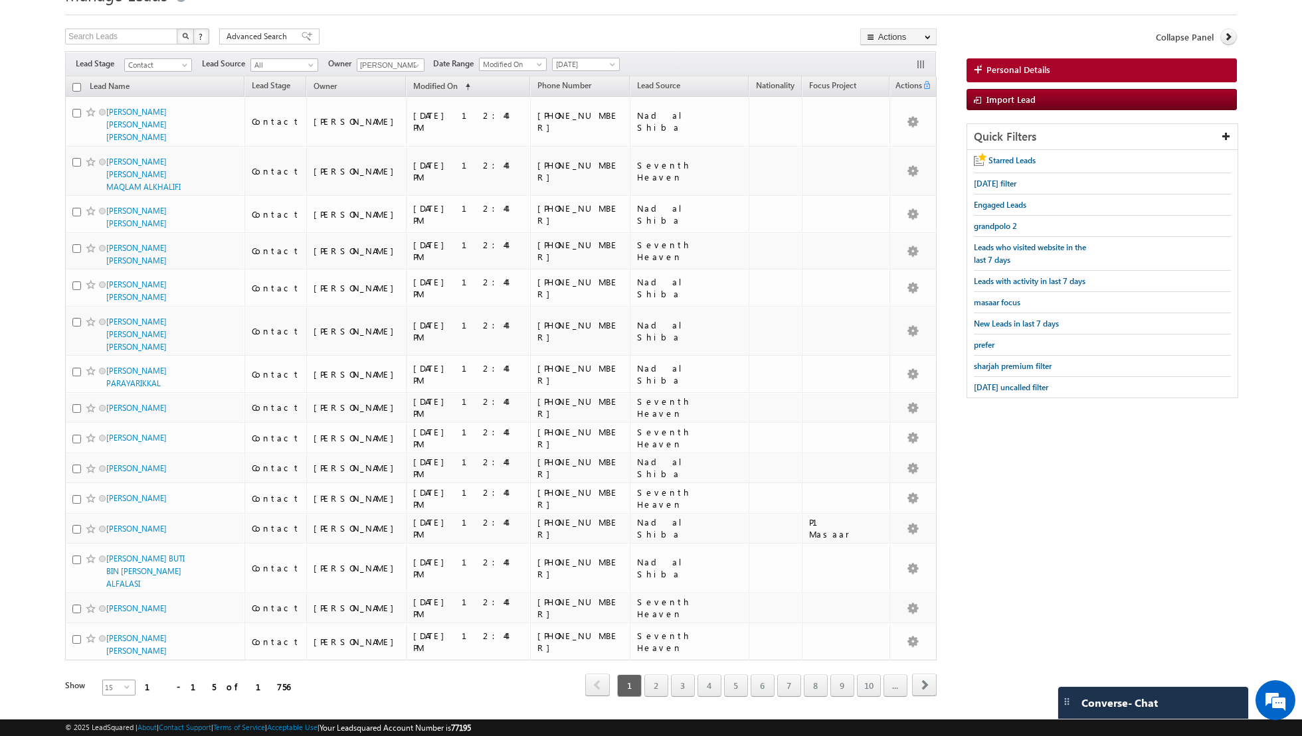
click at [112, 681] on span "15" at bounding box center [113, 688] width 21 height 15
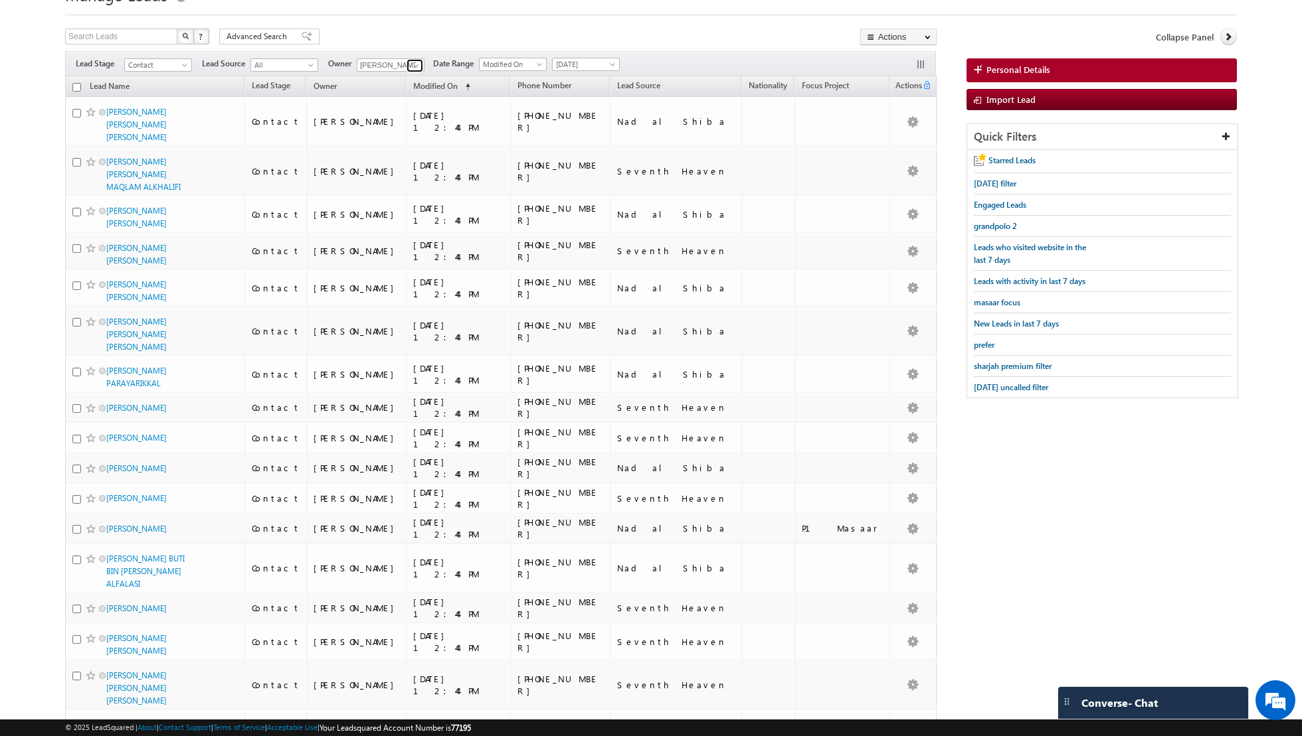
click at [411, 63] on span at bounding box center [416, 65] width 11 height 11
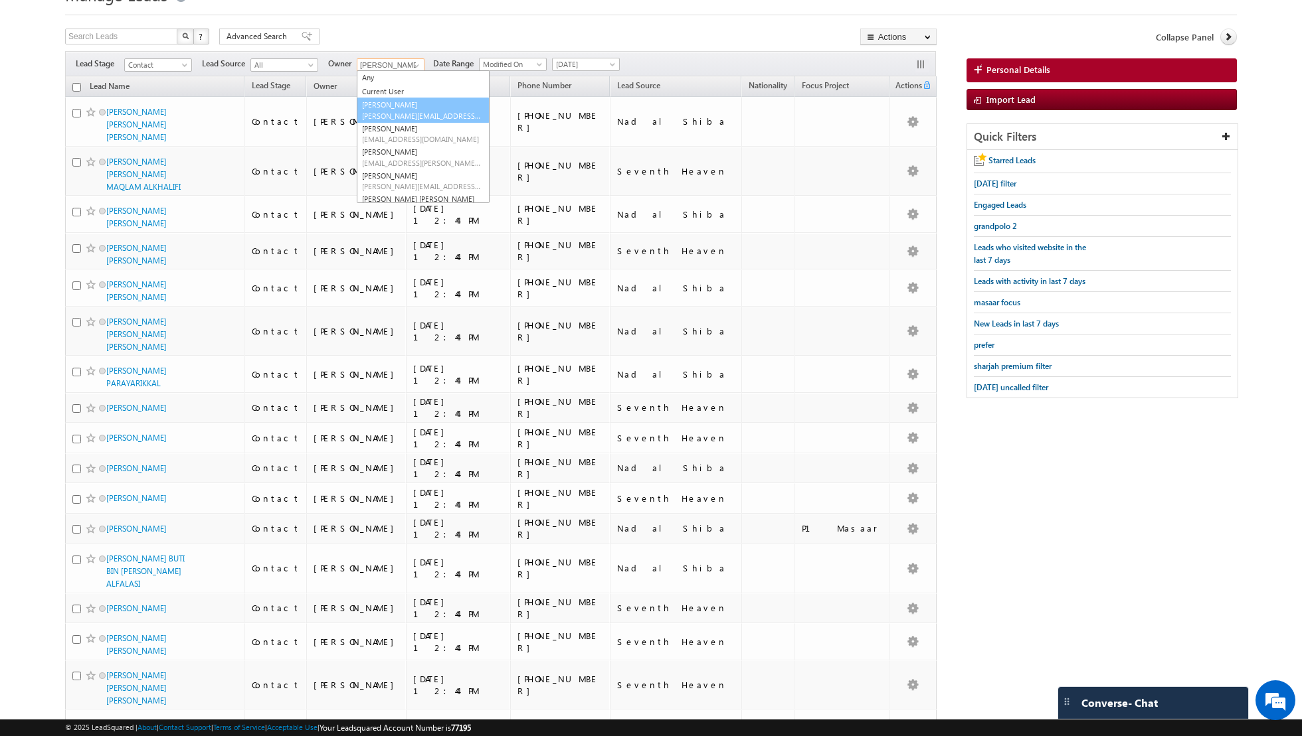
click at [408, 102] on link "Aakash Arora aakash.arora@indglobal.ae" at bounding box center [423, 110] width 133 height 25
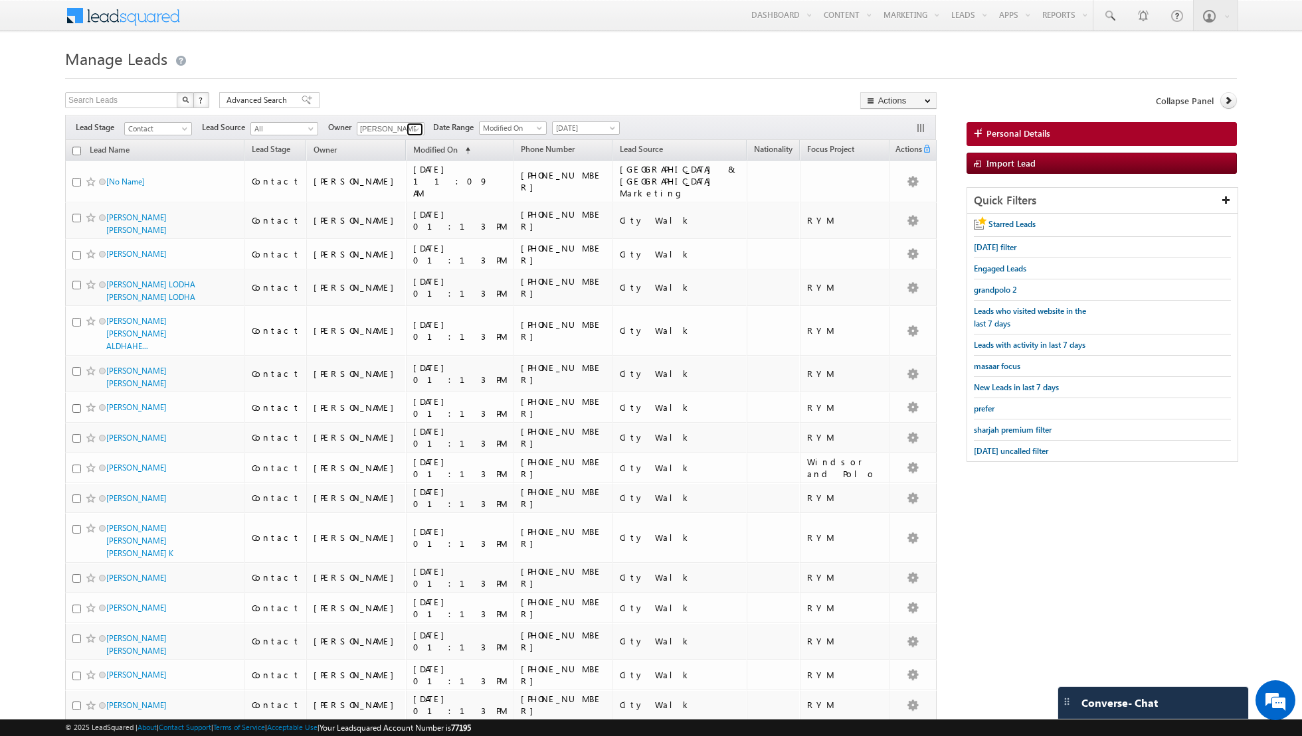
click at [411, 129] on span at bounding box center [416, 129] width 11 height 11
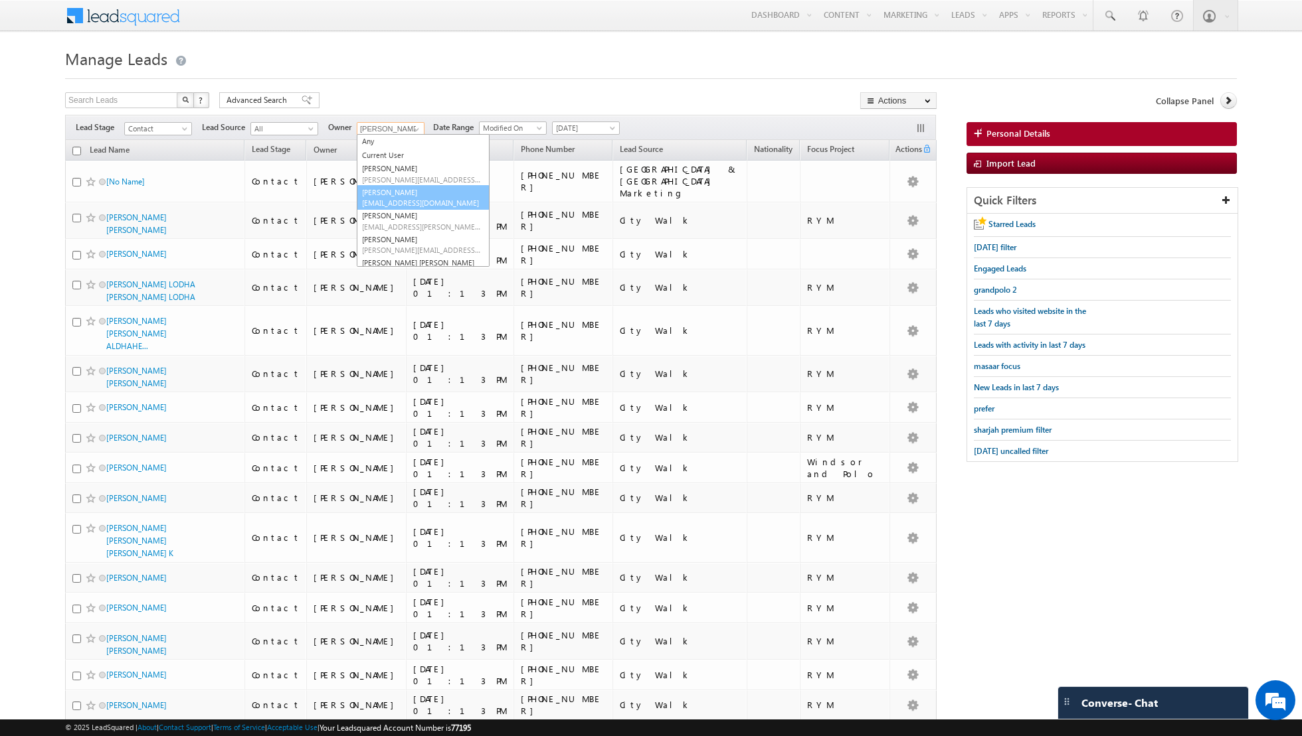
click at [396, 199] on span "[EMAIL_ADDRESS][DOMAIN_NAME]" at bounding box center [422, 203] width 120 height 10
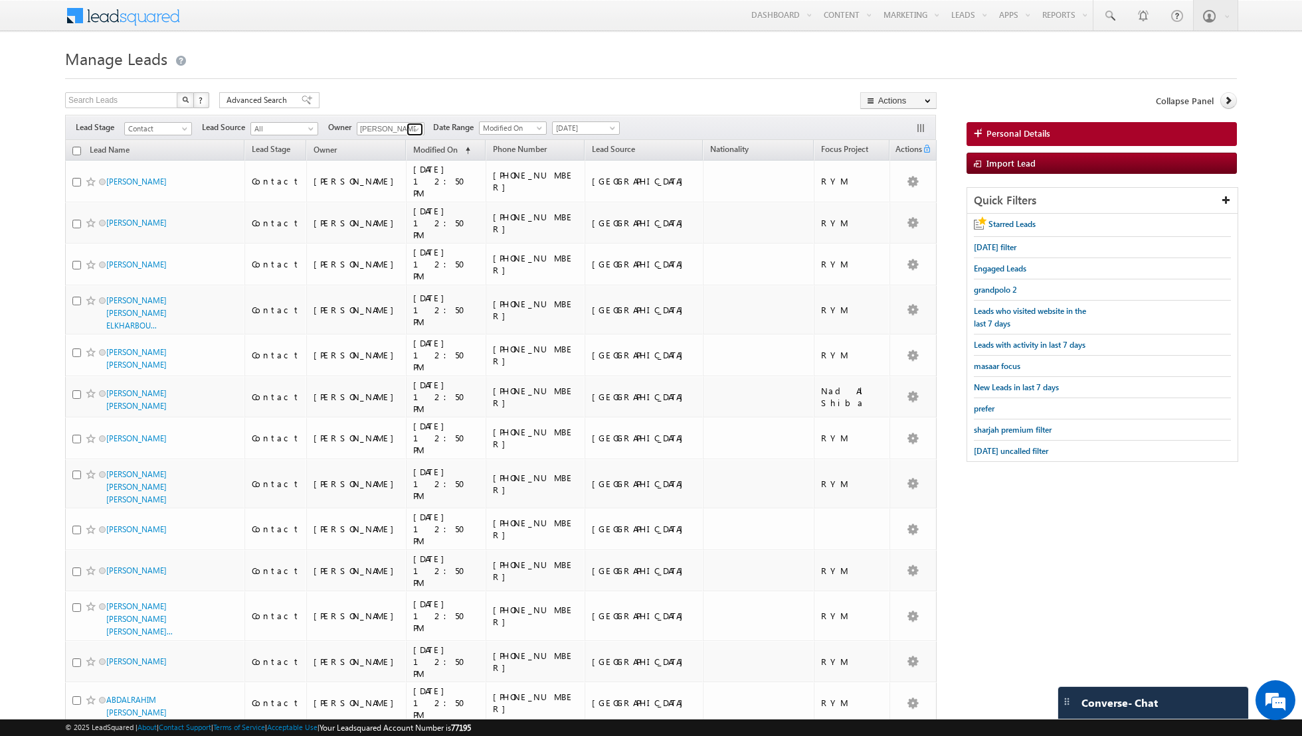
click at [412, 126] on span at bounding box center [416, 129] width 11 height 11
click at [403, 215] on link "[PERSON_NAME] [EMAIL_ADDRESS][PERSON_NAME][DOMAIN_NAME]" at bounding box center [423, 221] width 133 height 25
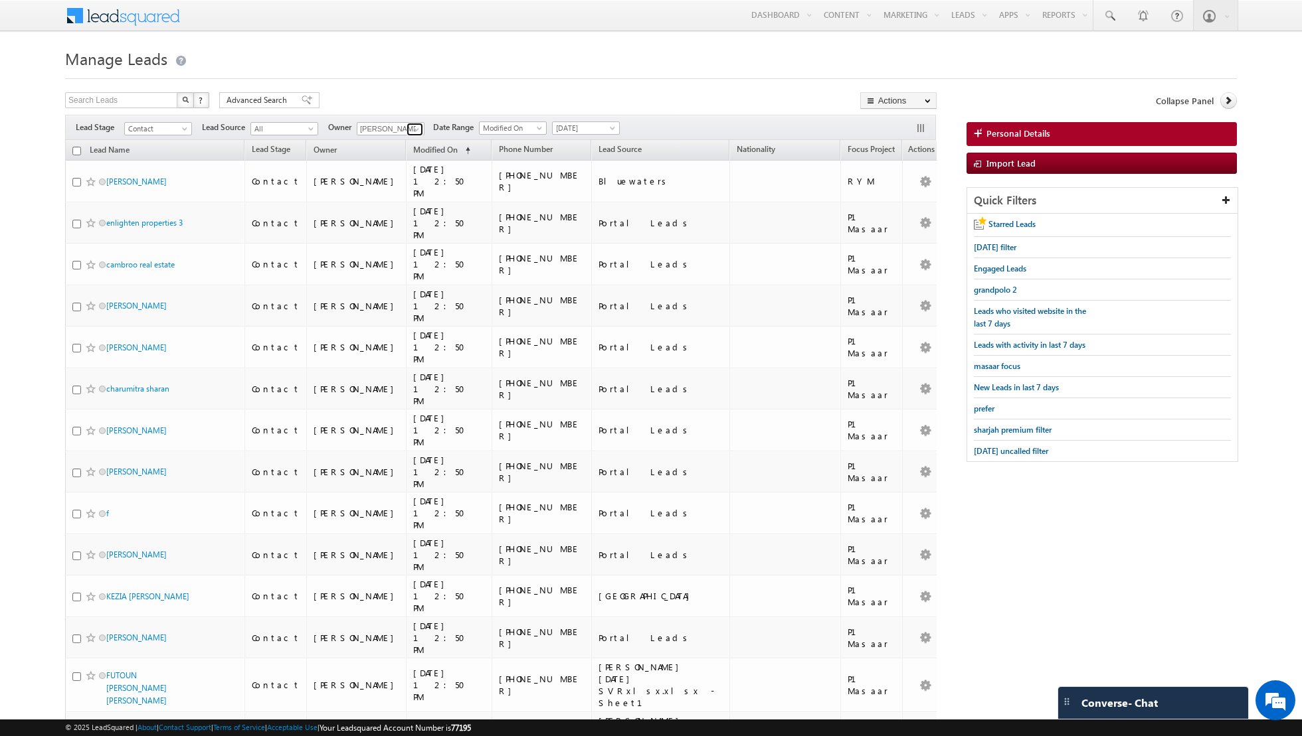
click at [414, 129] on span at bounding box center [416, 129] width 11 height 11
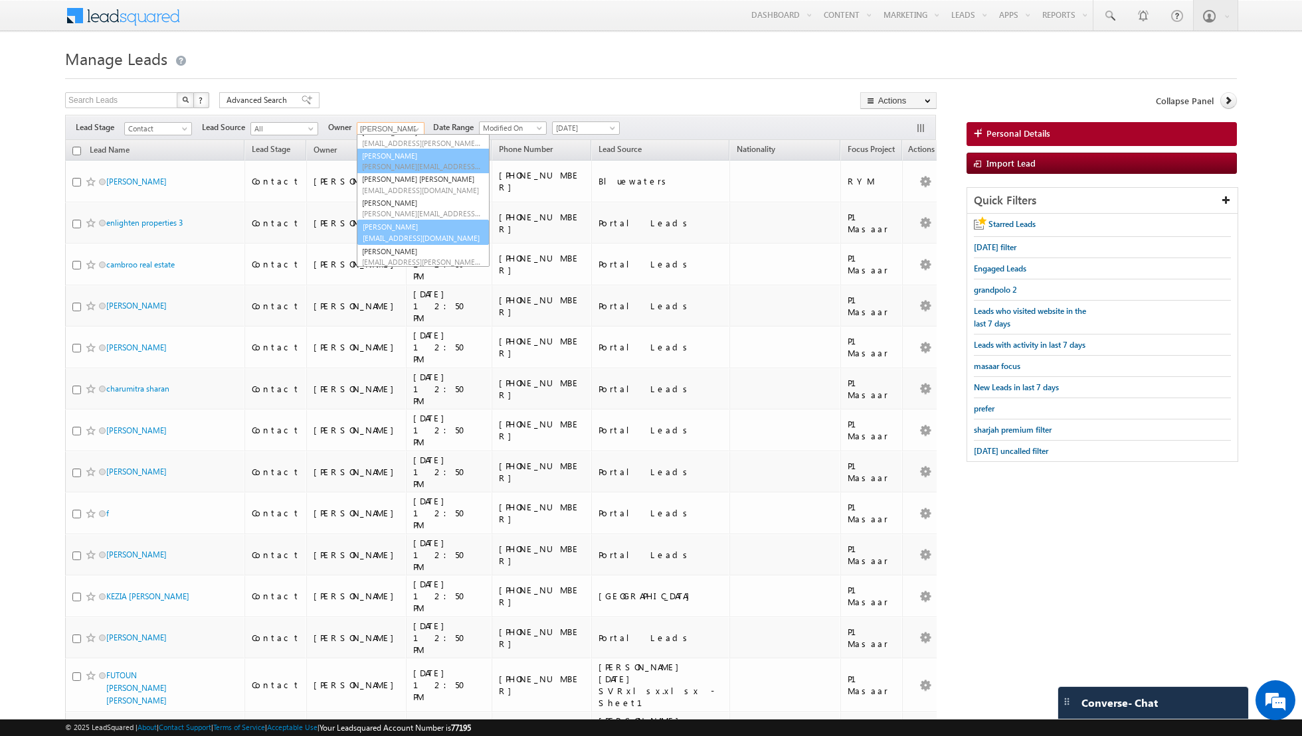
scroll to position [84, 0]
click at [408, 229] on link "[PERSON_NAME] [PERSON_NAME][EMAIL_ADDRESS][PERSON_NAME][DOMAIN_NAME]" at bounding box center [423, 231] width 133 height 25
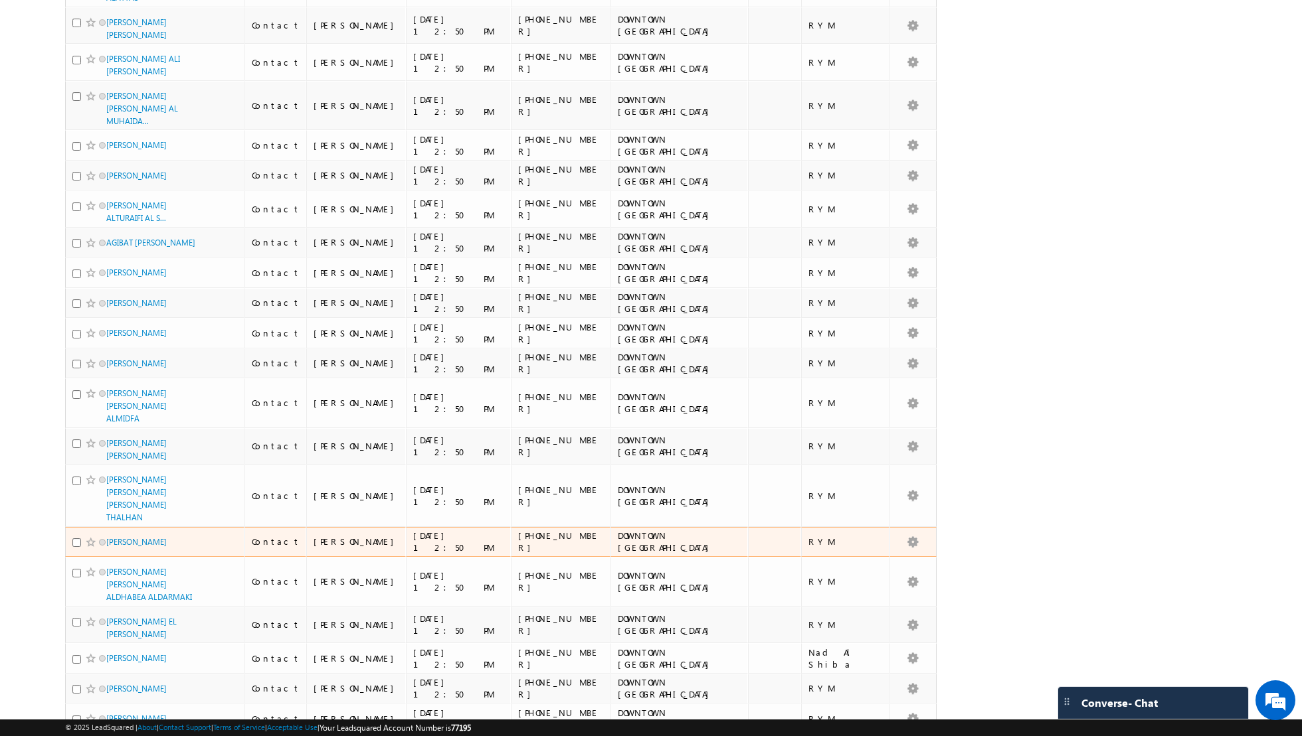
scroll to position [0, 0]
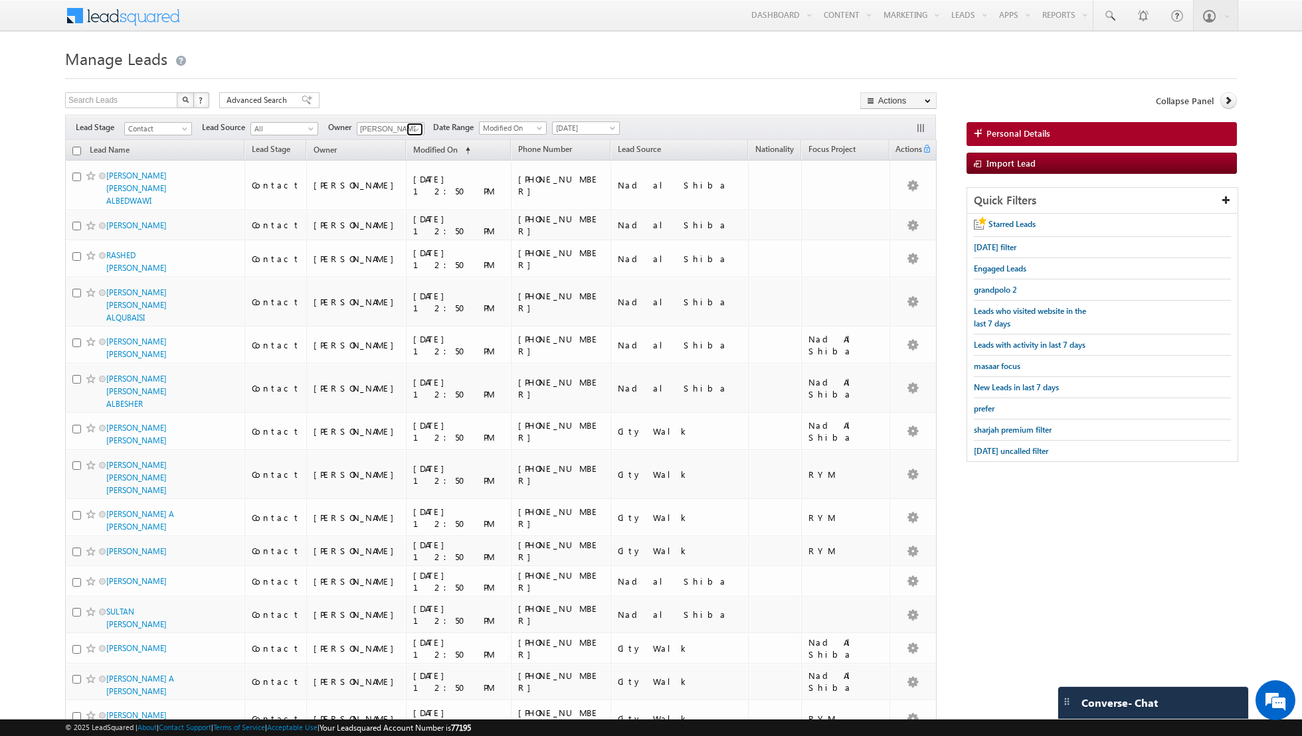
click at [419, 132] on link at bounding box center [414, 129] width 17 height 13
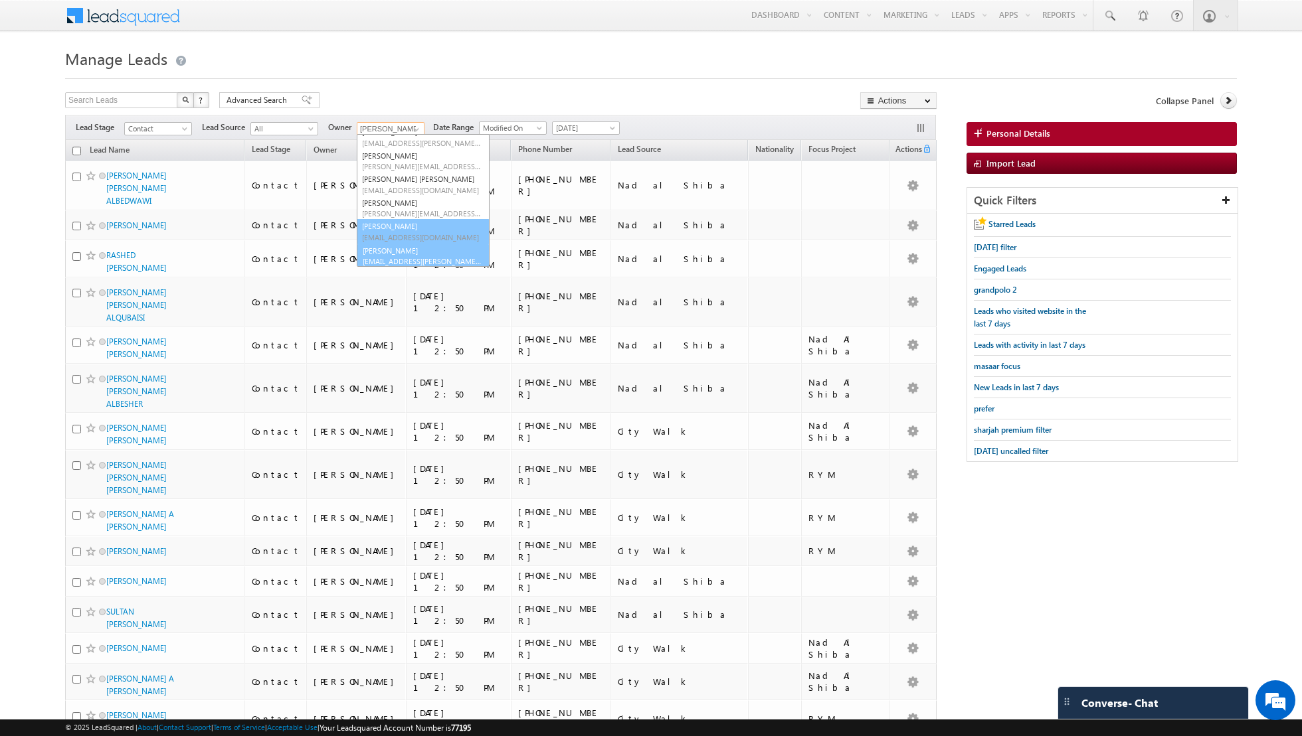
scroll to position [84, 0]
click at [397, 250] on link "[PERSON_NAME] [EMAIL_ADDRESS][PERSON_NAME][DOMAIN_NAME]" at bounding box center [423, 254] width 133 height 25
type input "[PERSON_NAME]"
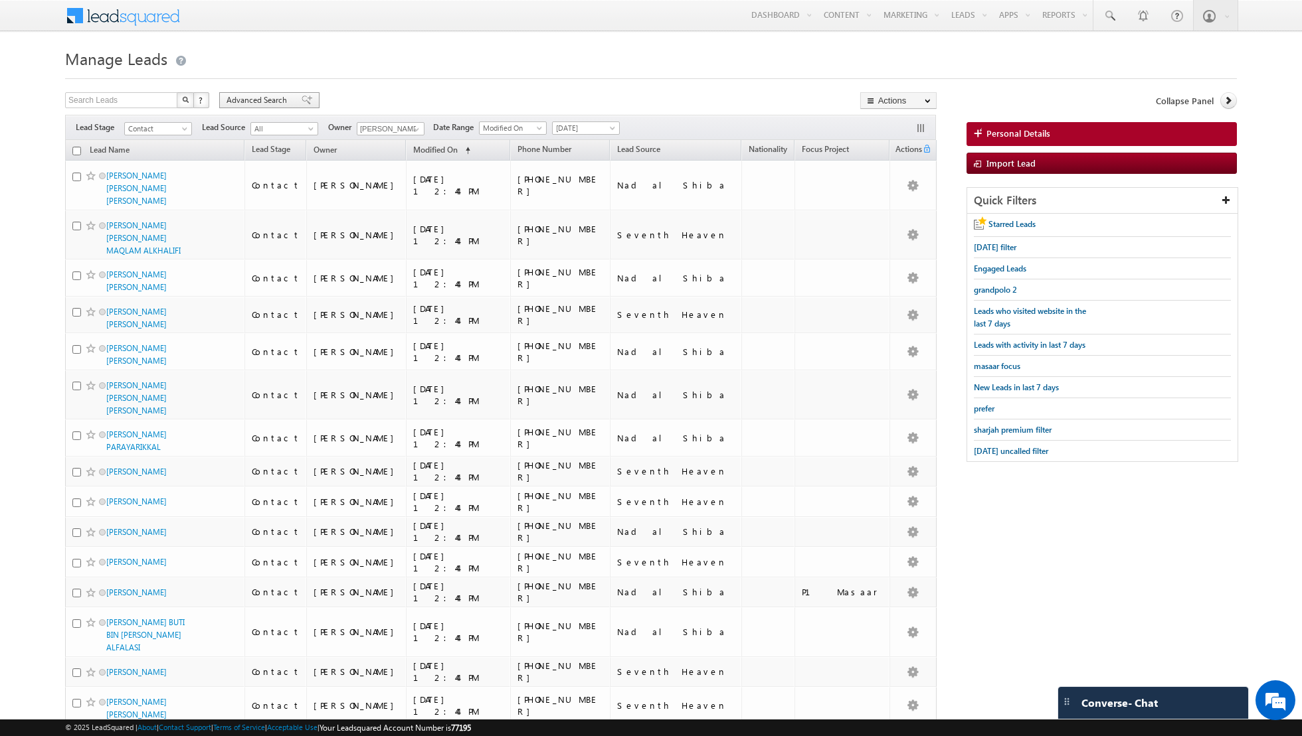
click at [302, 104] on span at bounding box center [307, 100] width 11 height 9
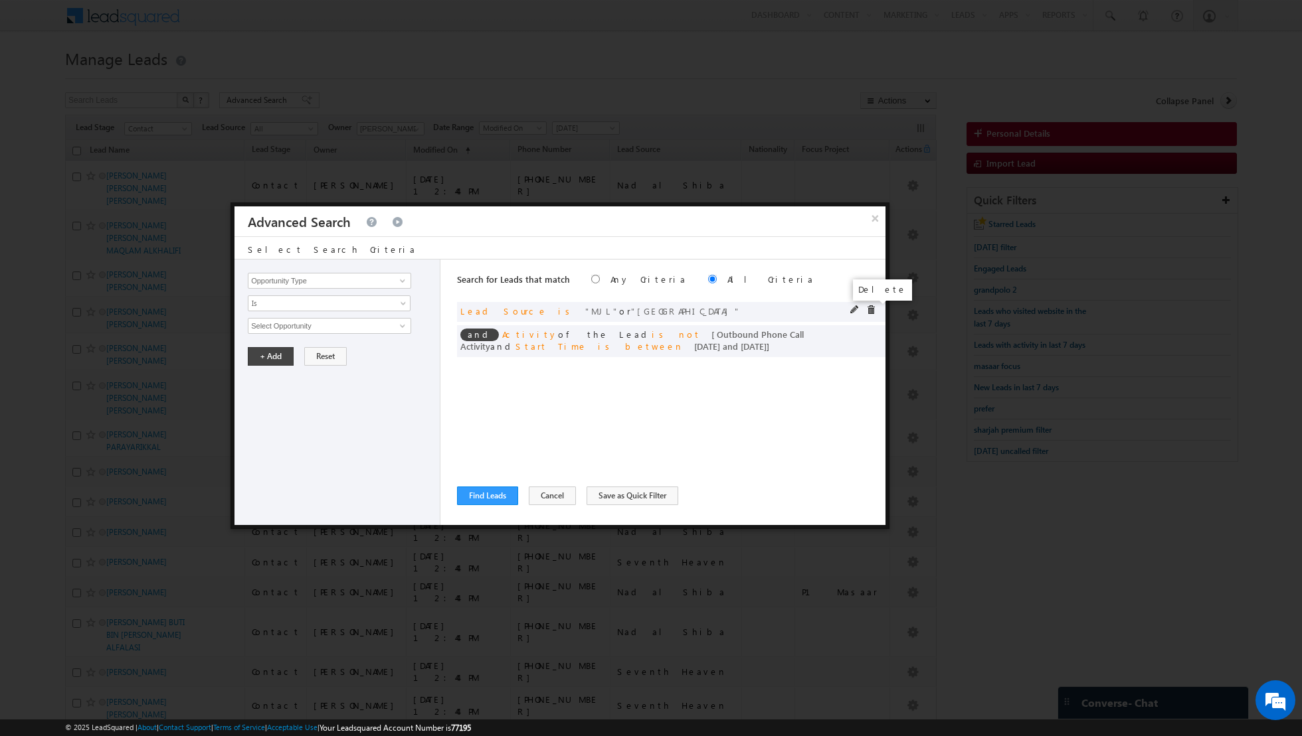
click at [869, 309] on span at bounding box center [870, 309] width 9 height 9
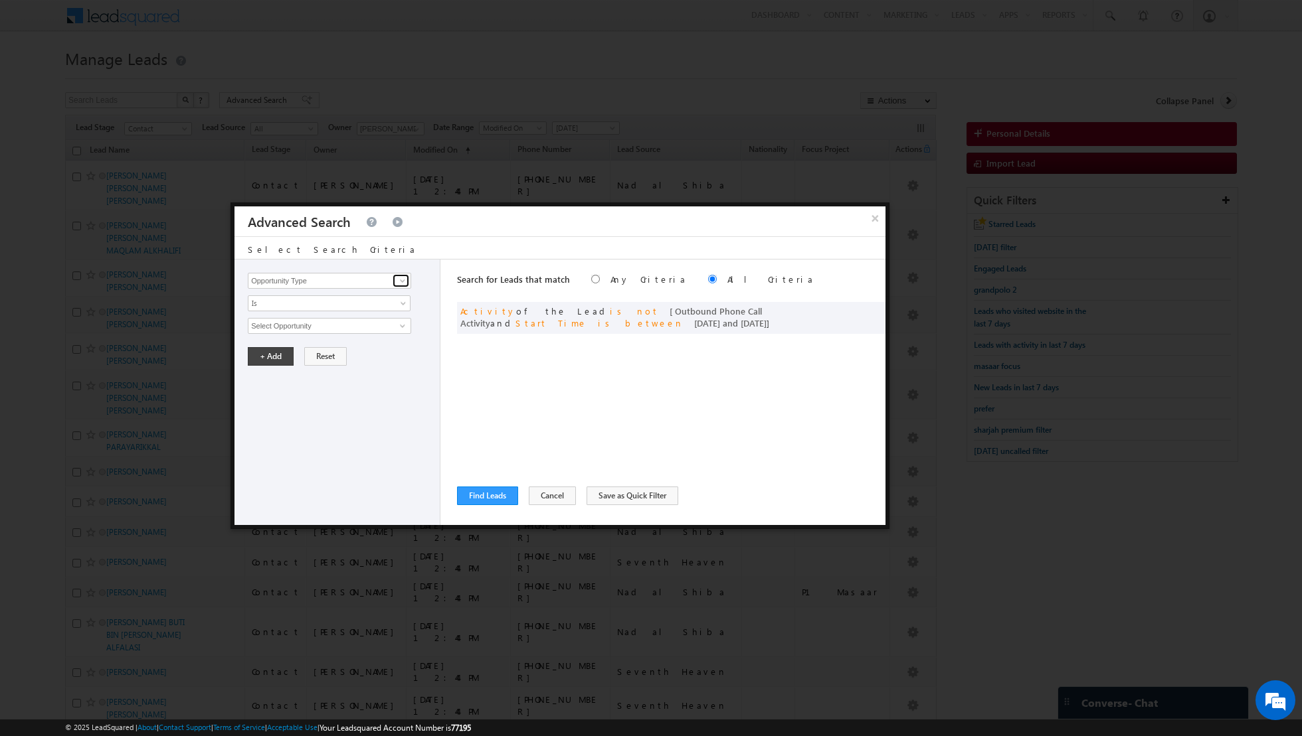
click at [404, 278] on span at bounding box center [402, 281] width 11 height 11
click at [355, 304] on link "Lead Source" at bounding box center [329, 307] width 163 height 15
type input "Lead Source"
click at [378, 308] on link "Is" at bounding box center [329, 304] width 163 height 16
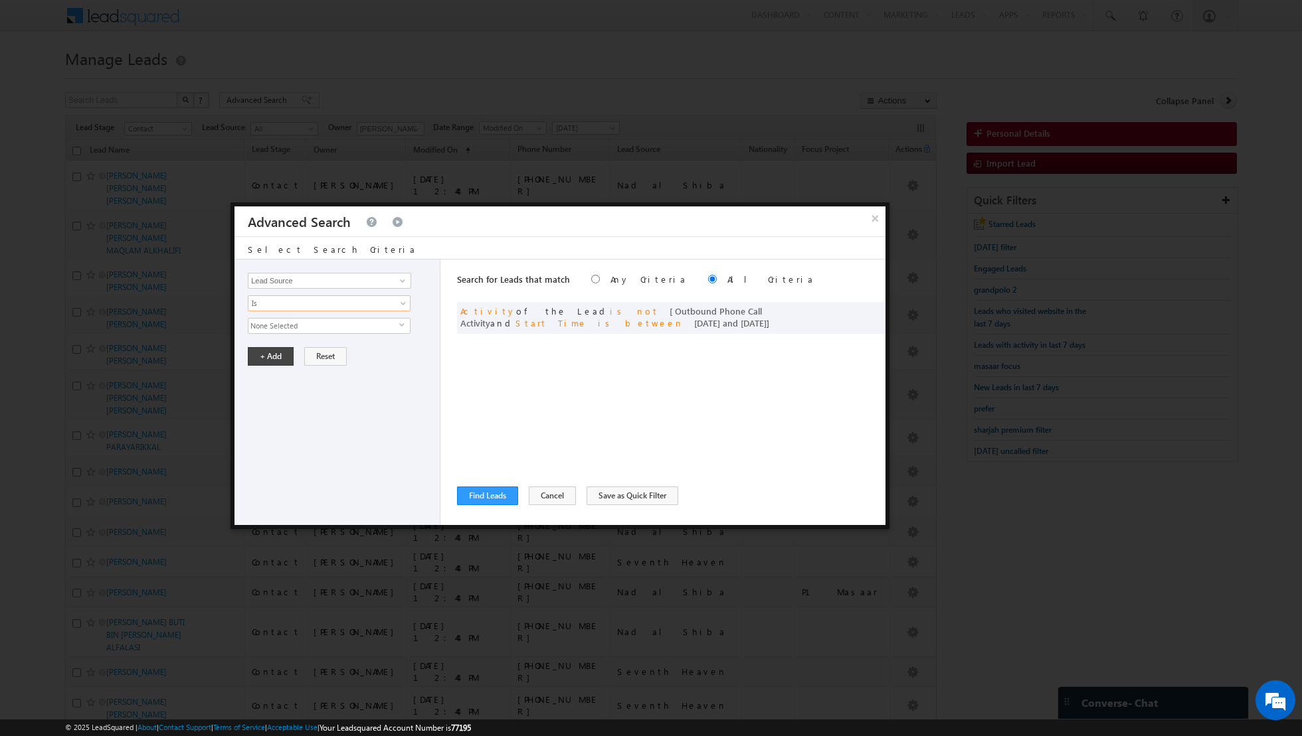
click at [375, 331] on span "None Selected" at bounding box center [323, 326] width 151 height 15
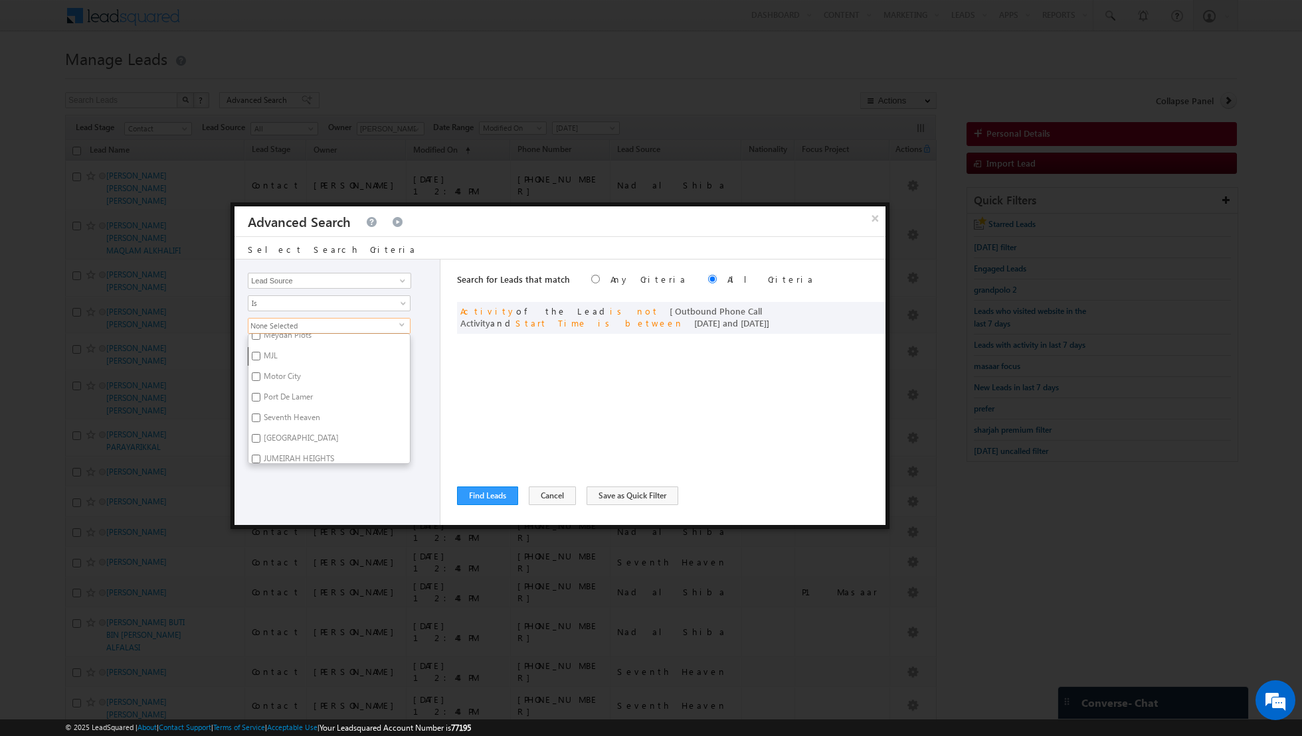
scroll to position [388, 0]
click at [258, 391] on input "Port De Lamer" at bounding box center [256, 395] width 9 height 9
checkbox input "true"
click at [255, 412] on input "Seventh Heaven" at bounding box center [256, 416] width 9 height 9
checkbox input "true"
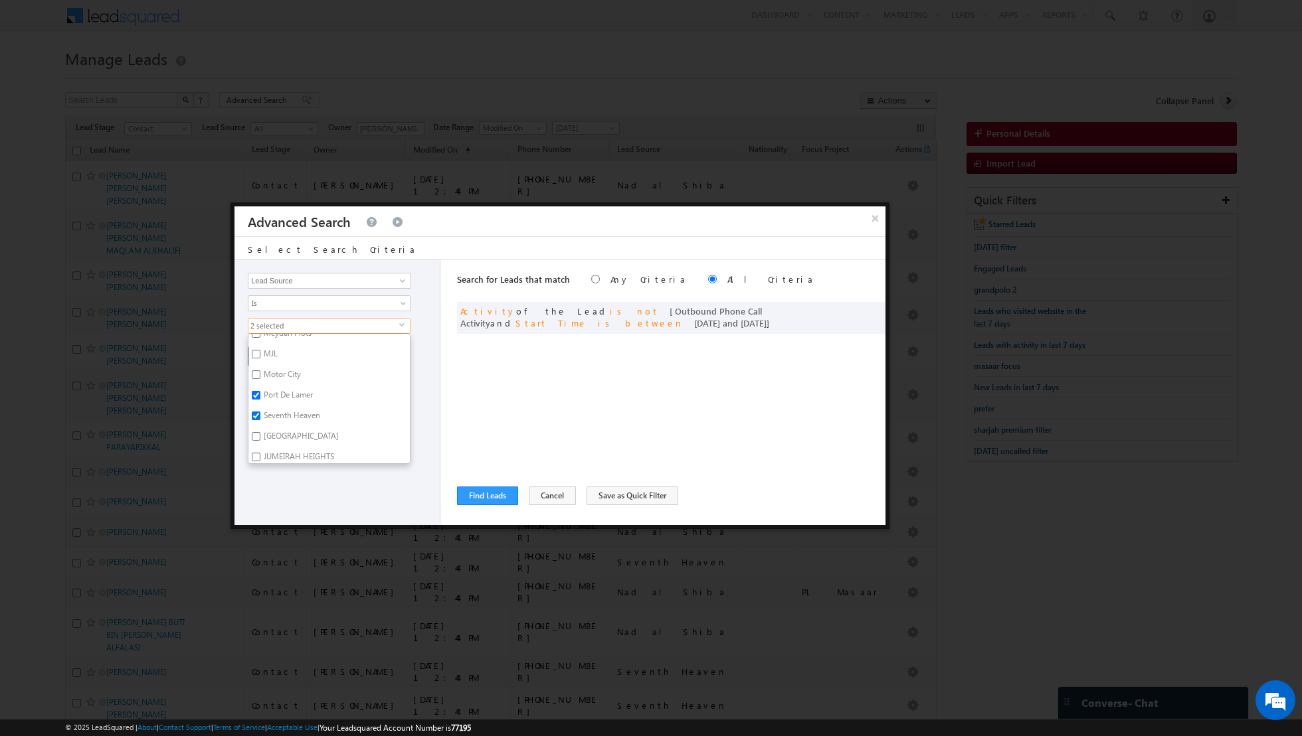
click at [296, 476] on div "Opportunity Type Lead Activity Task Sales Group Prospect Id Address 1 Address 2…" at bounding box center [337, 393] width 206 height 266
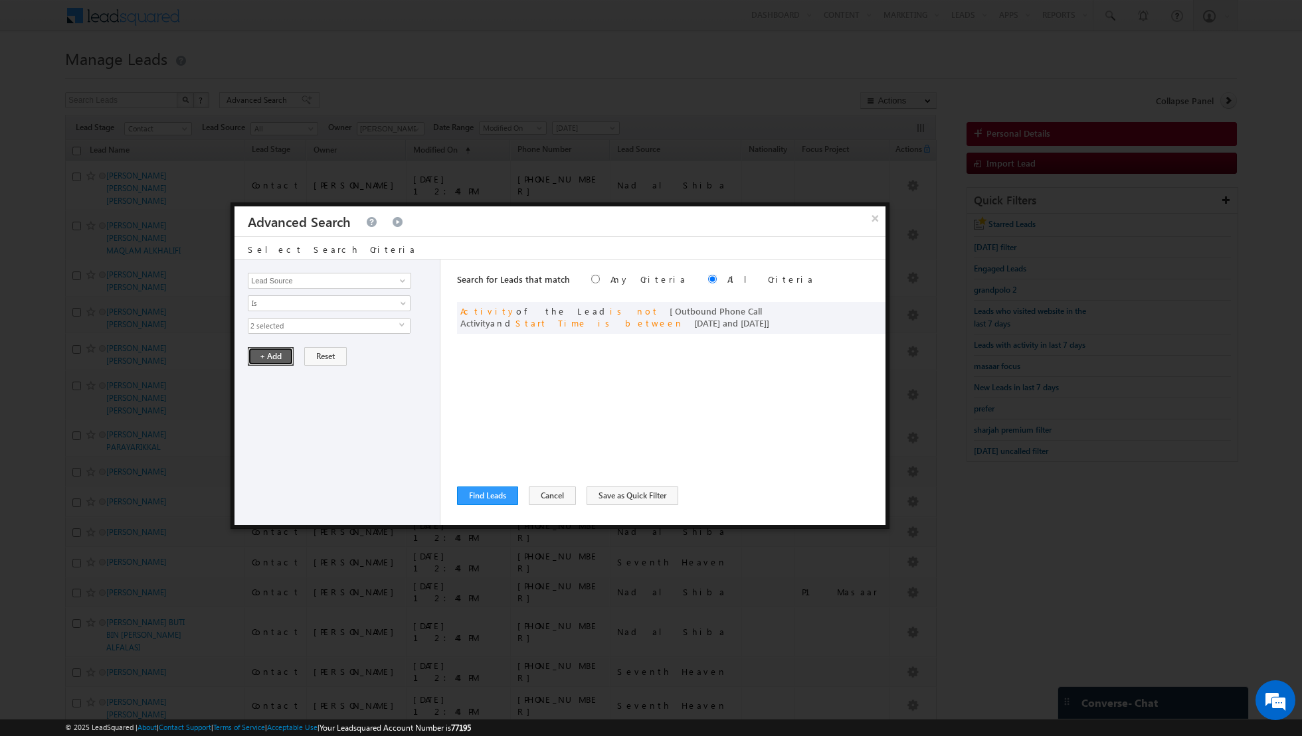
click at [275, 359] on button "+ Add" at bounding box center [271, 356] width 46 height 19
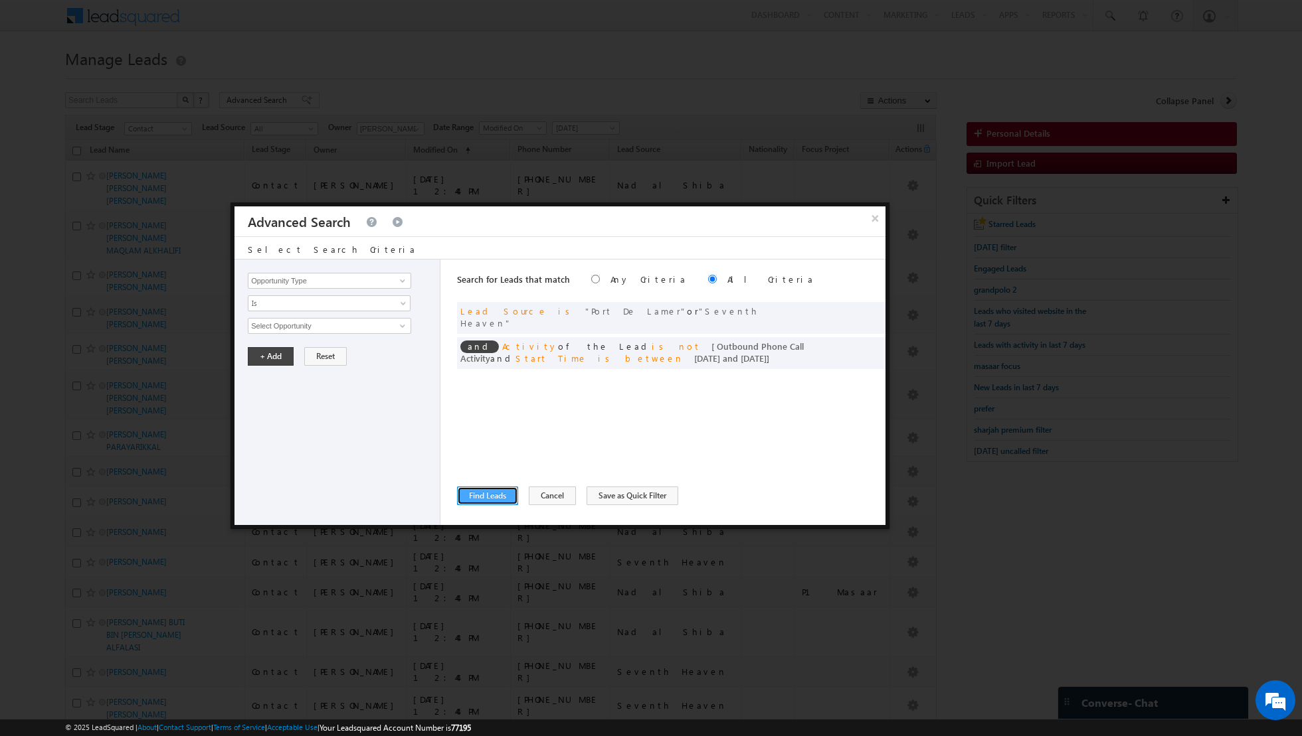
click at [482, 494] on button "Find Leads" at bounding box center [487, 496] width 61 height 19
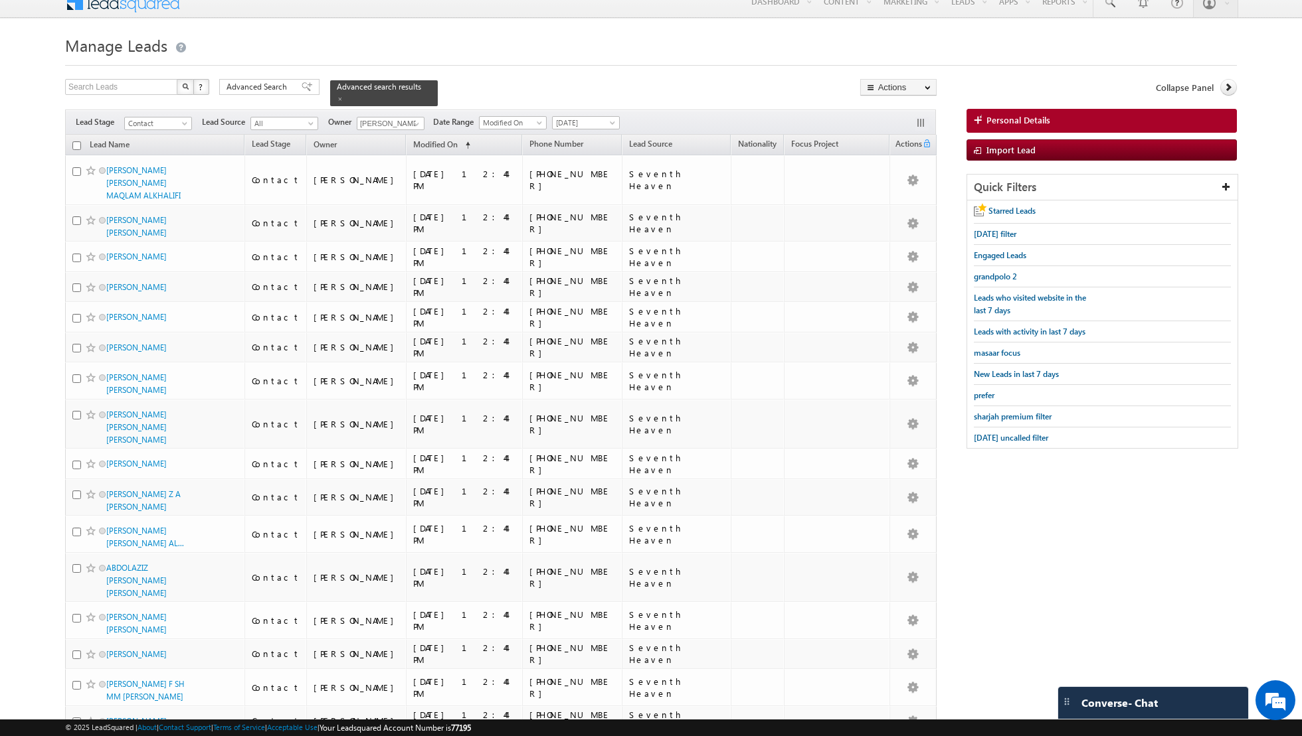
scroll to position [0, 0]
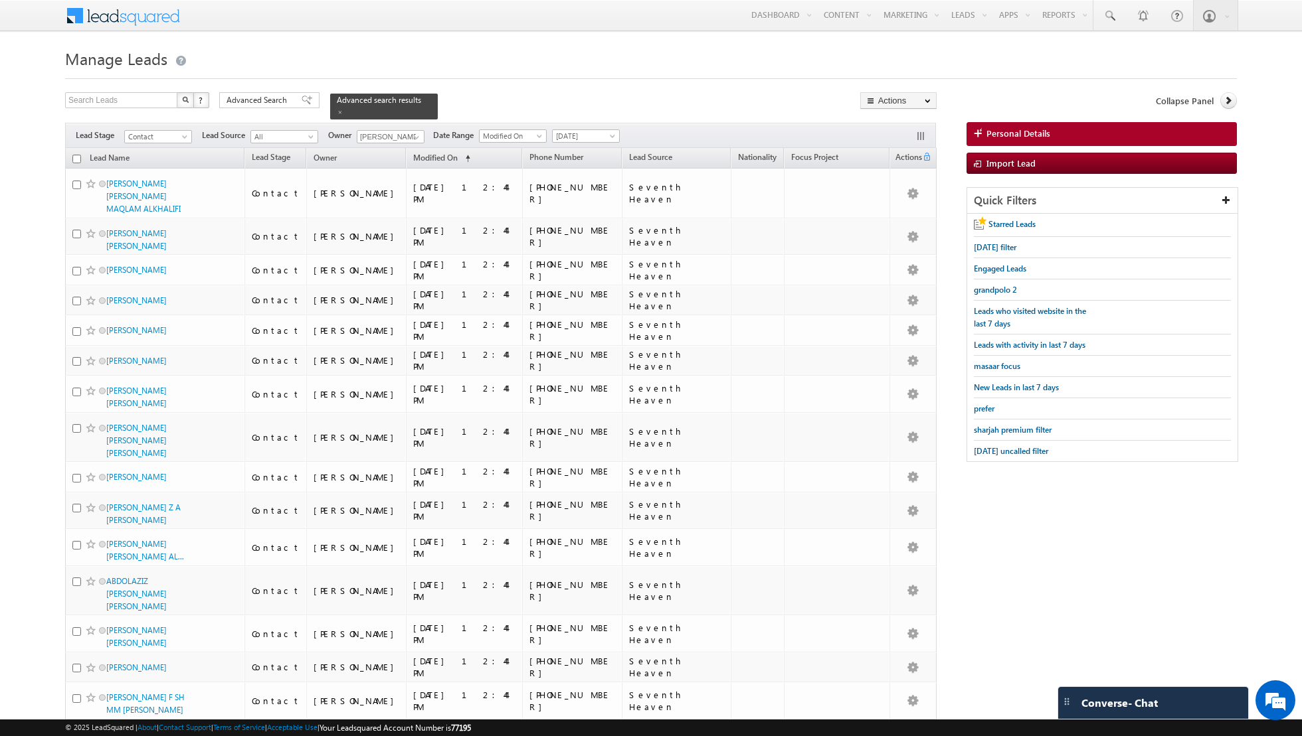
click at [74, 158] on input "checkbox" at bounding box center [76, 159] width 9 height 9
checkbox input "true"
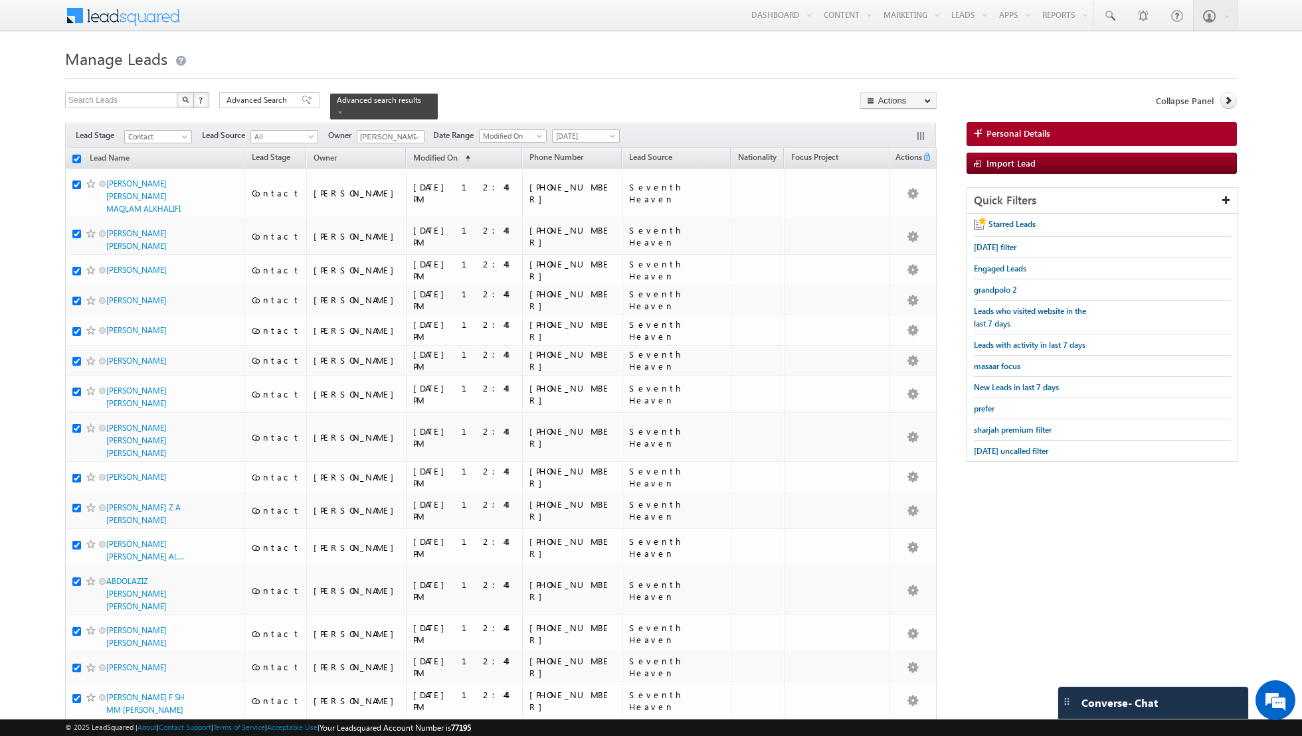
checkbox input "true"
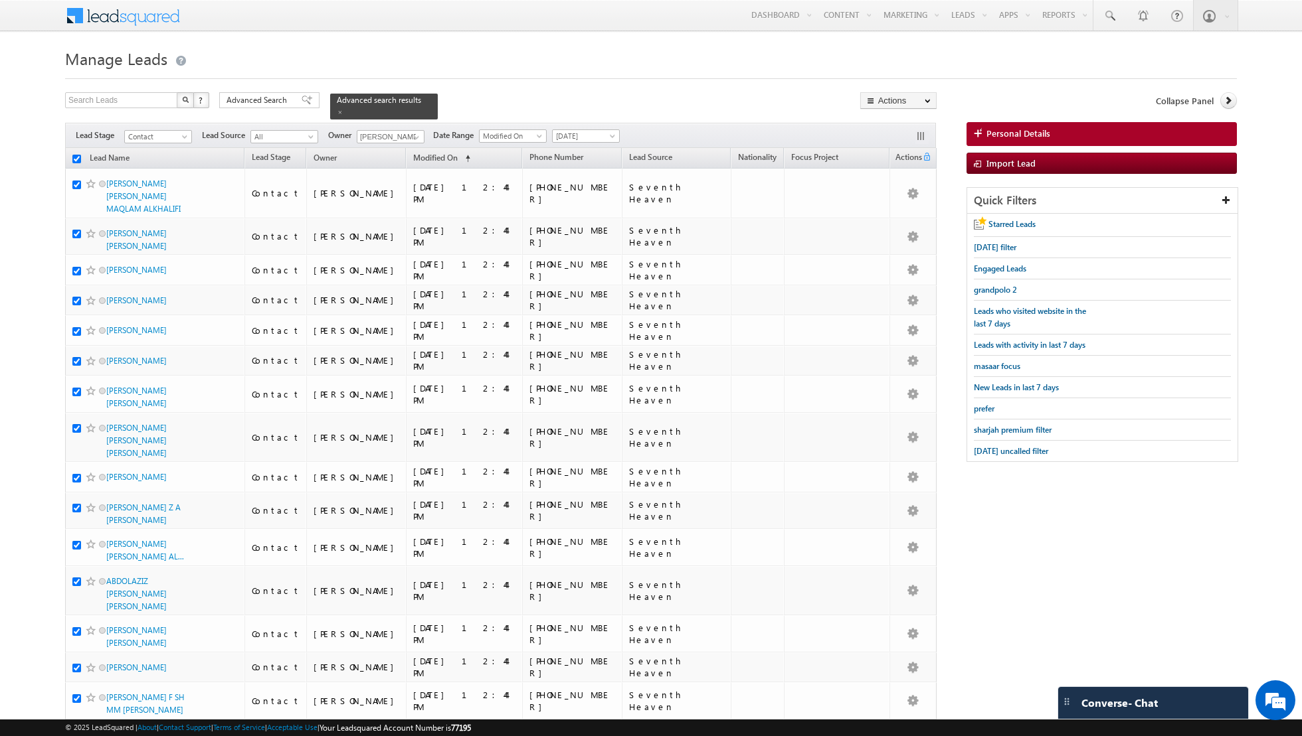
checkbox input "true"
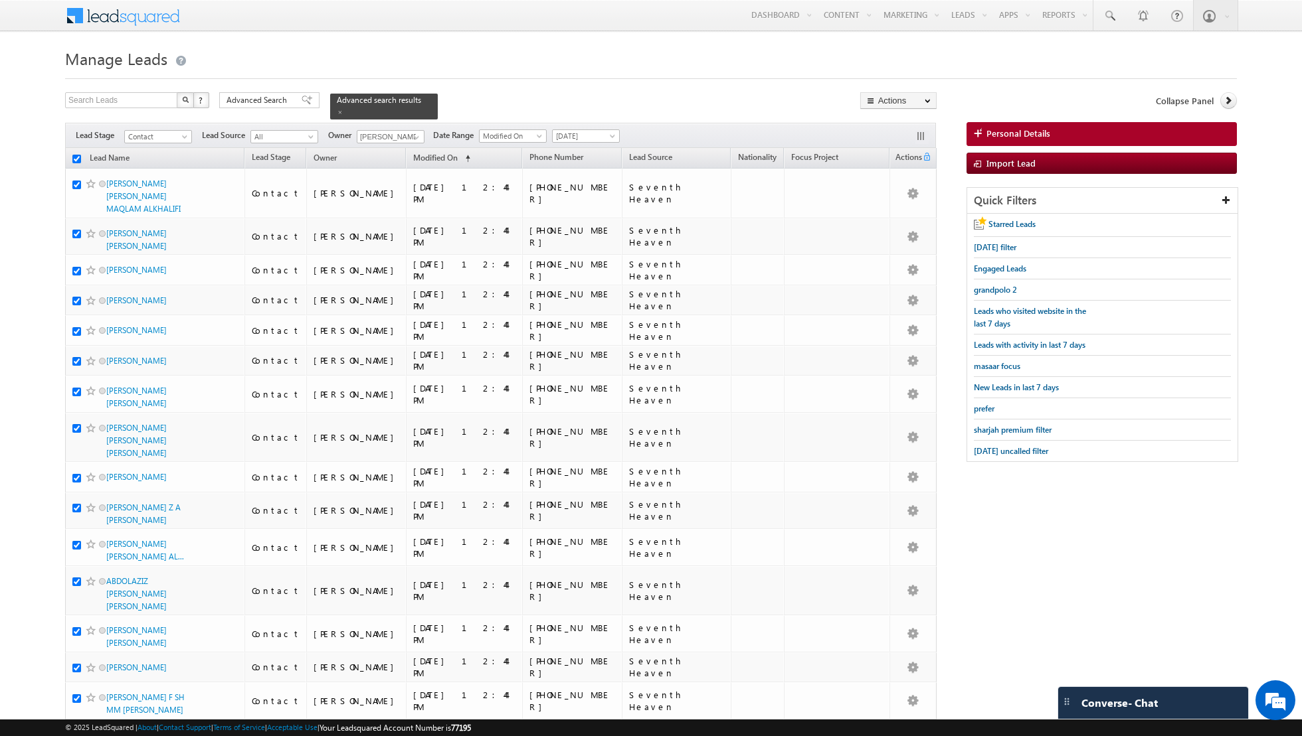
checkbox input "true"
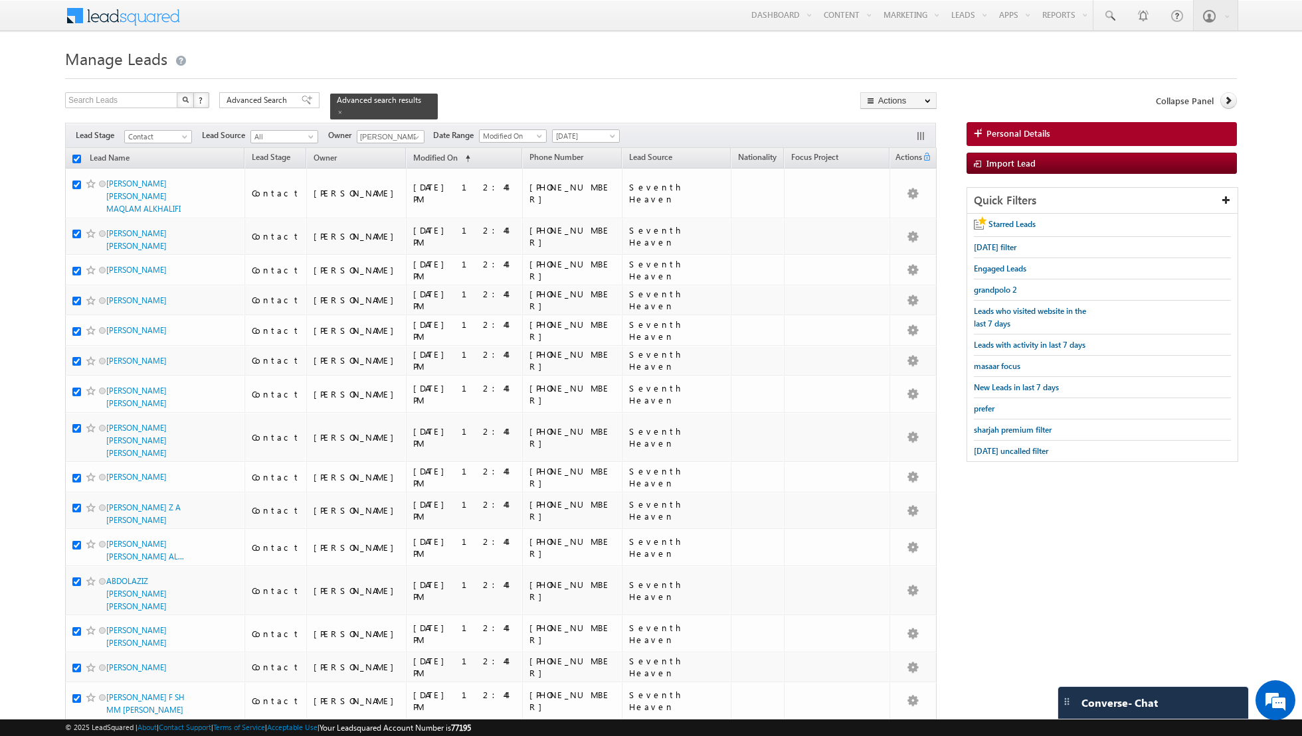
checkbox input "true"
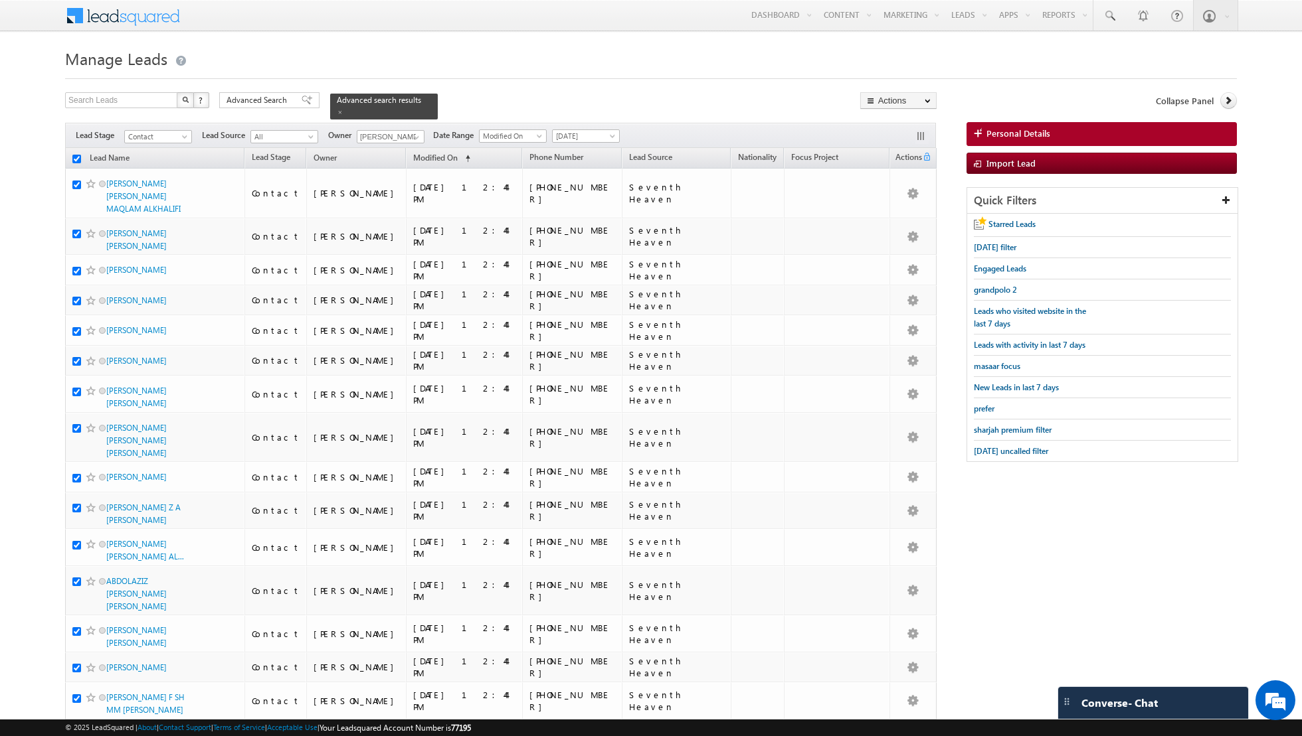
checkbox input "true"
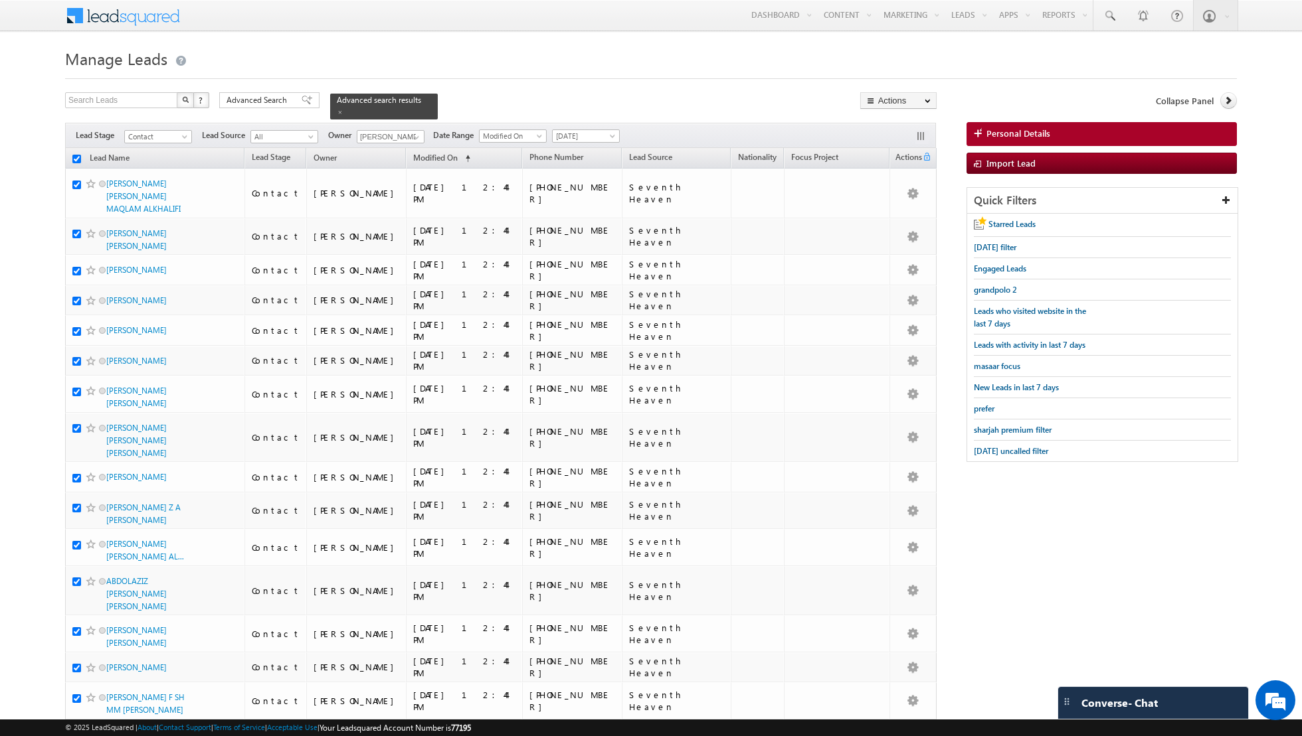
checkbox input "true"
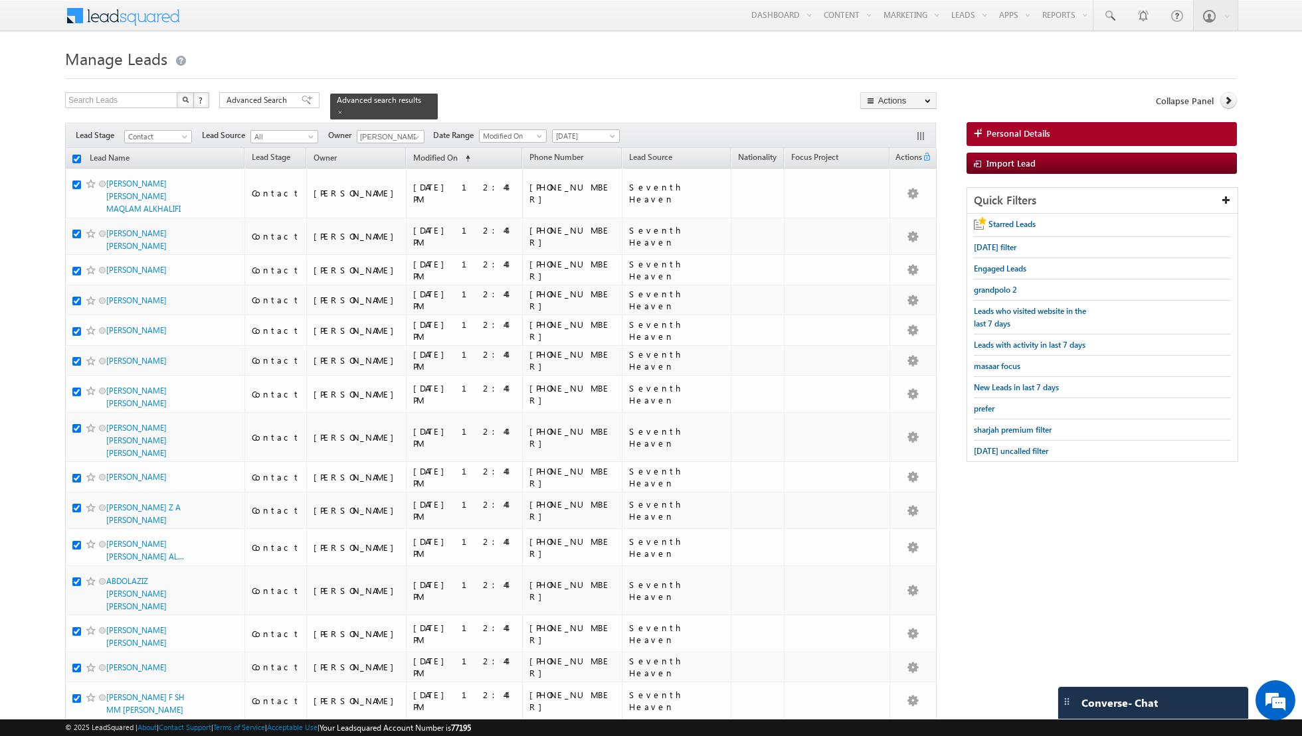
checkbox input "true"
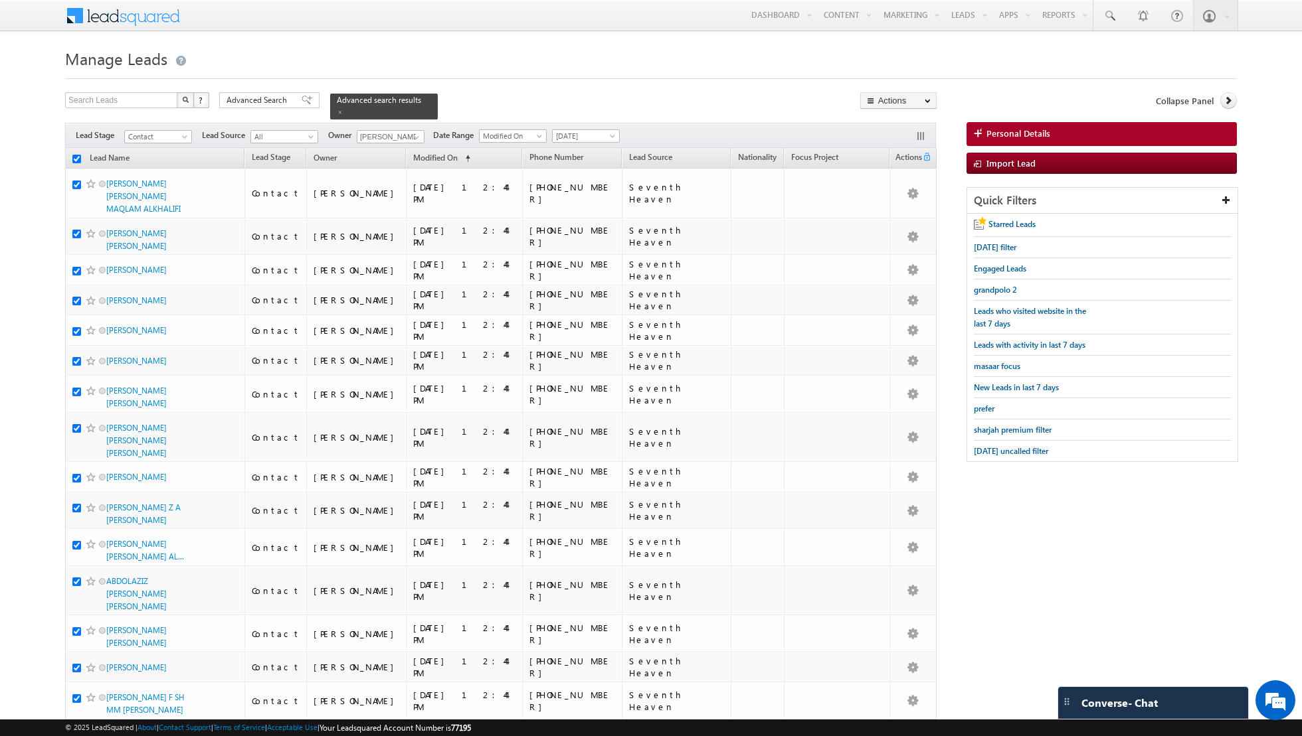
checkbox input "true"
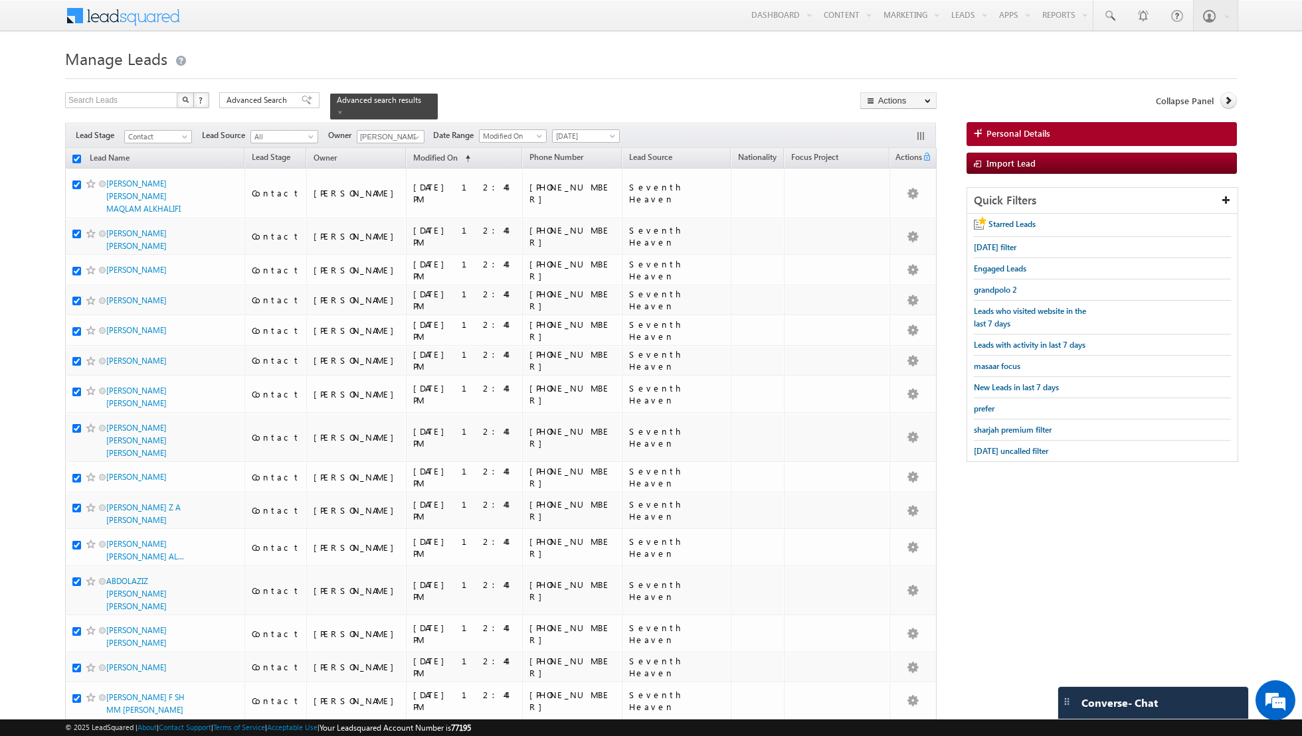
checkbox input "true"
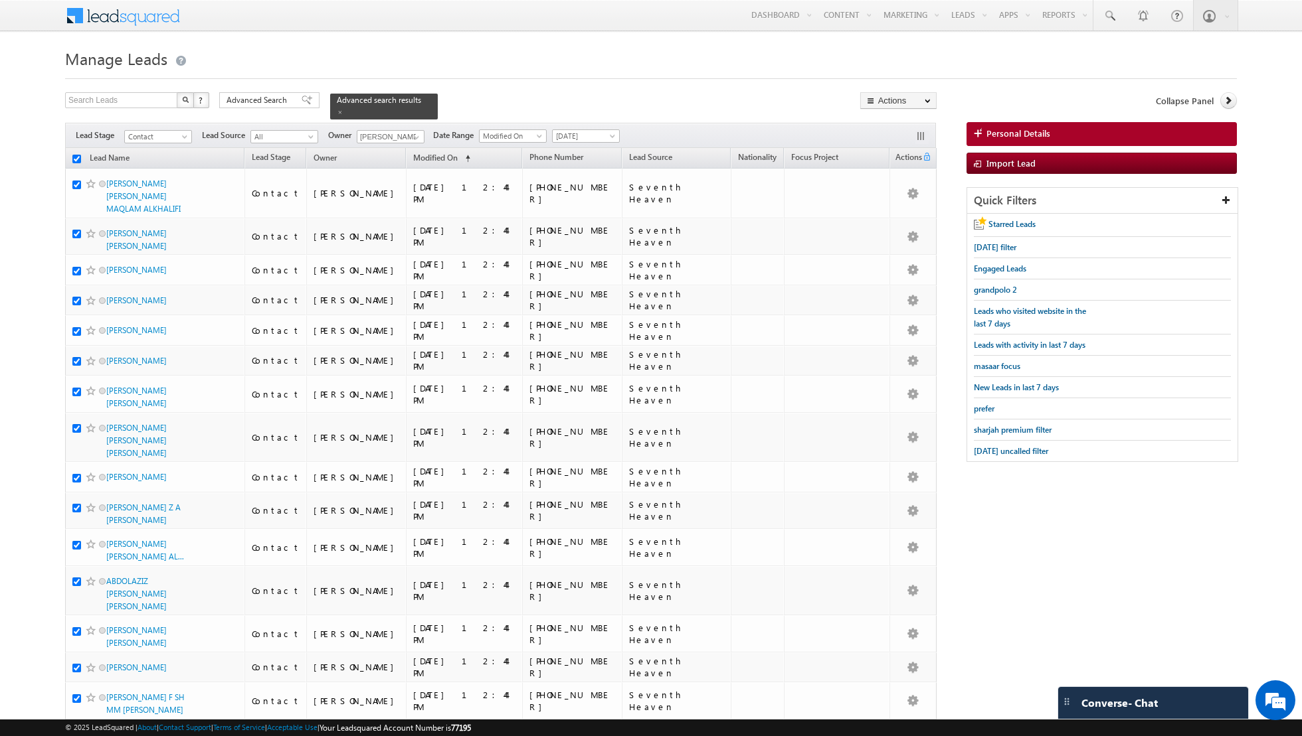
checkbox input "true"
click at [892, 209] on link "Change Owner" at bounding box center [898, 215] width 75 height 16
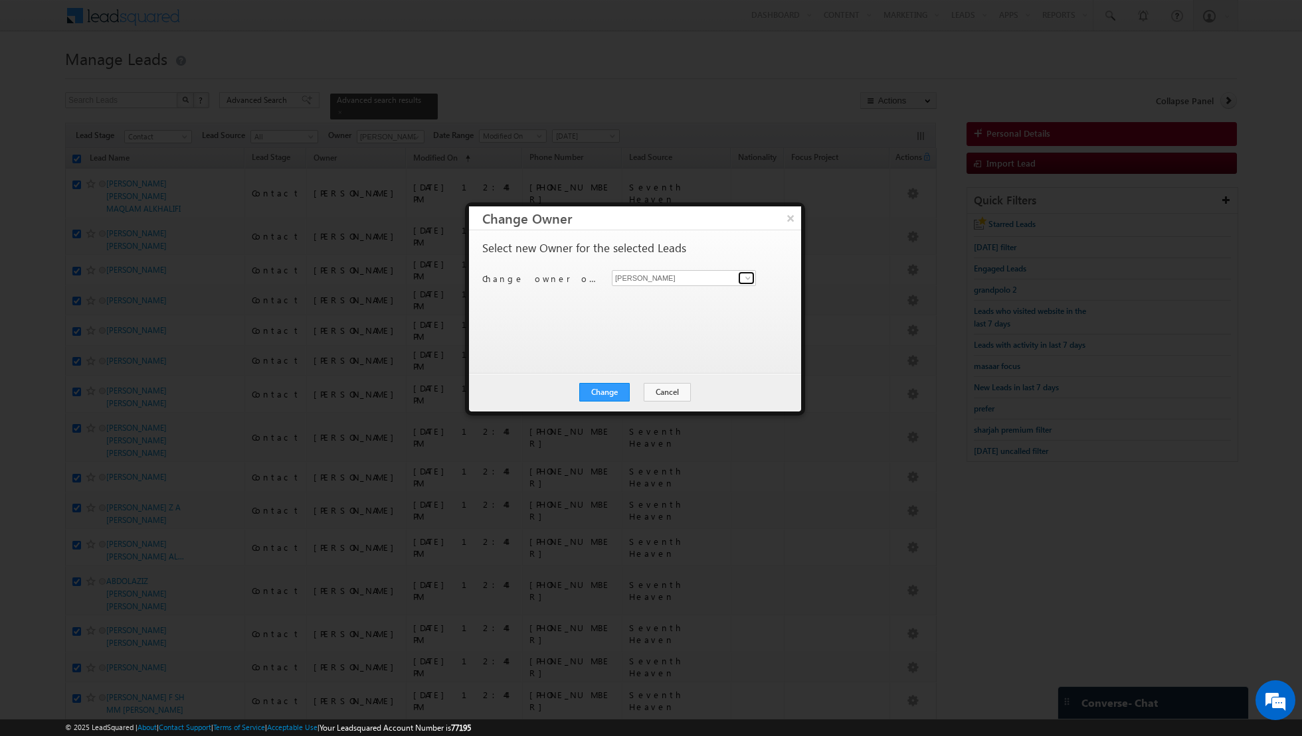
click at [744, 276] on span at bounding box center [747, 278] width 11 height 11
click at [698, 296] on link "Aakash Arora aakash.arora@indglobal.ae" at bounding box center [684, 298] width 144 height 25
type input "[PERSON_NAME]"
click at [602, 386] on button "Change" at bounding box center [604, 392] width 50 height 19
click at [635, 387] on button "Close" at bounding box center [637, 392] width 43 height 19
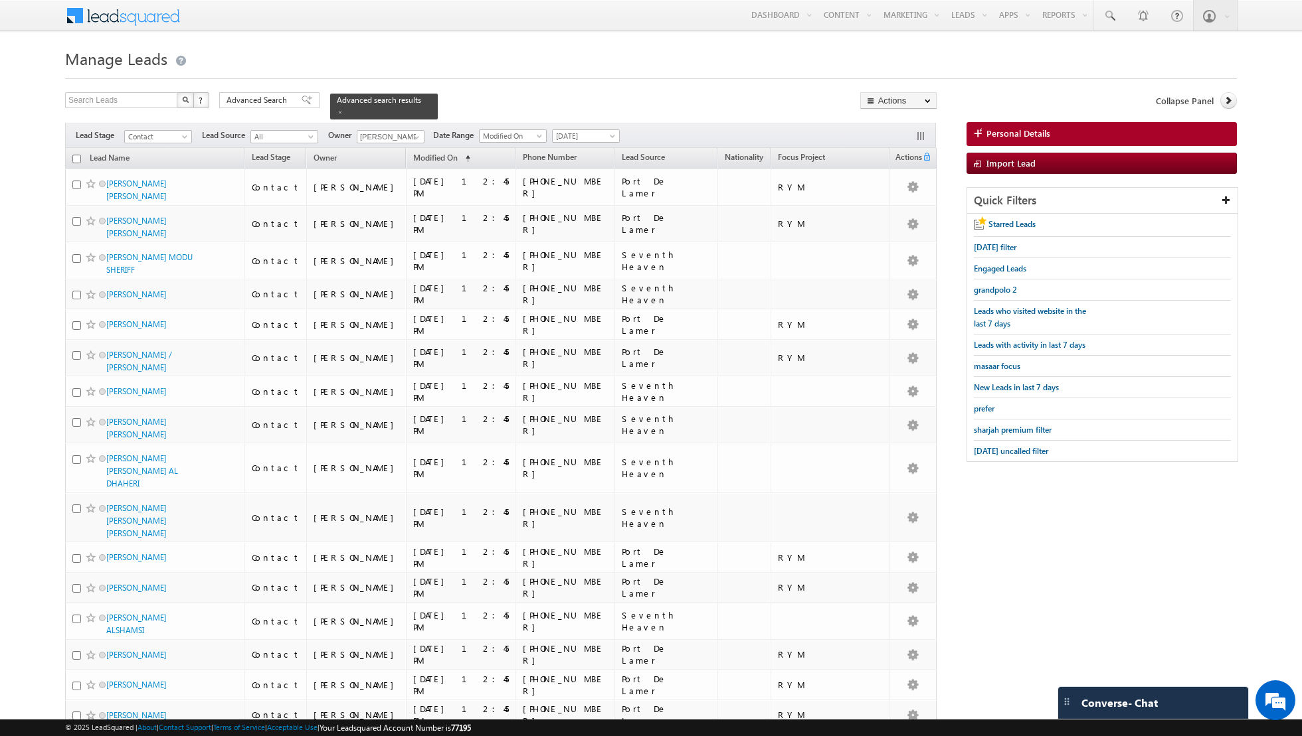
click at [78, 159] on input "checkbox" at bounding box center [76, 159] width 9 height 9
checkbox input "true"
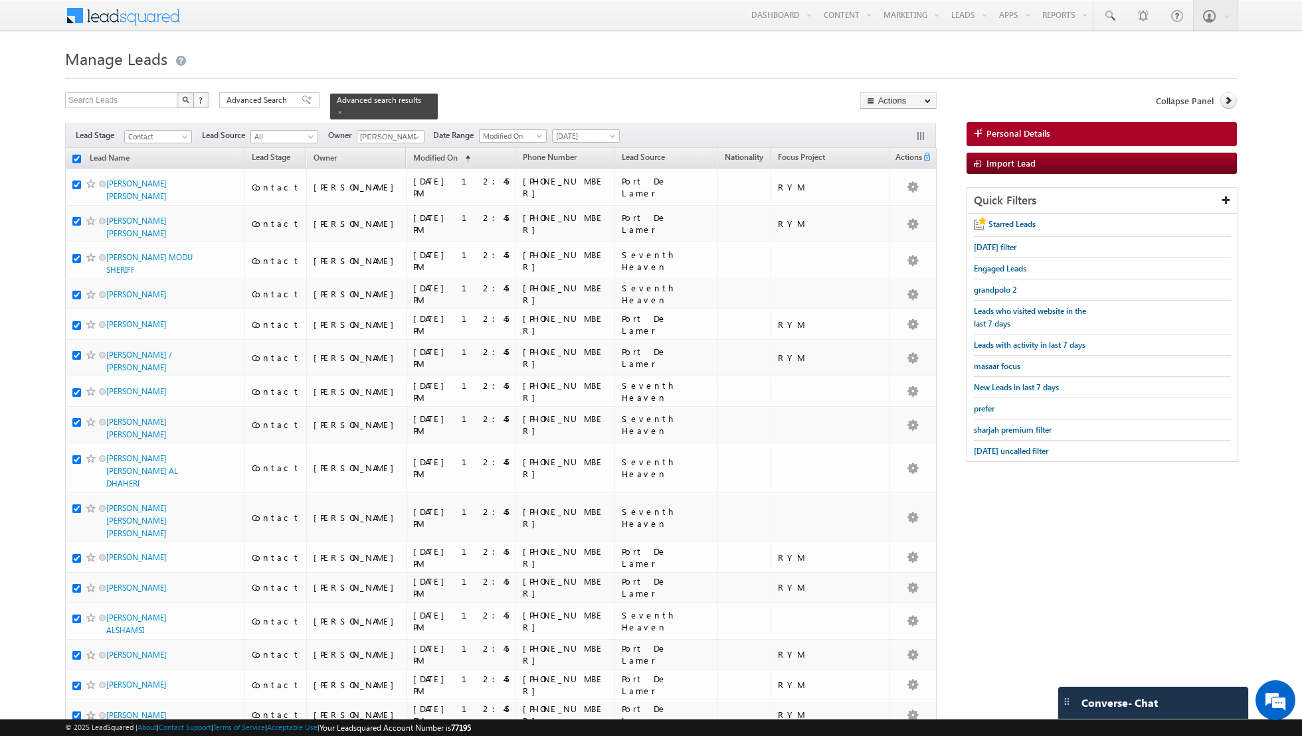
checkbox input "true"
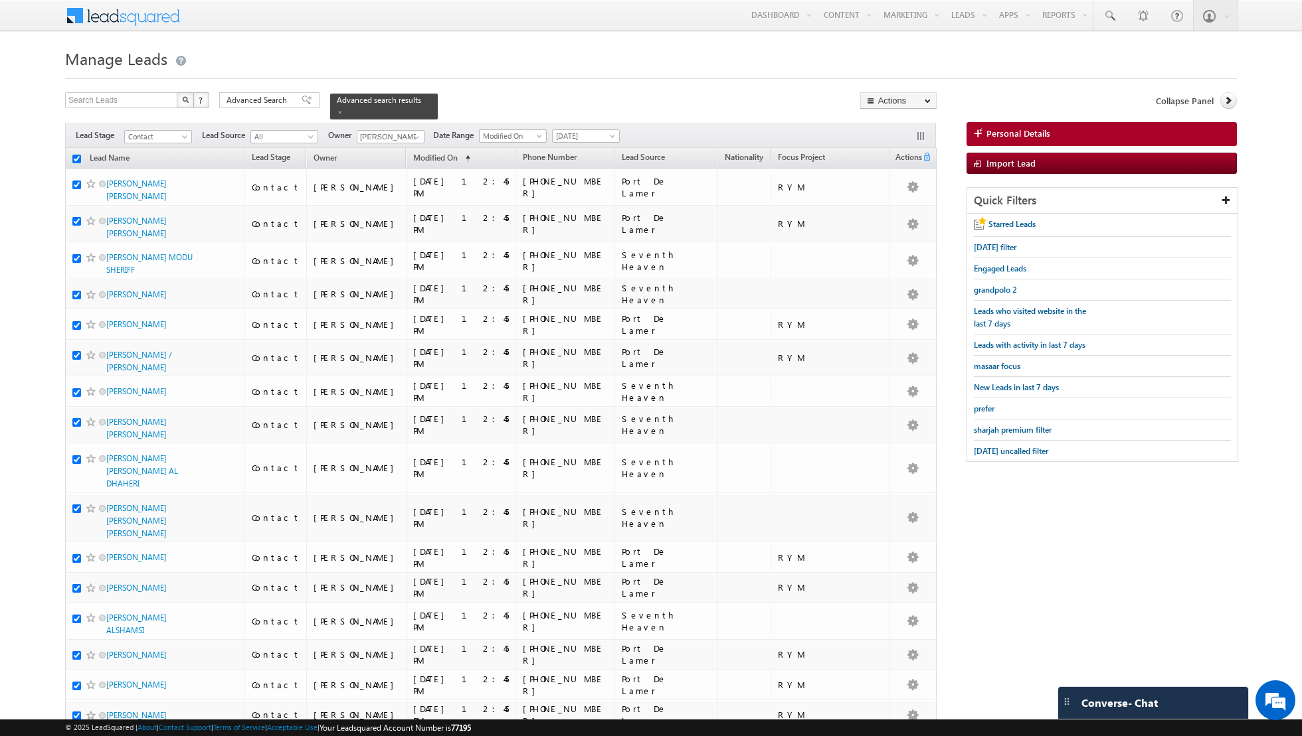
checkbox input "true"
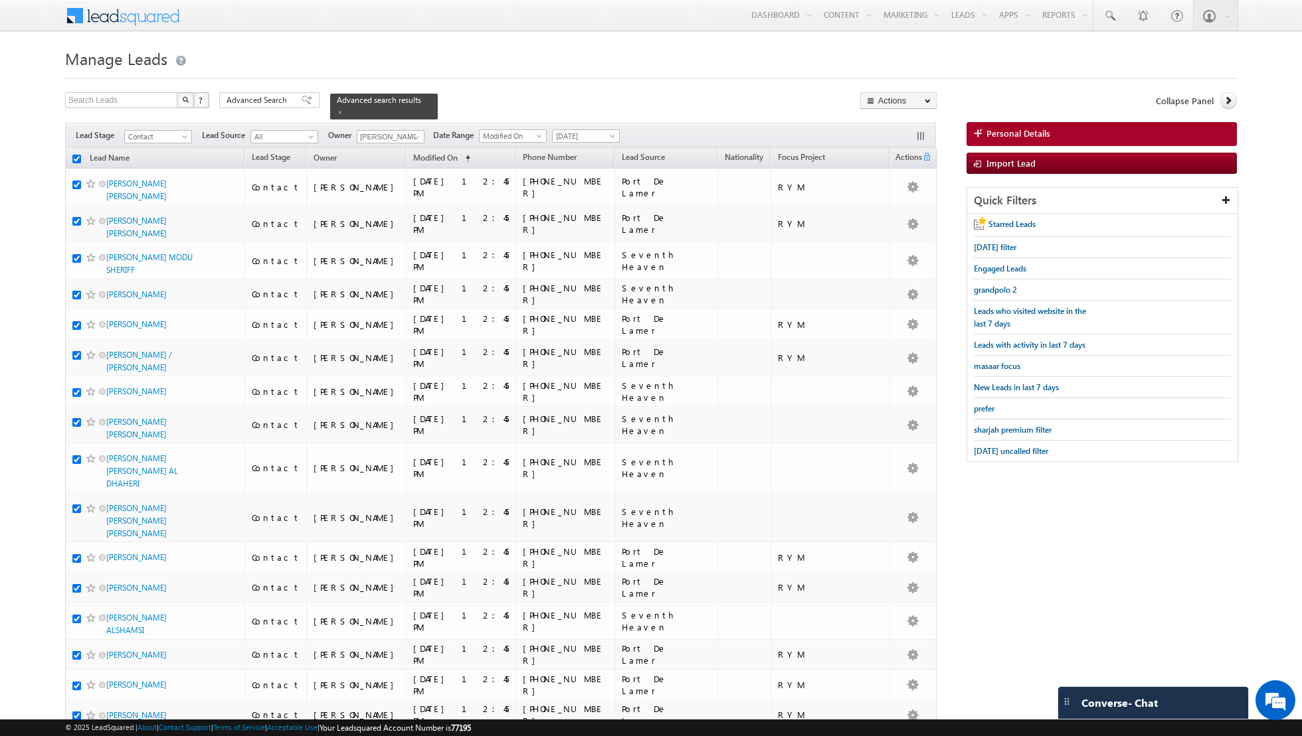
checkbox input "true"
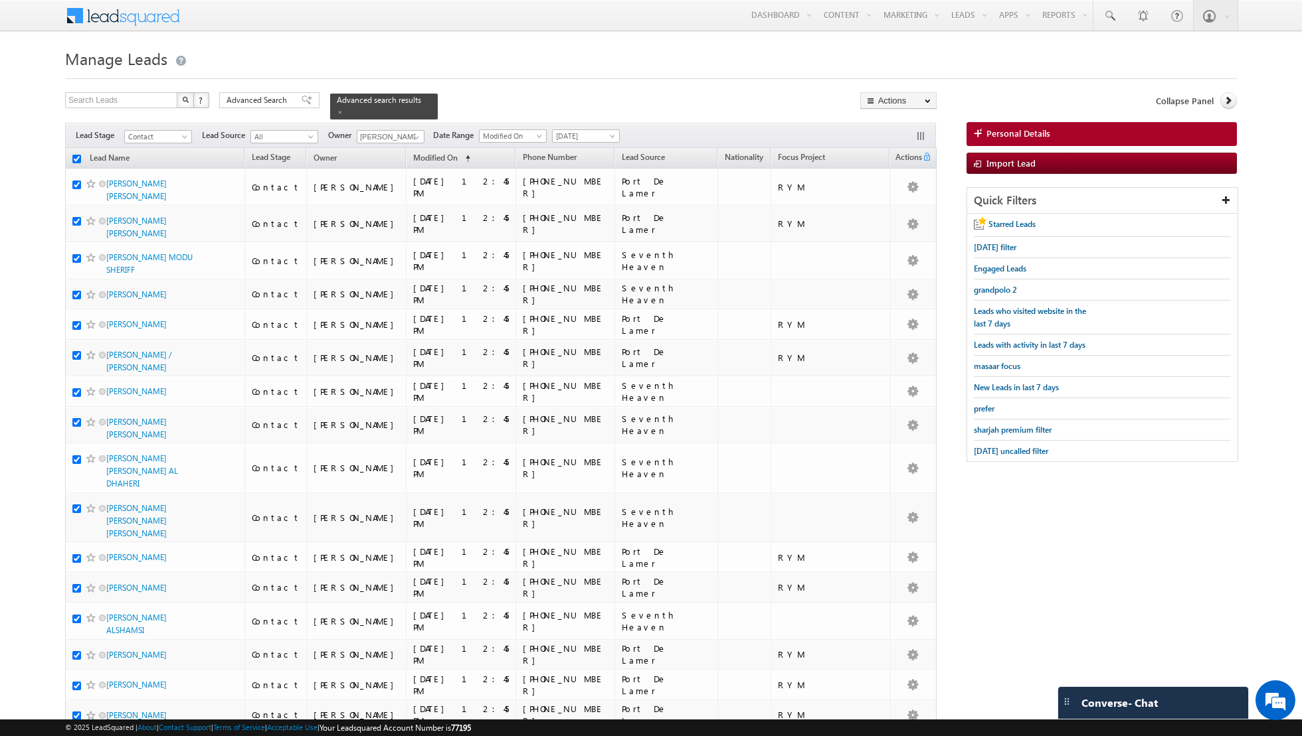
checkbox input "true"
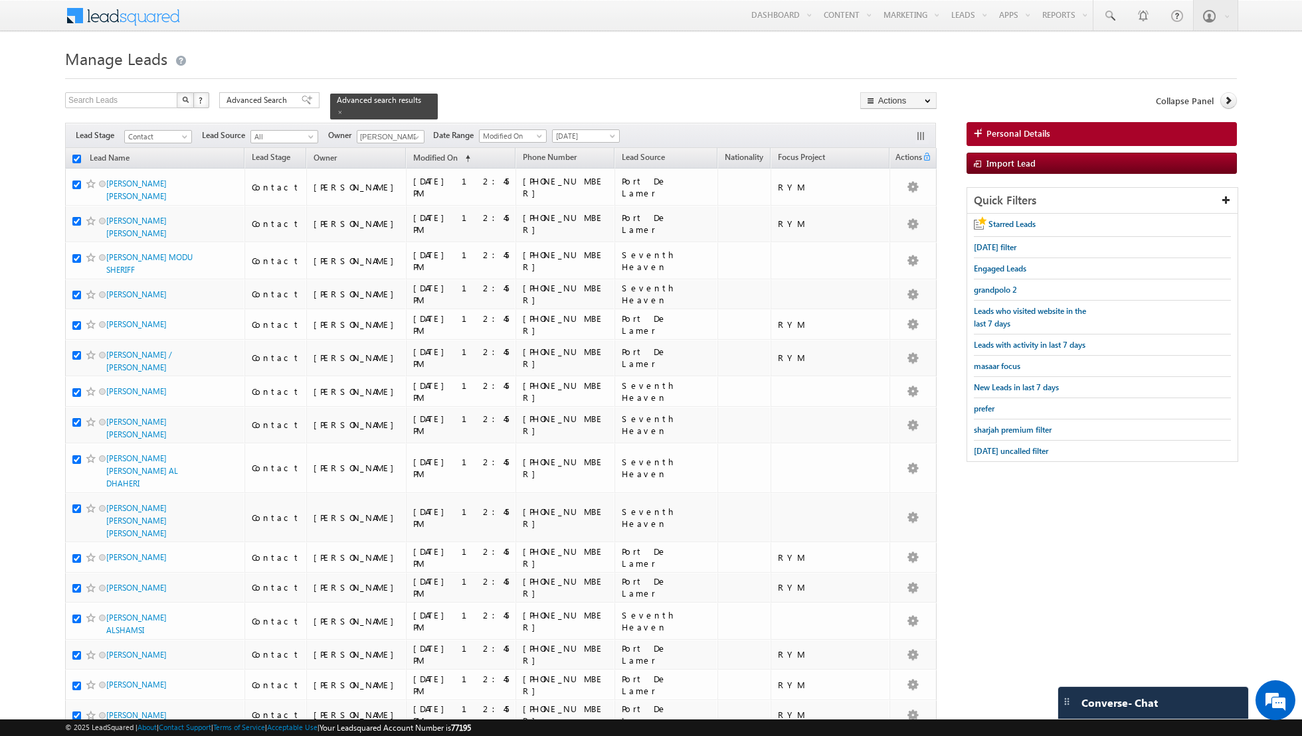
checkbox input "true"
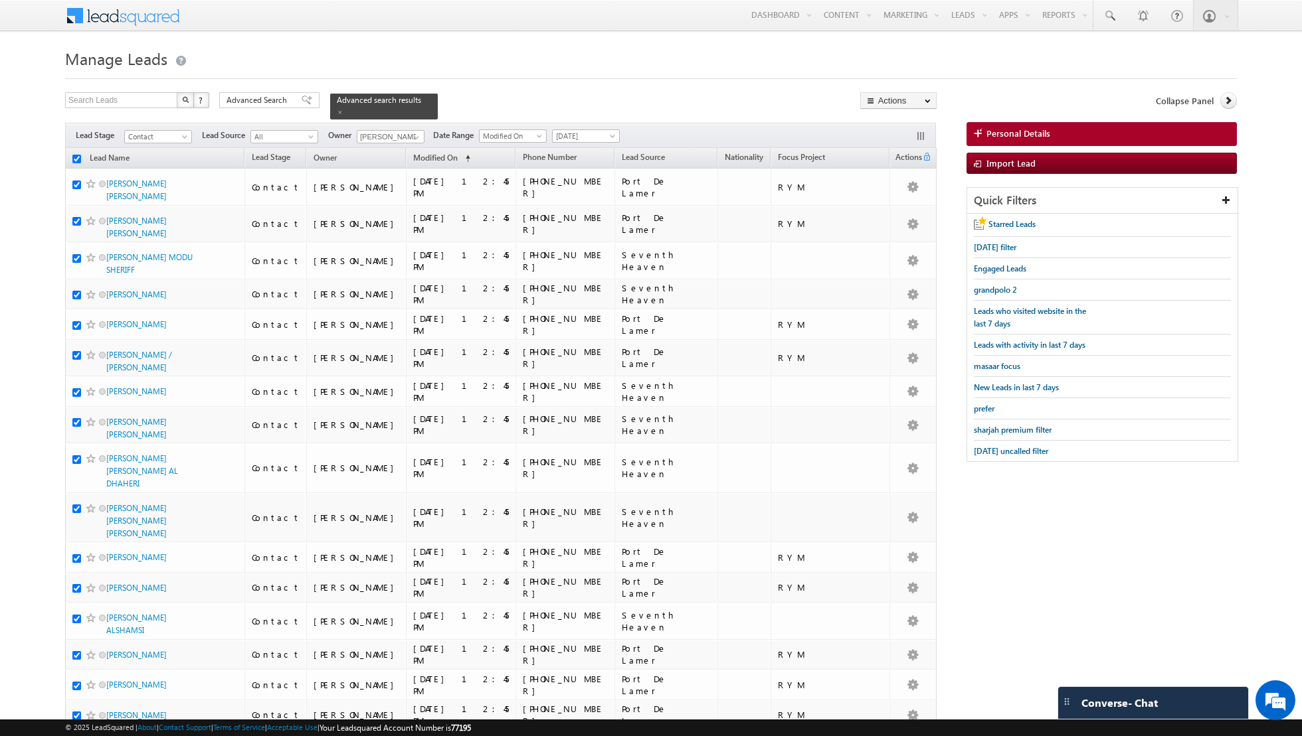
checkbox input "true"
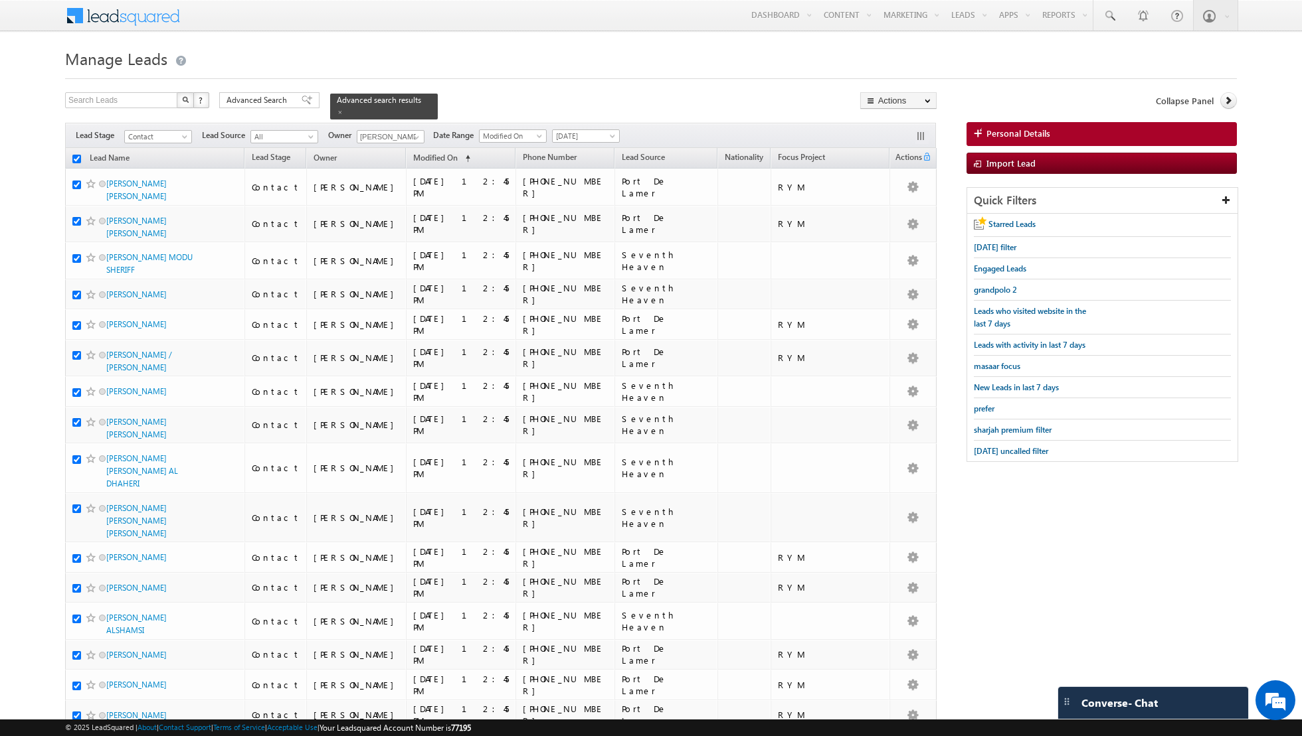
checkbox input "true"
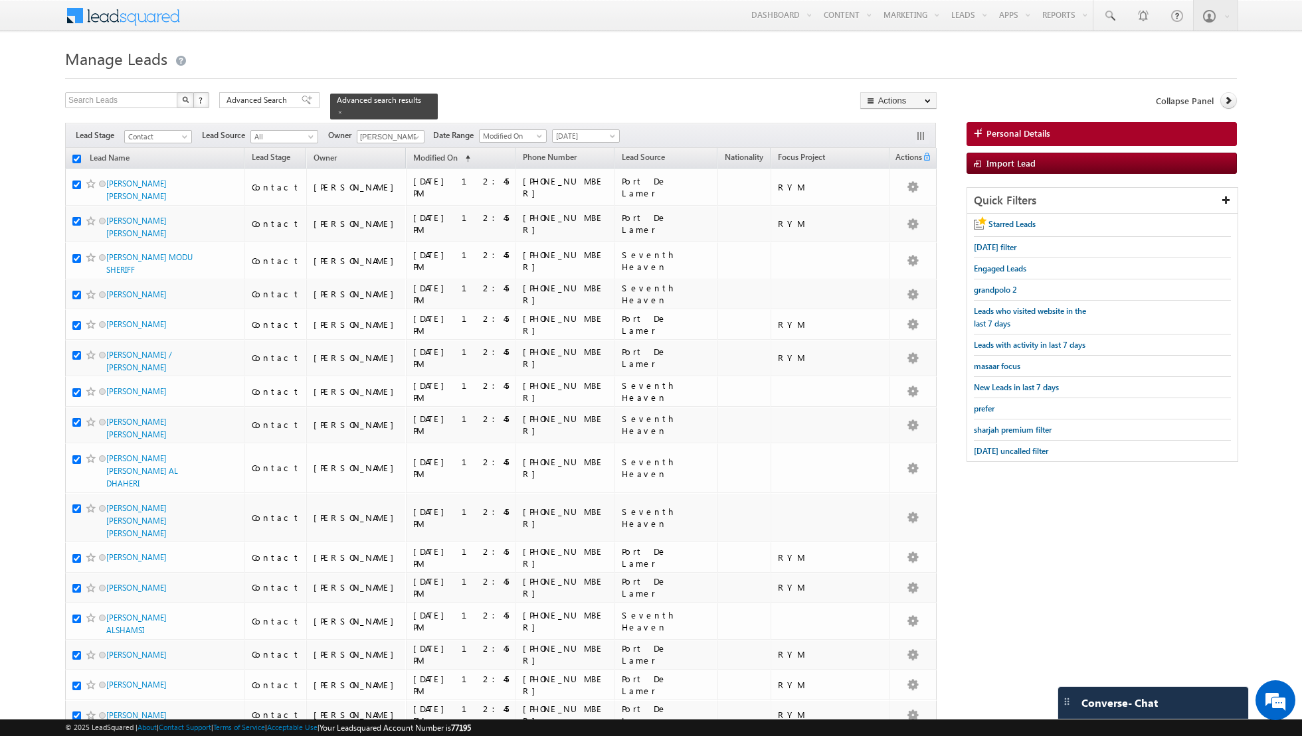
checkbox input "true"
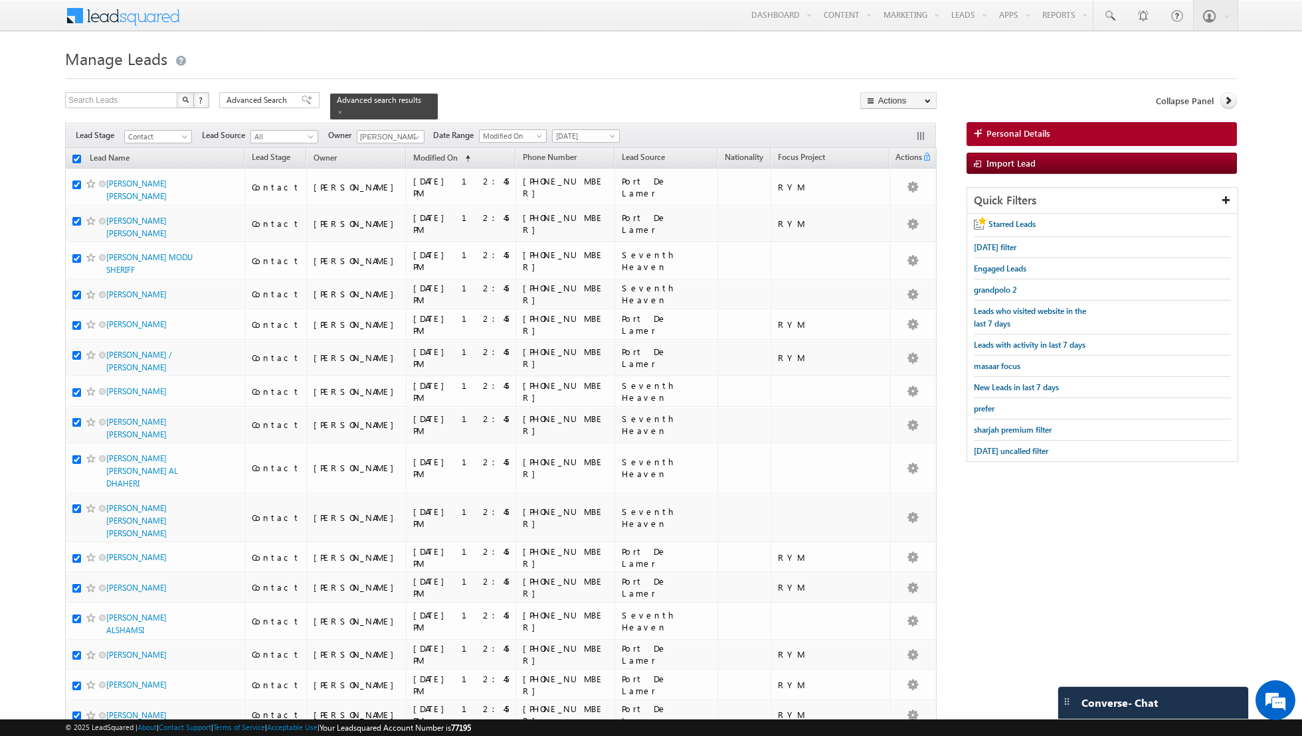
checkbox input "true"
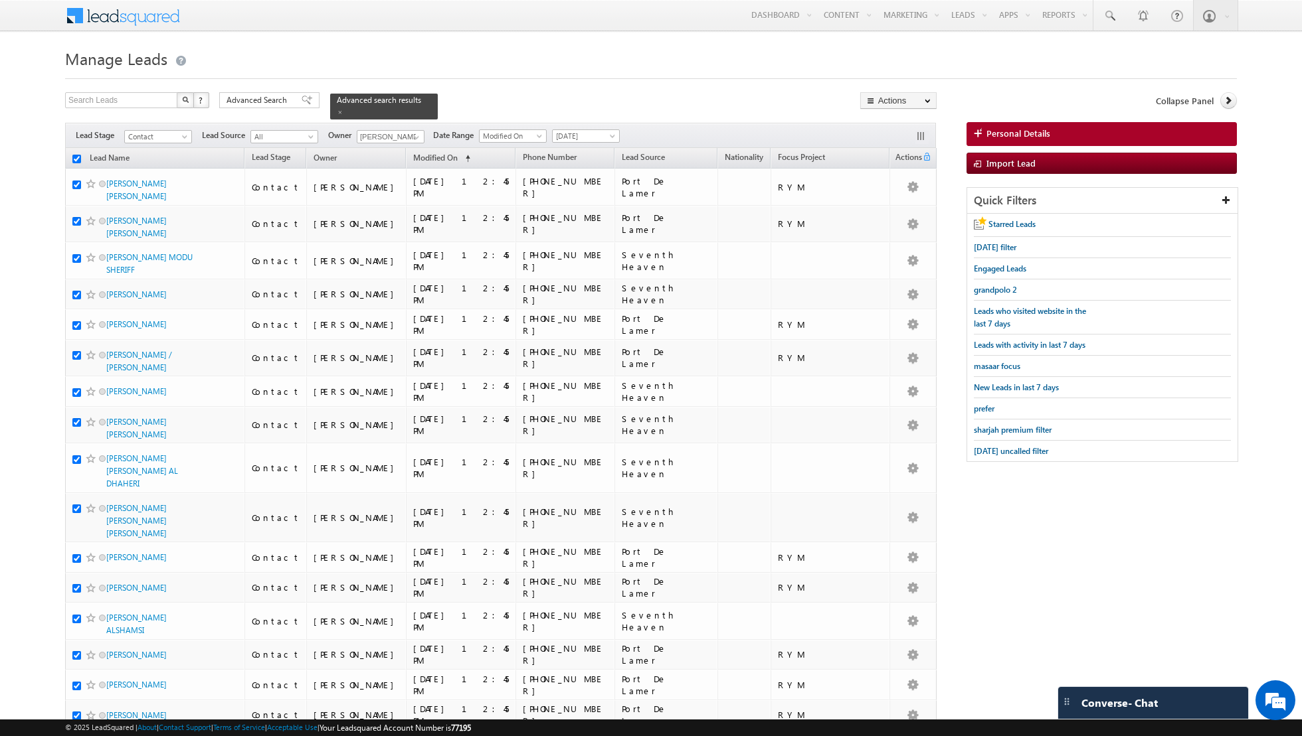
checkbox input "true"
click at [886, 215] on link "Change Owner" at bounding box center [898, 215] width 75 height 16
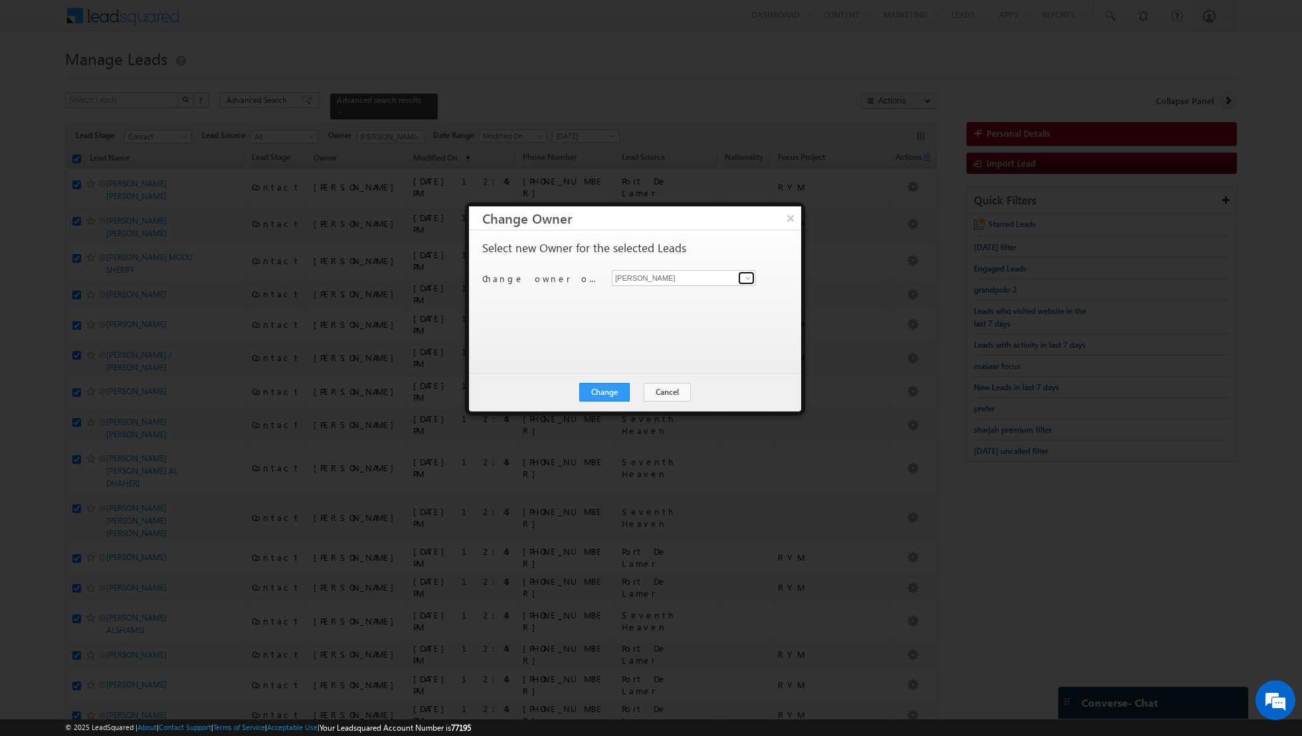
click at [749, 276] on span at bounding box center [747, 278] width 11 height 11
click at [692, 340] on link "[PERSON_NAME] [EMAIL_ADDRESS][PERSON_NAME][DOMAIN_NAME]" at bounding box center [684, 345] width 144 height 25
type input "[PERSON_NAME]"
click at [608, 390] on button "Change" at bounding box center [604, 392] width 50 height 19
click at [638, 388] on button "Close" at bounding box center [637, 392] width 43 height 19
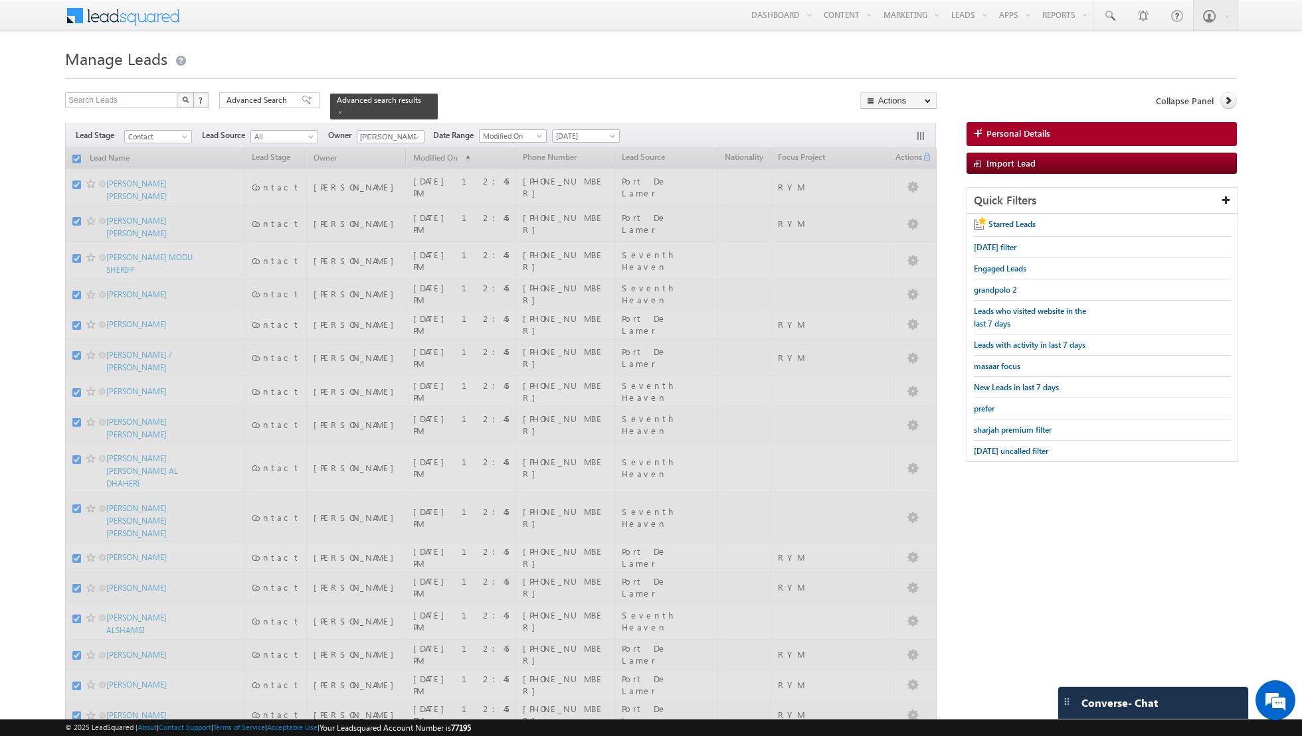
checkbox input "false"
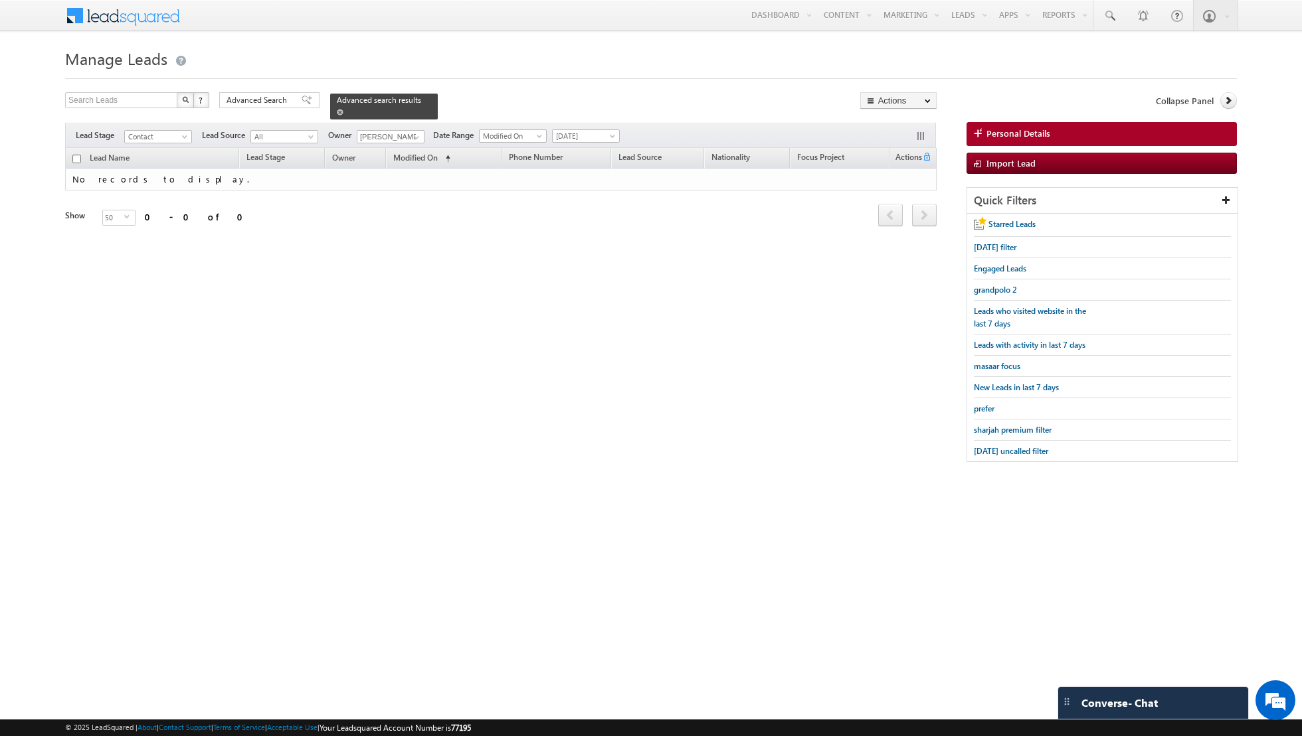
click at [337, 114] on span at bounding box center [340, 112] width 7 height 7
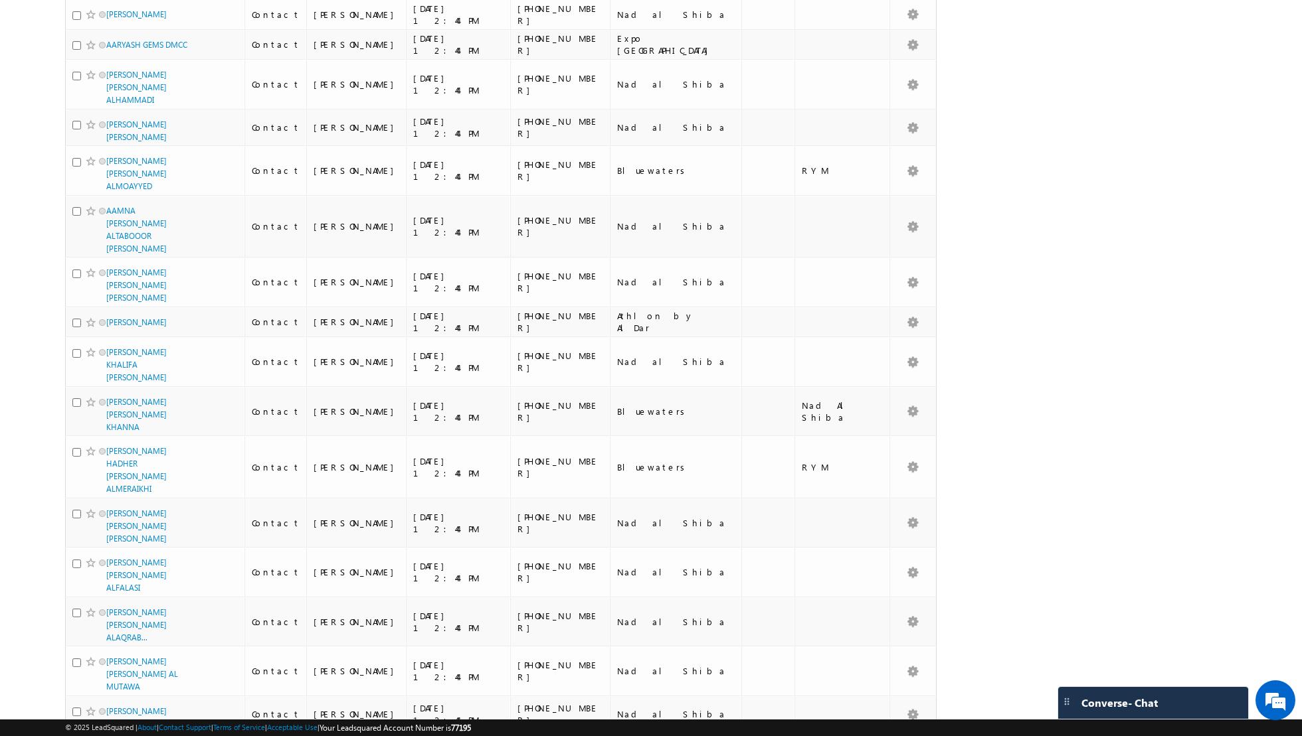
scroll to position [1495, 0]
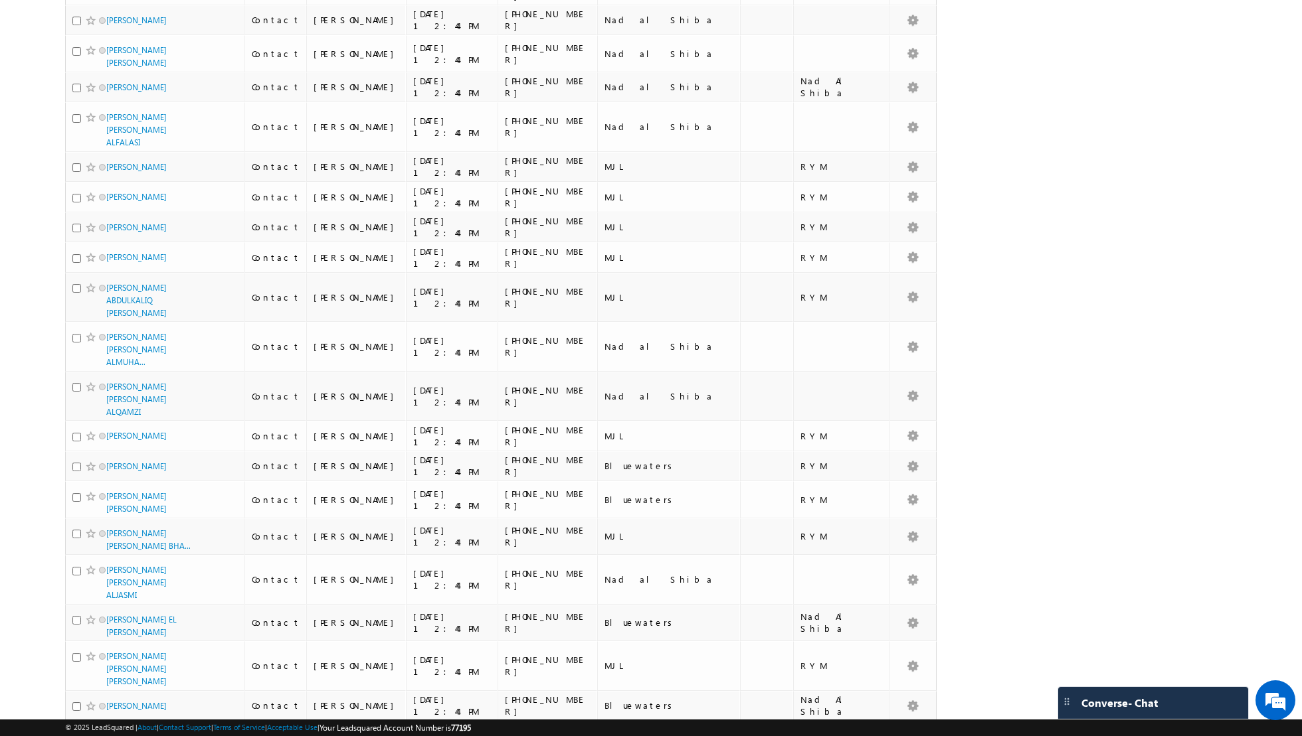
scroll to position [7127, 0]
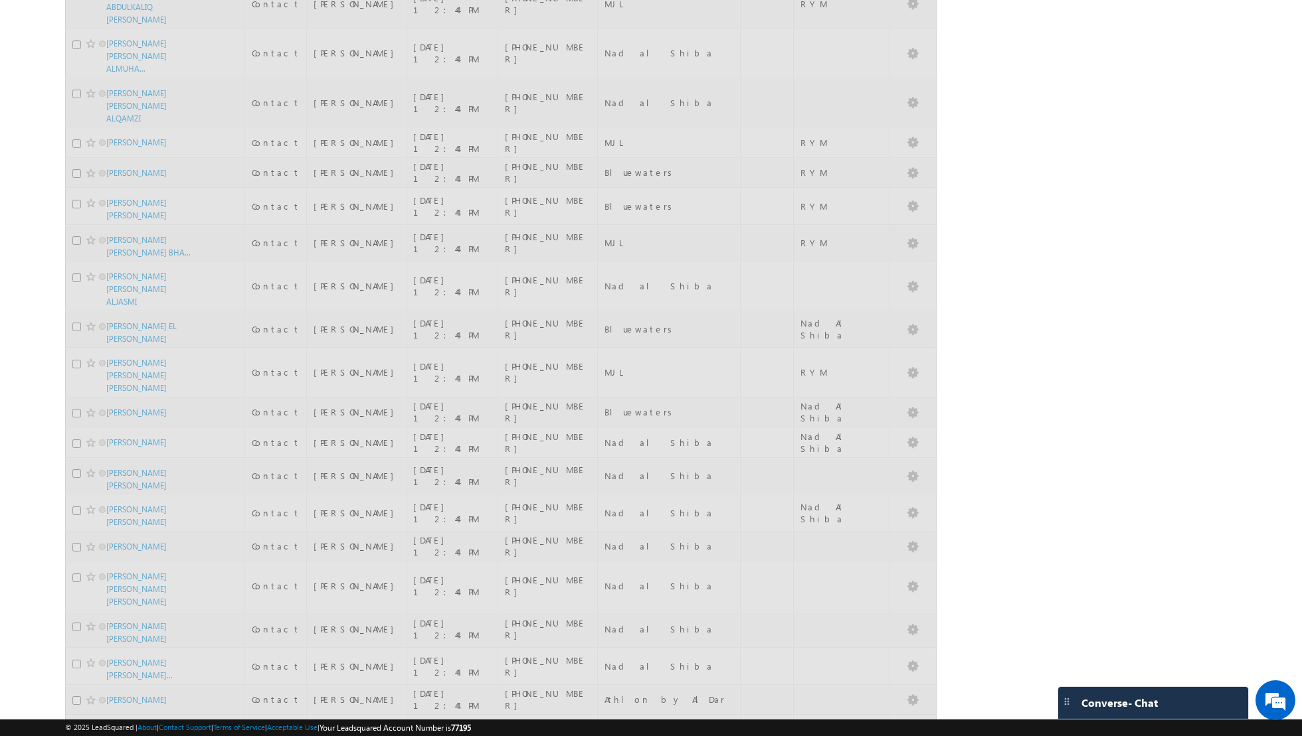
scroll to position [6273, 0]
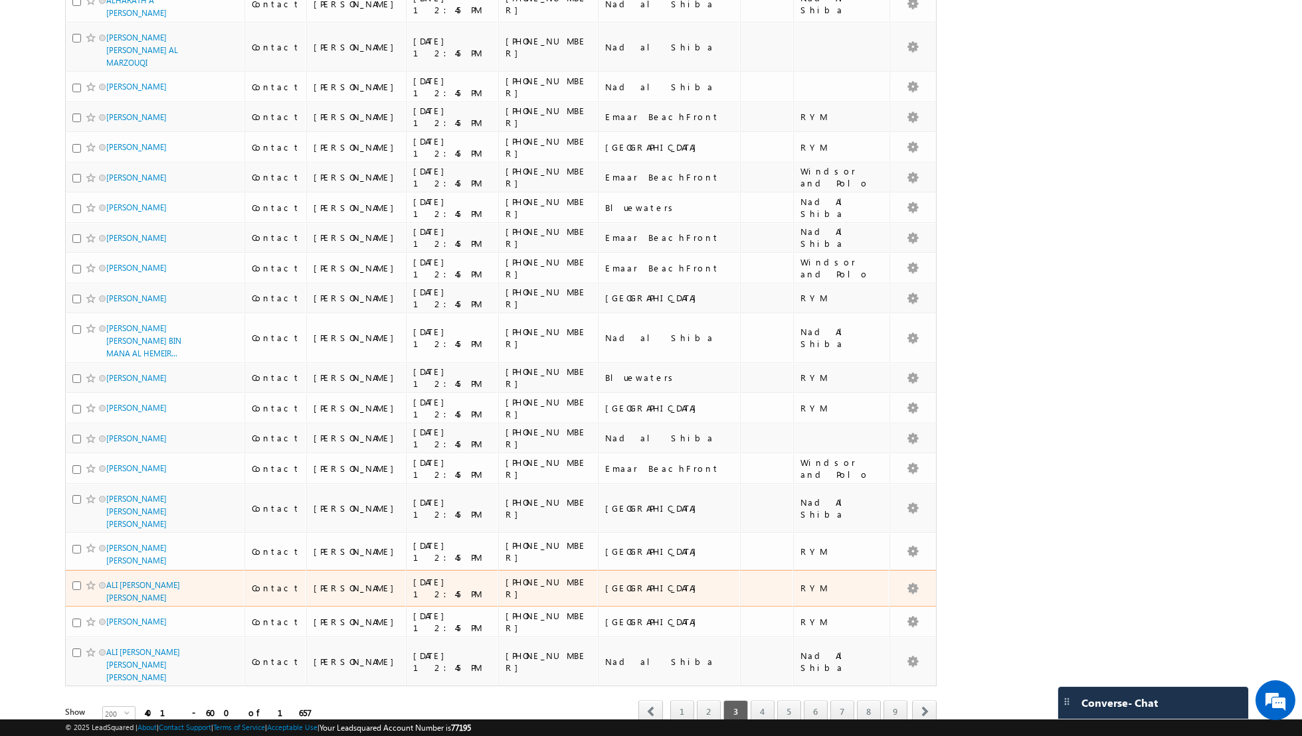
scroll to position [5977, 0]
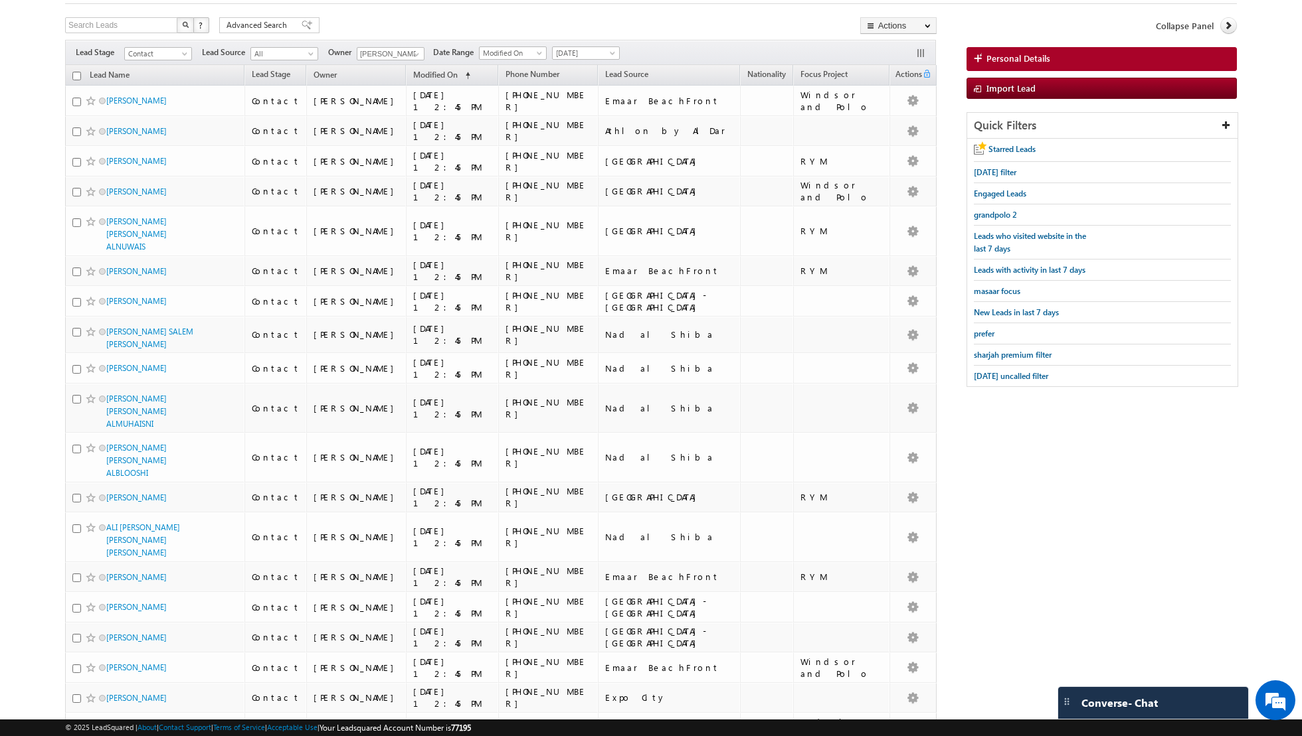
scroll to position [0, 0]
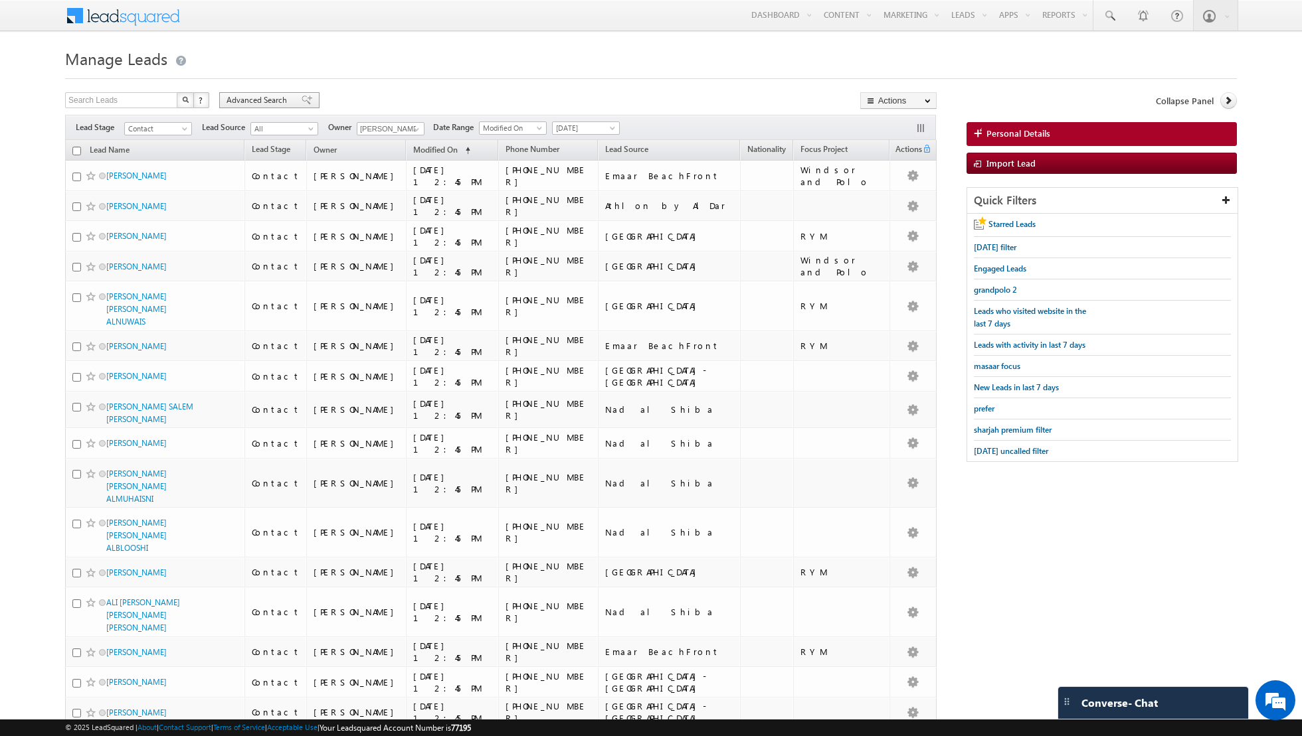
click at [302, 98] on span at bounding box center [307, 100] width 11 height 9
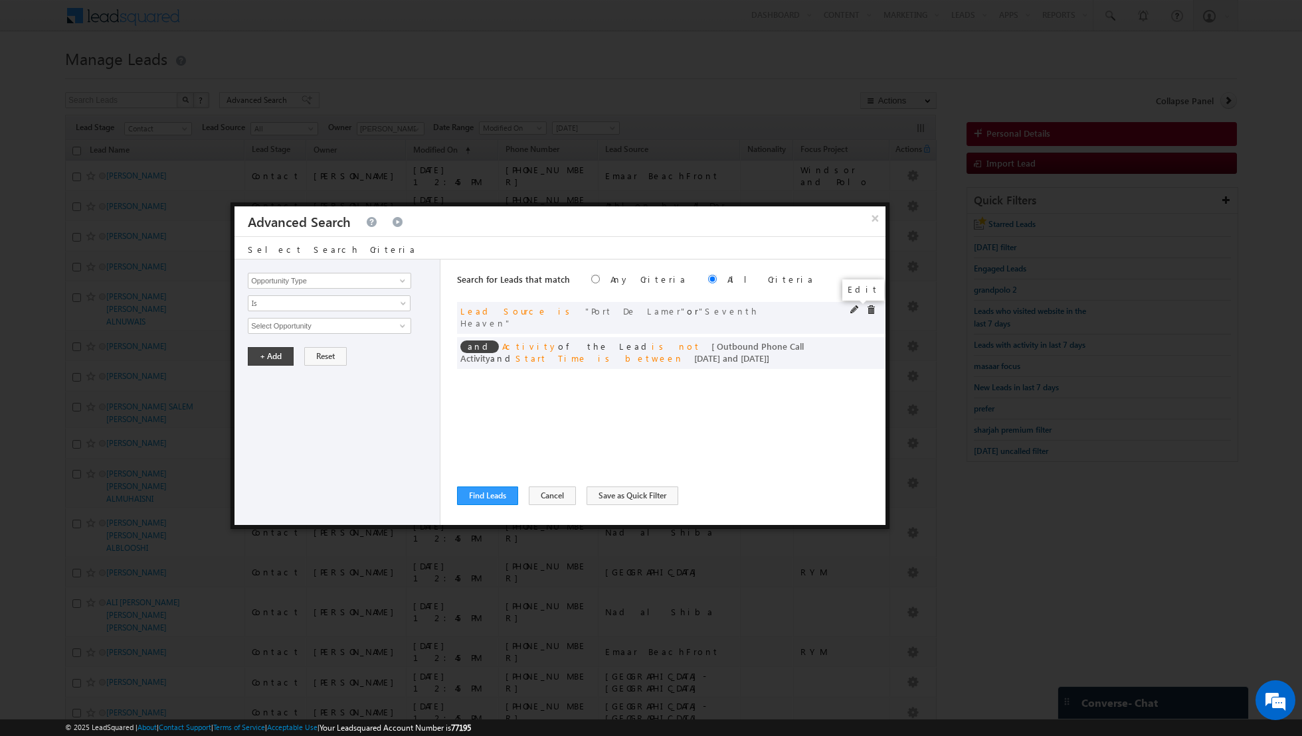
click at [857, 307] on span at bounding box center [854, 309] width 9 height 9
click at [398, 321] on span "2 selected" at bounding box center [323, 326] width 151 height 15
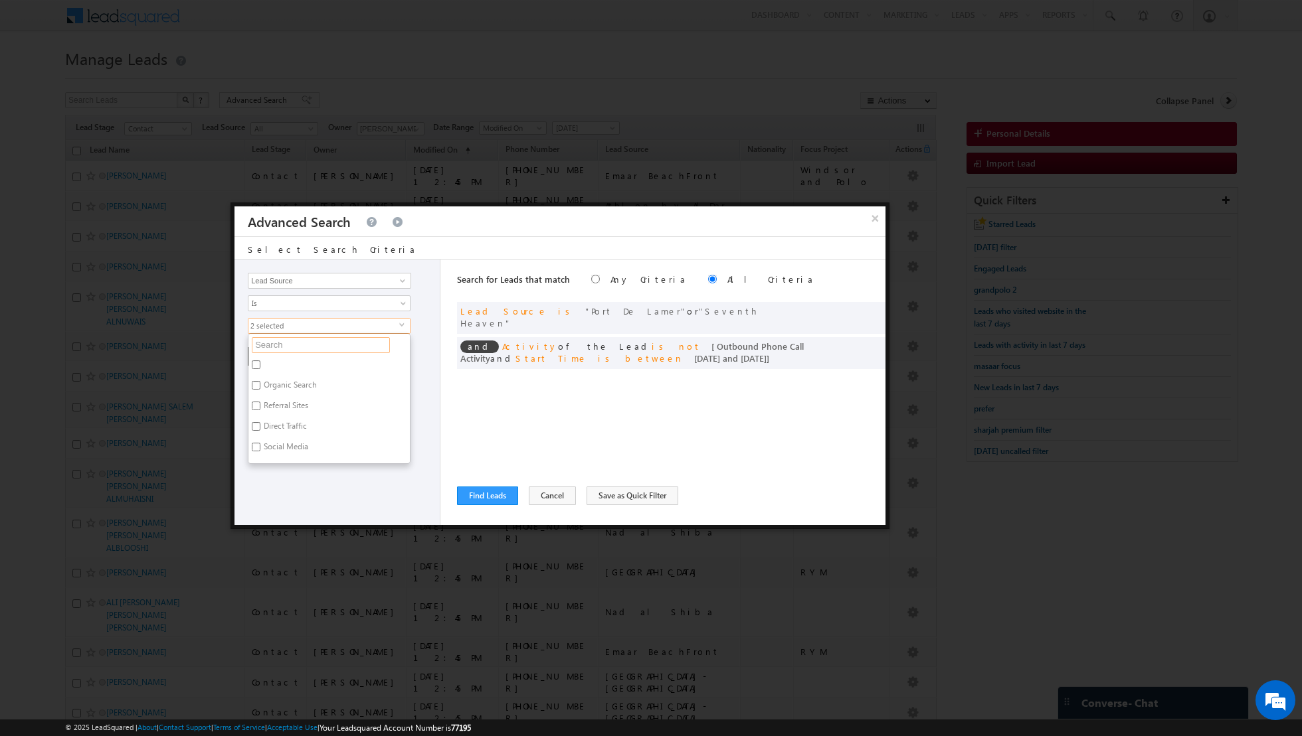
click at [349, 346] on input "text" at bounding box center [321, 345] width 138 height 16
type input "MJL"
click at [252, 367] on label "MJL" at bounding box center [269, 367] width 43 height 21
click at [252, 367] on input "MJL" at bounding box center [256, 365] width 9 height 9
checkbox input "true"
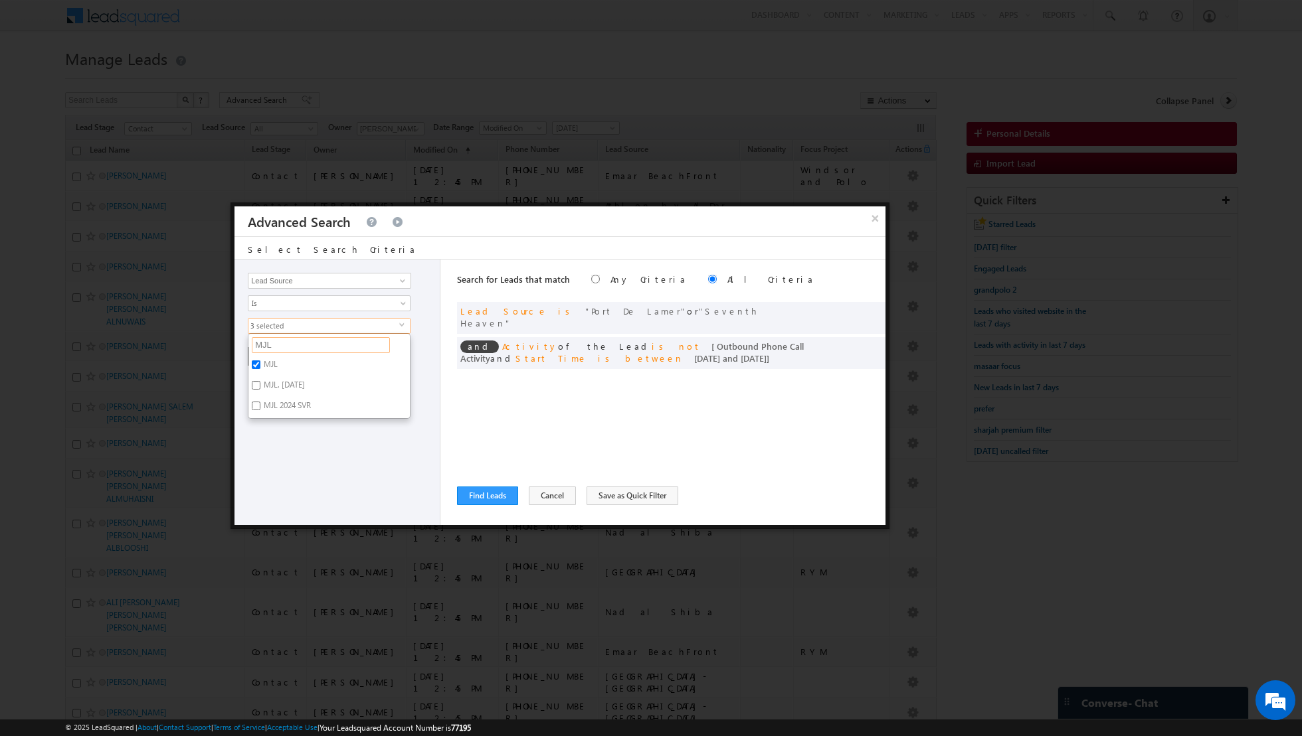
click at [295, 338] on input "MJL" at bounding box center [321, 345] width 138 height 16
type input "M"
type input "DUBAI"
click at [253, 402] on input "[GEOGRAPHIC_DATA]" at bounding box center [256, 406] width 9 height 9
checkbox input "true"
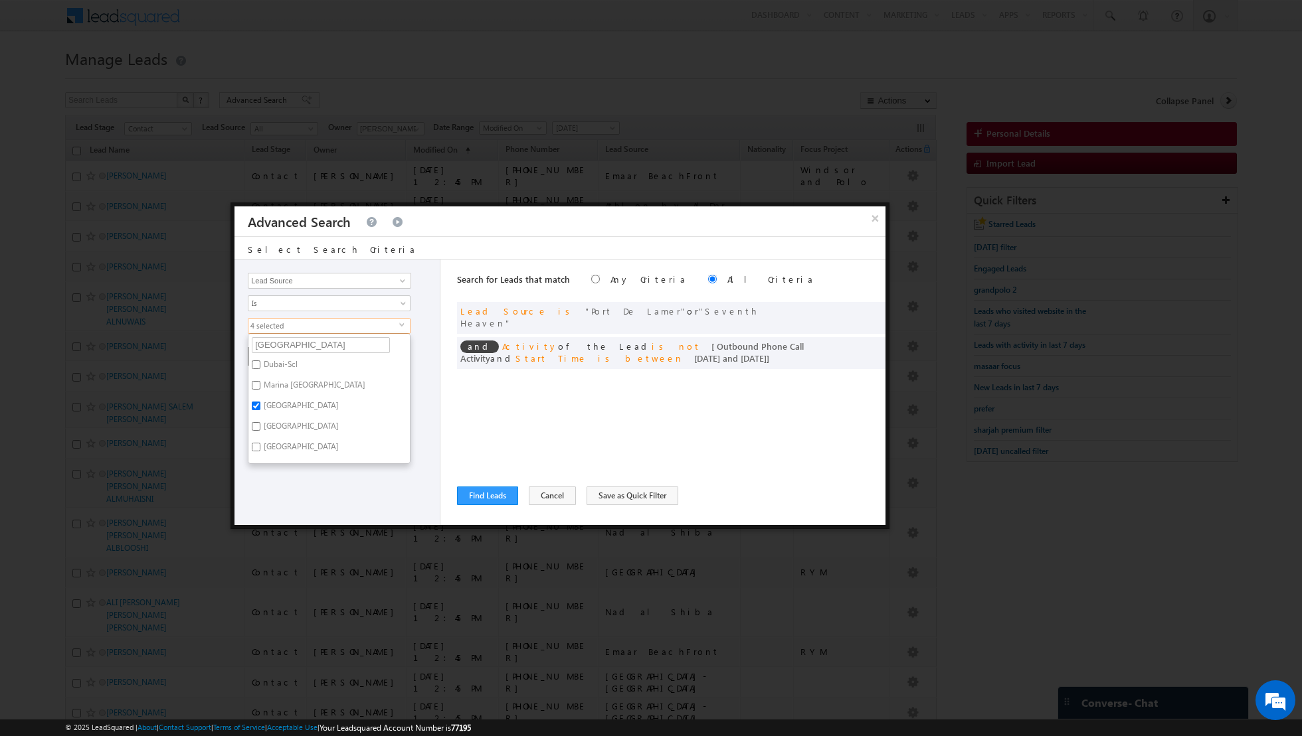
click at [256, 443] on input "[GEOGRAPHIC_DATA]" at bounding box center [256, 447] width 9 height 9
checkbox input "true"
click at [286, 491] on div "Opportunity Type Lead Activity Task Sales Group Prospect Id Address 1 Address 2…" at bounding box center [337, 393] width 206 height 266
click at [269, 359] on button "+ Add" at bounding box center [271, 356] width 46 height 19
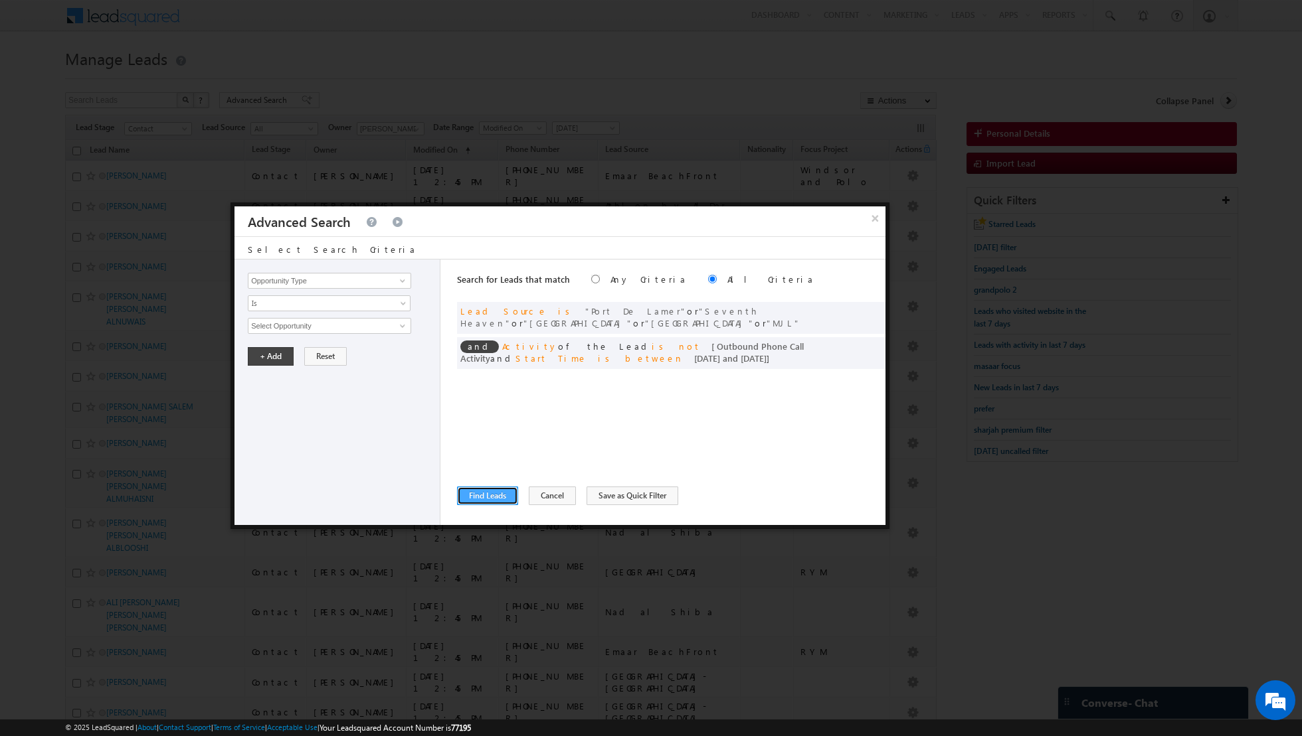
click at [481, 495] on button "Find Leads" at bounding box center [487, 496] width 61 height 19
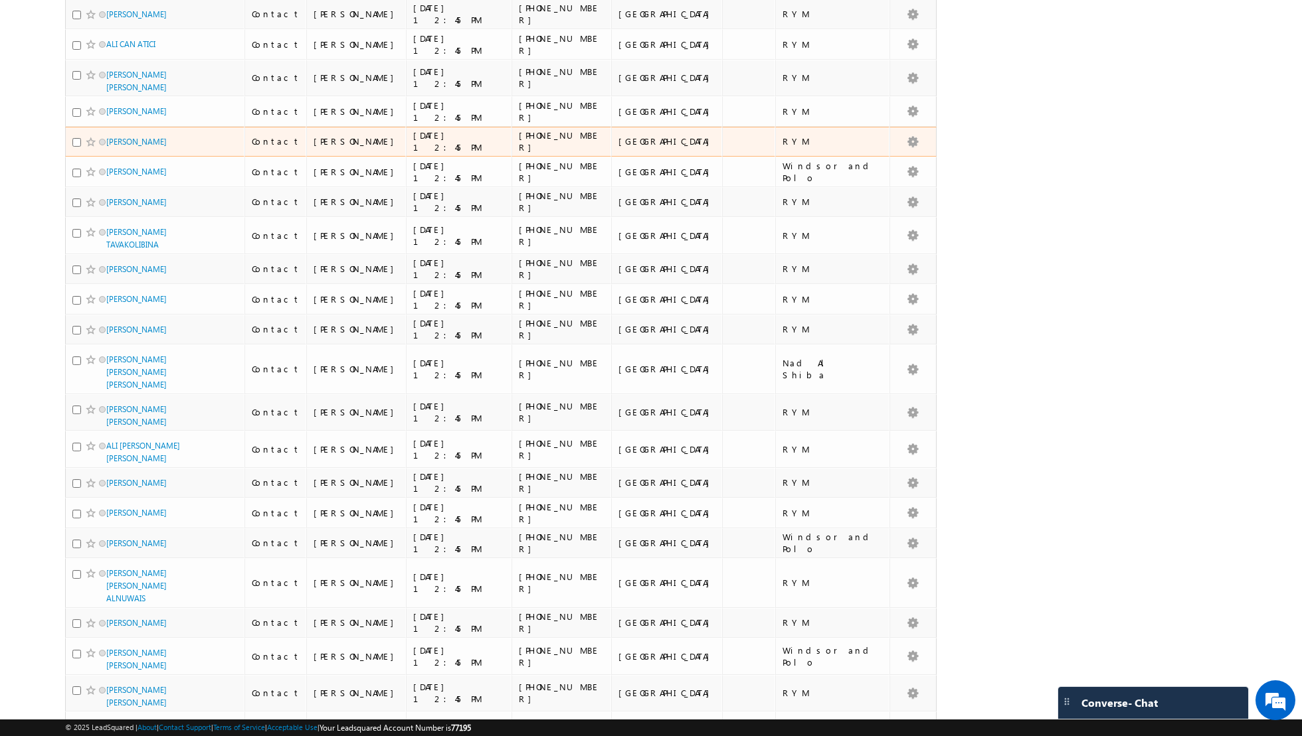
scroll to position [5984, 0]
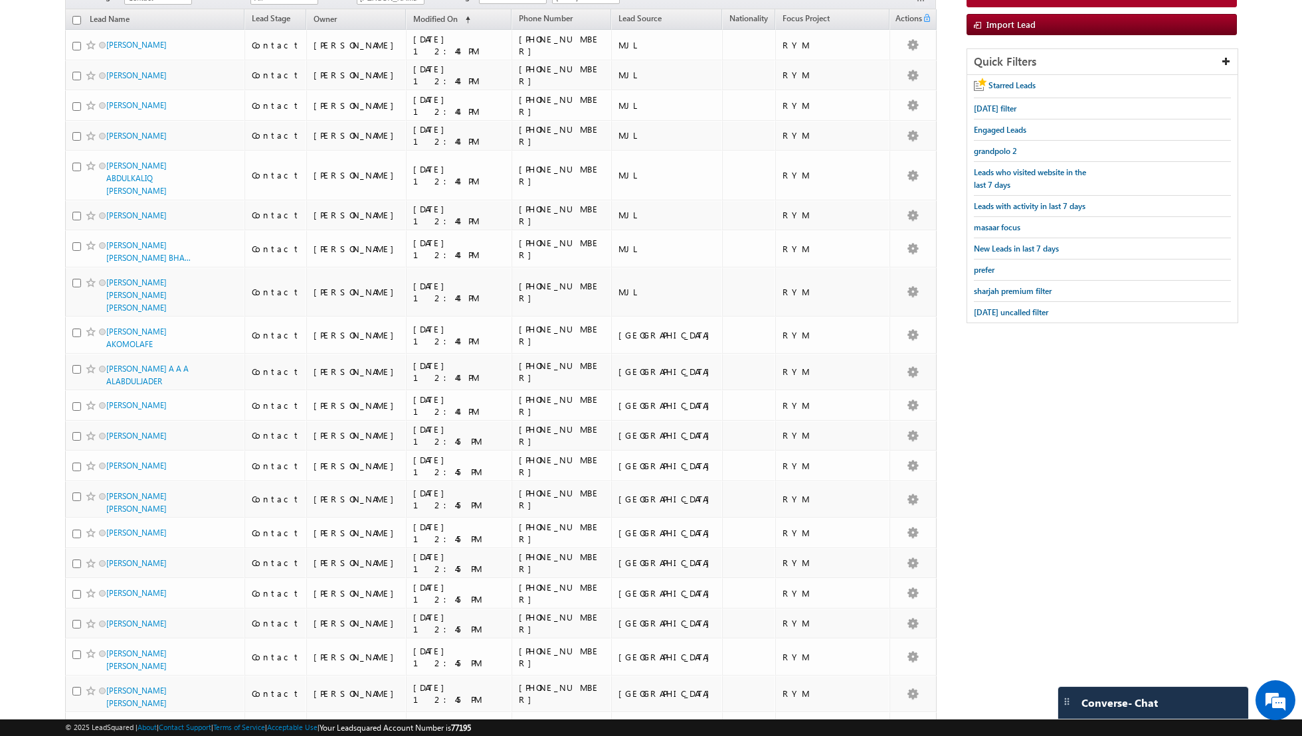
scroll to position [0, 0]
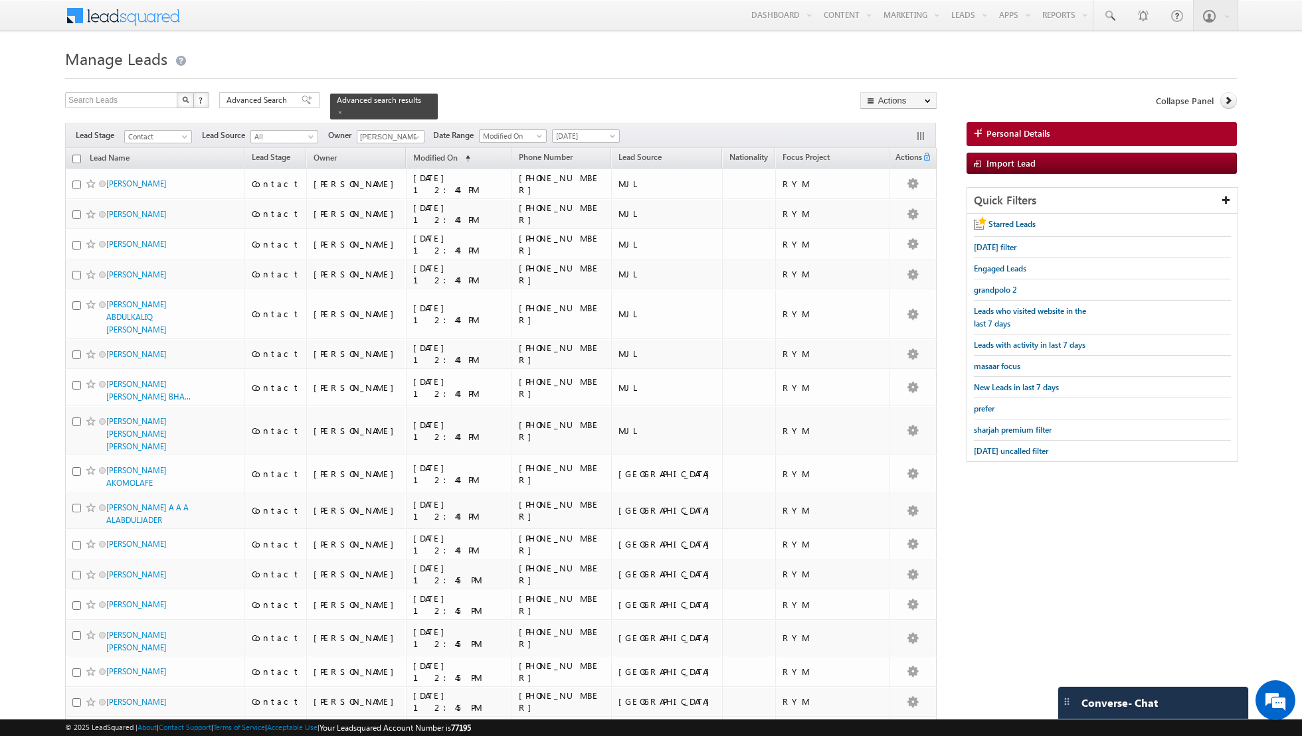
click at [76, 156] on input "checkbox" at bounding box center [76, 159] width 9 height 9
checkbox input "true"
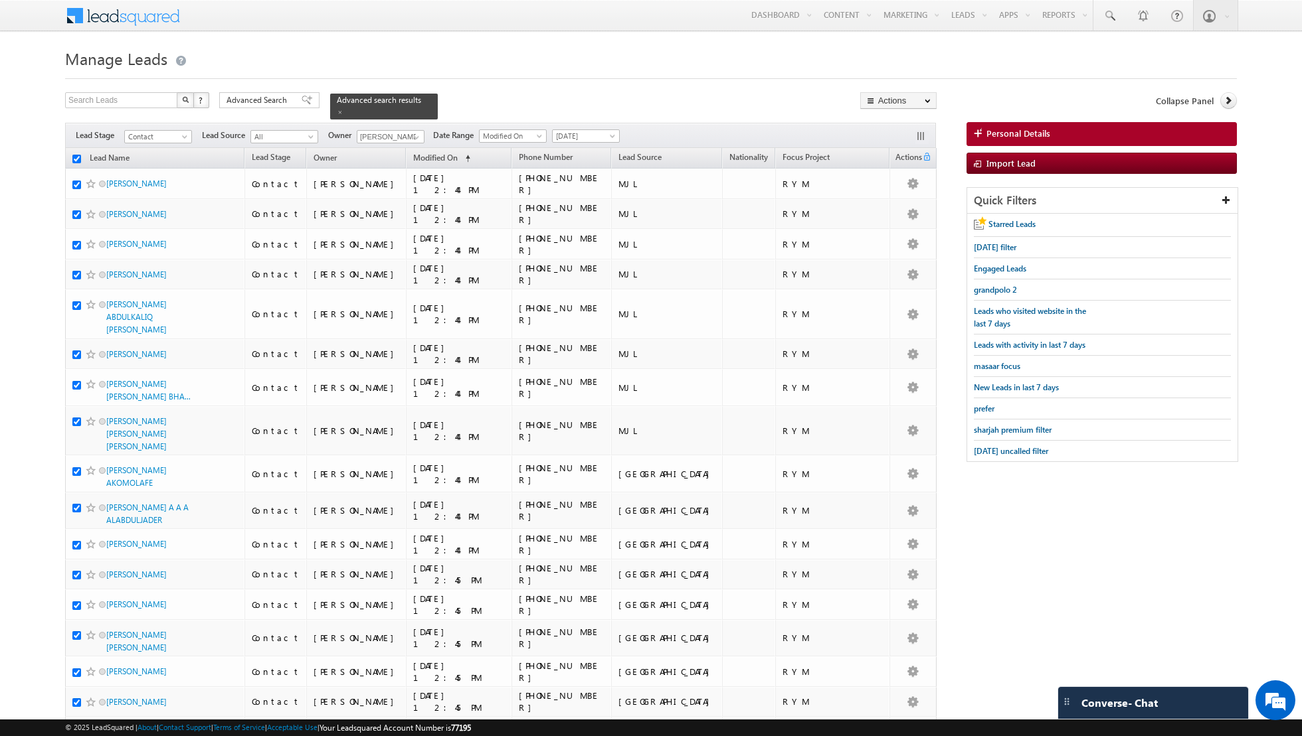
checkbox input "true"
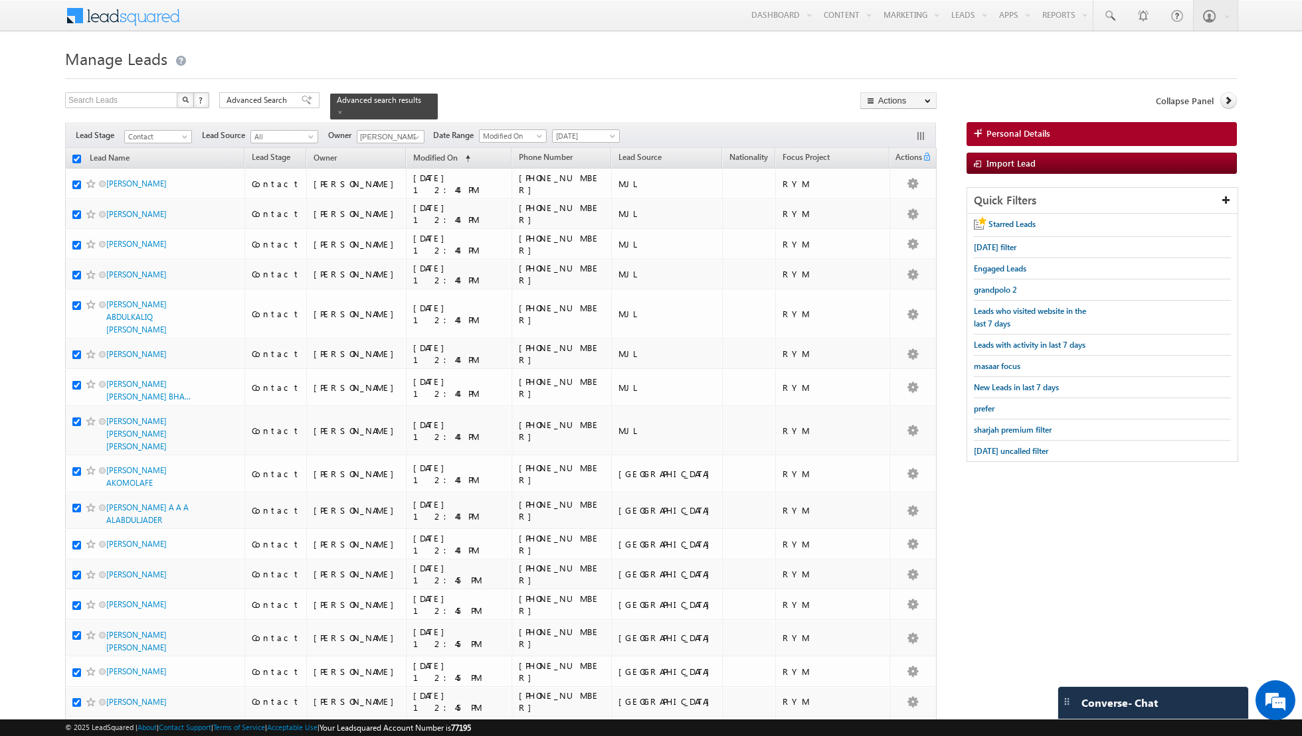
checkbox input "true"
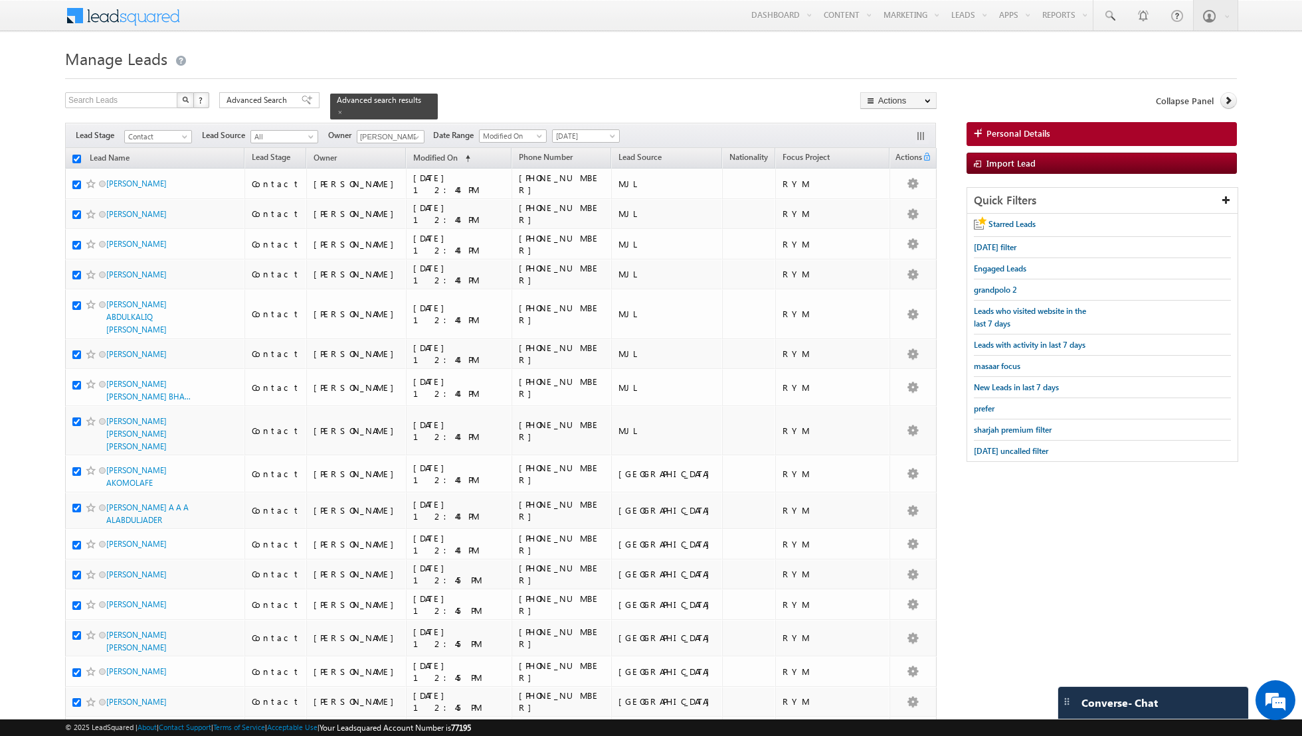
checkbox input "true"
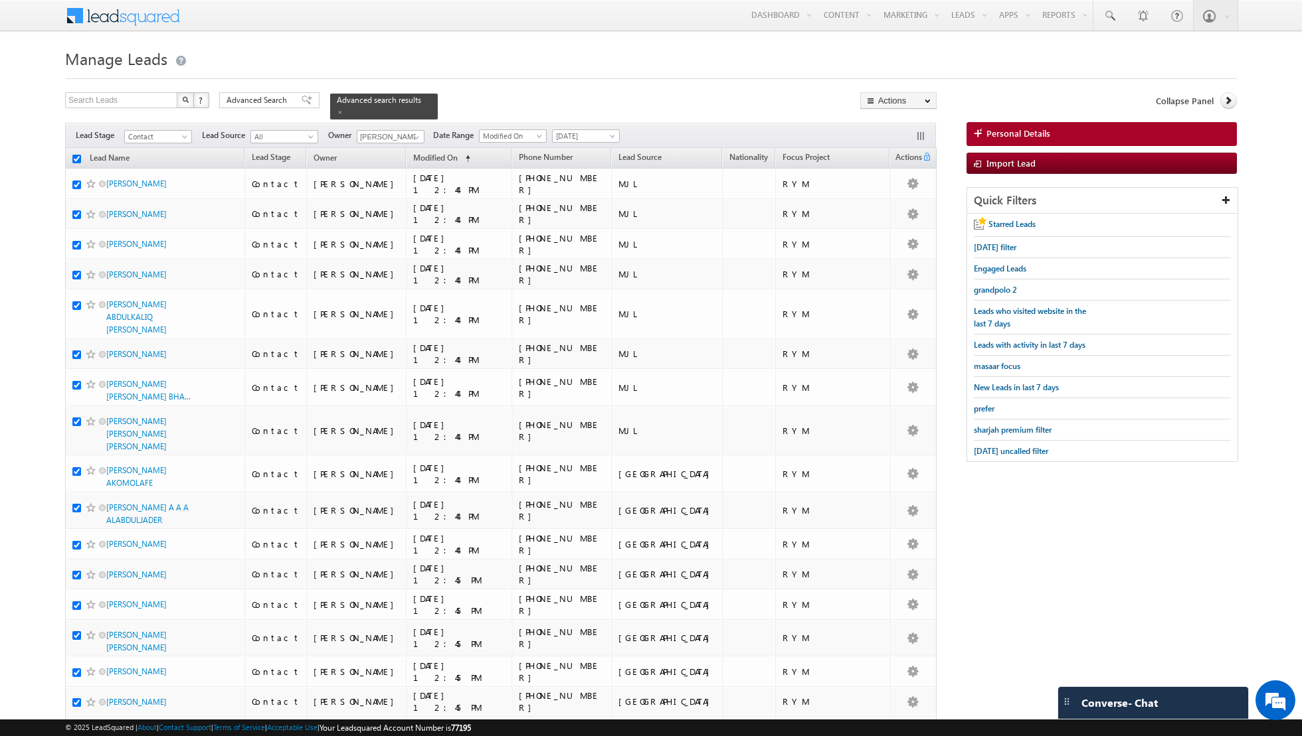
checkbox input "true"
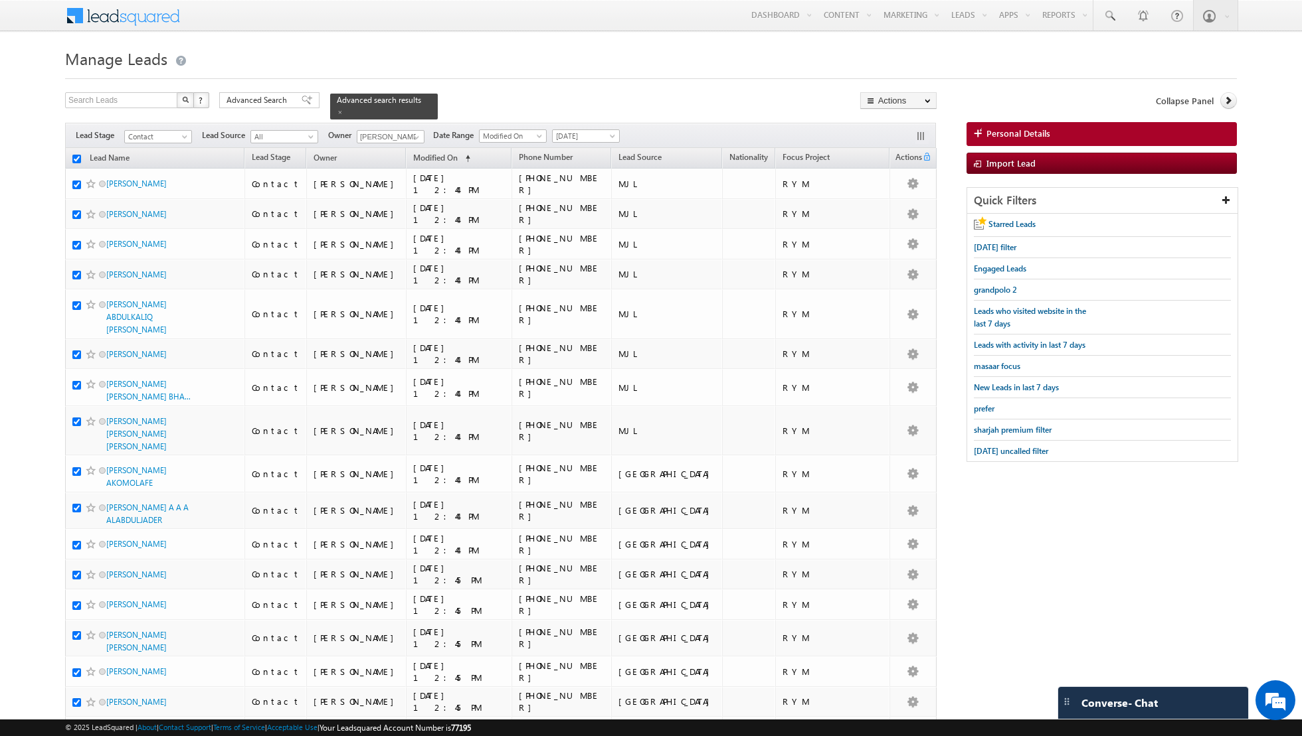
checkbox input "true"
click at [893, 213] on link "Change Owner" at bounding box center [898, 215] width 75 height 16
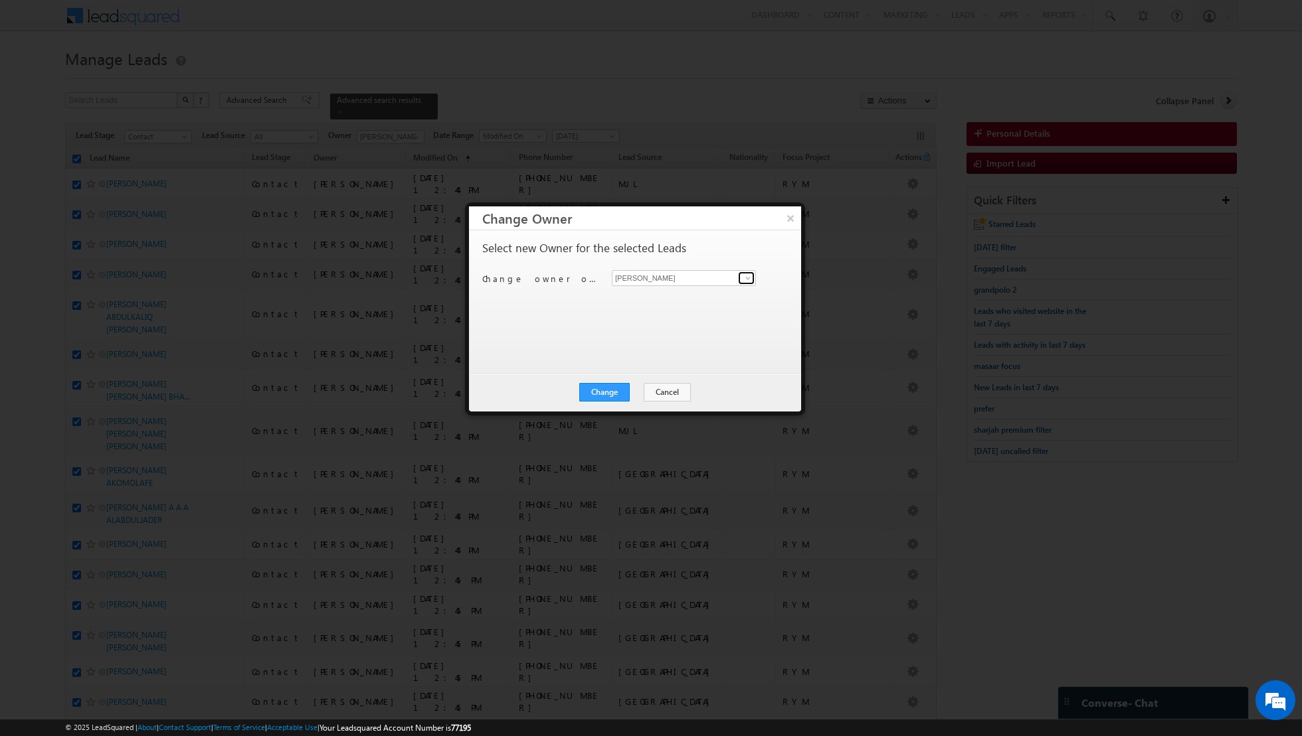
click at [739, 278] on link at bounding box center [746, 278] width 17 height 13
click at [660, 304] on span "[EMAIL_ADDRESS][PERSON_NAME][DOMAIN_NAME]" at bounding box center [677, 303] width 120 height 10
click at [601, 393] on button "Change" at bounding box center [604, 392] width 50 height 19
click at [648, 391] on button "Close" at bounding box center [637, 392] width 43 height 19
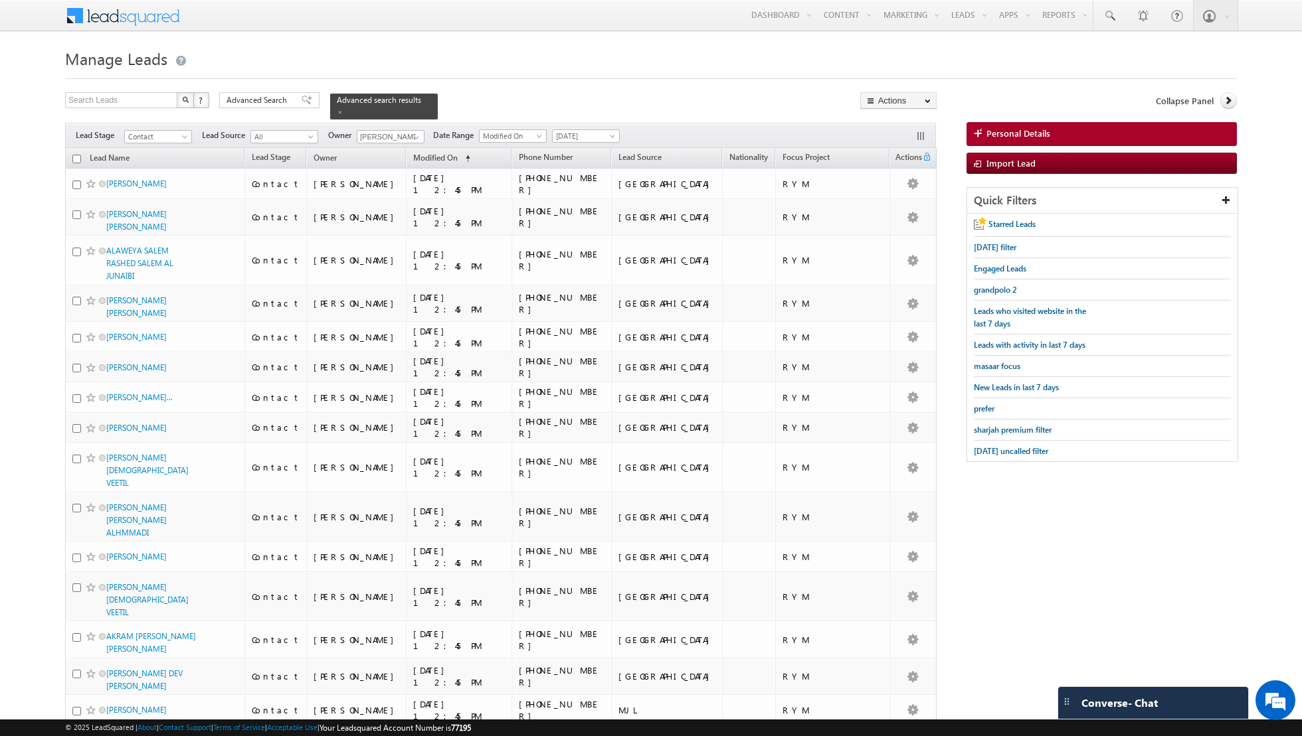
click at [76, 159] on input "checkbox" at bounding box center [76, 159] width 9 height 9
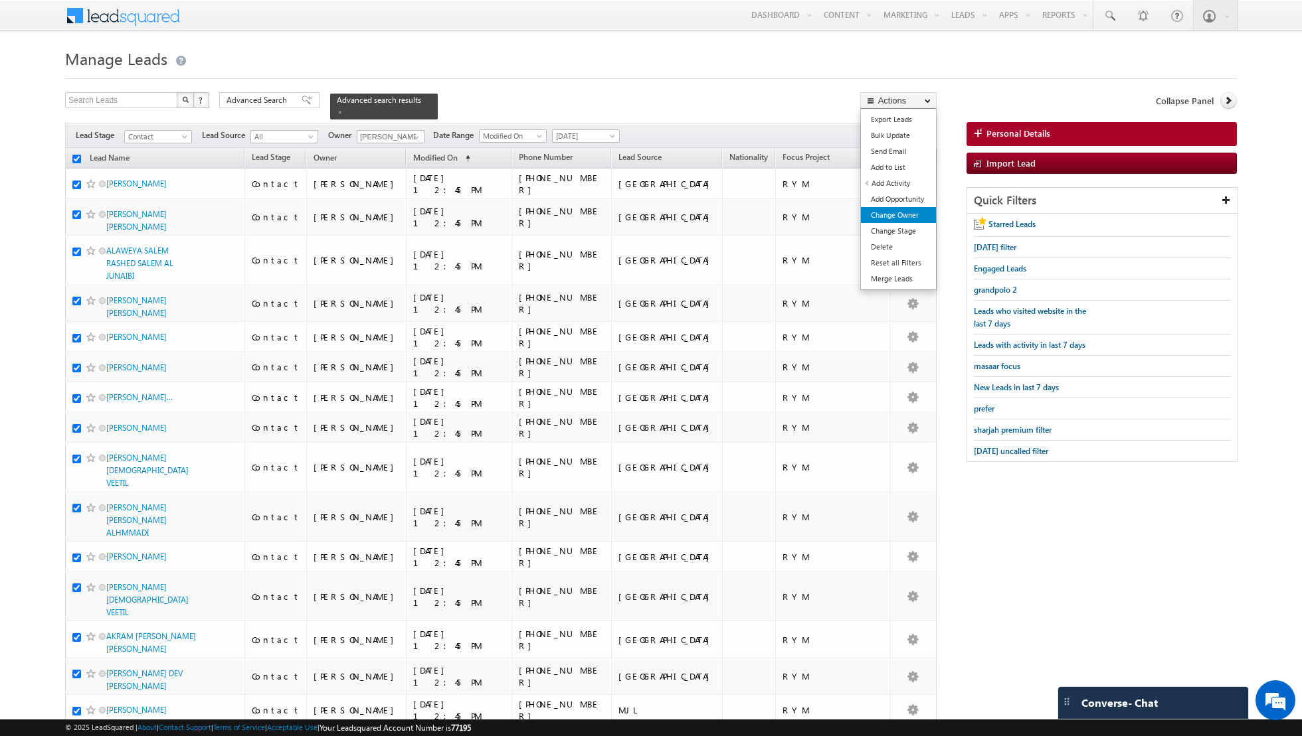
click at [883, 211] on link "Change Owner" at bounding box center [898, 215] width 75 height 16
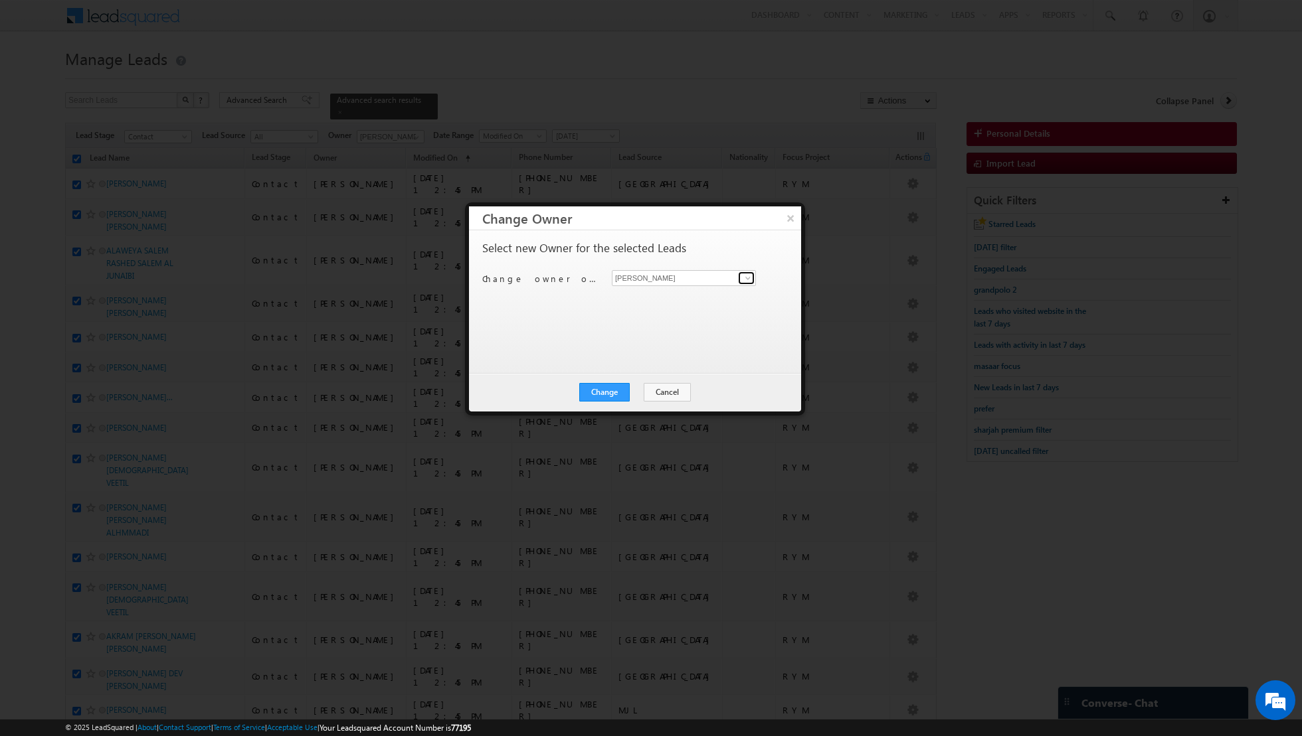
click at [749, 279] on span at bounding box center [747, 278] width 11 height 11
click at [714, 295] on link "Aakash Arora aakash.arora@indglobal.ae" at bounding box center [684, 298] width 144 height 25
click at [601, 392] on button "Change" at bounding box center [604, 392] width 50 height 19
click at [638, 391] on button "Close" at bounding box center [637, 392] width 43 height 19
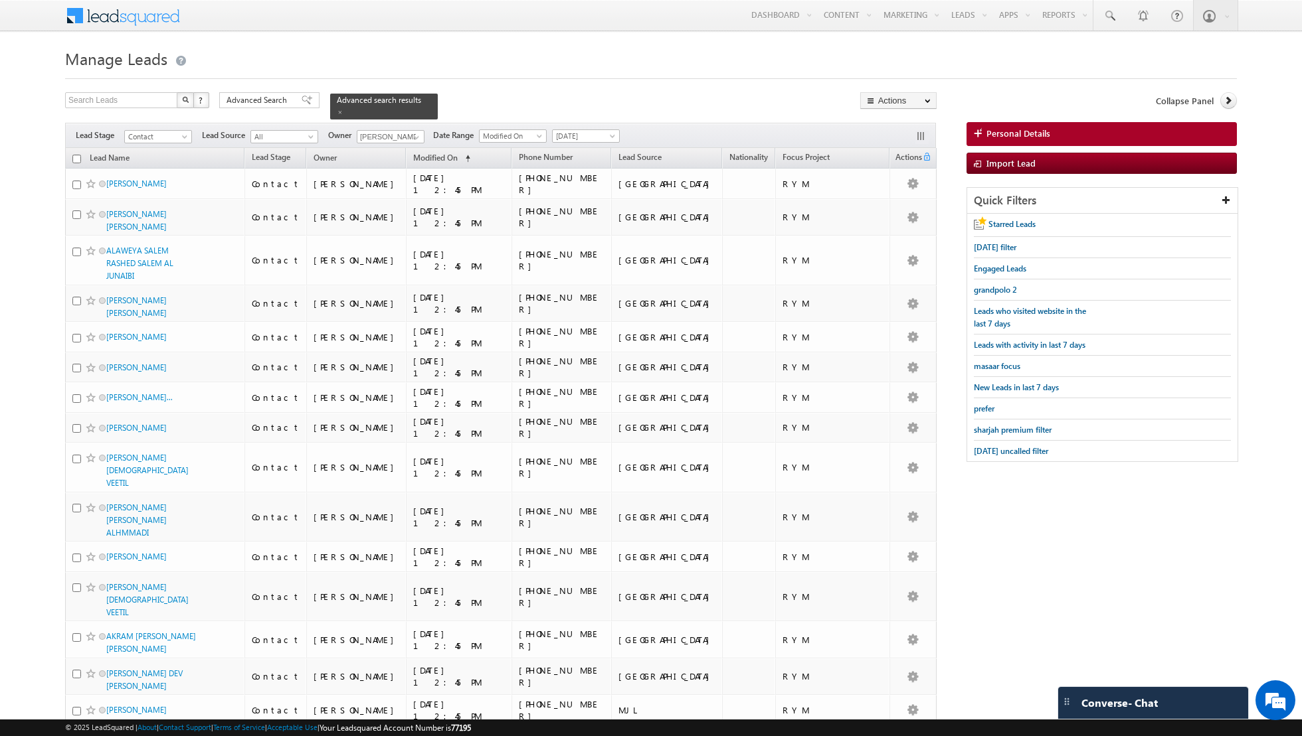
click at [80, 158] on th "Lead Name" at bounding box center [154, 158] width 179 height 21
click at [74, 157] on input "checkbox" at bounding box center [76, 159] width 9 height 9
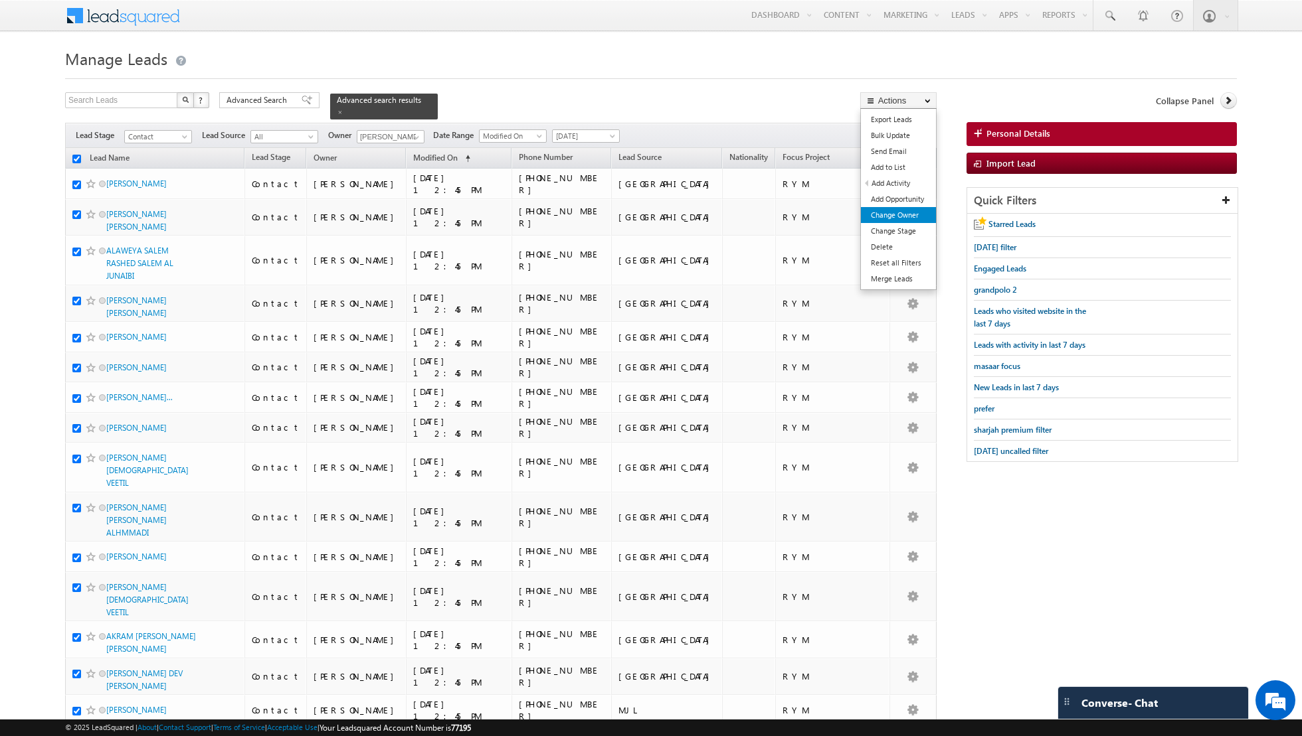
click at [897, 210] on link "Change Owner" at bounding box center [898, 215] width 75 height 16
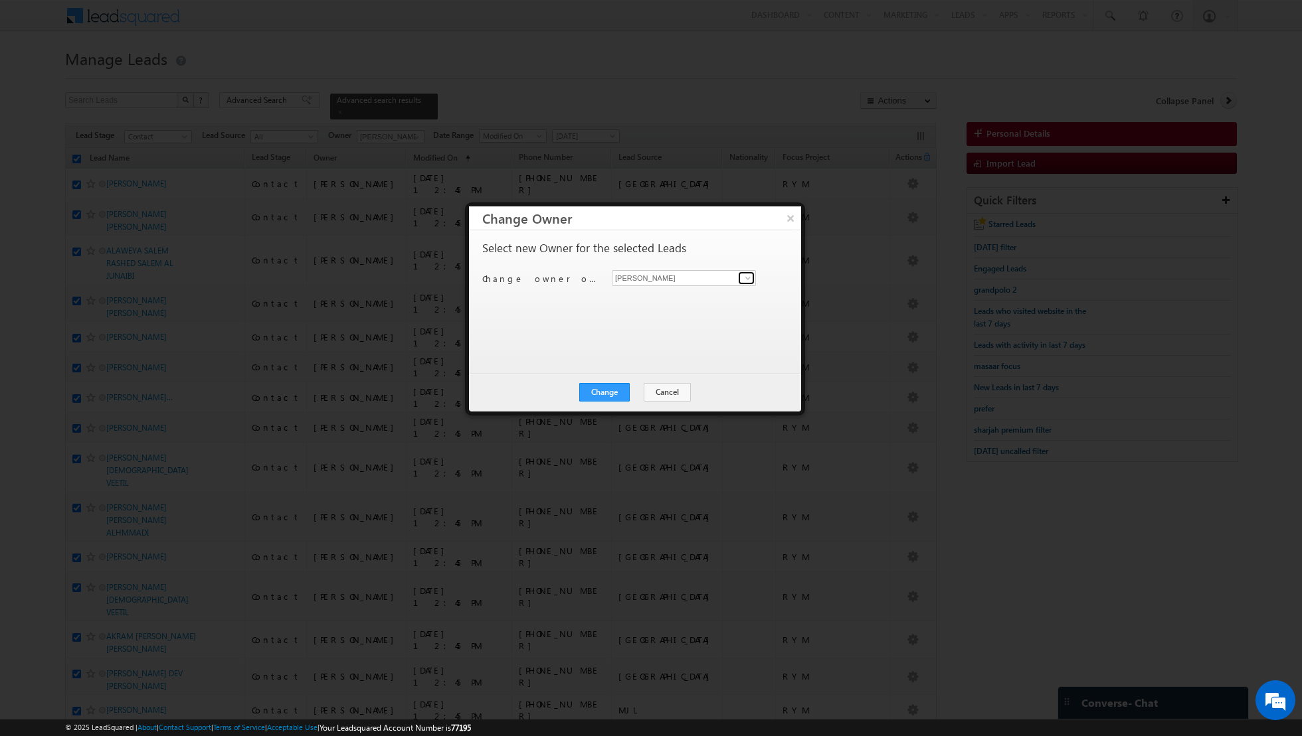
click at [742, 278] on span at bounding box center [747, 278] width 11 height 11
click at [666, 319] on link "[PERSON_NAME] [PERSON_NAME][EMAIL_ADDRESS][PERSON_NAME][DOMAIN_NAME]" at bounding box center [684, 321] width 144 height 25
click at [607, 392] on button "Change" at bounding box center [604, 392] width 50 height 19
click at [643, 388] on button "Close" at bounding box center [637, 392] width 43 height 19
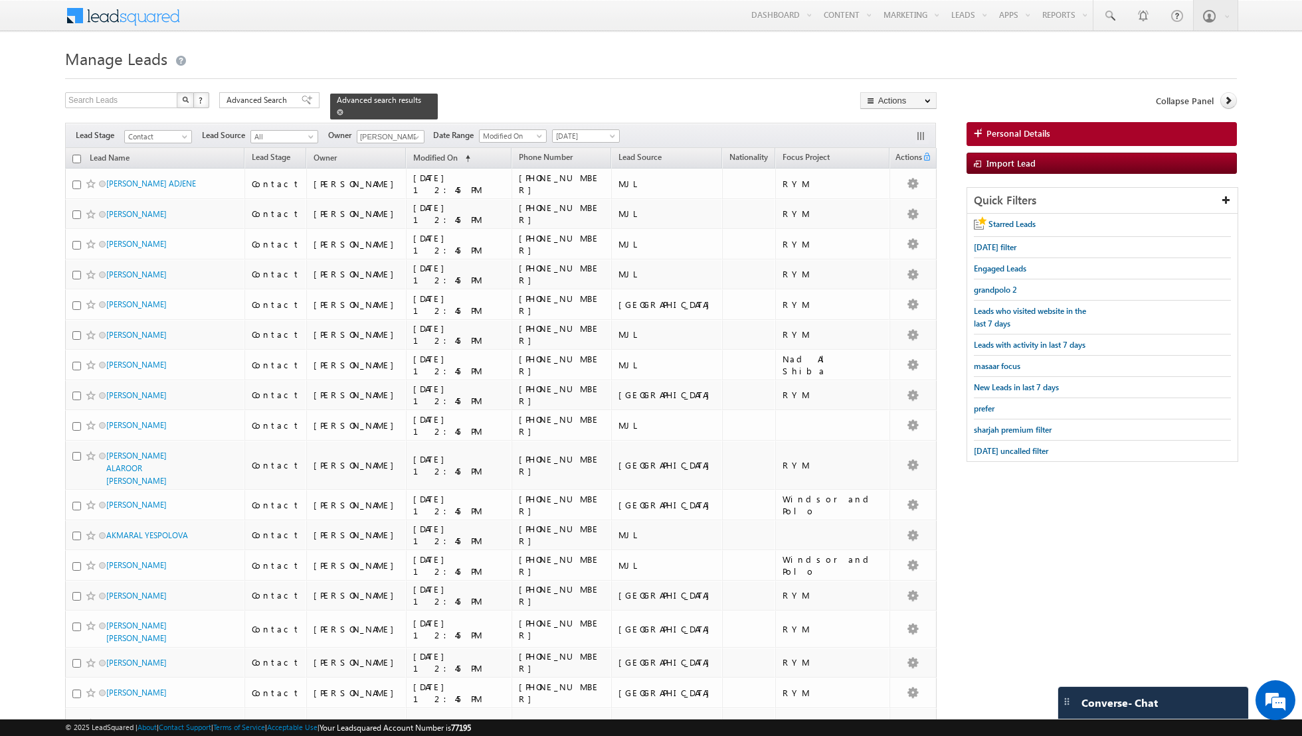
click at [337, 114] on span at bounding box center [340, 112] width 7 height 7
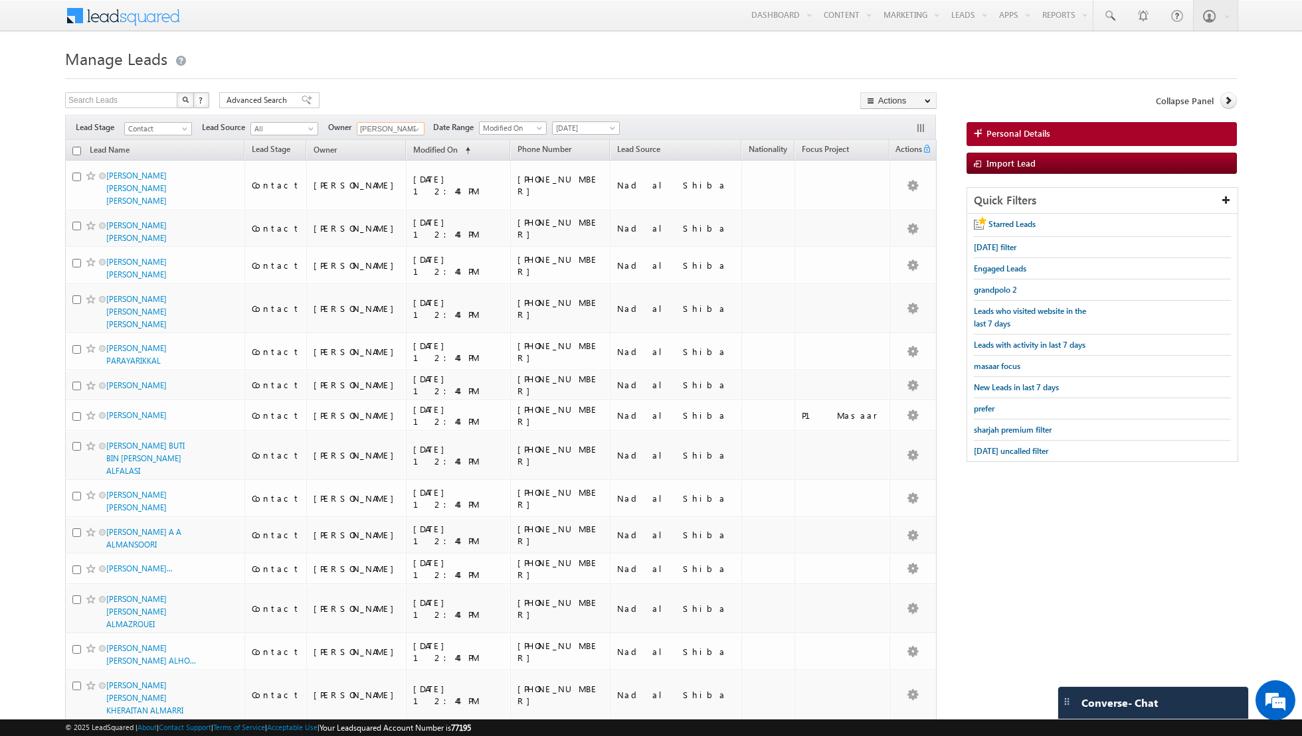
click at [392, 126] on input "[PERSON_NAME]" at bounding box center [391, 128] width 68 height 13
click at [414, 126] on span at bounding box center [416, 129] width 11 height 11
click at [388, 171] on link "Aakash Arora aakash.arora@indglobal.ae" at bounding box center [423, 173] width 133 height 25
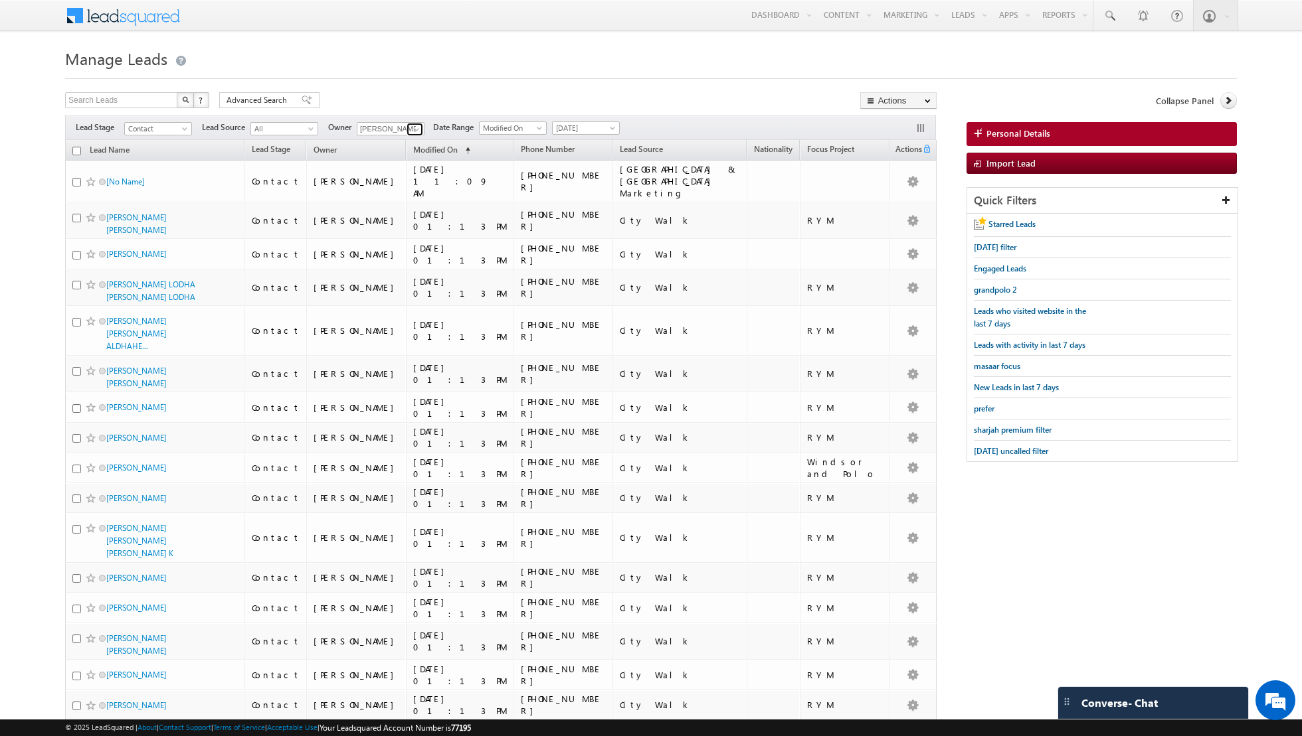
click at [409, 123] on link at bounding box center [414, 129] width 17 height 13
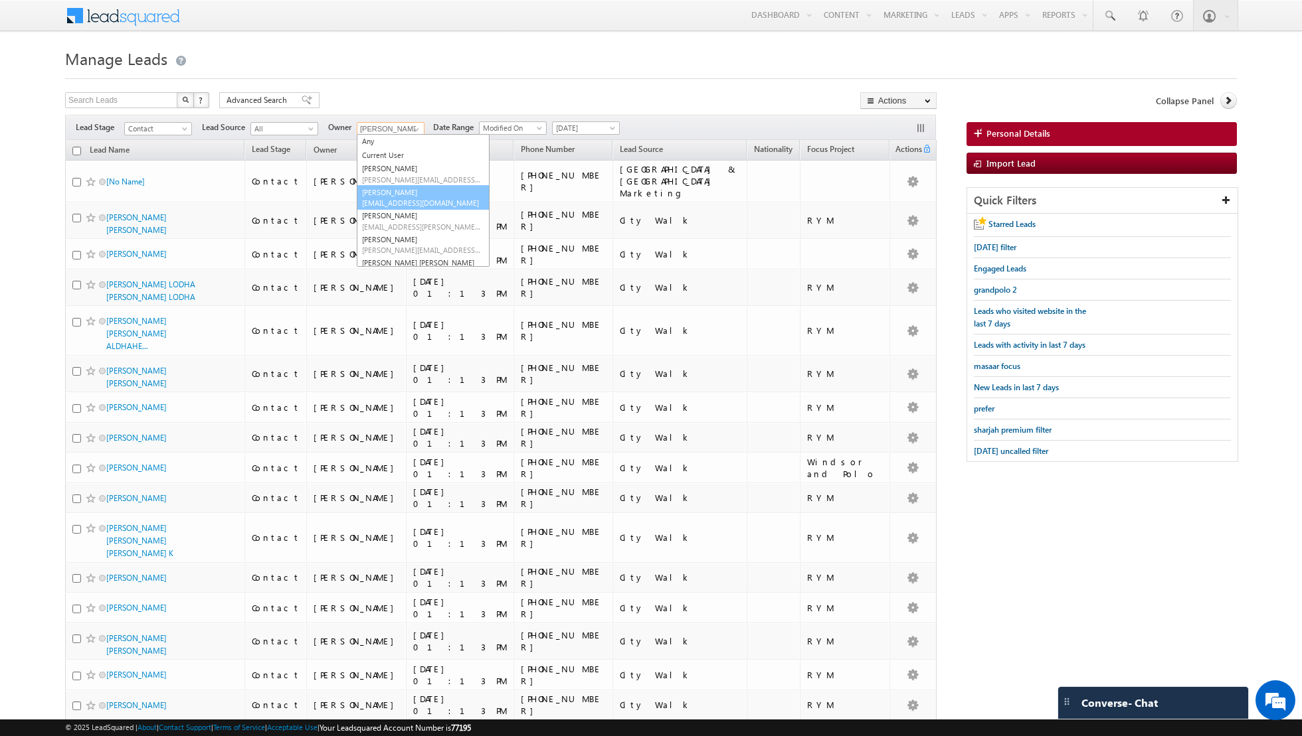
click at [388, 199] on span "[EMAIL_ADDRESS][DOMAIN_NAME]" at bounding box center [422, 203] width 120 height 10
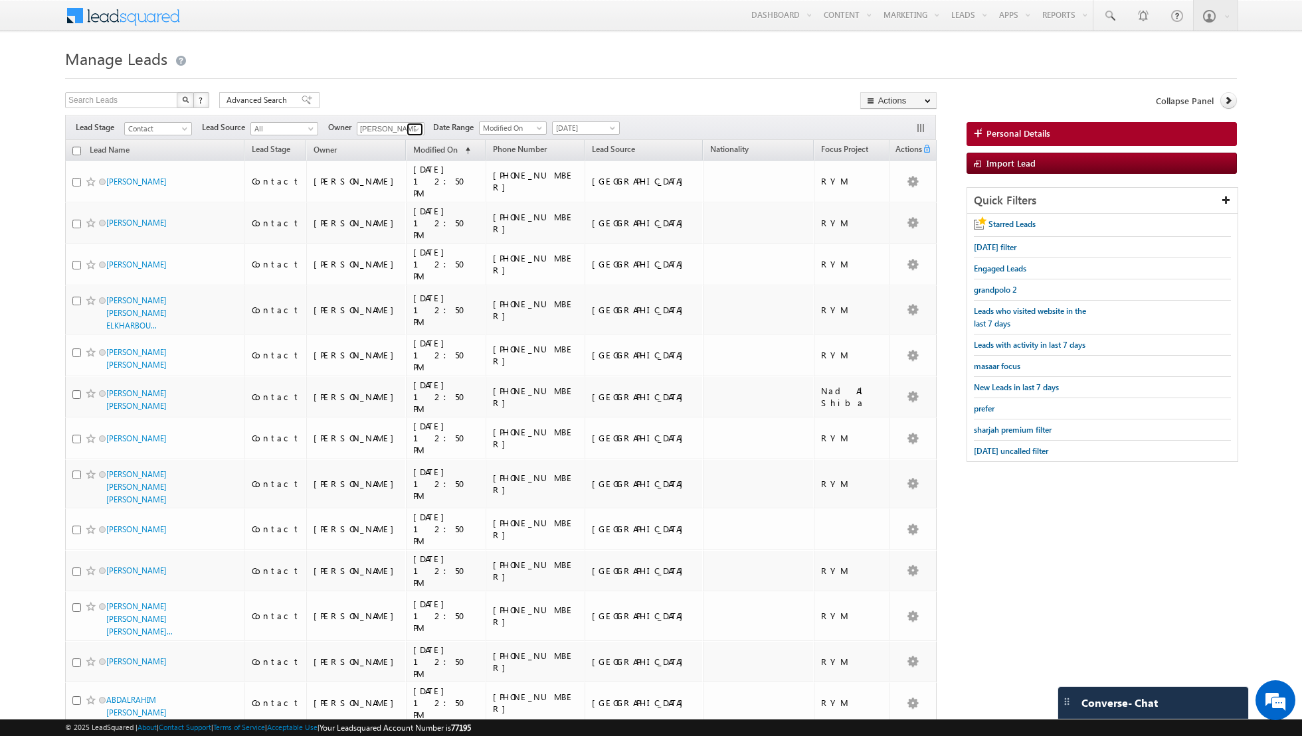
click at [412, 131] on span at bounding box center [416, 129] width 11 height 11
click at [403, 224] on span "[EMAIL_ADDRESS][PERSON_NAME][DOMAIN_NAME]" at bounding box center [422, 227] width 120 height 10
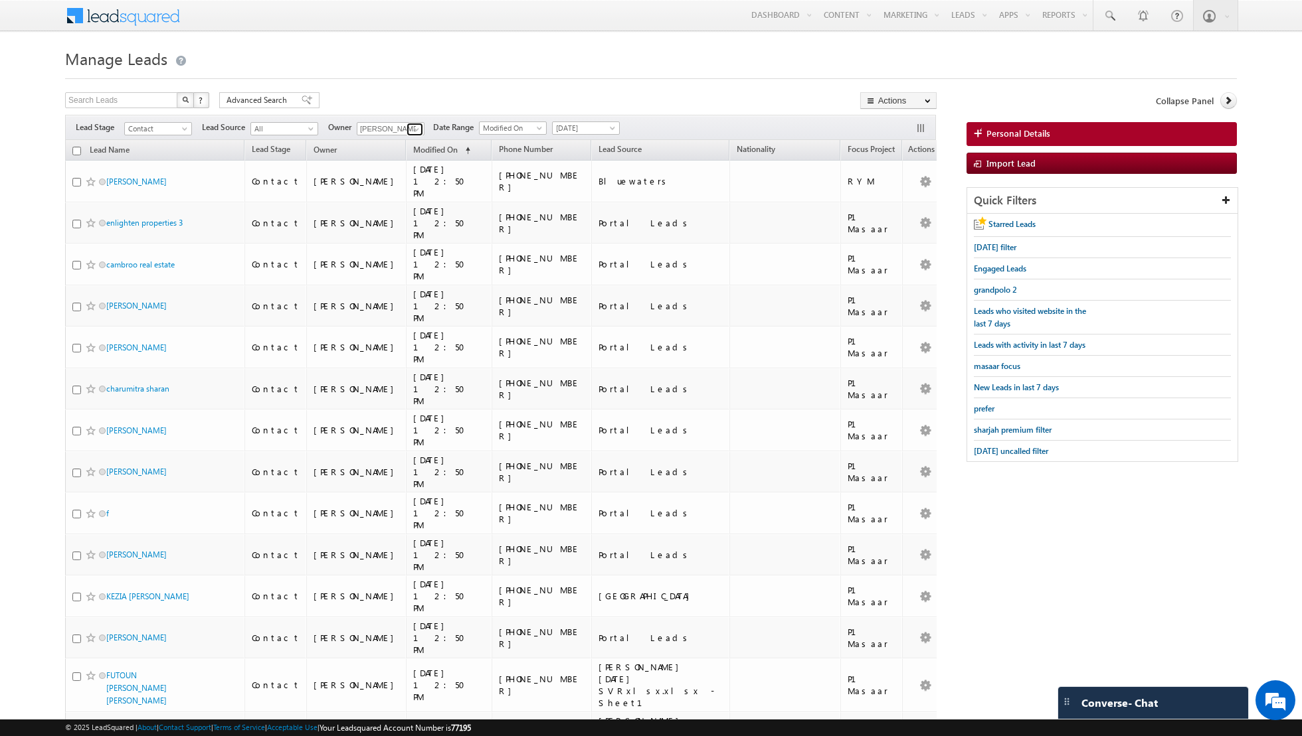
click at [412, 124] on span at bounding box center [416, 129] width 11 height 11
click at [408, 228] on link "[PERSON_NAME] [PERSON_NAME][EMAIL_ADDRESS][PERSON_NAME][DOMAIN_NAME]" at bounding box center [423, 231] width 133 height 25
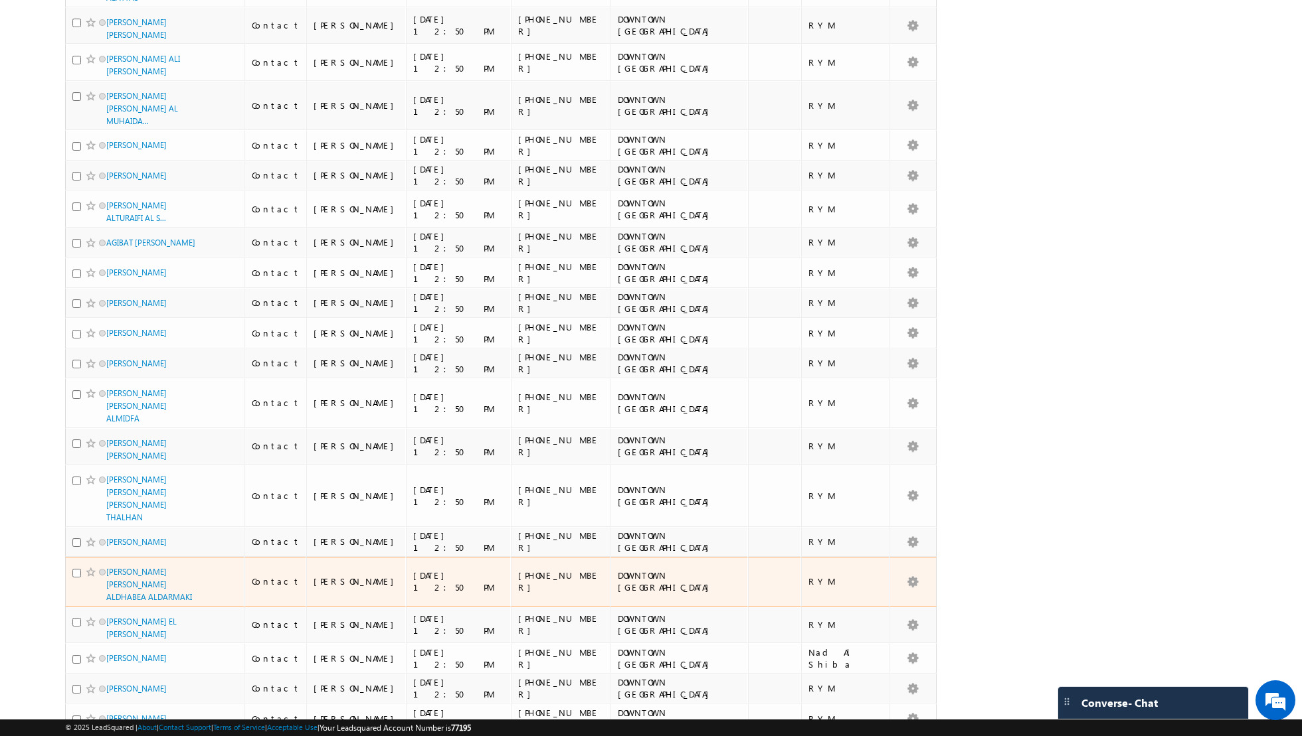
scroll to position [0, 0]
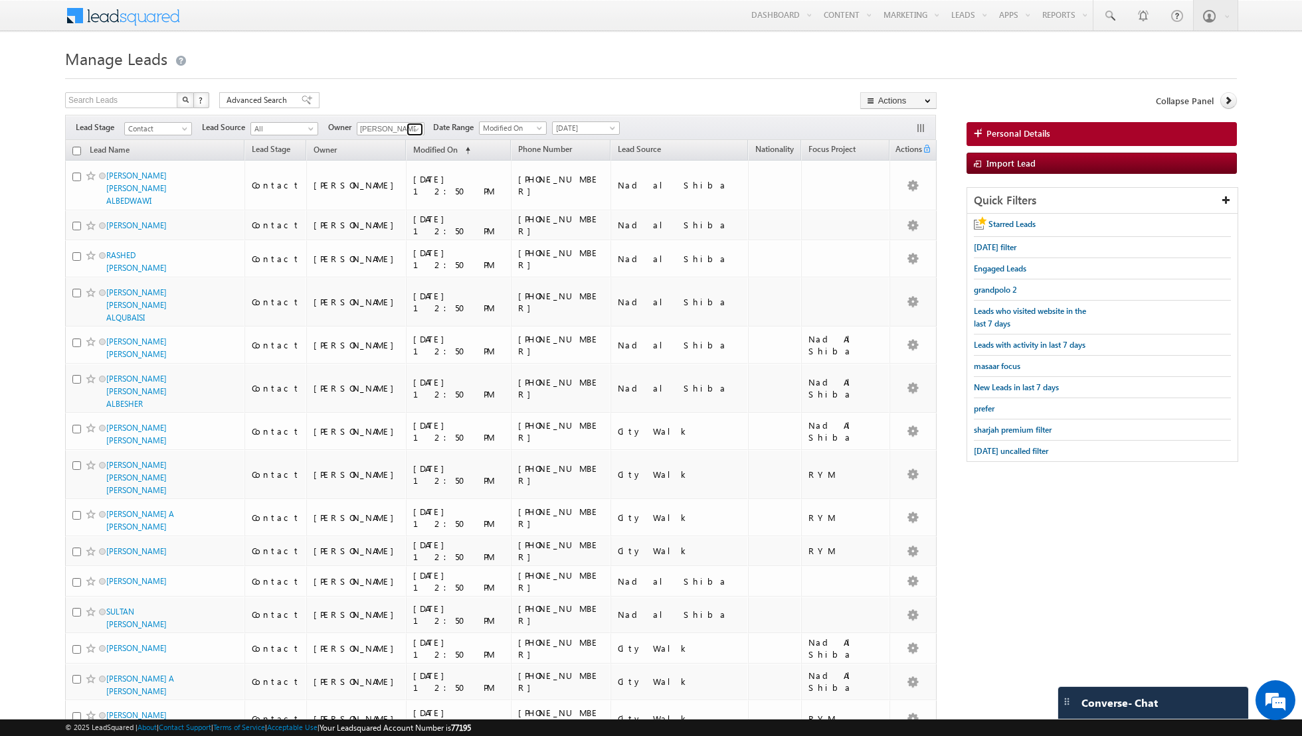
click at [412, 130] on span at bounding box center [416, 129] width 11 height 11
click at [394, 248] on link "[PERSON_NAME] [EMAIL_ADDRESS][PERSON_NAME][DOMAIN_NAME]" at bounding box center [423, 254] width 133 height 25
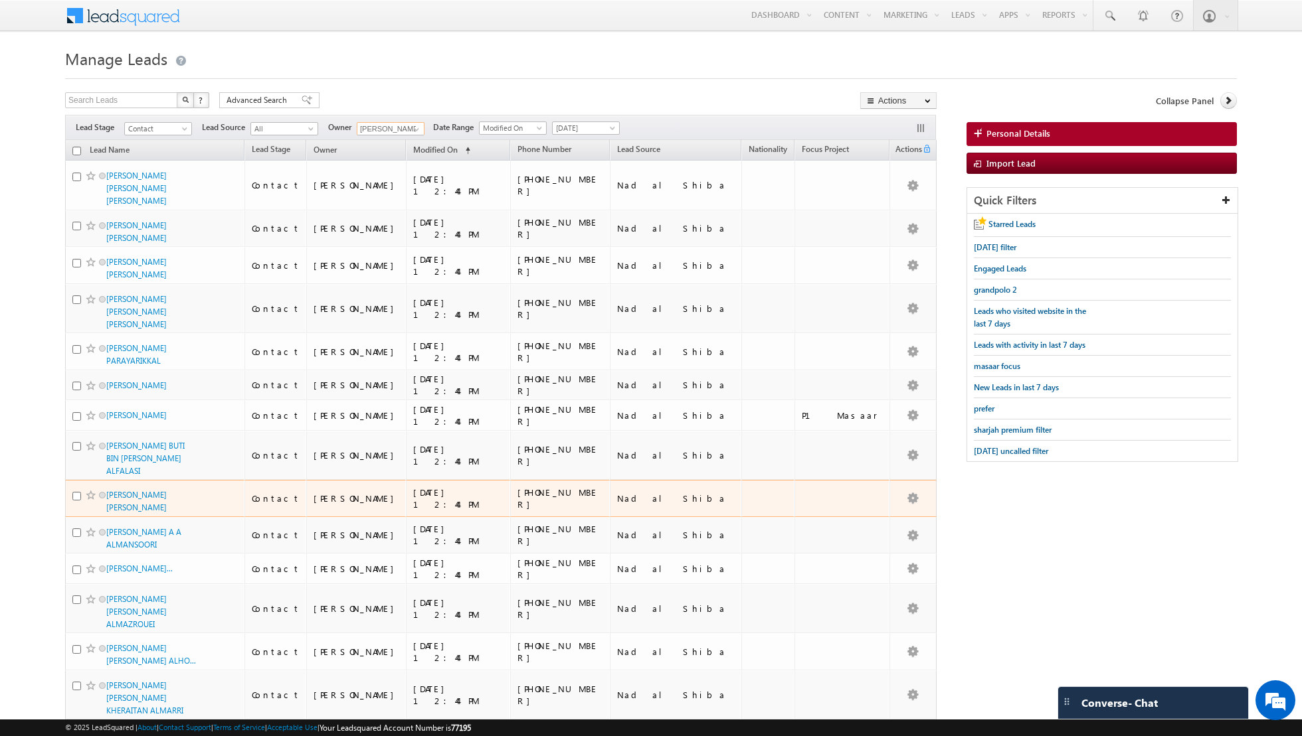
scroll to position [1495, 0]
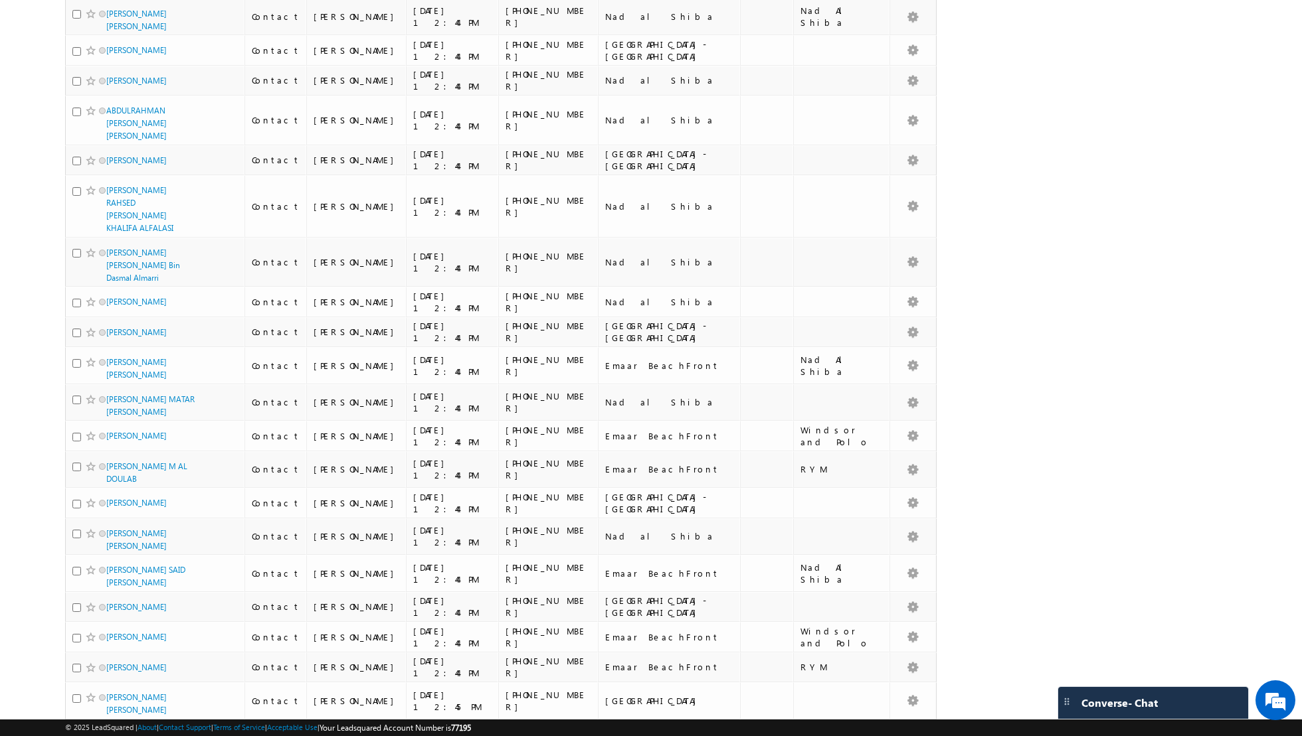
scroll to position [0, 0]
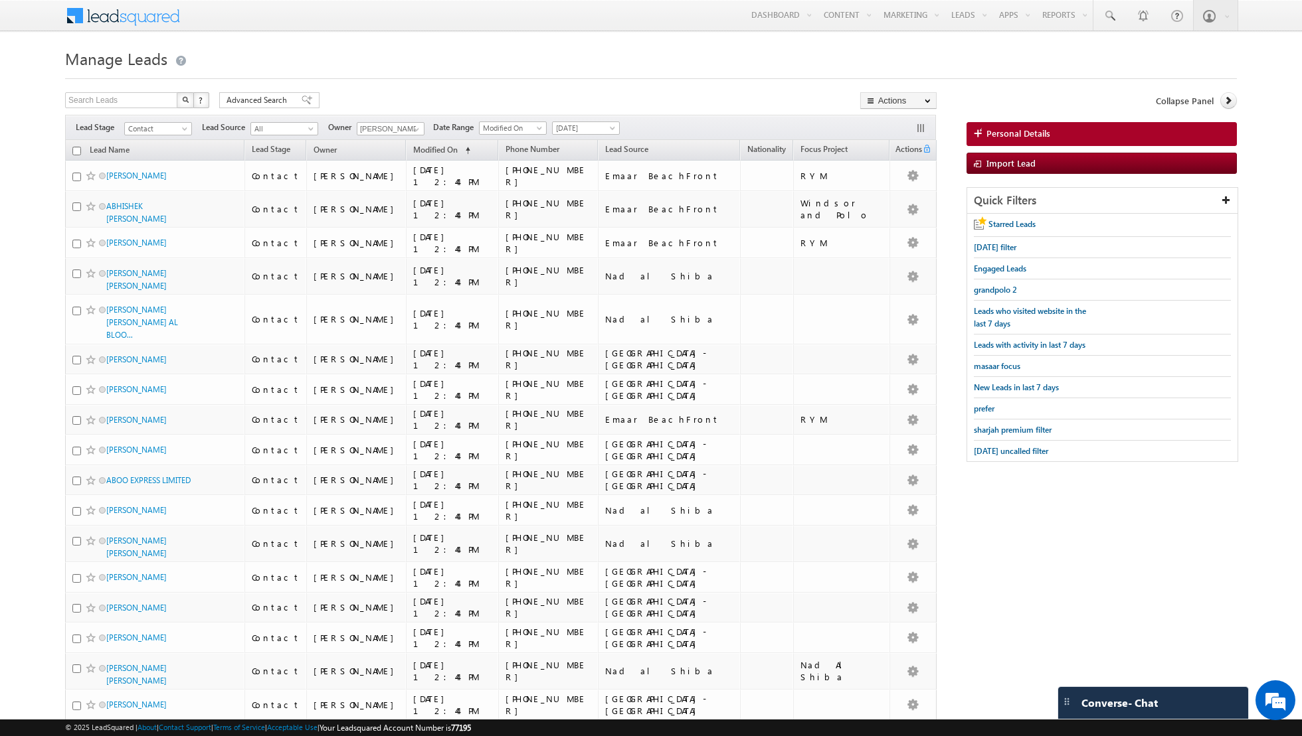
click at [78, 150] on input "checkbox" at bounding box center [76, 151] width 9 height 9
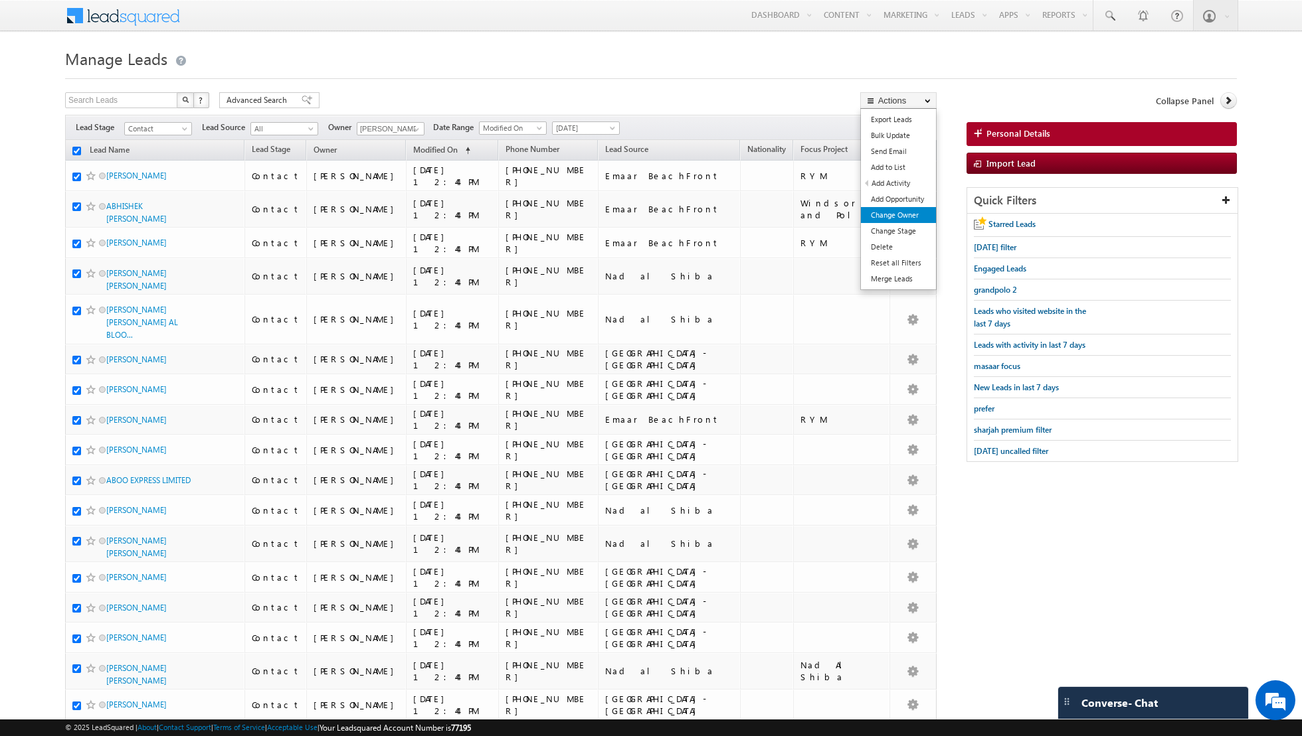
click at [899, 215] on link "Change Owner" at bounding box center [898, 215] width 75 height 16
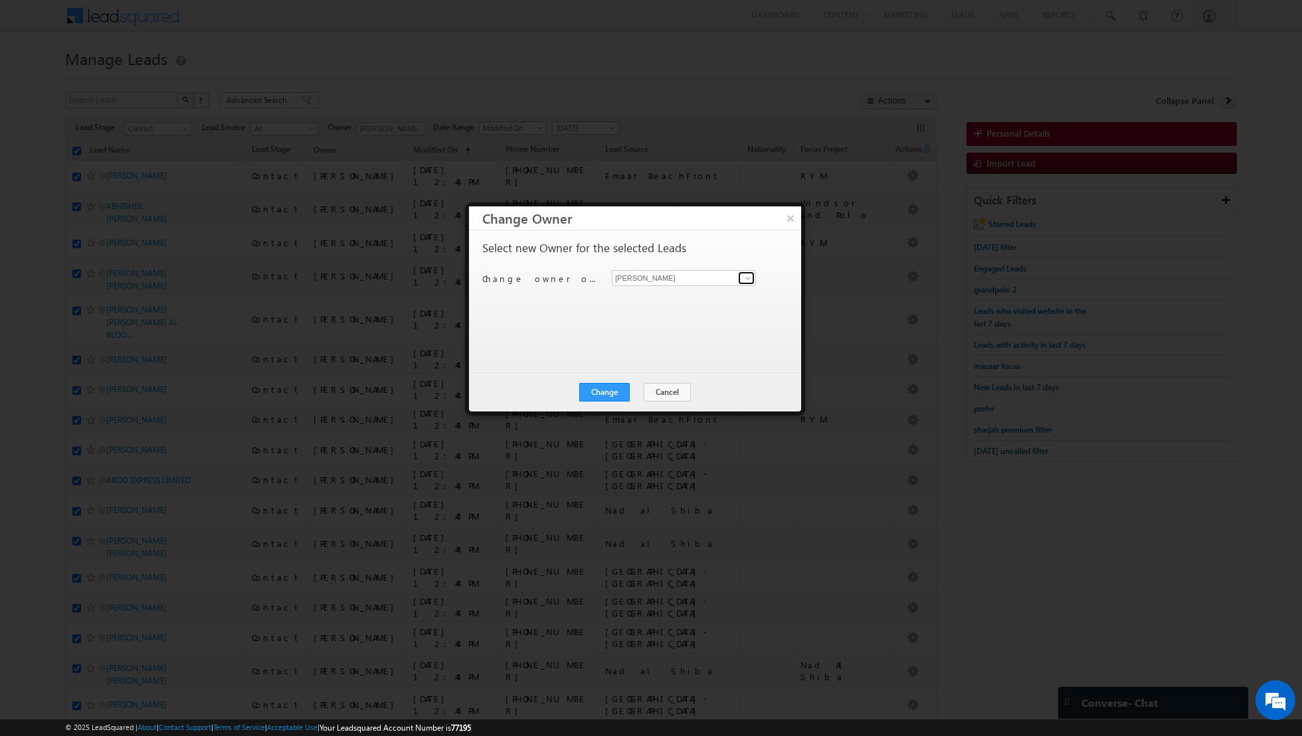
click at [746, 282] on span at bounding box center [747, 278] width 11 height 11
click at [699, 298] on span "[EMAIL_ADDRESS][DOMAIN_NAME]" at bounding box center [677, 303] width 120 height 10
click at [610, 388] on button "Change" at bounding box center [604, 392] width 50 height 19
click at [644, 394] on button "Close" at bounding box center [637, 392] width 43 height 19
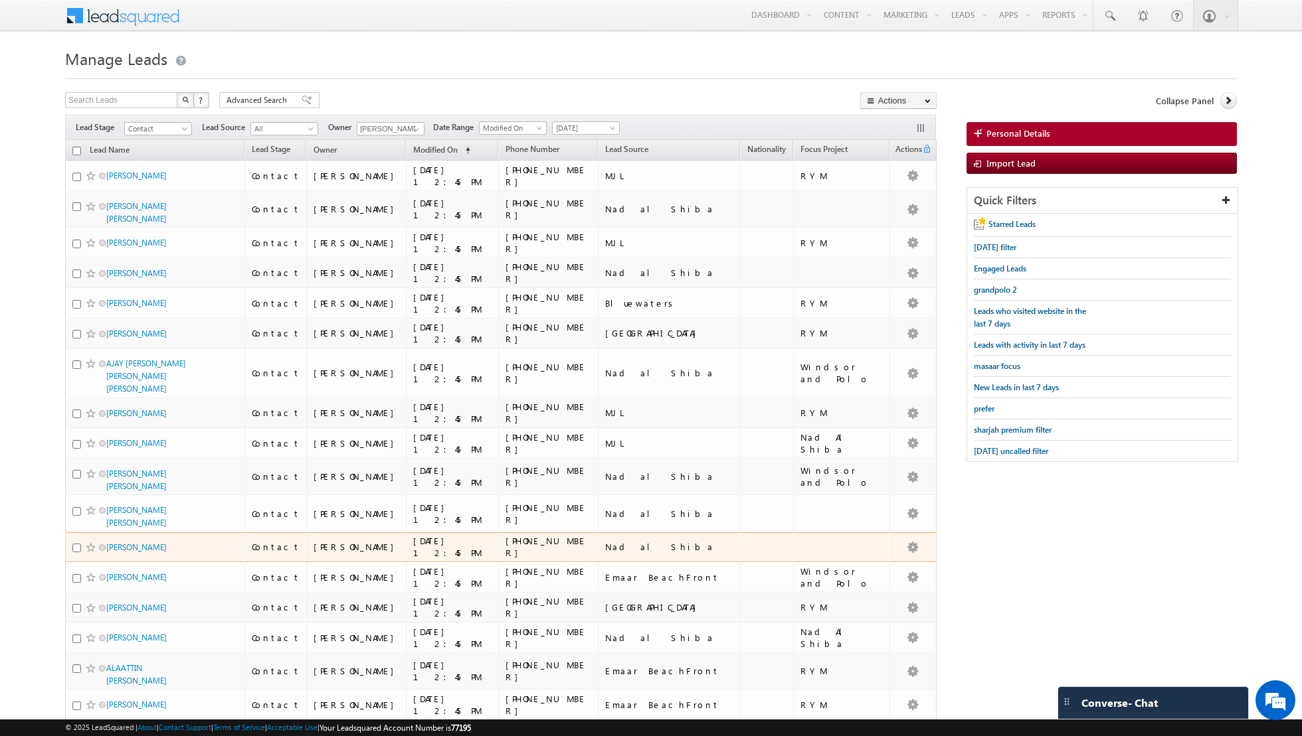
click at [718, 541] on div "Nad al Shiba" at bounding box center [669, 547] width 129 height 12
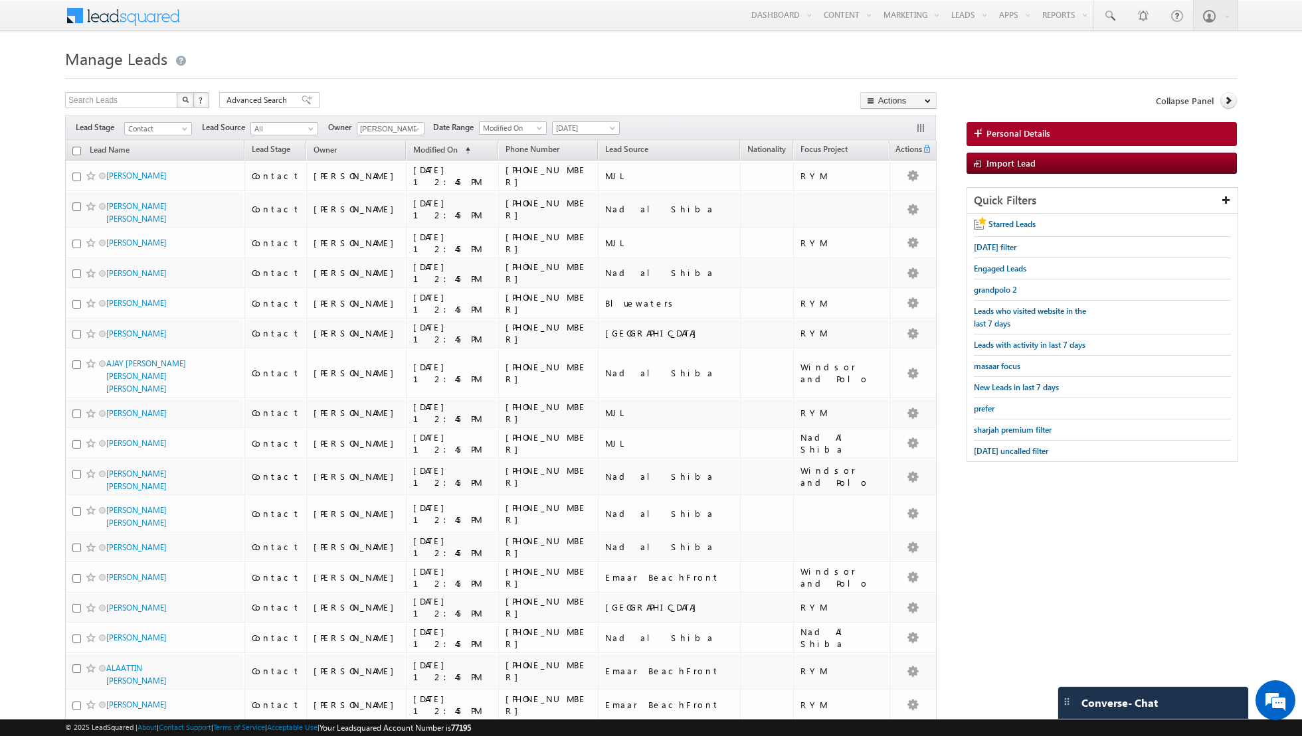
click at [76, 148] on input "checkbox" at bounding box center [76, 151] width 9 height 9
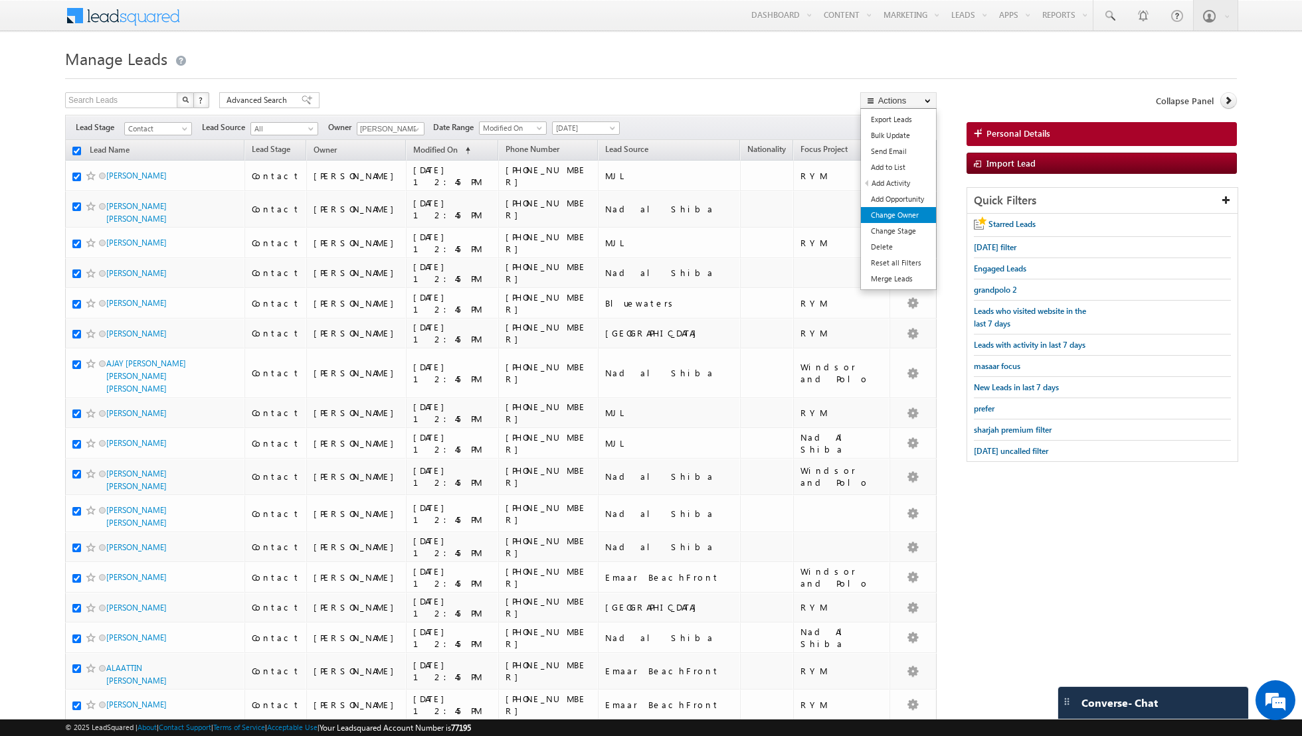
click at [895, 217] on link "Change Owner" at bounding box center [898, 215] width 75 height 16
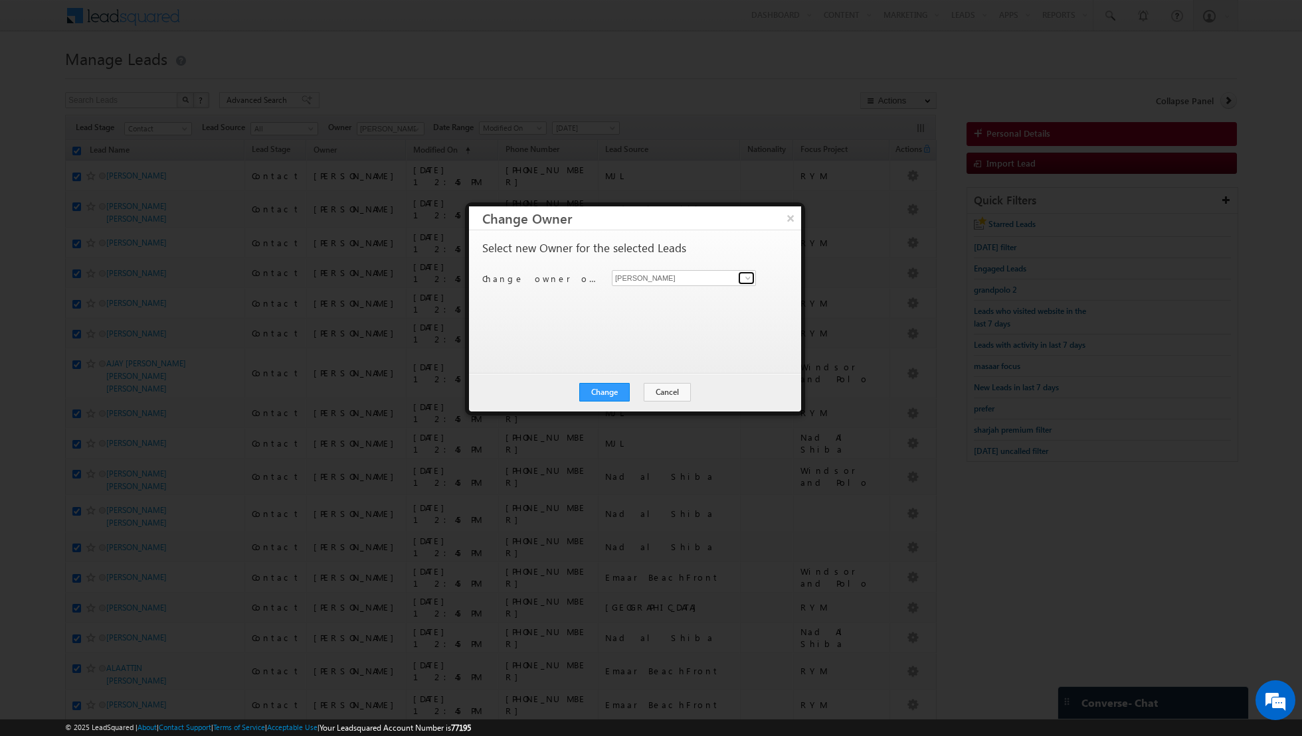
click at [749, 276] on span at bounding box center [747, 278] width 11 height 11
click at [676, 300] on span "[EMAIL_ADDRESS][PERSON_NAME][DOMAIN_NAME]" at bounding box center [677, 303] width 120 height 10
click at [603, 390] on button "Change" at bounding box center [604, 392] width 50 height 19
click at [640, 392] on button "Close" at bounding box center [637, 392] width 43 height 19
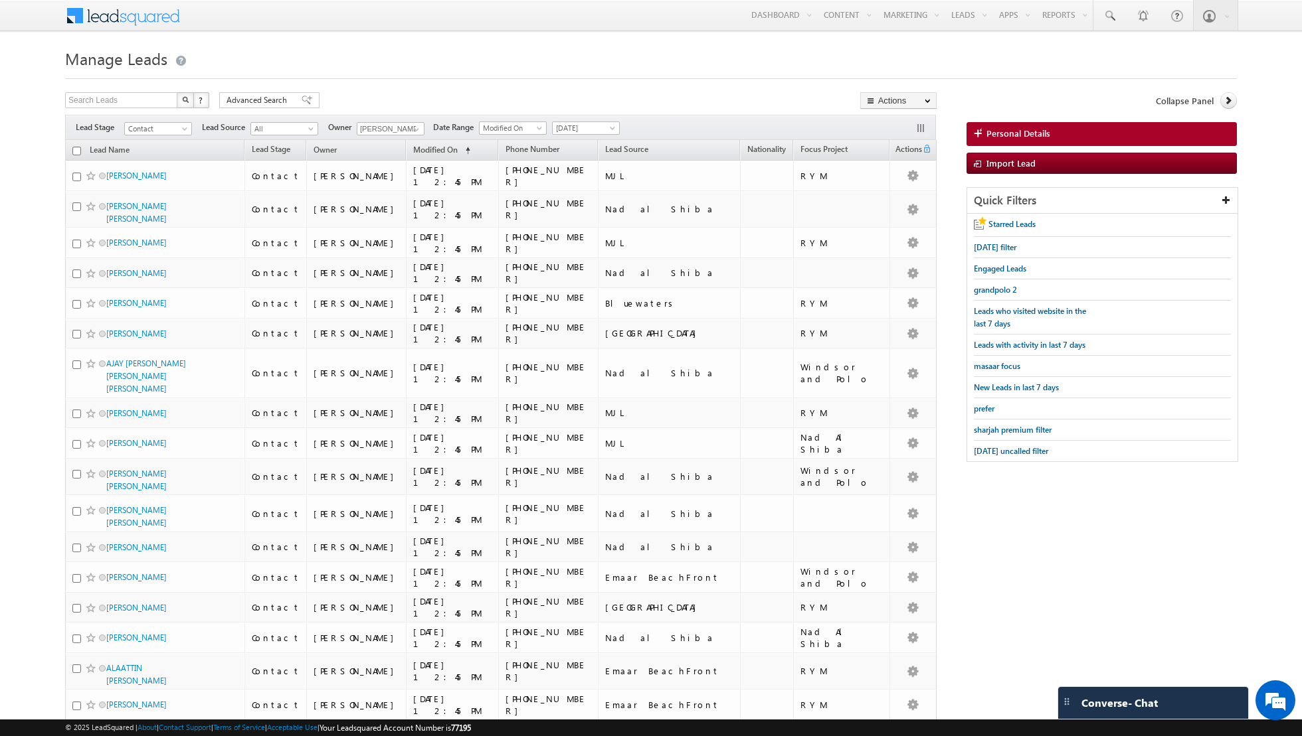
click at [77, 150] on input "checkbox" at bounding box center [76, 151] width 9 height 9
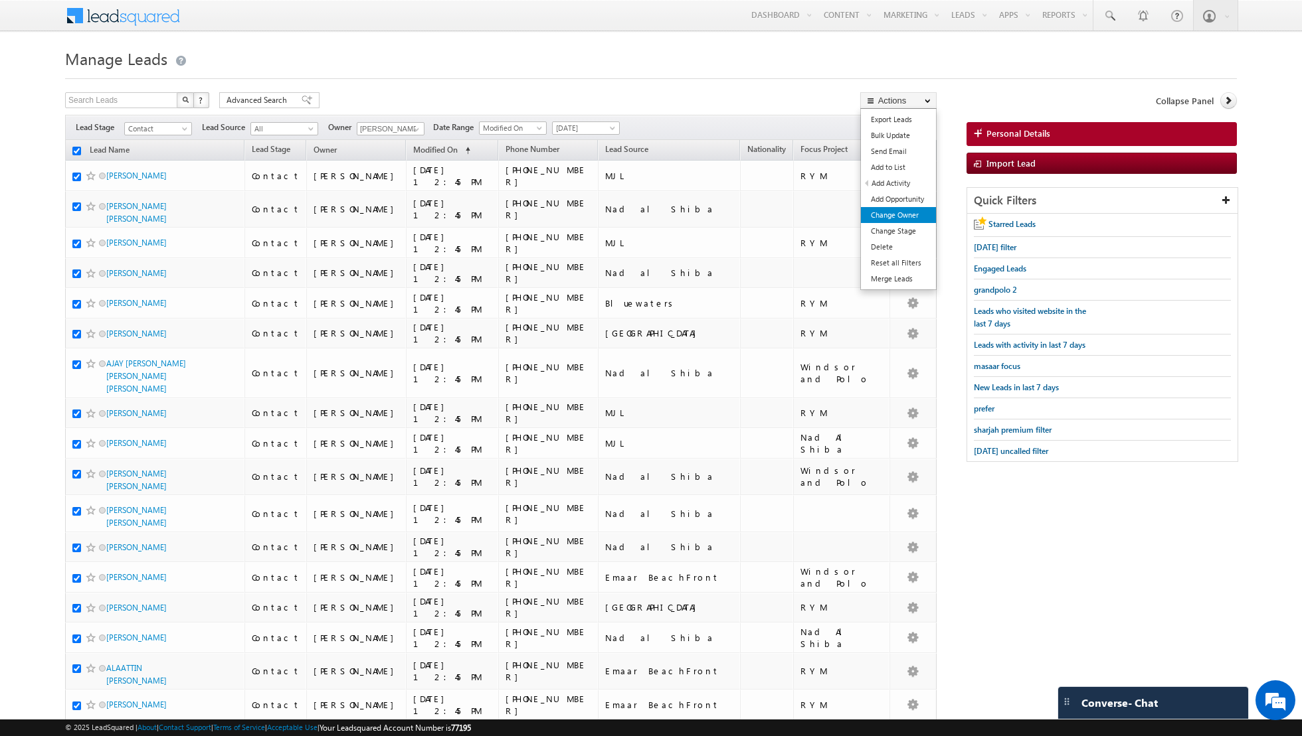
click at [891, 217] on link "Change Owner" at bounding box center [898, 215] width 75 height 16
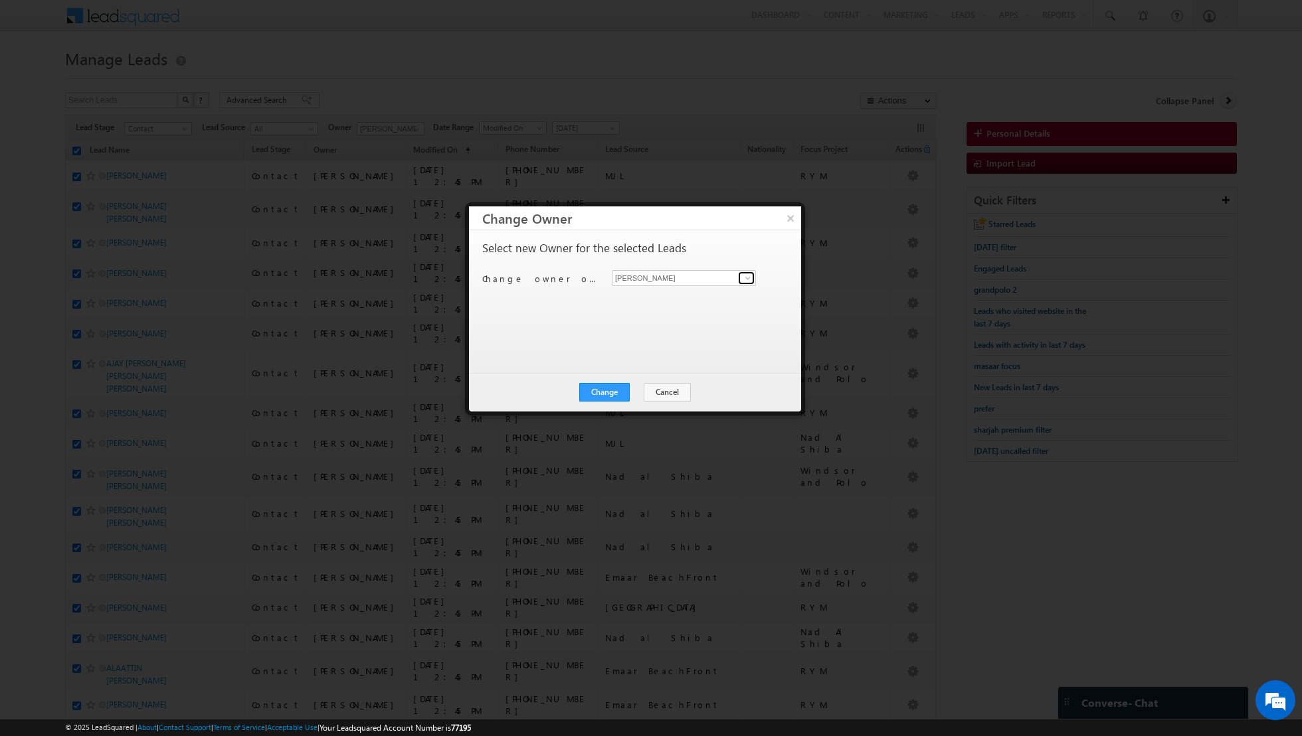
click at [746, 278] on span at bounding box center [747, 278] width 11 height 11
click at [683, 298] on span "[PERSON_NAME][EMAIL_ADDRESS][DOMAIN_NAME]" at bounding box center [677, 303] width 120 height 10
click at [602, 394] on button "Change" at bounding box center [604, 392] width 50 height 19
click at [637, 391] on button "Close" at bounding box center [637, 392] width 43 height 19
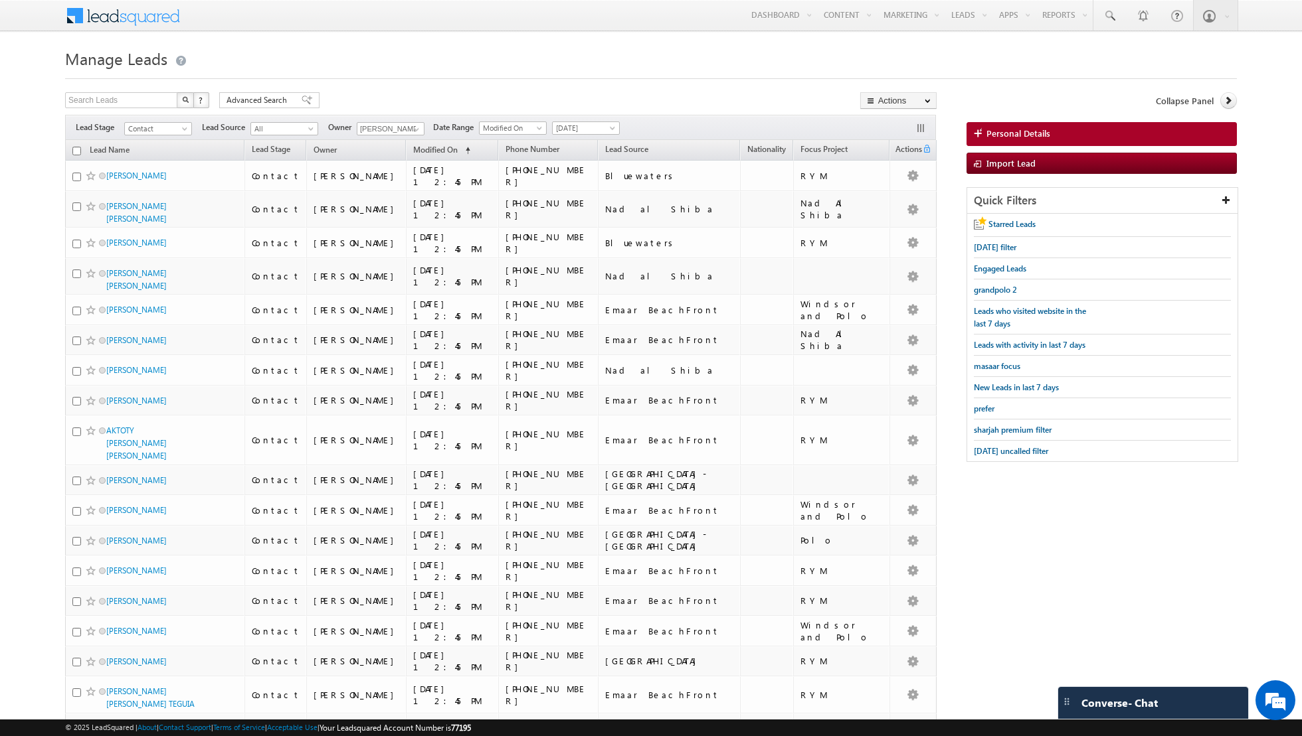
click at [78, 153] on input "checkbox" at bounding box center [76, 151] width 9 height 9
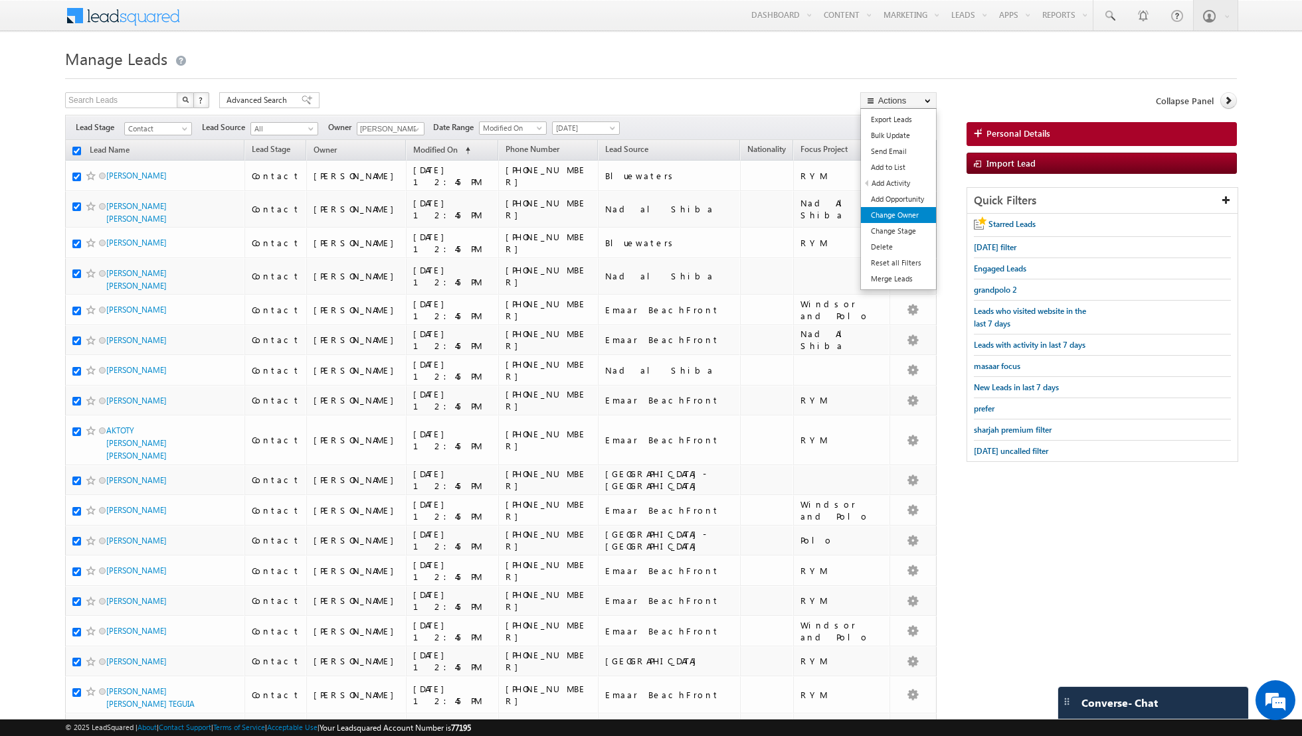
click at [880, 213] on link "Change Owner" at bounding box center [898, 215] width 75 height 16
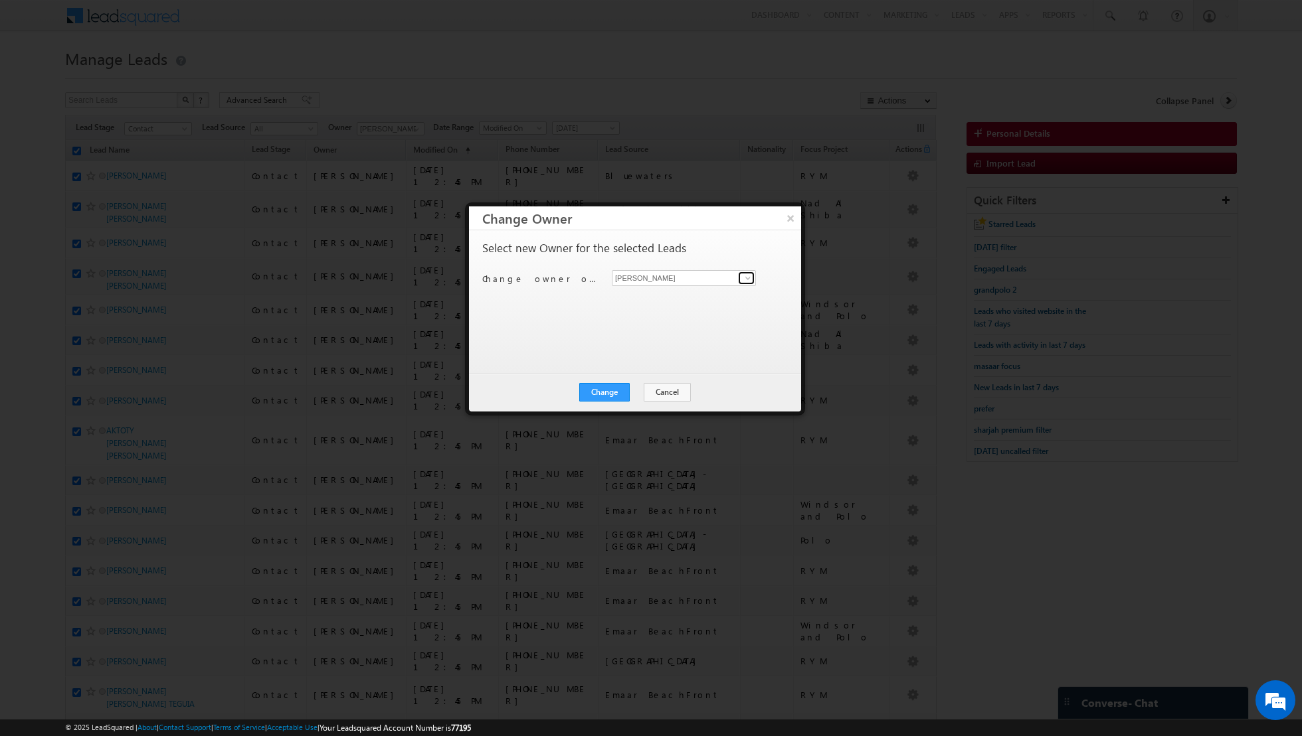
click at [746, 274] on span at bounding box center [747, 278] width 11 height 11
click at [674, 298] on span "[PERSON_NAME][EMAIL_ADDRESS][DOMAIN_NAME]" at bounding box center [677, 303] width 120 height 10
click at [604, 385] on button "Change" at bounding box center [604, 392] width 50 height 19
click at [636, 388] on button "Close" at bounding box center [637, 392] width 43 height 19
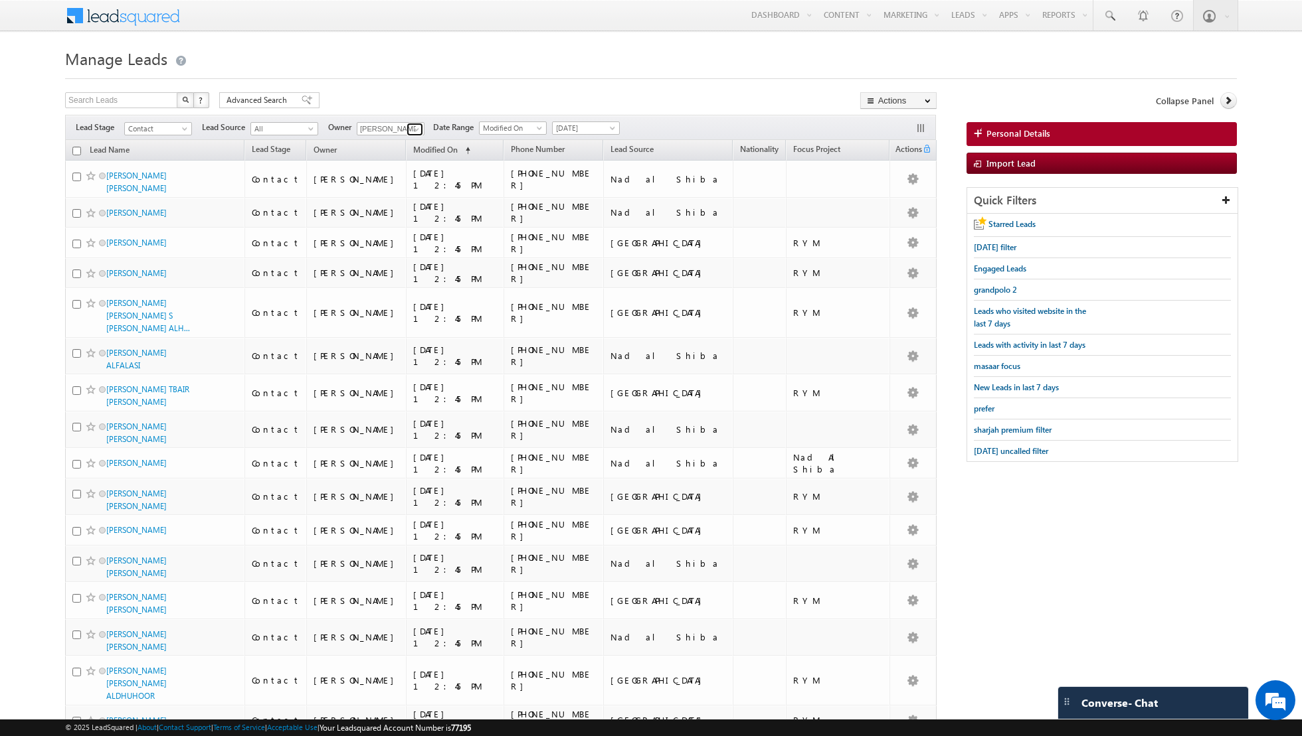
click at [411, 133] on span at bounding box center [416, 129] width 11 height 11
click at [397, 167] on link "Aakash Arora aakash.arora@indglobal.ae" at bounding box center [423, 173] width 133 height 25
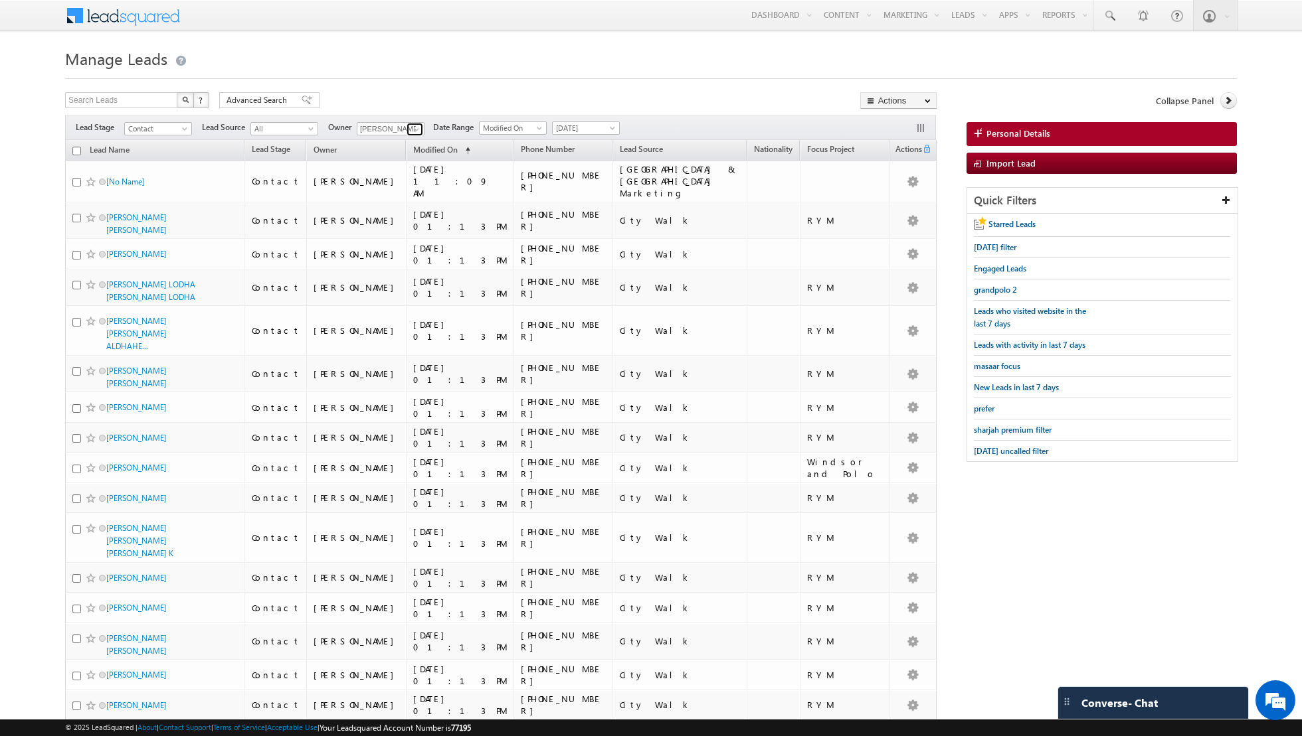
click at [411, 126] on span at bounding box center [416, 129] width 11 height 11
click at [401, 167] on link "Aakash Arora aakash.arora@indglobal.ae" at bounding box center [423, 173] width 133 height 25
click at [177, 127] on span "Contact" at bounding box center [156, 129] width 63 height 12
click at [158, 184] on link "Qualified" at bounding box center [158, 181] width 67 height 12
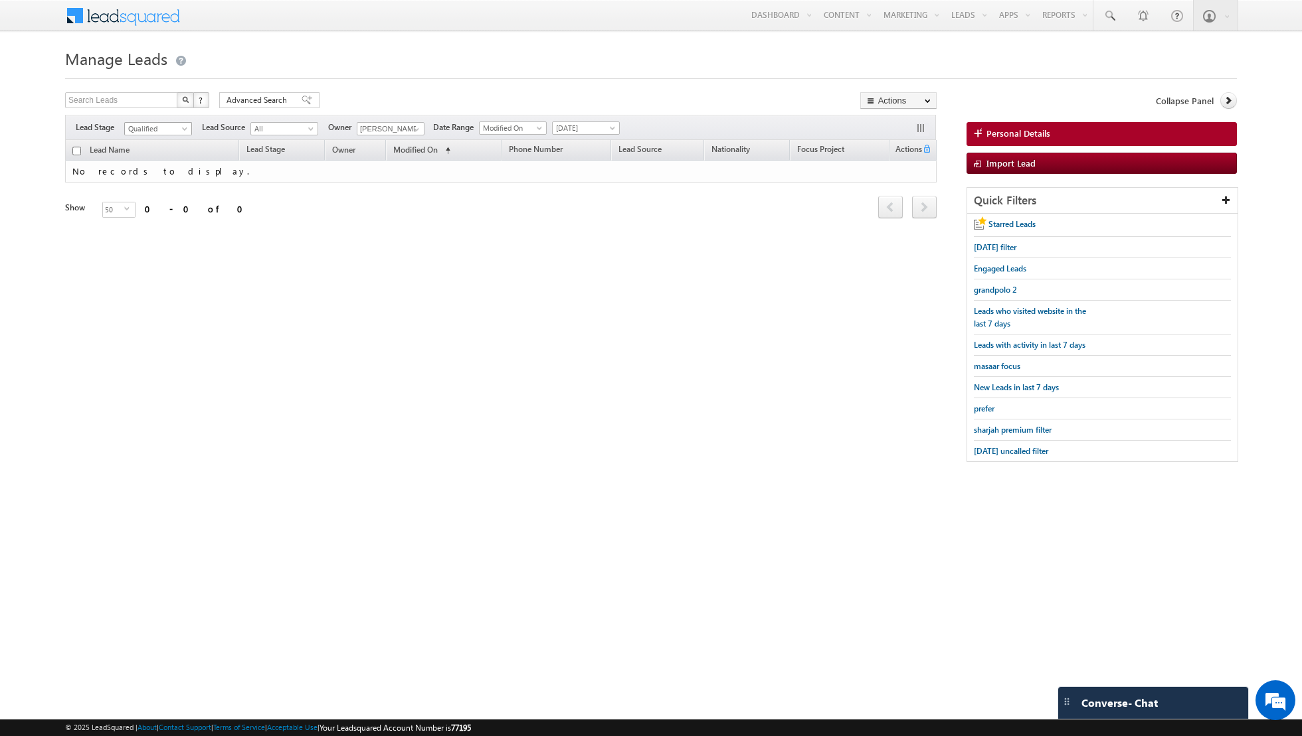
click at [181, 127] on span at bounding box center [186, 131] width 11 height 11
click at [158, 169] on link "Prospect" at bounding box center [158, 168] width 67 height 12
click at [419, 129] on link at bounding box center [414, 129] width 17 height 13
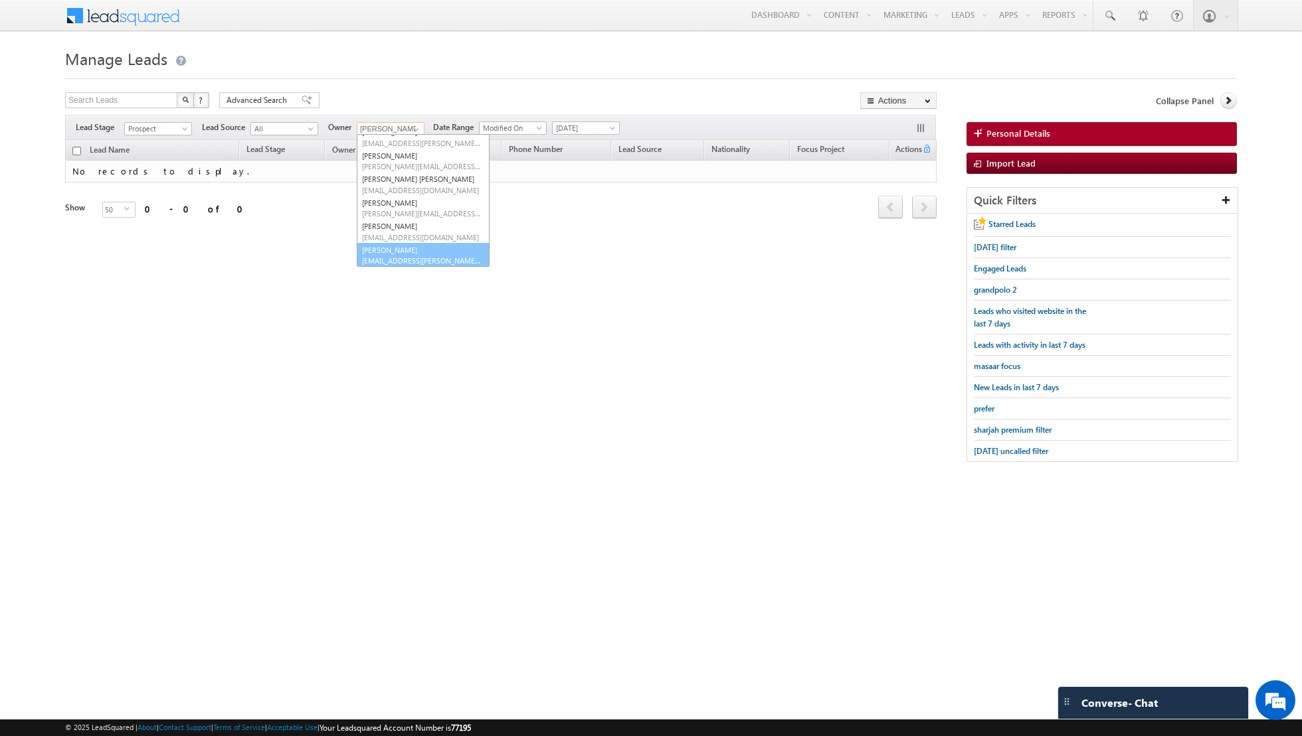
scroll to position [84, 0]
click at [387, 243] on link "[PERSON_NAME] [EMAIL_ADDRESS][PERSON_NAME][DOMAIN_NAME]" at bounding box center [423, 254] width 133 height 25
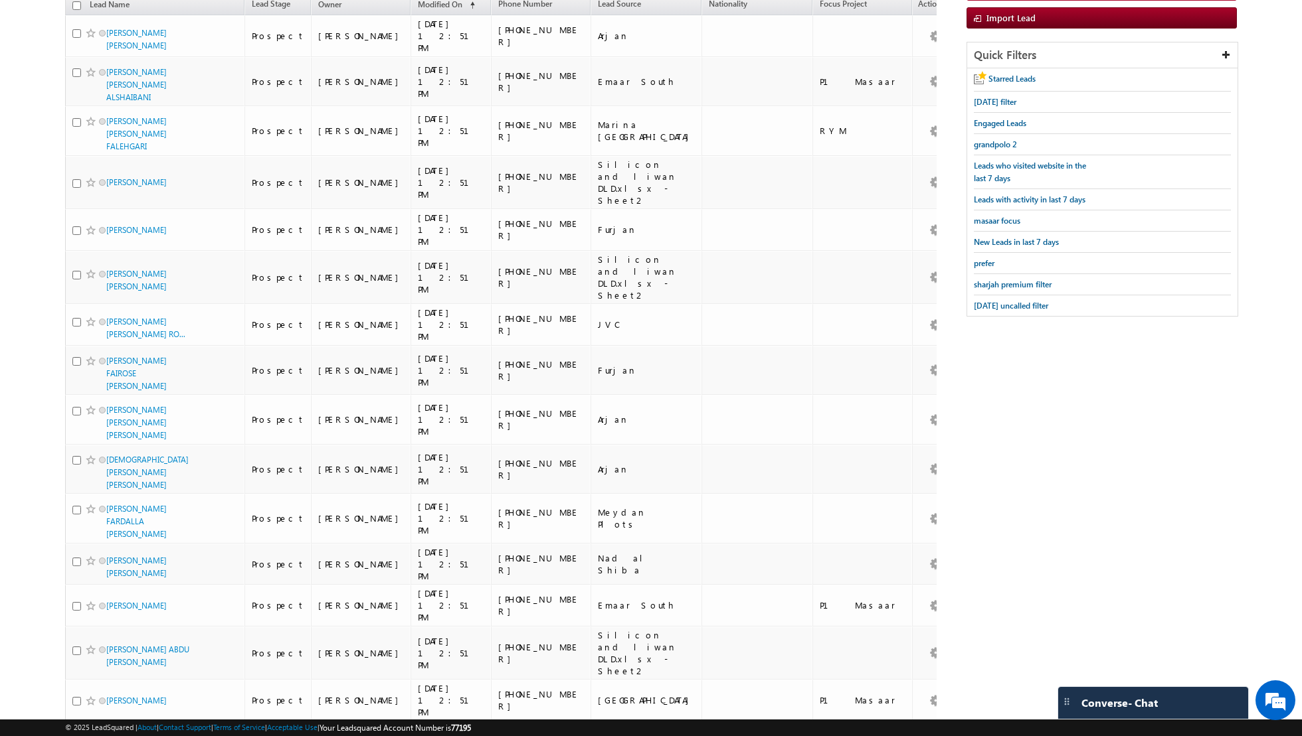
scroll to position [0, 0]
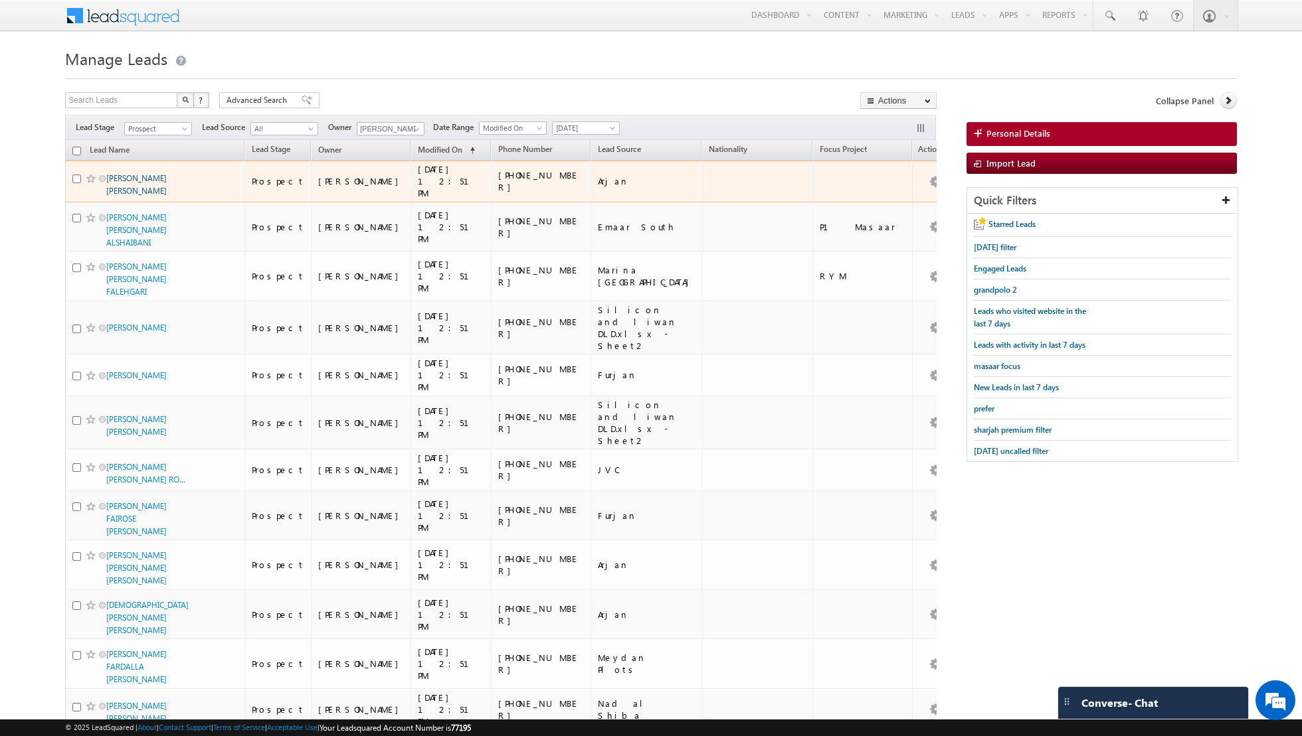
click at [140, 178] on link "[PERSON_NAME] [PERSON_NAME]" at bounding box center [136, 184] width 60 height 23
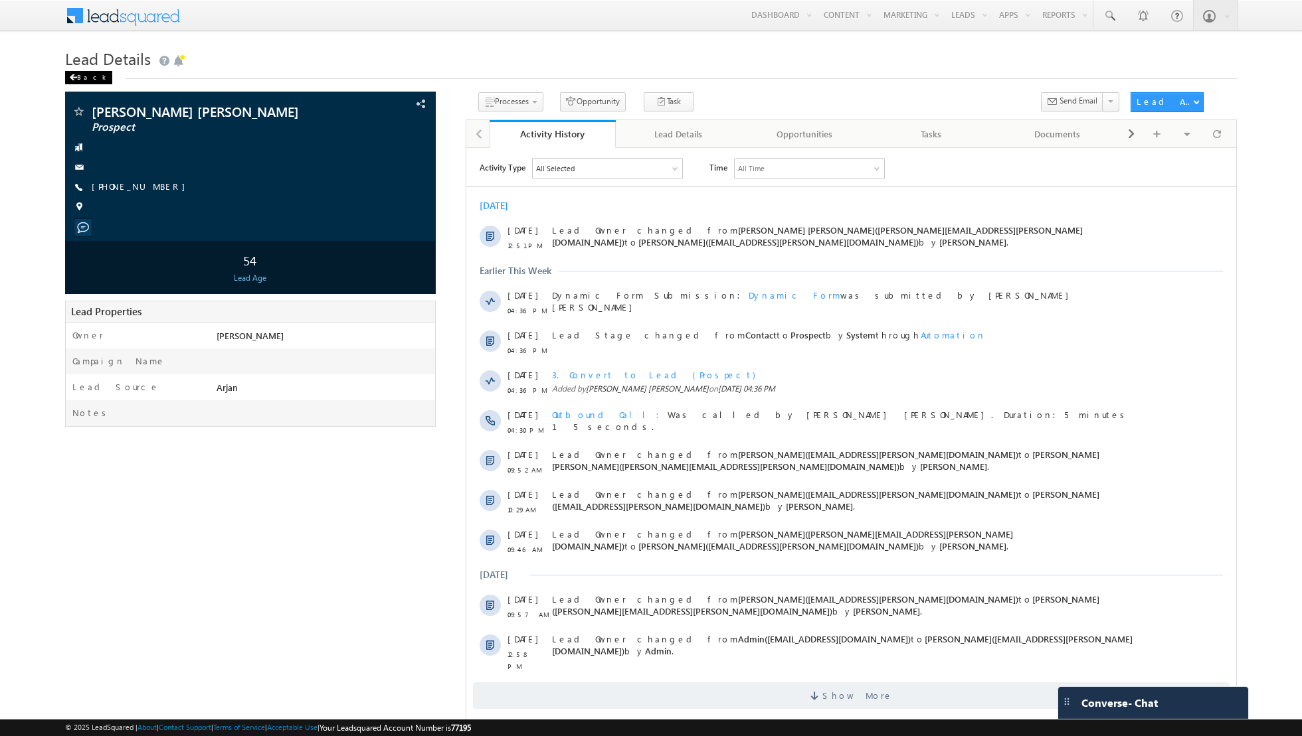
click at [80, 76] on div "Back" at bounding box center [88, 77] width 47 height 13
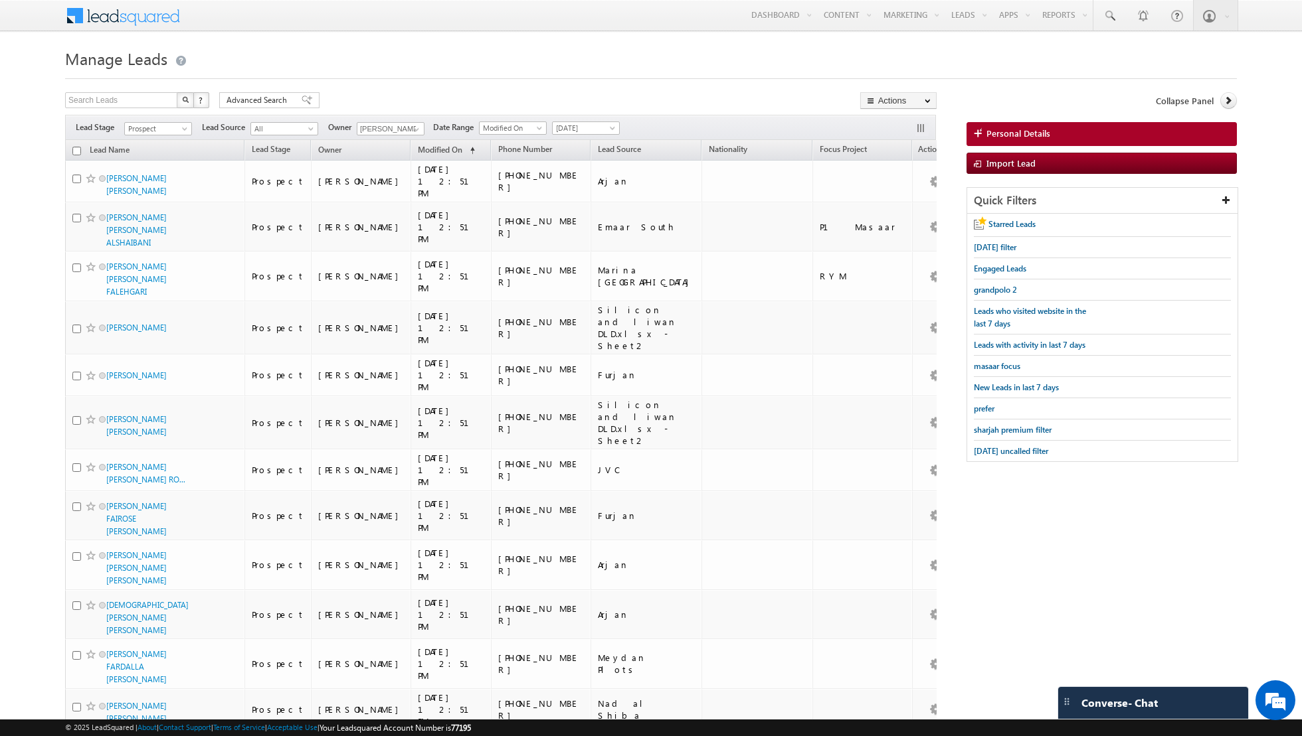
click at [78, 152] on input "checkbox" at bounding box center [76, 151] width 9 height 9
checkbox input "true"
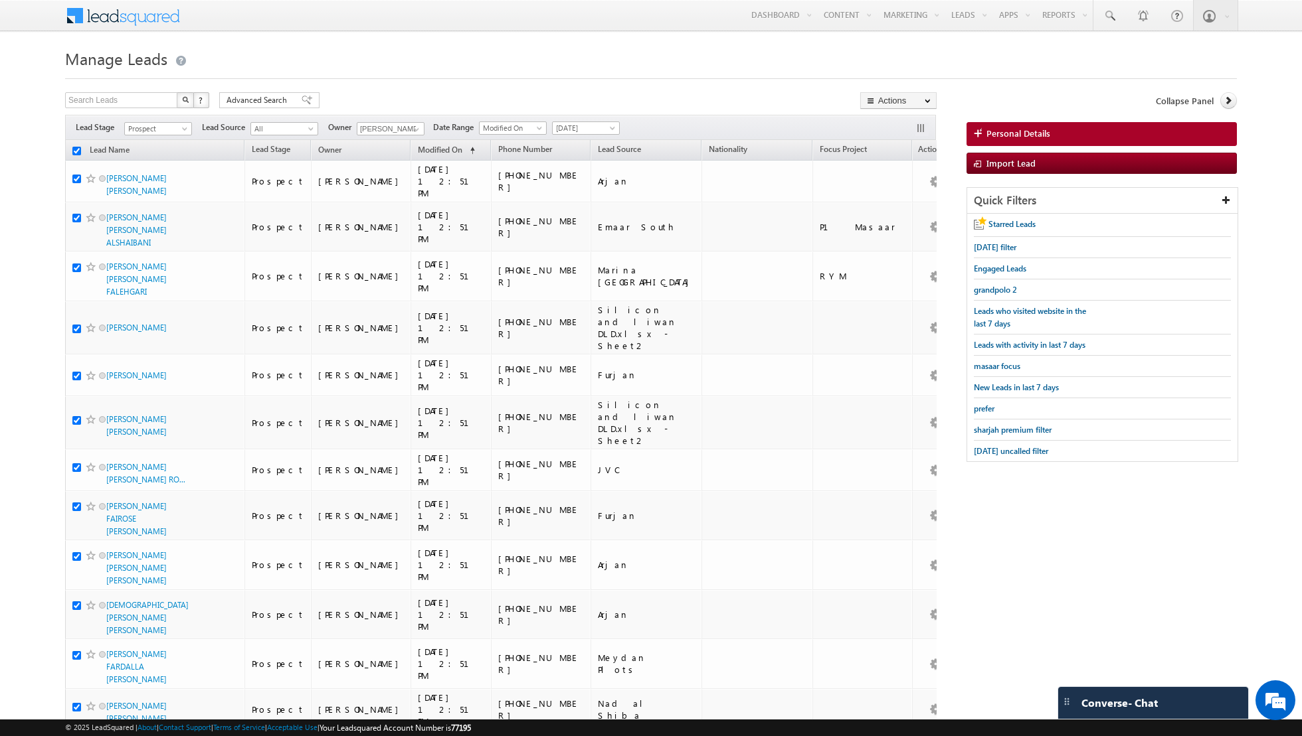
checkbox input "true"
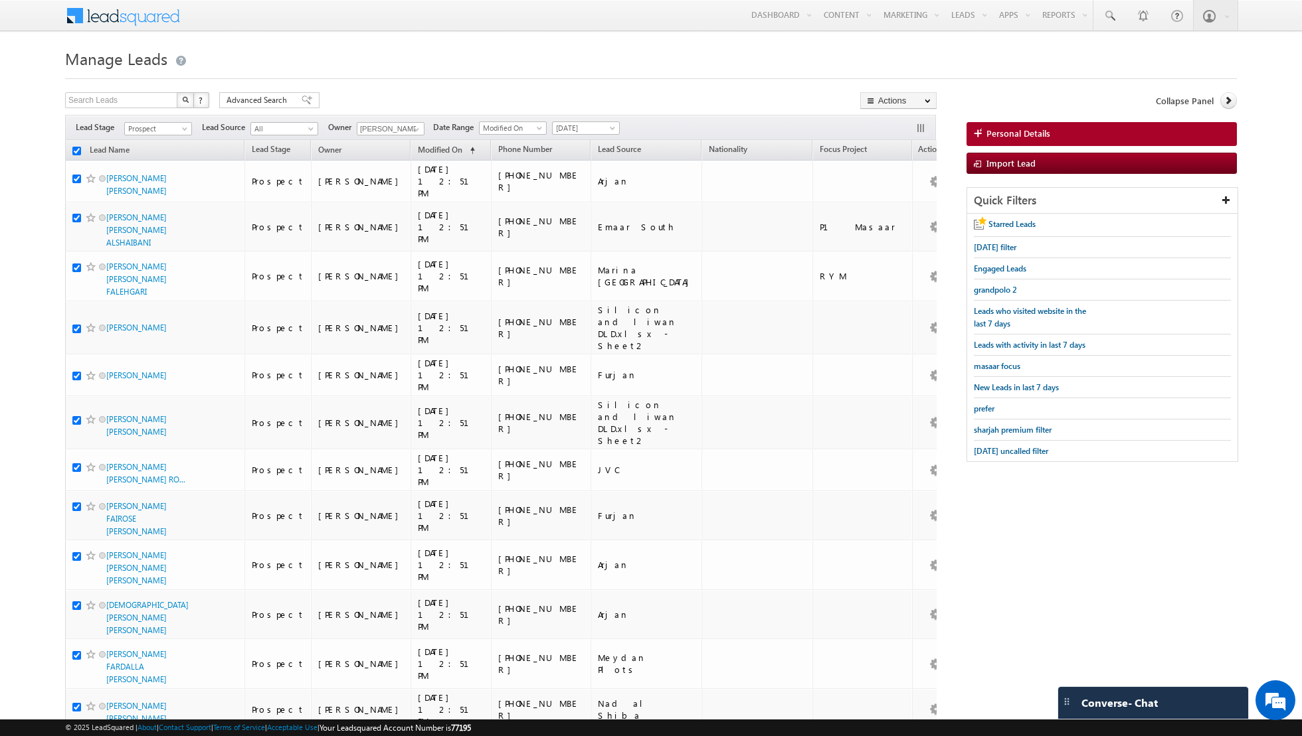
checkbox input "true"
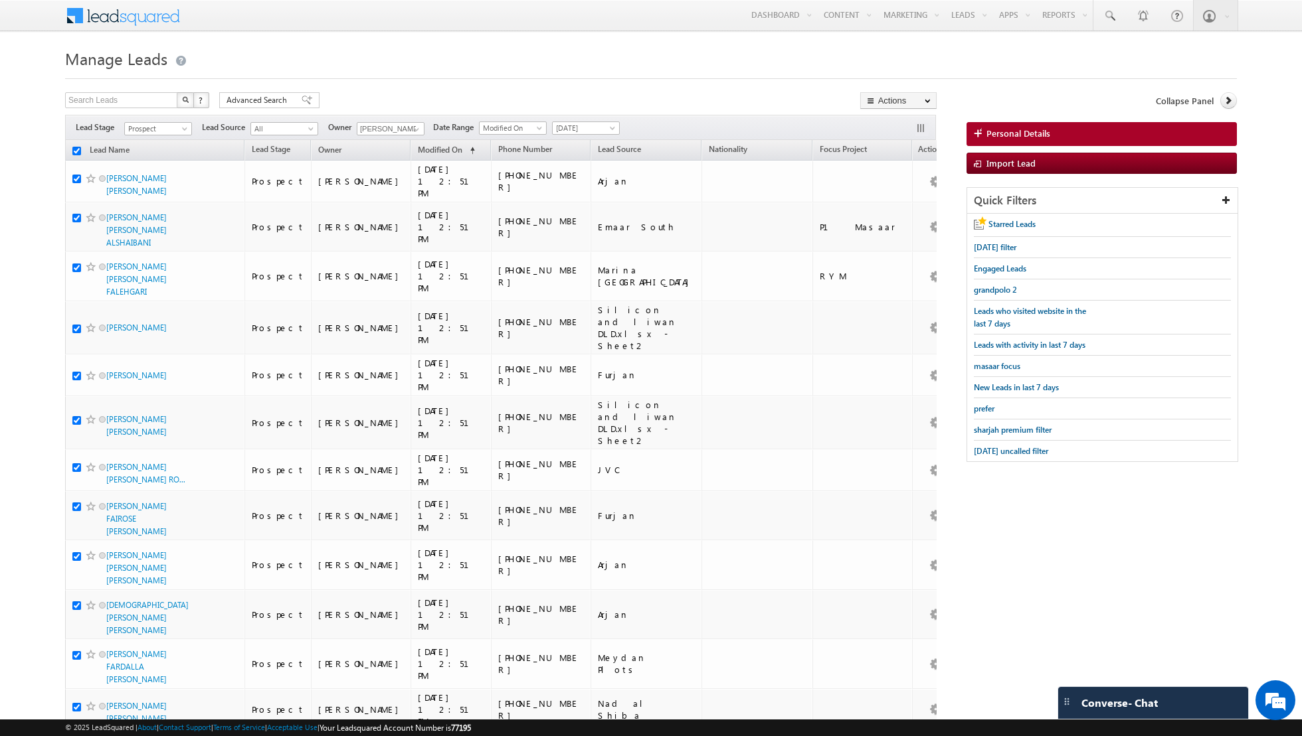
checkbox input "true"
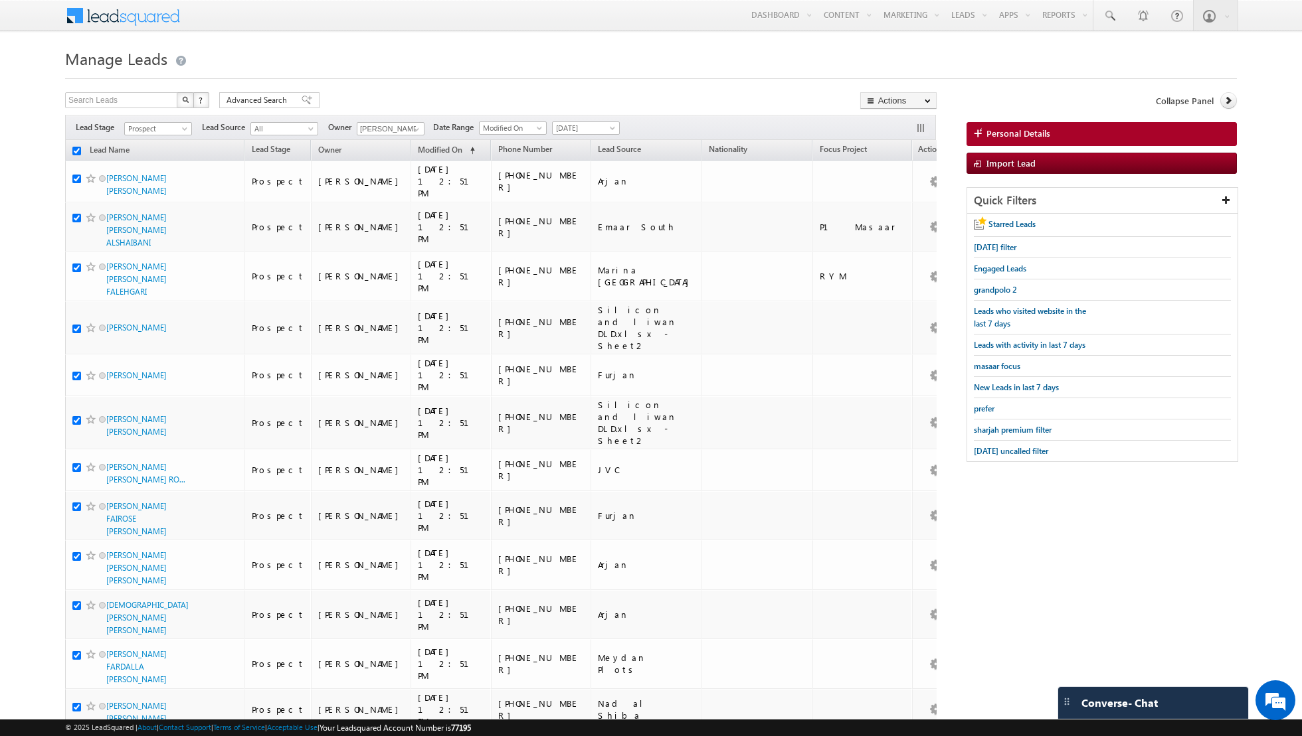
checkbox input "true"
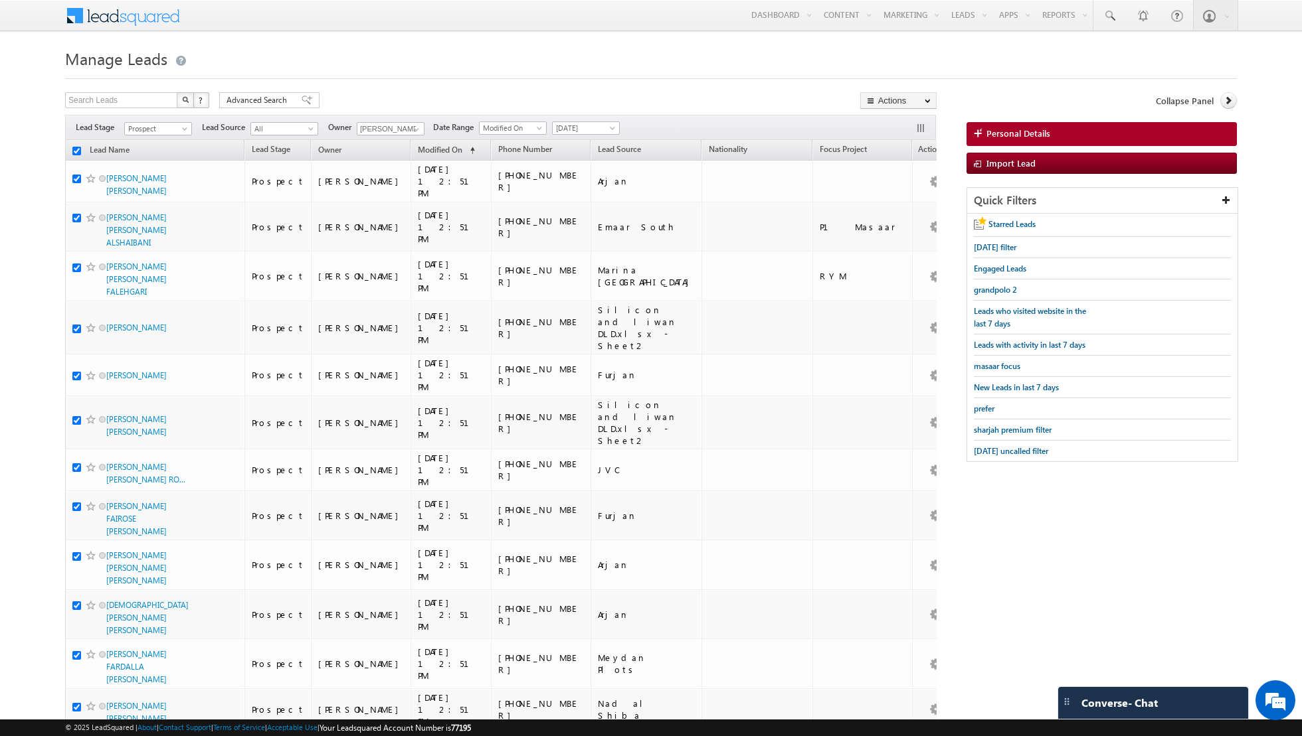
checkbox input "true"
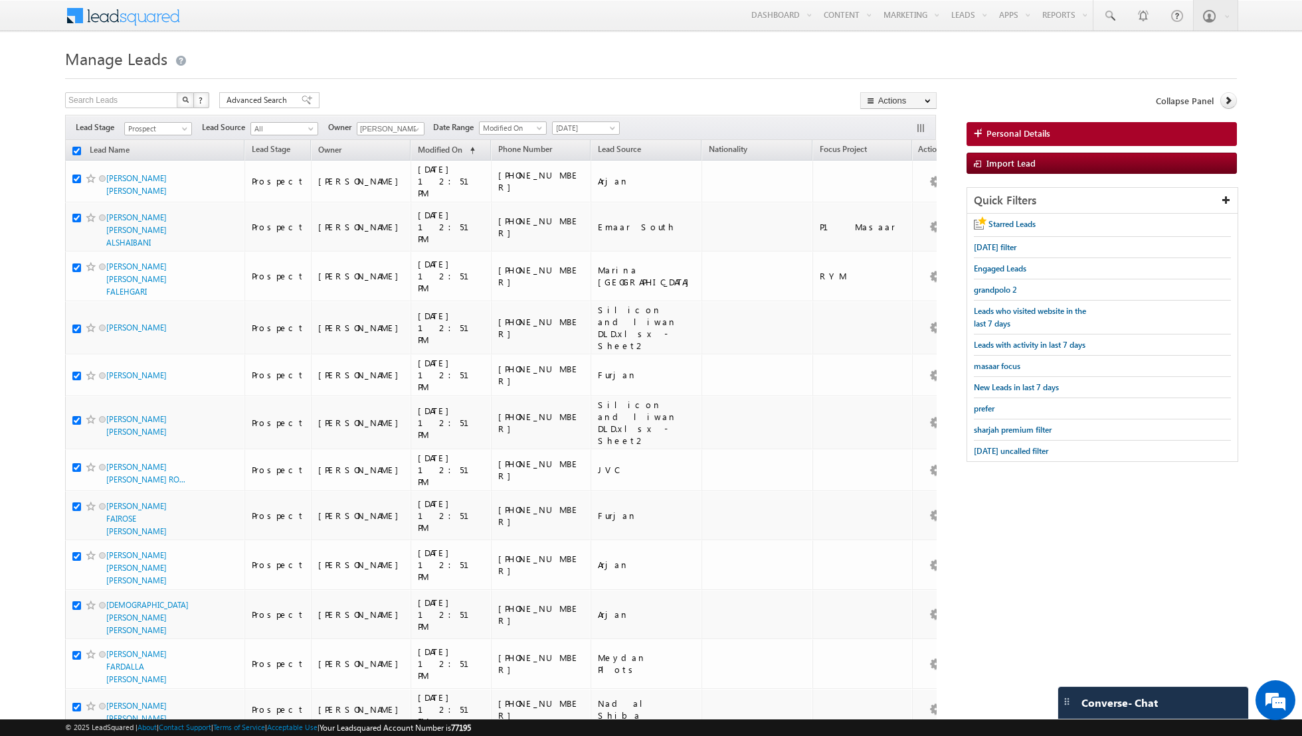
checkbox input "true"
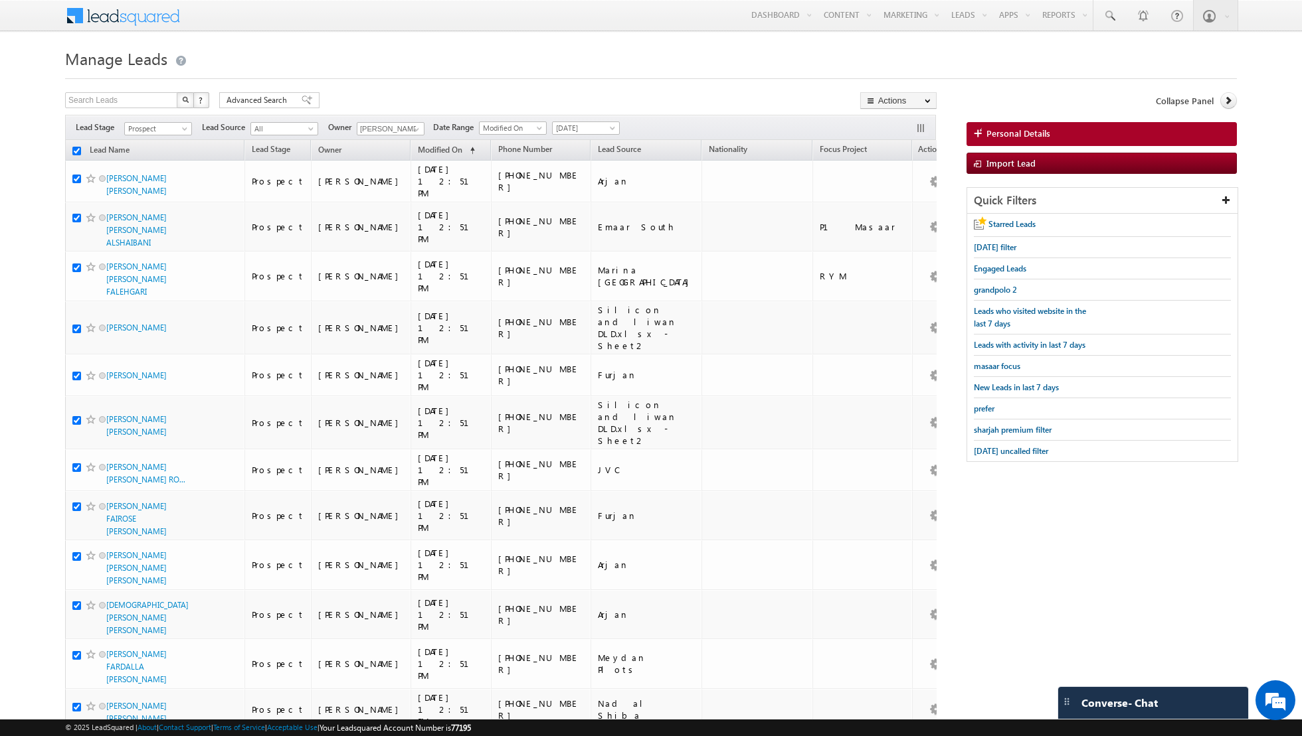
checkbox input "true"
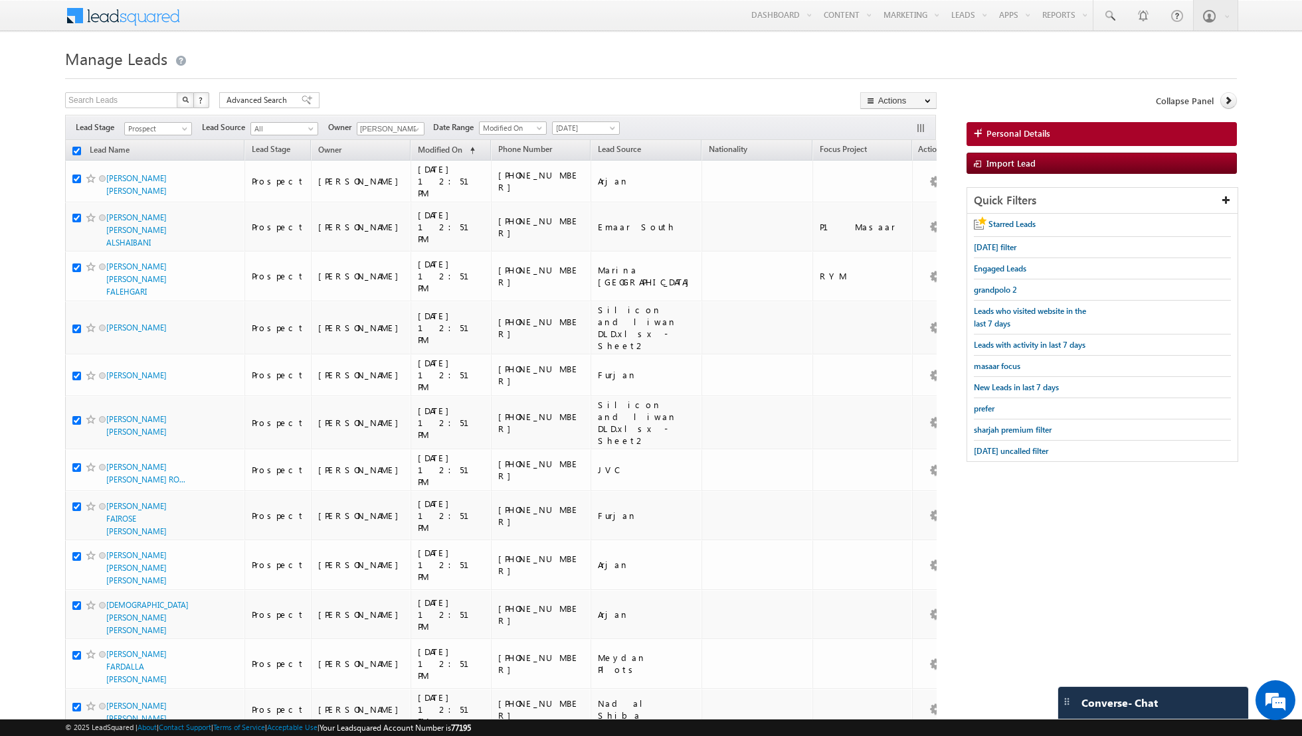
checkbox input "true"
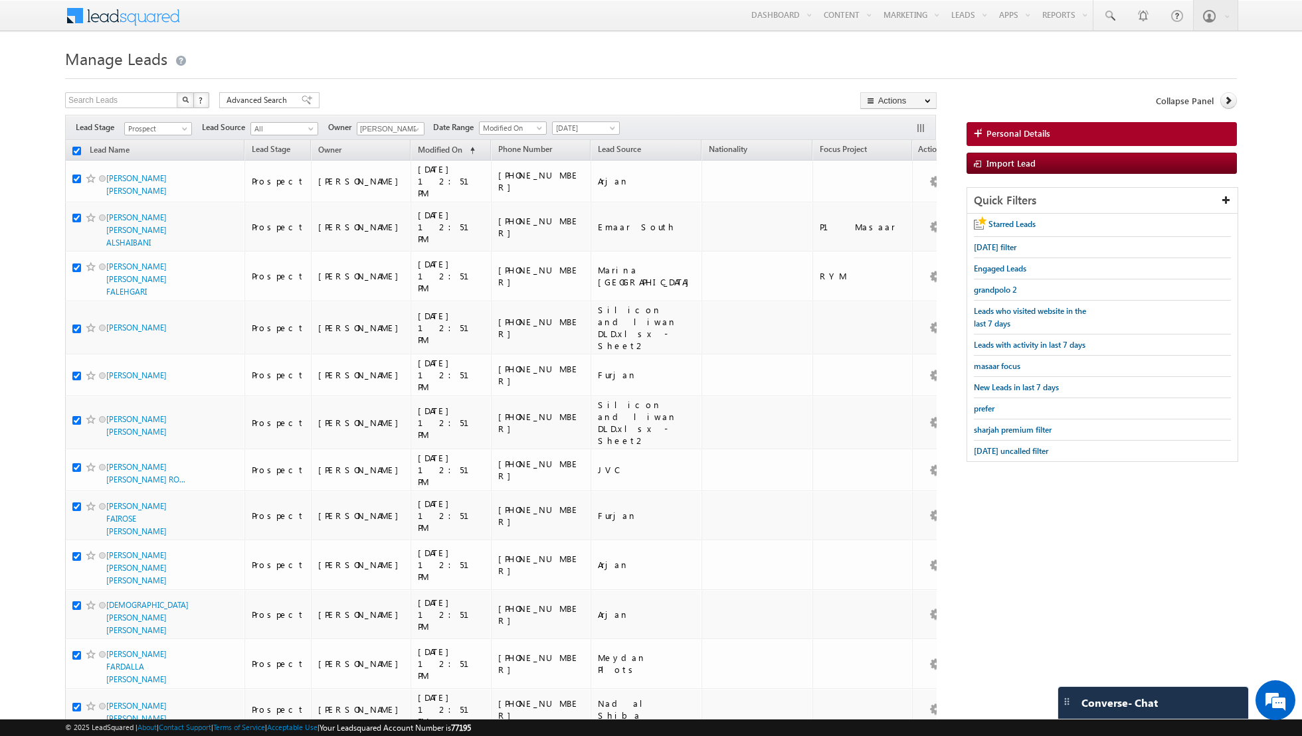
checkbox input "true"
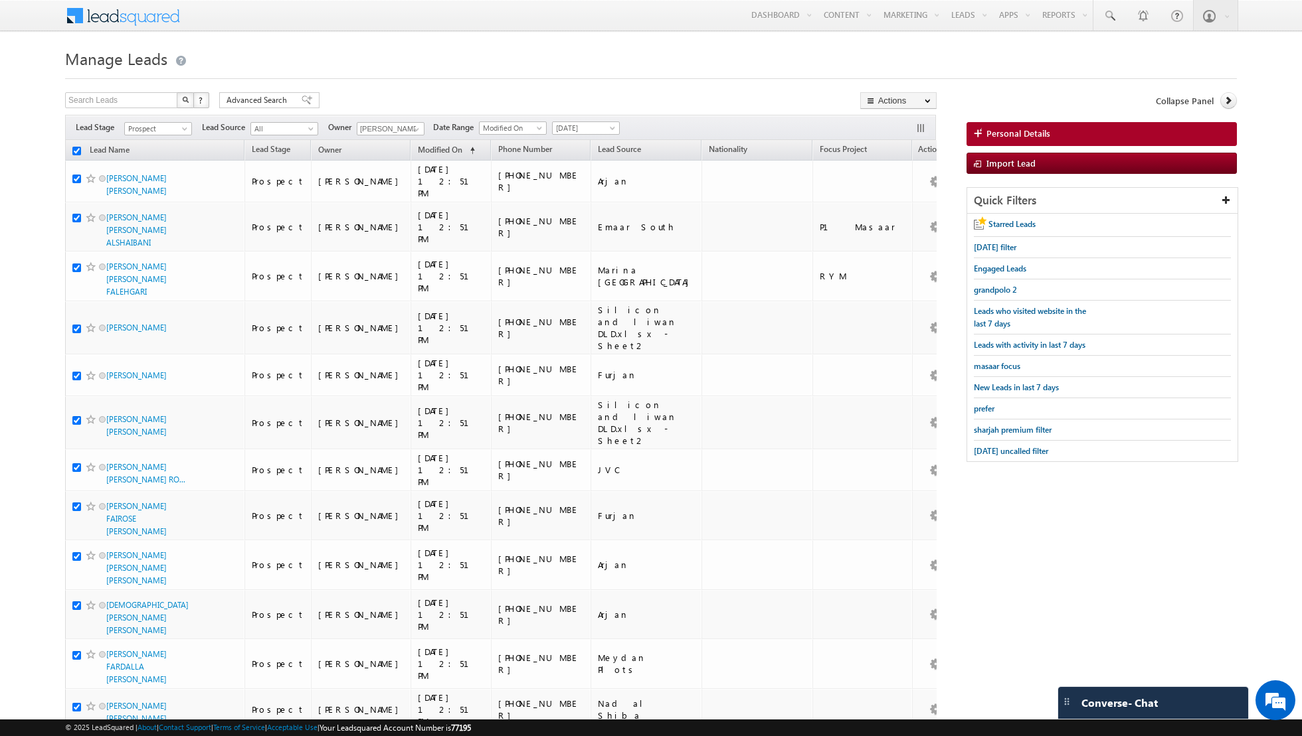
checkbox input "true"
click at [891, 226] on link "Change Stage" at bounding box center [898, 231] width 75 height 16
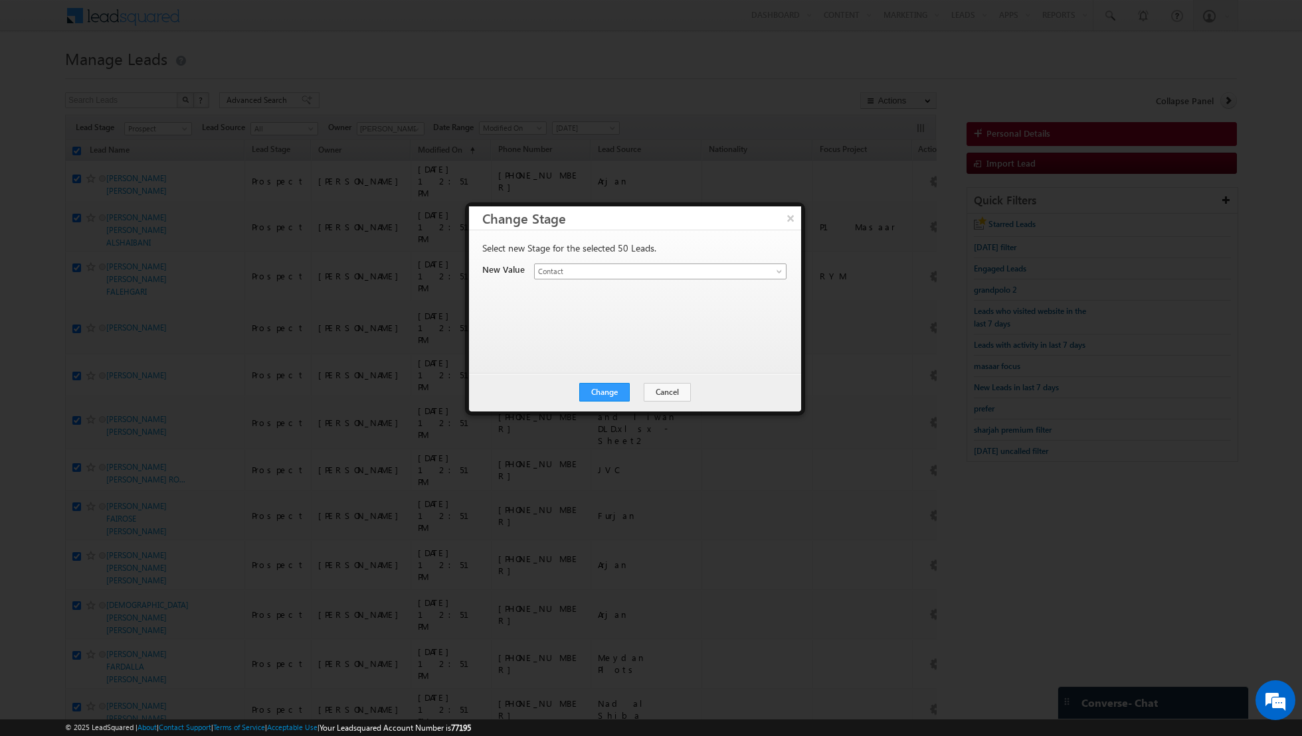
click at [771, 274] on link "Contact" at bounding box center [660, 272] width 252 height 16
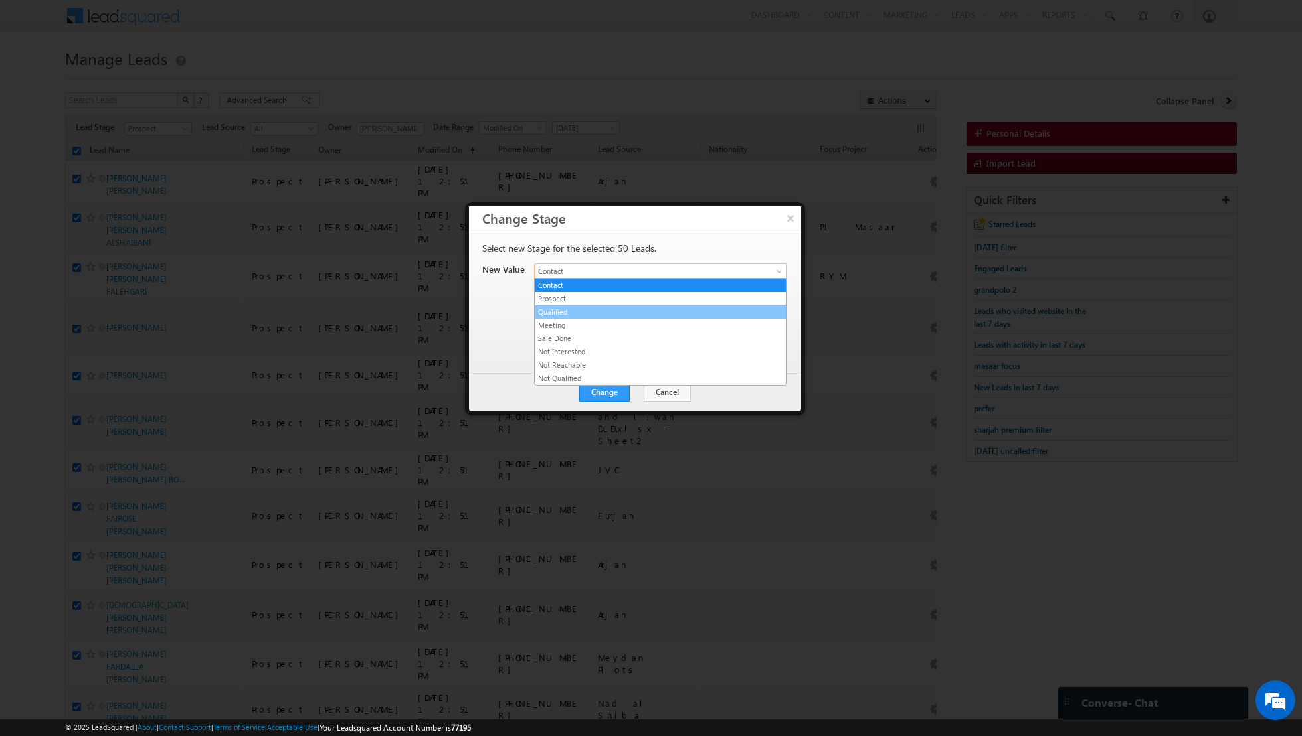
click at [723, 317] on link "Qualified" at bounding box center [660, 312] width 251 height 12
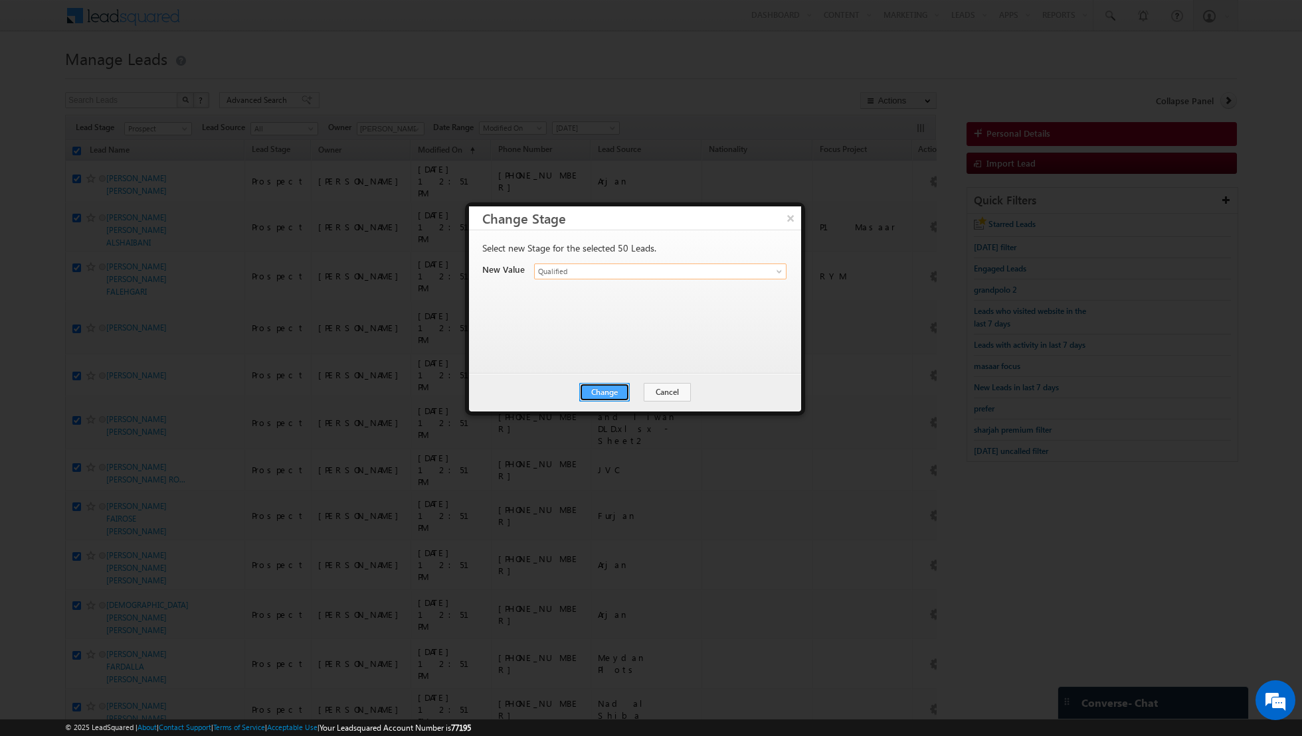
click at [610, 388] on button "Change" at bounding box center [604, 392] width 50 height 19
click at [638, 388] on button "Close" at bounding box center [637, 392] width 43 height 19
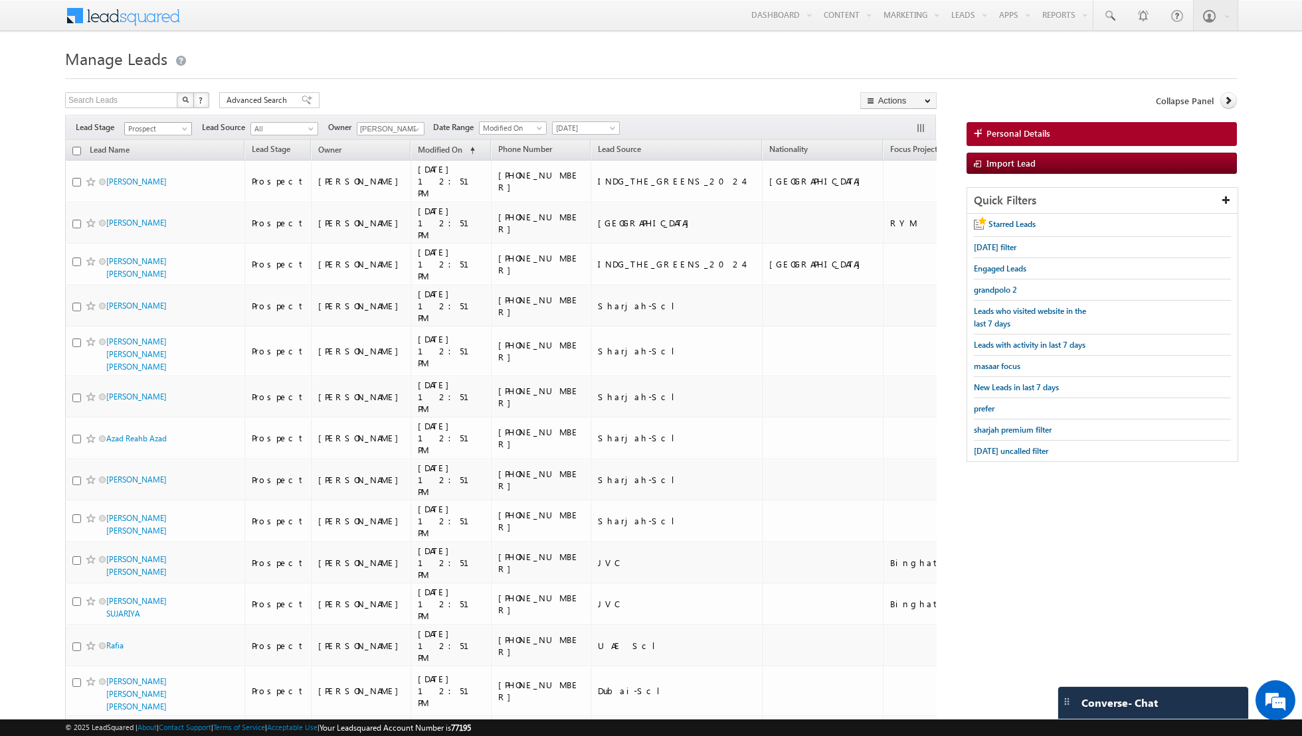
click at [183, 122] on link "Prospect" at bounding box center [158, 128] width 68 height 13
click at [155, 183] on link "Qualified" at bounding box center [158, 181] width 67 height 12
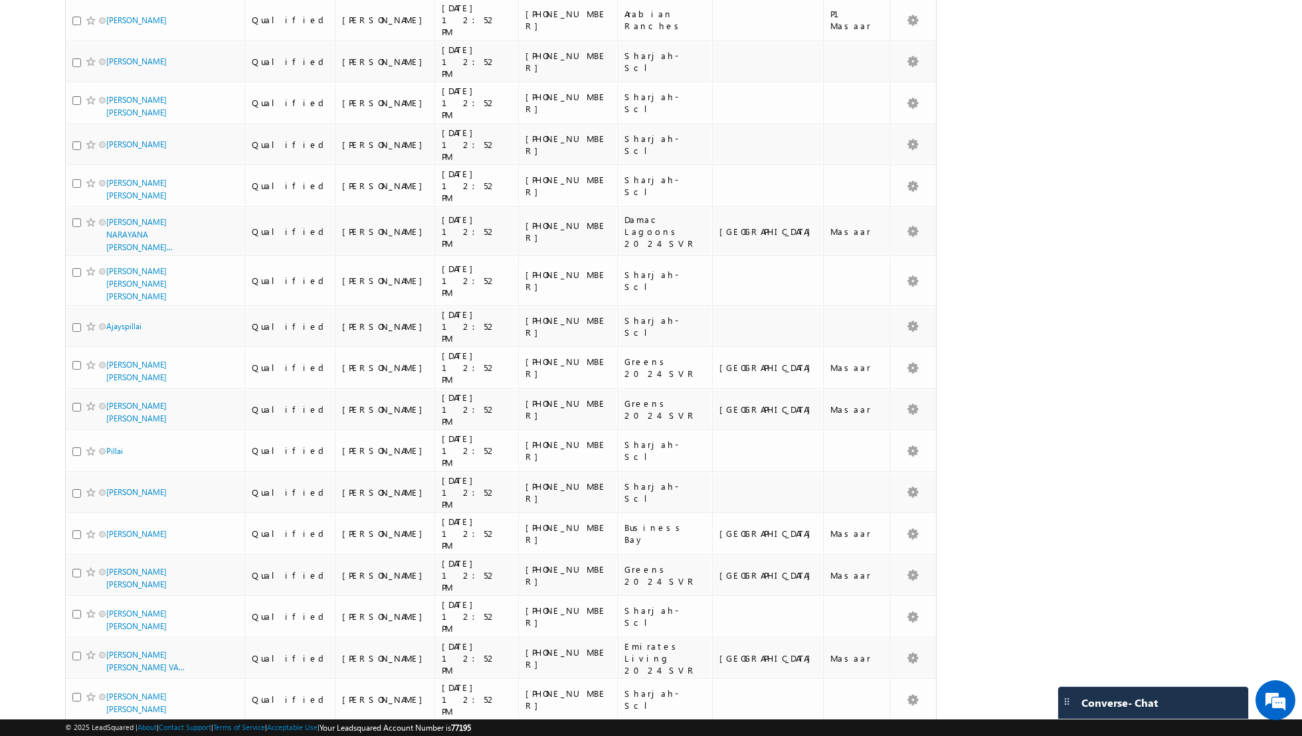
scroll to position [1155, 0]
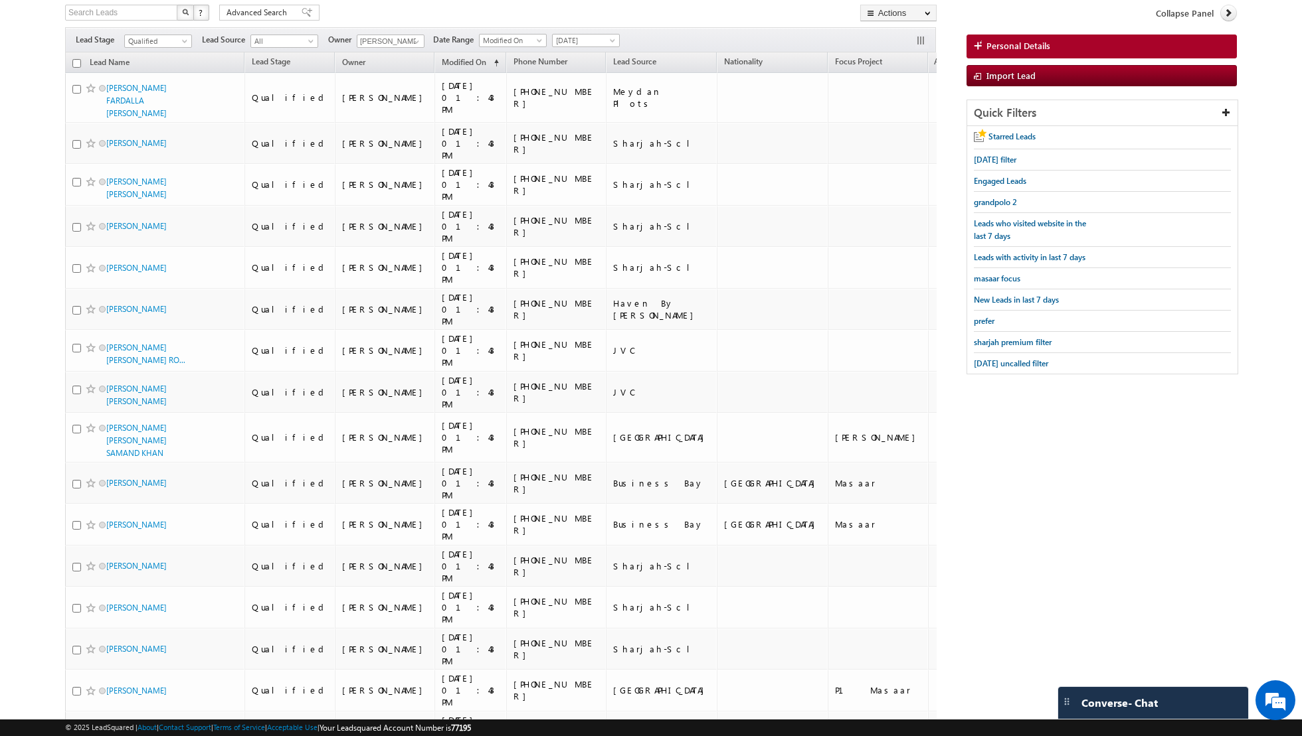
scroll to position [0, 0]
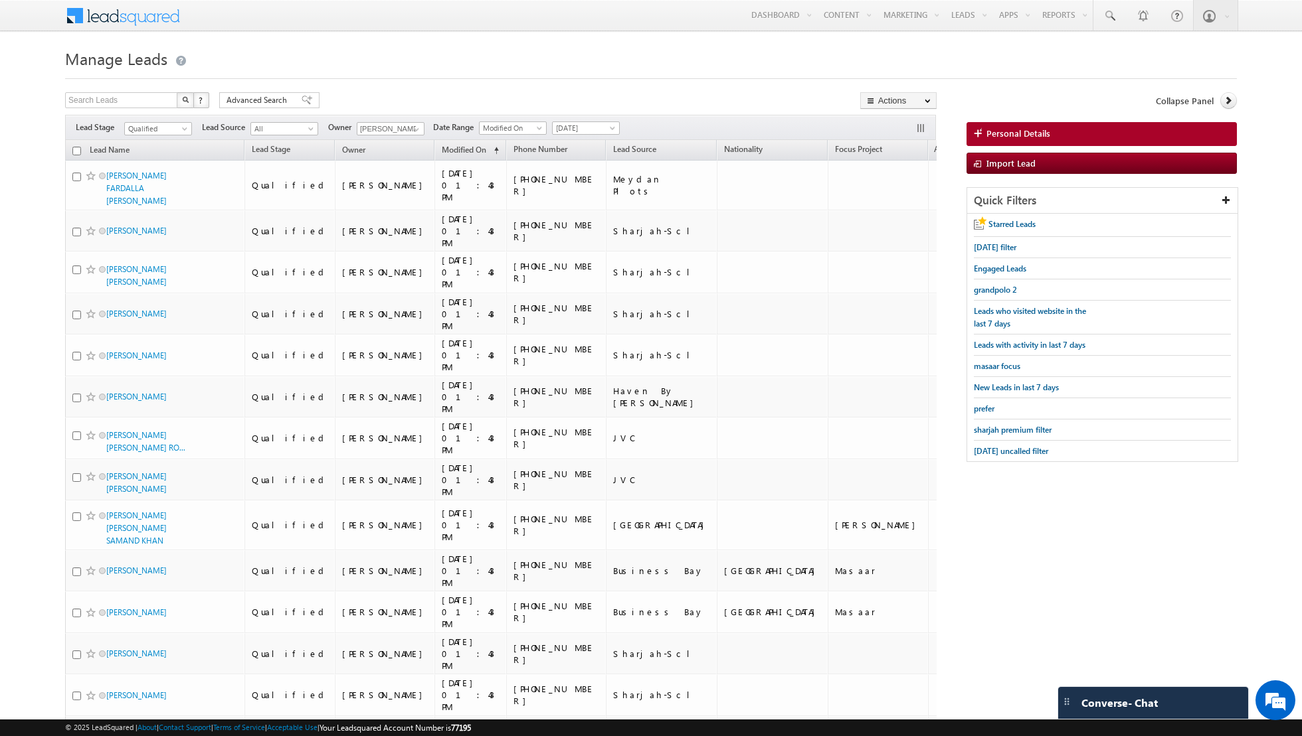
click at [76, 149] on input "checkbox" at bounding box center [76, 151] width 9 height 9
checkbox input "true"
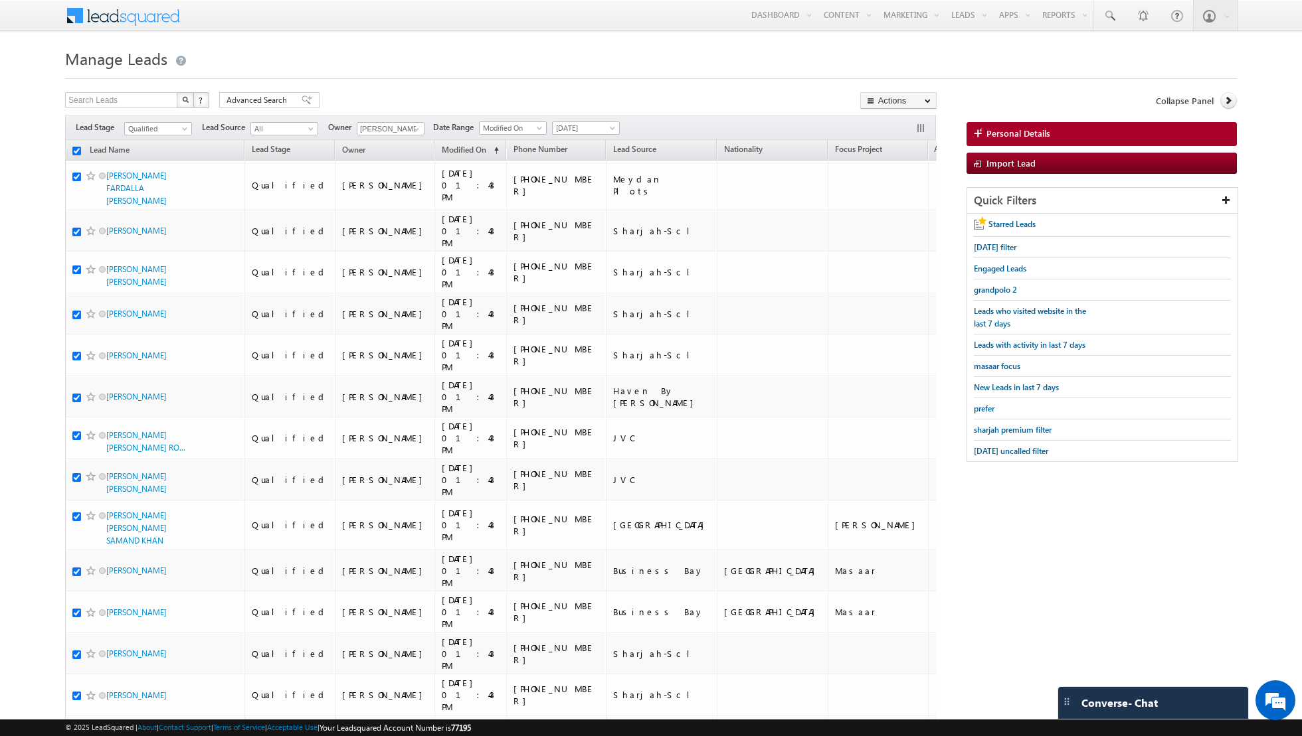
checkbox input "true"
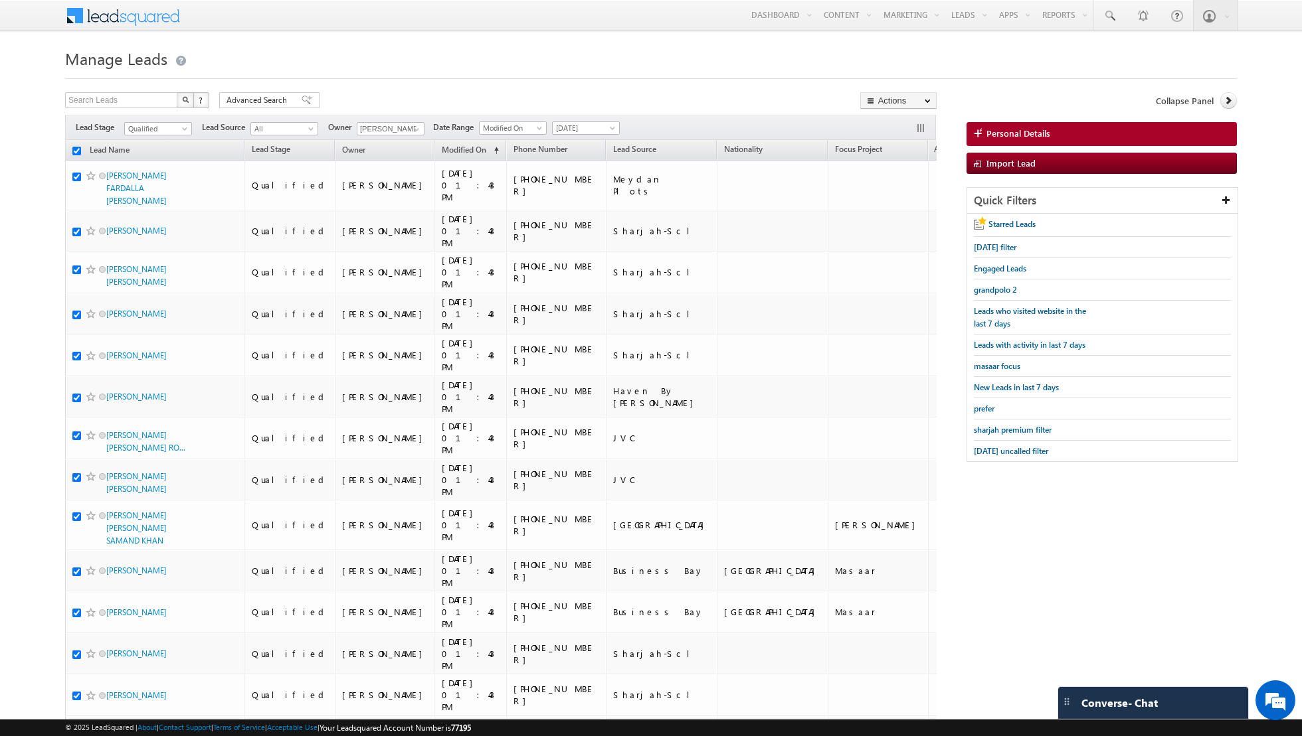
checkbox input "true"
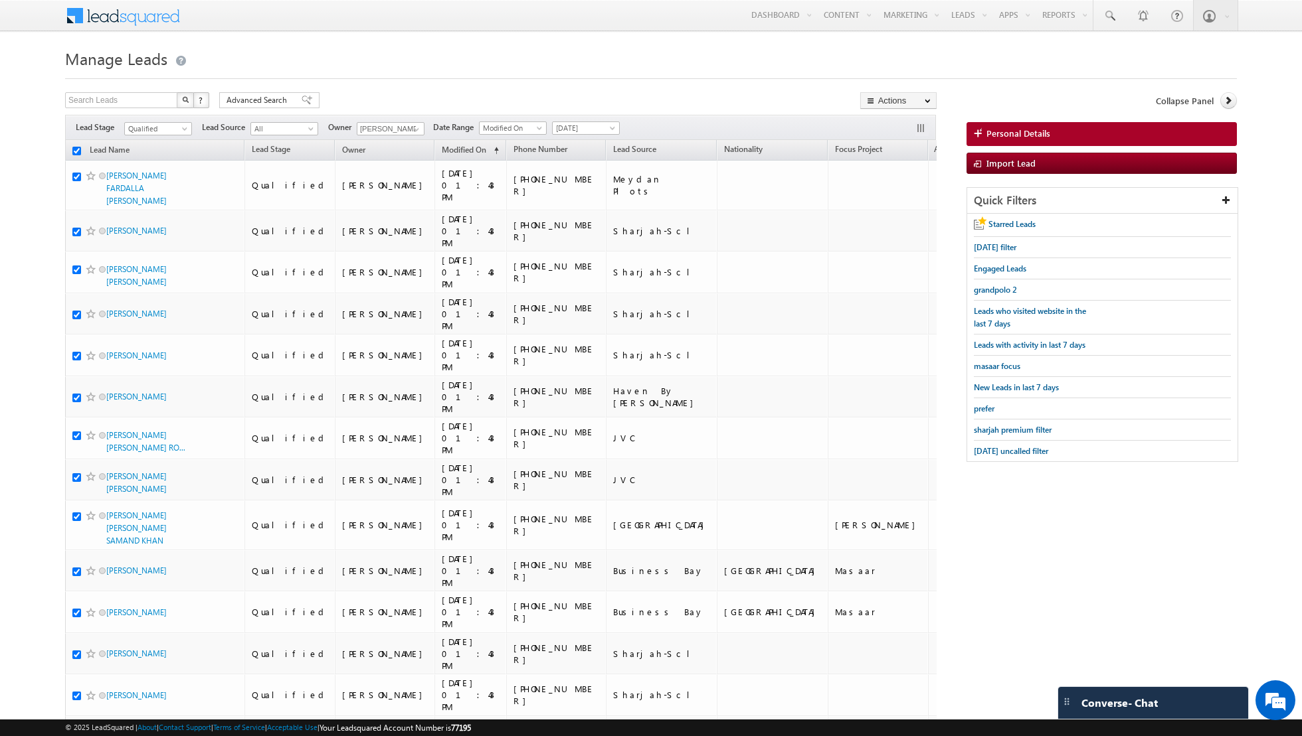
checkbox input "true"
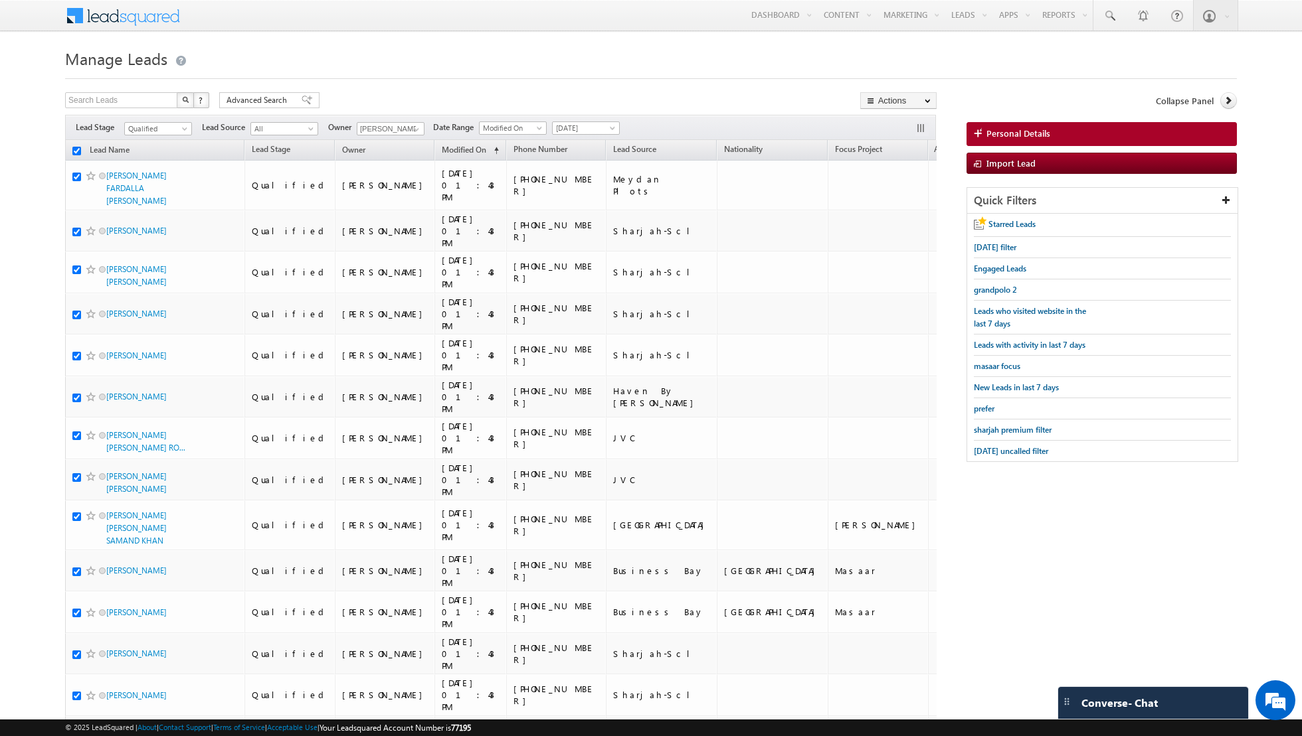
checkbox input "true"
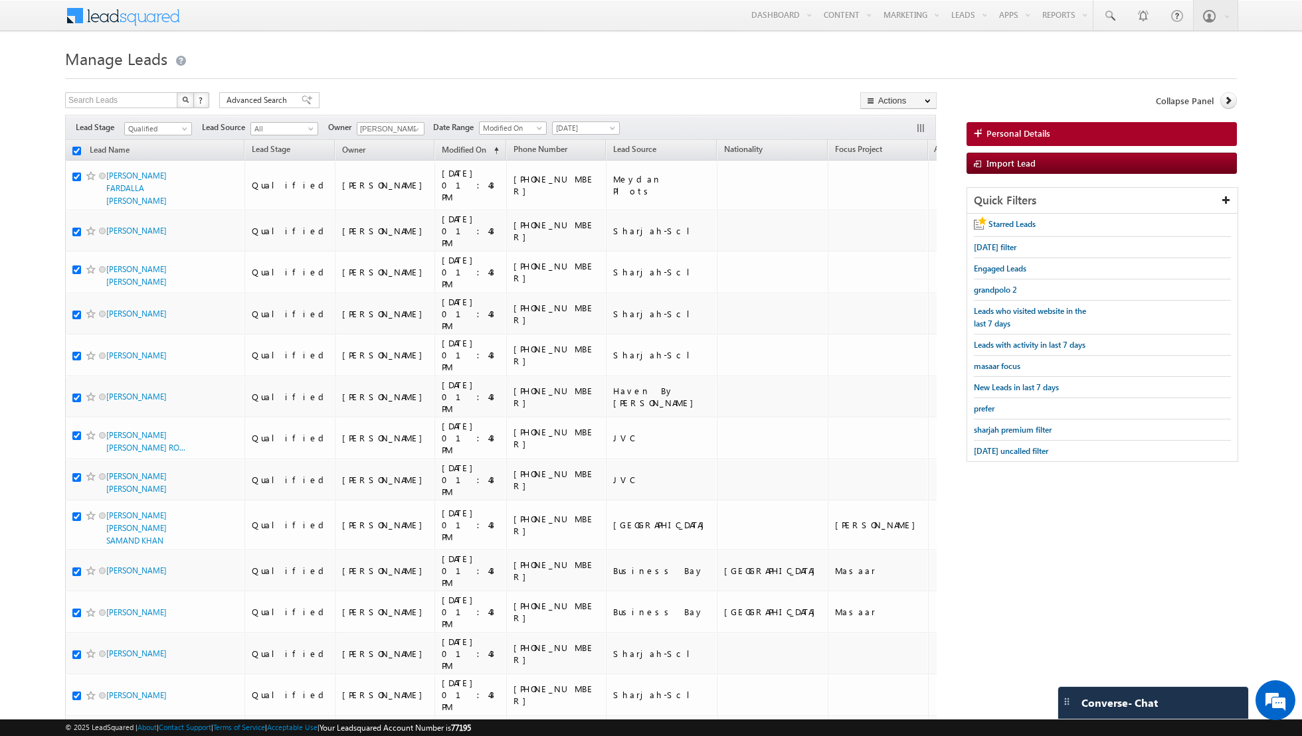
checkbox input "true"
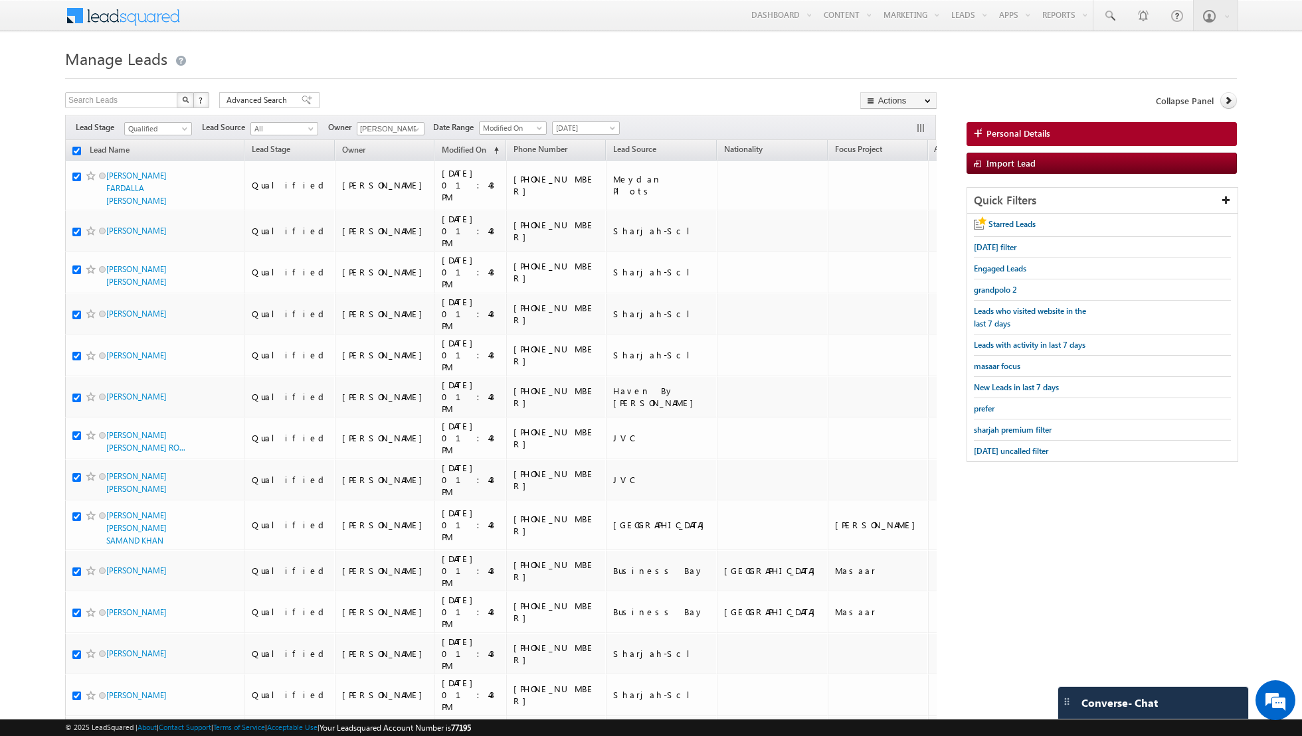
checkbox input "true"
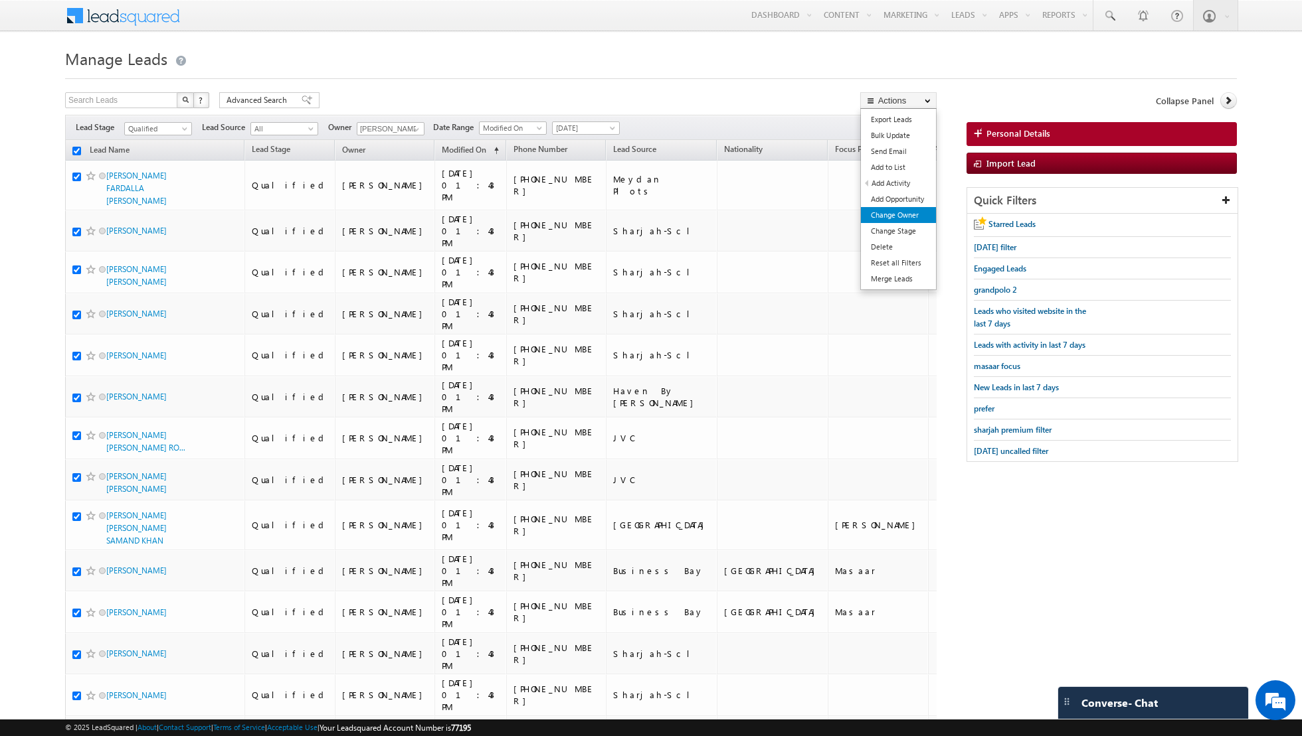
click at [895, 212] on link "Change Owner" at bounding box center [898, 215] width 75 height 16
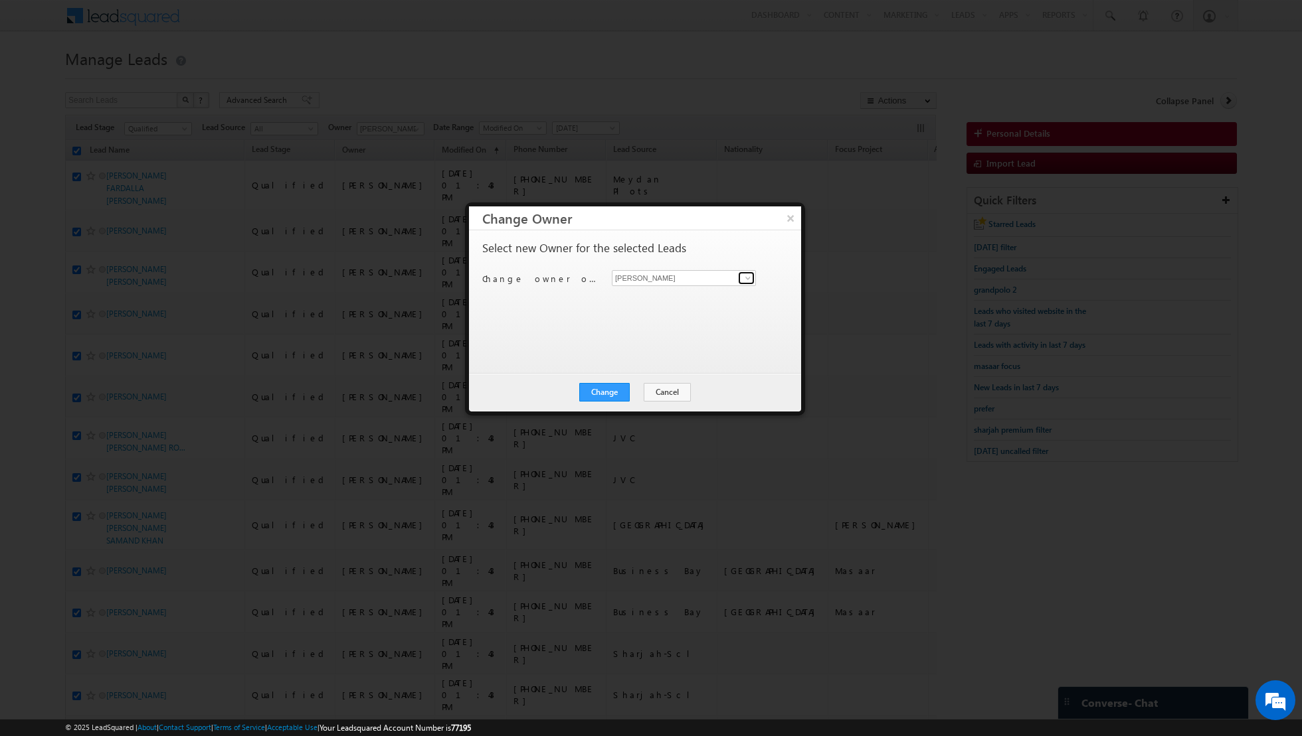
click at [749, 282] on span at bounding box center [747, 278] width 11 height 11
click at [692, 300] on span "[PERSON_NAME][EMAIL_ADDRESS][DOMAIN_NAME]" at bounding box center [677, 303] width 120 height 10
type input "[PERSON_NAME]"
click at [602, 397] on button "Change" at bounding box center [604, 392] width 50 height 19
click at [639, 387] on button "Close" at bounding box center [637, 392] width 43 height 19
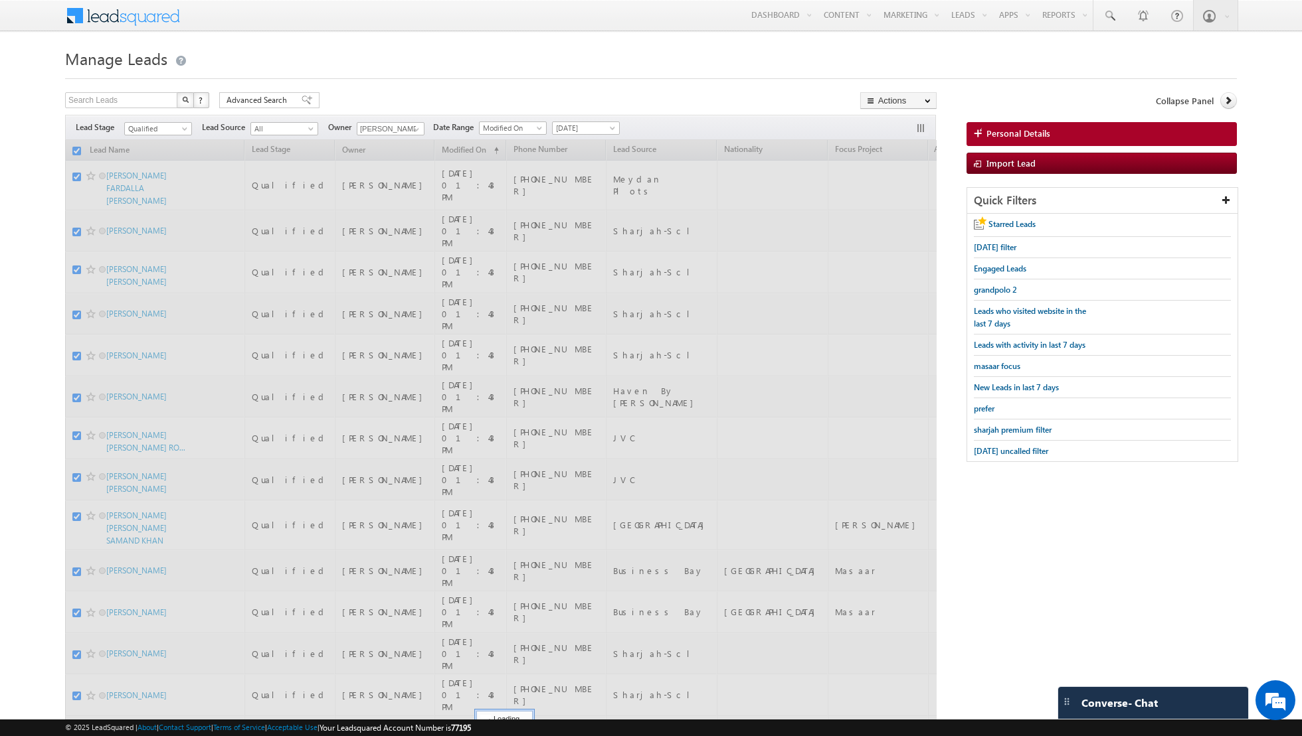
checkbox input "false"
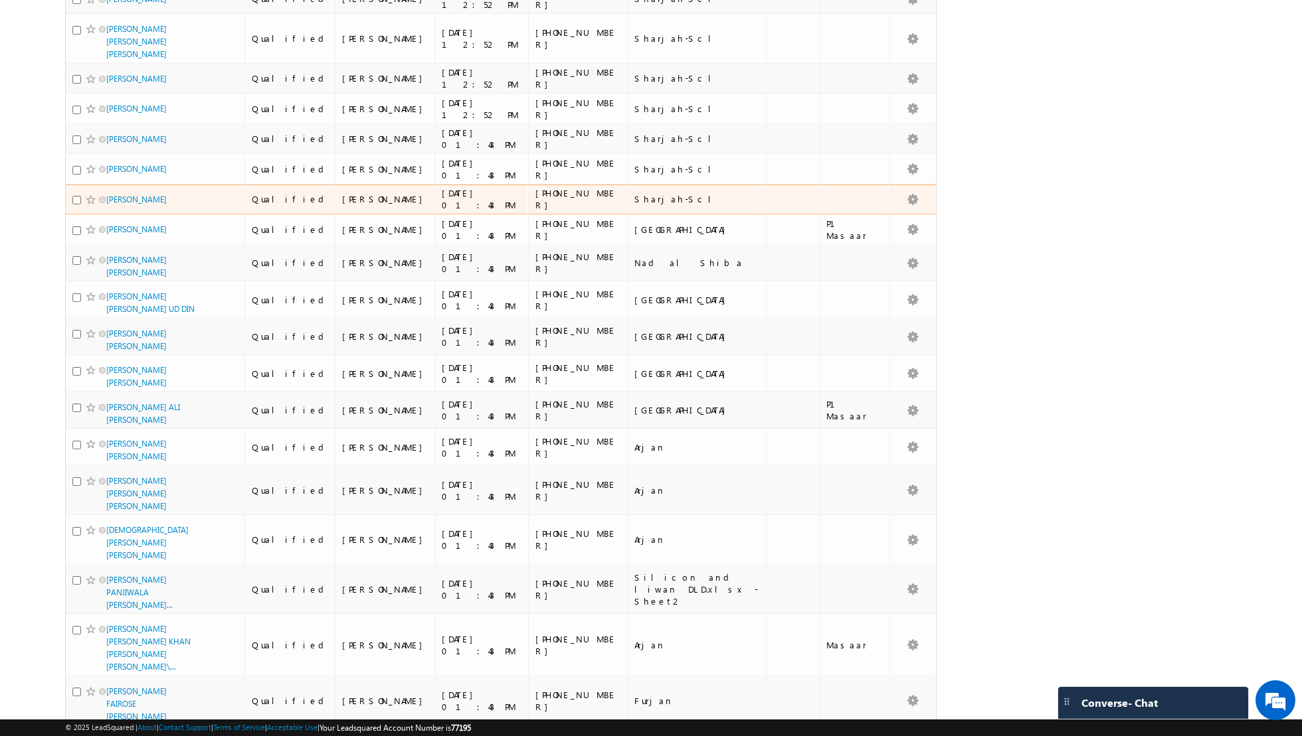
scroll to position [1097, 0]
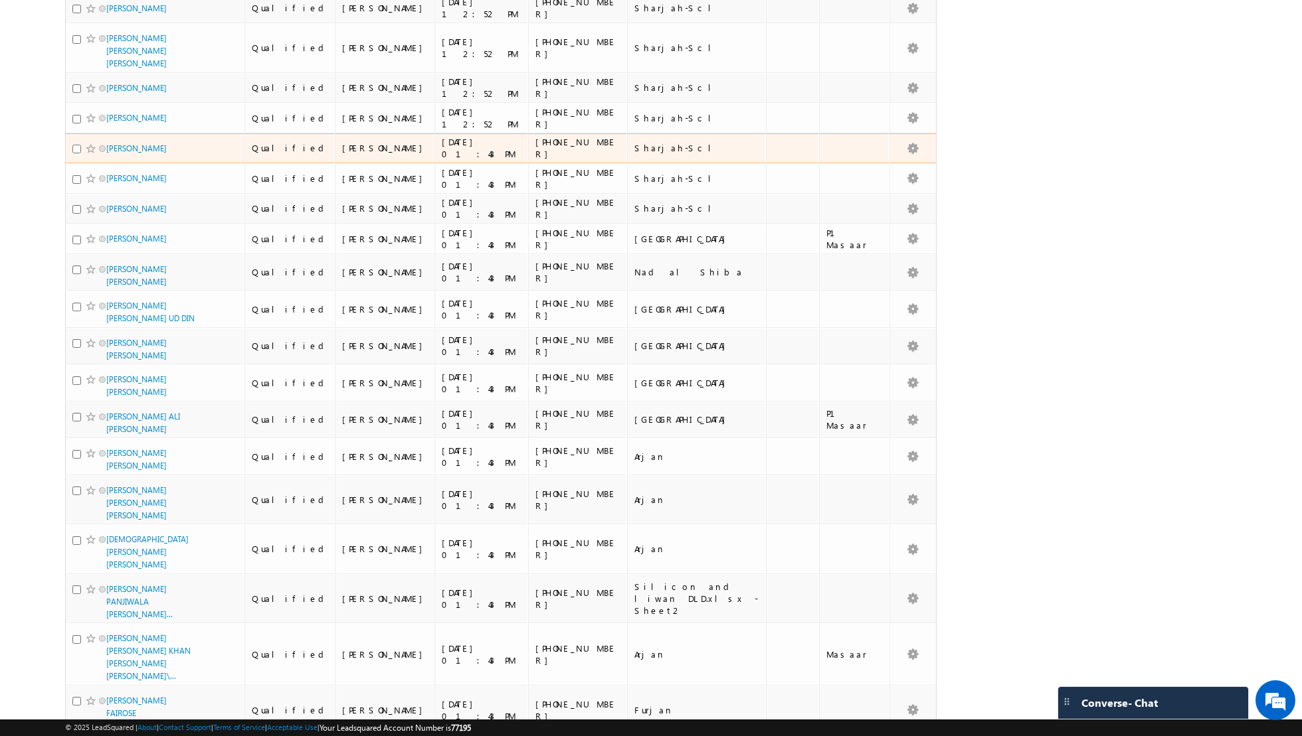
click at [72, 145] on input "checkbox" at bounding box center [76, 149] width 9 height 9
checkbox input "true"
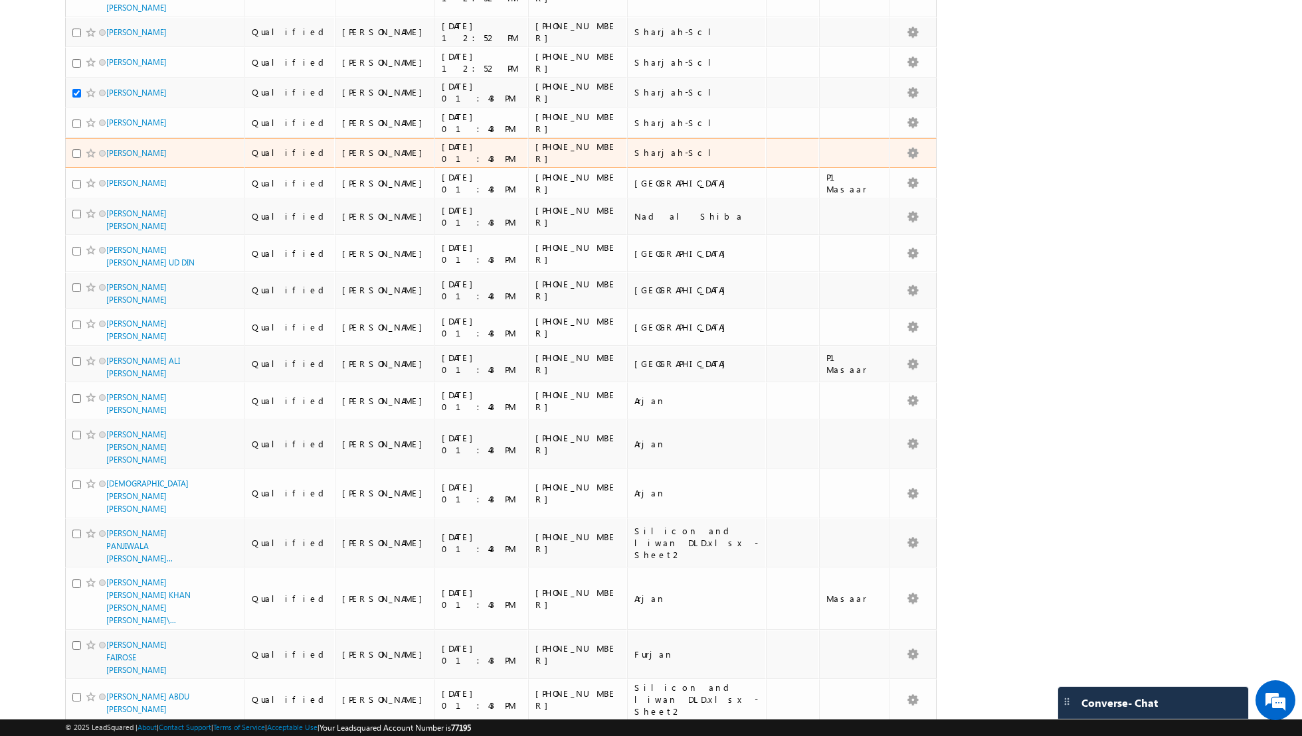
scroll to position [1100, 0]
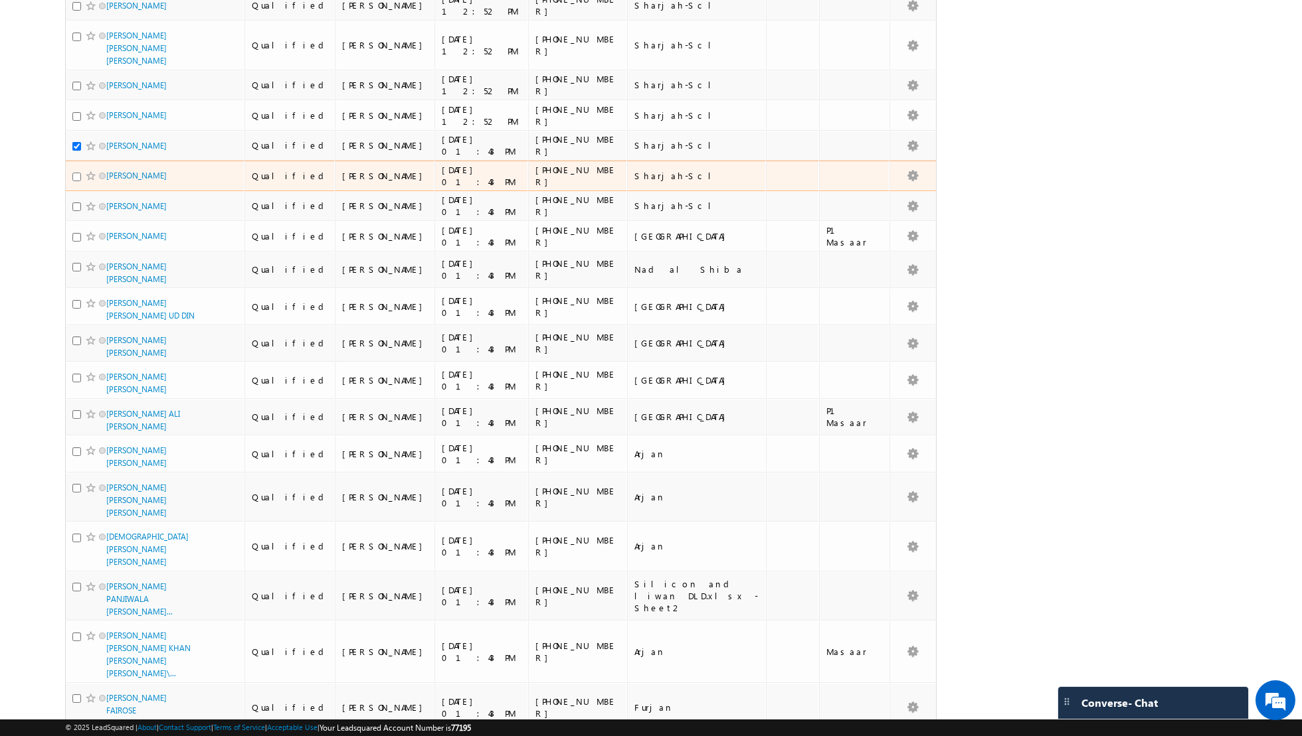
click at [77, 173] on input "checkbox" at bounding box center [76, 177] width 9 height 9
checkbox input "true"
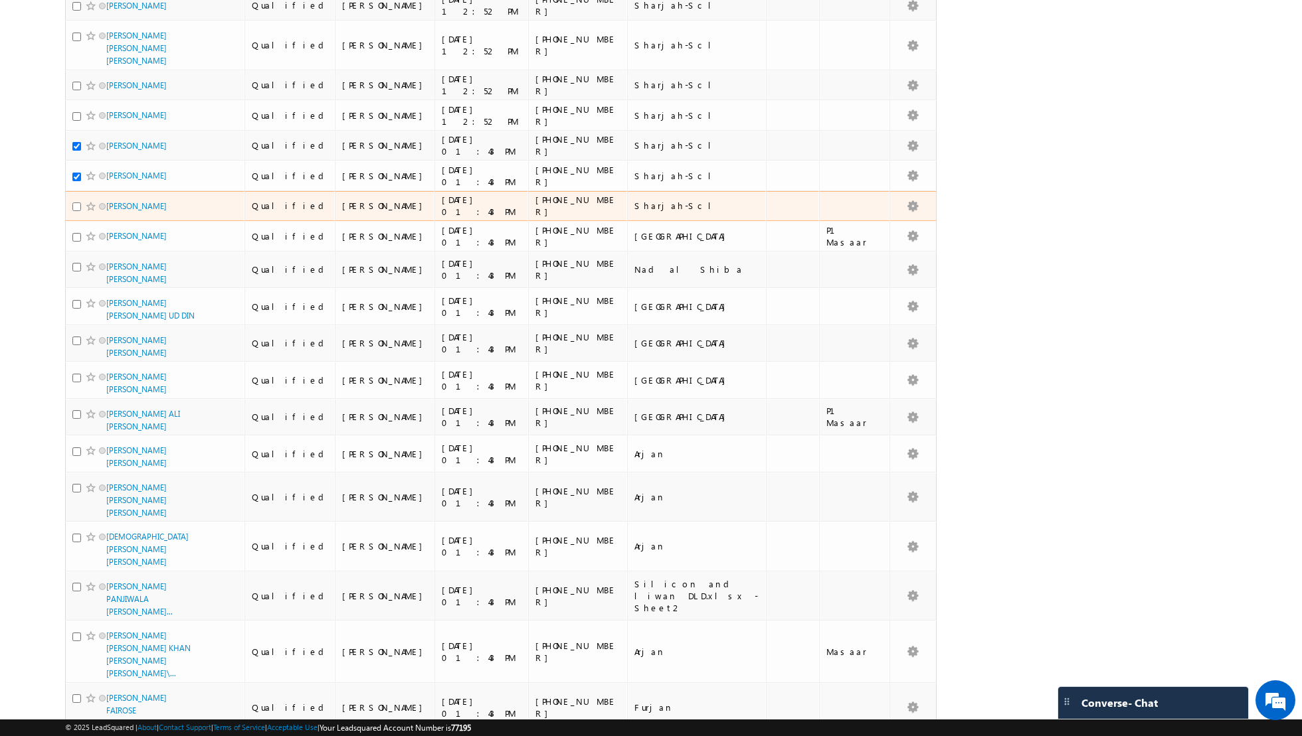
click at [75, 203] on input "checkbox" at bounding box center [76, 207] width 9 height 9
checkbox input "true"
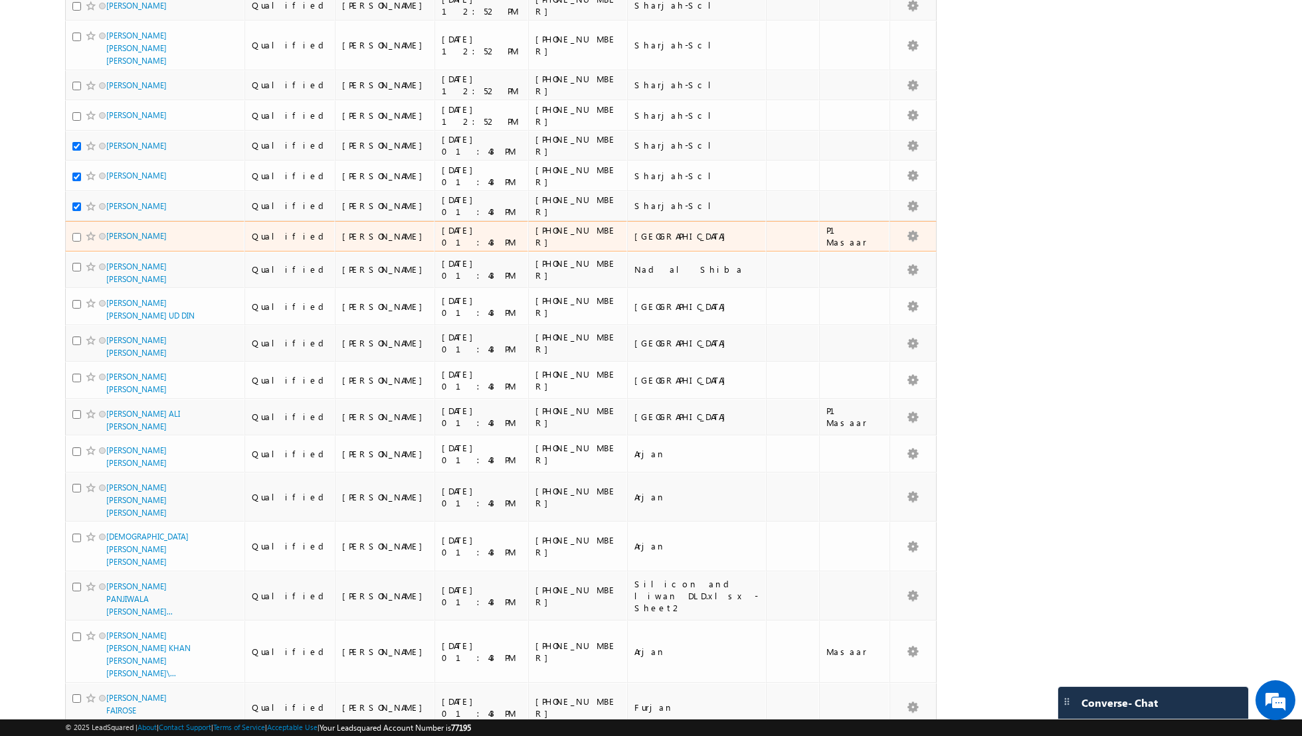
click at [74, 233] on input "checkbox" at bounding box center [76, 237] width 9 height 9
checkbox input "true"
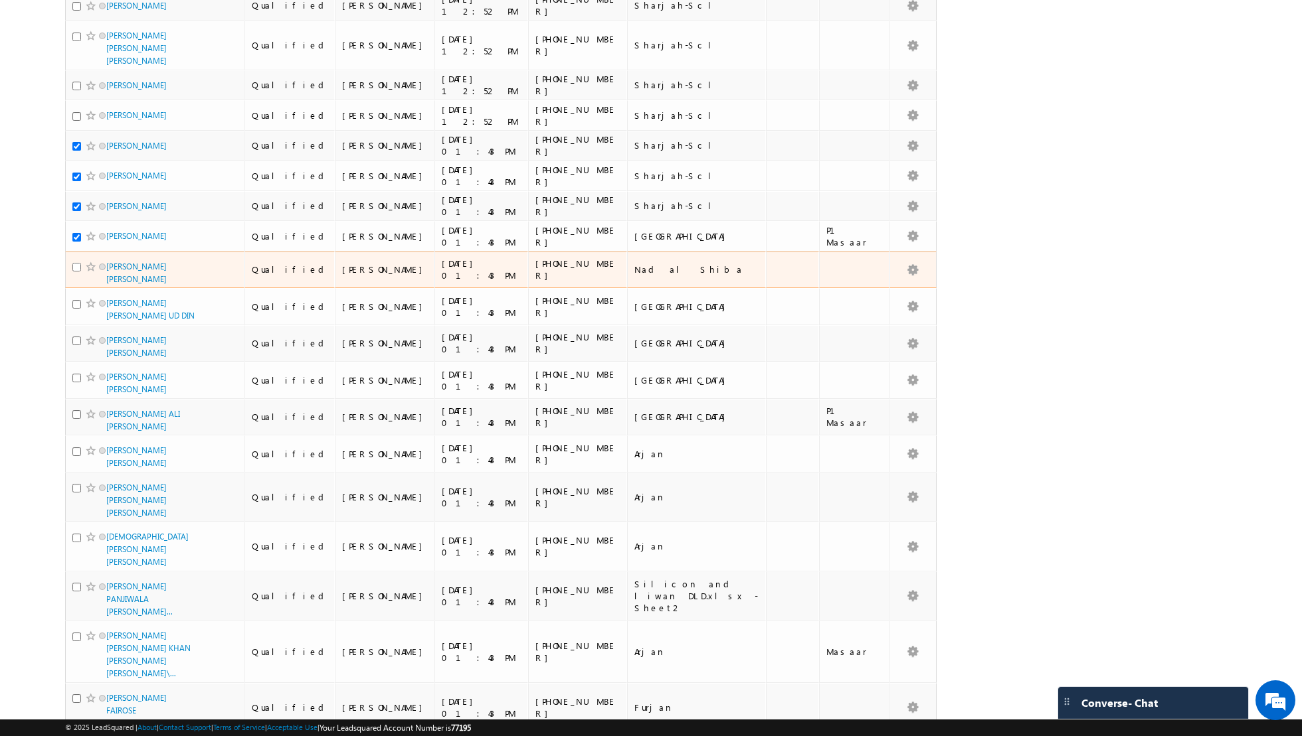
click at [74, 263] on input "checkbox" at bounding box center [76, 267] width 9 height 9
checkbox input "true"
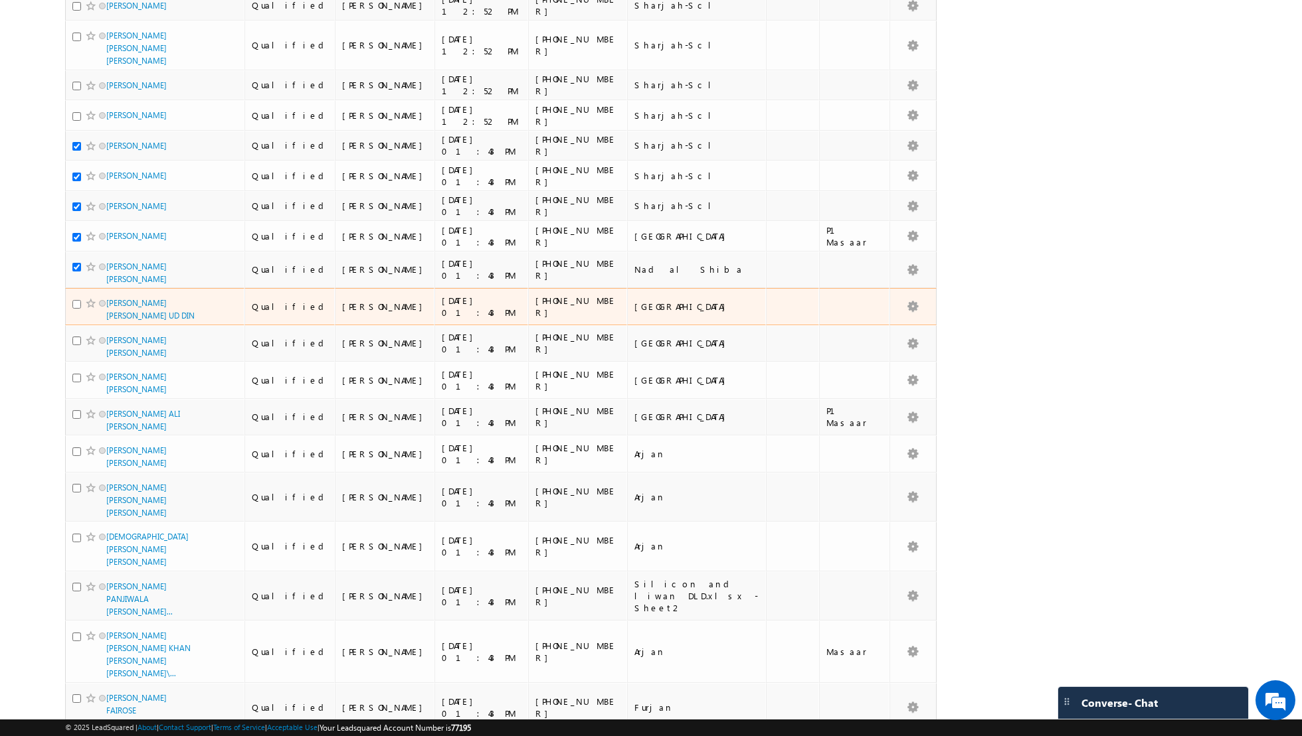
click at [78, 300] on input "checkbox" at bounding box center [76, 304] width 9 height 9
checkbox input "true"
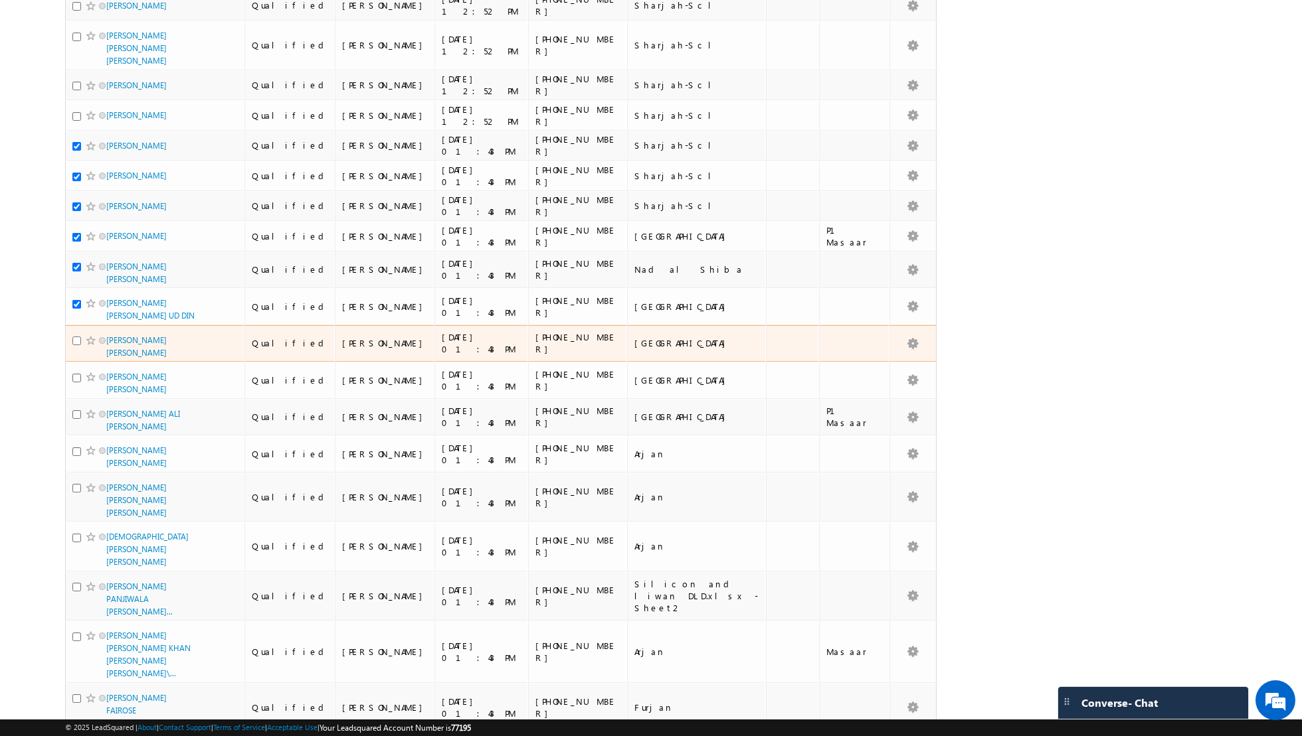
click at [76, 337] on input "checkbox" at bounding box center [76, 341] width 9 height 9
checkbox input "true"
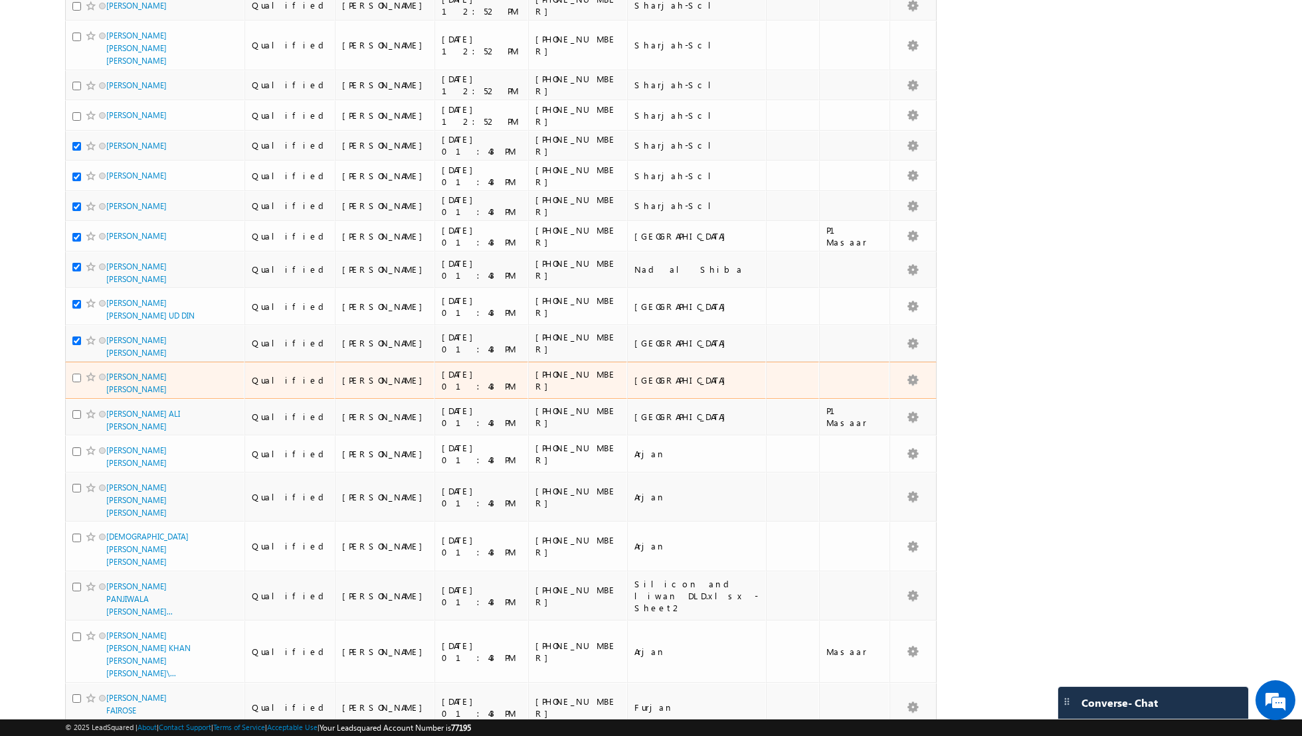
click at [76, 374] on input "checkbox" at bounding box center [76, 378] width 9 height 9
checkbox input "true"
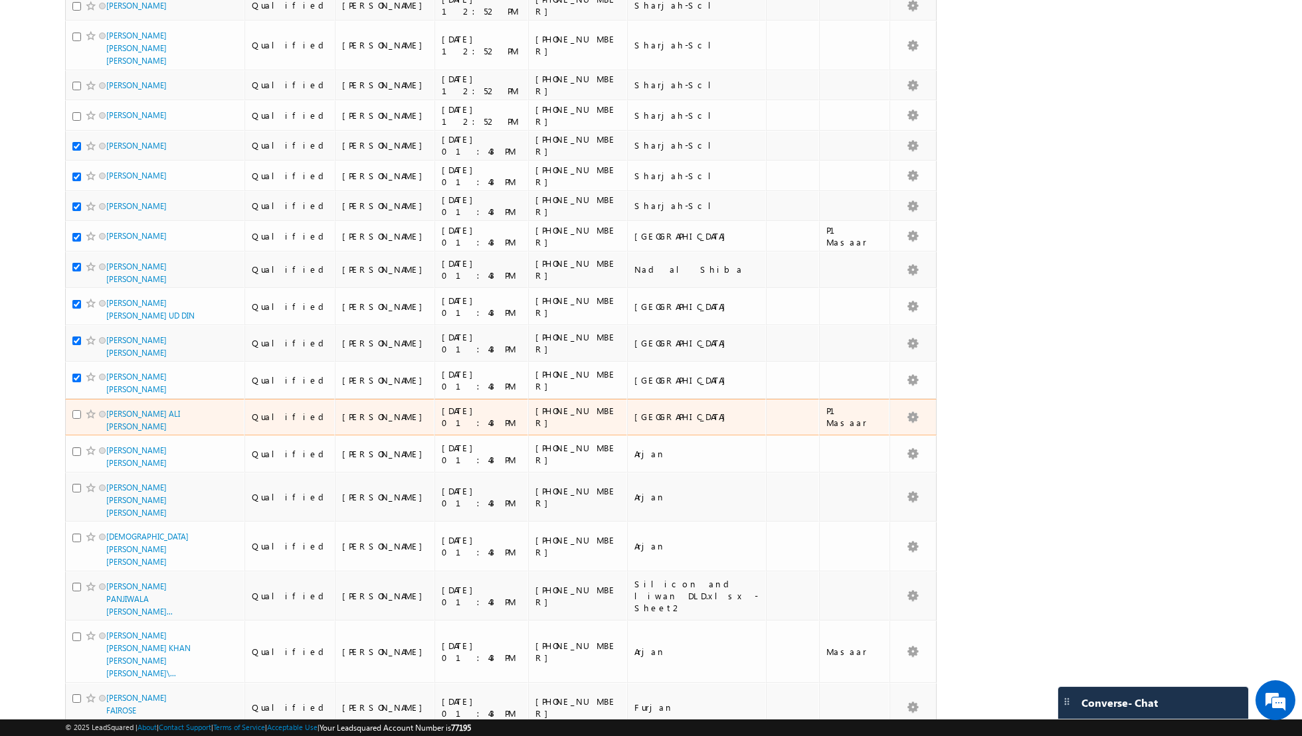
click at [75, 410] on input "checkbox" at bounding box center [76, 414] width 9 height 9
checkbox input "true"
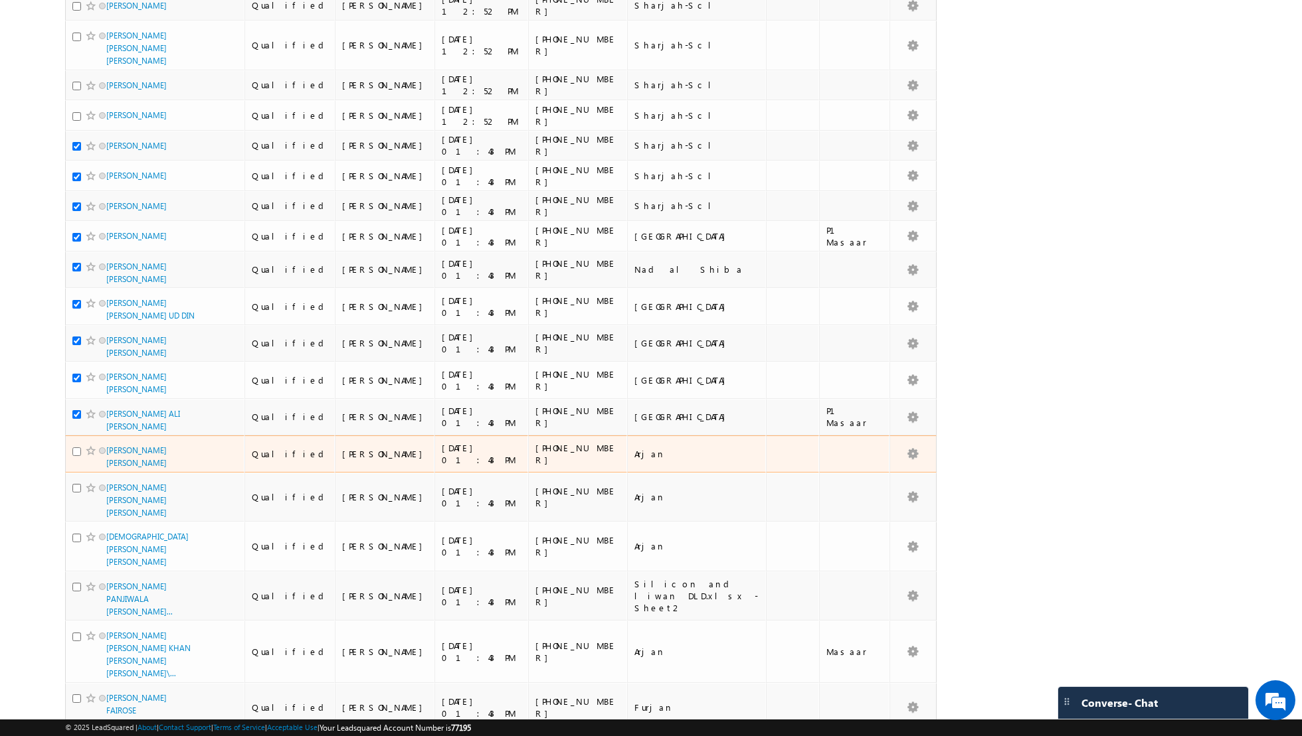
click at [75, 448] on input "checkbox" at bounding box center [76, 452] width 9 height 9
checkbox input "true"
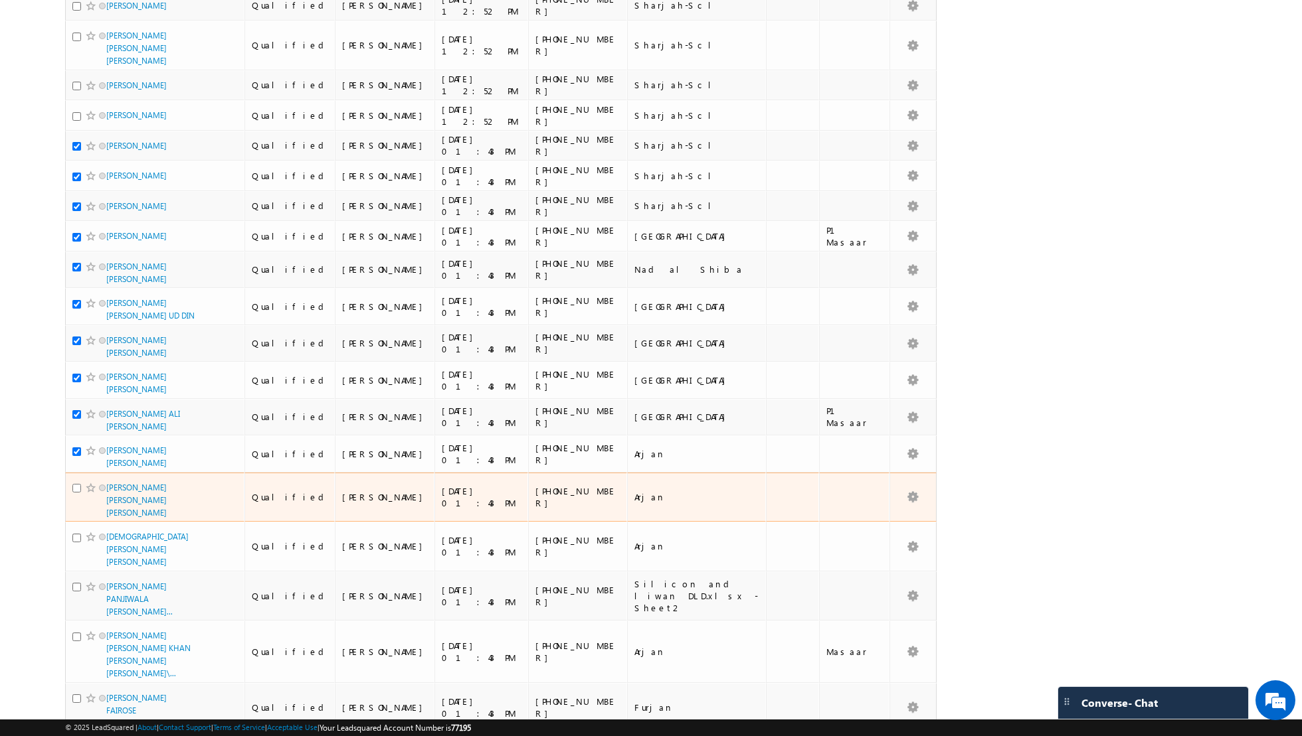
click at [74, 484] on input "checkbox" at bounding box center [76, 488] width 9 height 9
checkbox input "true"
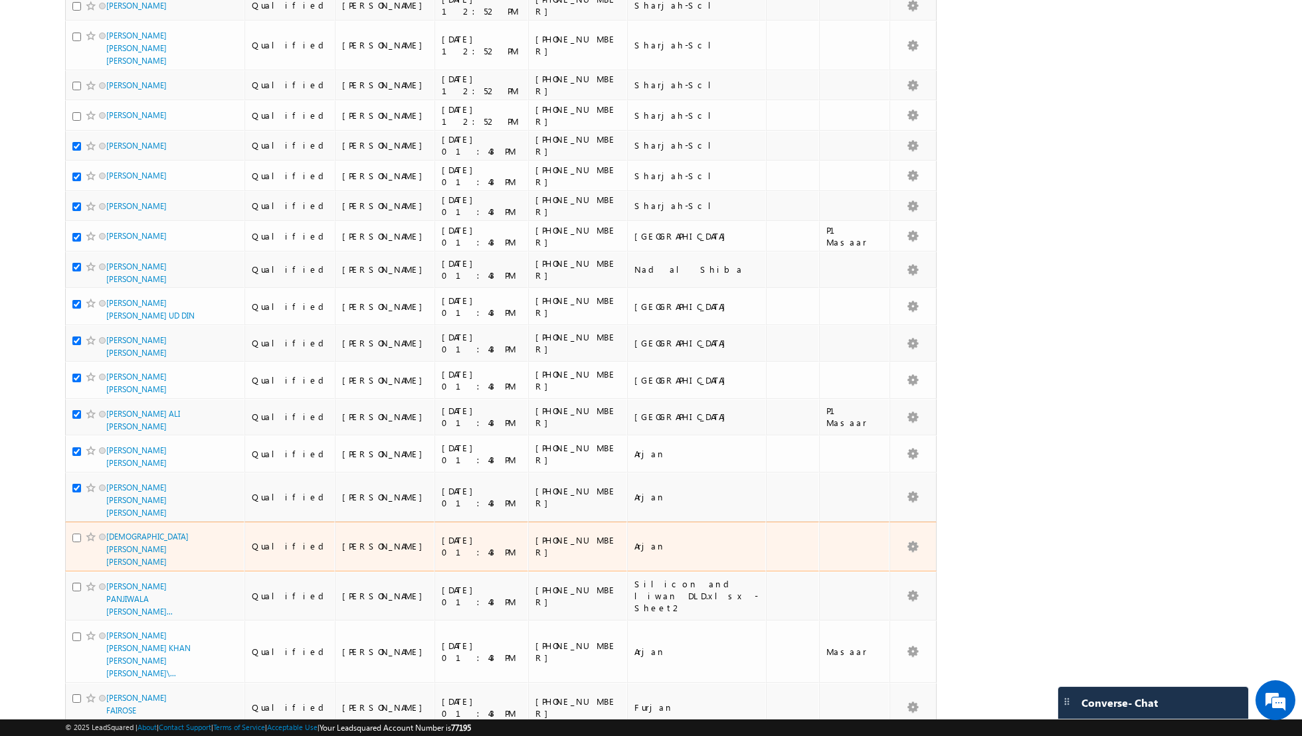
click at [74, 534] on input "checkbox" at bounding box center [76, 538] width 9 height 9
checkbox input "true"
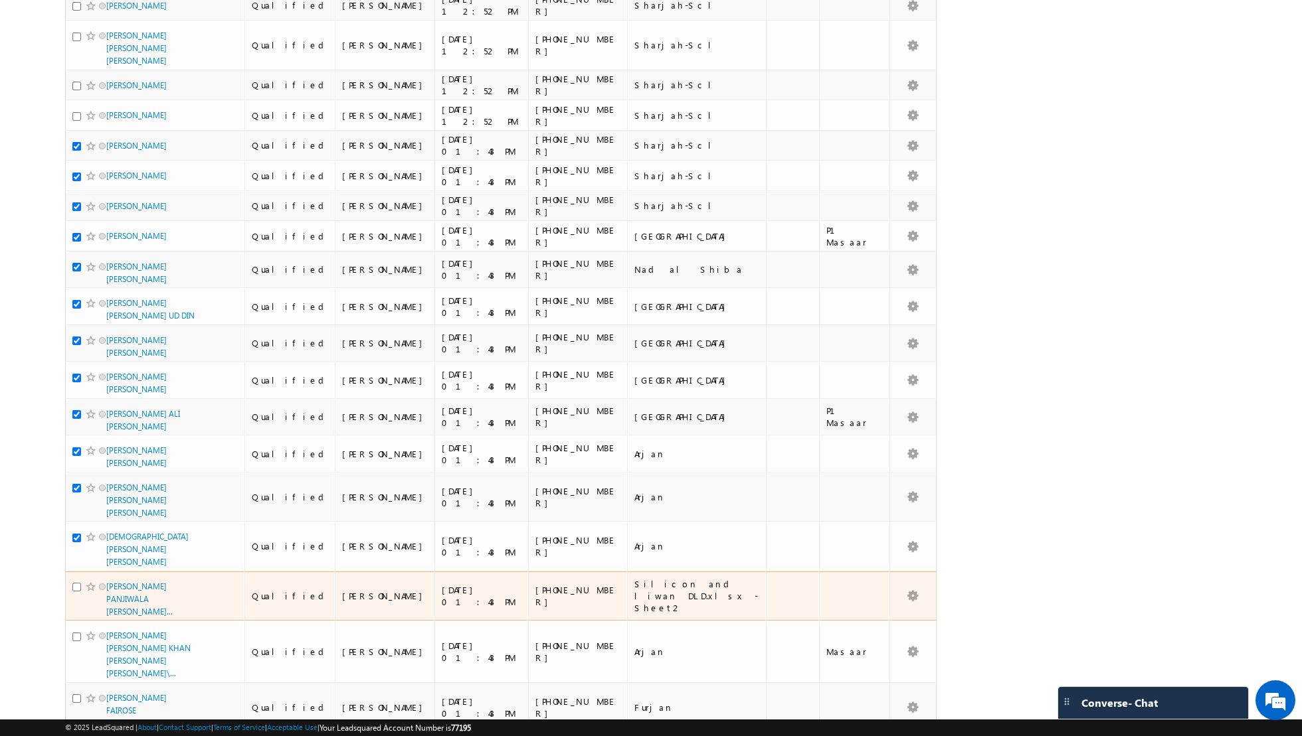
click at [76, 583] on input "checkbox" at bounding box center [76, 587] width 9 height 9
checkbox input "true"
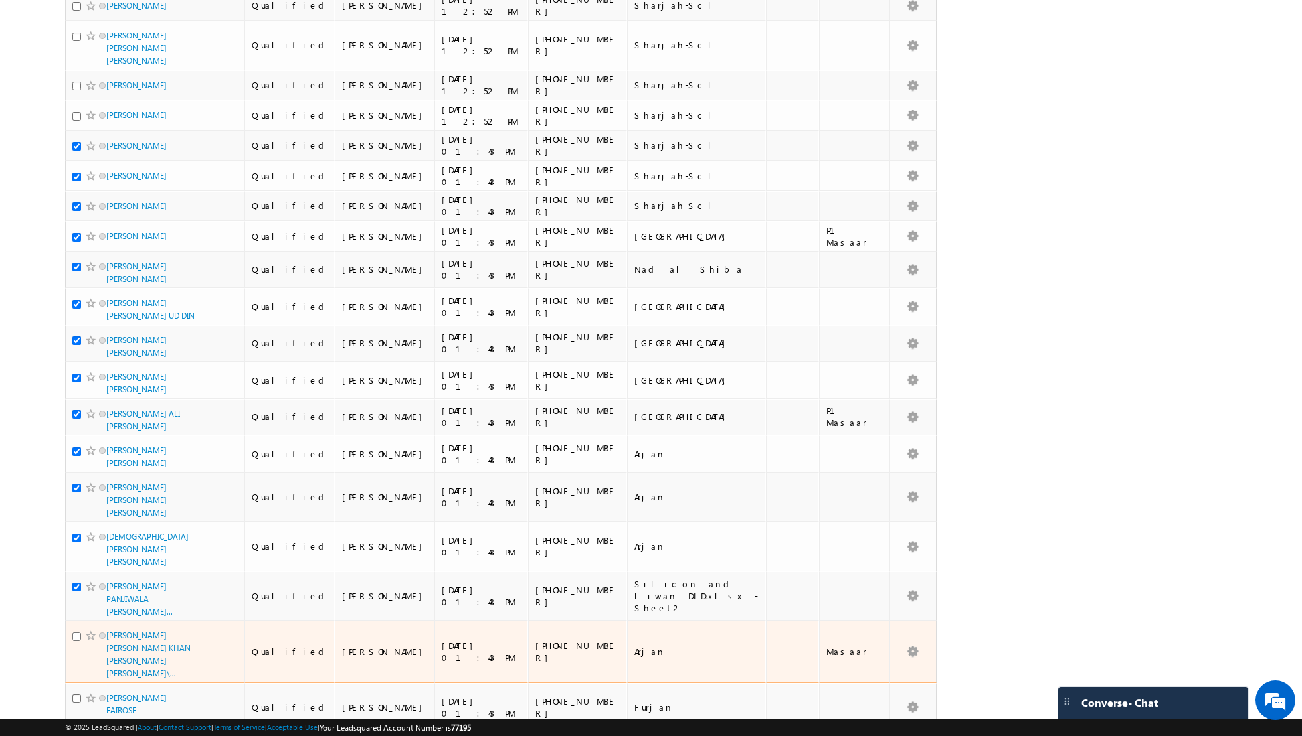
click at [75, 633] on input "checkbox" at bounding box center [76, 637] width 9 height 9
checkbox input "true"
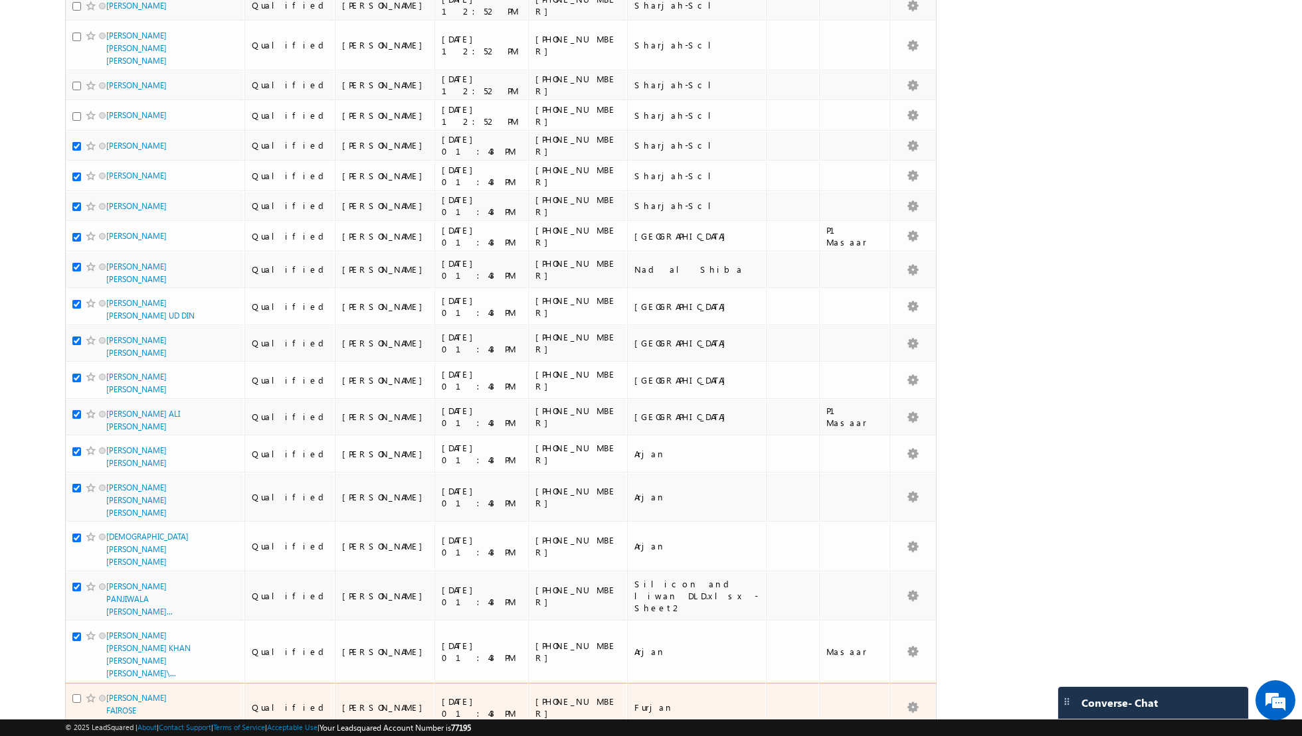
click at [75, 695] on input "checkbox" at bounding box center [76, 699] width 9 height 9
checkbox input "true"
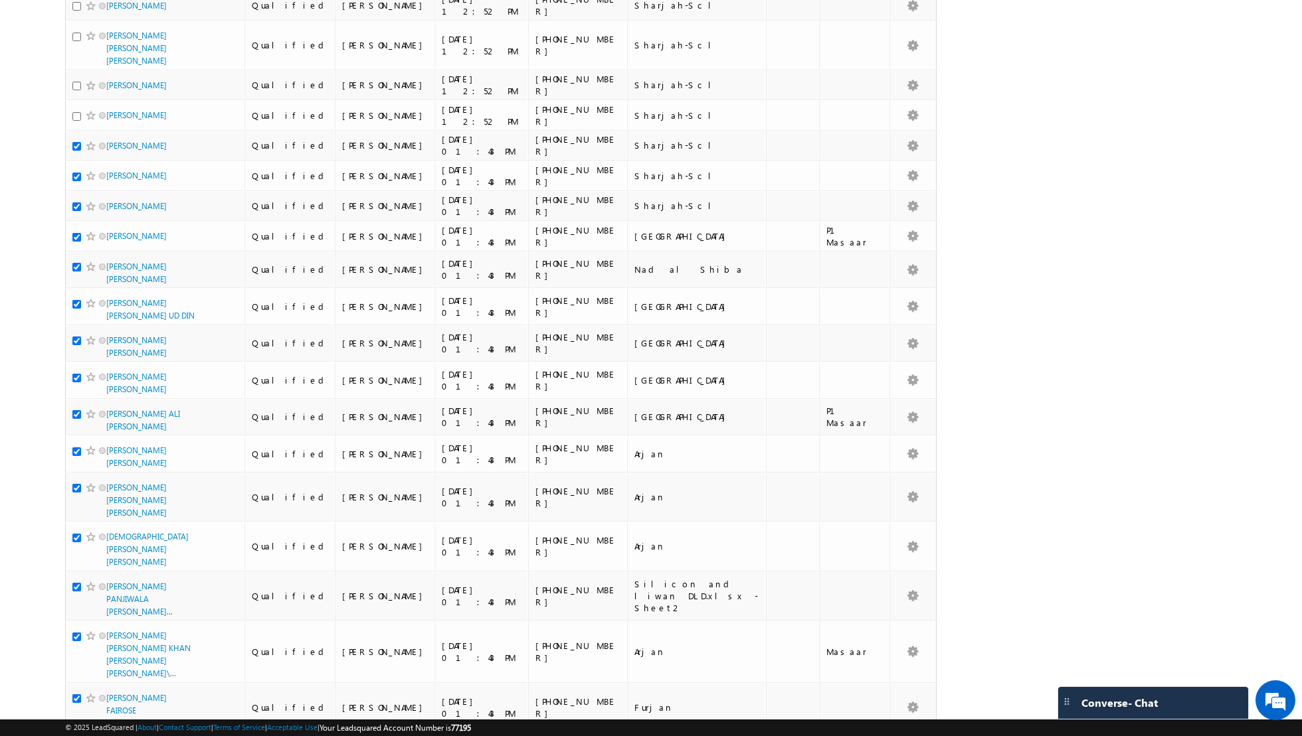
checkbox input "true"
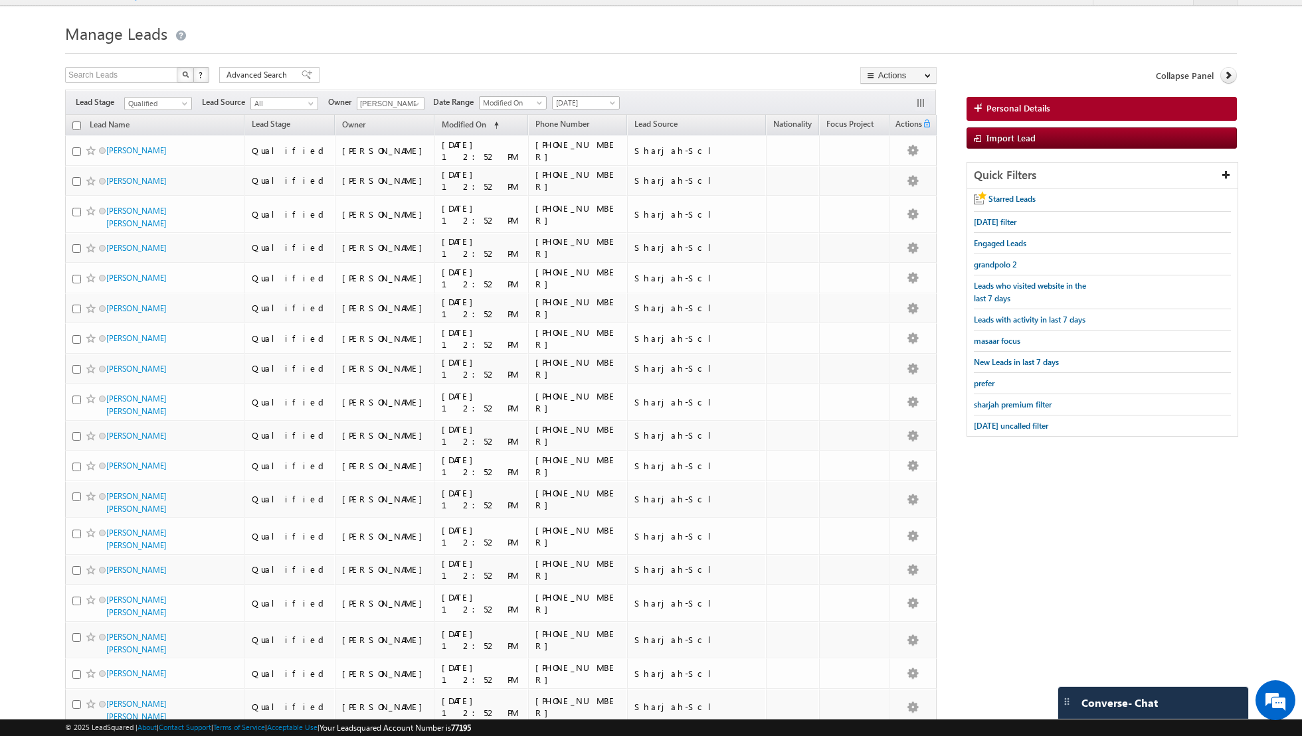
scroll to position [0, 0]
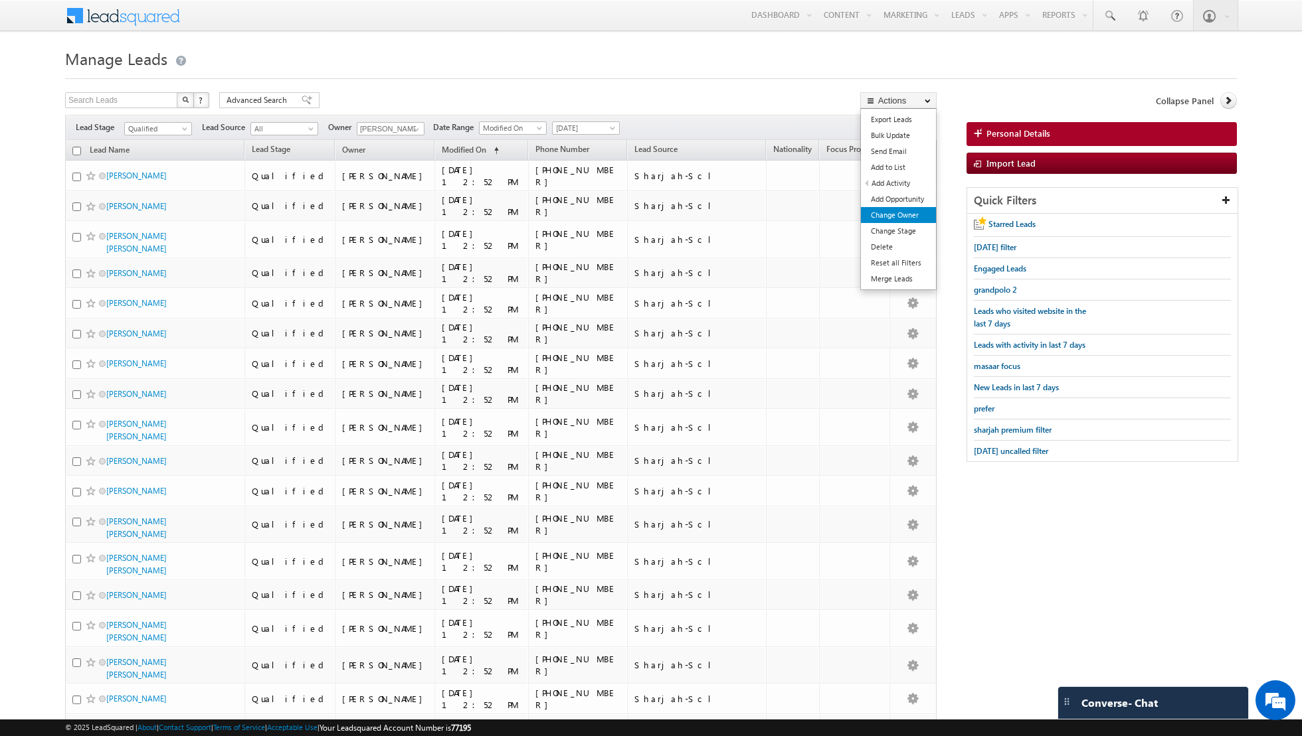
click at [899, 217] on link "Change Owner" at bounding box center [898, 215] width 75 height 16
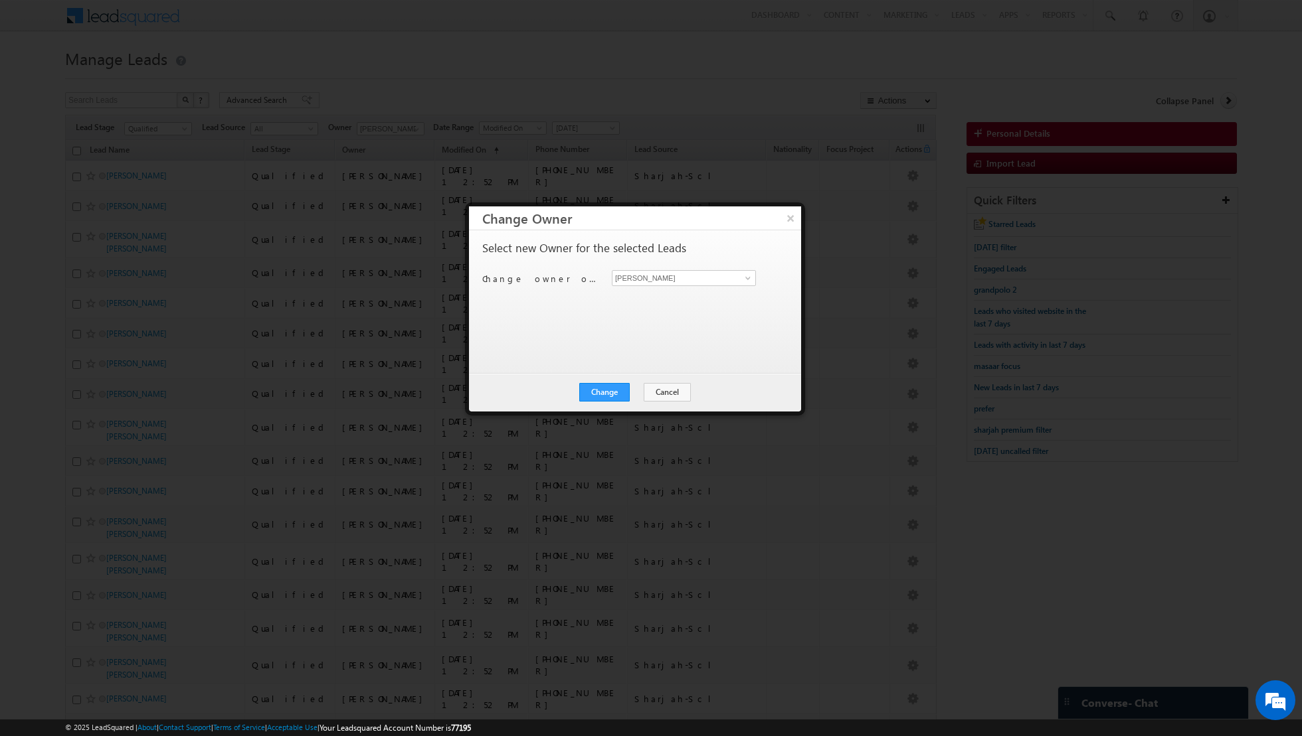
click at [762, 276] on div "Shiva Sisodia Shiva Sisodia" at bounding box center [691, 278] width 159 height 16
click at [748, 278] on span at bounding box center [747, 278] width 11 height 11
click at [683, 299] on span "[PERSON_NAME][EMAIL_ADDRESS][DOMAIN_NAME]" at bounding box center [677, 303] width 120 height 10
type input "[PERSON_NAME]"
click at [600, 392] on button "Change" at bounding box center [604, 392] width 50 height 19
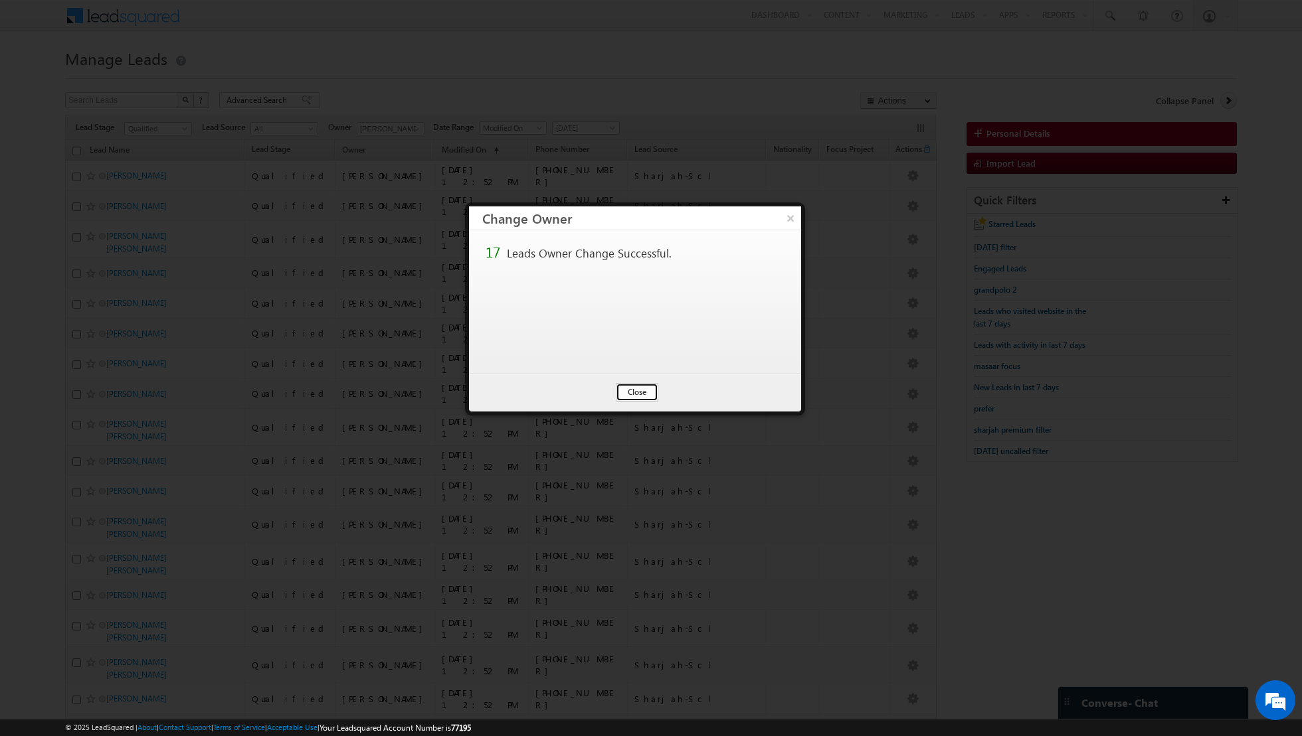
click at [653, 392] on button "Close" at bounding box center [637, 392] width 43 height 19
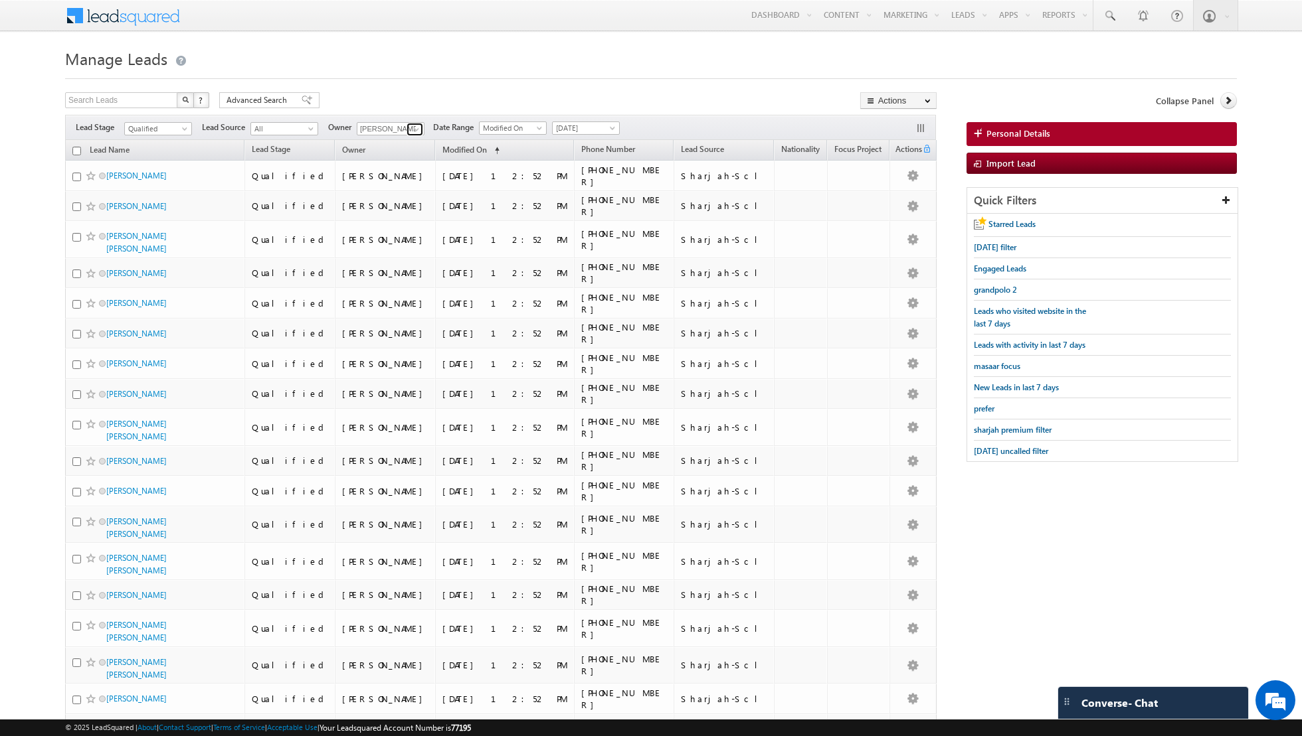
click at [411, 125] on span at bounding box center [416, 129] width 11 height 11
click at [394, 170] on link "Aakash Arora aakash.arora@indglobal.ae" at bounding box center [423, 173] width 133 height 25
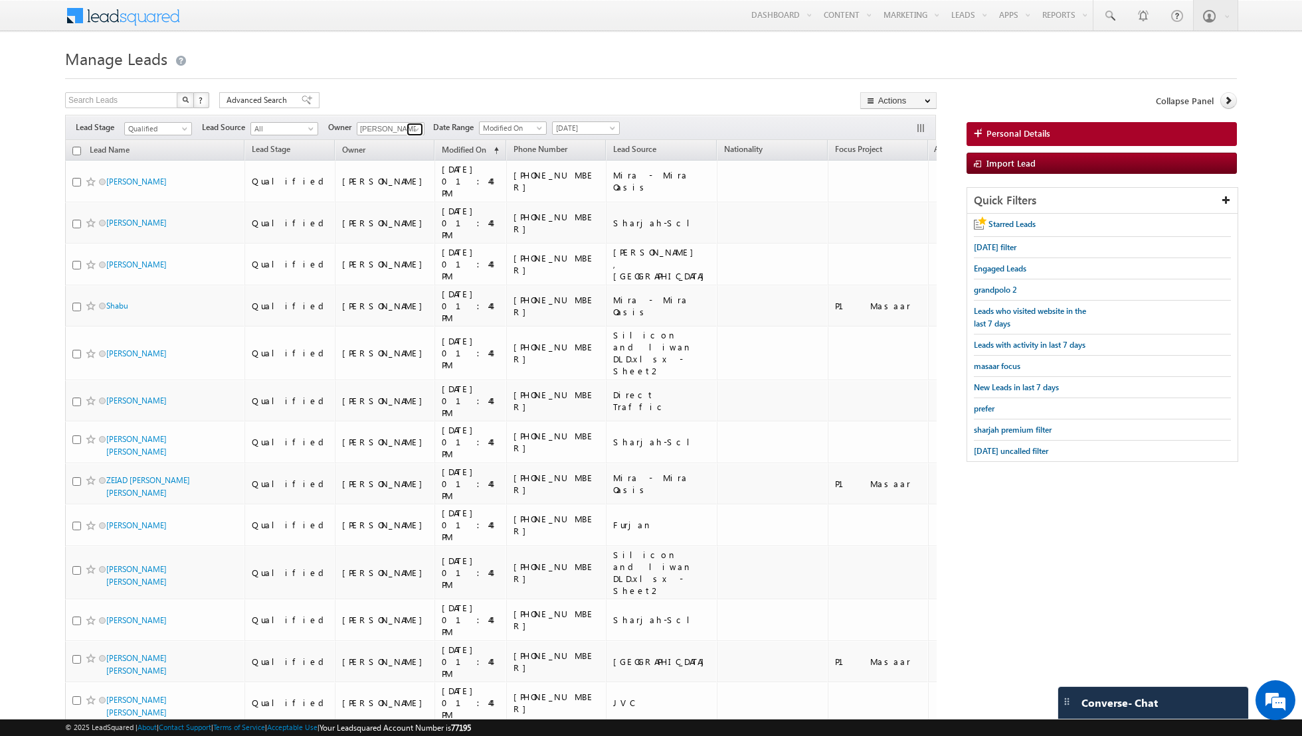
click at [411, 131] on span at bounding box center [416, 129] width 11 height 11
type input "din"
click at [411, 127] on span at bounding box center [416, 129] width 11 height 11
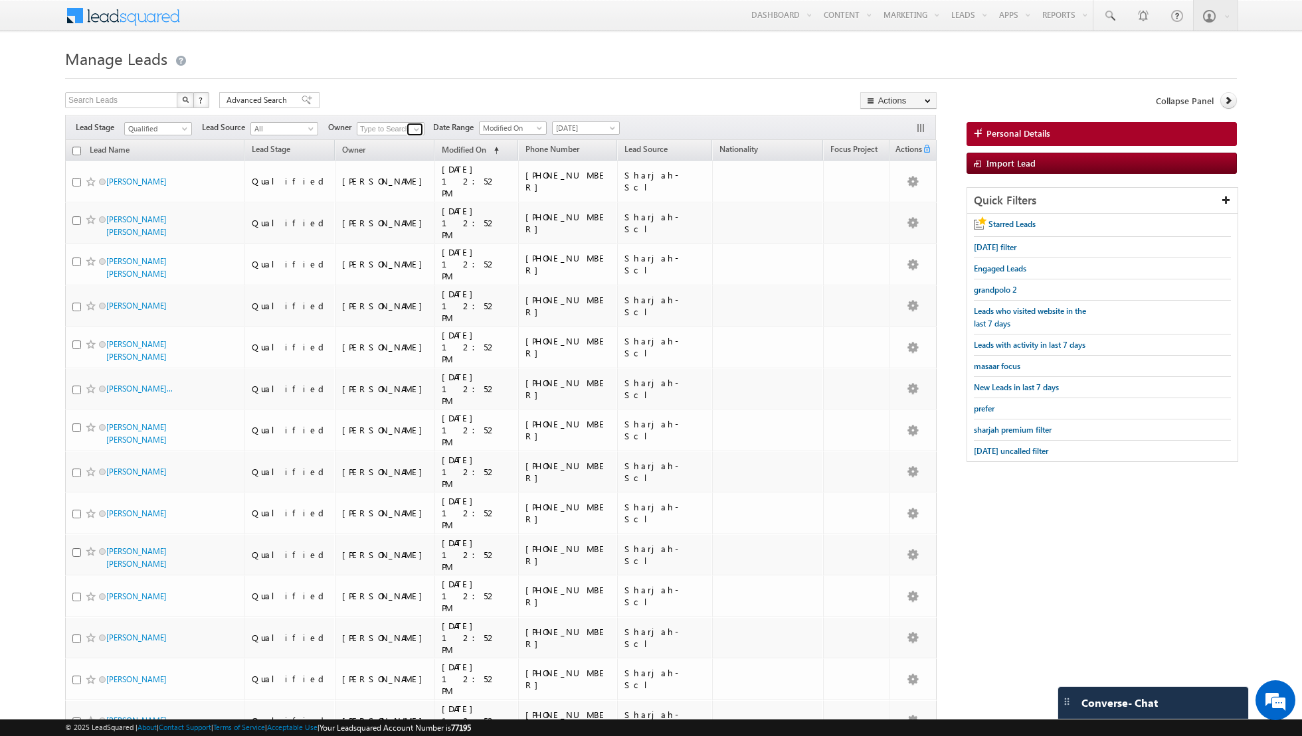
click at [411, 127] on span at bounding box center [416, 129] width 11 height 11
click at [428, 94] on div "Search Leads X ? 133 results found Advanced Search Advanced Search Advanced sea…" at bounding box center [500, 101] width 871 height 19
click at [181, 127] on span at bounding box center [186, 131] width 11 height 11
click at [158, 153] on link "Contact" at bounding box center [158, 155] width 67 height 12
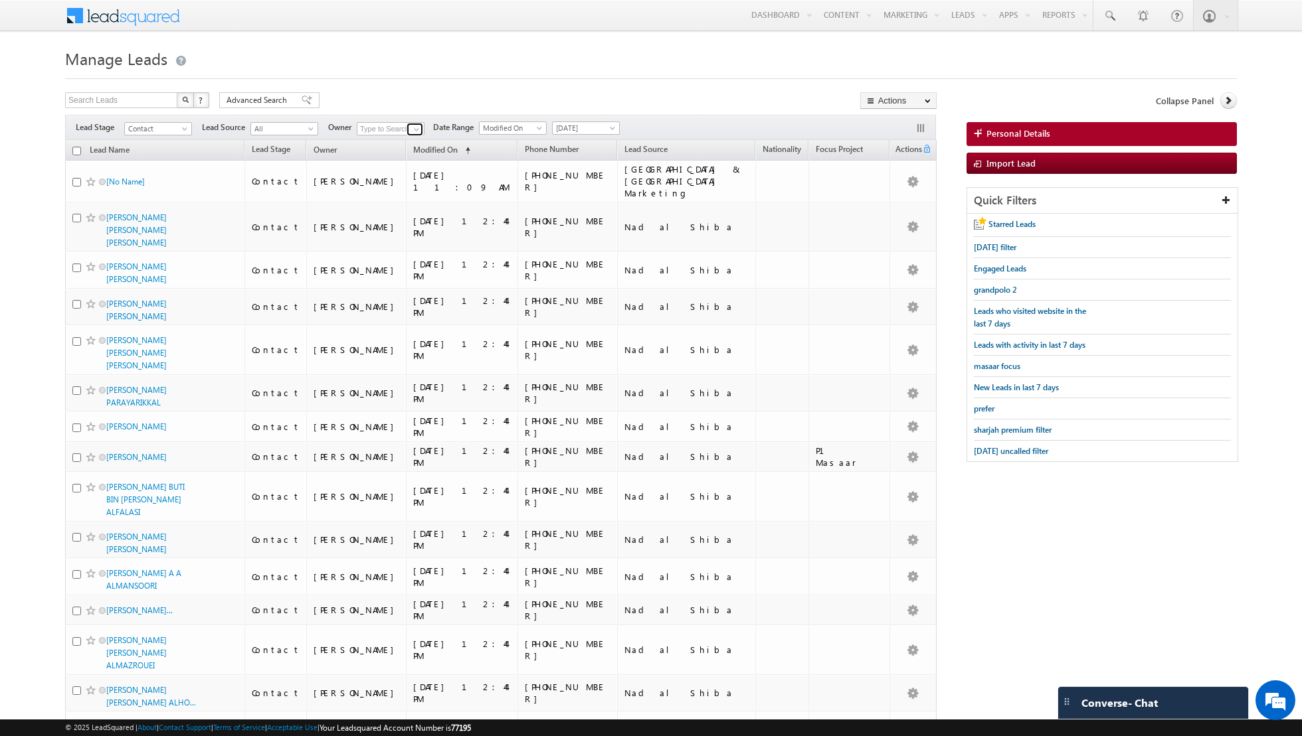
click at [407, 128] on link at bounding box center [414, 129] width 17 height 13
click at [398, 142] on link "Any" at bounding box center [423, 141] width 133 height 15
type input "Any"
click at [415, 129] on span at bounding box center [416, 129] width 11 height 11
click at [410, 100] on div "Search Leads X ? 2110 results found Advanced Search Advanced Search Advanced se…" at bounding box center [500, 101] width 871 height 19
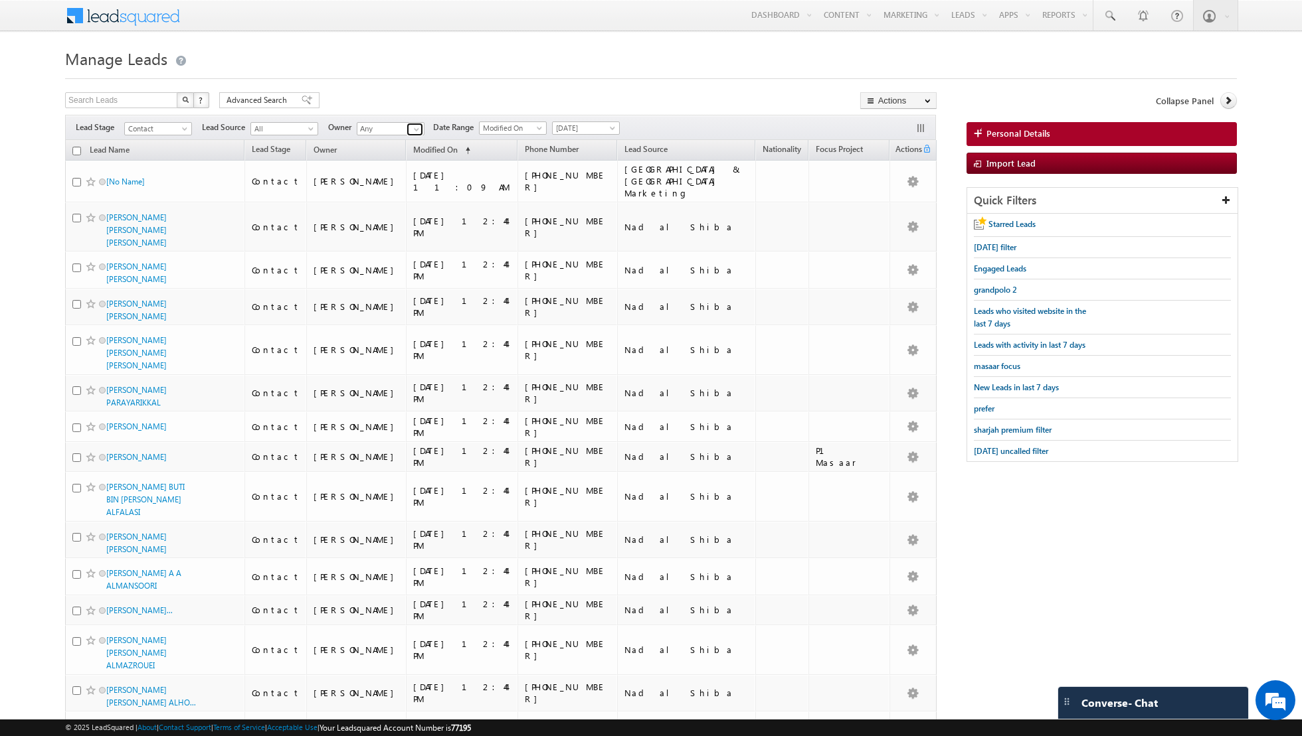
click at [411, 129] on span at bounding box center [416, 129] width 11 height 11
click at [412, 133] on span at bounding box center [416, 129] width 11 height 11
click at [454, 96] on div "Search Leads X ? 2110 results found Advanced Search Advanced Search Advanced se…" at bounding box center [500, 101] width 871 height 19
click at [408, 131] on link at bounding box center [414, 129] width 17 height 13
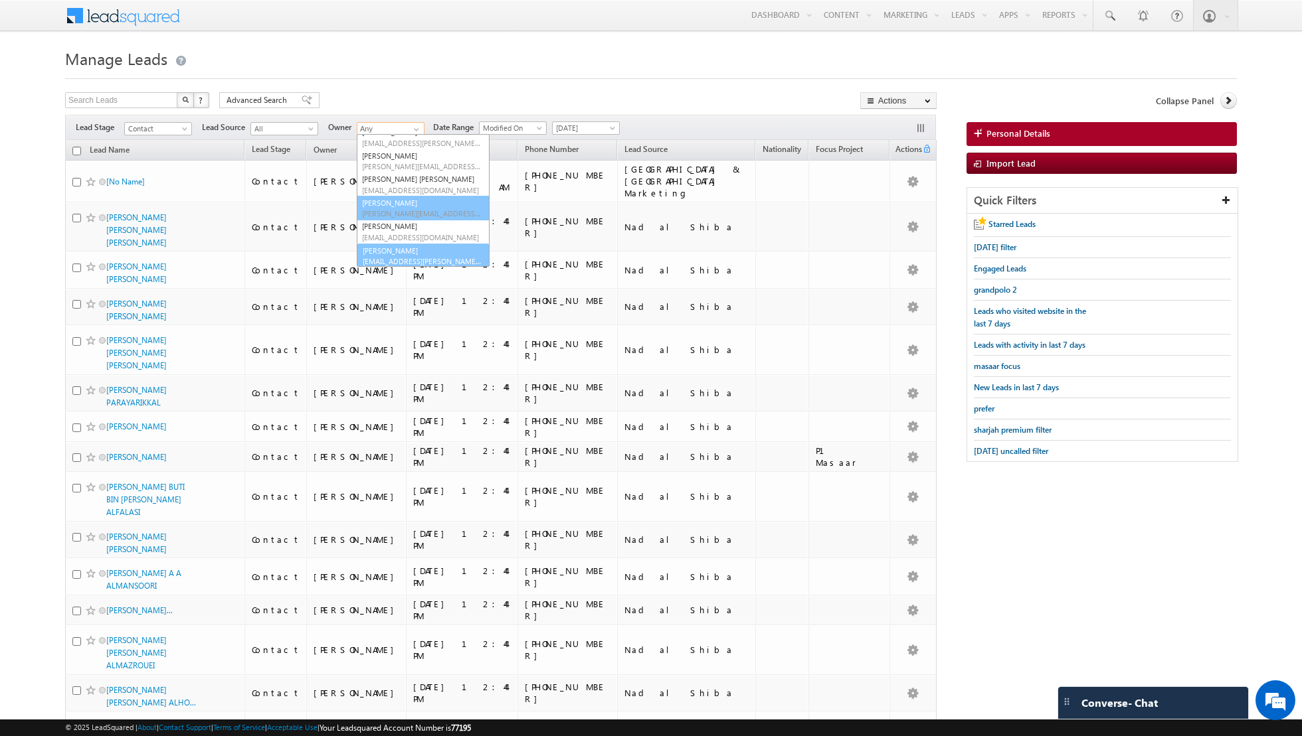
scroll to position [84, 0]
click at [410, 255] on span "[EMAIL_ADDRESS][PERSON_NAME][DOMAIN_NAME]" at bounding box center [422, 260] width 120 height 10
type input "[PERSON_NAME]"
